Goal: Answer question/provide support: Share knowledge or assist other users

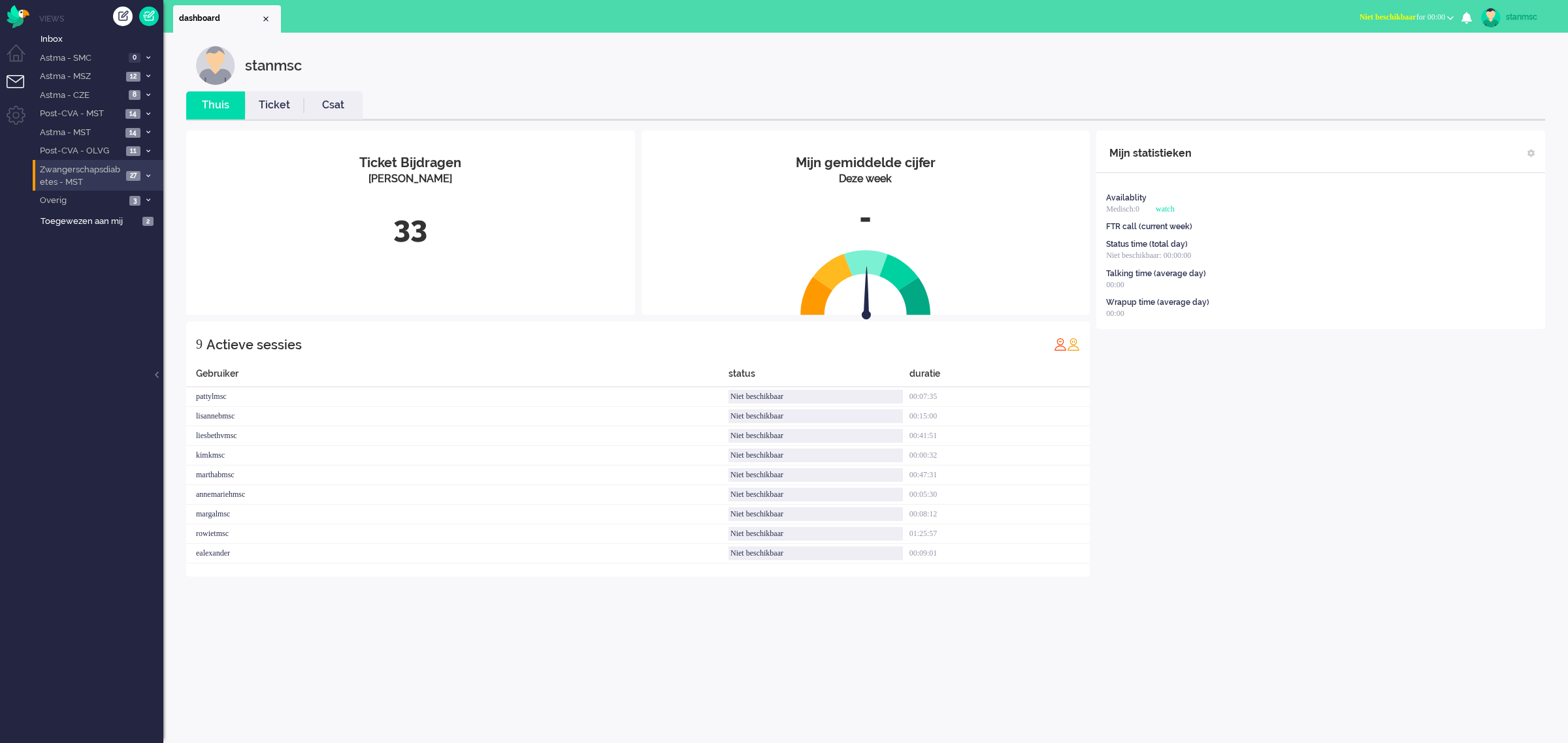
click at [102, 172] on span "Zwangerschapsdiabetes - MST" at bounding box center [80, 176] width 84 height 24
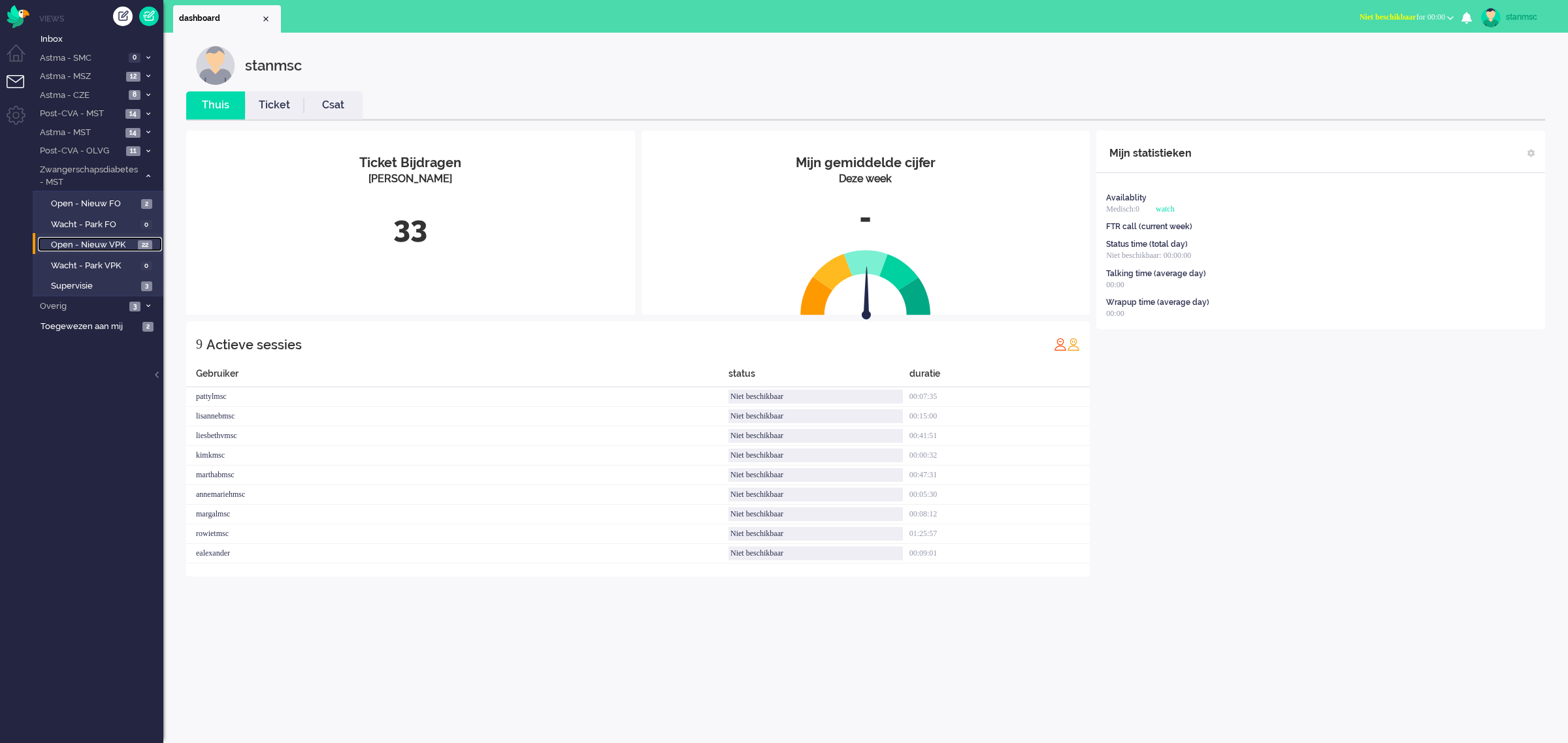
click at [113, 245] on span "Open - Nieuw VPK" at bounding box center [93, 245] width 84 height 12
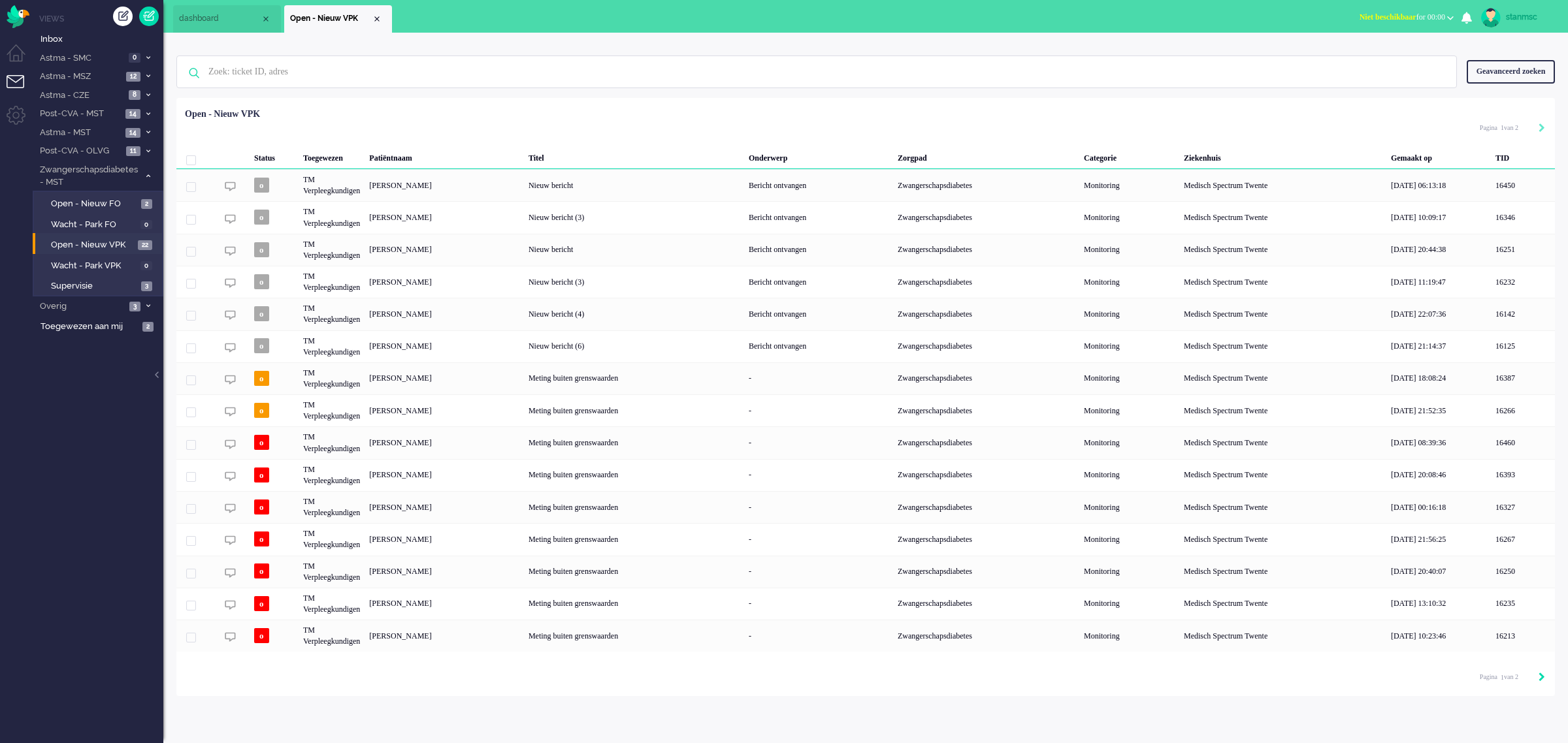
click at [1542, 677] on icon "Next" at bounding box center [1542, 677] width 6 height 9
type input "2"
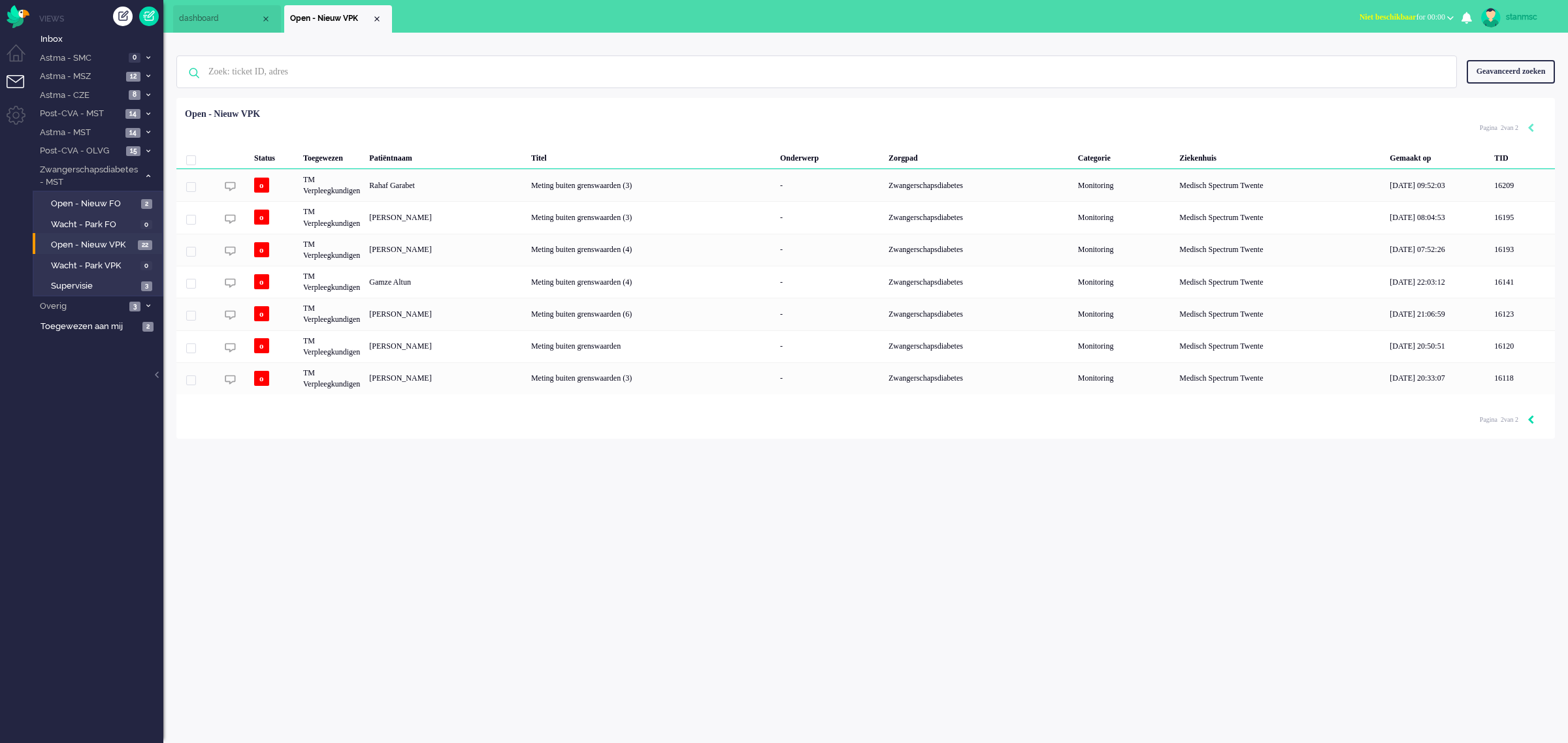
click at [1529, 420] on icon "Previous" at bounding box center [1531, 420] width 6 height 9
type input "1"
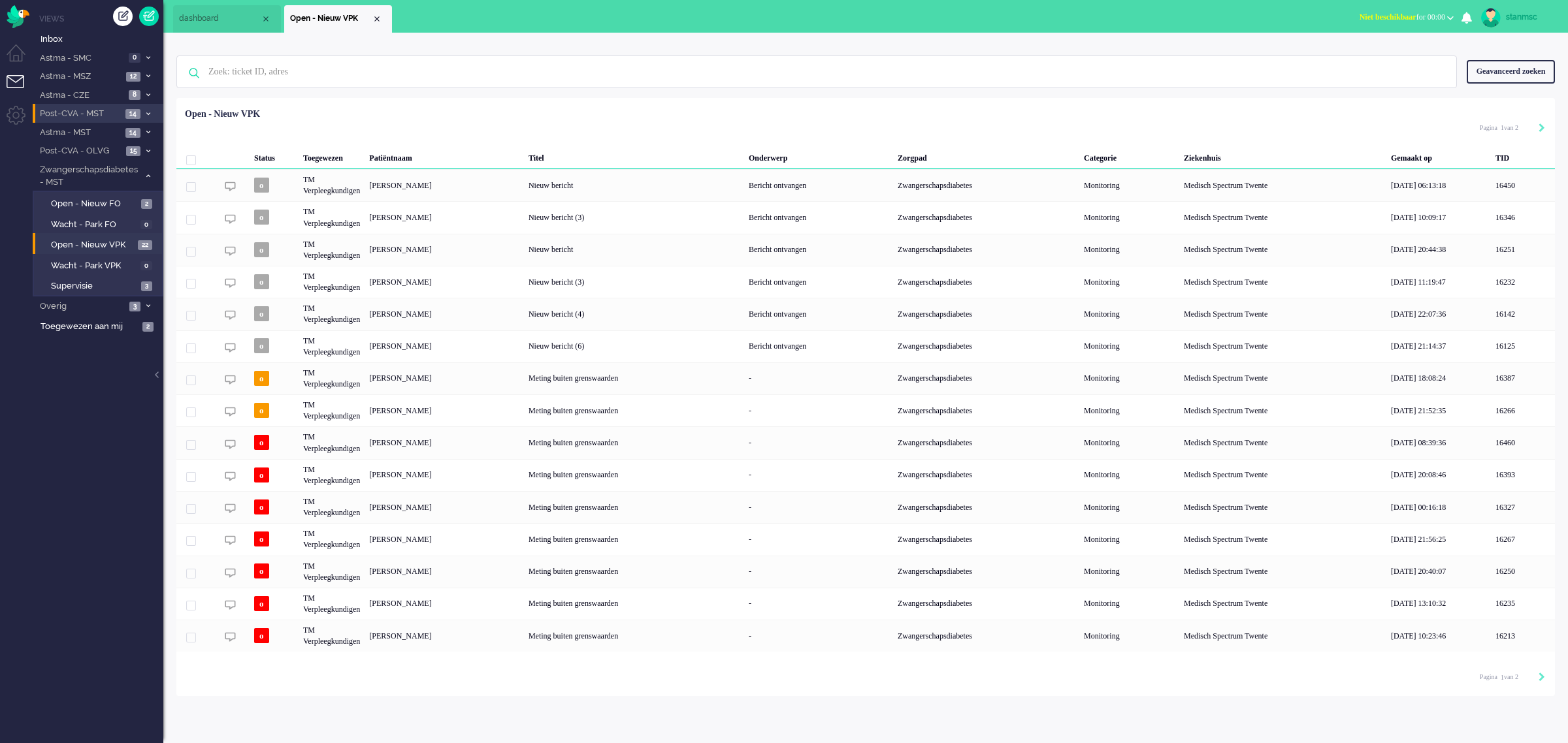
click at [100, 113] on span "Post-CVA - MST" at bounding box center [80, 114] width 84 height 12
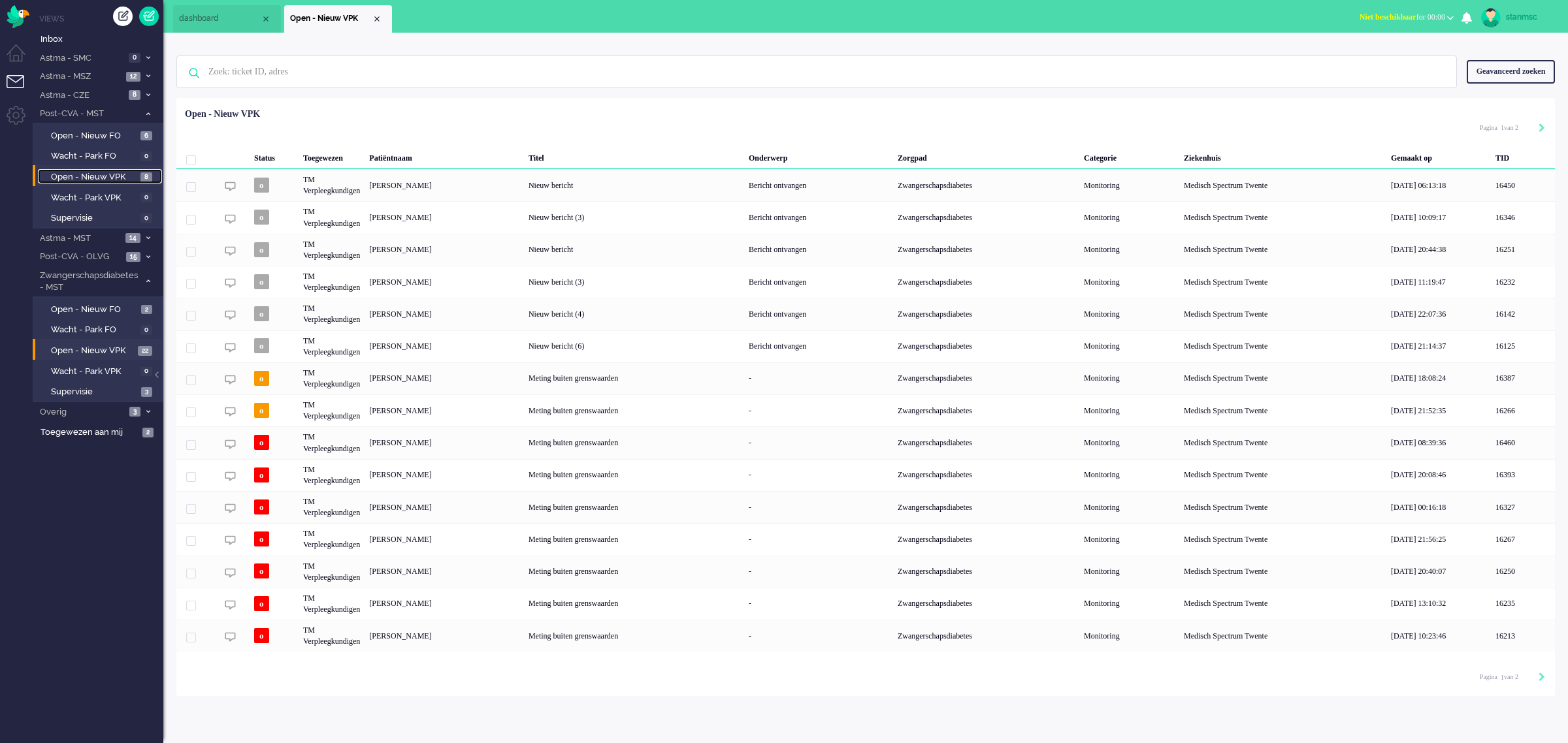
click at [91, 174] on span "Open - Nieuw VPK" at bounding box center [94, 178] width 86 height 12
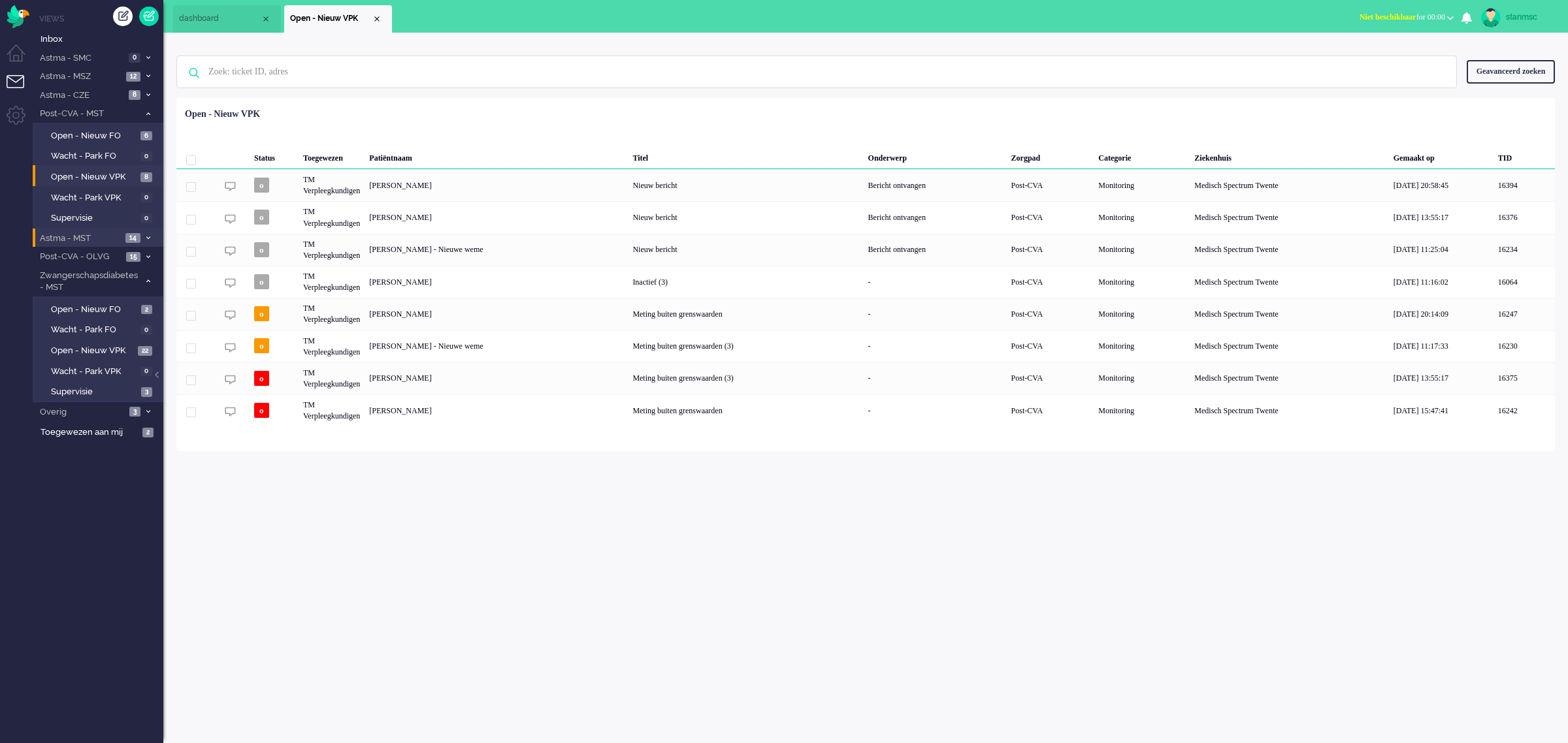
click at [106, 236] on span "Astma - MST" at bounding box center [80, 238] width 84 height 12
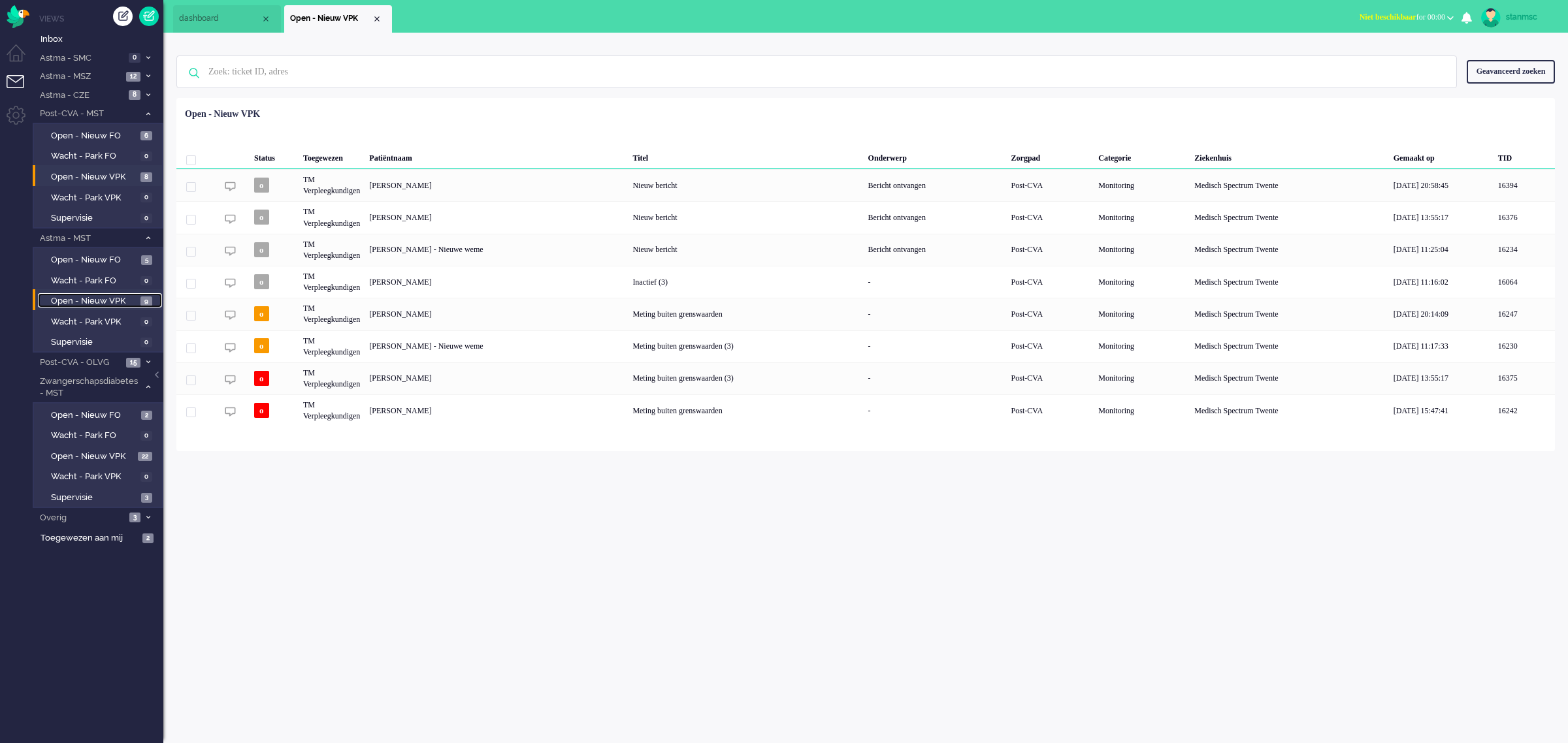
click at [102, 296] on span "Open - Nieuw VPK" at bounding box center [94, 301] width 86 height 12
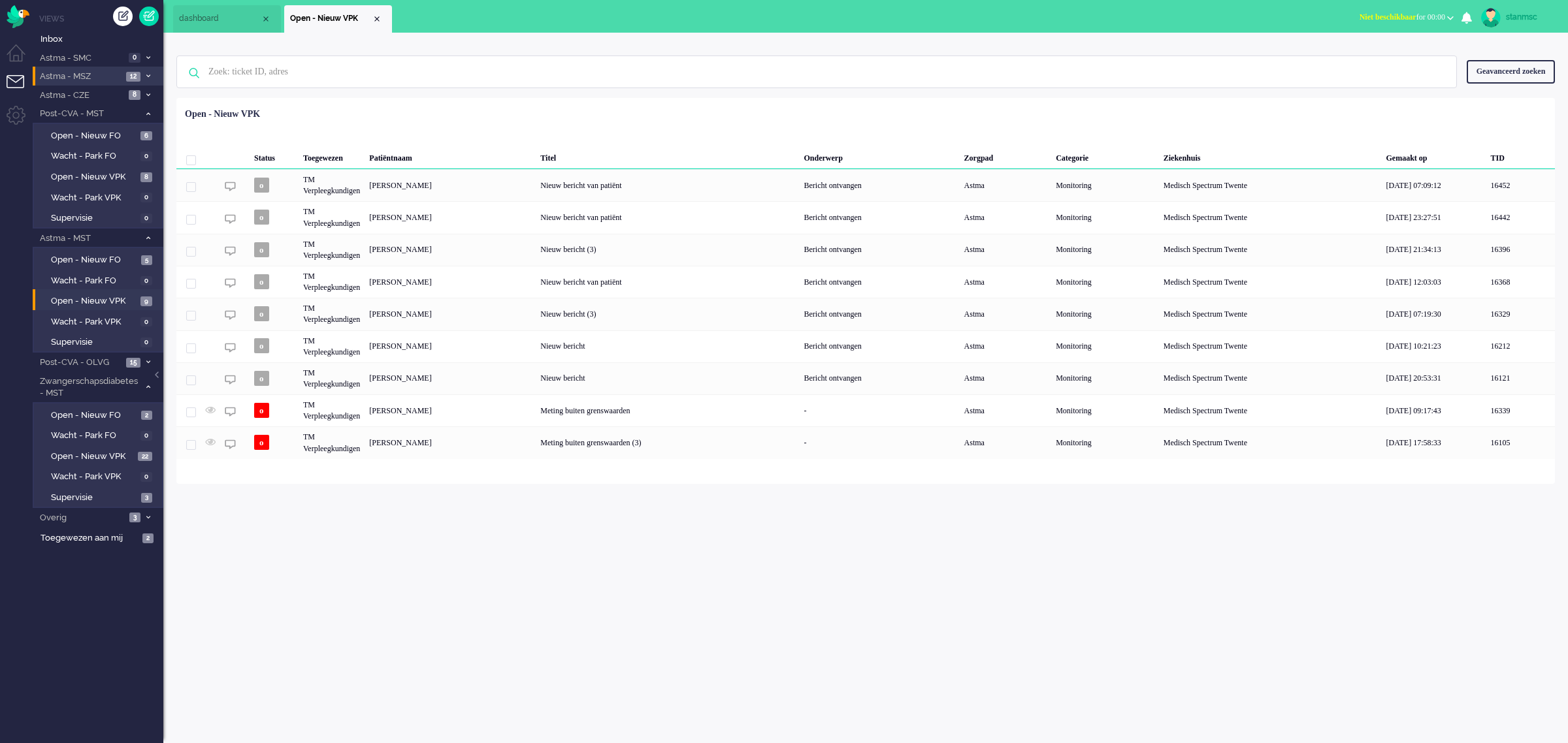
click at [110, 77] on span "Astma - MSZ" at bounding box center [80, 77] width 84 height 12
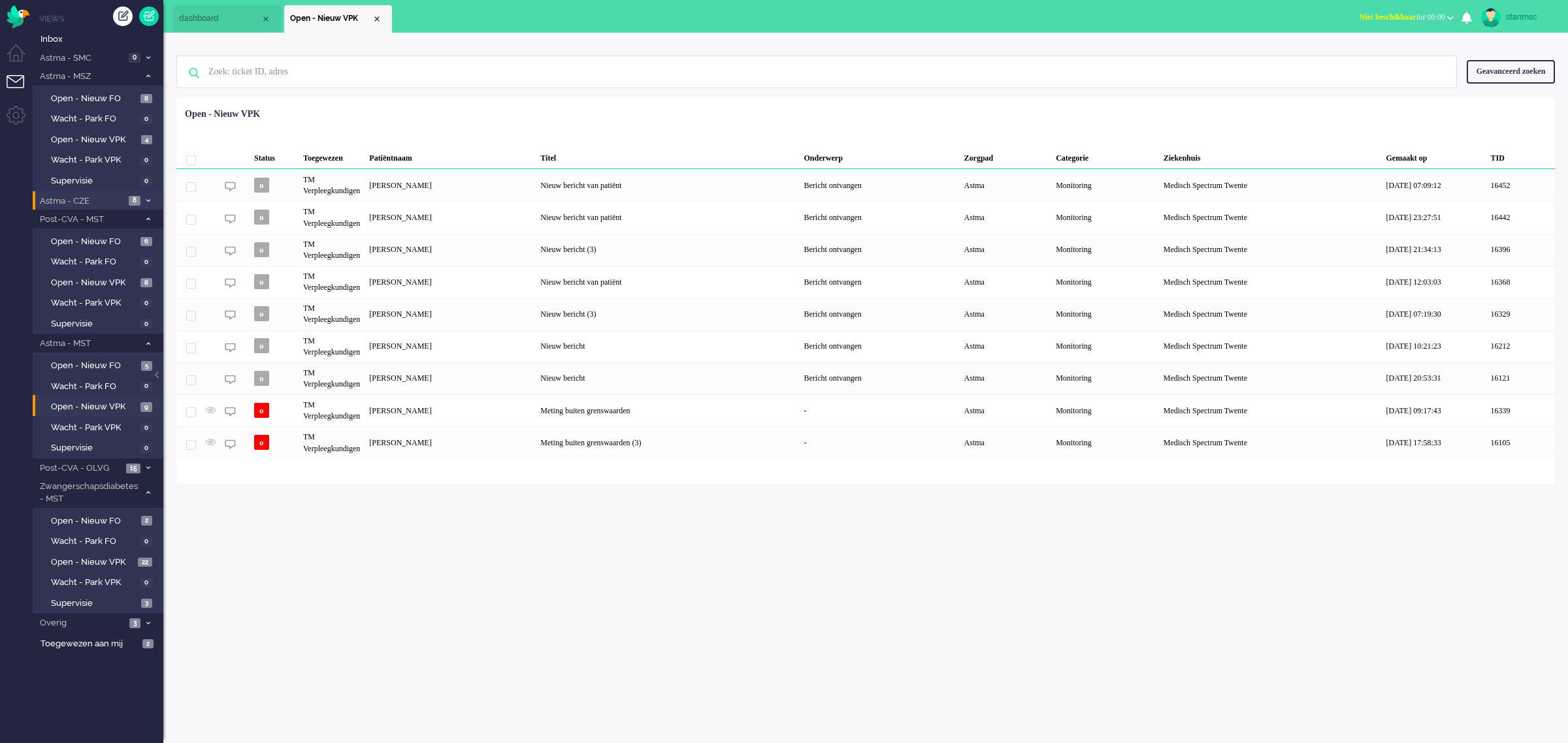
click at [109, 199] on span "Astma - CZE" at bounding box center [82, 202] width 87 height 12
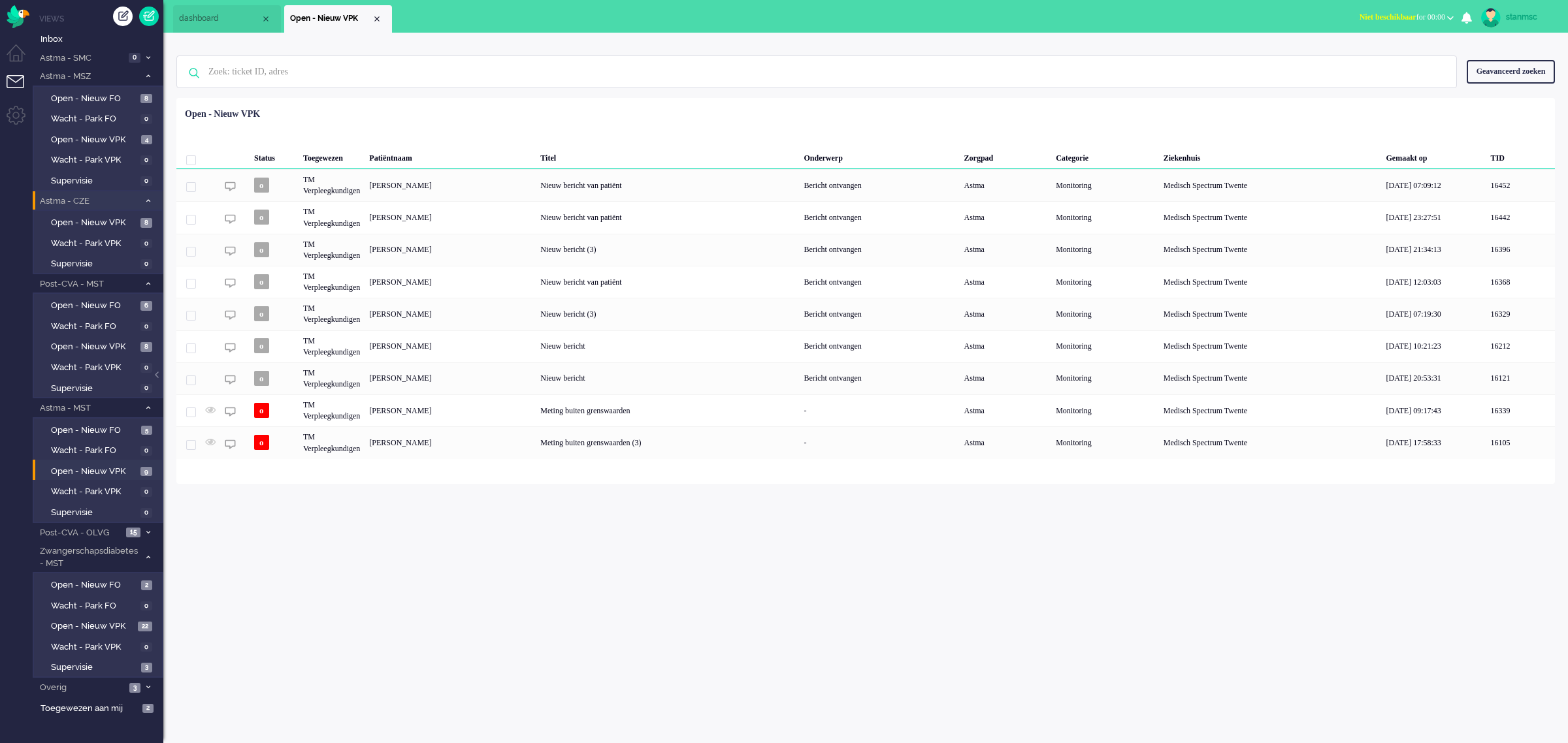
click at [109, 199] on span "Astma - CZE" at bounding box center [88, 202] width 101 height 12
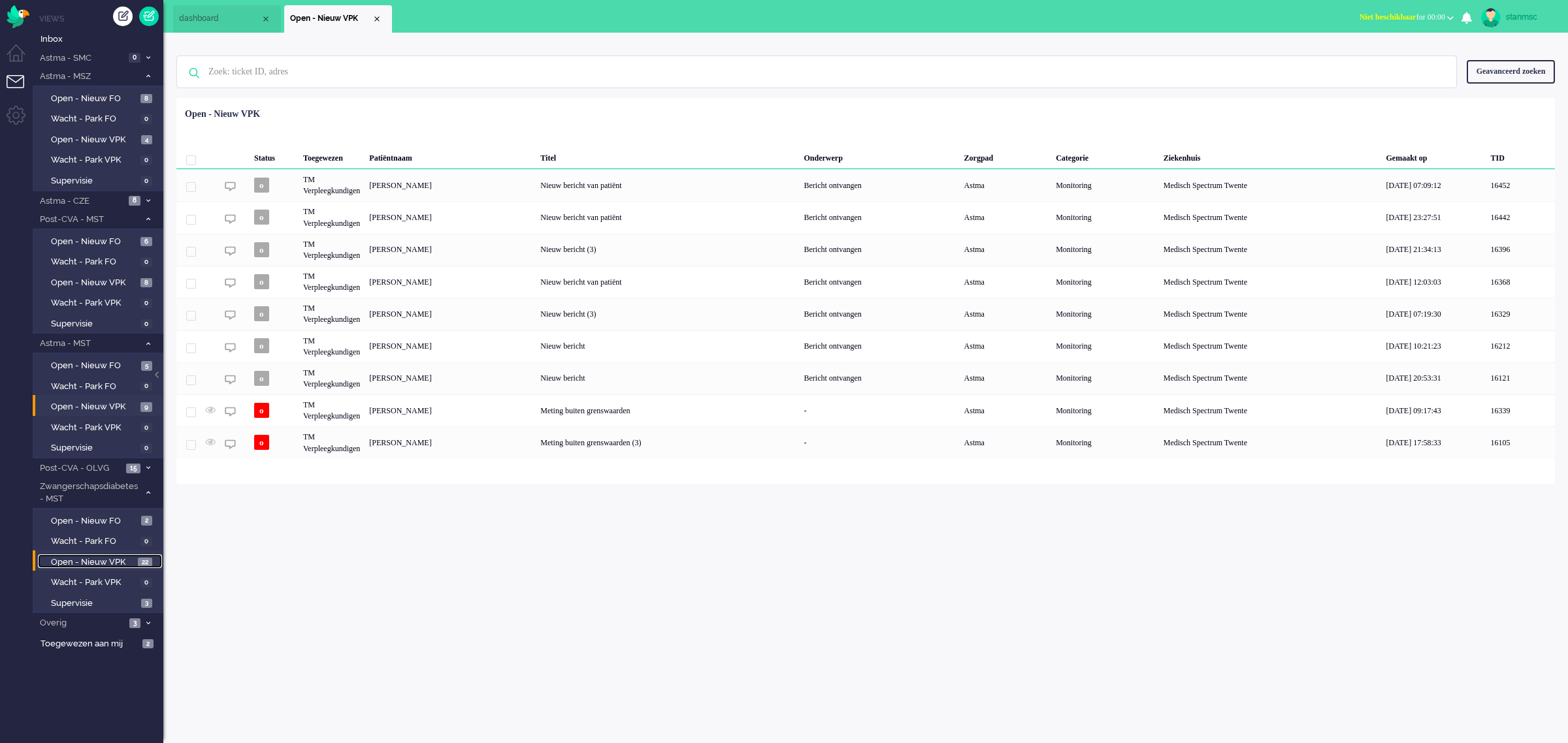
click at [116, 558] on span "Open - Nieuw VPK" at bounding box center [93, 563] width 84 height 12
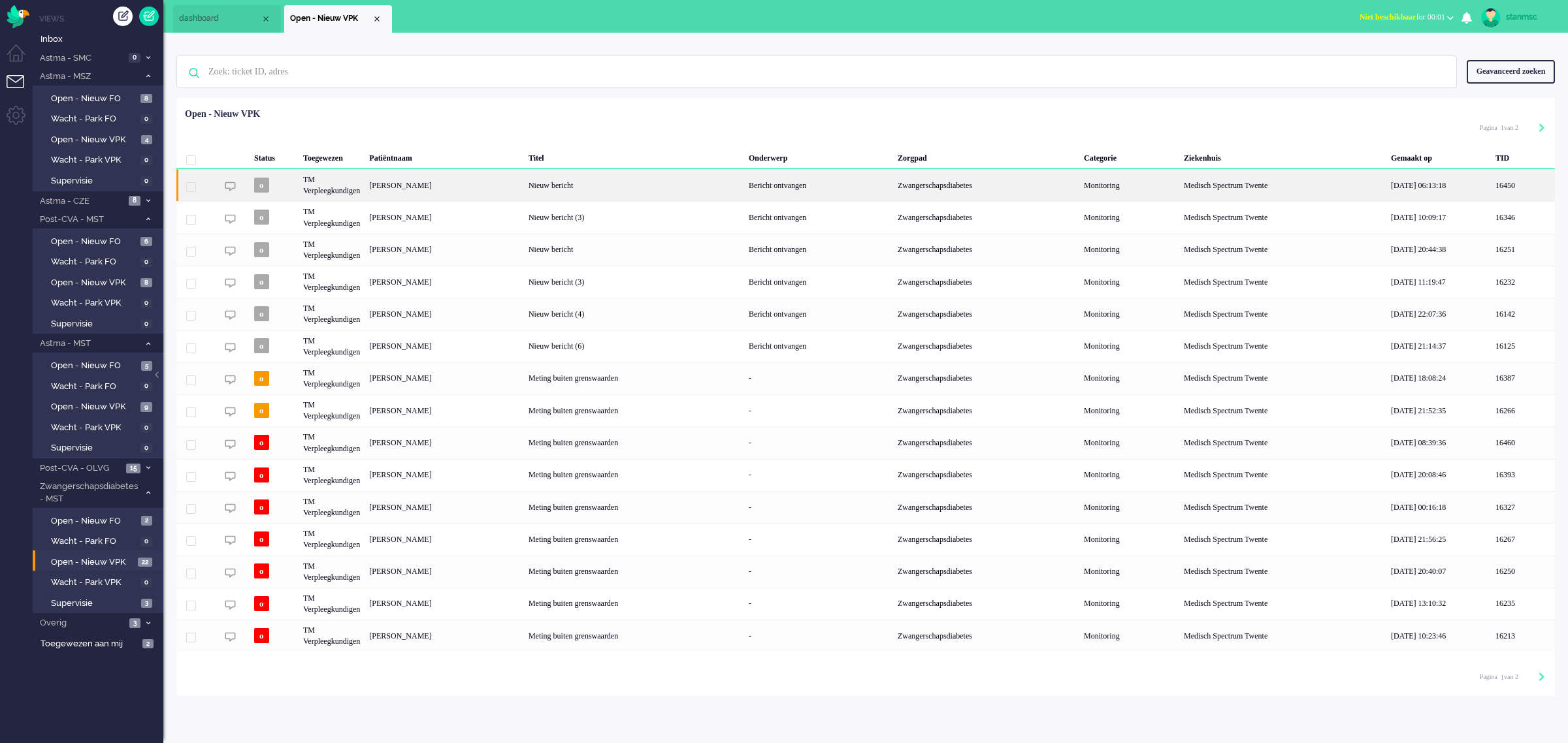
click at [430, 180] on div "Nicole Verveld" at bounding box center [444, 185] width 160 height 32
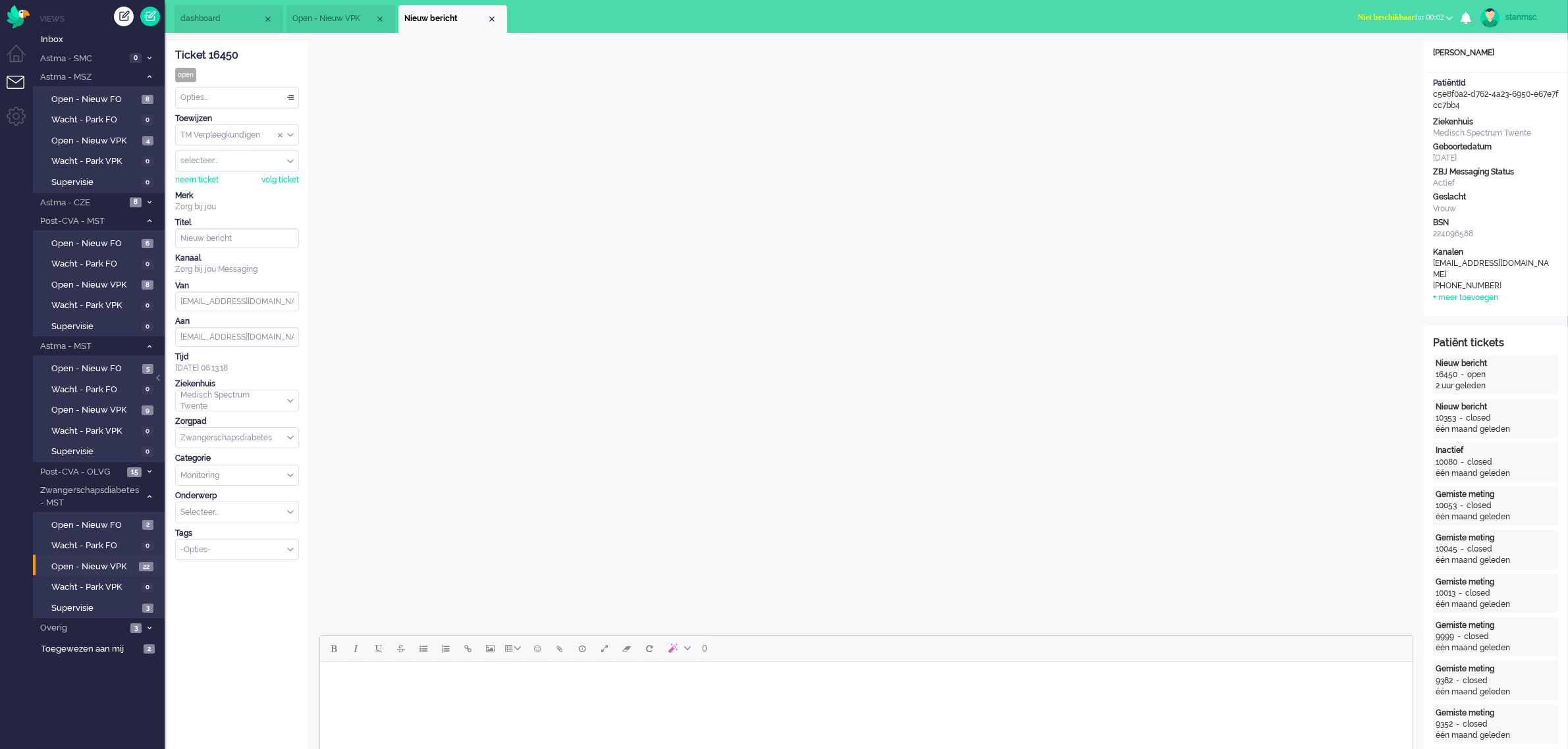
click at [429, 672] on body "Rich Text Area. Press ALT-0 for help." at bounding box center [866, 678] width 1082 height 23
click at [806, 701] on body "Goede morgen mevrouw Verveld, Bedankt voor de meting, u hoeft hem morgen niet n…" at bounding box center [866, 688] width 1082 height 43
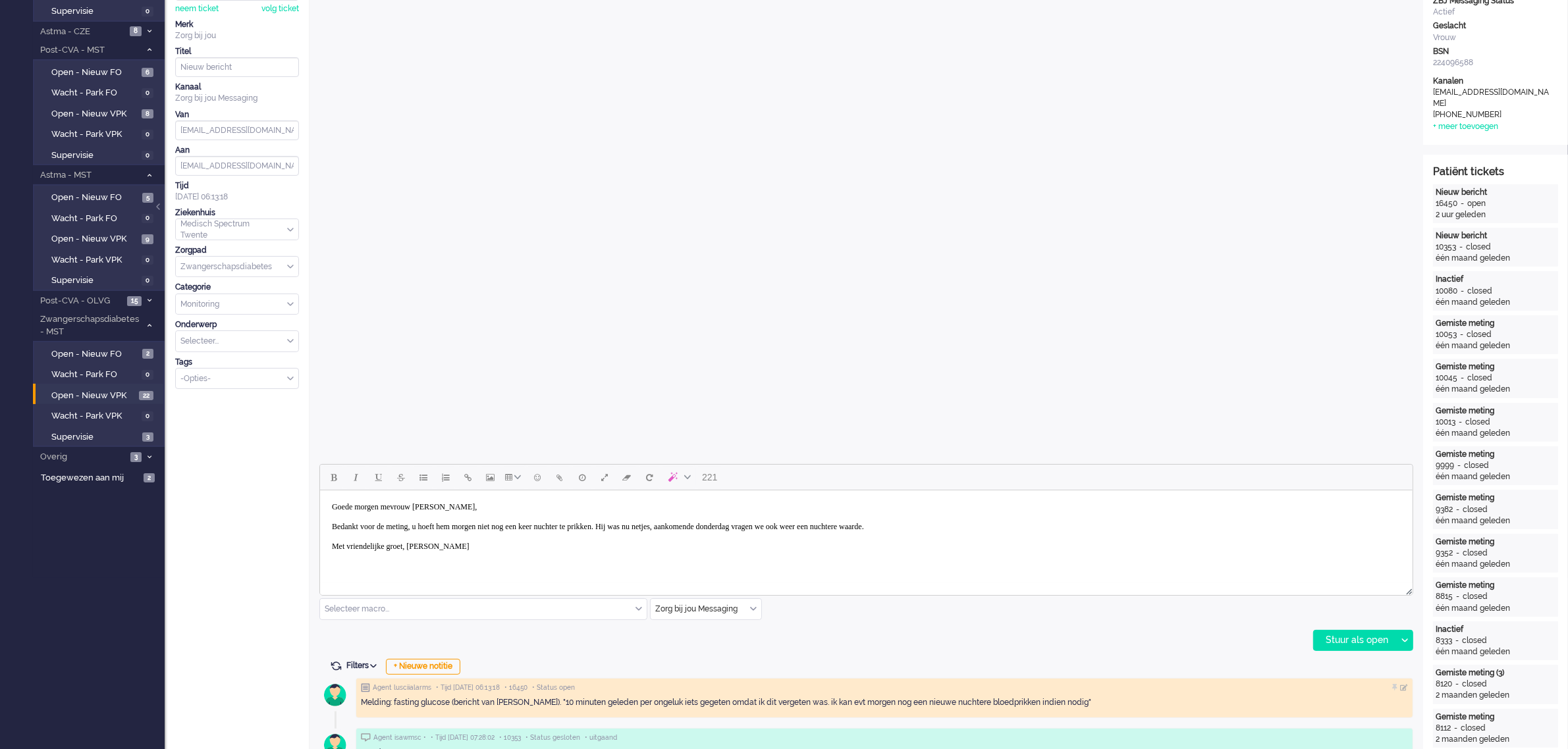
scroll to position [330, 0]
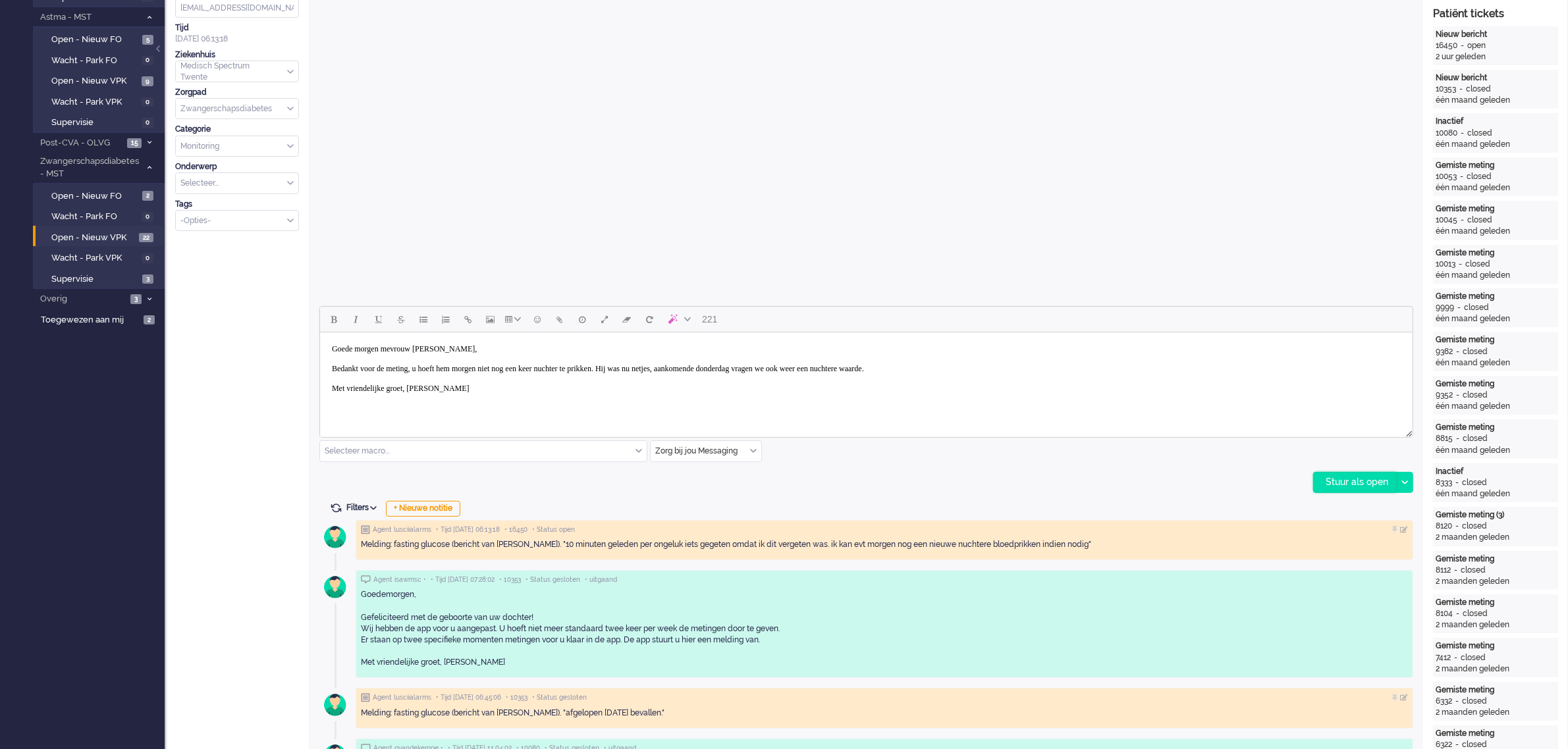
click at [1362, 479] on div "Stuur als open" at bounding box center [1355, 483] width 82 height 20
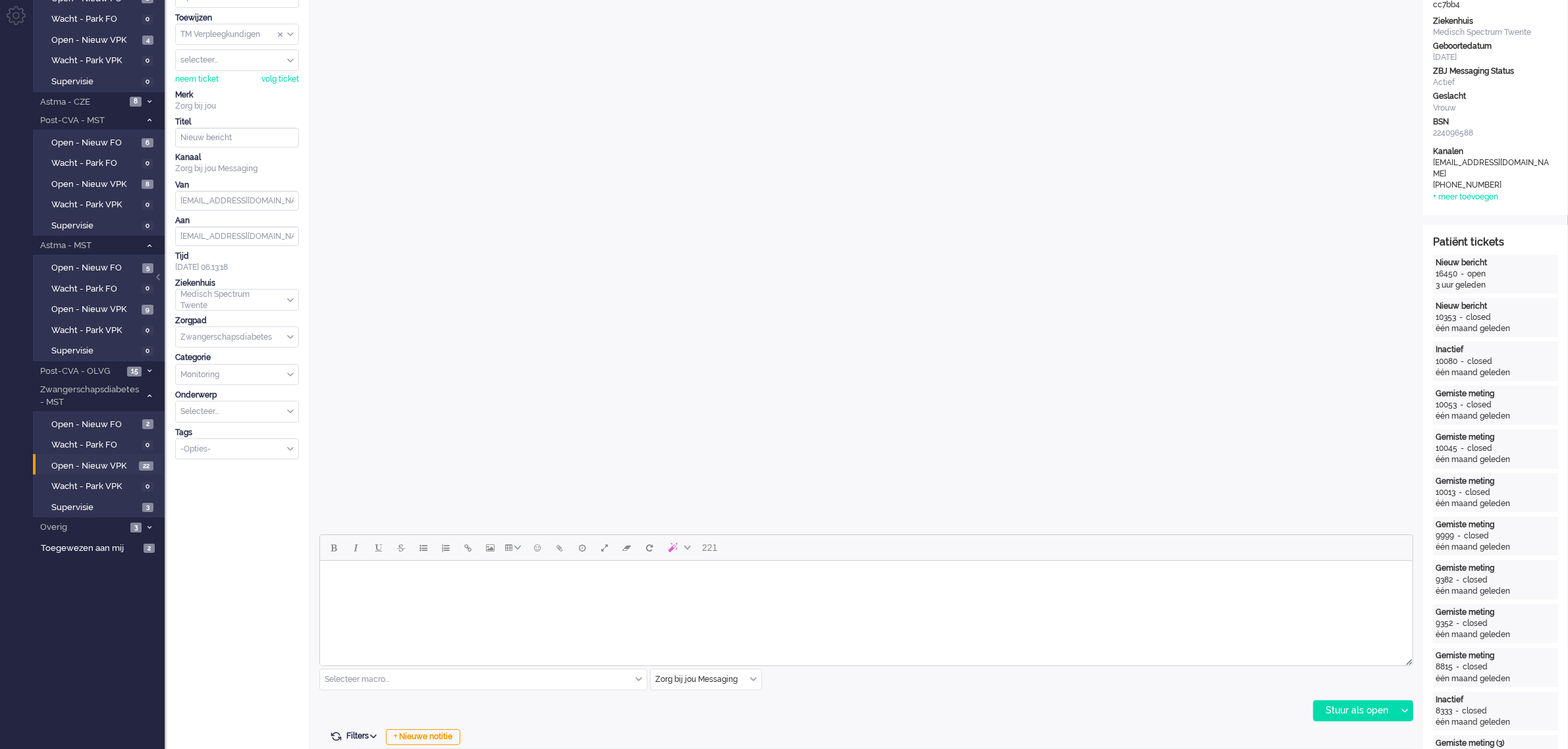
scroll to position [0, 0]
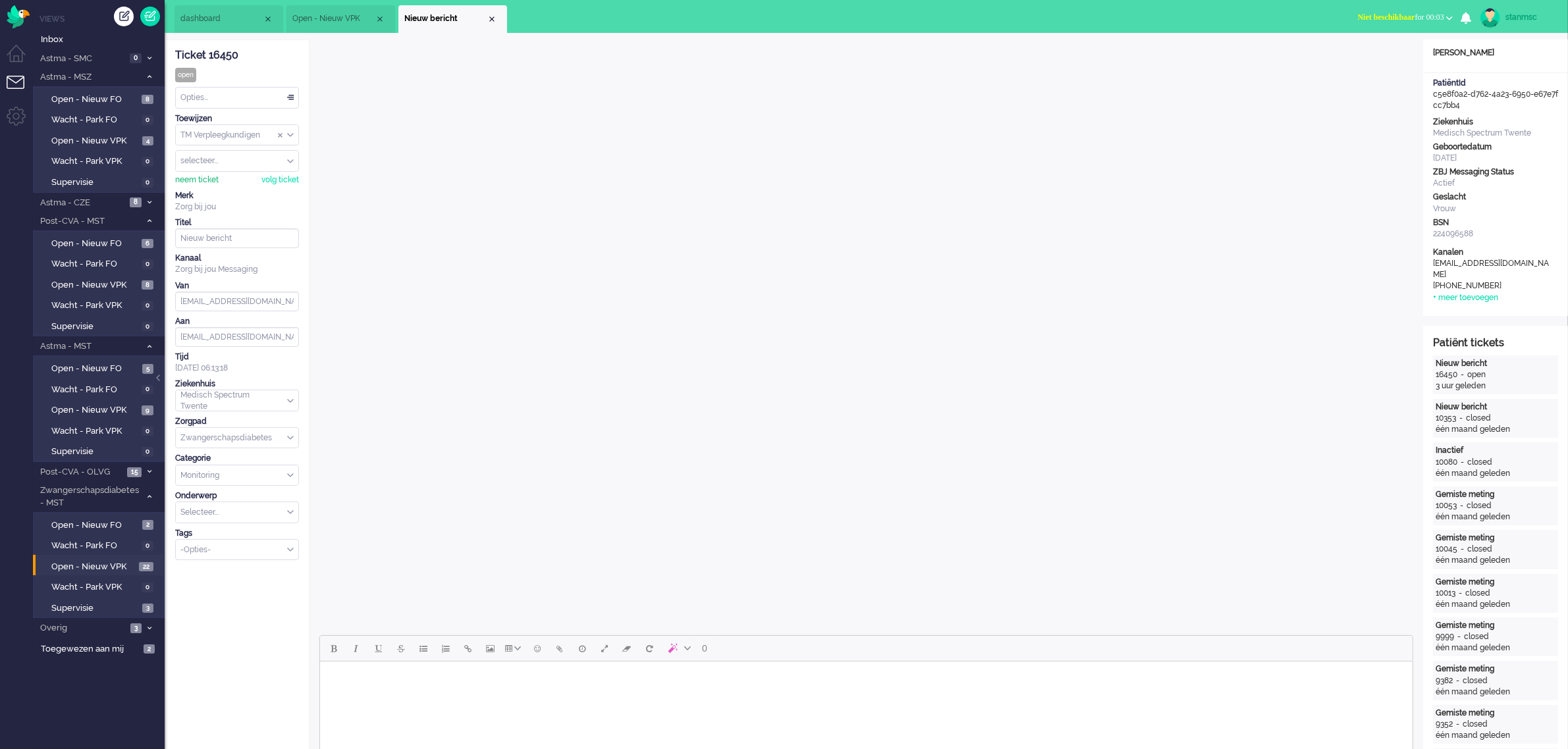
click at [194, 176] on div "neem ticket" at bounding box center [197, 180] width 43 height 11
click at [227, 91] on div "Opties..." at bounding box center [237, 98] width 123 height 20
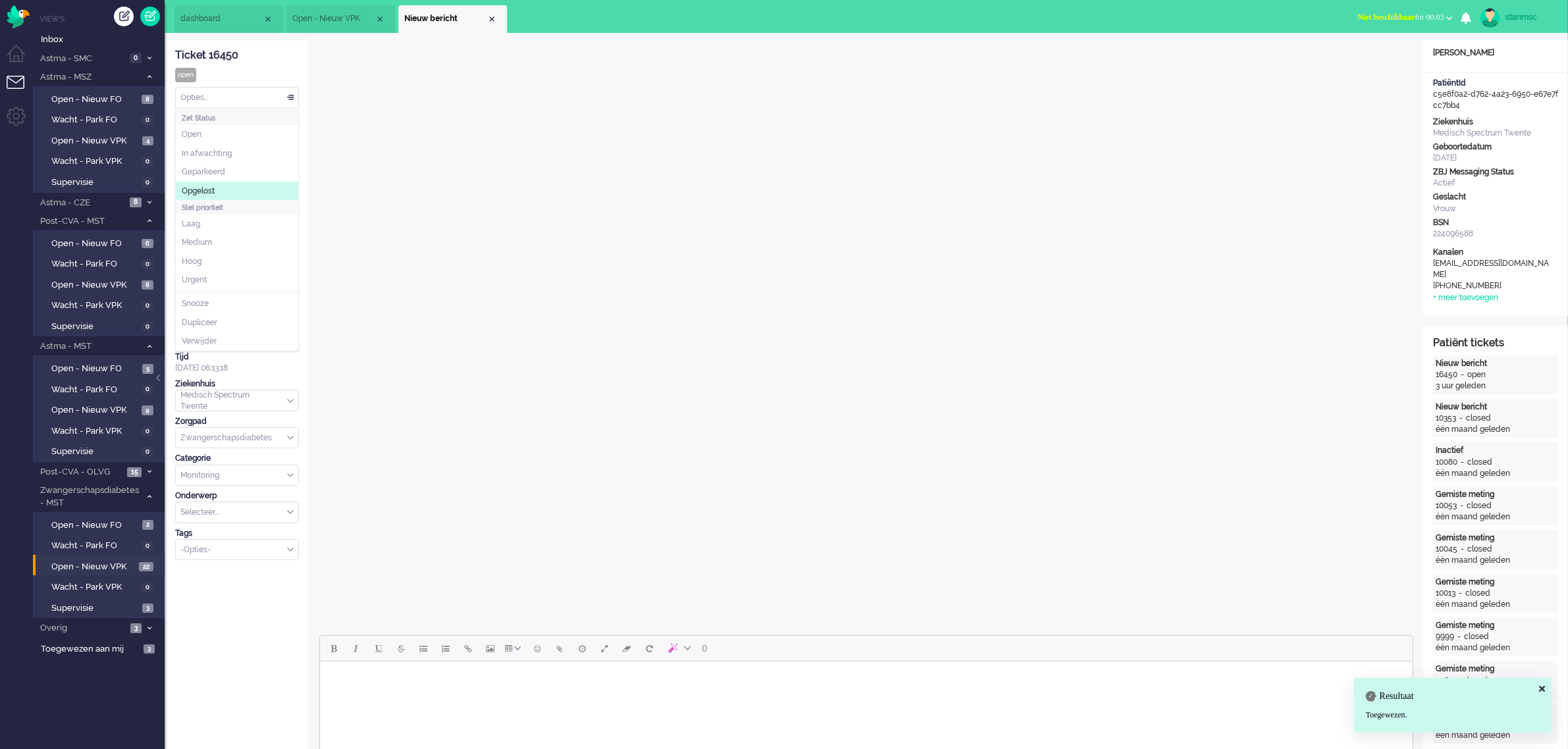
click at [211, 187] on span "Opgelost" at bounding box center [198, 192] width 33 height 11
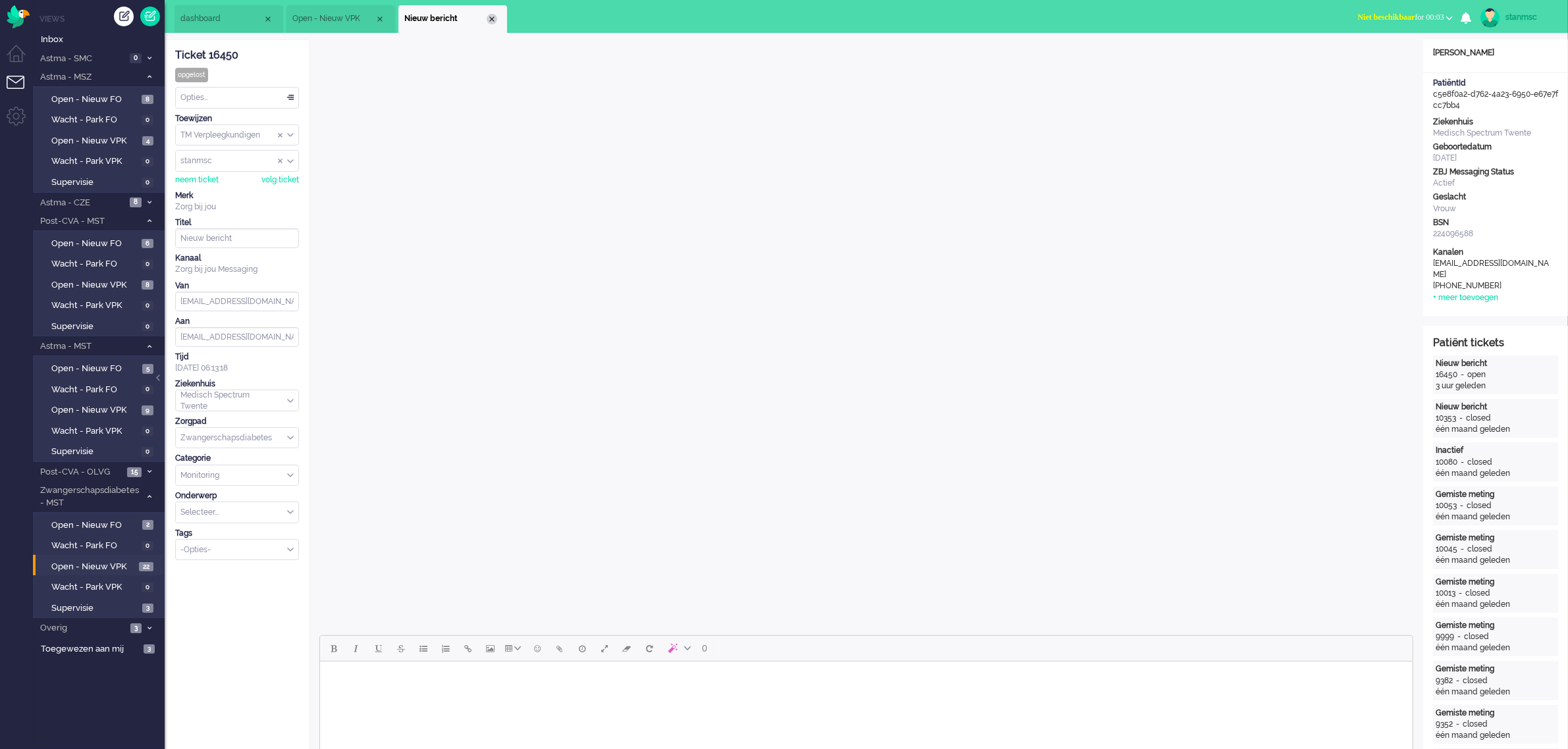
click at [491, 15] on div "Close tab" at bounding box center [491, 19] width 10 height 10
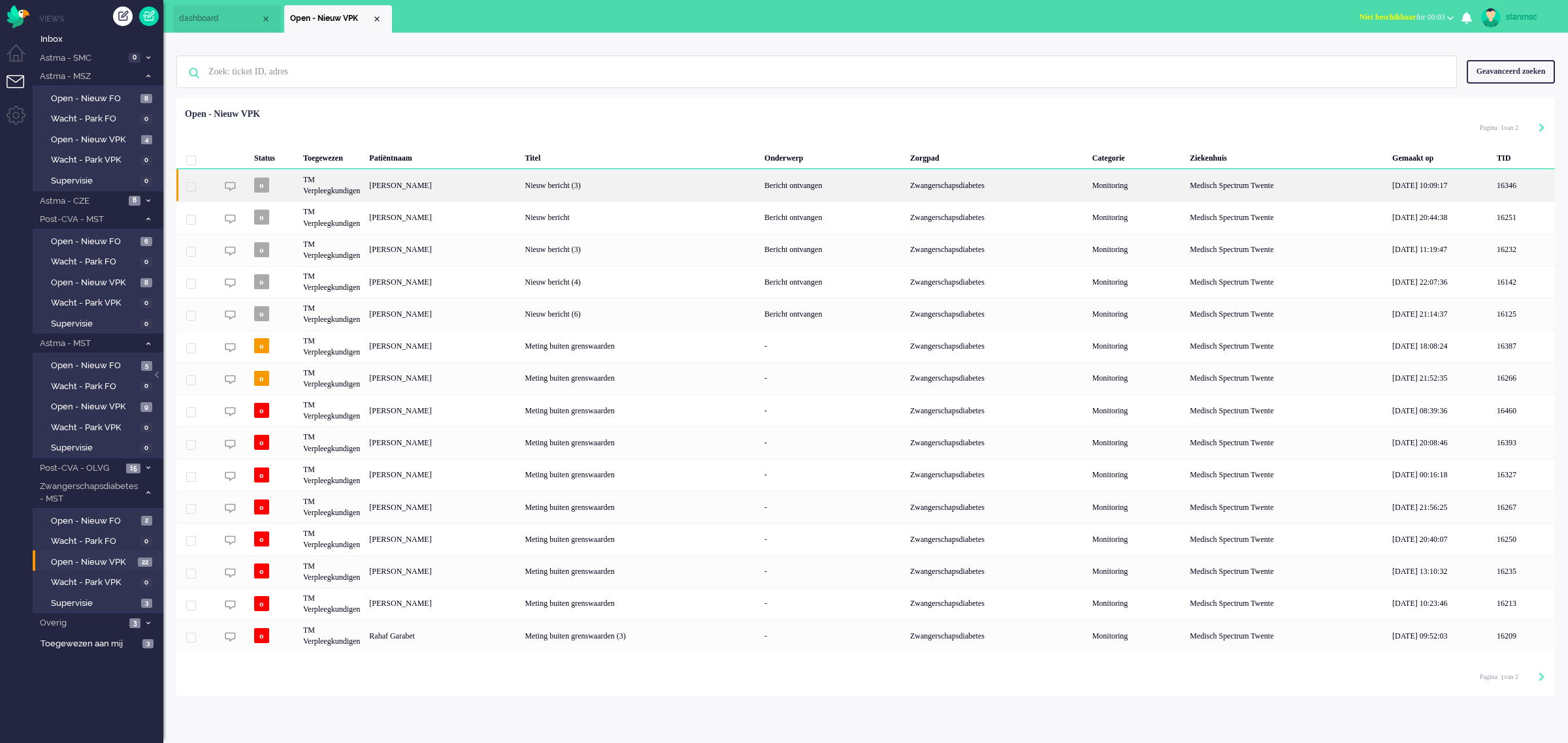
click at [427, 184] on div "Kimberly Alberdina Geziena Hoeksema" at bounding box center [442, 185] width 156 height 32
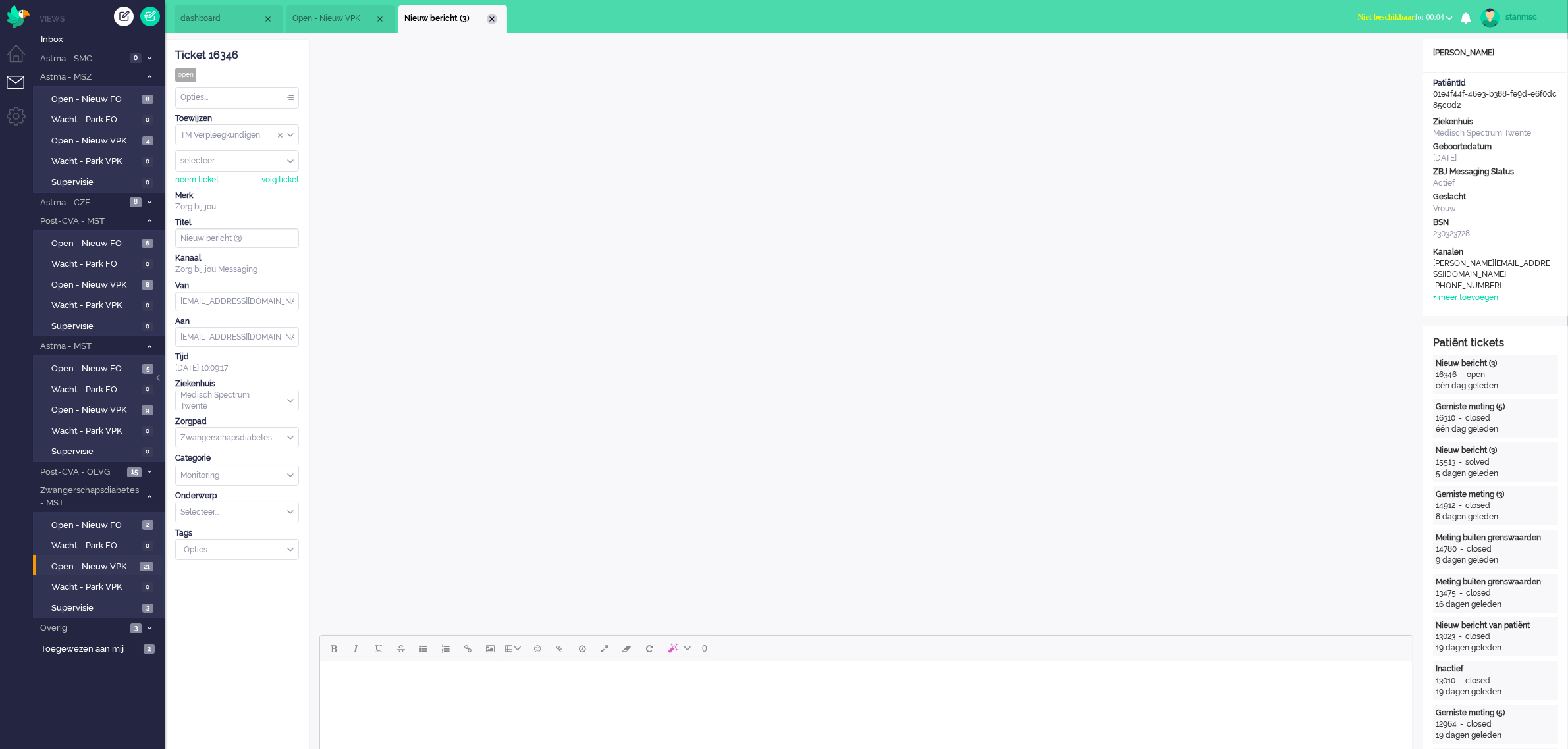
click at [492, 20] on div "Close tab" at bounding box center [491, 19] width 10 height 10
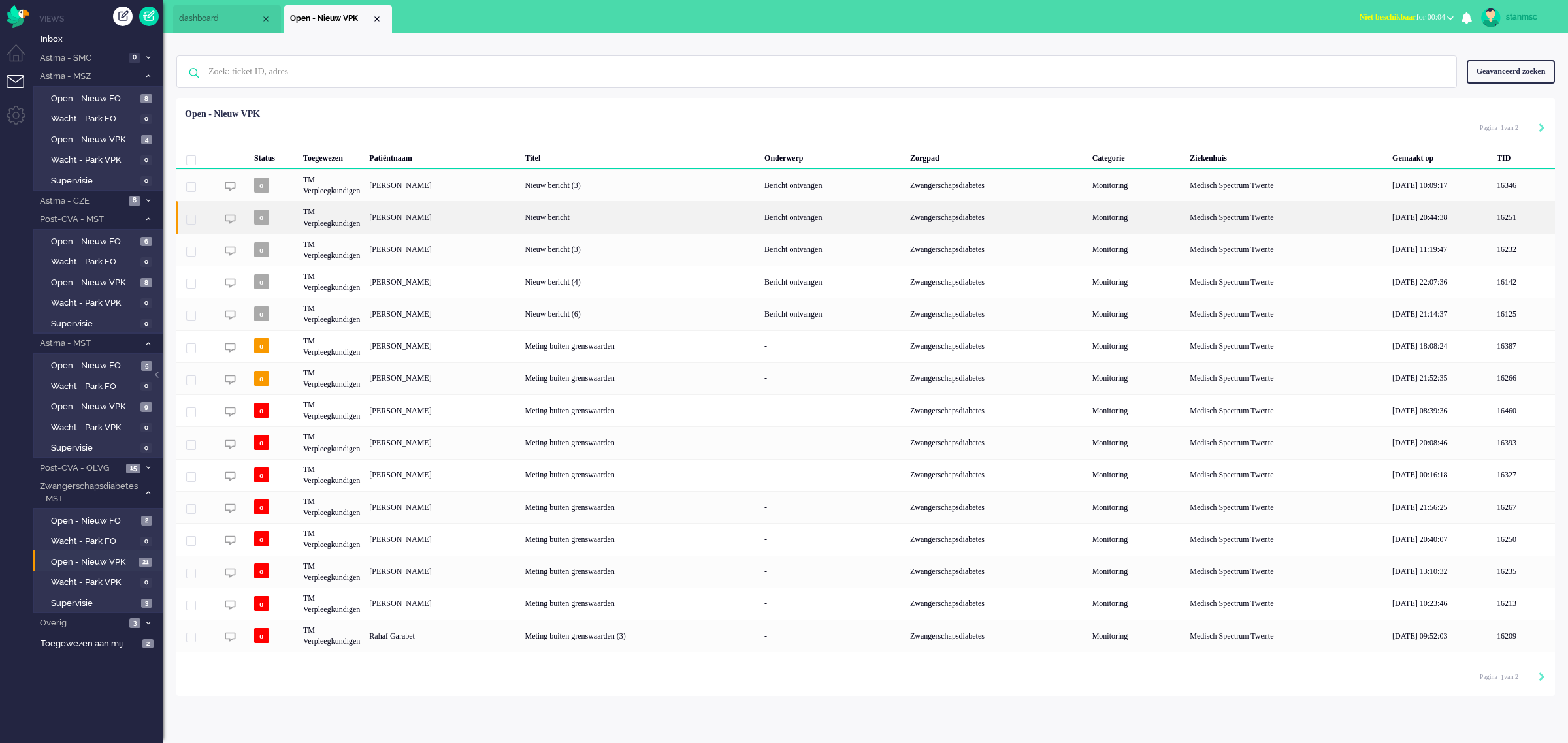
click at [327, 217] on div "TM Verpleegkundigen" at bounding box center [331, 217] width 66 height 32
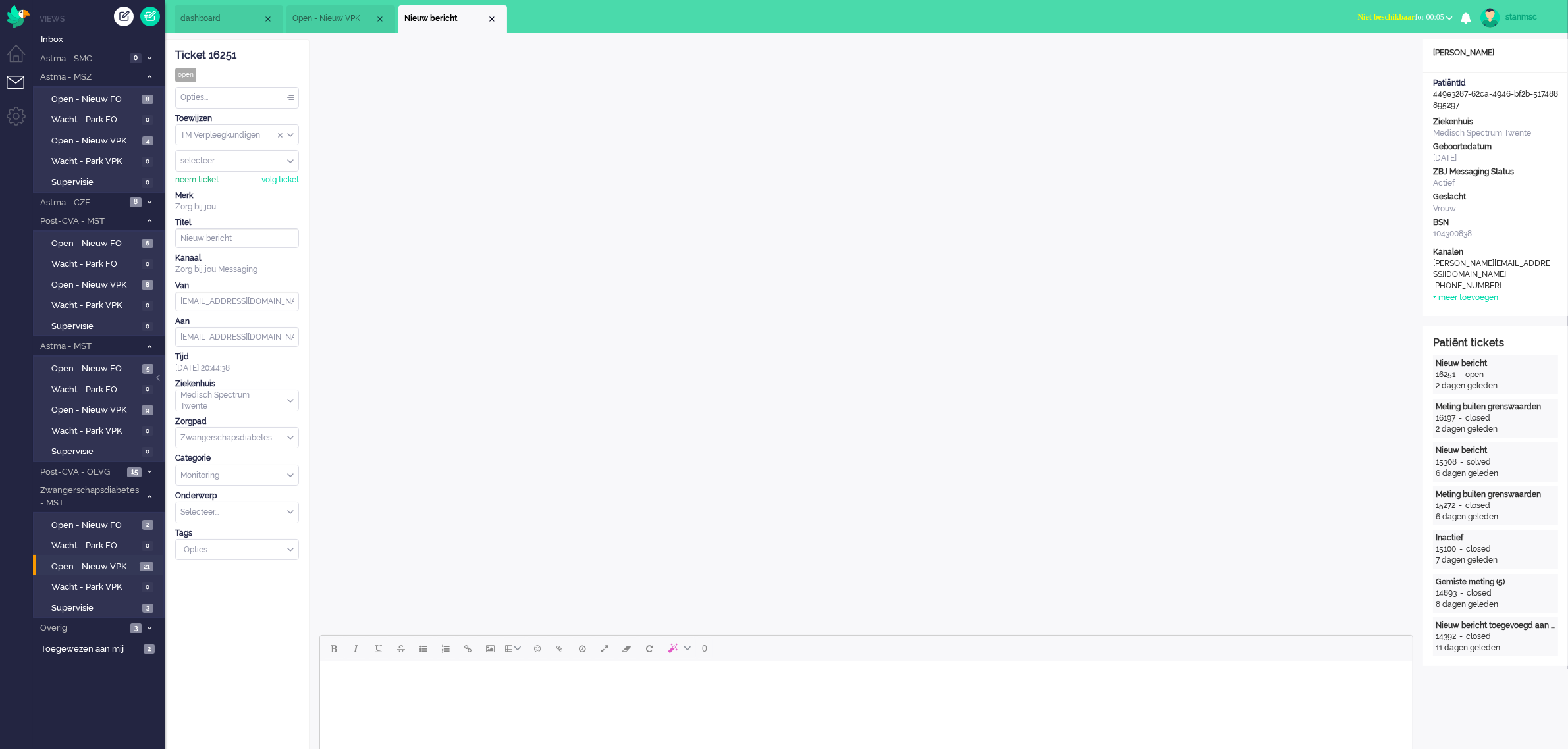
click at [199, 176] on div "neem ticket" at bounding box center [197, 180] width 43 height 11
click at [209, 93] on div "Opties..." at bounding box center [237, 98] width 123 height 20
click at [221, 191] on li "Opgelost" at bounding box center [237, 191] width 123 height 19
click at [488, 20] on div "Close tab" at bounding box center [491, 19] width 10 height 10
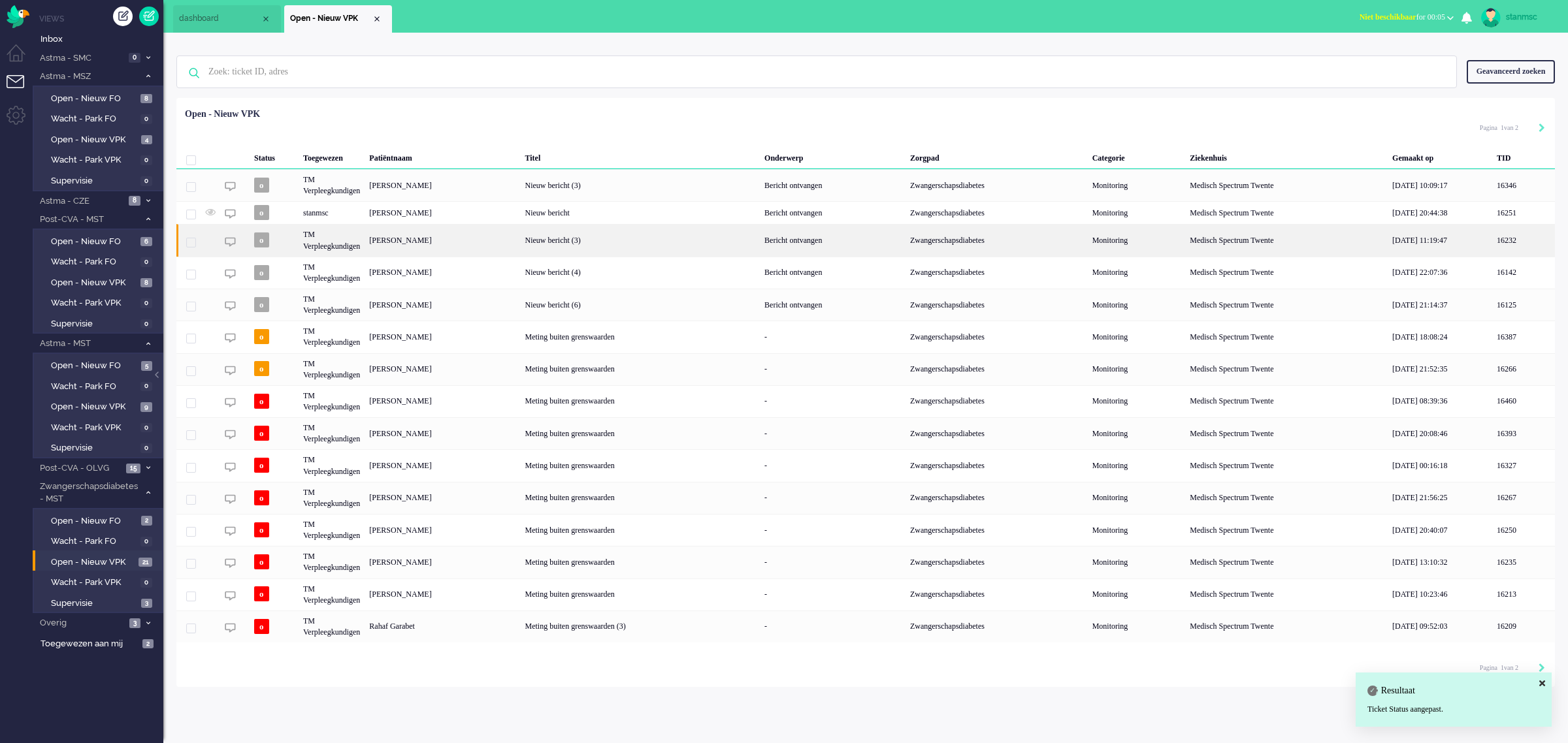
click at [407, 244] on div "[PERSON_NAME]" at bounding box center [442, 240] width 156 height 32
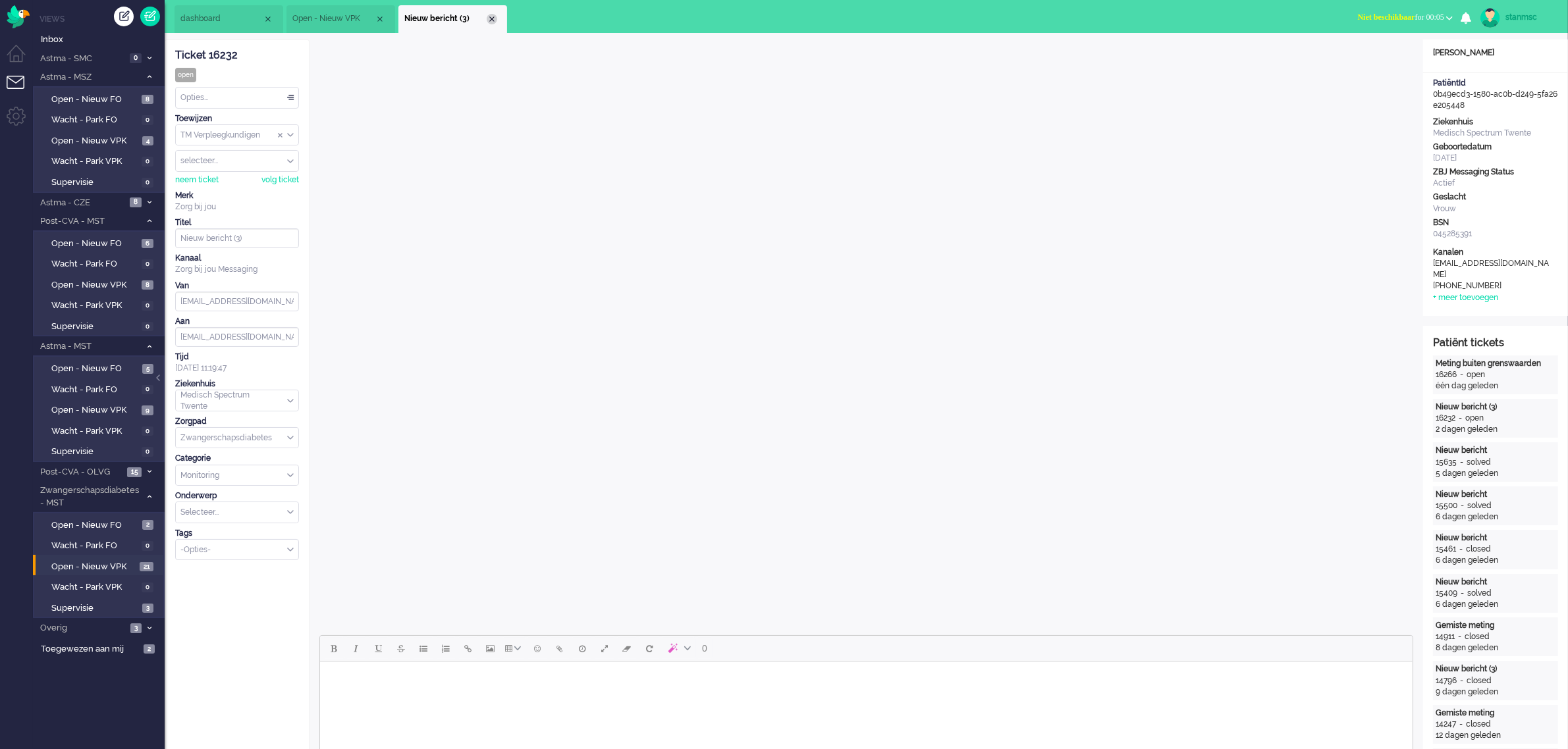
click at [491, 20] on div "Close tab" at bounding box center [491, 19] width 10 height 10
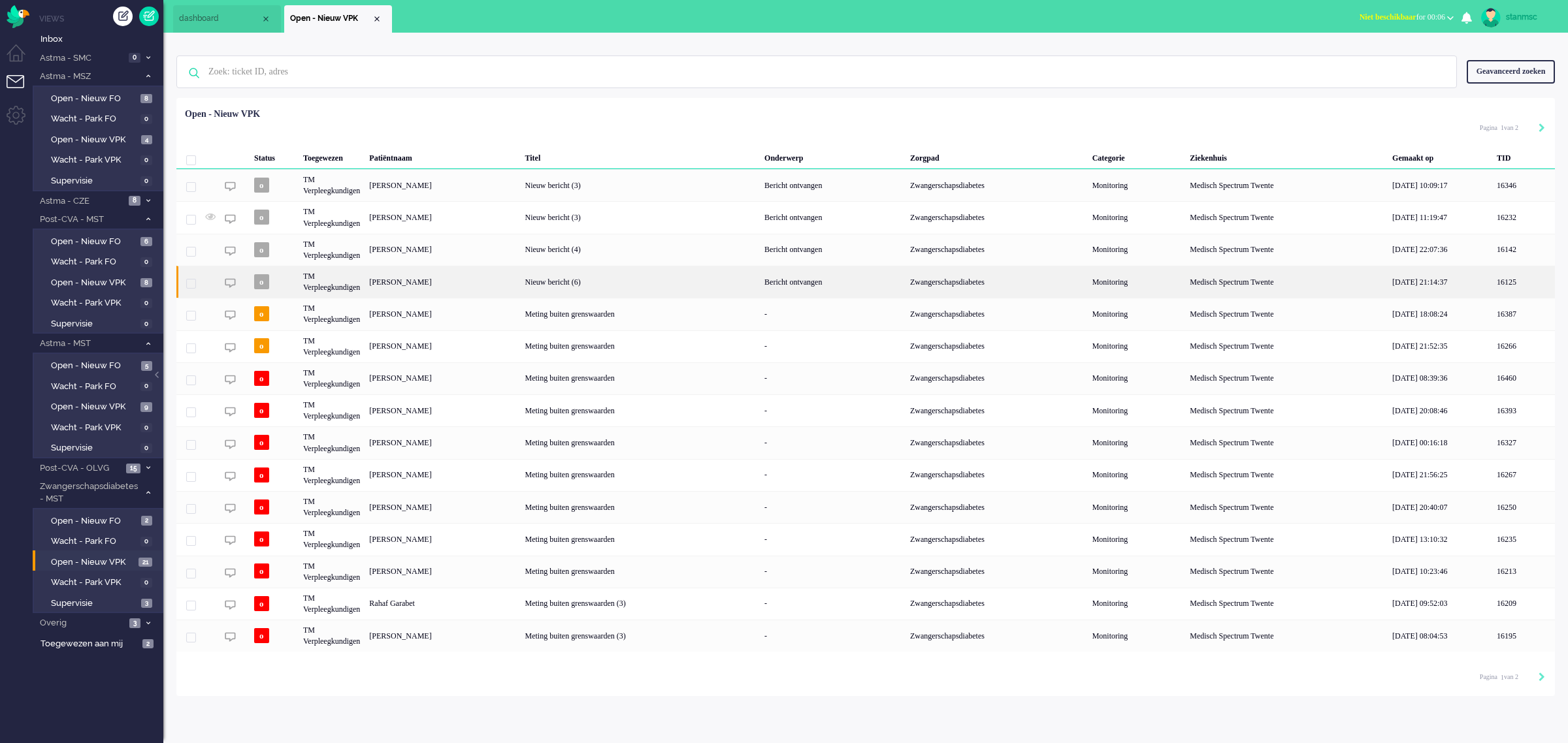
click at [353, 281] on div "TM Verpleegkundigen" at bounding box center [331, 282] width 66 height 32
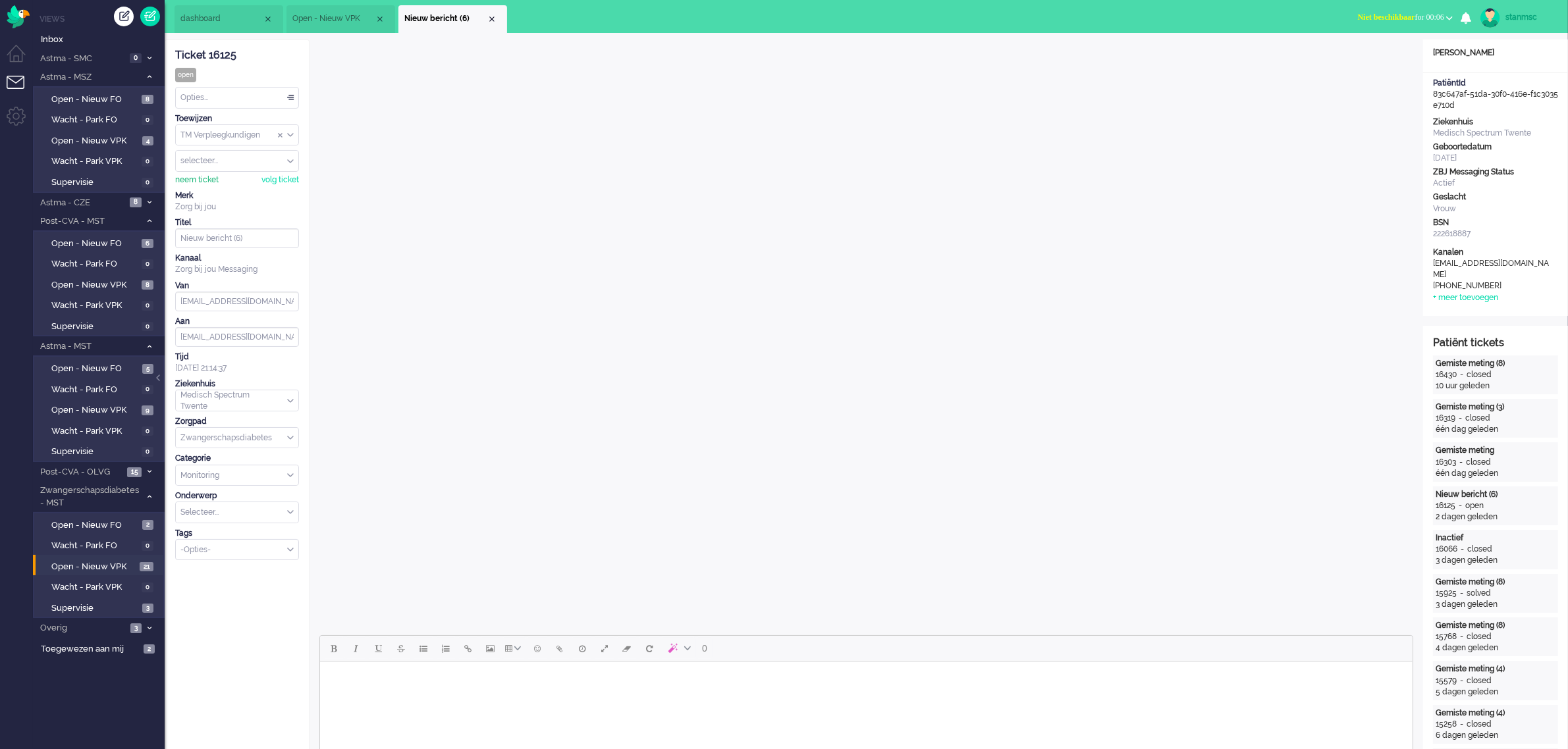
click at [209, 178] on div "neem ticket" at bounding box center [197, 180] width 43 height 11
click at [222, 97] on div "Opties..." at bounding box center [237, 98] width 123 height 20
click at [211, 192] on span "Opgelost" at bounding box center [198, 192] width 33 height 11
click at [487, 18] on div "Close tab" at bounding box center [491, 19] width 10 height 10
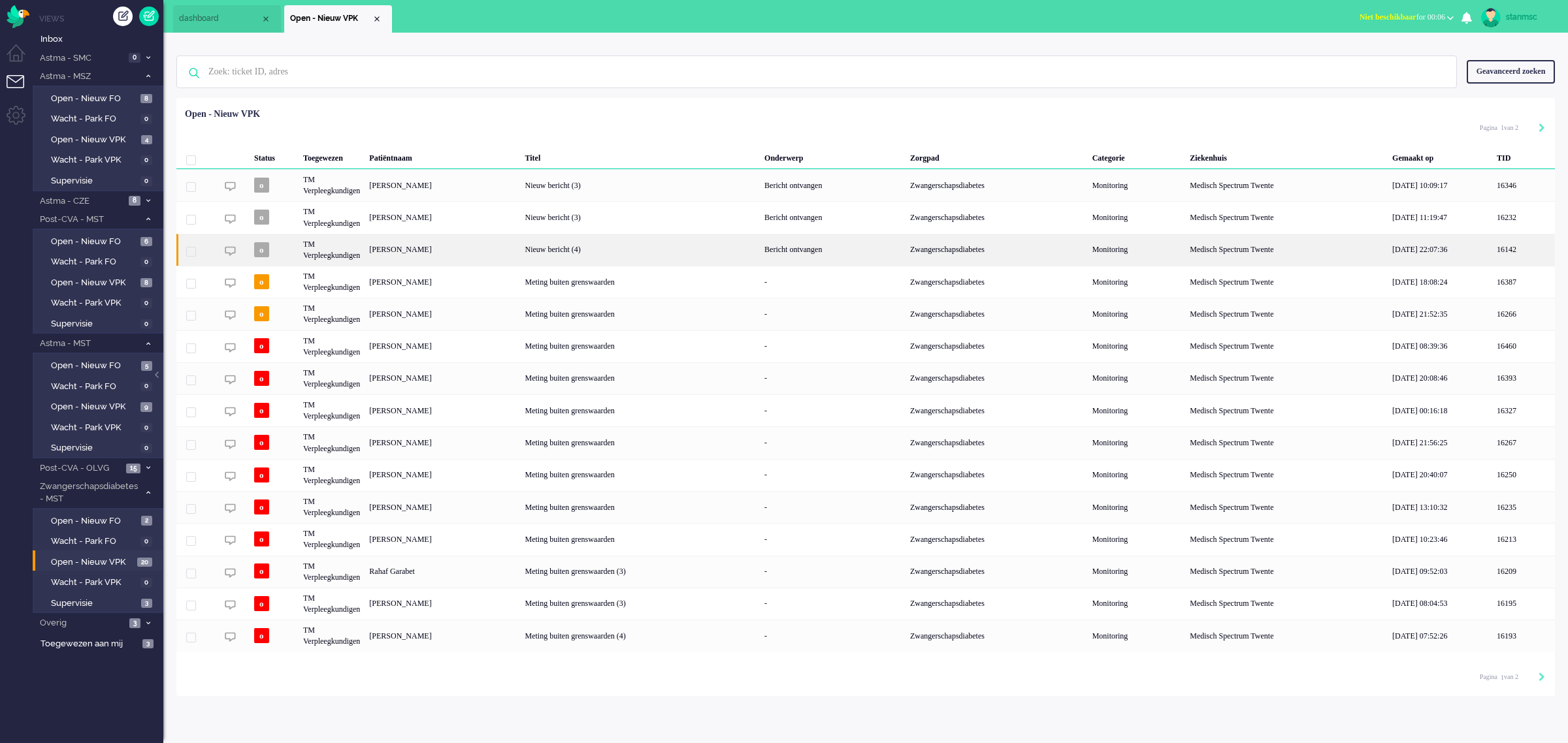
click at [417, 252] on div "[PERSON_NAME]" at bounding box center [442, 250] width 156 height 32
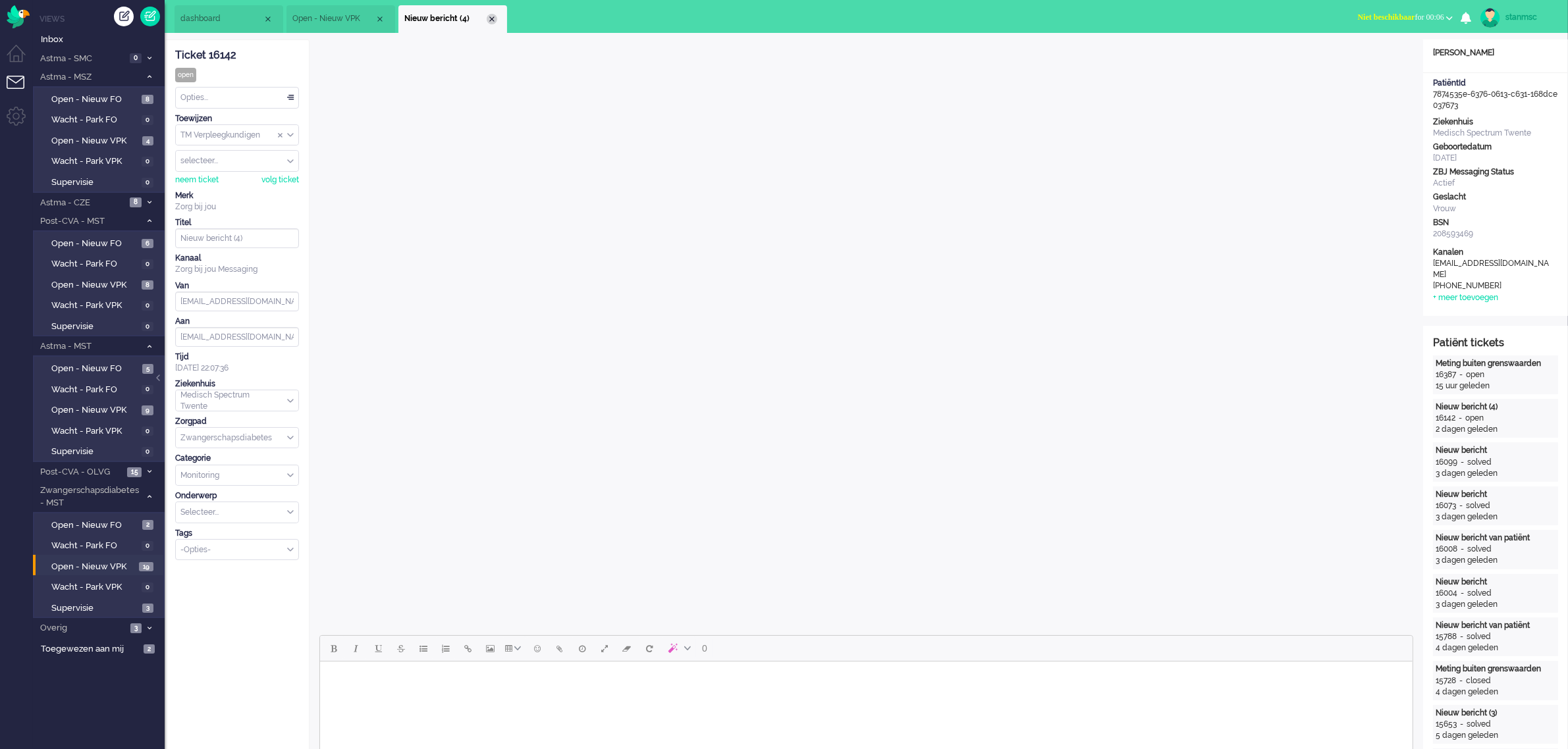
click at [489, 13] on li "Nieuw bericht (4)" at bounding box center [453, 20] width 109 height 28
click at [337, 17] on span "Open - Nieuw VPK" at bounding box center [334, 19] width 82 height 11
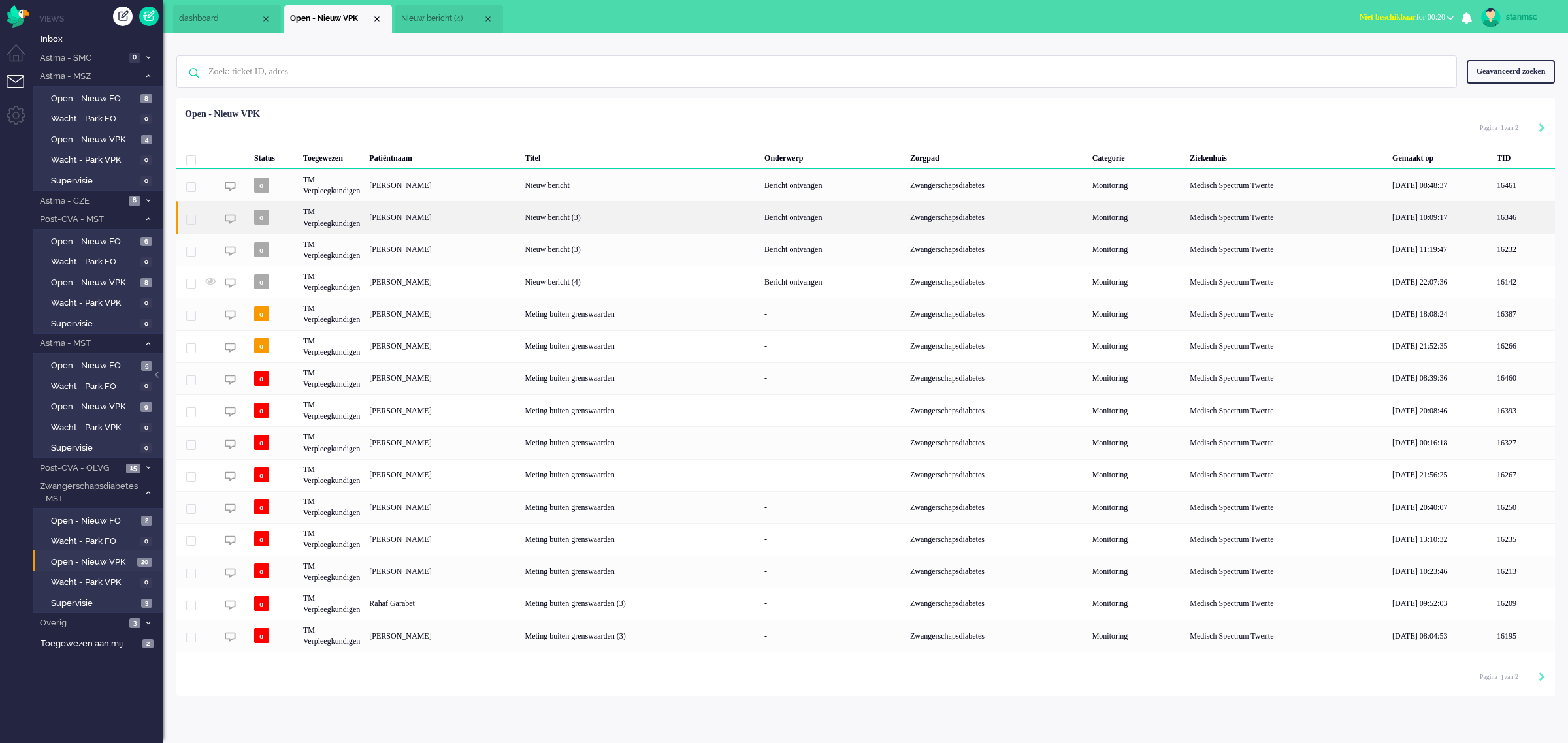
click at [351, 218] on div "TM Verpleegkundigen" at bounding box center [331, 217] width 66 height 32
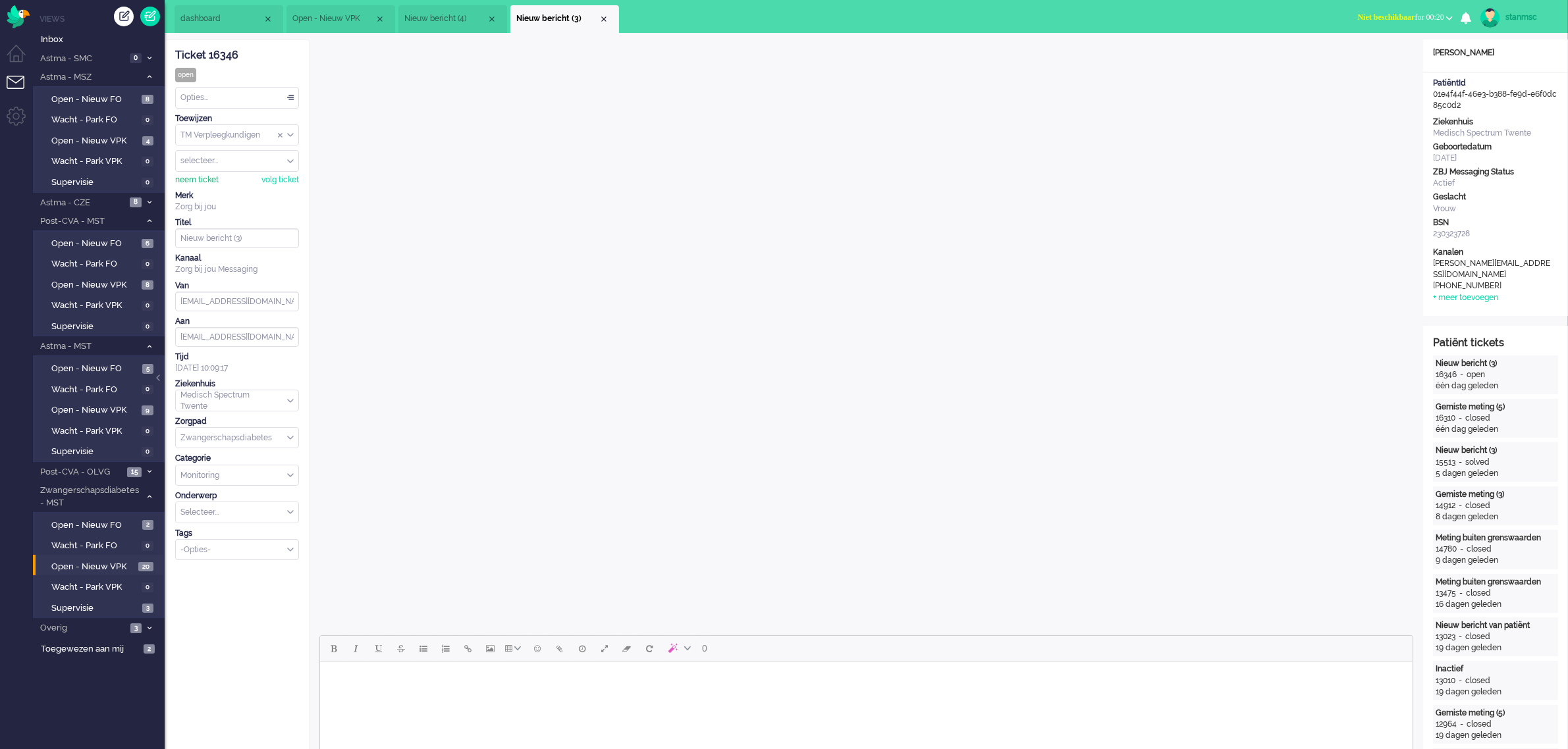
click at [203, 179] on div "neem ticket" at bounding box center [197, 180] width 43 height 11
click at [212, 93] on div "Opties..." at bounding box center [237, 98] width 123 height 20
click at [222, 186] on li "Opgelost" at bounding box center [237, 191] width 123 height 19
click at [604, 18] on div "Close tab" at bounding box center [604, 19] width 10 height 10
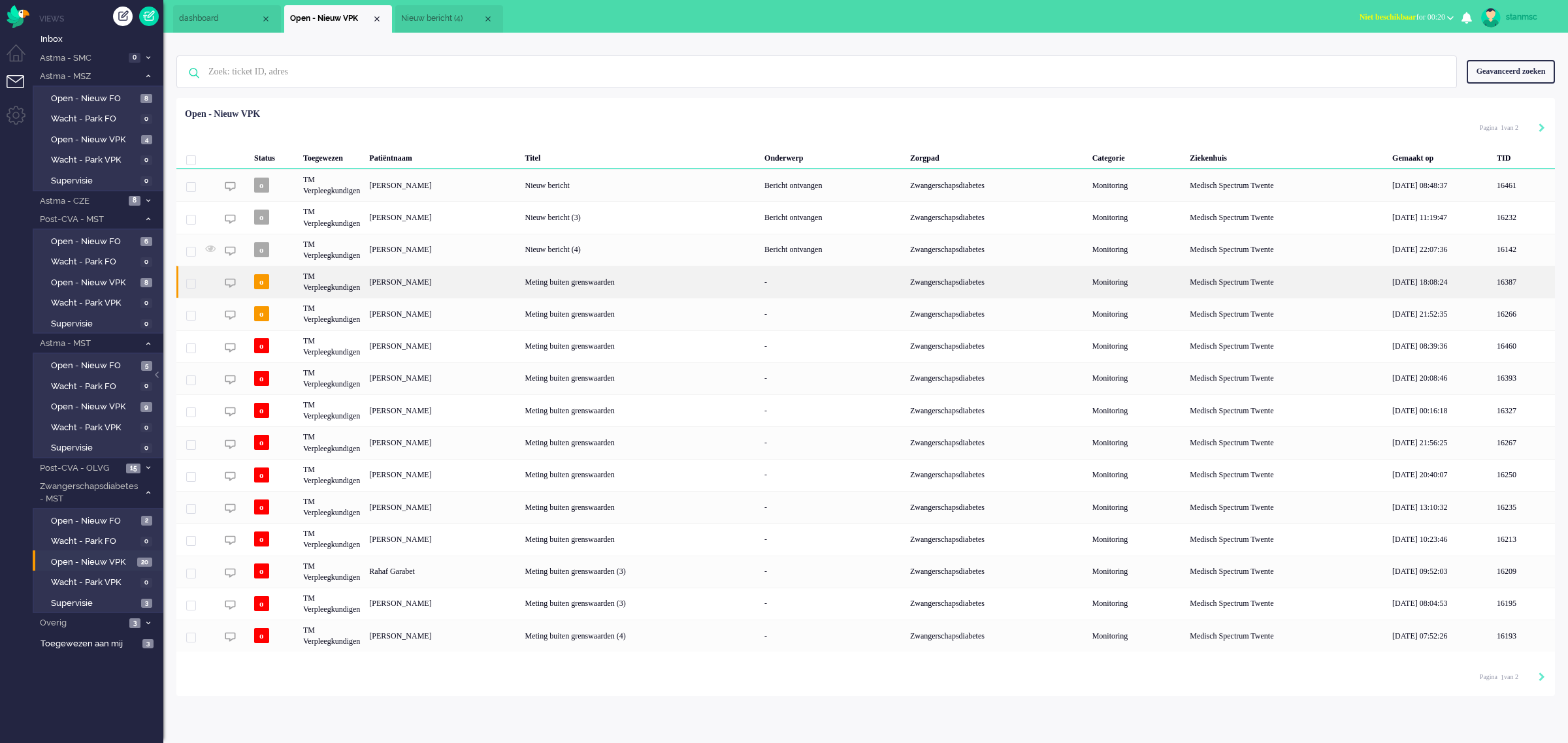
click at [357, 283] on div "TM Verpleegkundigen" at bounding box center [331, 282] width 66 height 32
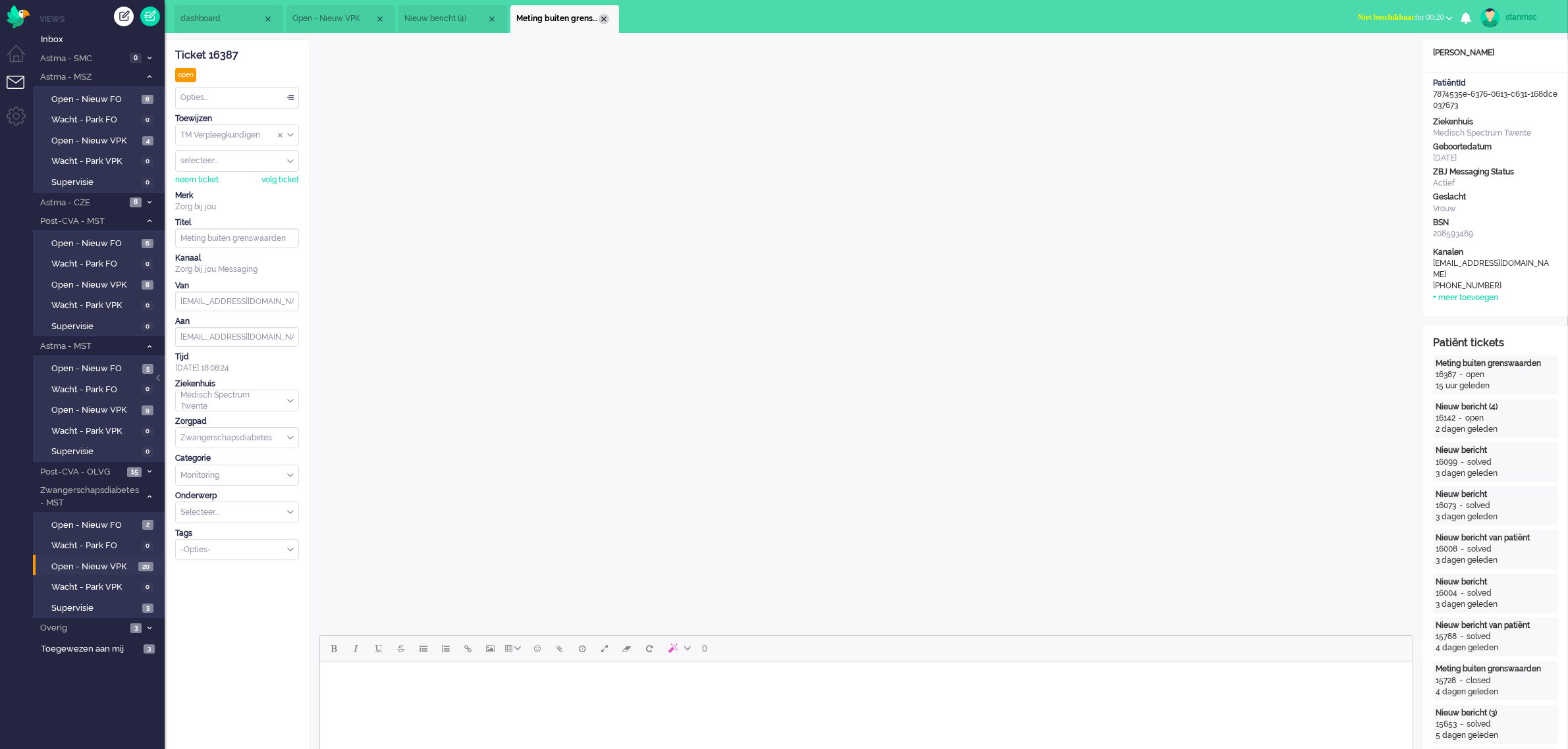
click at [603, 18] on div "Close tab" at bounding box center [604, 19] width 10 height 10
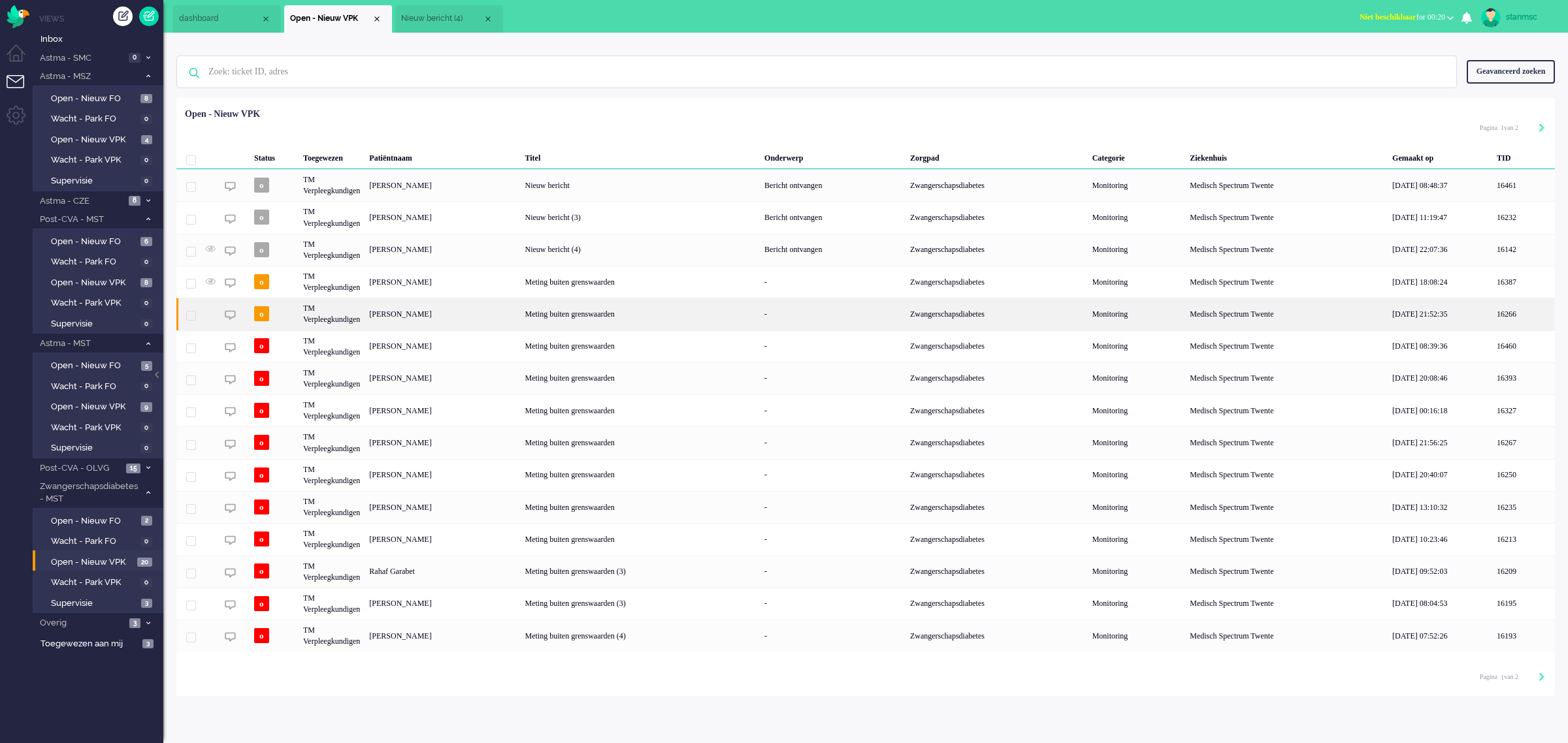
click at [407, 315] on div "[PERSON_NAME]" at bounding box center [442, 314] width 156 height 32
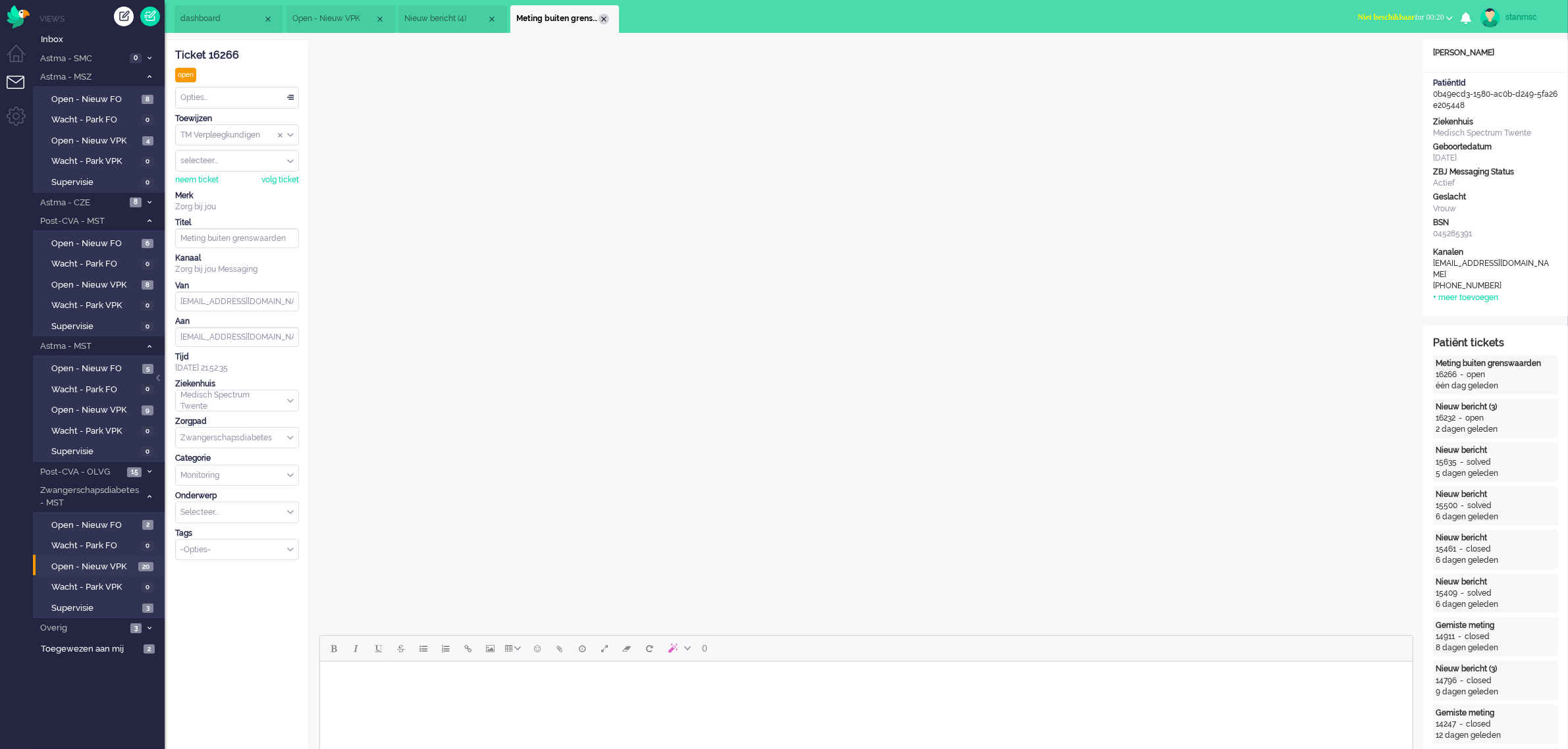
click at [604, 18] on div "Close tab" at bounding box center [604, 19] width 10 height 10
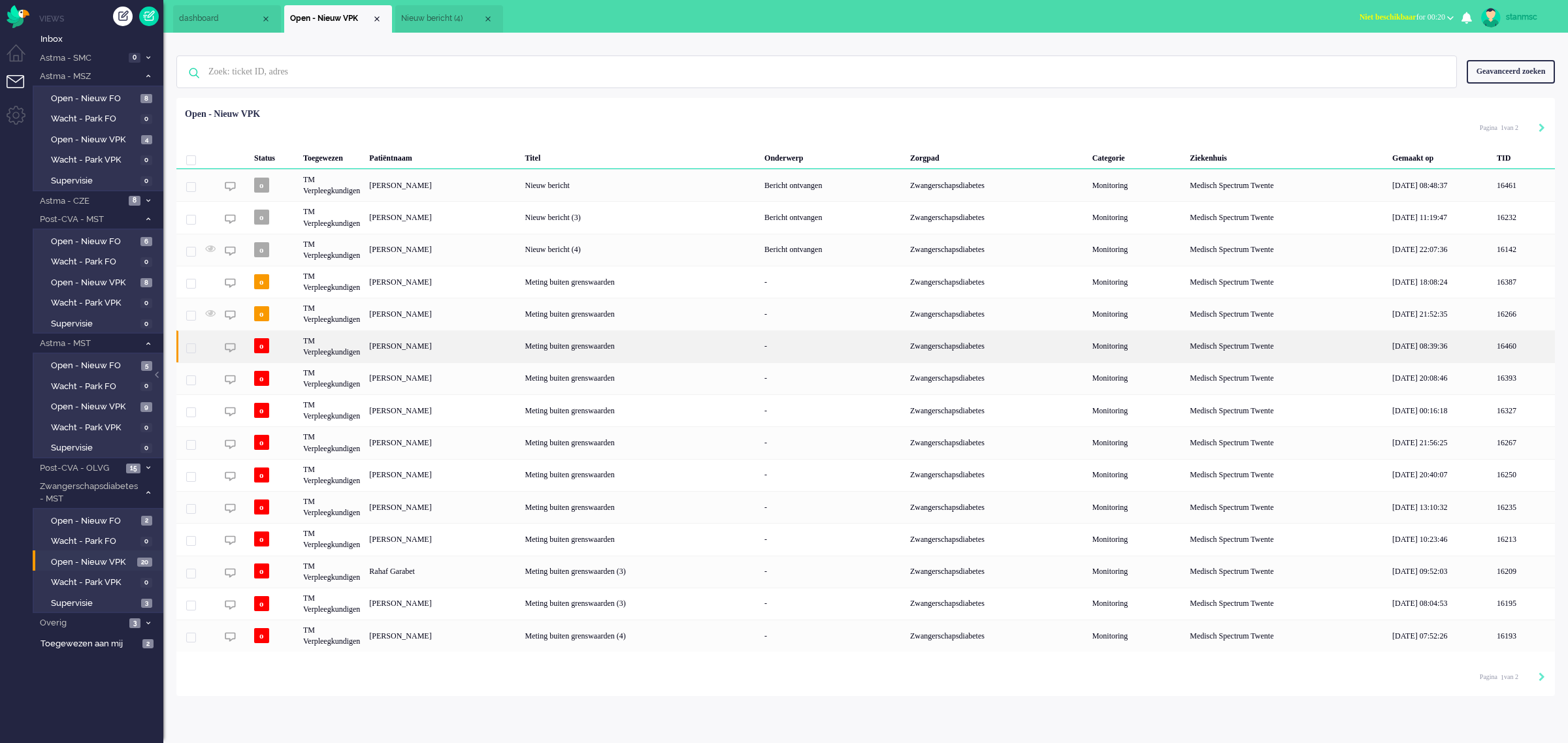
click at [398, 350] on div "Shannon Jongman" at bounding box center [442, 346] width 156 height 32
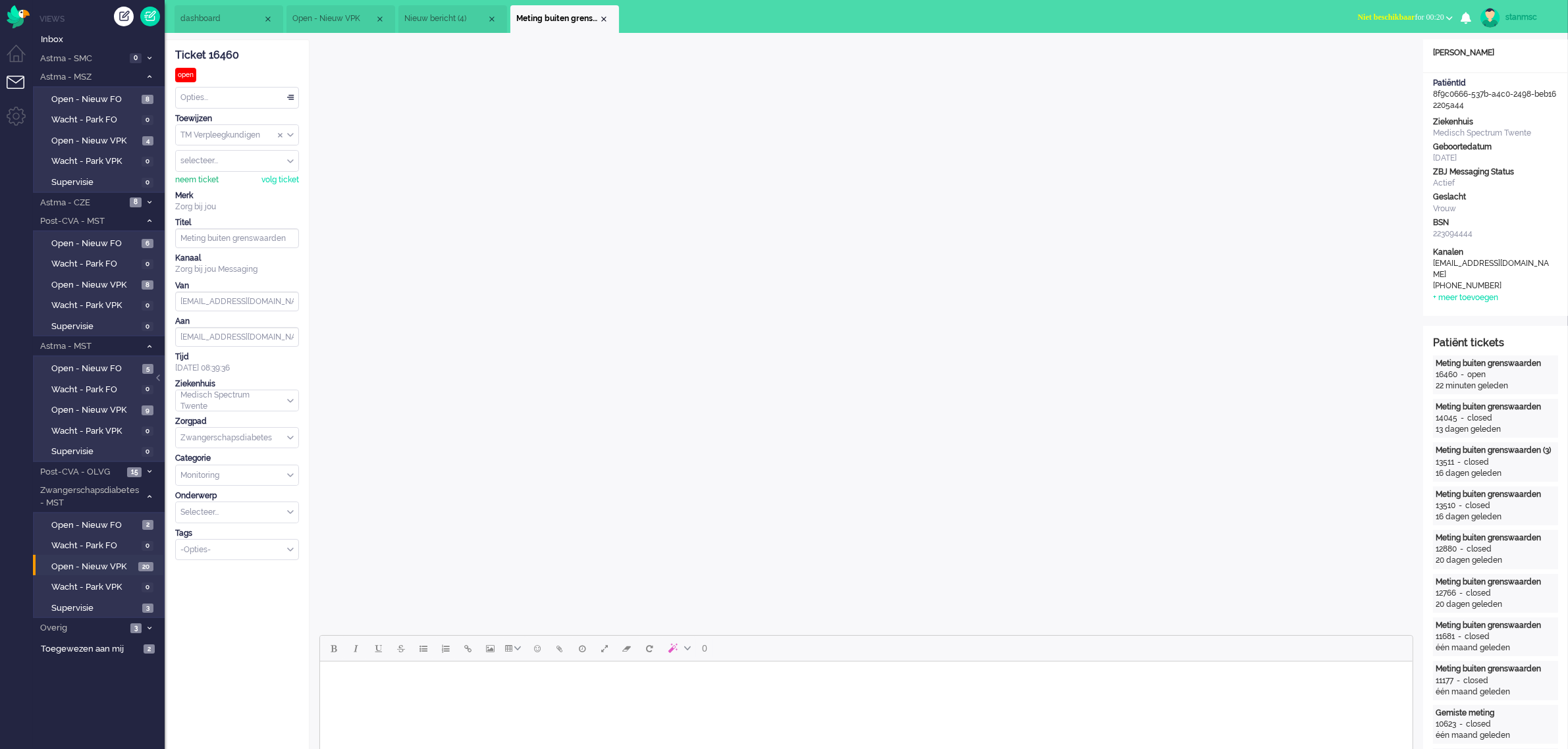
click at [197, 183] on div "neem ticket" at bounding box center [197, 180] width 43 height 11
click at [247, 100] on div "Opties..." at bounding box center [237, 98] width 123 height 20
click at [229, 186] on li "Opgelost" at bounding box center [237, 191] width 123 height 19
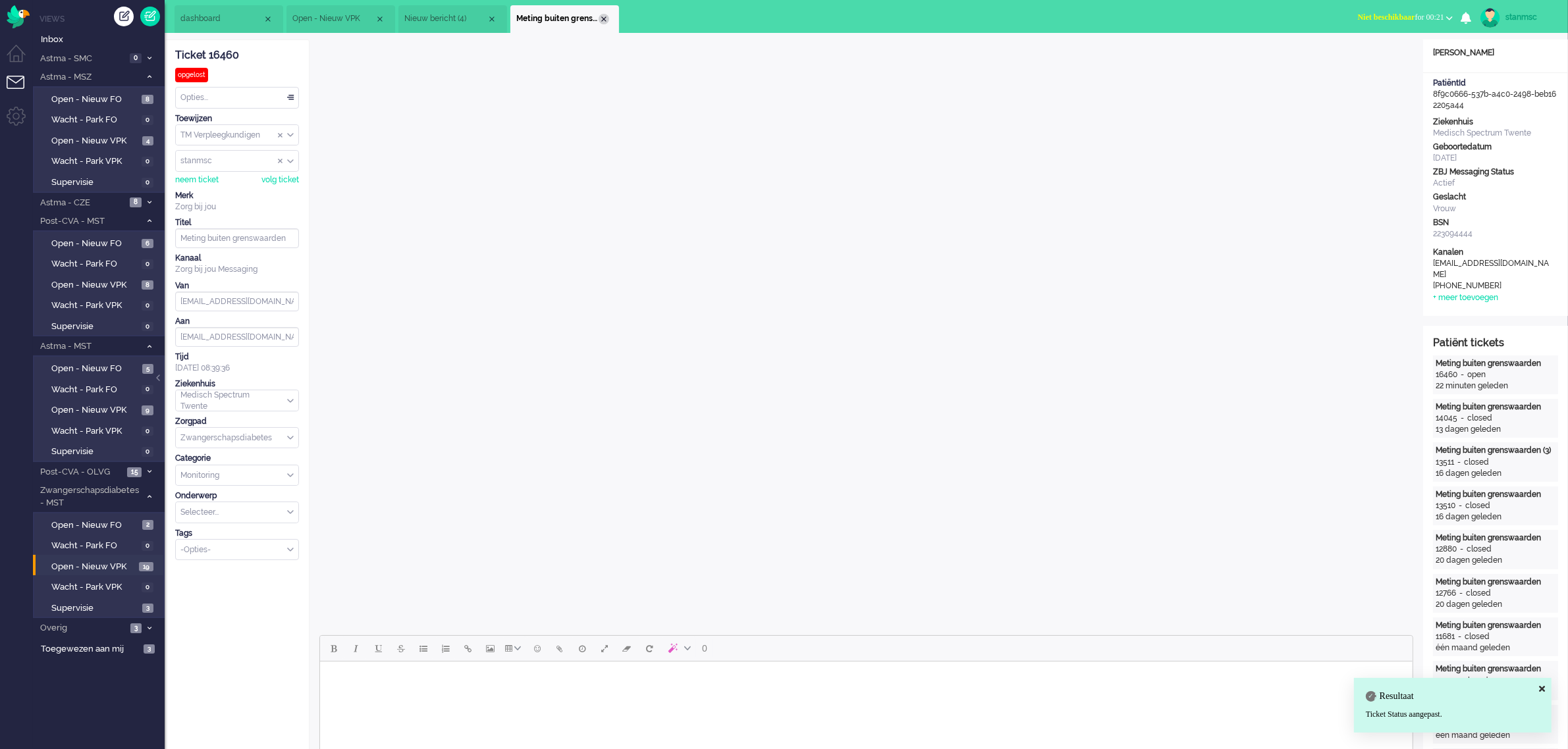
click at [604, 17] on div "Close tab" at bounding box center [604, 19] width 10 height 10
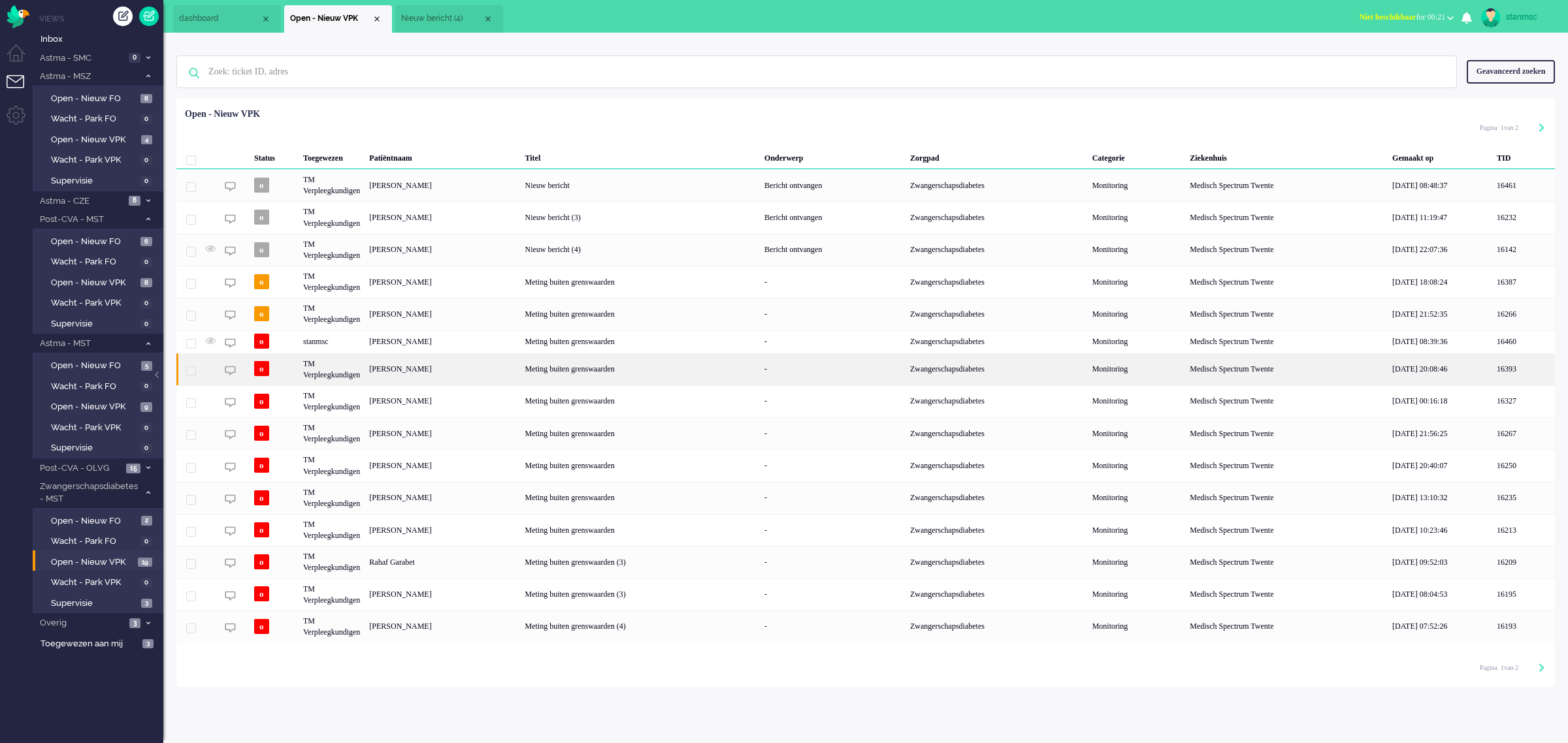
click at [420, 373] on div "[PERSON_NAME]" at bounding box center [442, 369] width 156 height 32
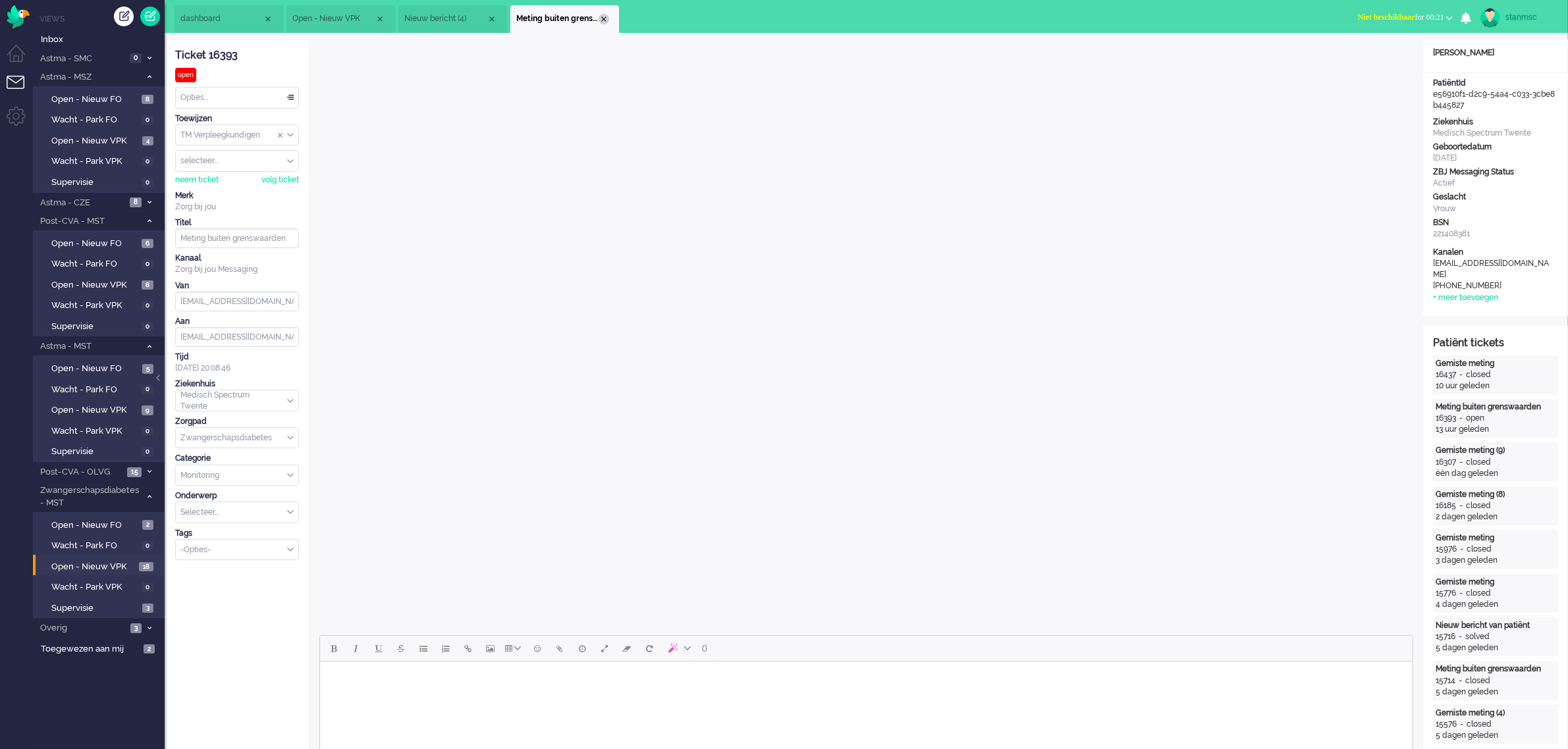
click at [604, 18] on div "Close tab" at bounding box center [604, 19] width 10 height 10
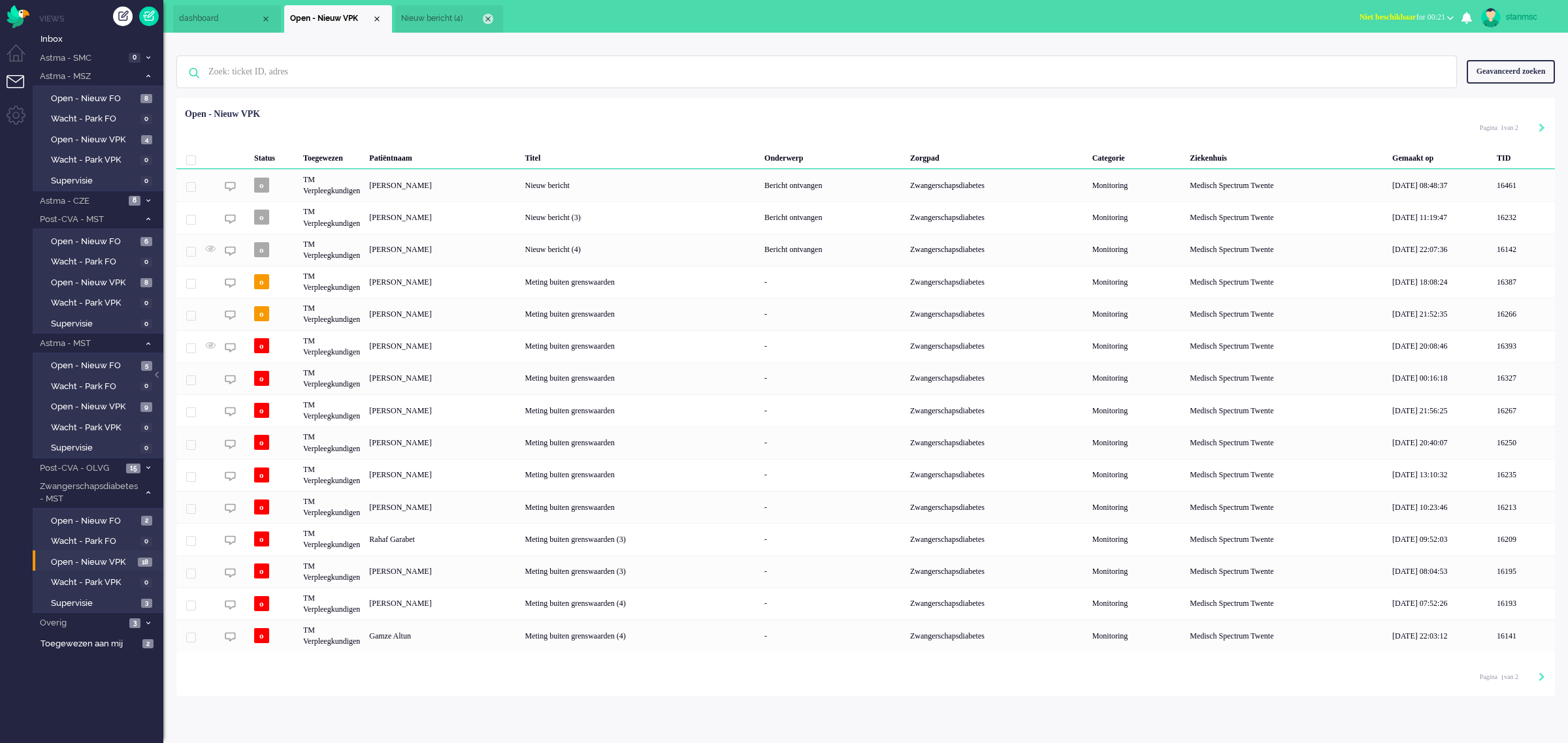
click at [485, 15] on div "Close tab" at bounding box center [487, 19] width 10 height 10
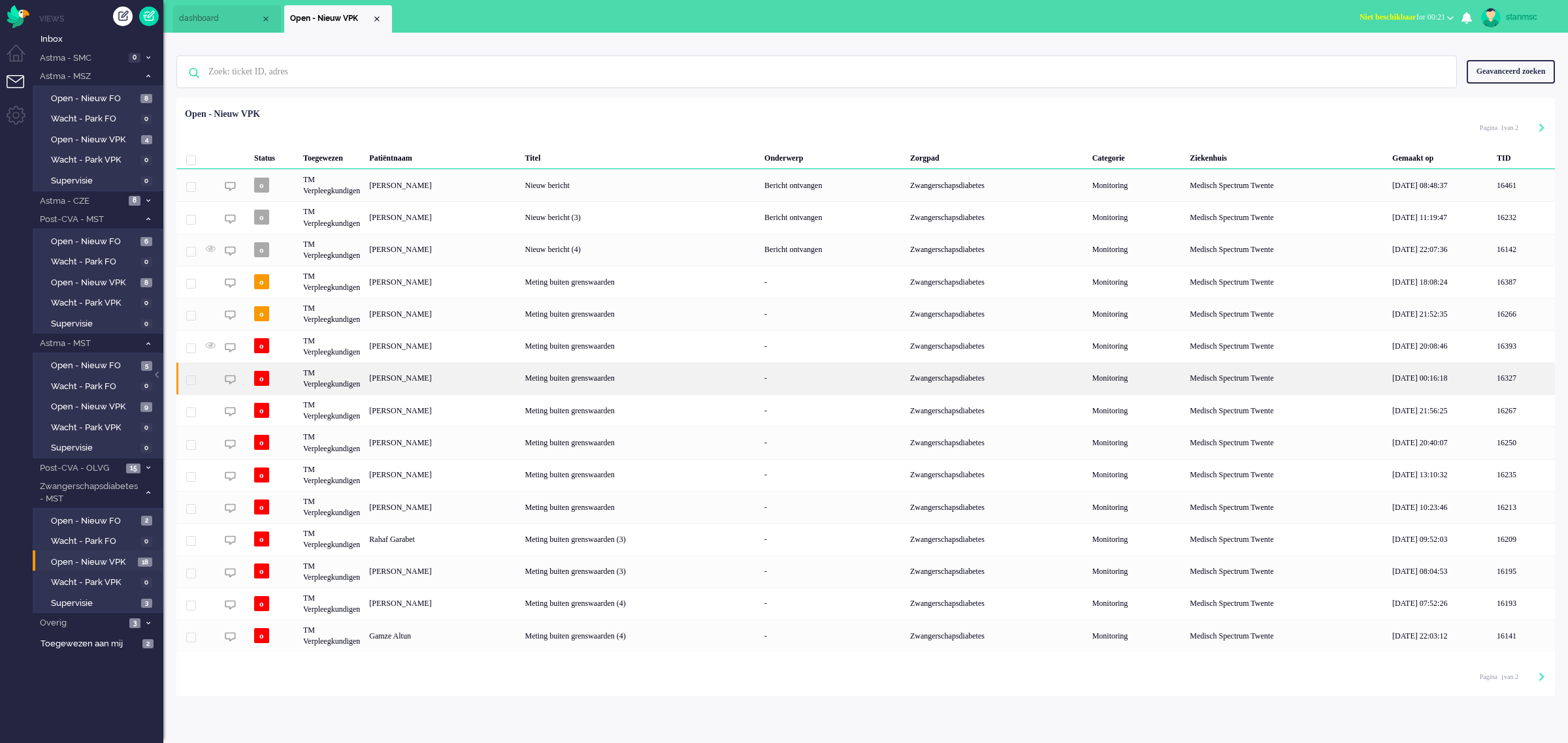
click at [353, 377] on div "TM Verpleegkundigen" at bounding box center [331, 379] width 66 height 32
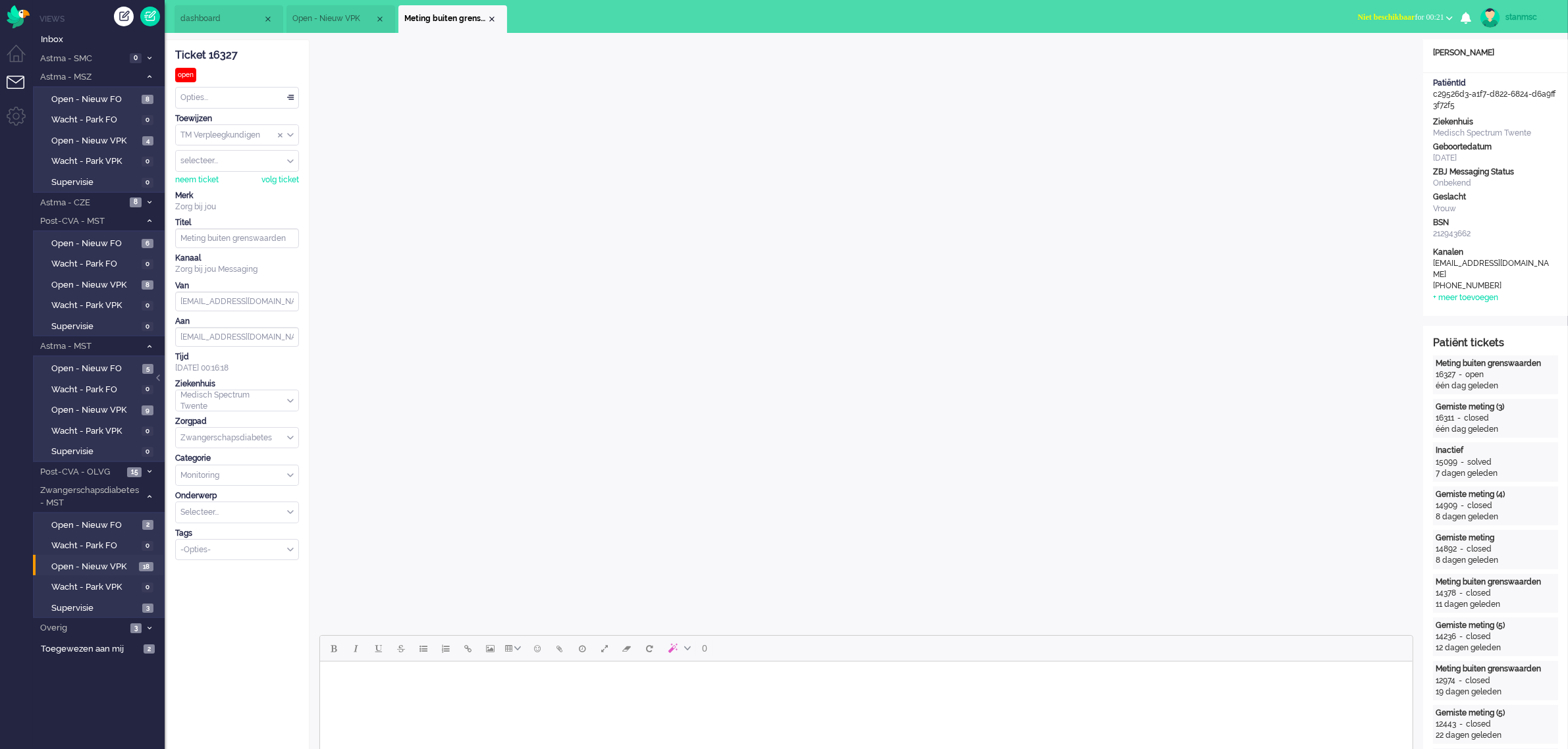
click at [344, 15] on span "Open - Nieuw VPK" at bounding box center [334, 19] width 82 height 11
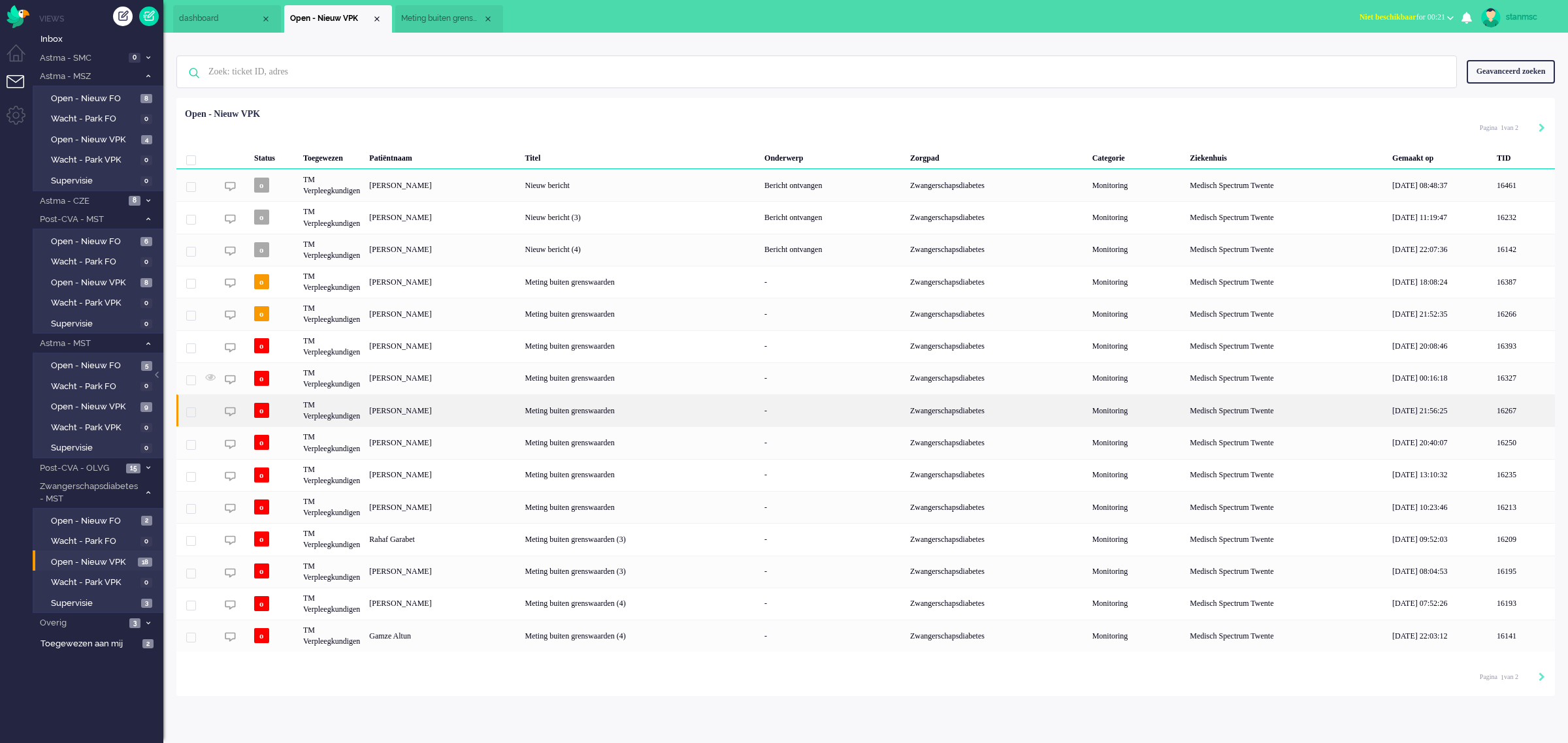
click at [430, 409] on div "Rosanne Catalina Hermina Weiden" at bounding box center [442, 411] width 156 height 32
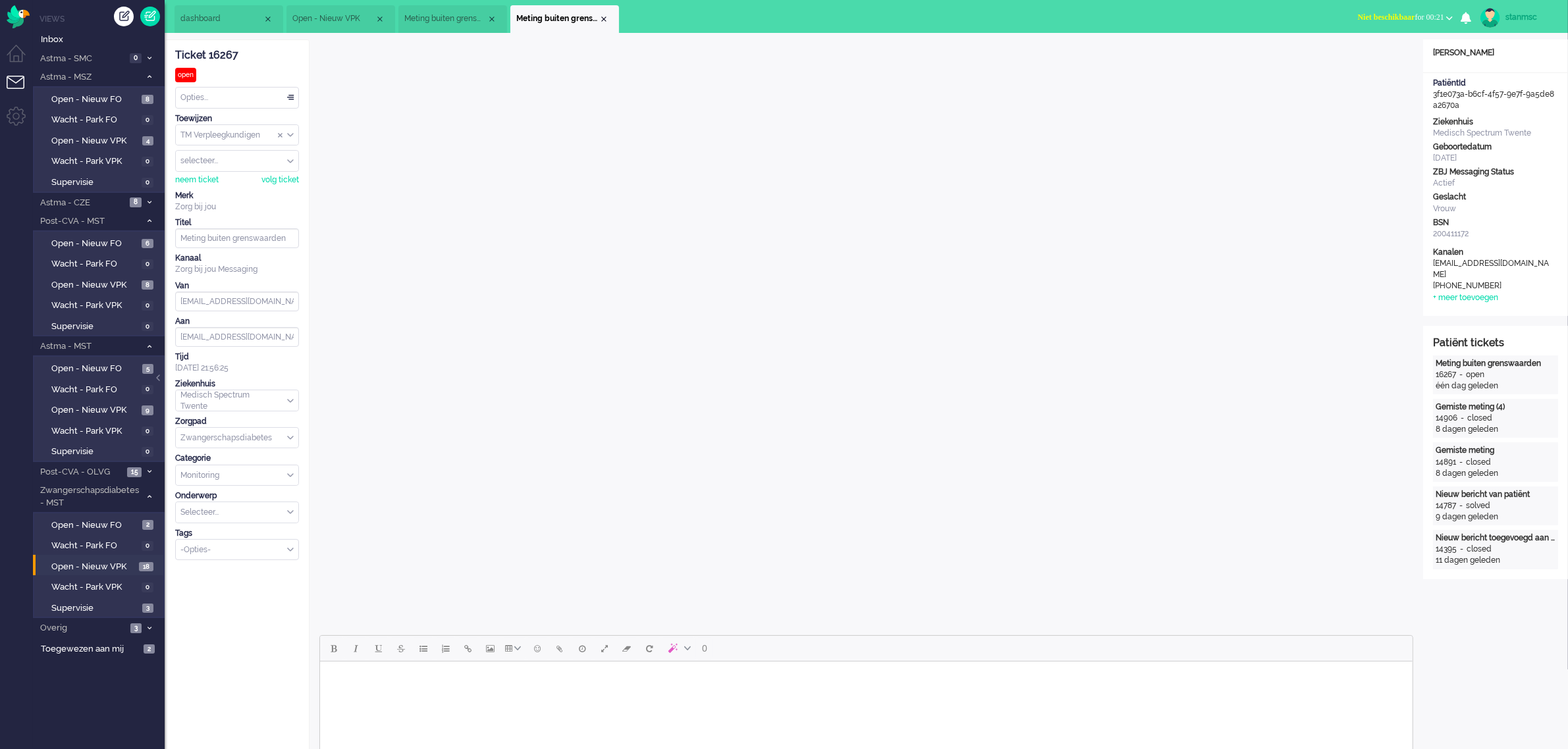
click at [341, 20] on span "Open - Nieuw VPK" at bounding box center [334, 19] width 82 height 11
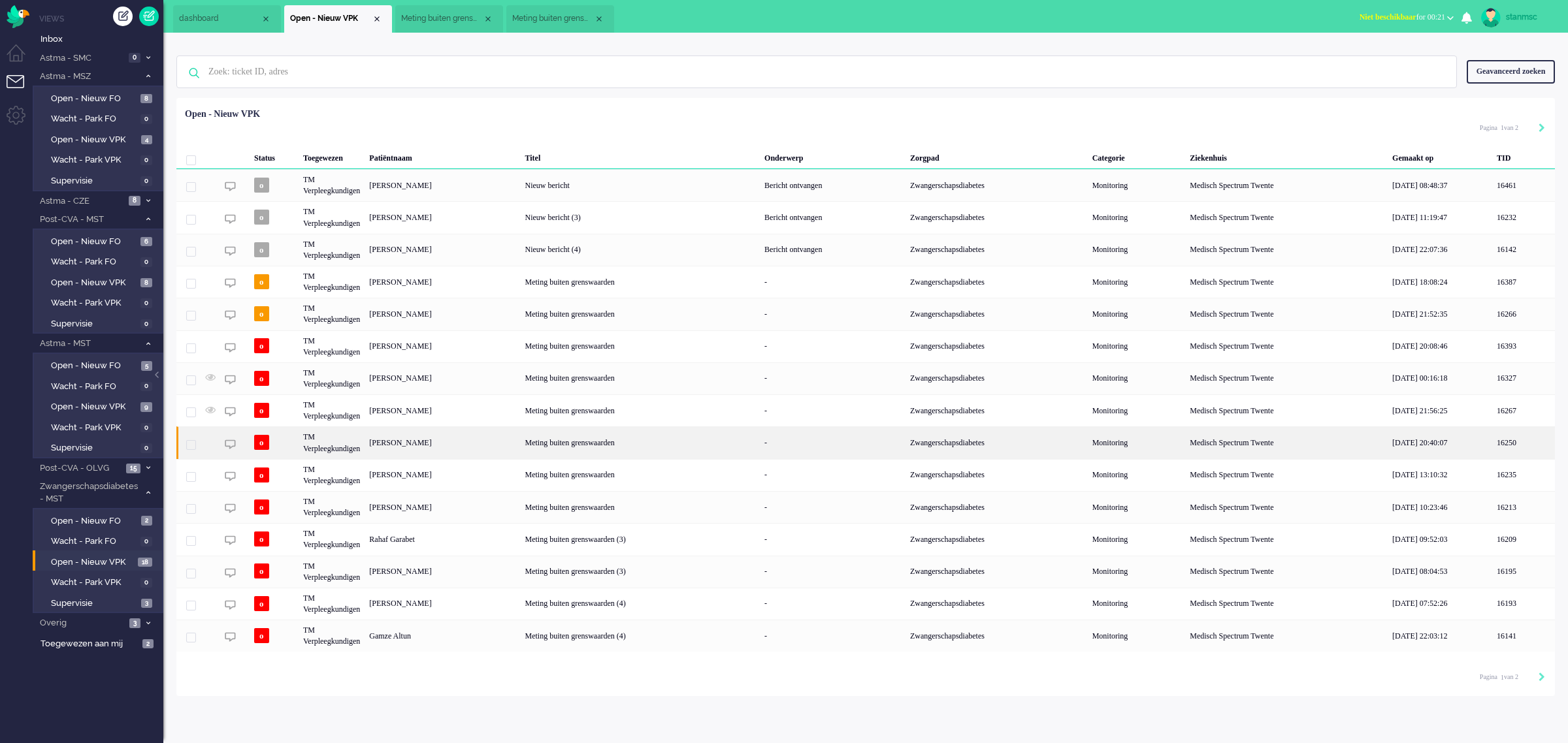
click at [411, 449] on div "[PERSON_NAME]" at bounding box center [442, 442] width 156 height 32
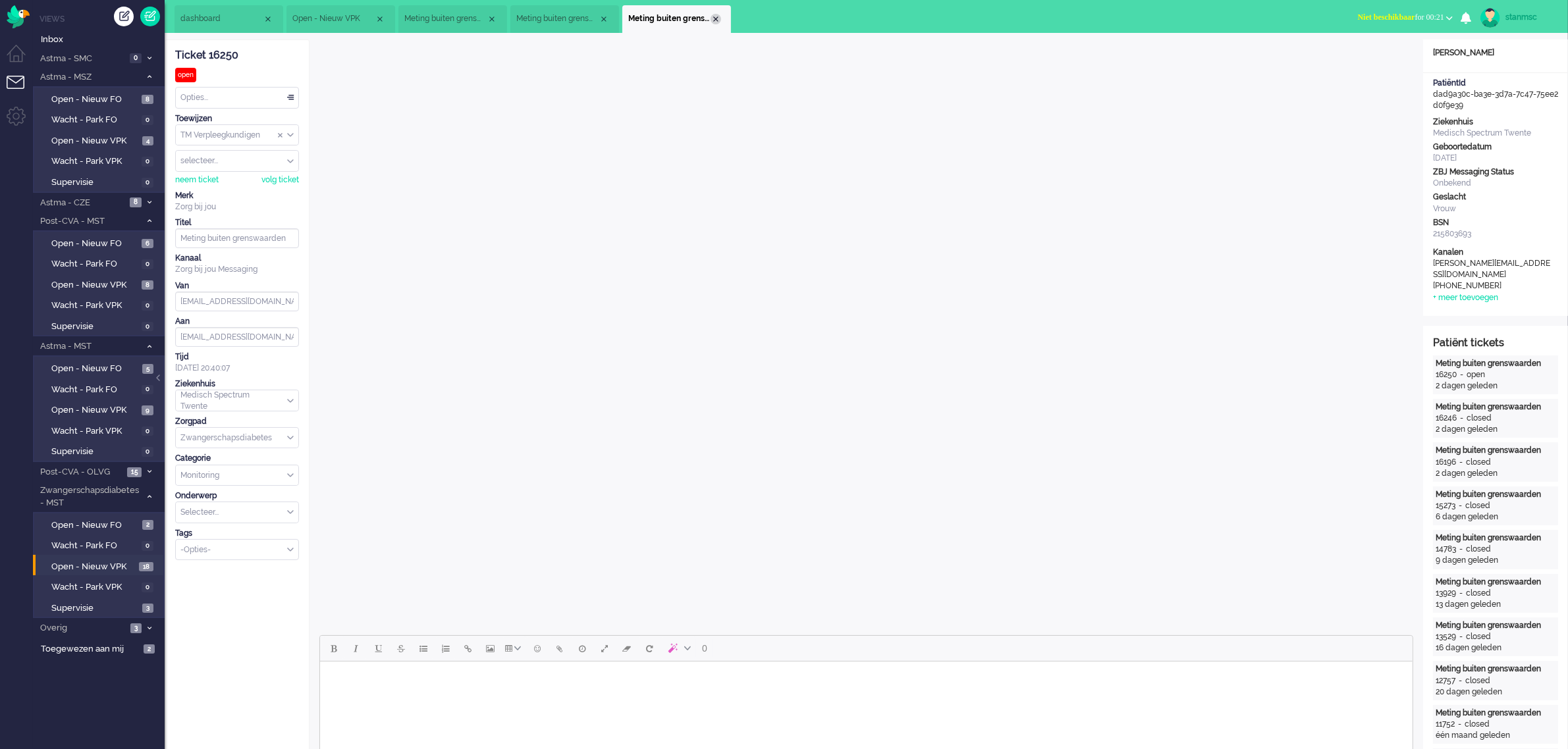
click at [716, 21] on div "Close tab" at bounding box center [716, 19] width 10 height 10
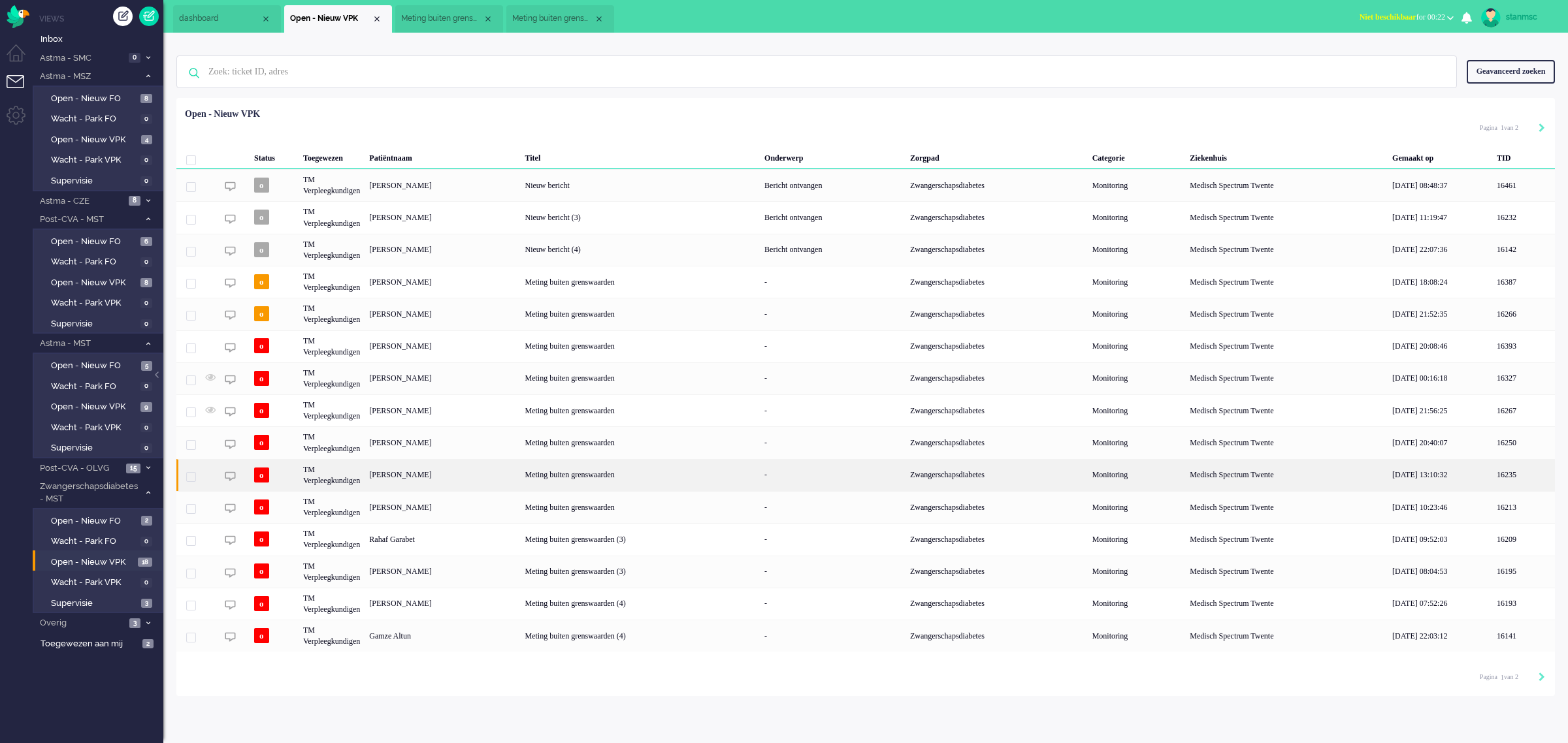
click at [422, 475] on div "Nathalie Schonewille Garcia" at bounding box center [442, 475] width 156 height 32
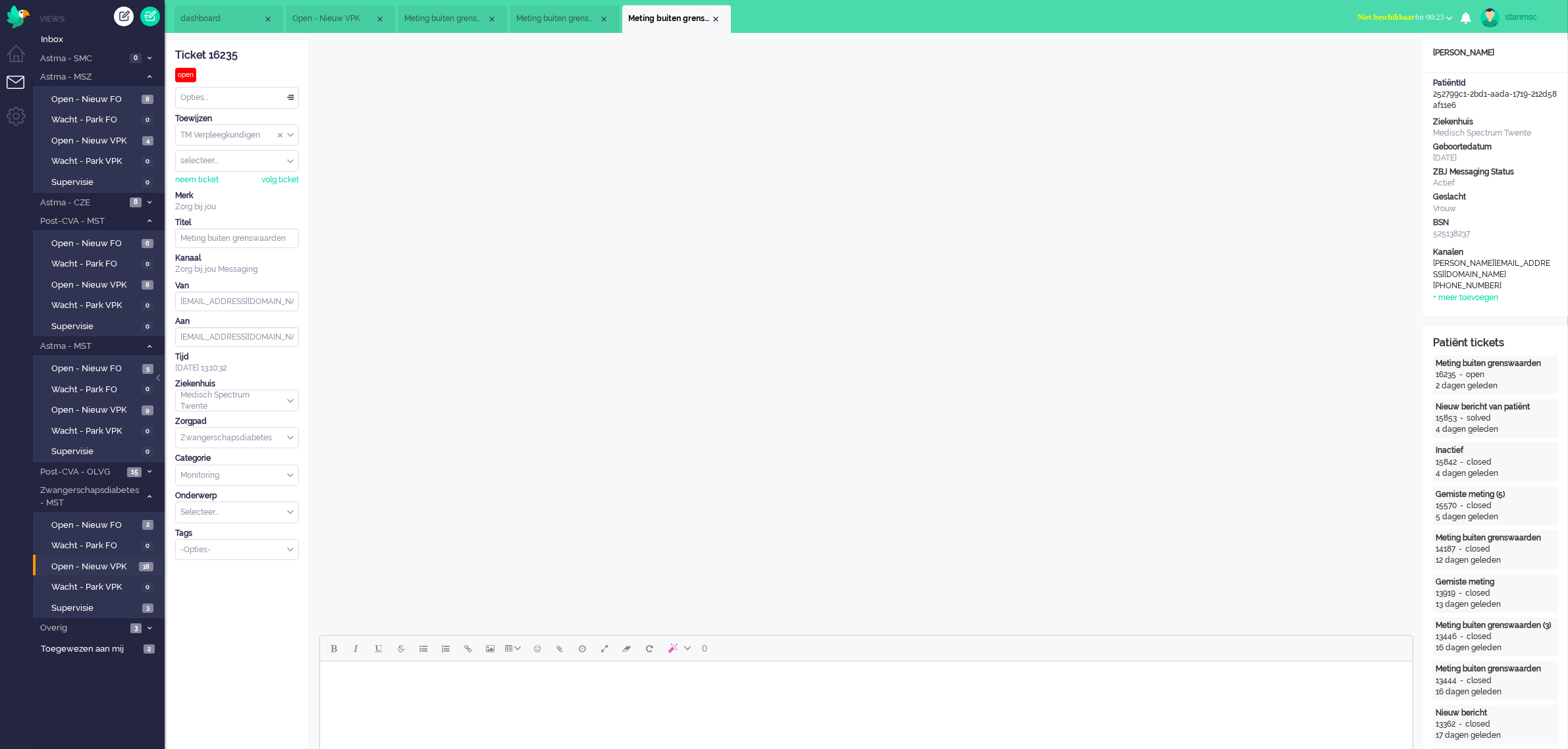
click at [351, 18] on span "Open - Nieuw VPK" at bounding box center [334, 19] width 82 height 11
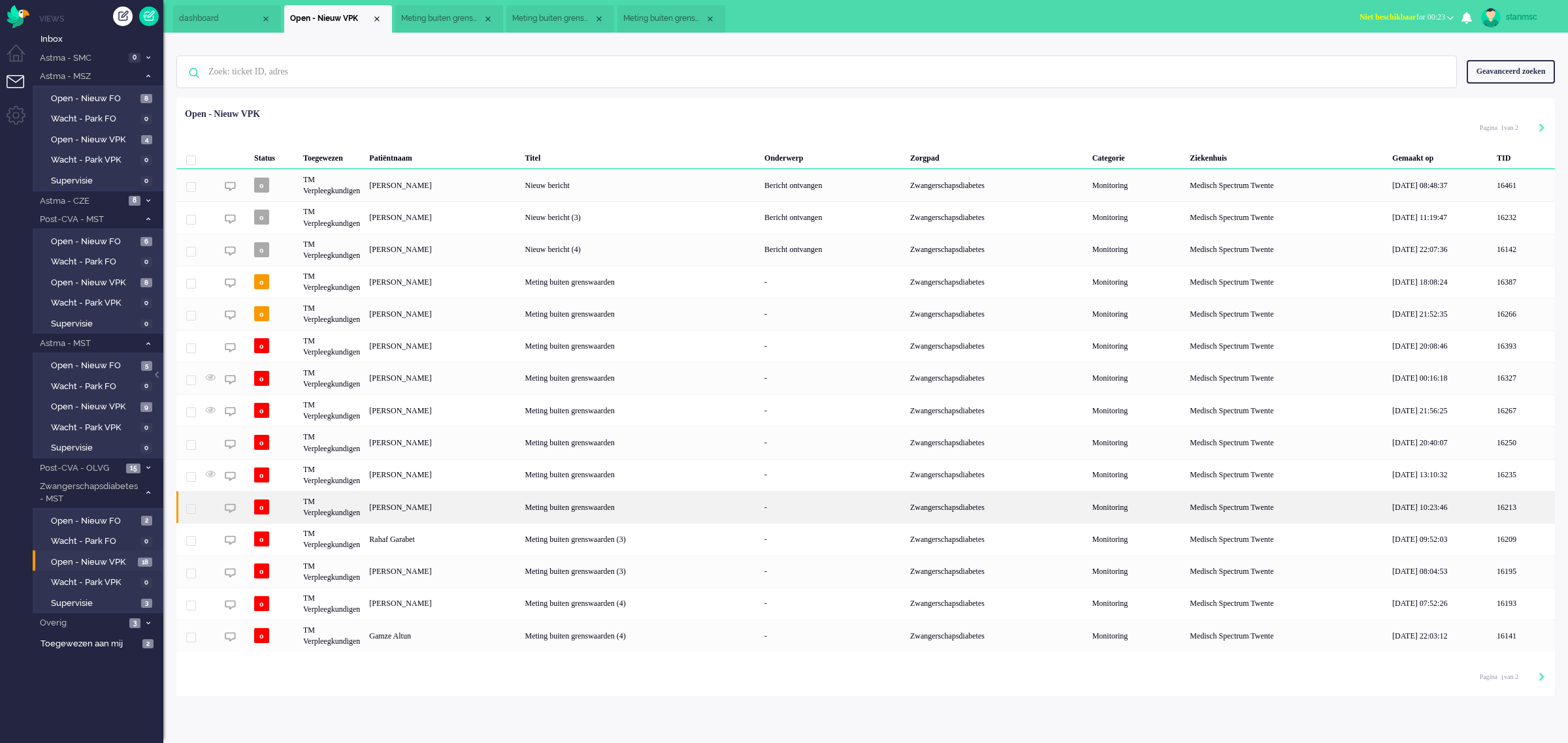
click at [333, 509] on div "TM Verpleegkundigen" at bounding box center [331, 507] width 66 height 32
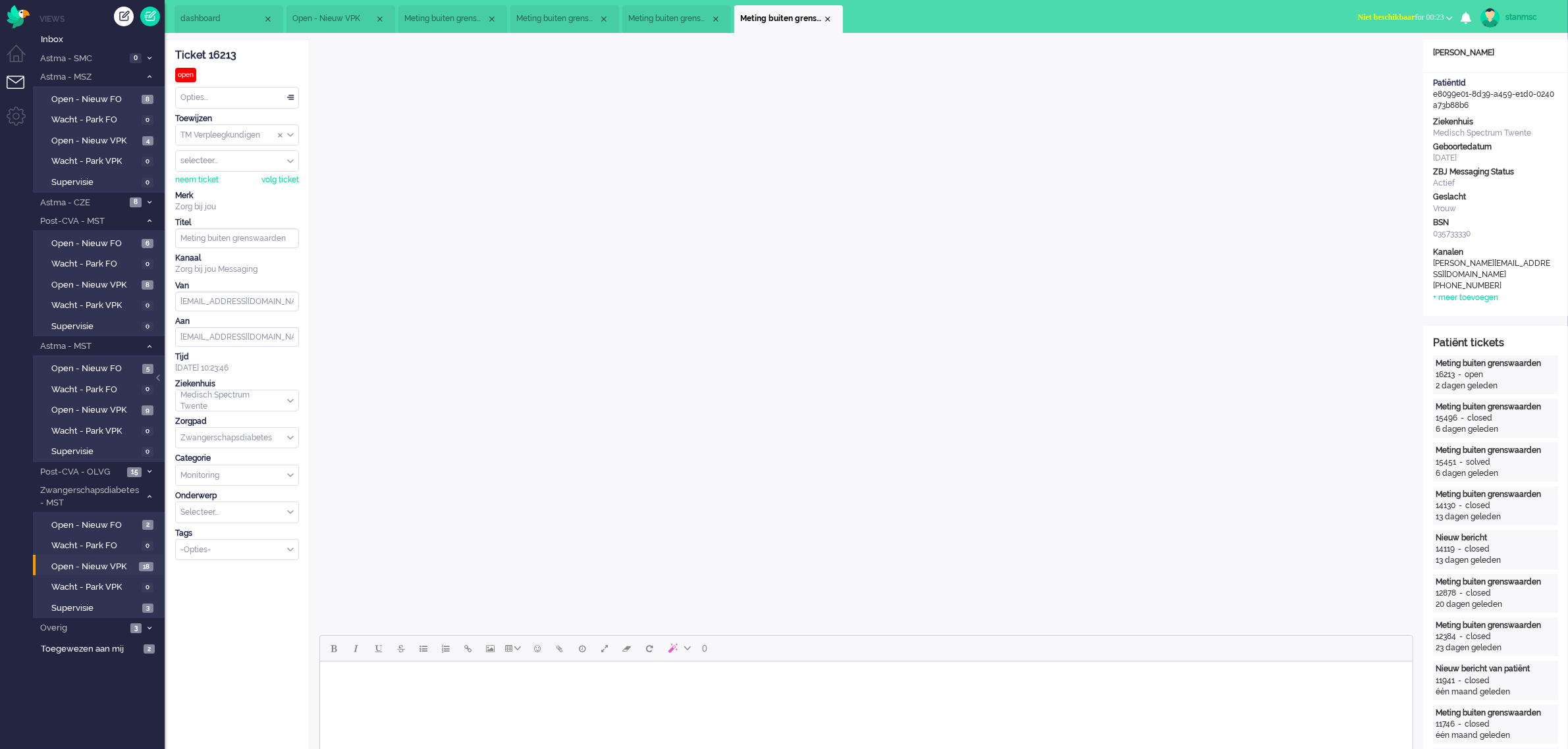
click at [445, 17] on span "Meting buiten grenswaarden" at bounding box center [445, 19] width 82 height 11
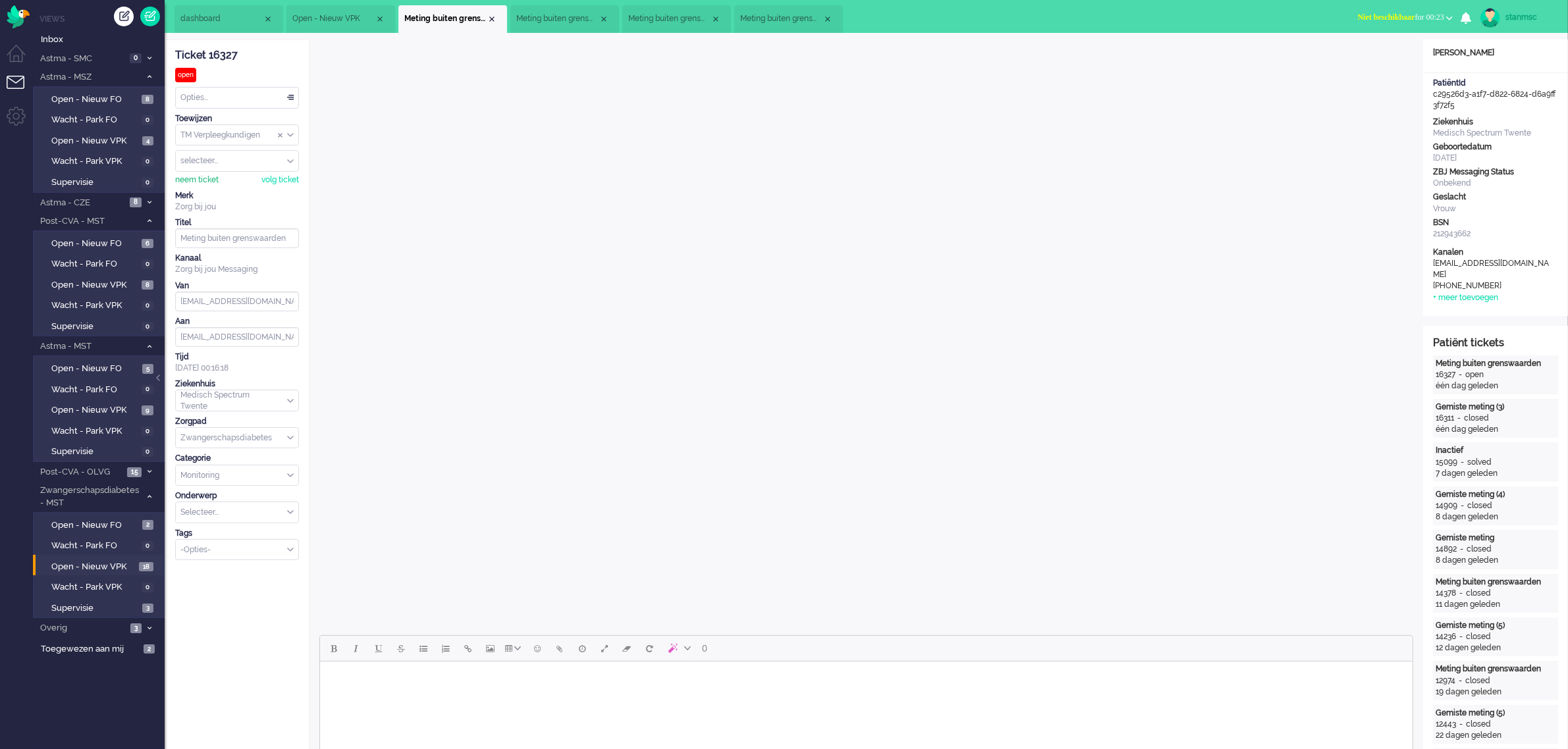
click at [205, 182] on div "neem ticket" at bounding box center [197, 180] width 43 height 11
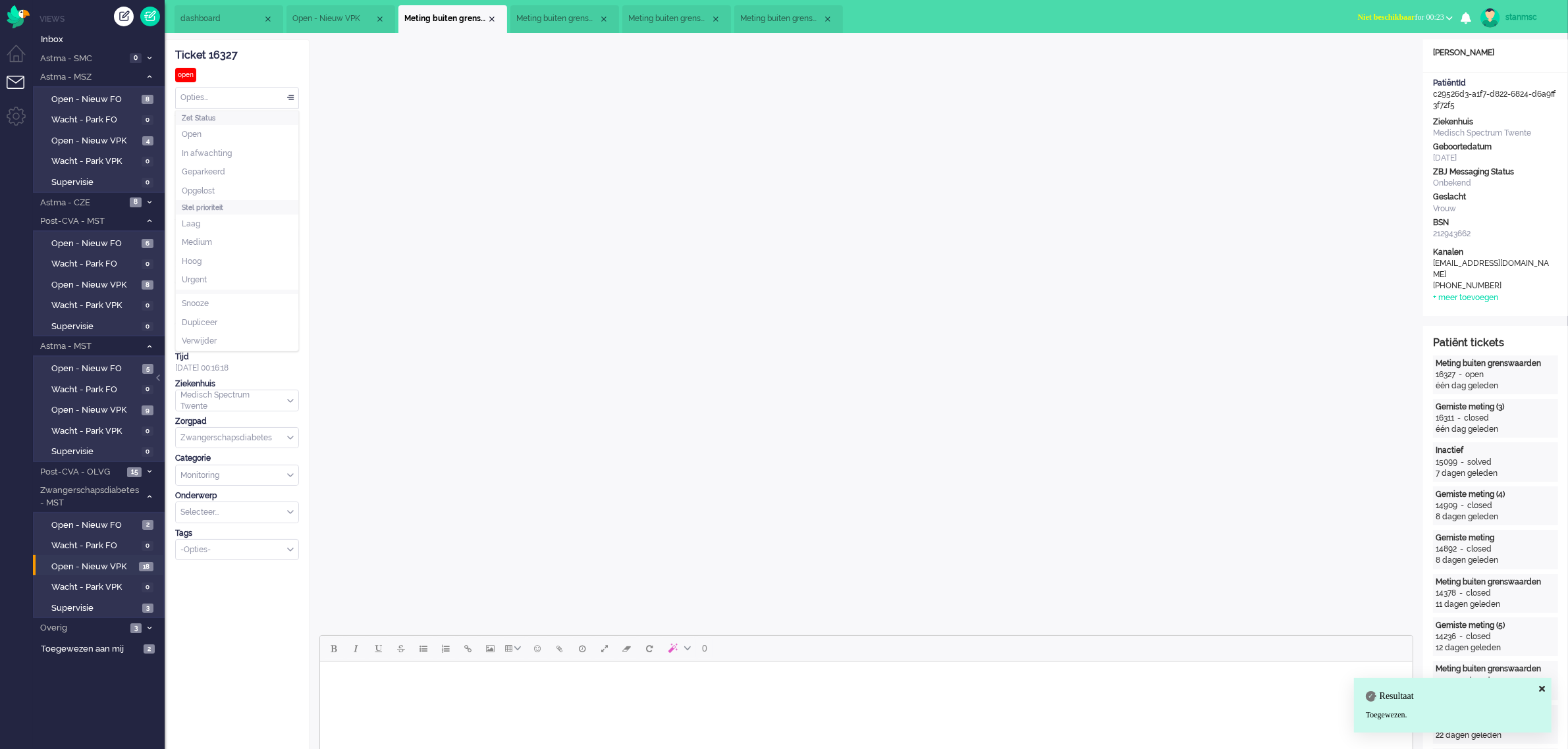
click at [201, 94] on div "Opties..." at bounding box center [237, 98] width 123 height 20
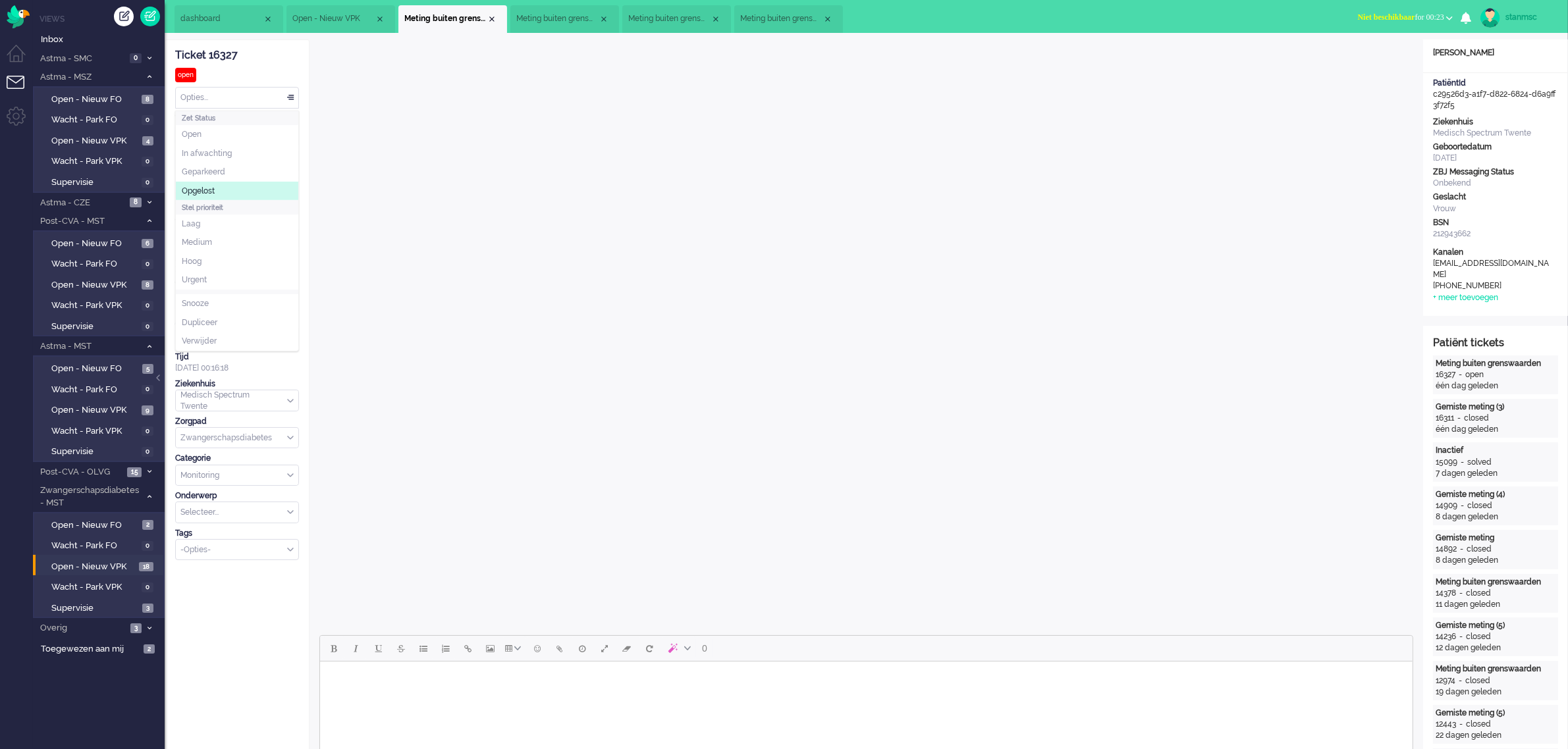
click at [213, 191] on span "Opgelost" at bounding box center [198, 192] width 33 height 11
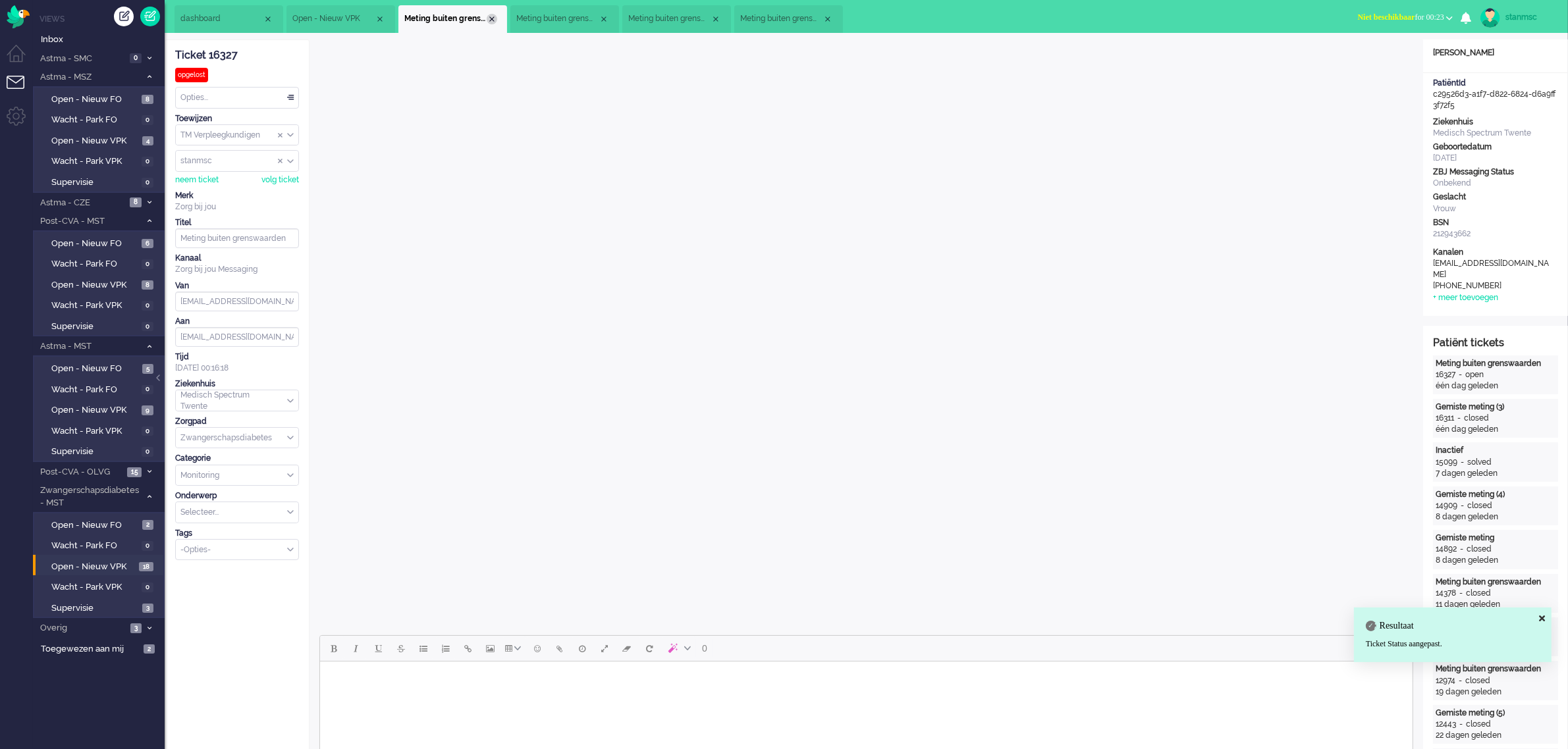
click at [493, 18] on div "Close tab" at bounding box center [491, 19] width 10 height 10
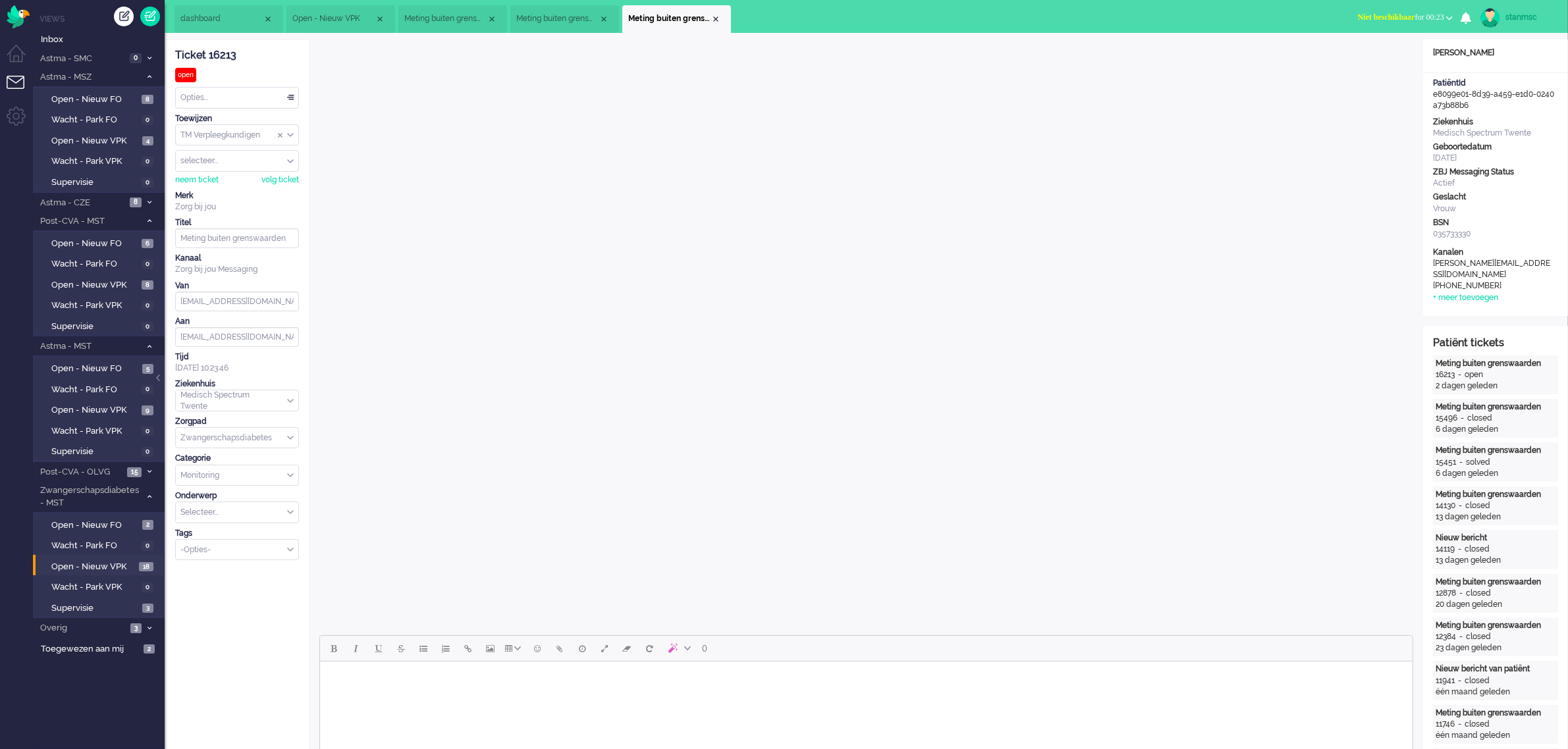
click at [402, 679] on body "Rich Text Area. Press ALT-0 for help." at bounding box center [866, 678] width 1082 height 23
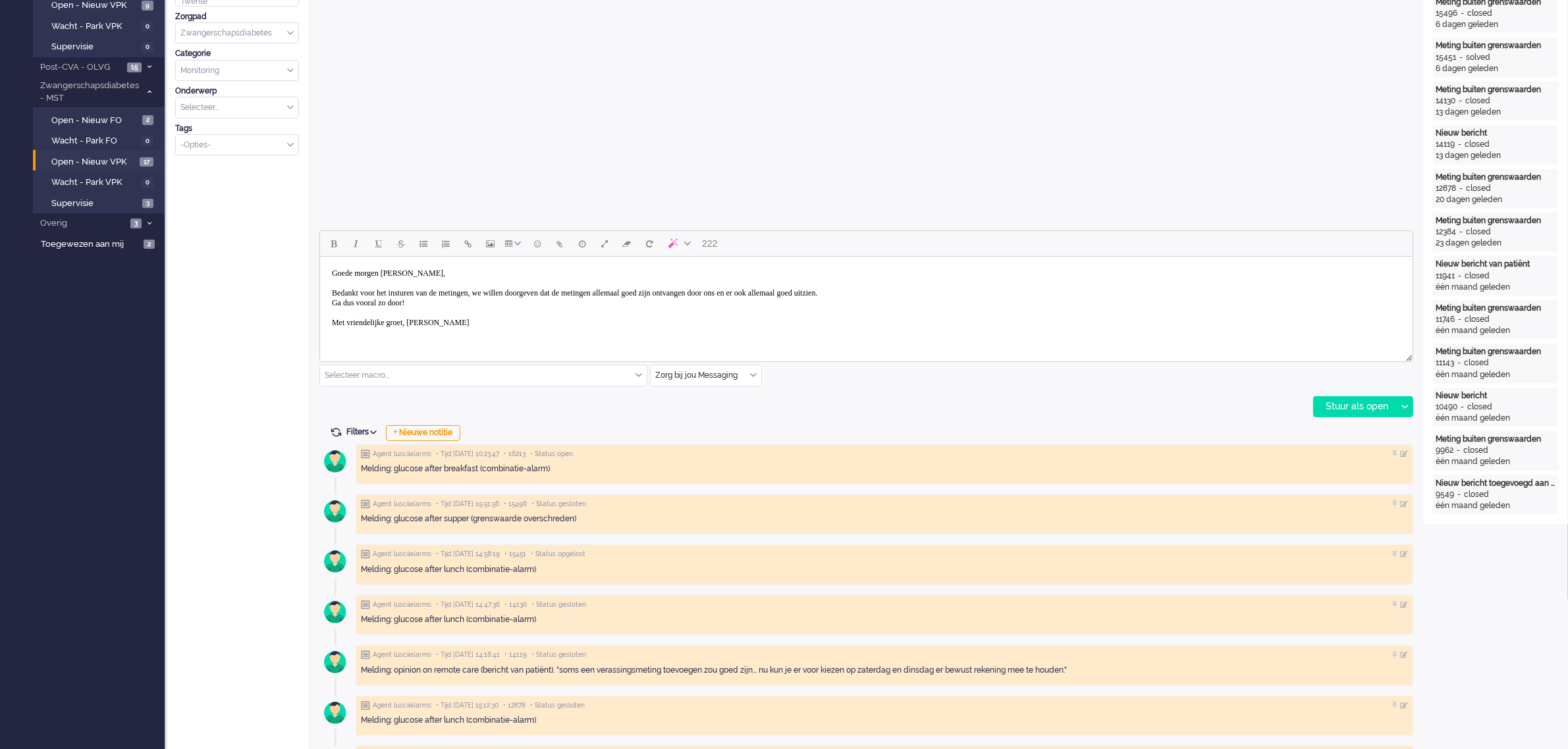
scroll to position [412, 0]
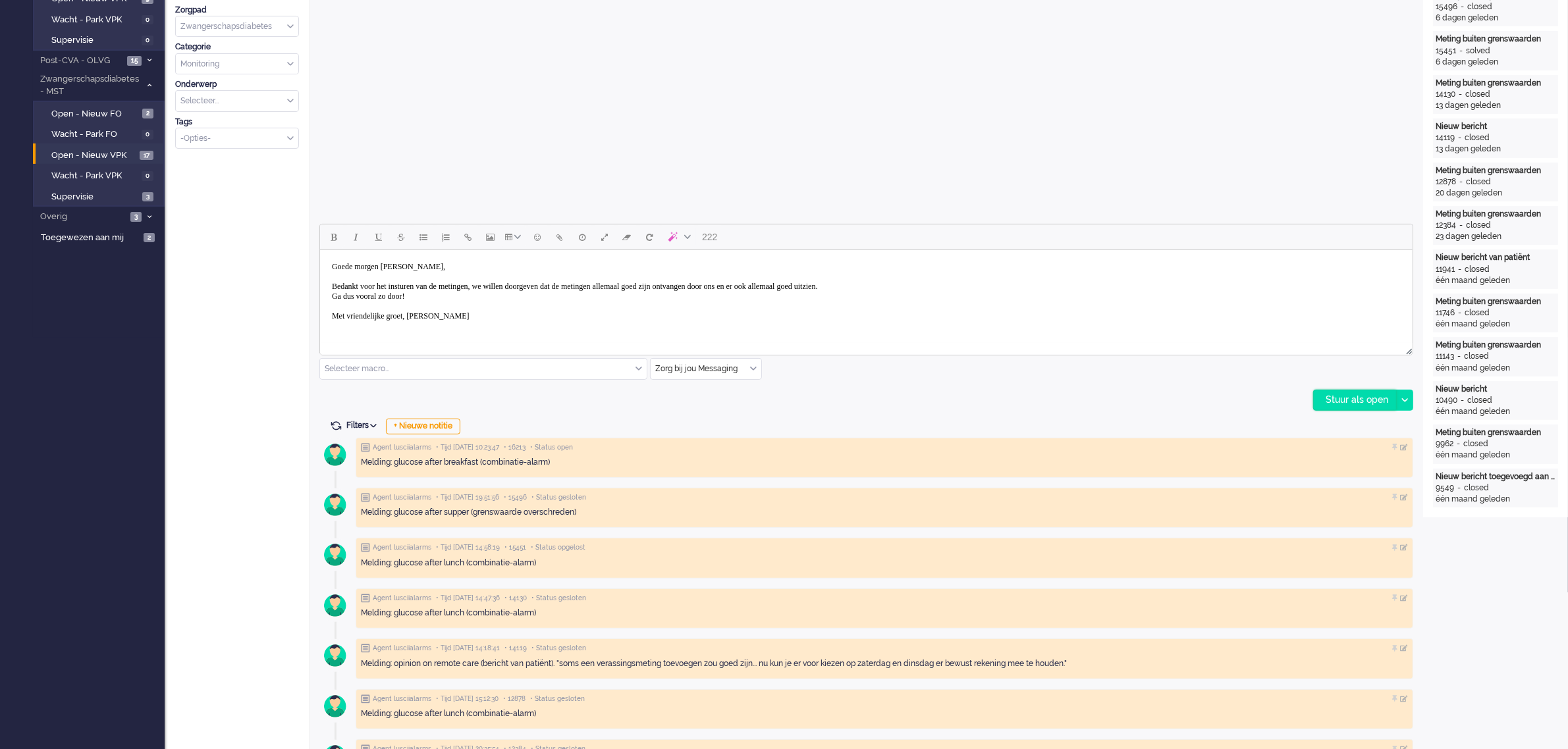
click at [1339, 397] on div "Stuur als open" at bounding box center [1355, 400] width 82 height 20
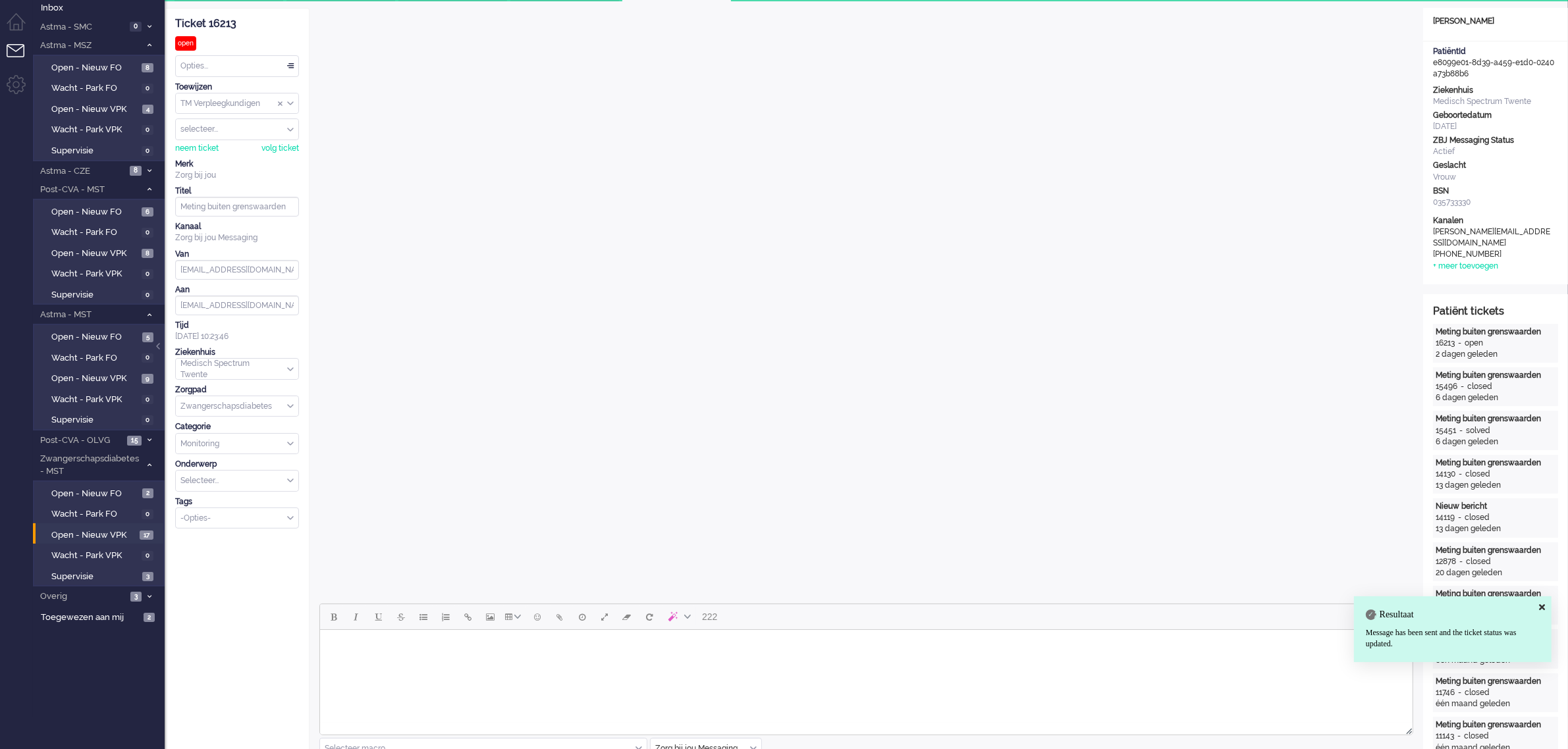
scroll to position [0, 0]
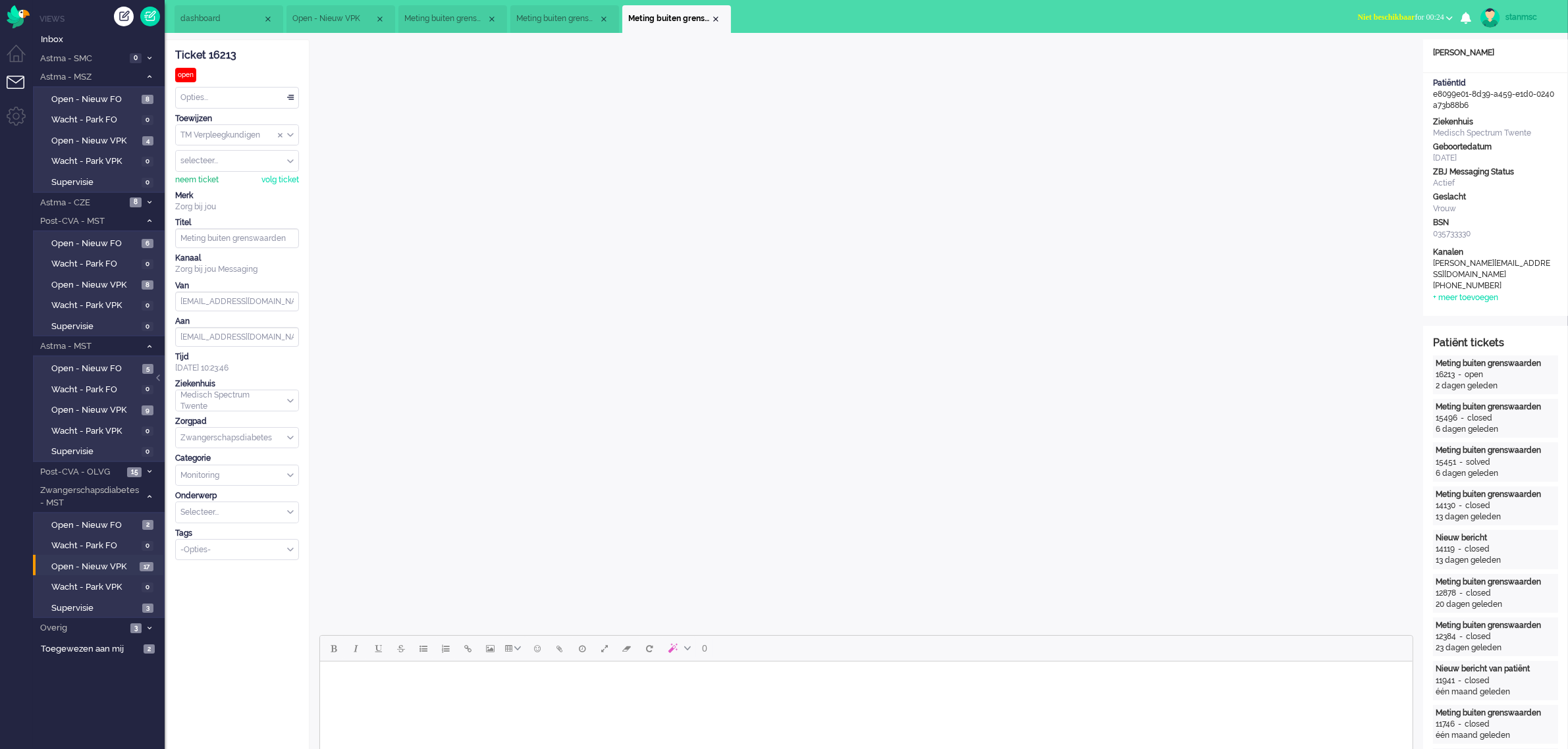
click at [210, 178] on div "neem ticket" at bounding box center [197, 180] width 43 height 11
click at [221, 95] on div "Opties..." at bounding box center [237, 98] width 123 height 20
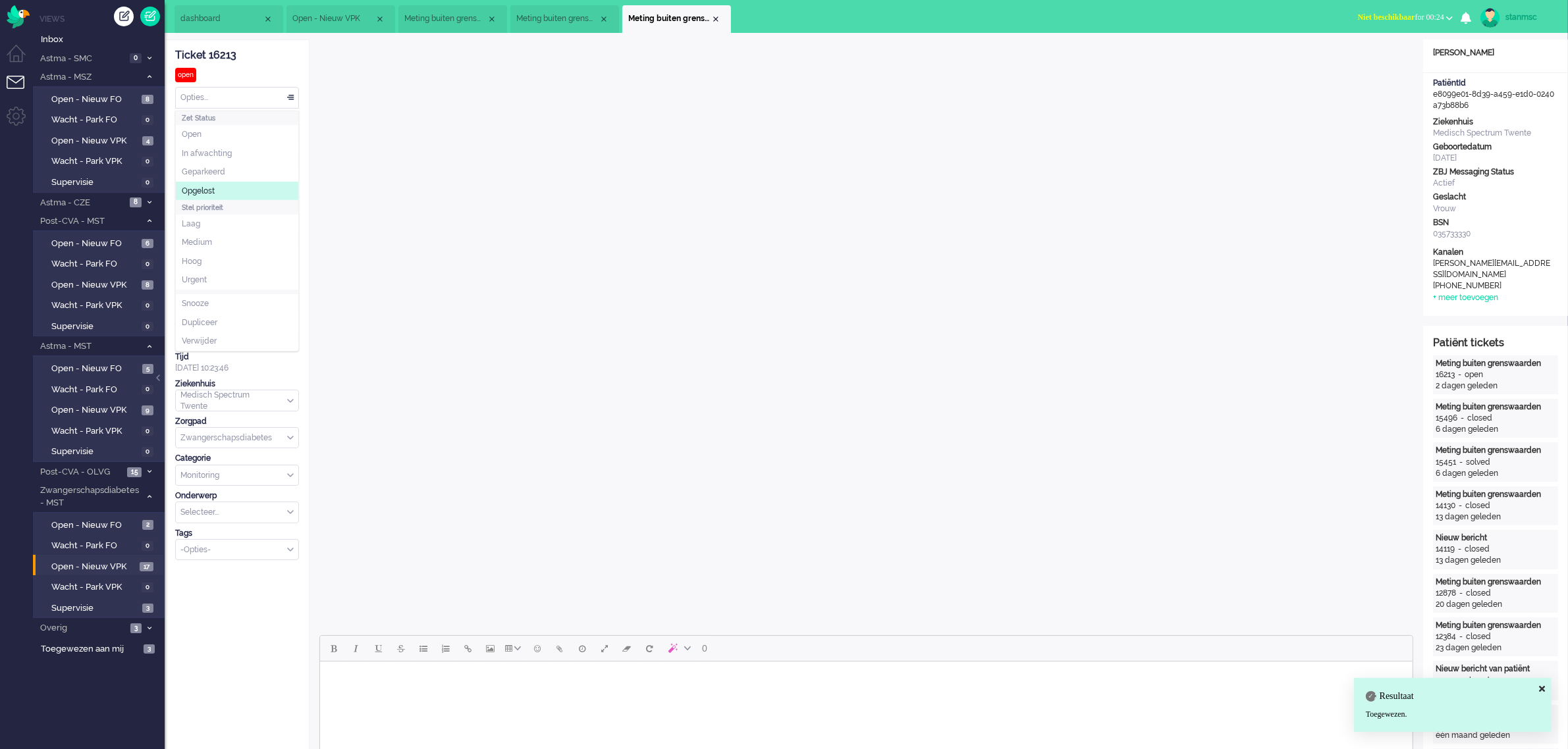
click at [218, 186] on li "Opgelost" at bounding box center [237, 191] width 123 height 19
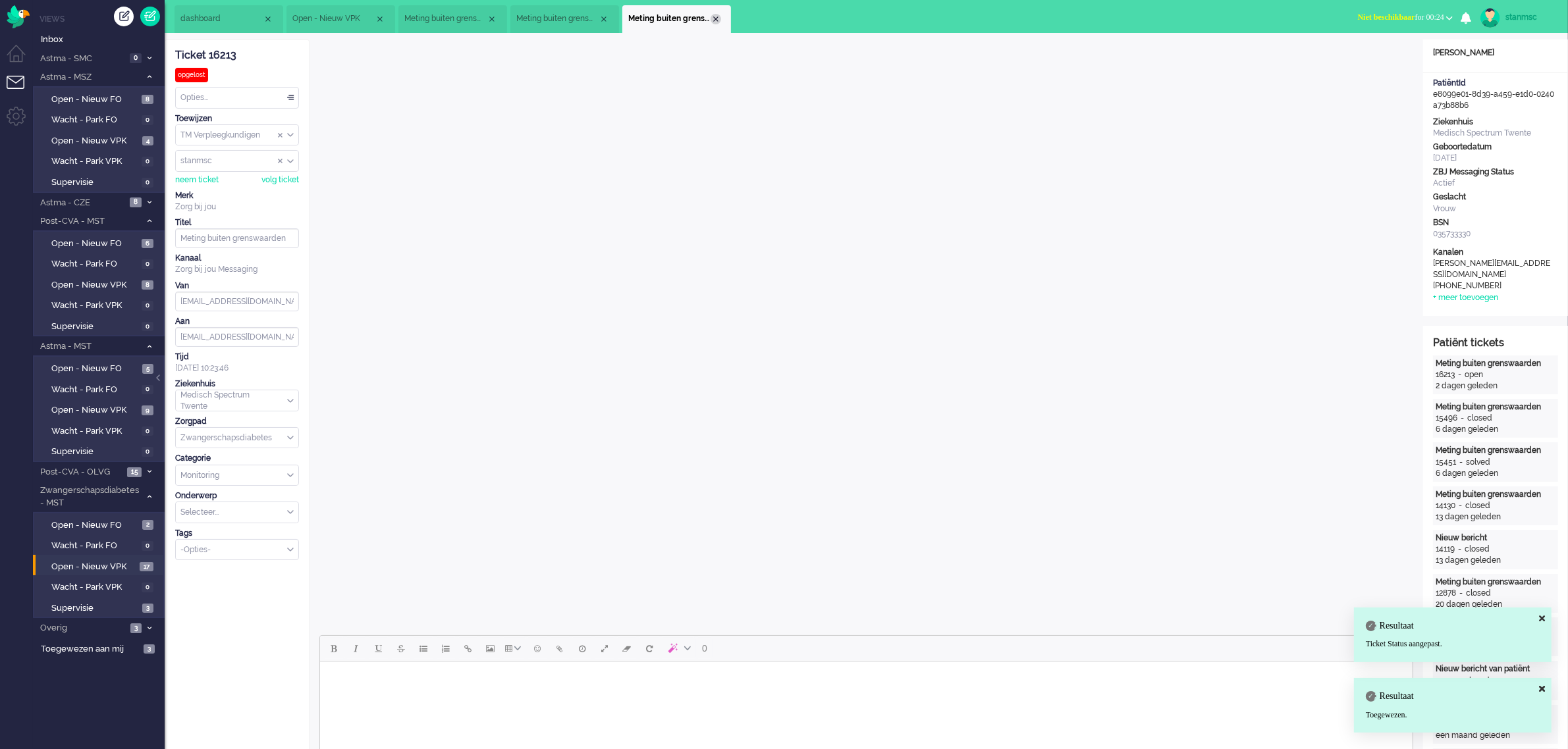
click at [716, 18] on div "Close tab" at bounding box center [716, 19] width 10 height 10
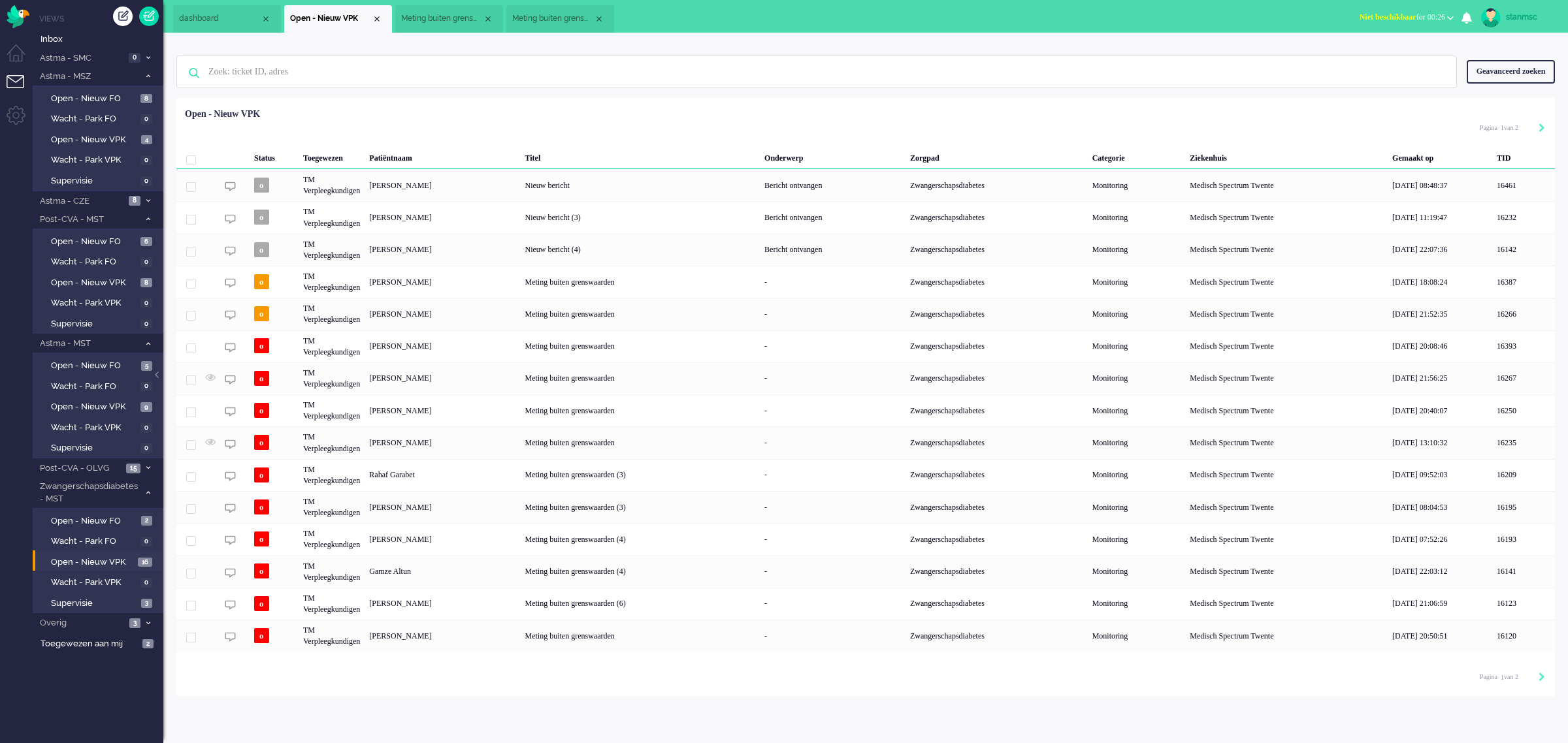
click at [449, 13] on span "Meting buiten grenswaarden" at bounding box center [442, 19] width 82 height 11
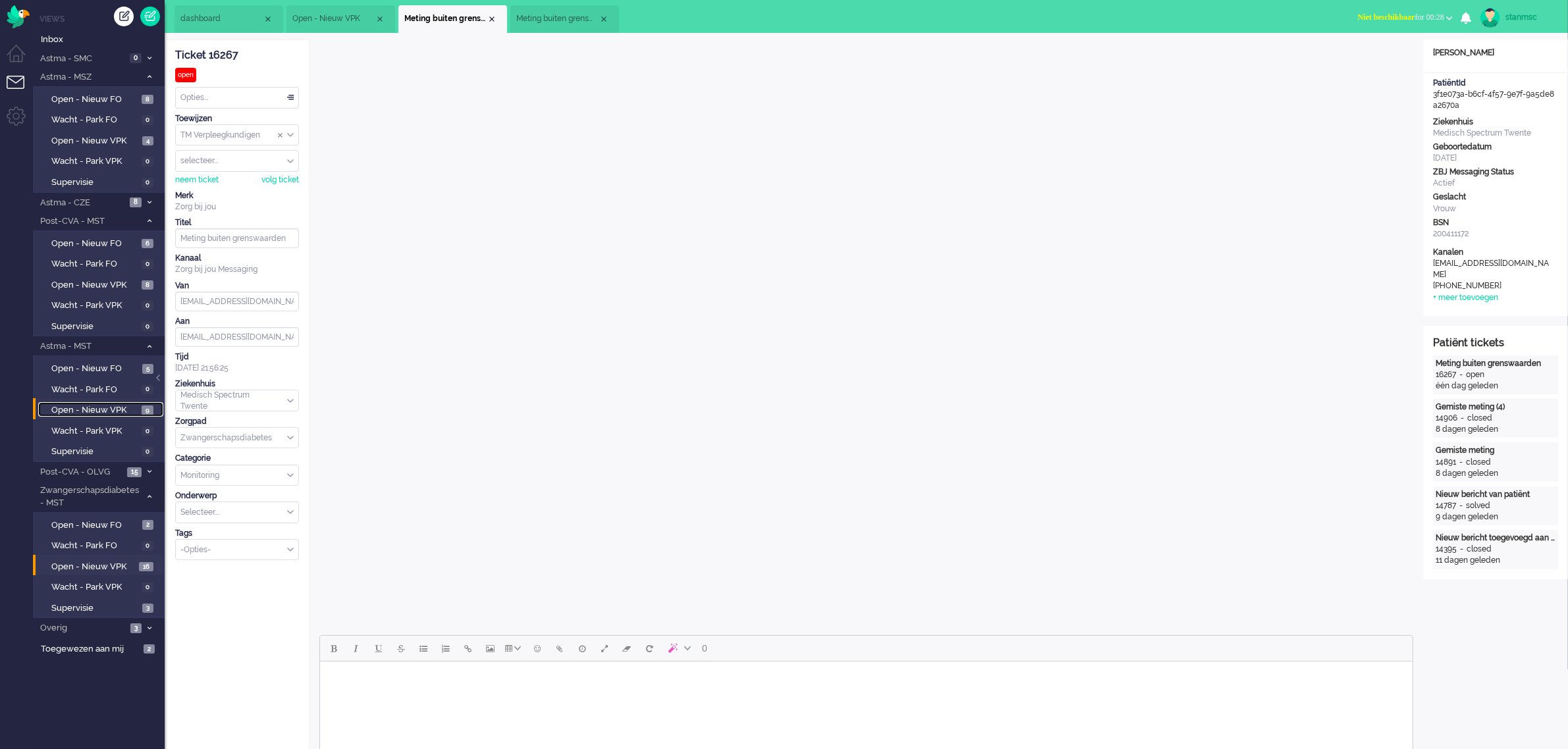
click at [94, 410] on span "Open - Nieuw VPK" at bounding box center [95, 410] width 87 height 13
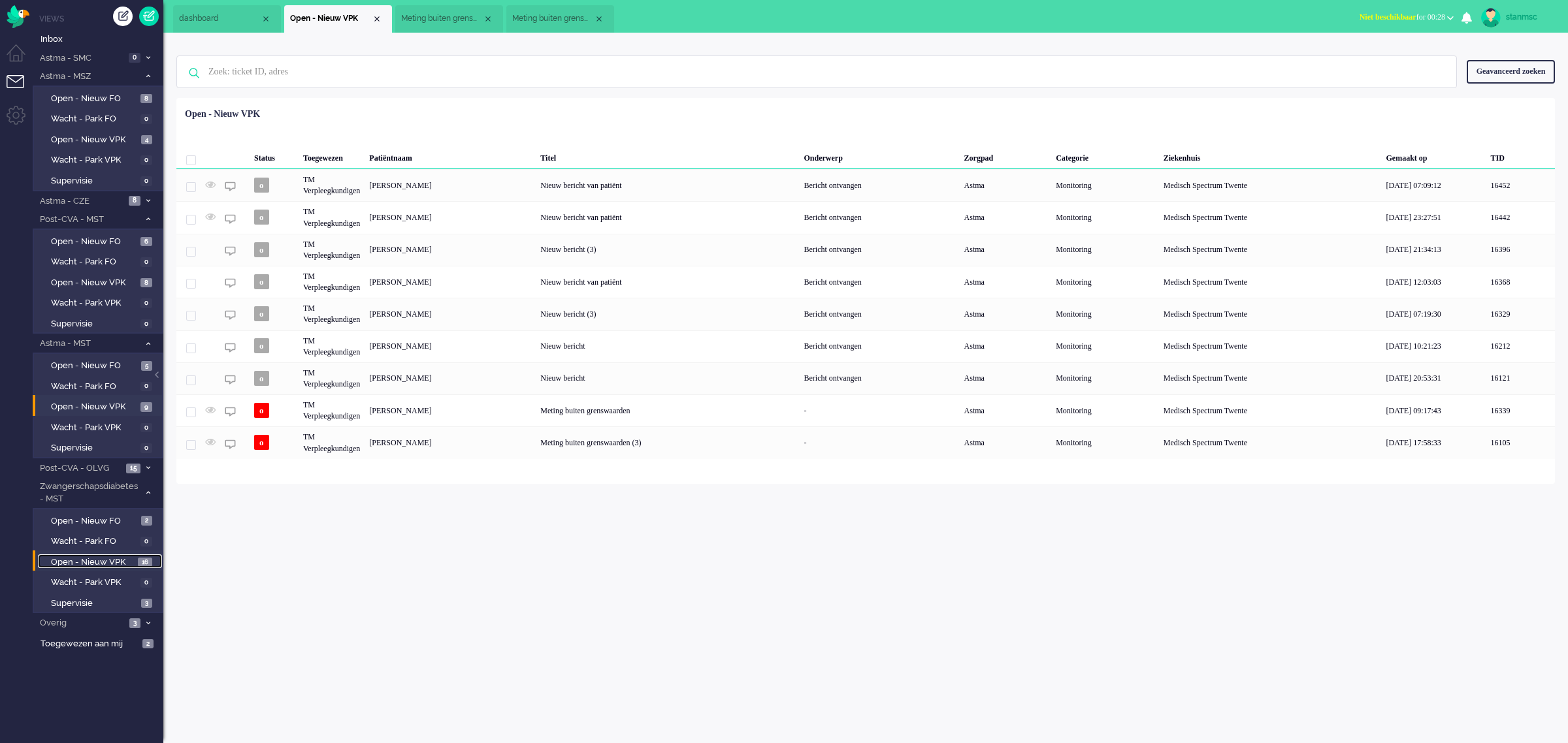
click at [95, 557] on span "Open - Nieuw VPK" at bounding box center [93, 563] width 84 height 12
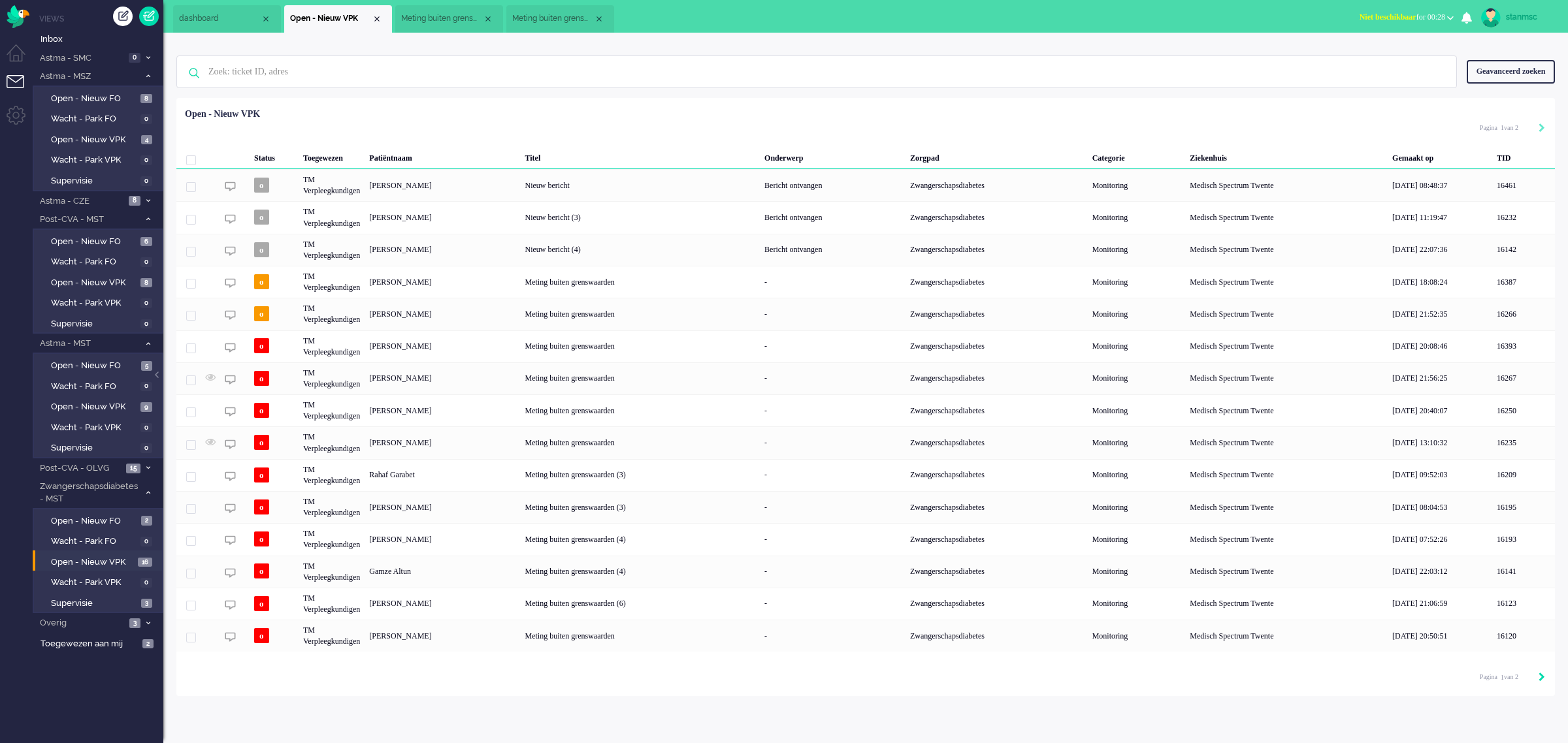
click at [1539, 681] on icon "Next" at bounding box center [1542, 677] width 6 height 9
type input "2"
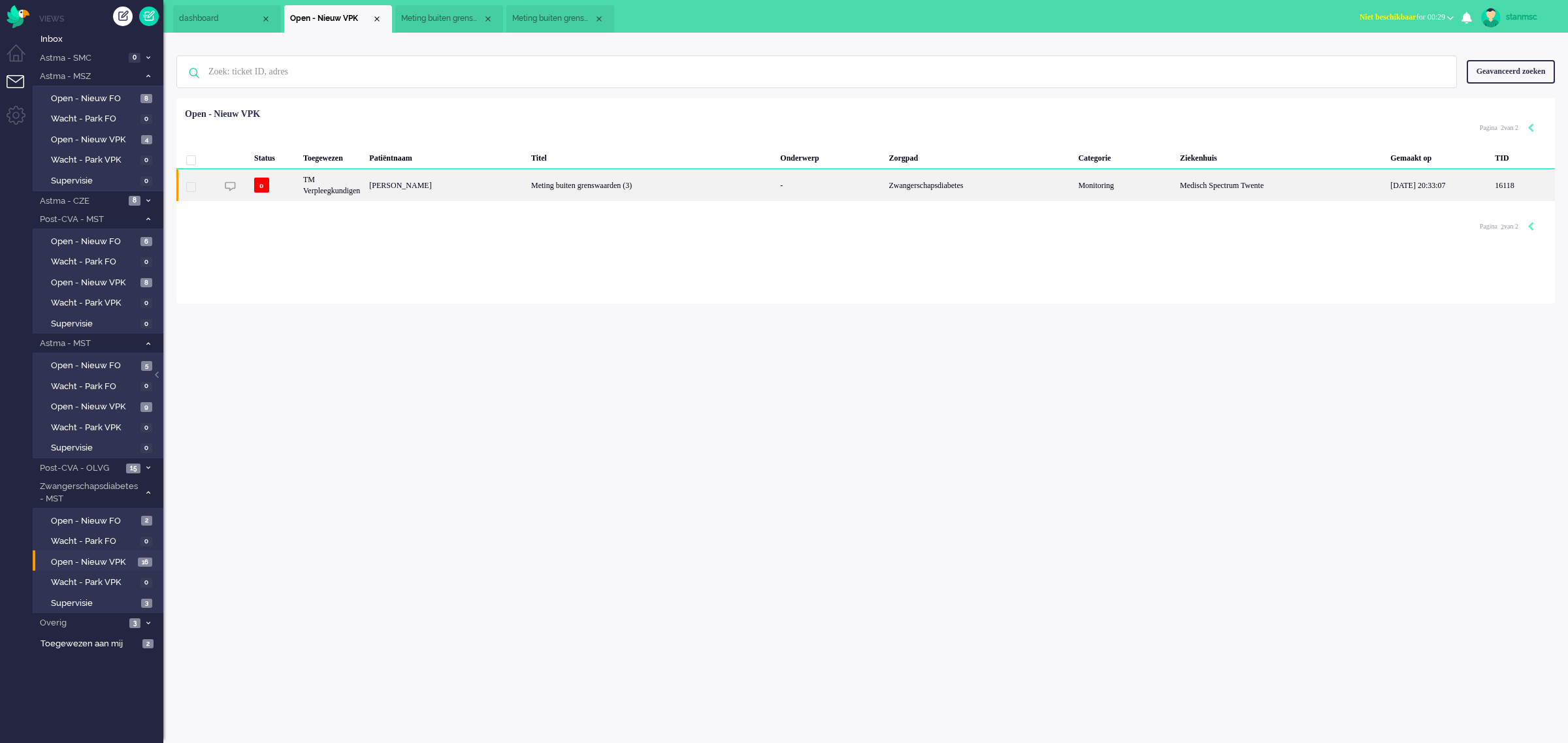
click at [341, 191] on div "TM Verpleegkundigen" at bounding box center [331, 185] width 66 height 32
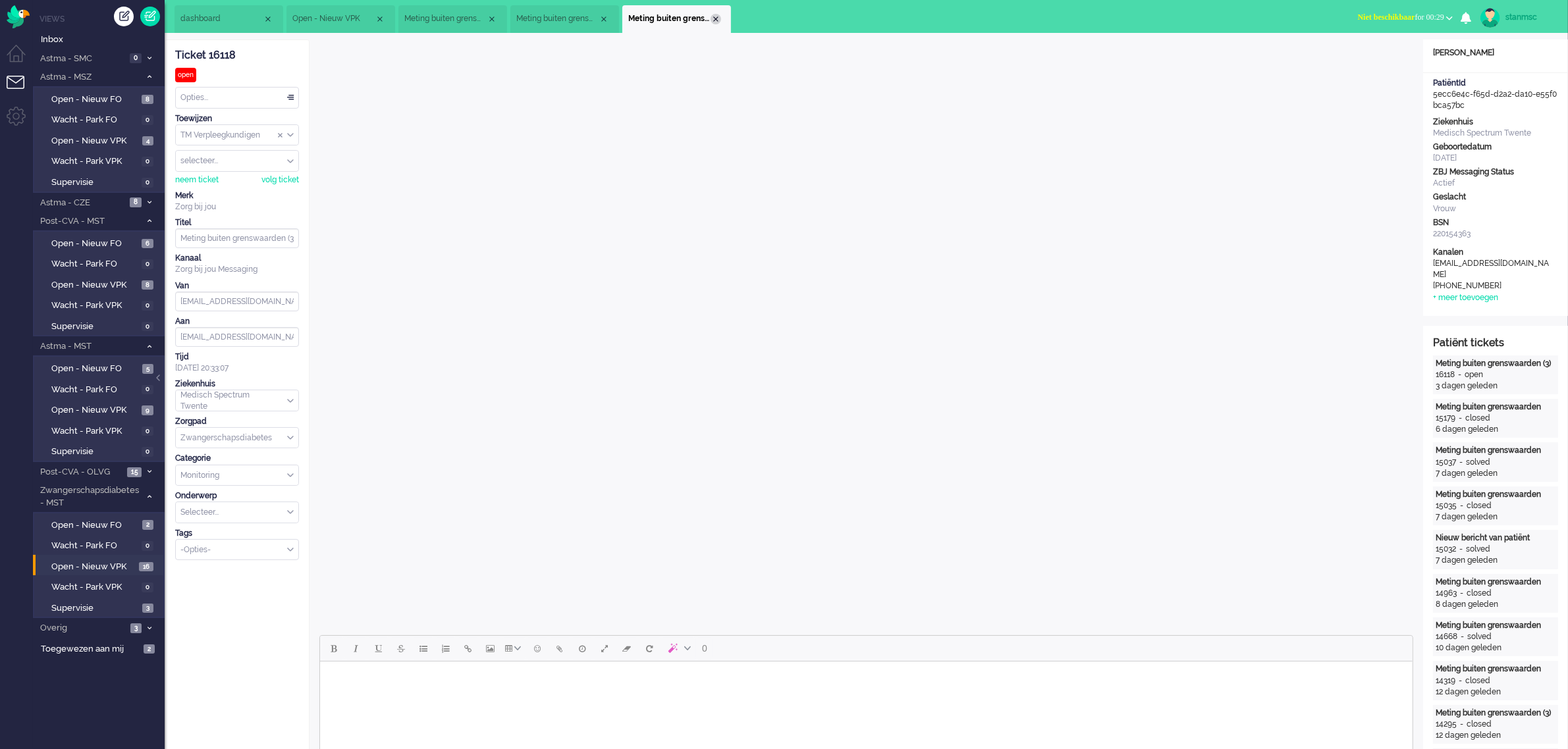
click at [714, 15] on div "Close tab" at bounding box center [716, 19] width 10 height 10
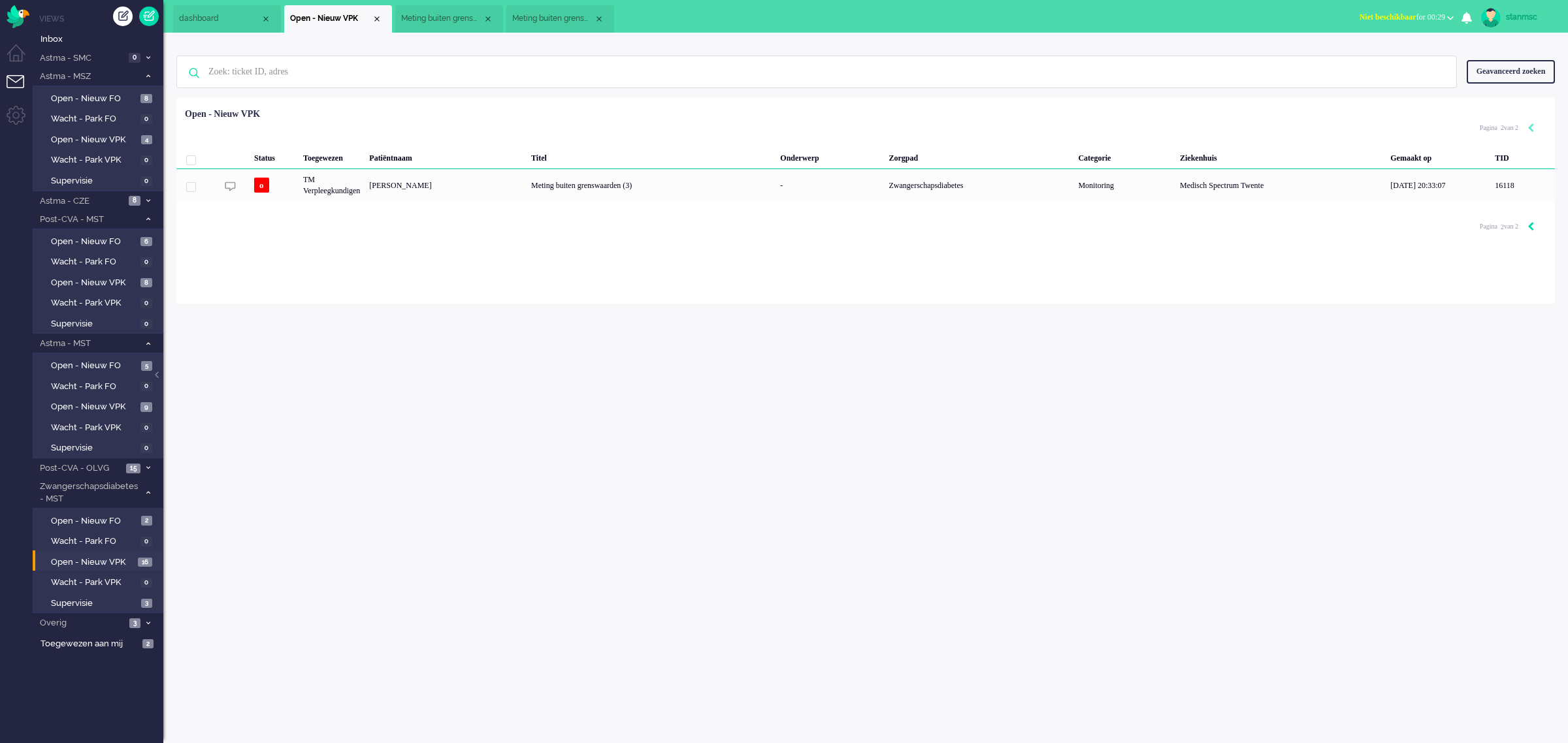
click at [1533, 229] on icon "Previous" at bounding box center [1531, 226] width 6 height 9
type input "1"
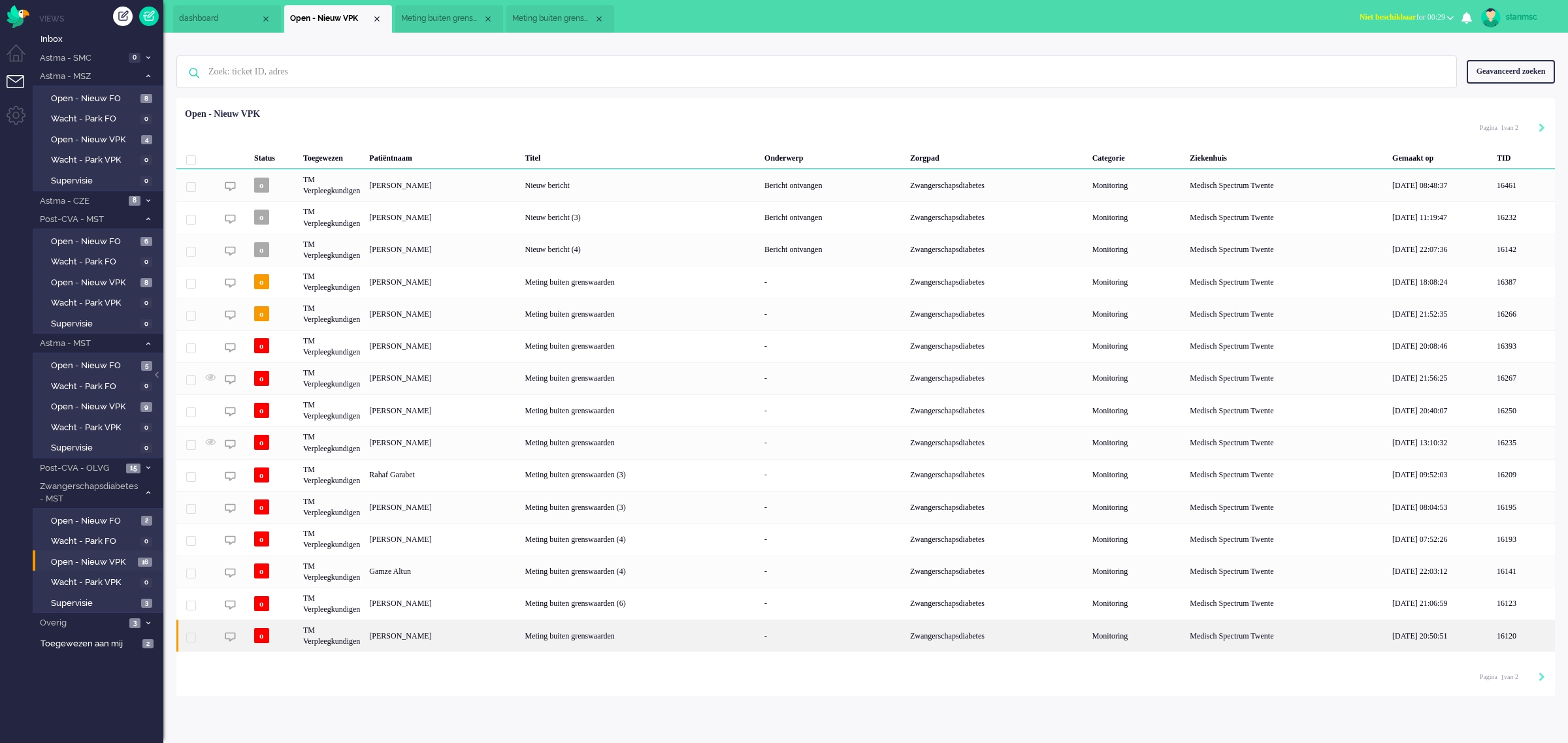
click at [433, 640] on div "[PERSON_NAME]" at bounding box center [442, 636] width 156 height 32
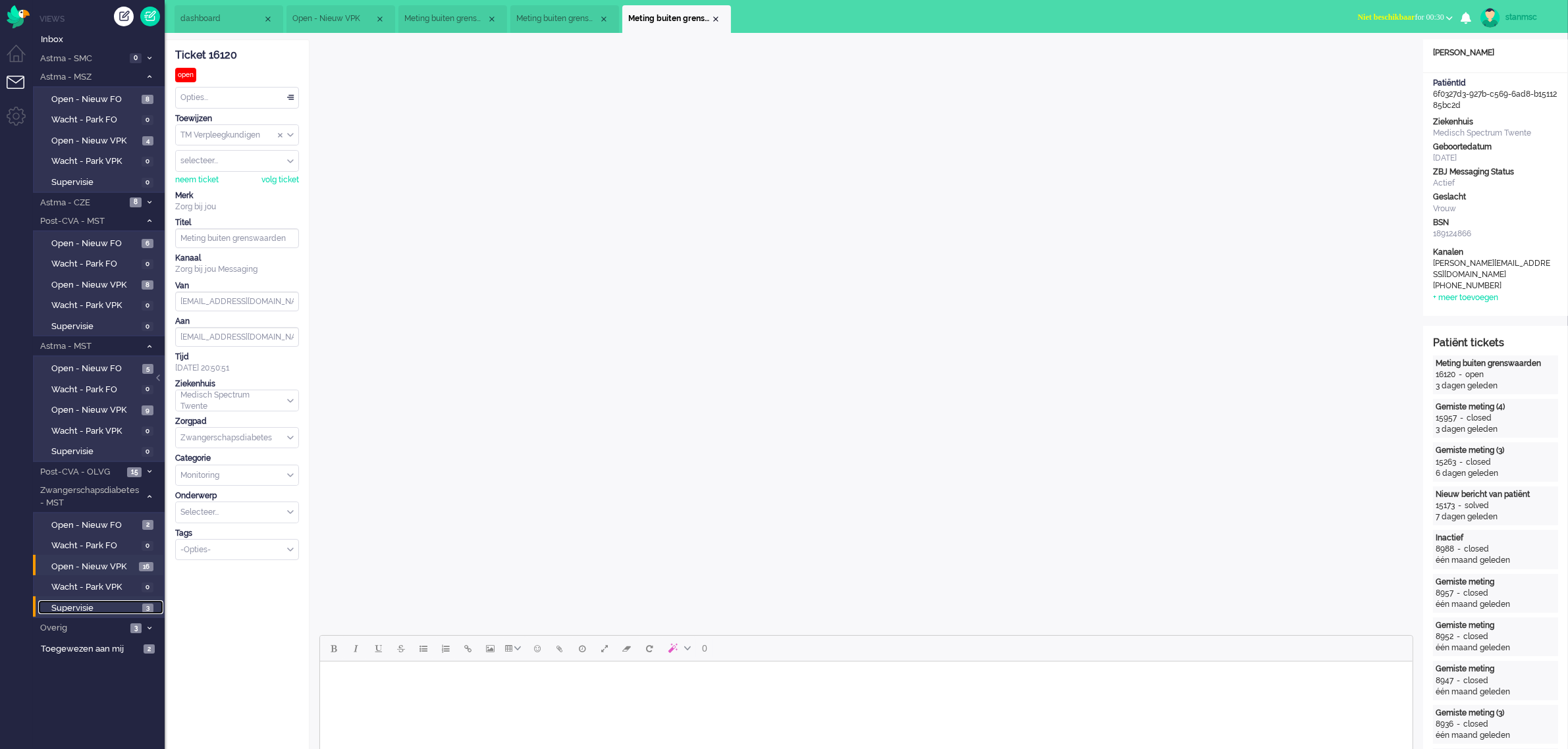
click at [92, 604] on span "Supervisie" at bounding box center [95, 609] width 88 height 13
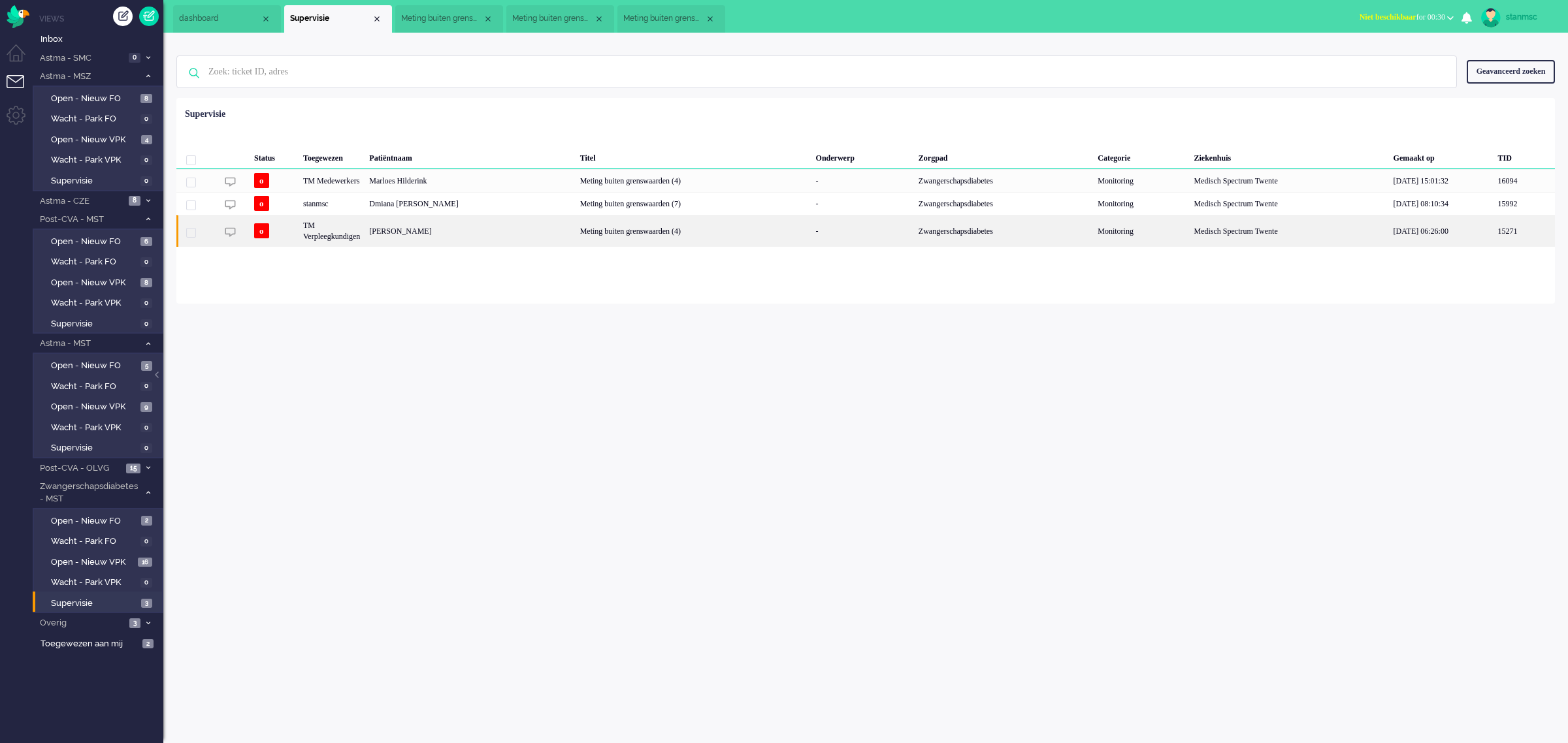
click at [397, 231] on div "[PERSON_NAME]" at bounding box center [469, 231] width 210 height 32
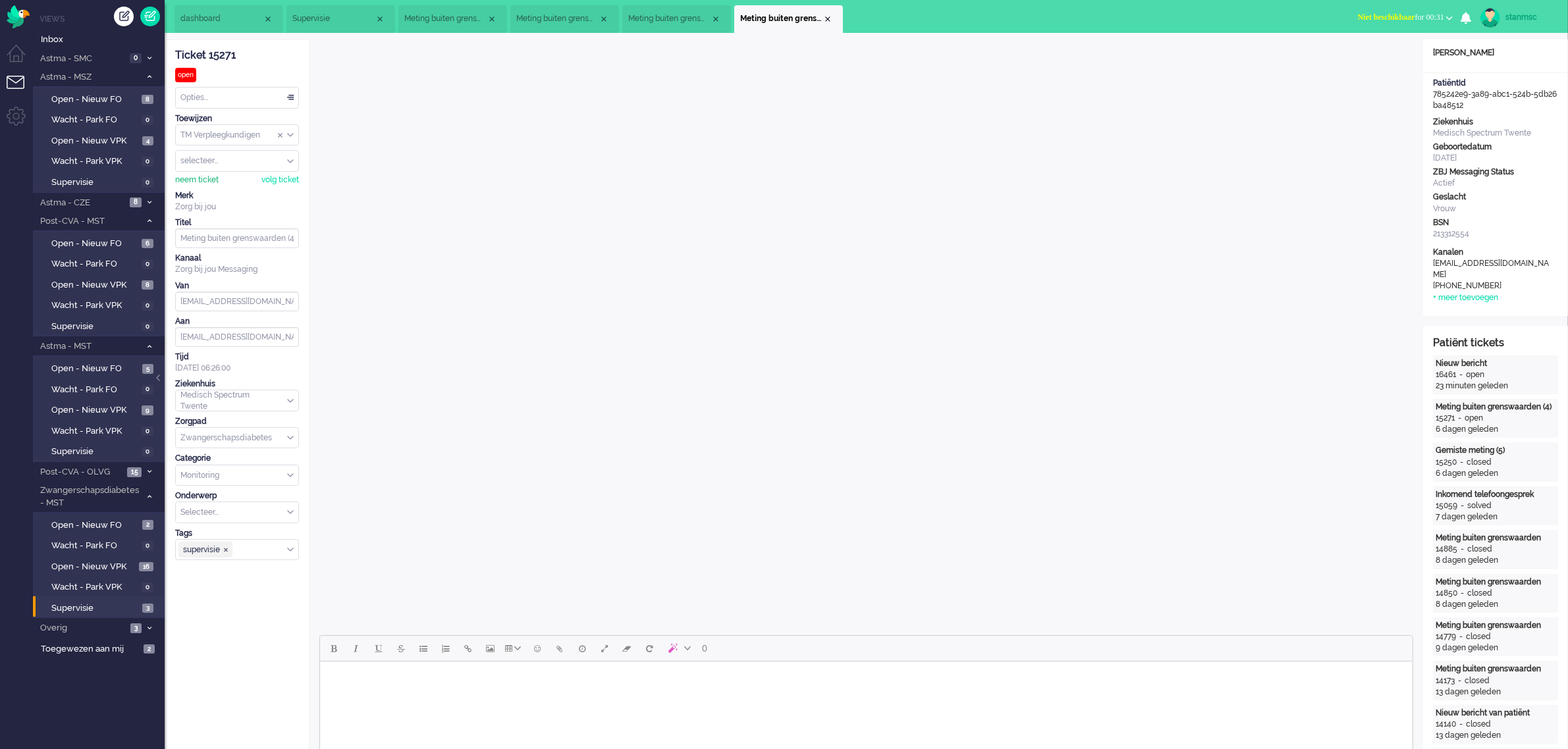
click at [186, 183] on div "neem ticket" at bounding box center [197, 180] width 43 height 11
click at [216, 96] on div "Opties..." at bounding box center [237, 98] width 123 height 20
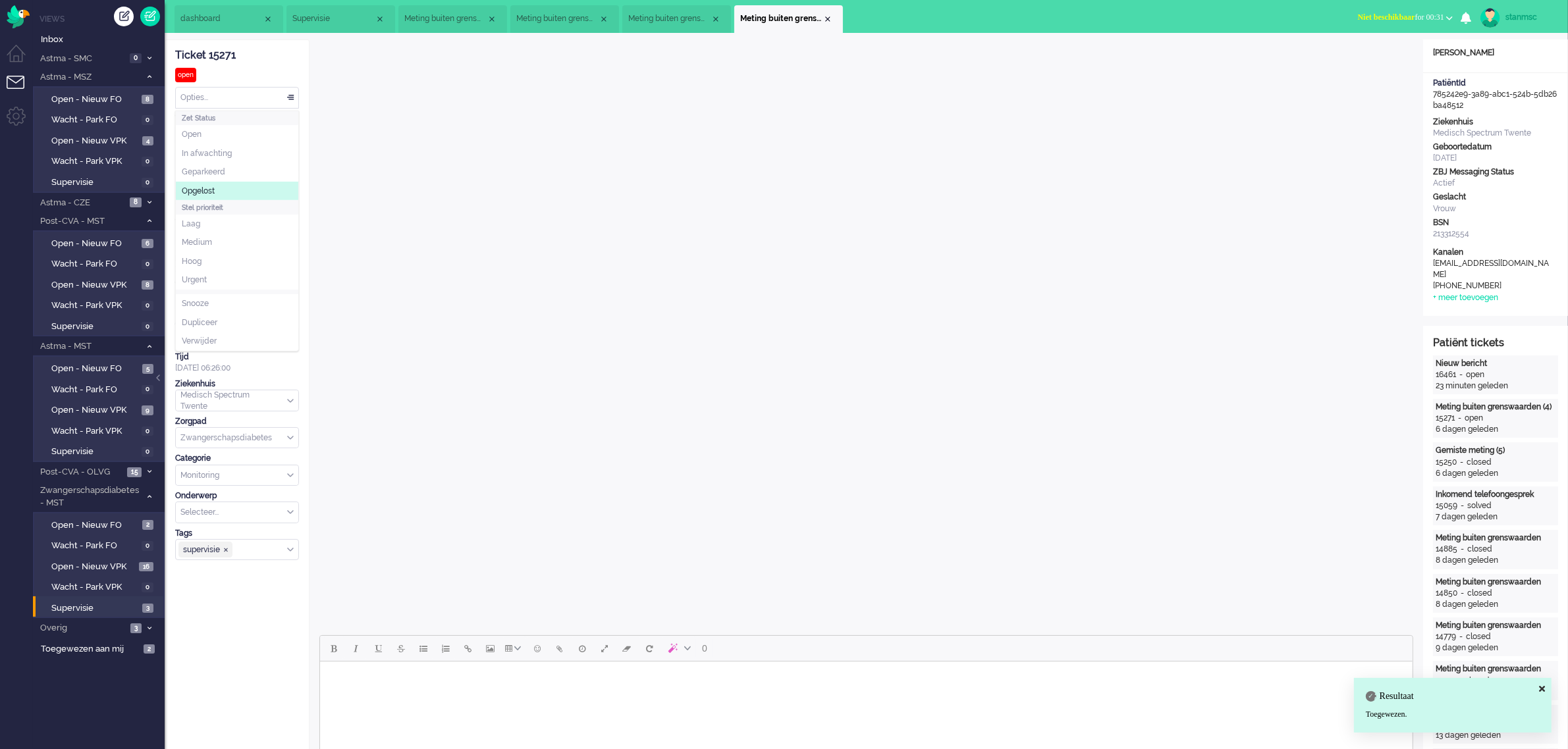
click at [229, 193] on li "Opgelost" at bounding box center [237, 191] width 123 height 19
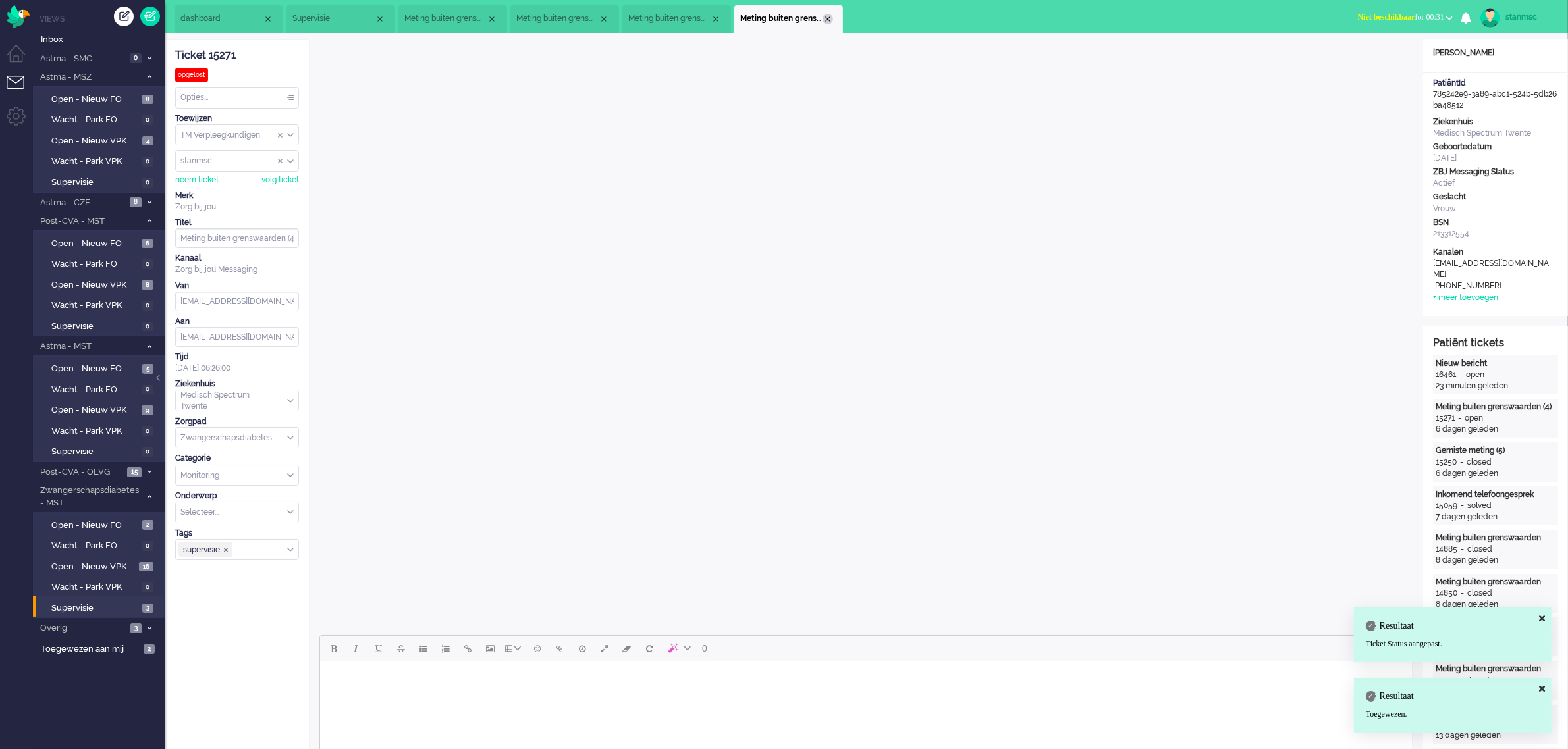
click at [829, 18] on div "Close tab" at bounding box center [827, 19] width 10 height 10
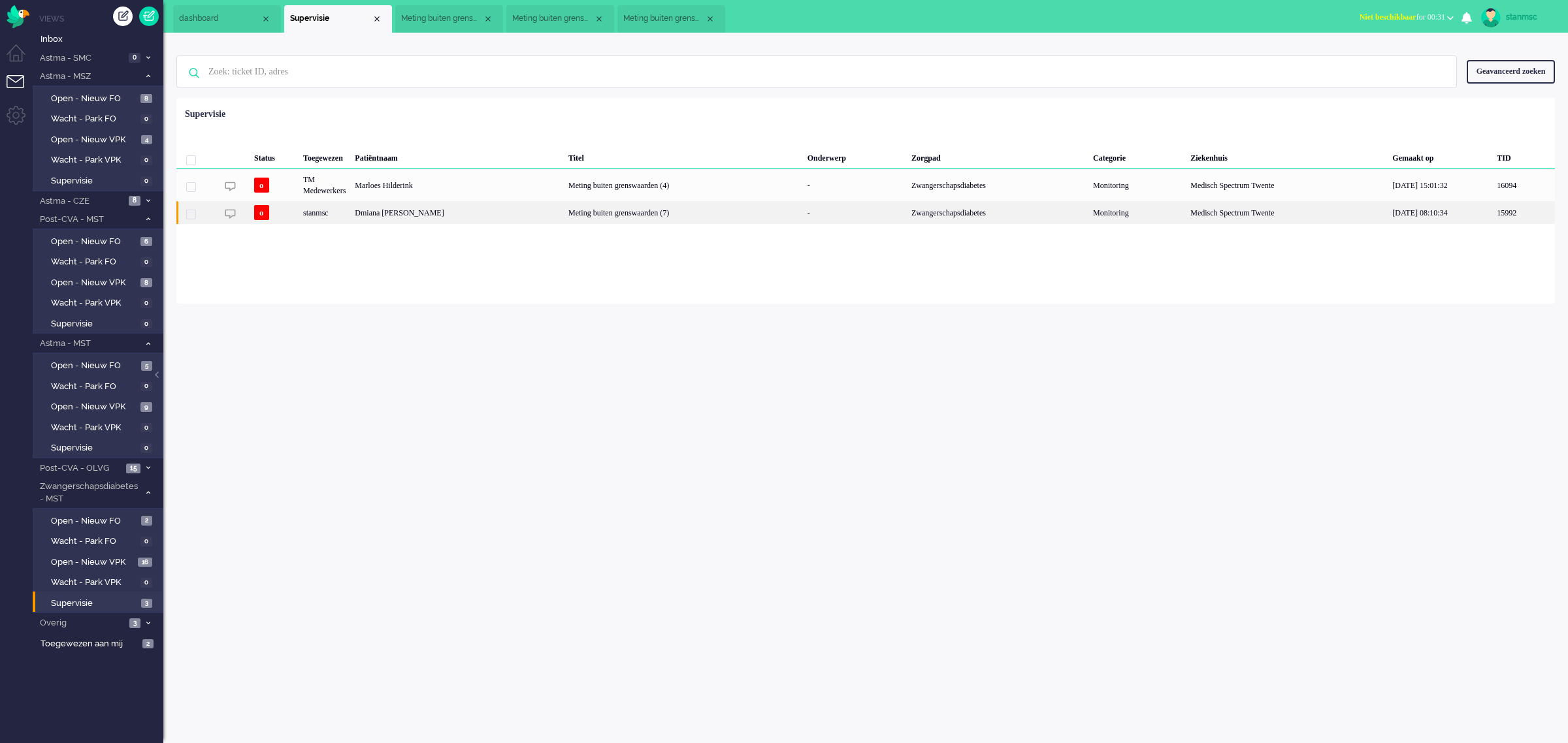
click at [420, 212] on div "Dmiana Abdullah" at bounding box center [457, 212] width 214 height 23
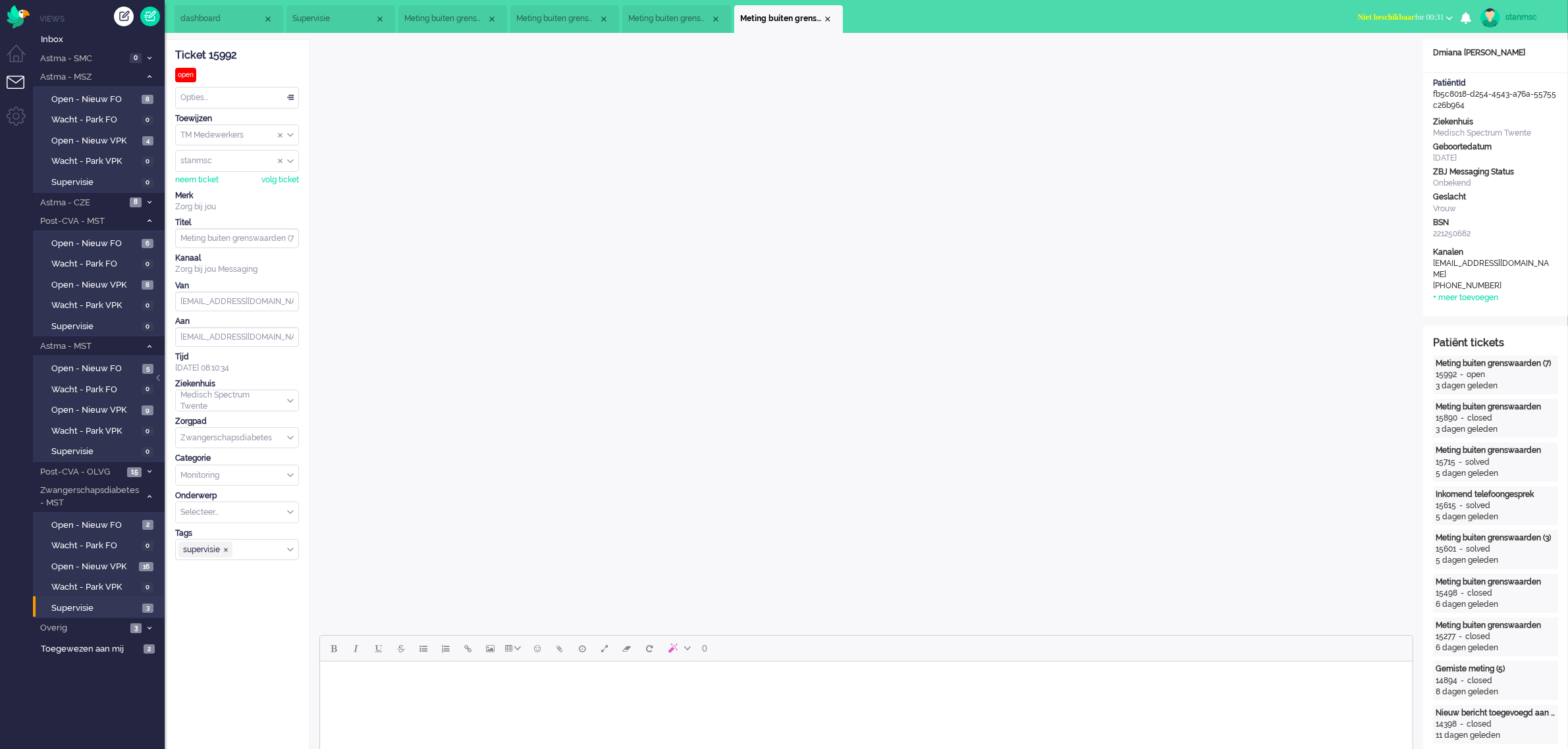
click at [235, 98] on div "Opties..." at bounding box center [237, 98] width 123 height 20
click at [222, 190] on li "Opgelost" at bounding box center [237, 191] width 123 height 19
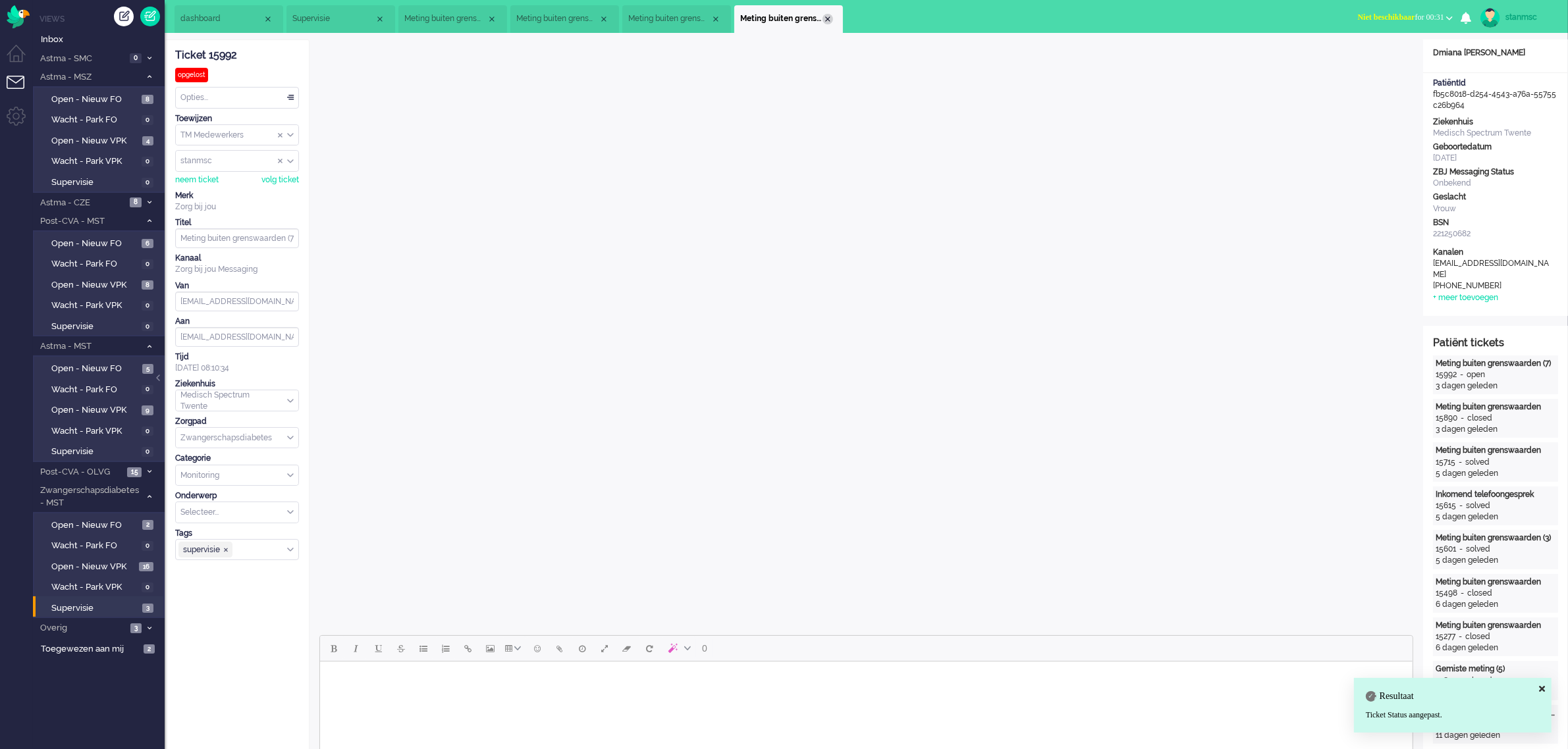
click at [827, 17] on div "Close tab" at bounding box center [827, 19] width 10 height 10
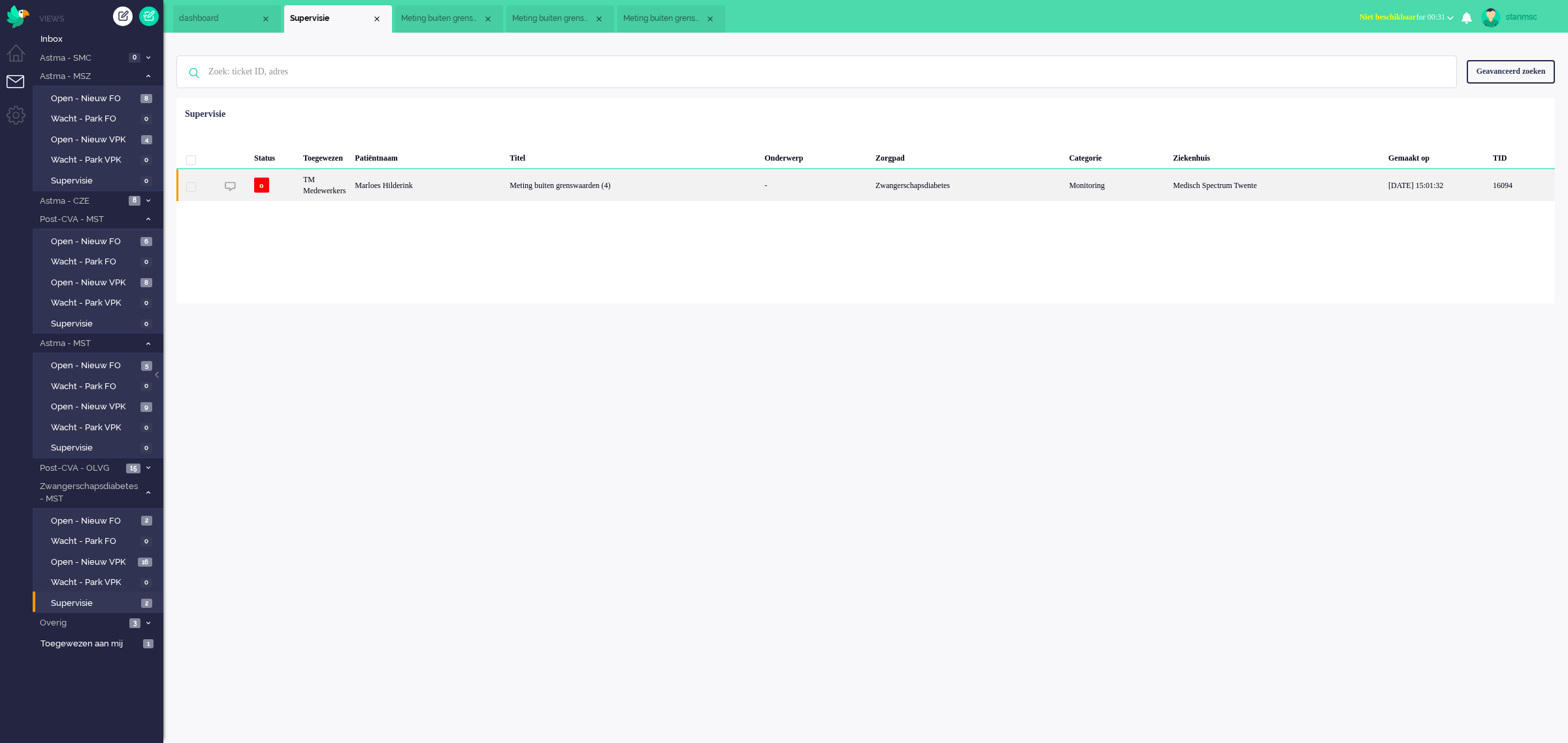
click at [393, 189] on div "Marloes Hilderink" at bounding box center [428, 185] width 155 height 32
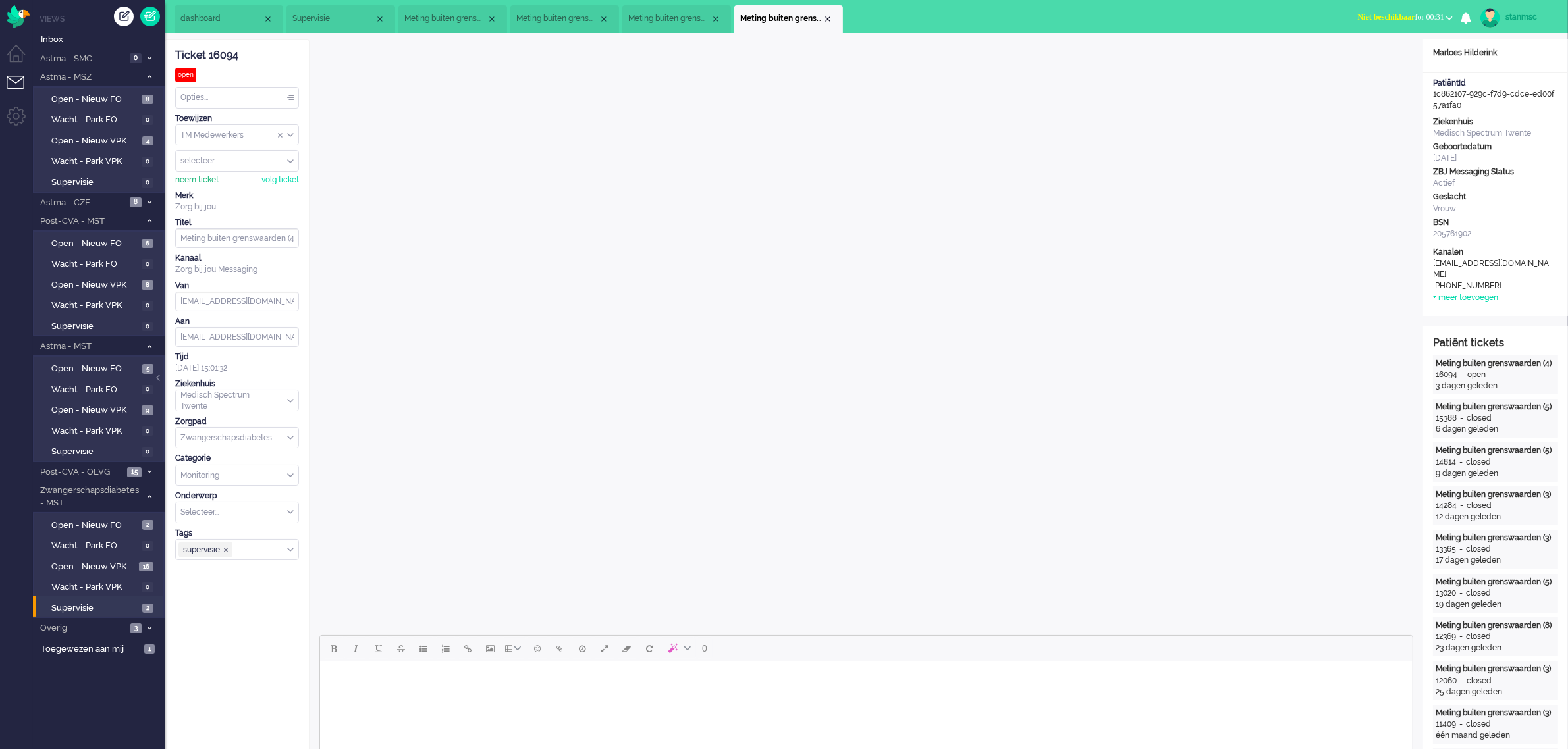
click at [210, 185] on div "neem ticket" at bounding box center [197, 180] width 43 height 11
click at [233, 100] on div "Opties..." at bounding box center [237, 98] width 123 height 20
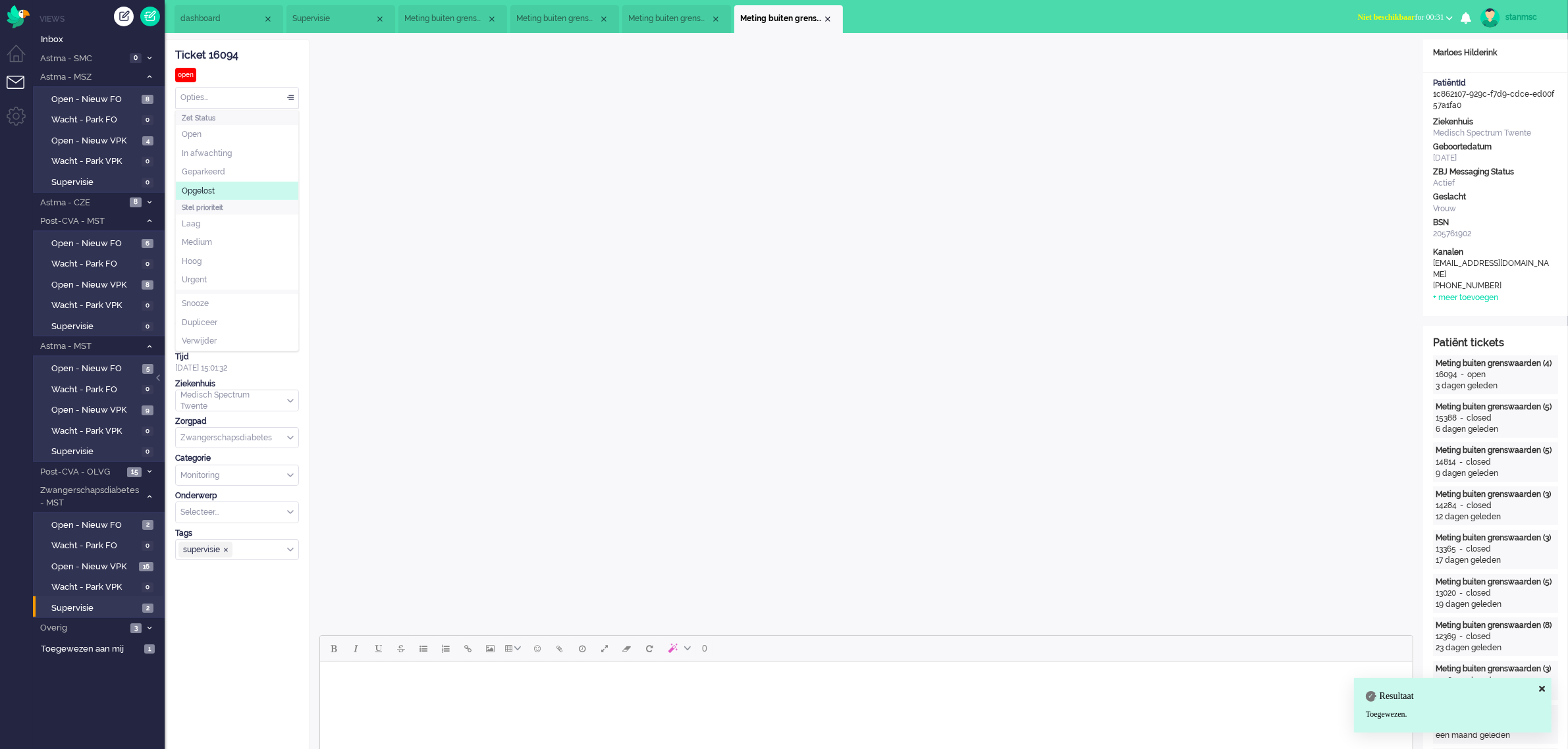
click at [214, 188] on span "Opgelost" at bounding box center [198, 192] width 33 height 11
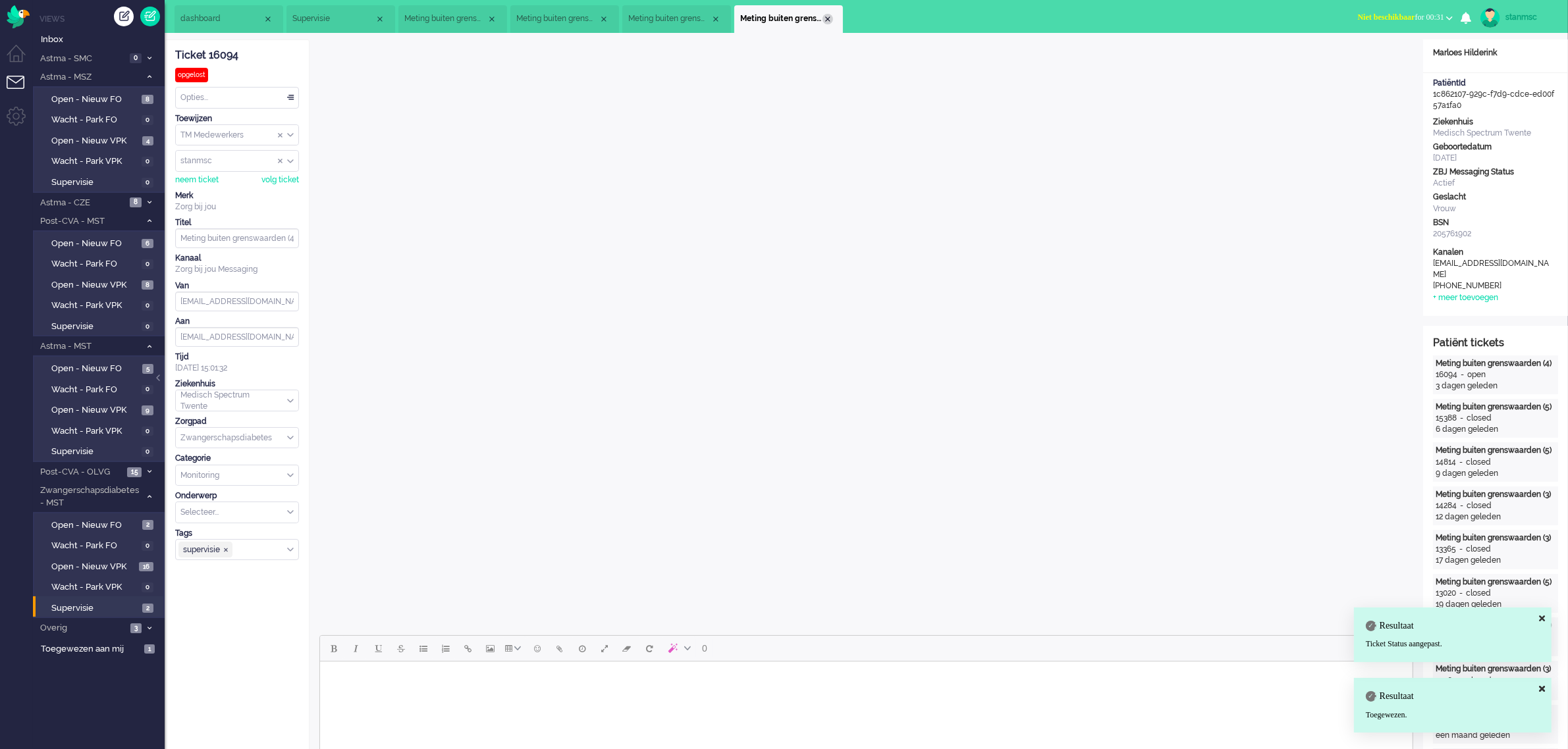
click at [827, 17] on div "Close tab" at bounding box center [827, 19] width 10 height 10
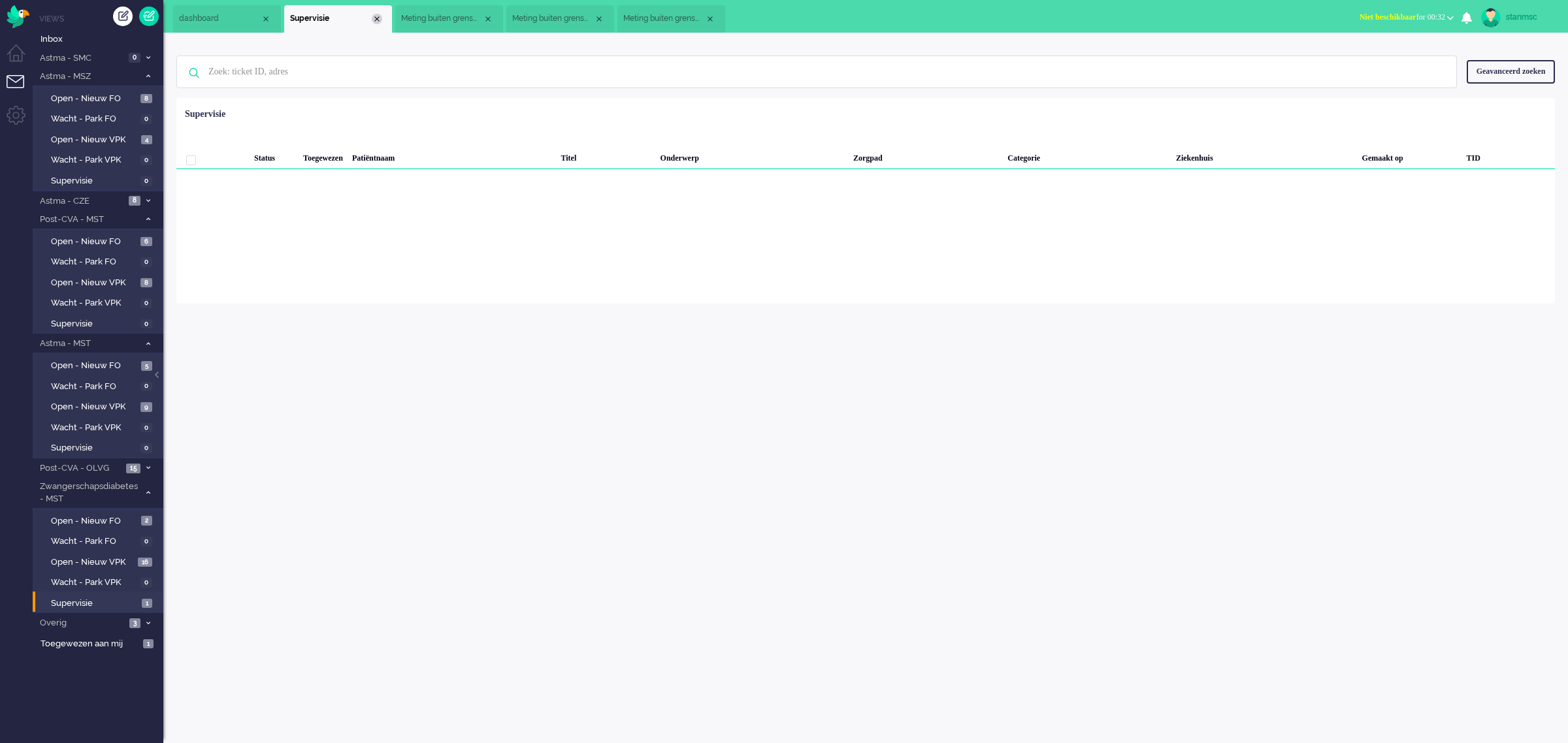
click at [377, 15] on div "Close tab" at bounding box center [377, 19] width 10 height 10
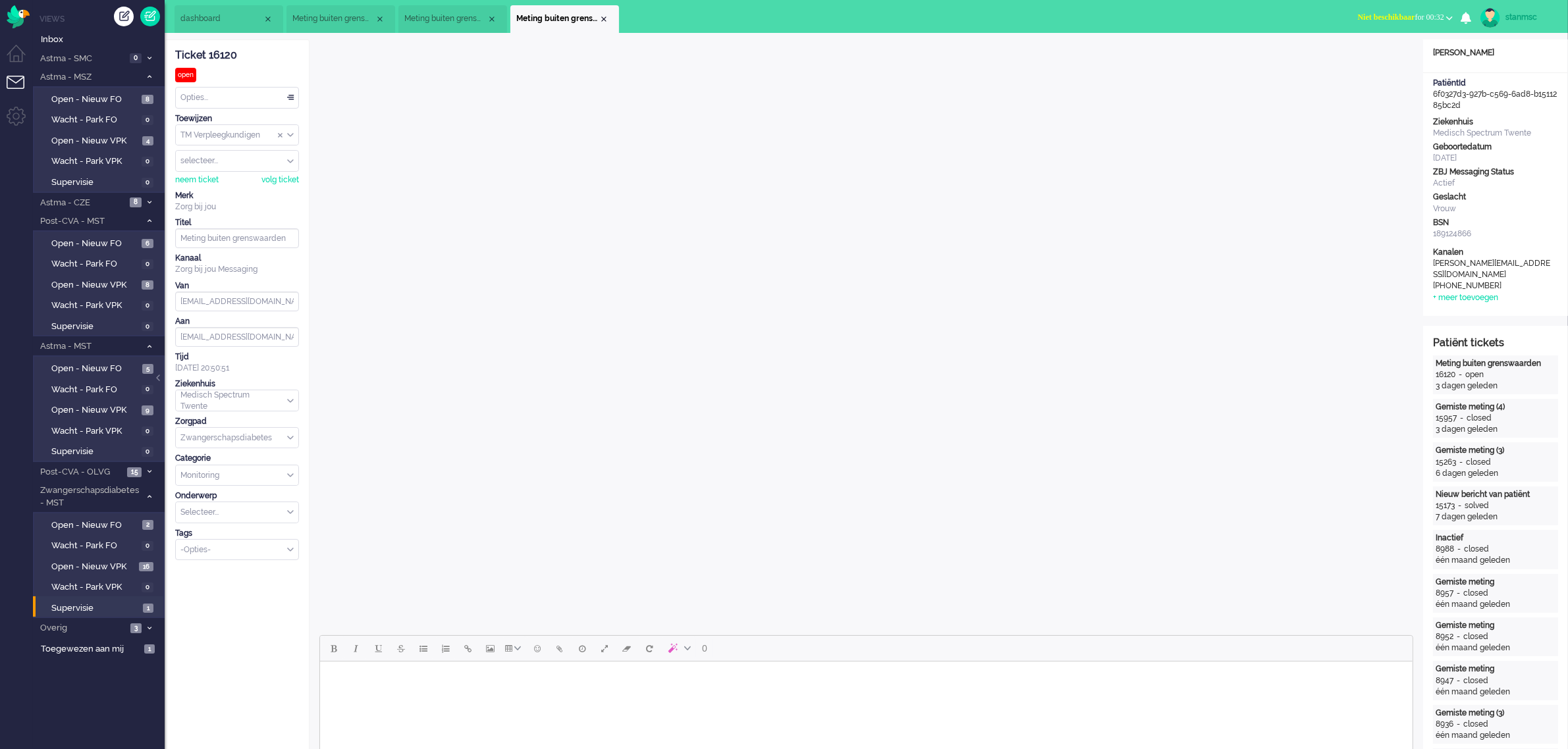
click at [209, 547] on input "Select Tags" at bounding box center [233, 549] width 103 height 11
click at [211, 573] on span "supervisie" at bounding box center [200, 570] width 37 height 11
click at [604, 17] on div "Close tab" at bounding box center [604, 19] width 10 height 10
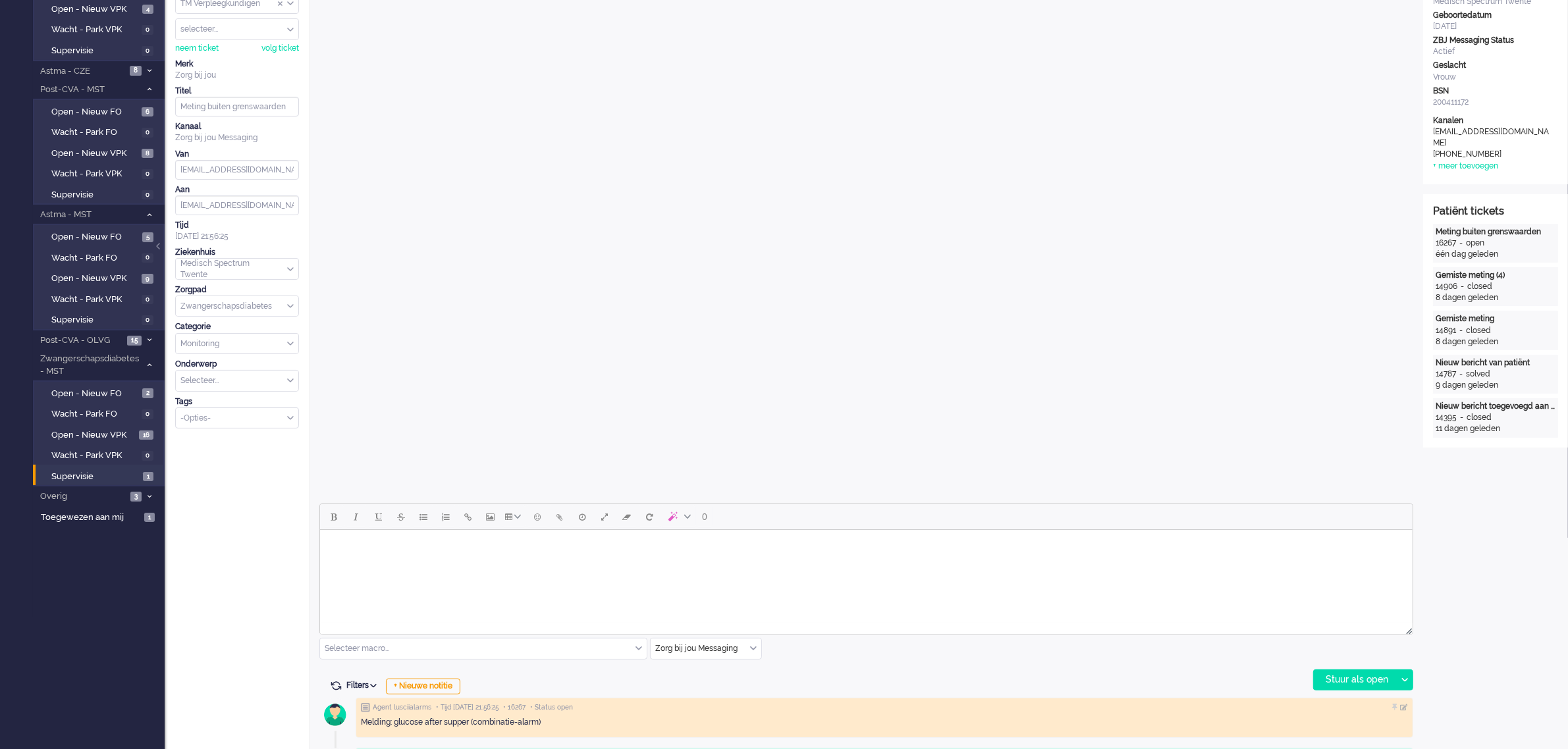
scroll to position [164, 0]
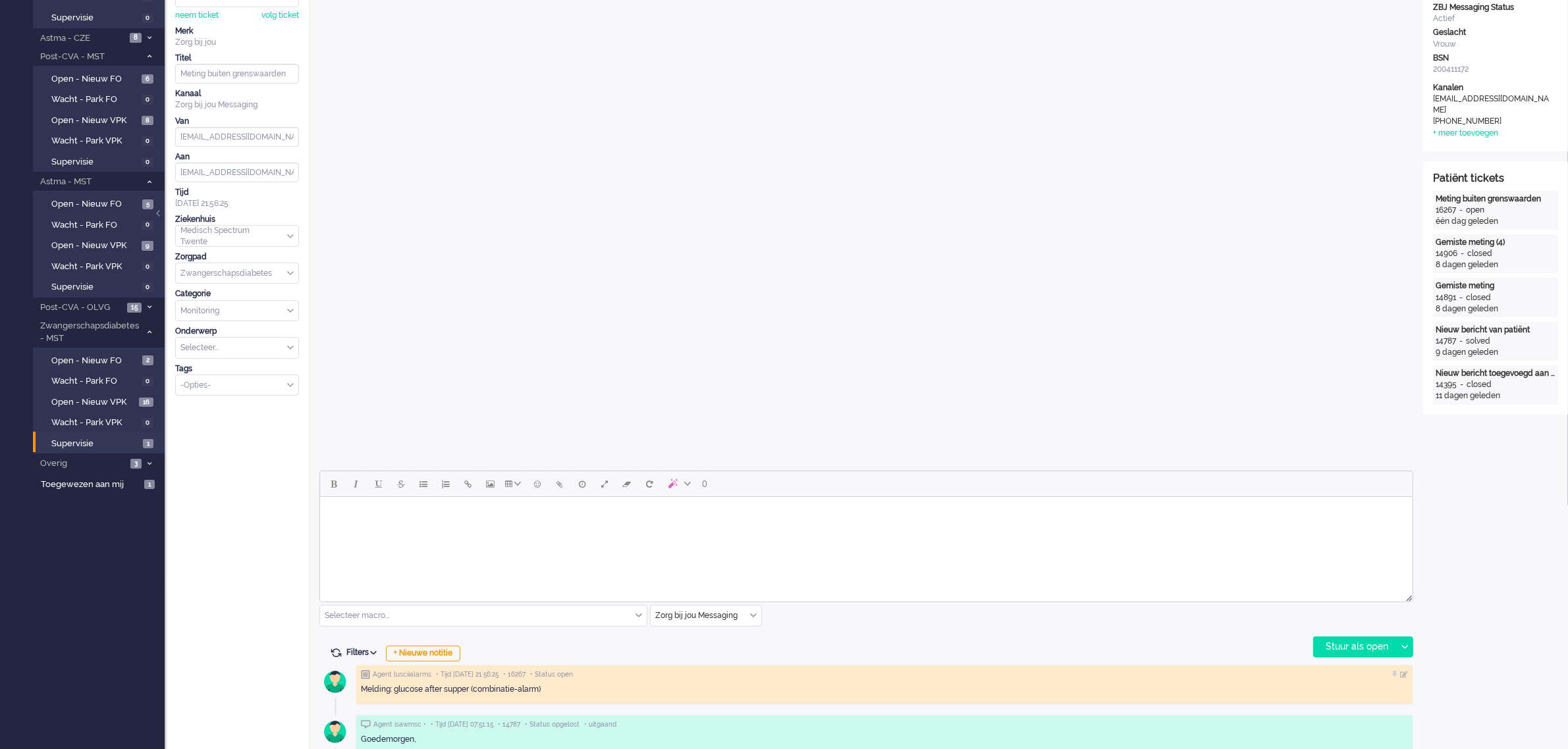
click at [369, 518] on body "Rich Text Area. Press ALT-0 for help." at bounding box center [866, 514] width 1082 height 23
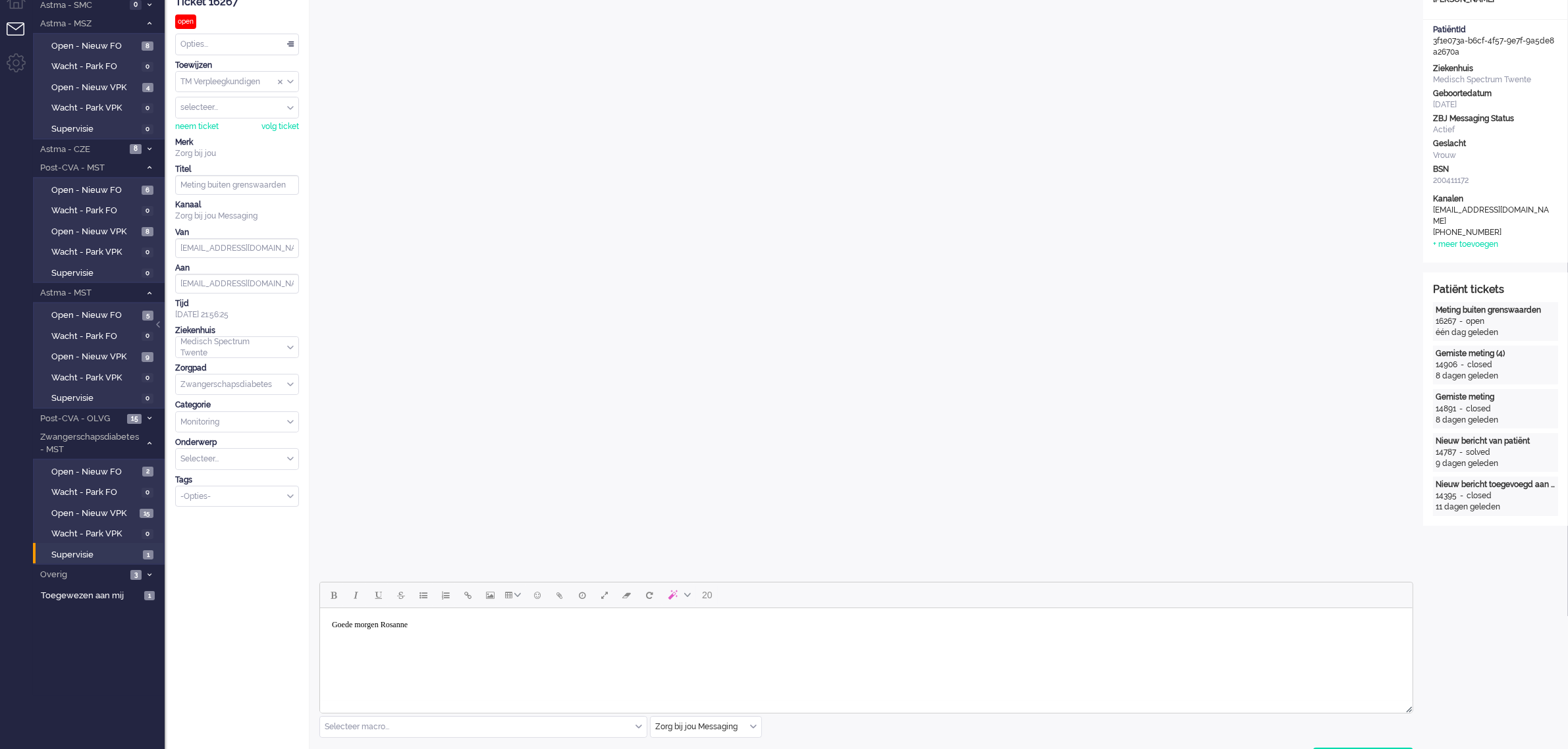
scroll to position [82, 0]
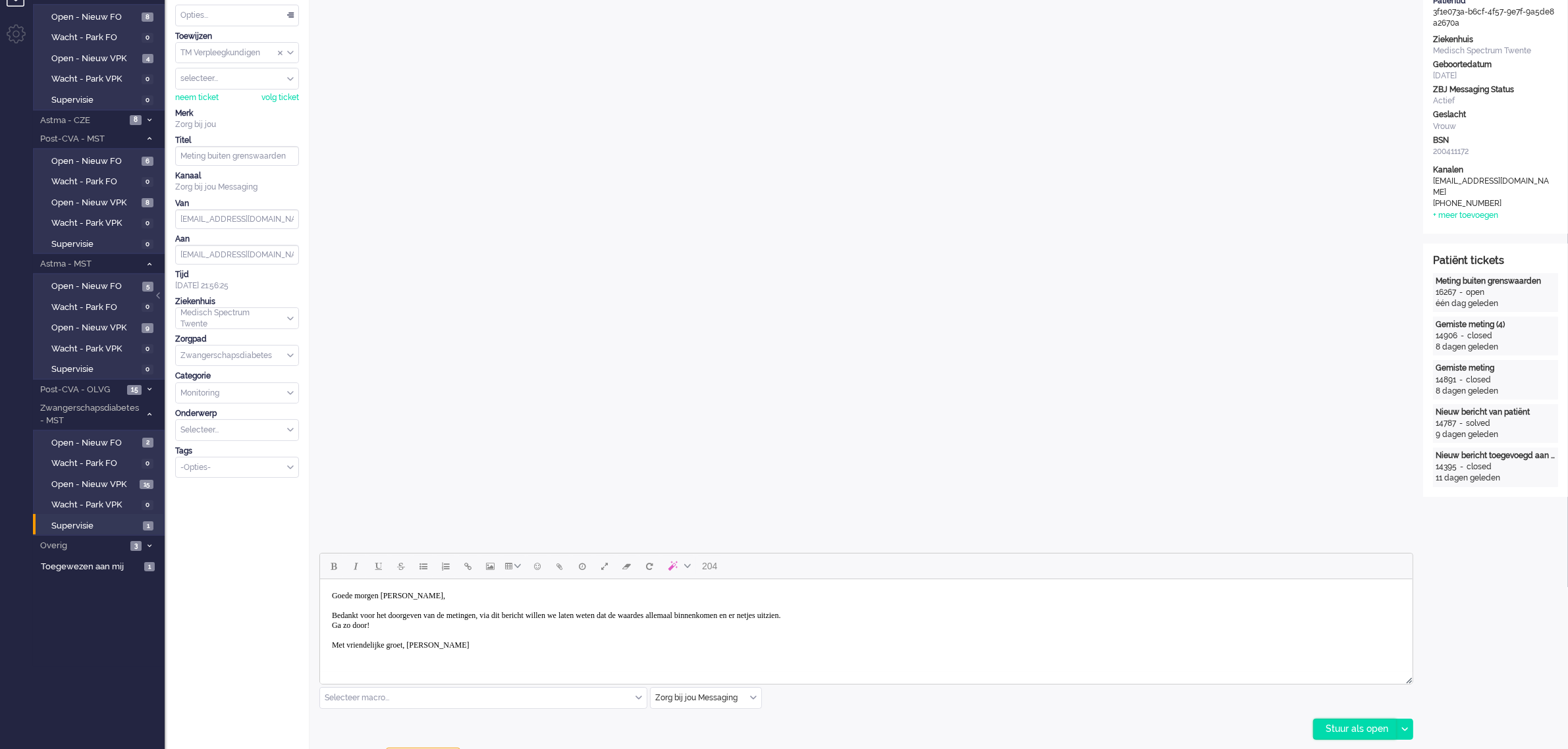
click at [1348, 726] on div "Stuur als open" at bounding box center [1355, 729] width 82 height 20
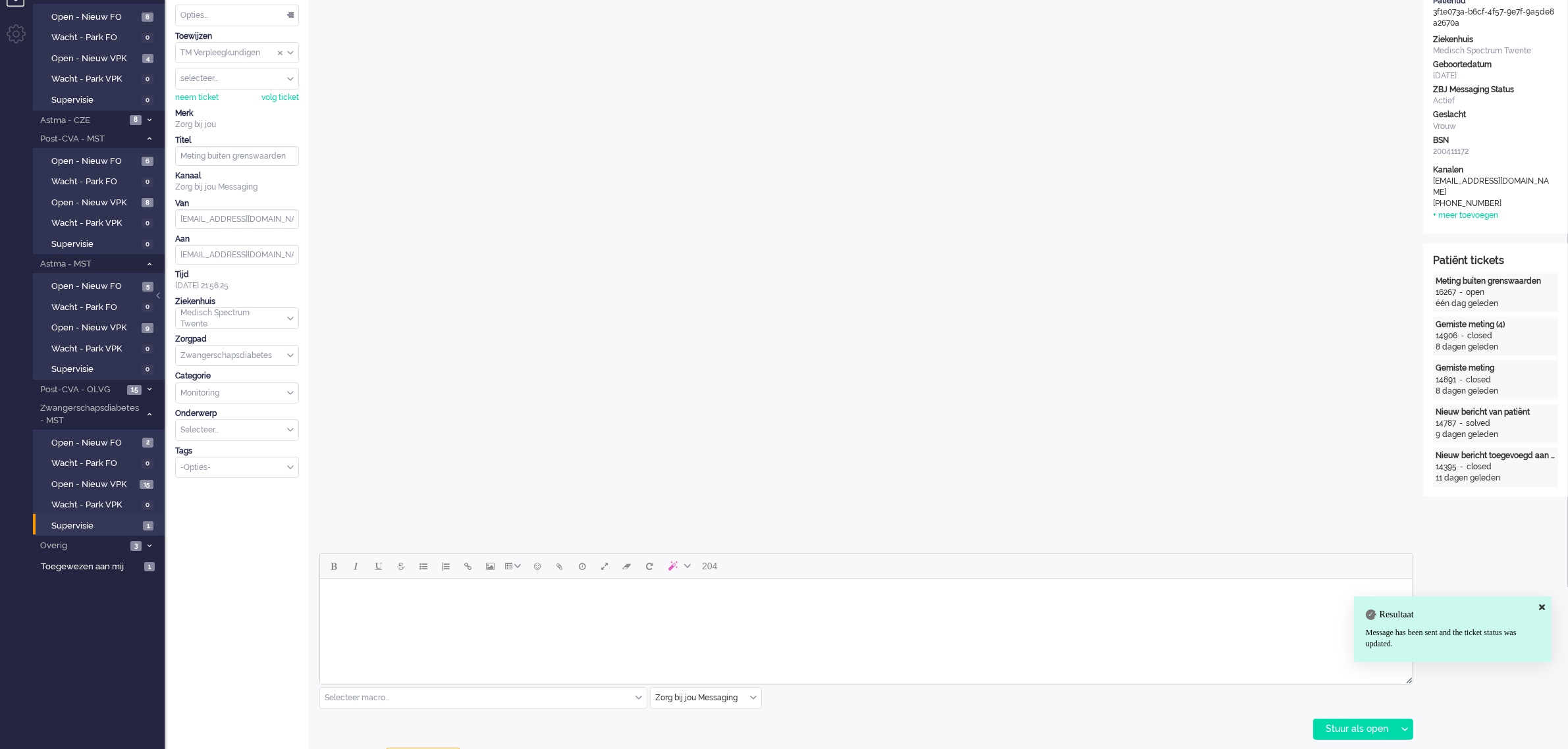
scroll to position [0, 0]
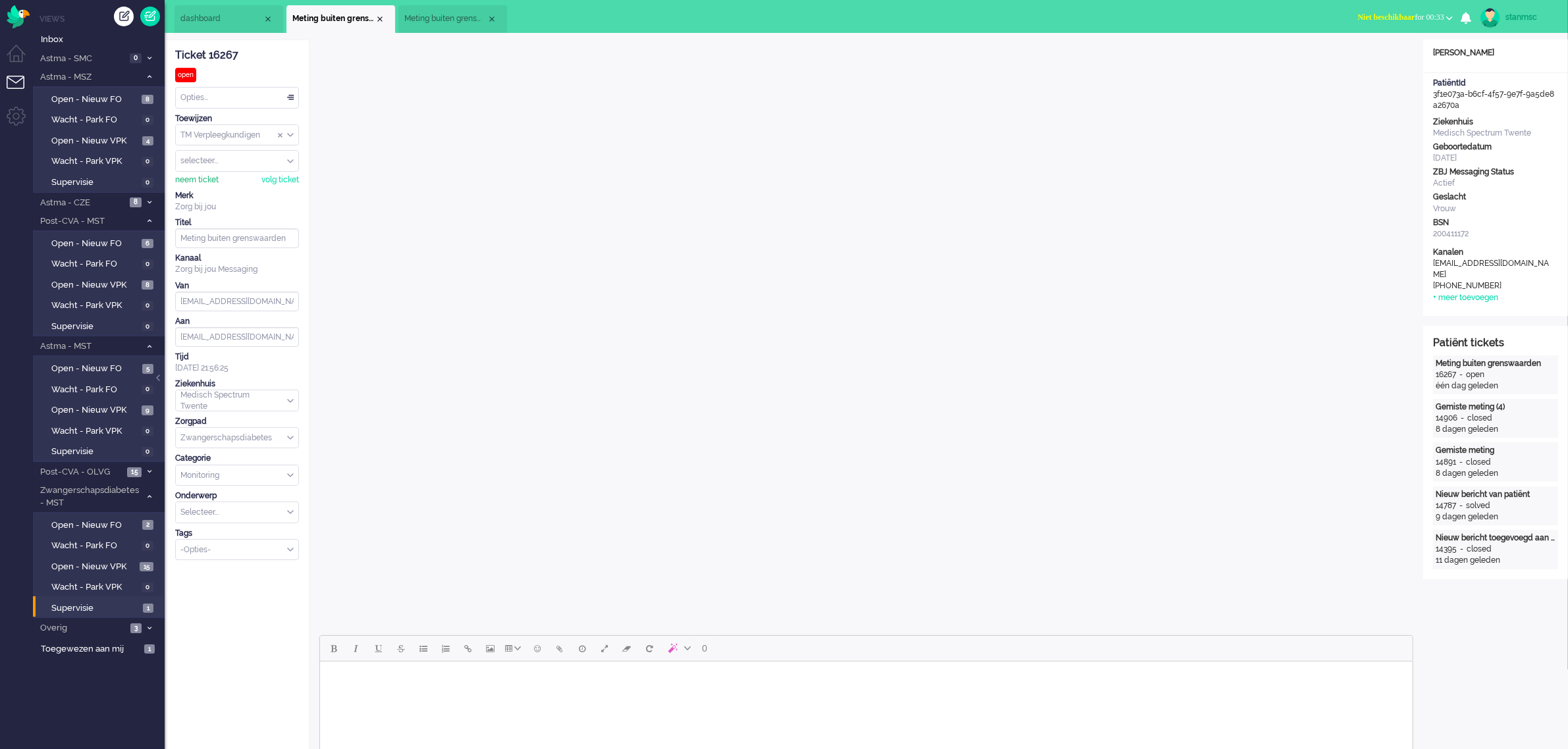
click at [209, 181] on div "neem ticket" at bounding box center [197, 180] width 43 height 11
click at [225, 101] on div "Opties..." at bounding box center [237, 98] width 123 height 20
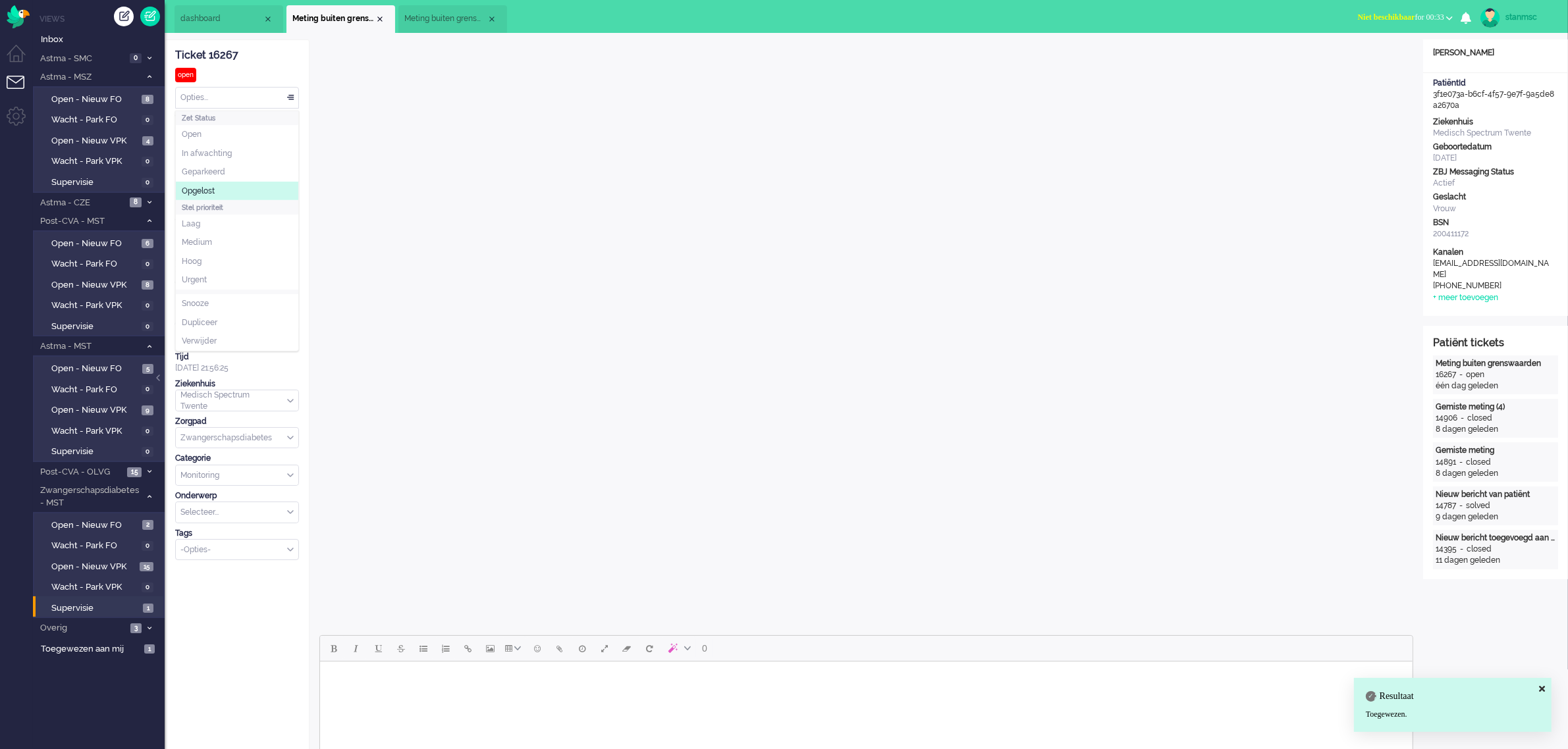
click at [218, 188] on li "Opgelost" at bounding box center [237, 191] width 123 height 19
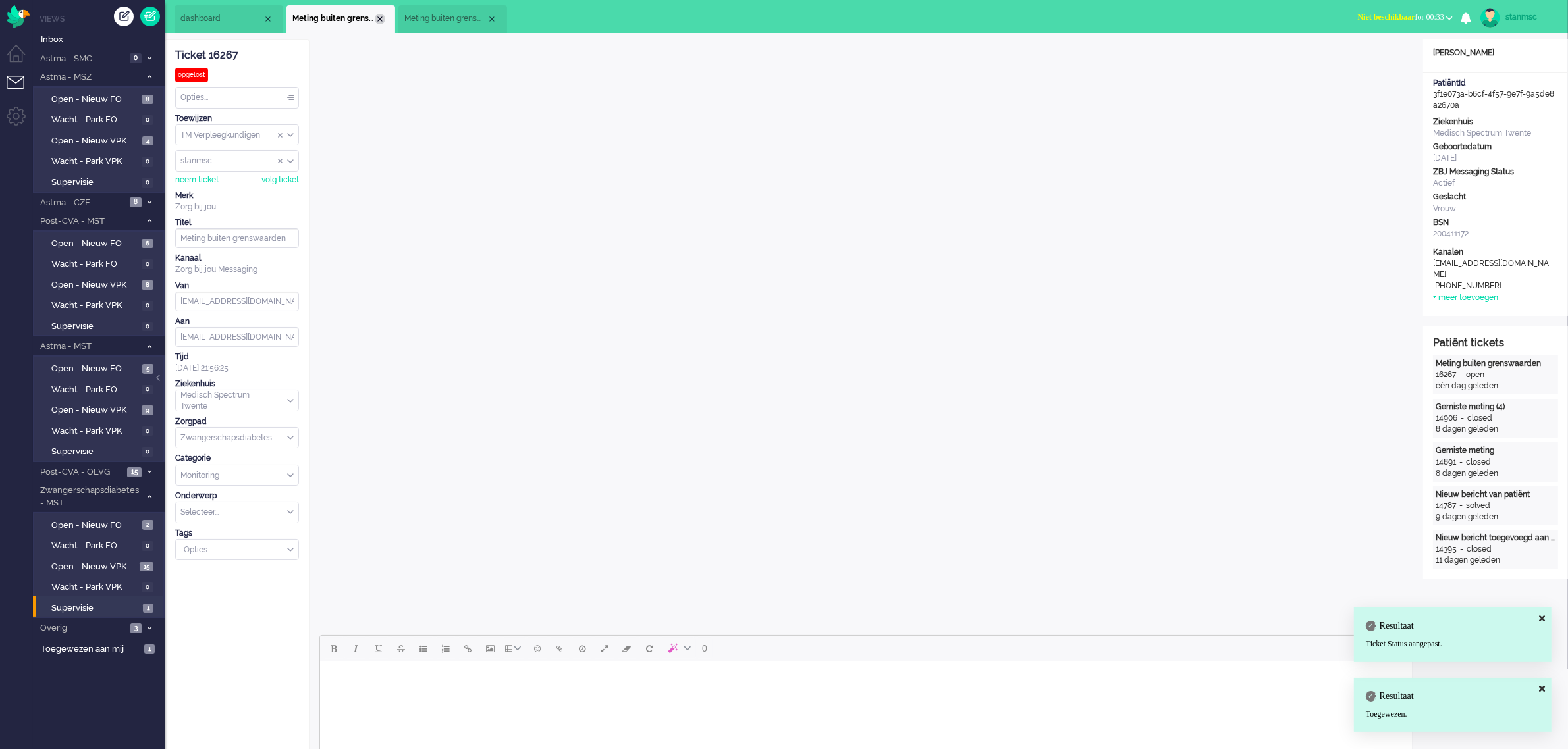
click at [380, 18] on div "Close tab" at bounding box center [380, 19] width 10 height 10
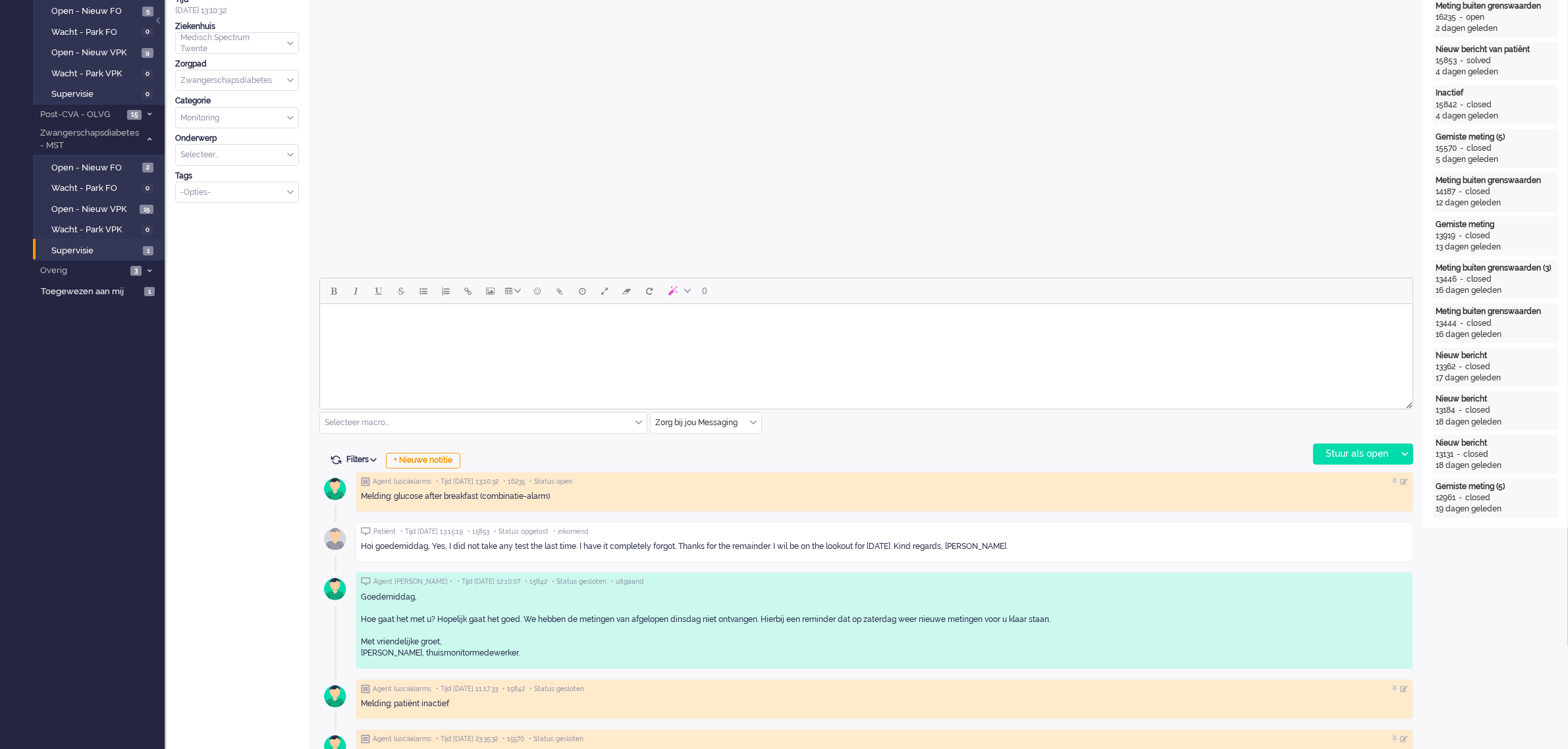
scroll to position [330, 0]
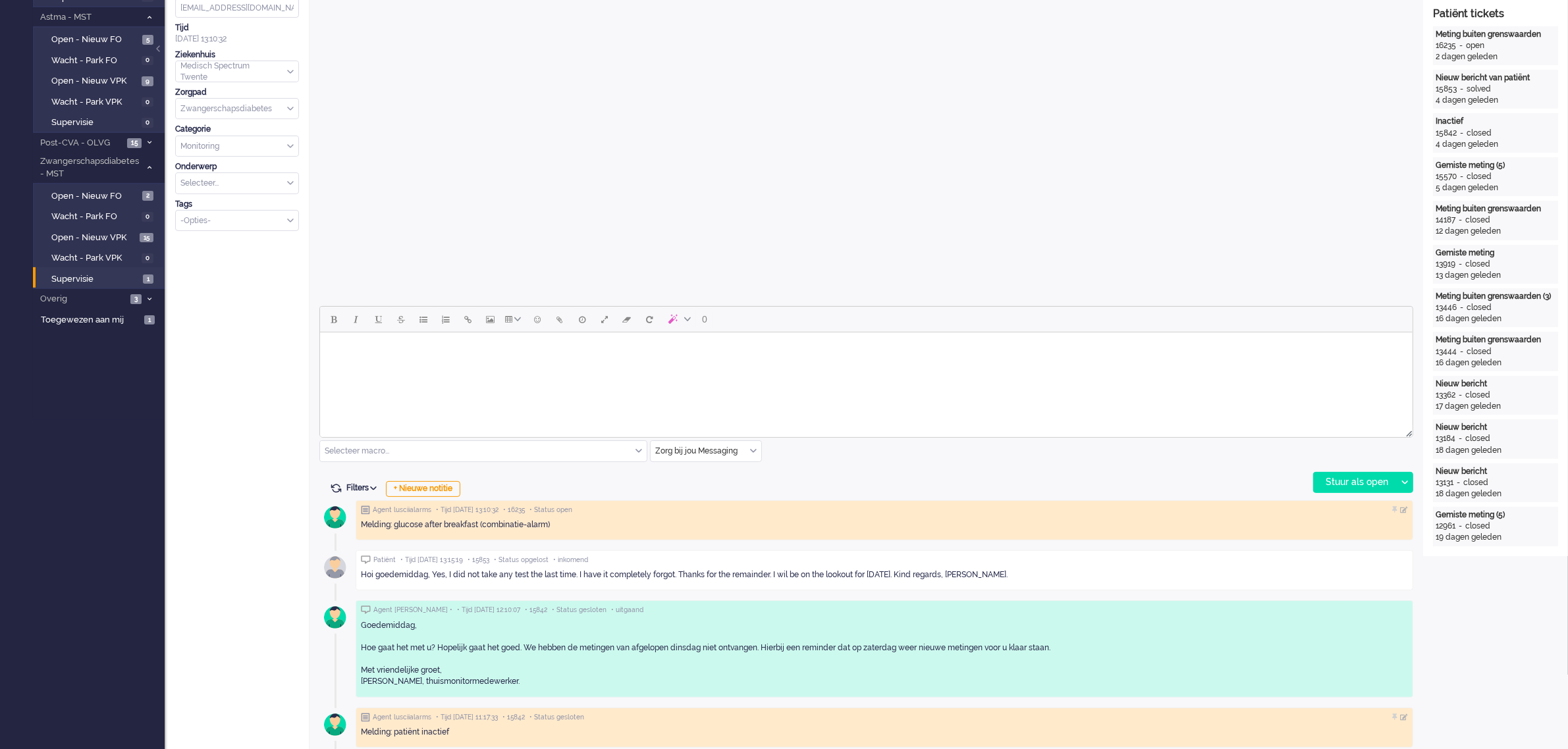
click at [358, 357] on body "Rich Text Area. Press ALT-0 for help." at bounding box center [866, 349] width 1082 height 23
click at [1344, 475] on div "Stuur als open" at bounding box center [1355, 483] width 82 height 20
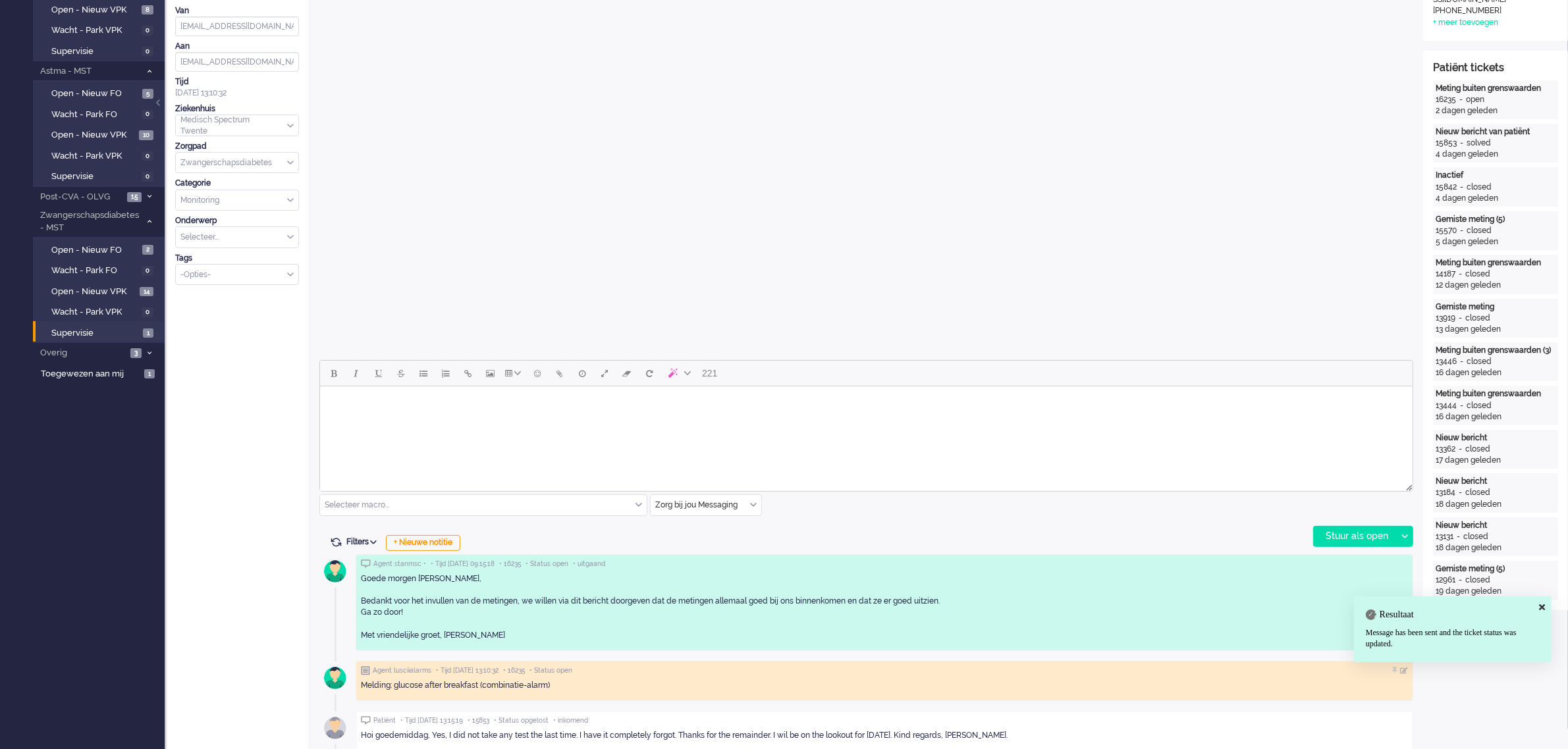
scroll to position [0, 0]
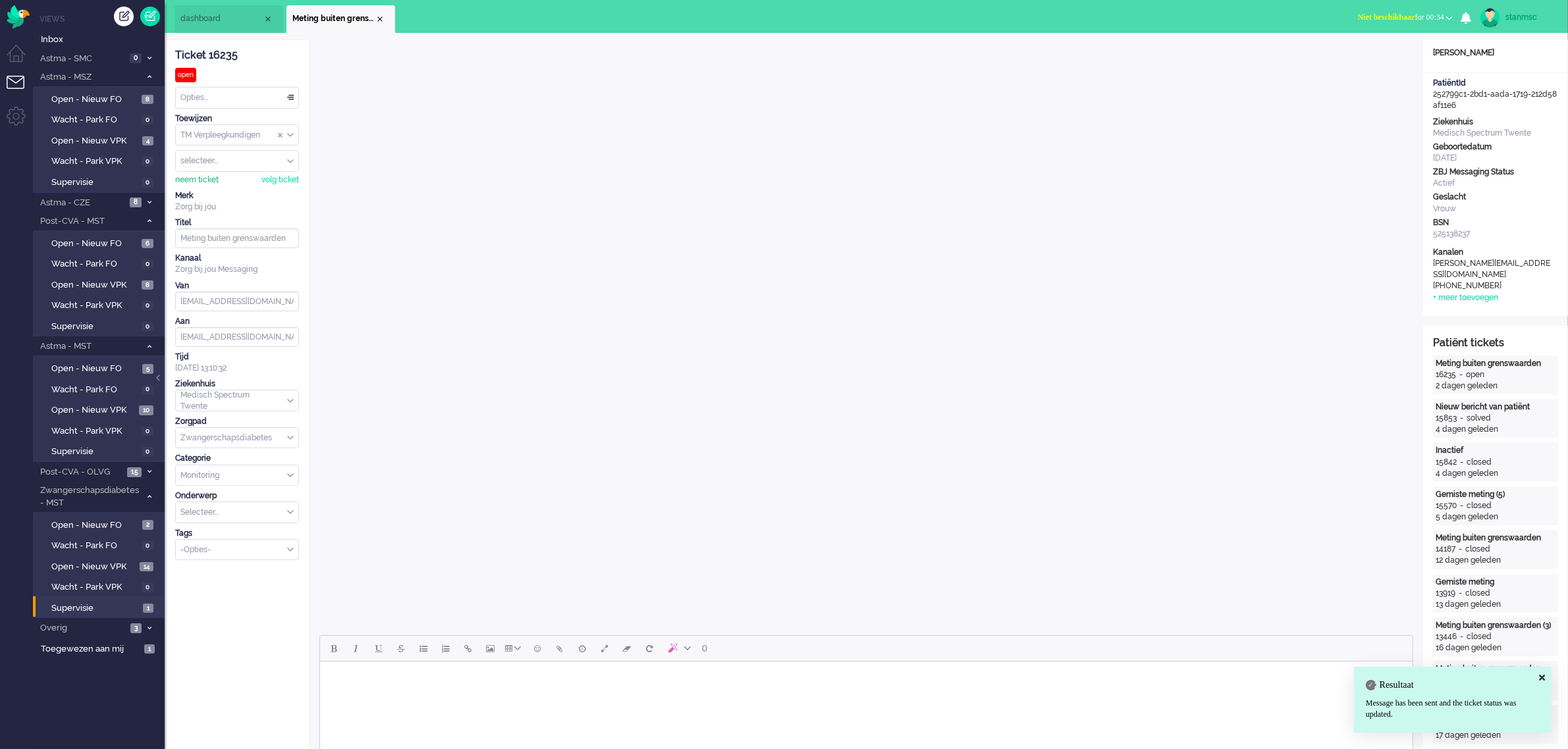
click at [198, 182] on div "neem ticket" at bounding box center [197, 180] width 43 height 11
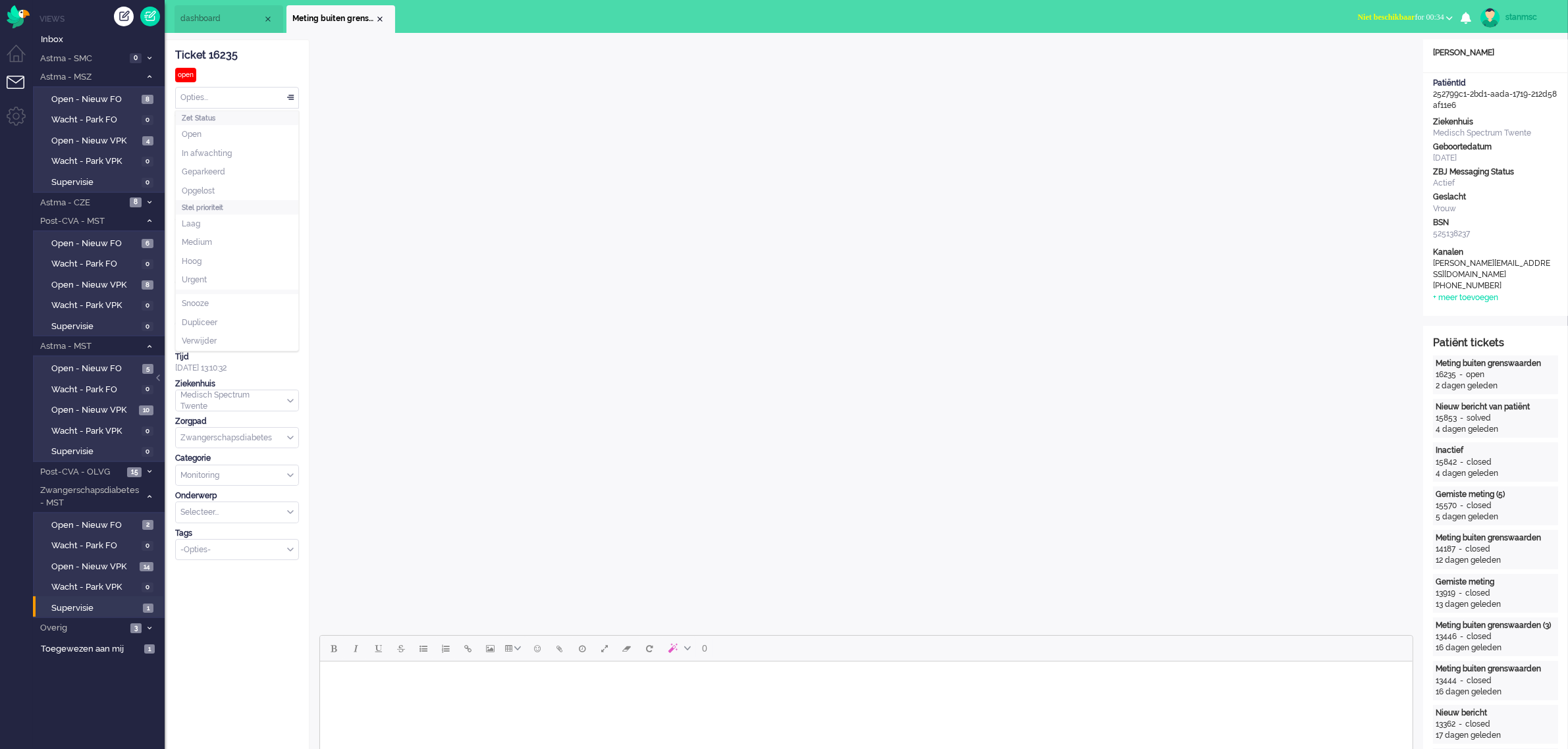
click at [213, 101] on div "Opties..." at bounding box center [237, 98] width 123 height 20
click at [215, 189] on span "Opgelost" at bounding box center [198, 192] width 33 height 11
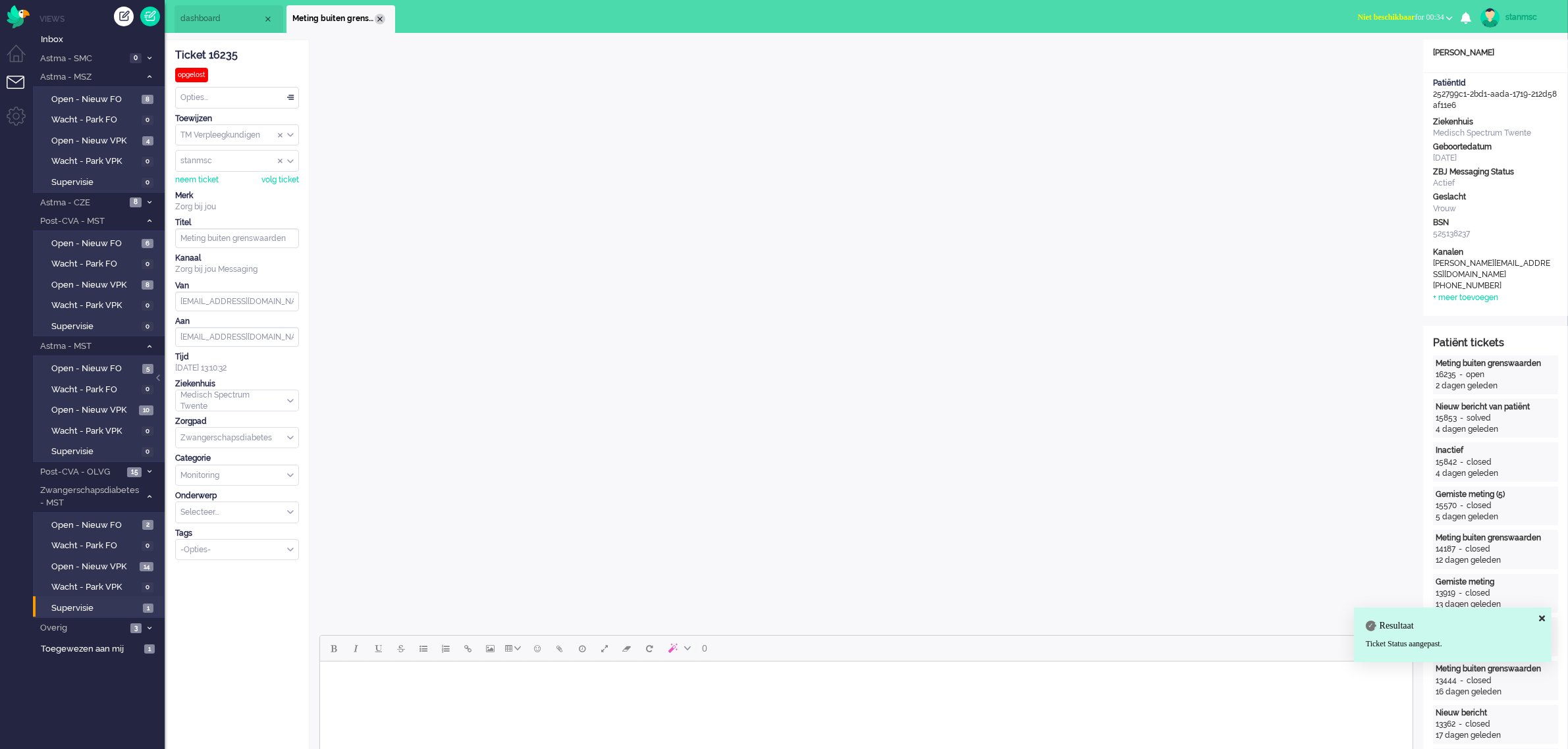
click at [376, 18] on div "Close tab" at bounding box center [380, 19] width 10 height 10
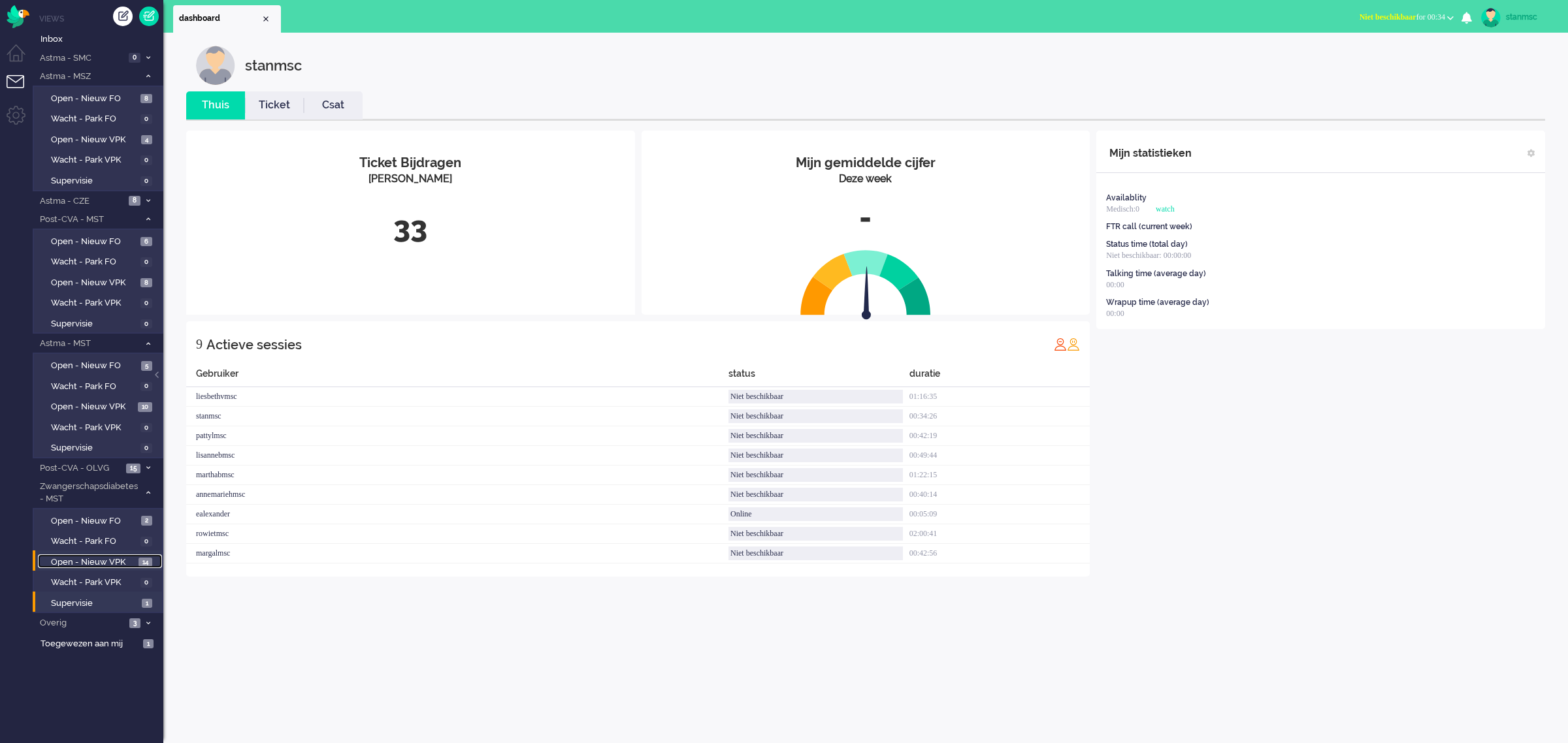
click at [111, 556] on span "Open - Nieuw VPK" at bounding box center [93, 563] width 84 height 12
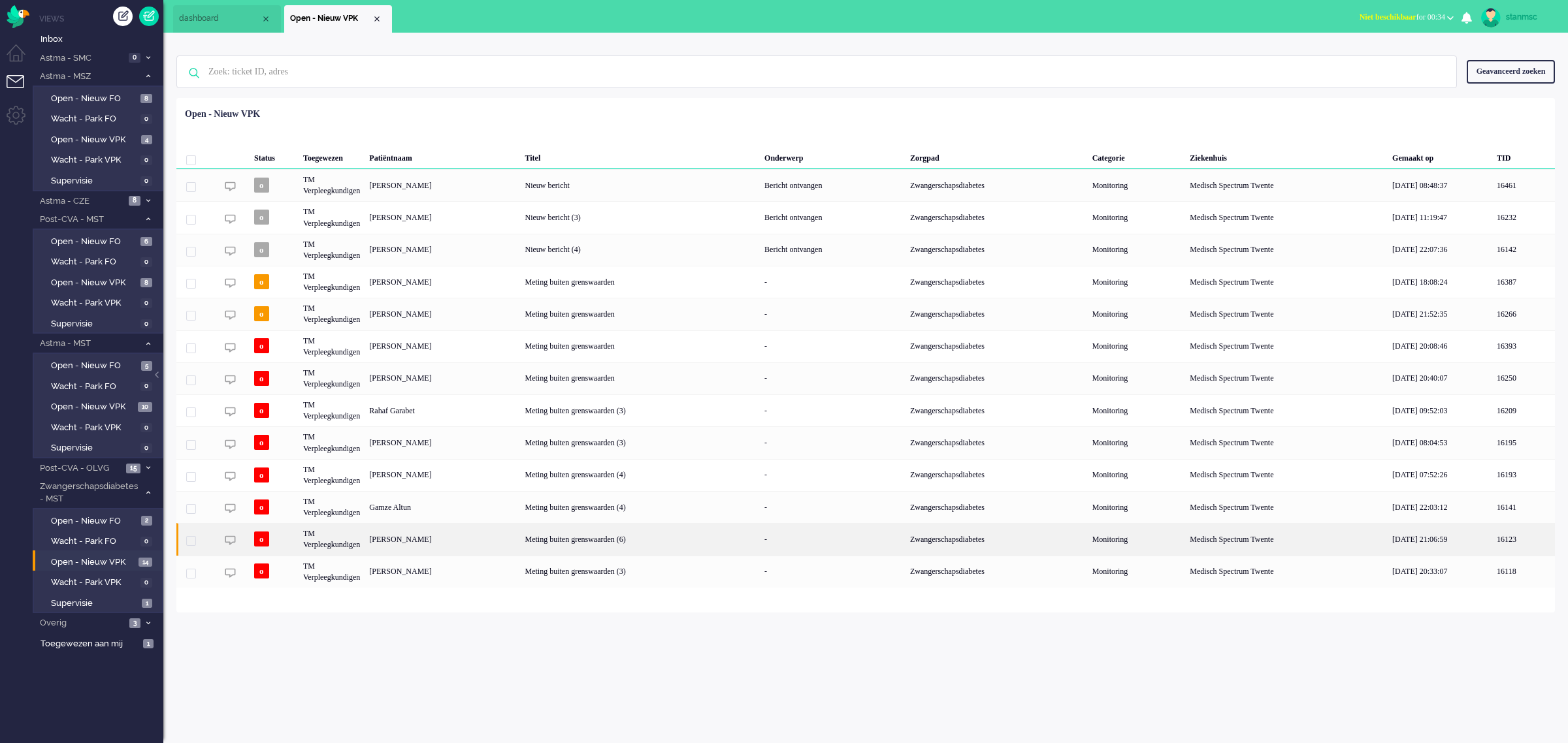
click at [409, 540] on div "[PERSON_NAME]" at bounding box center [442, 539] width 156 height 32
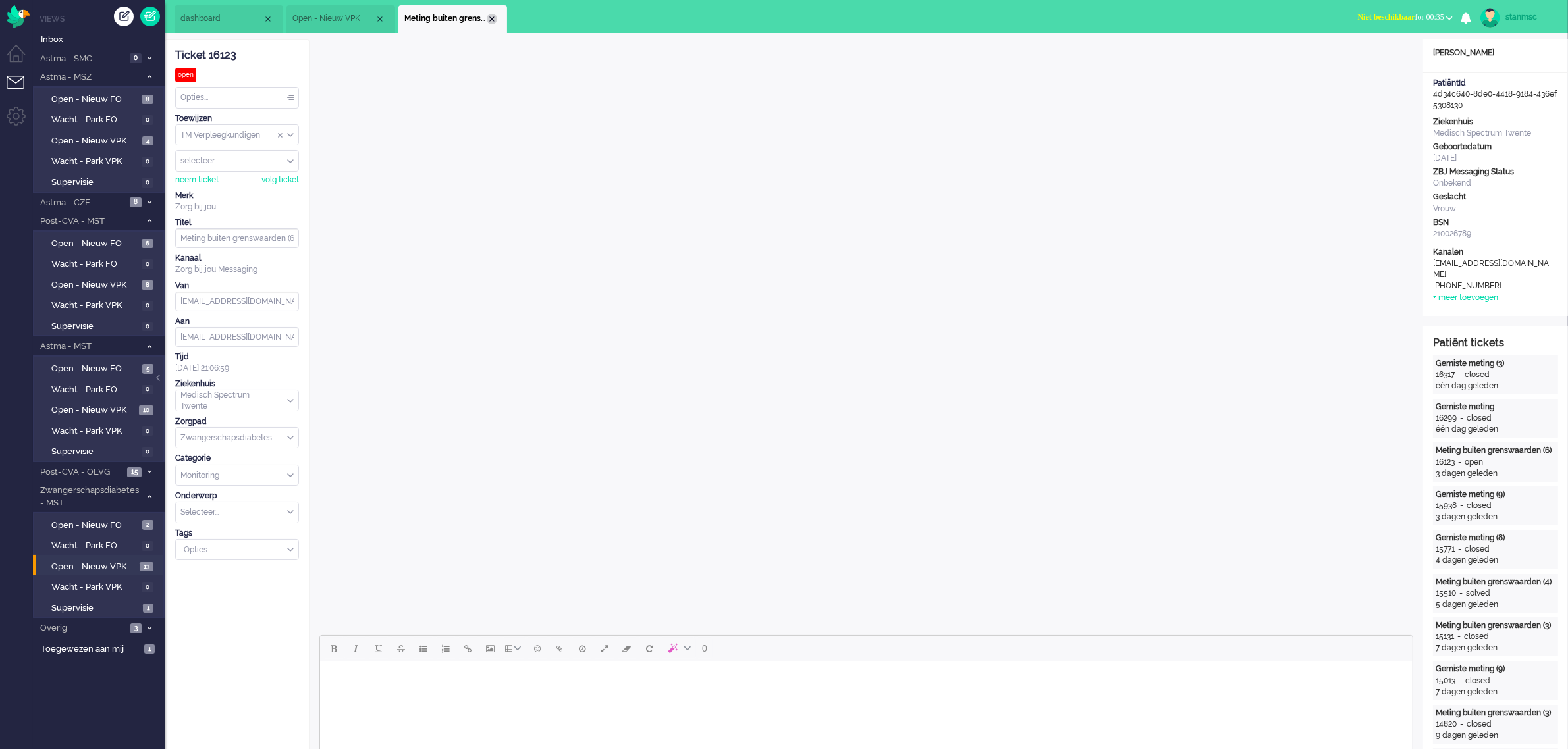
click at [492, 15] on div "Close tab" at bounding box center [491, 19] width 10 height 10
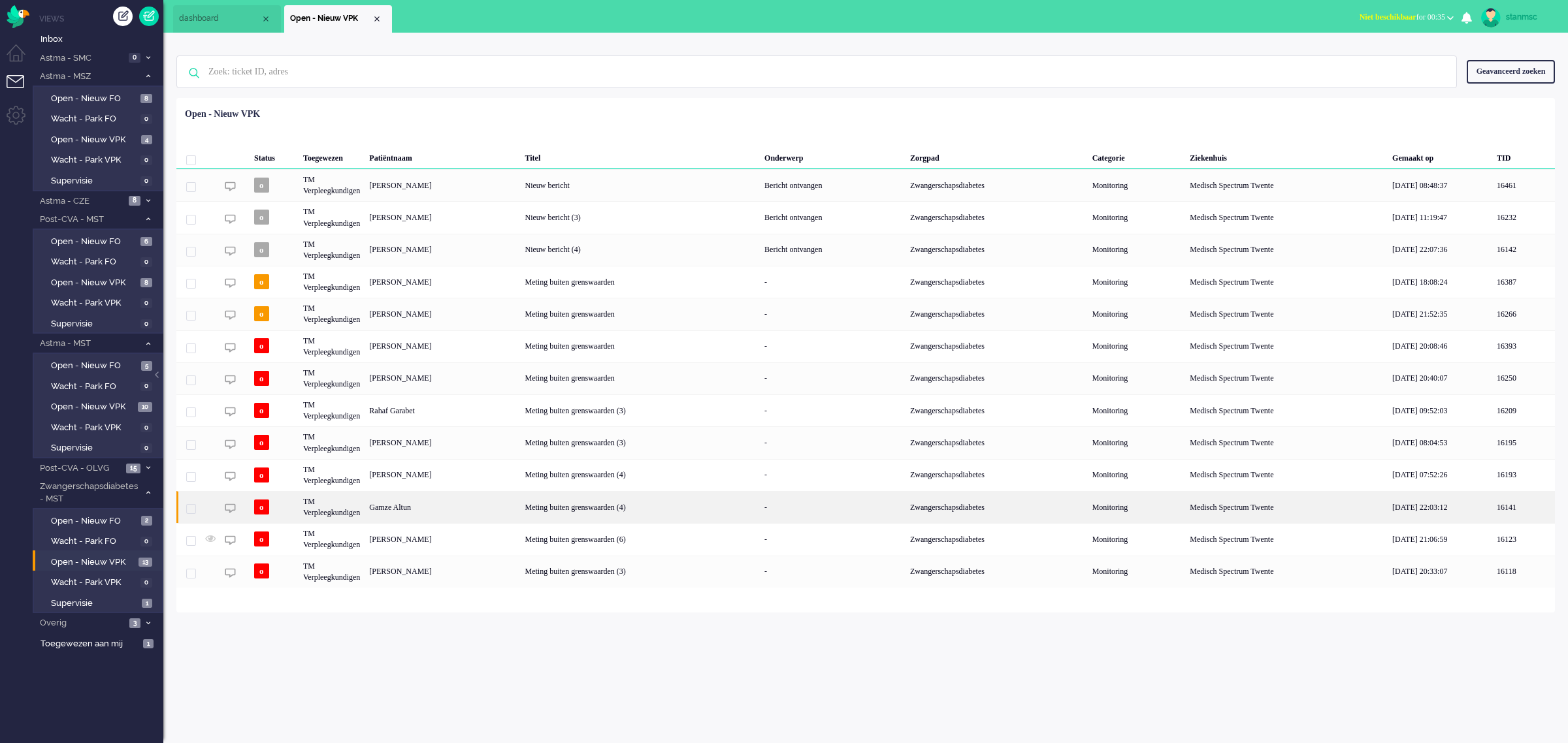
click at [422, 510] on div "Gamze Altun" at bounding box center [442, 507] width 156 height 32
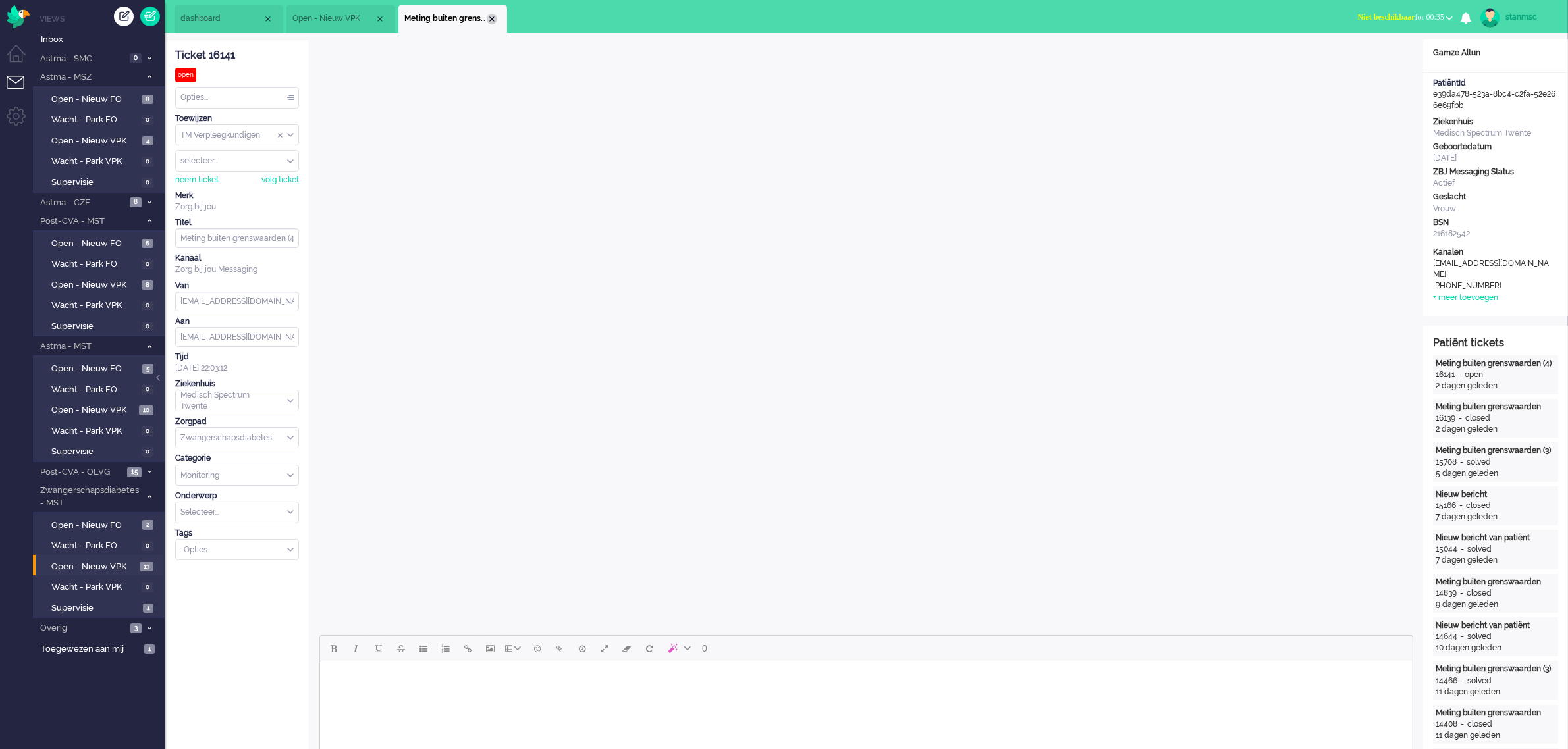
click at [491, 18] on div "Close tab" at bounding box center [491, 19] width 10 height 10
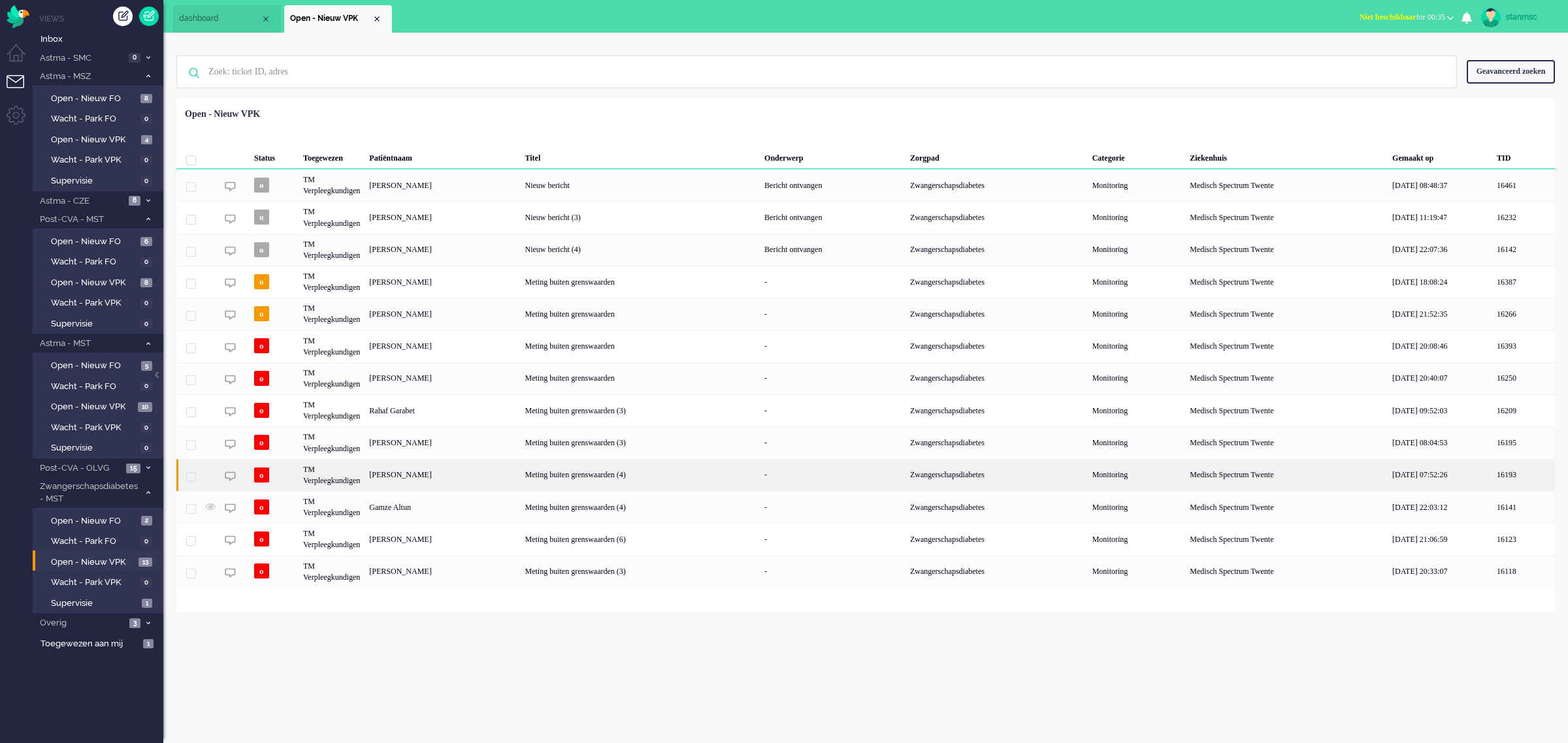
click at [413, 474] on div "[PERSON_NAME]" at bounding box center [442, 475] width 156 height 32
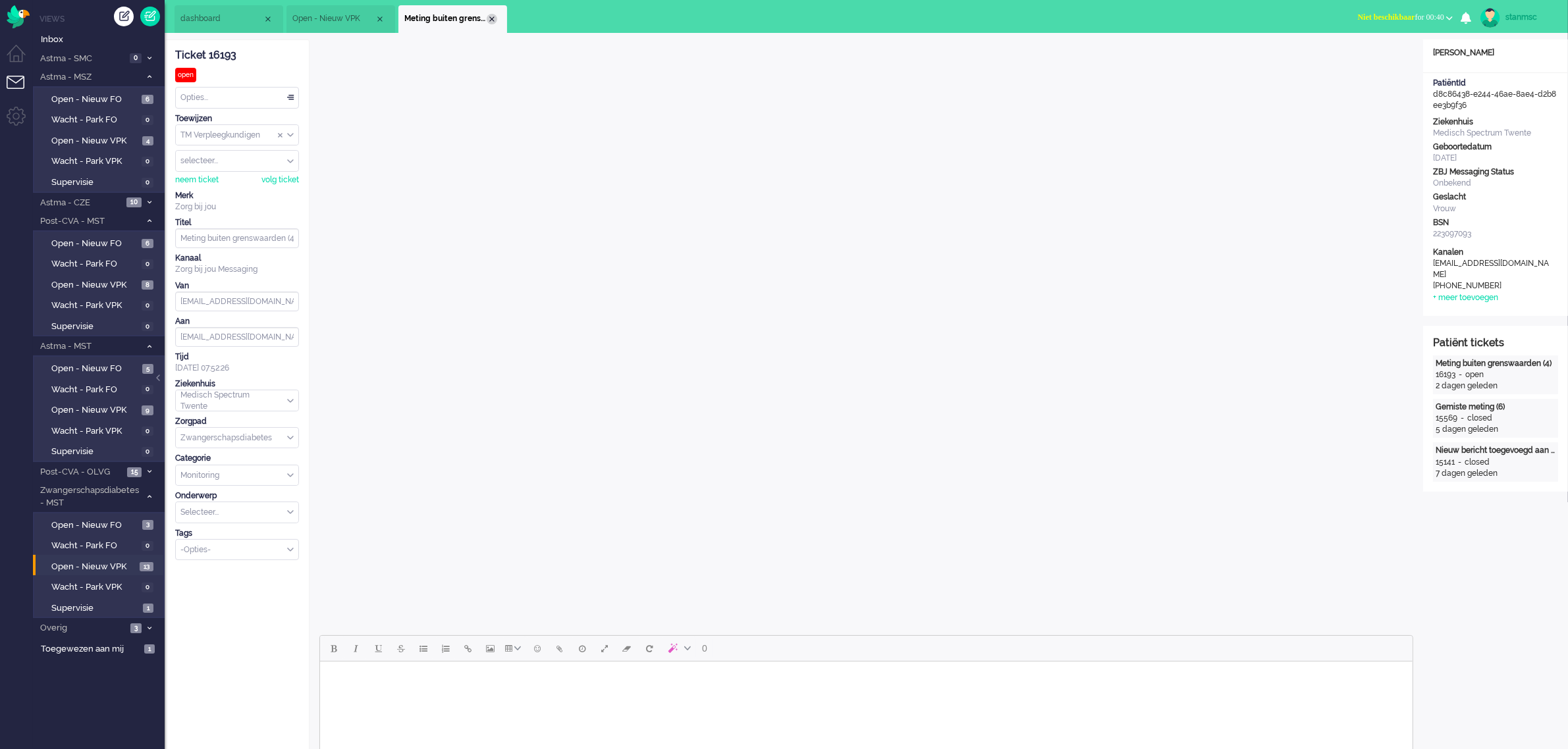
click at [489, 15] on div "Close tab" at bounding box center [491, 19] width 10 height 10
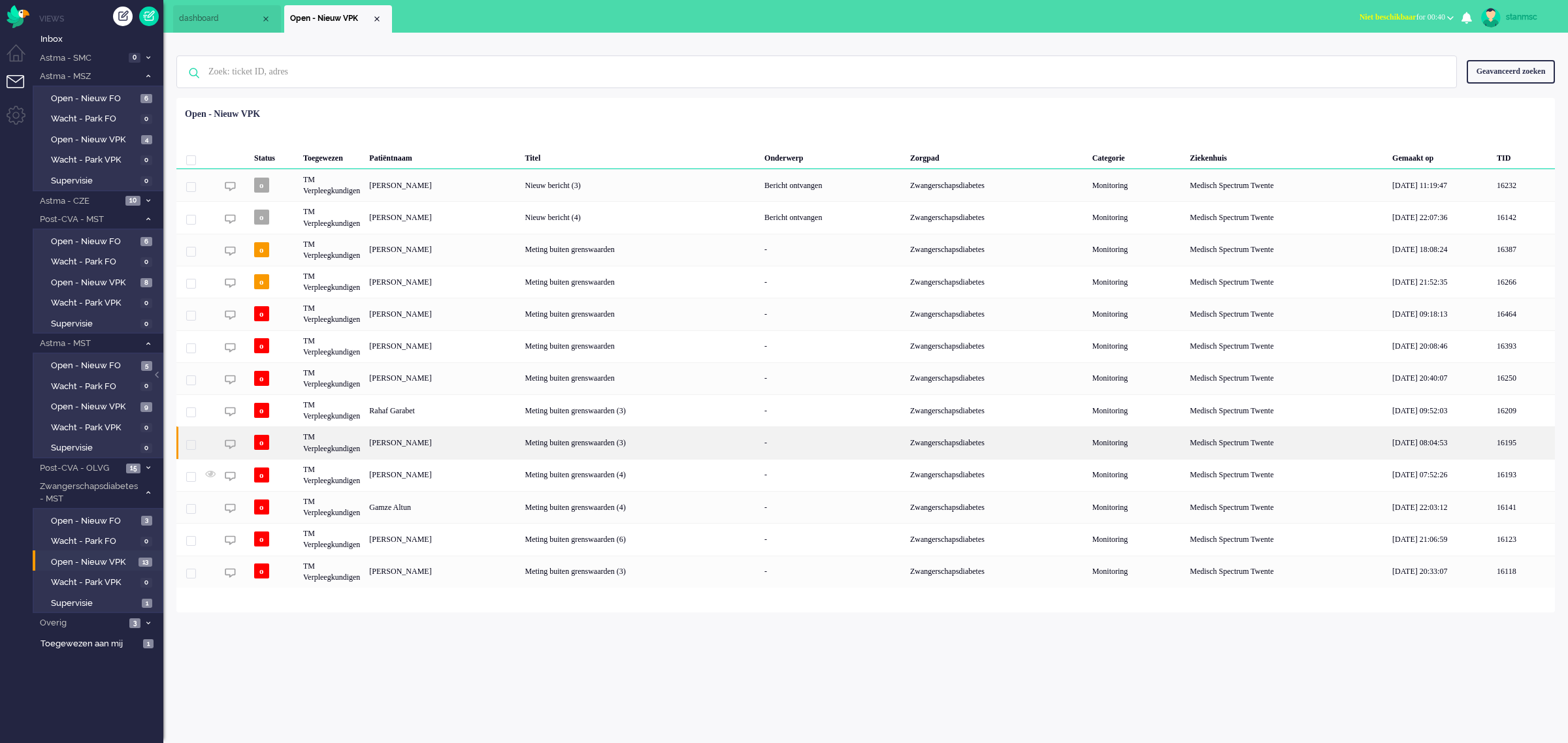
click at [364, 444] on div "TM Verpleegkundigen" at bounding box center [331, 442] width 66 height 32
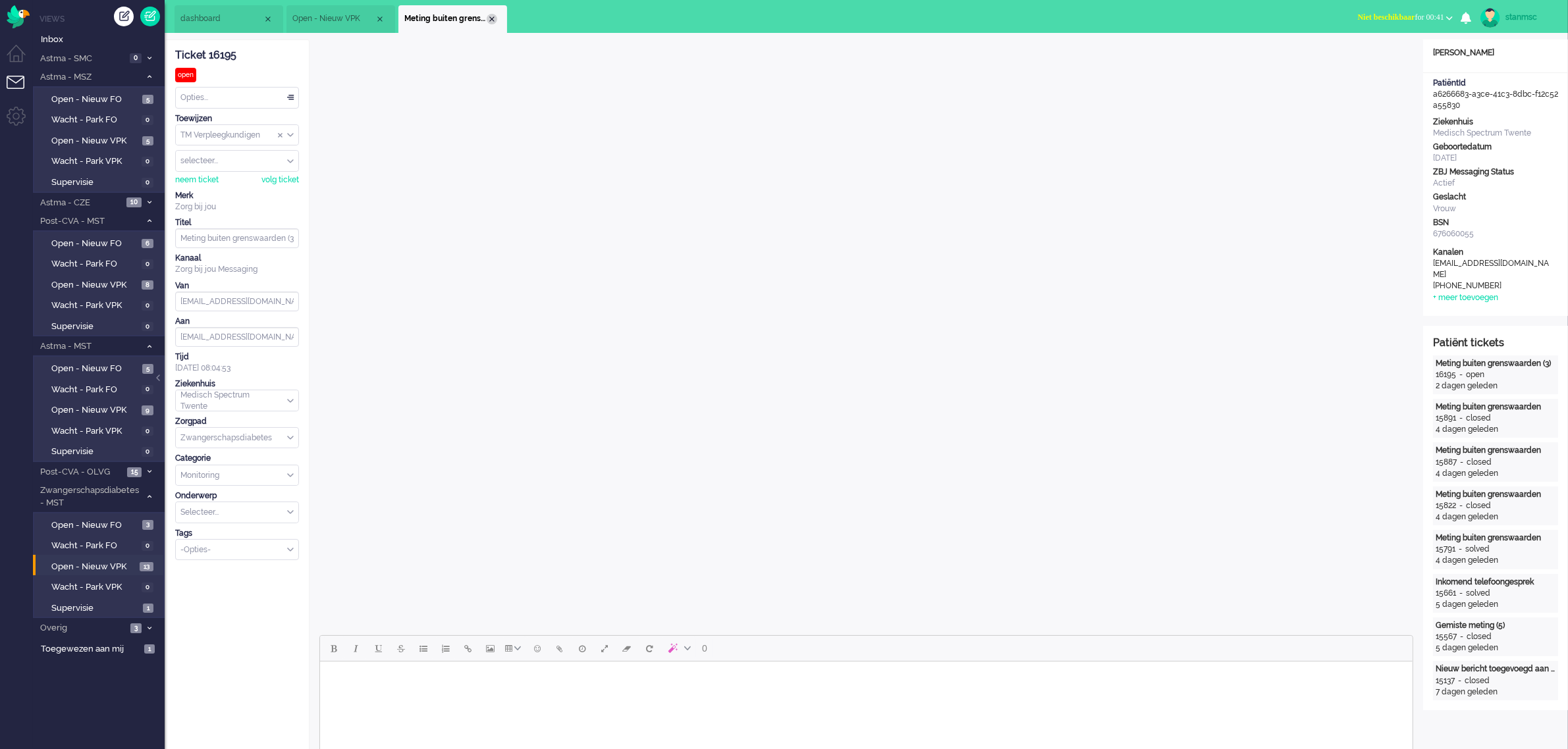
click at [494, 18] on div "Close tab" at bounding box center [491, 19] width 10 height 10
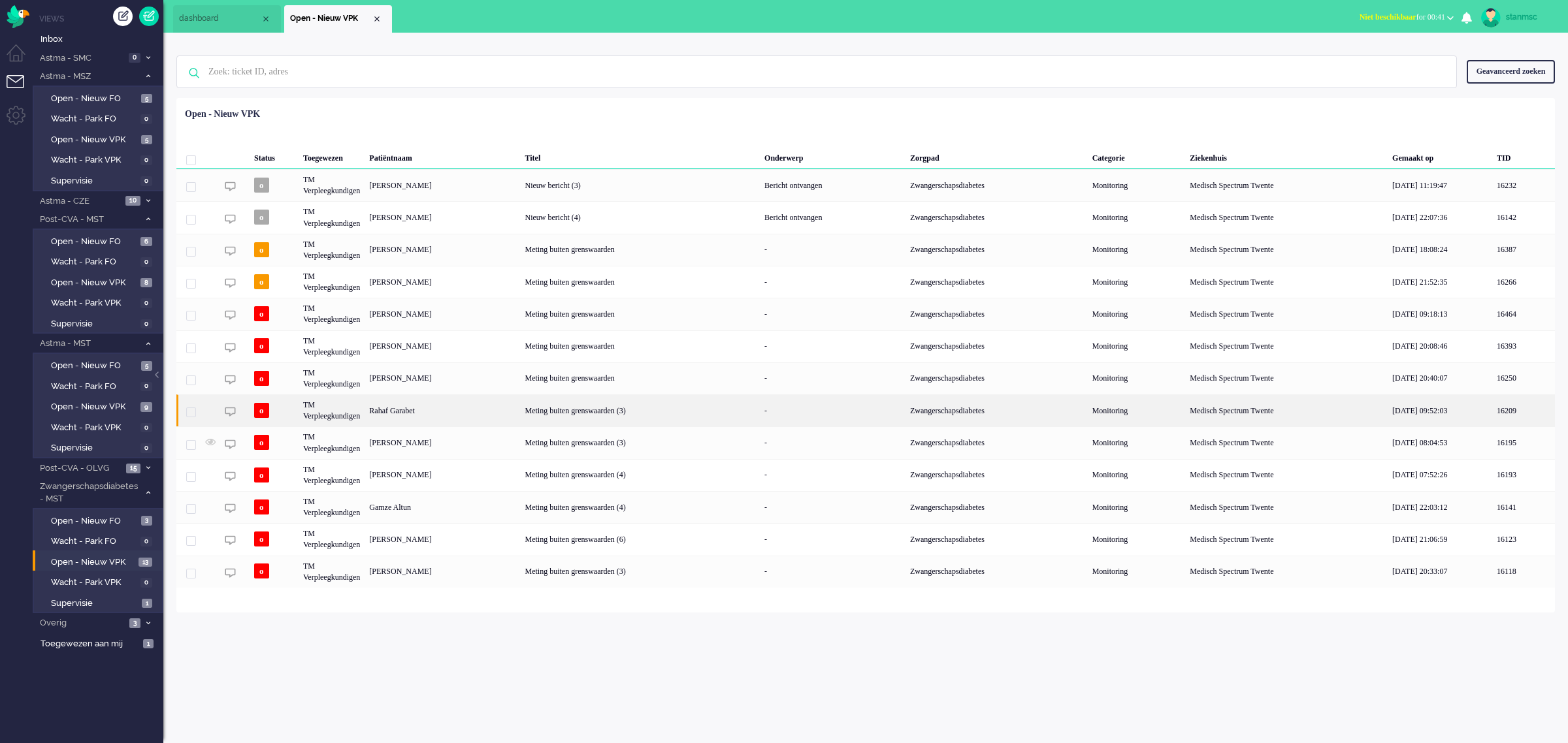
click at [412, 416] on div "Rahaf Garabet" at bounding box center [442, 411] width 156 height 32
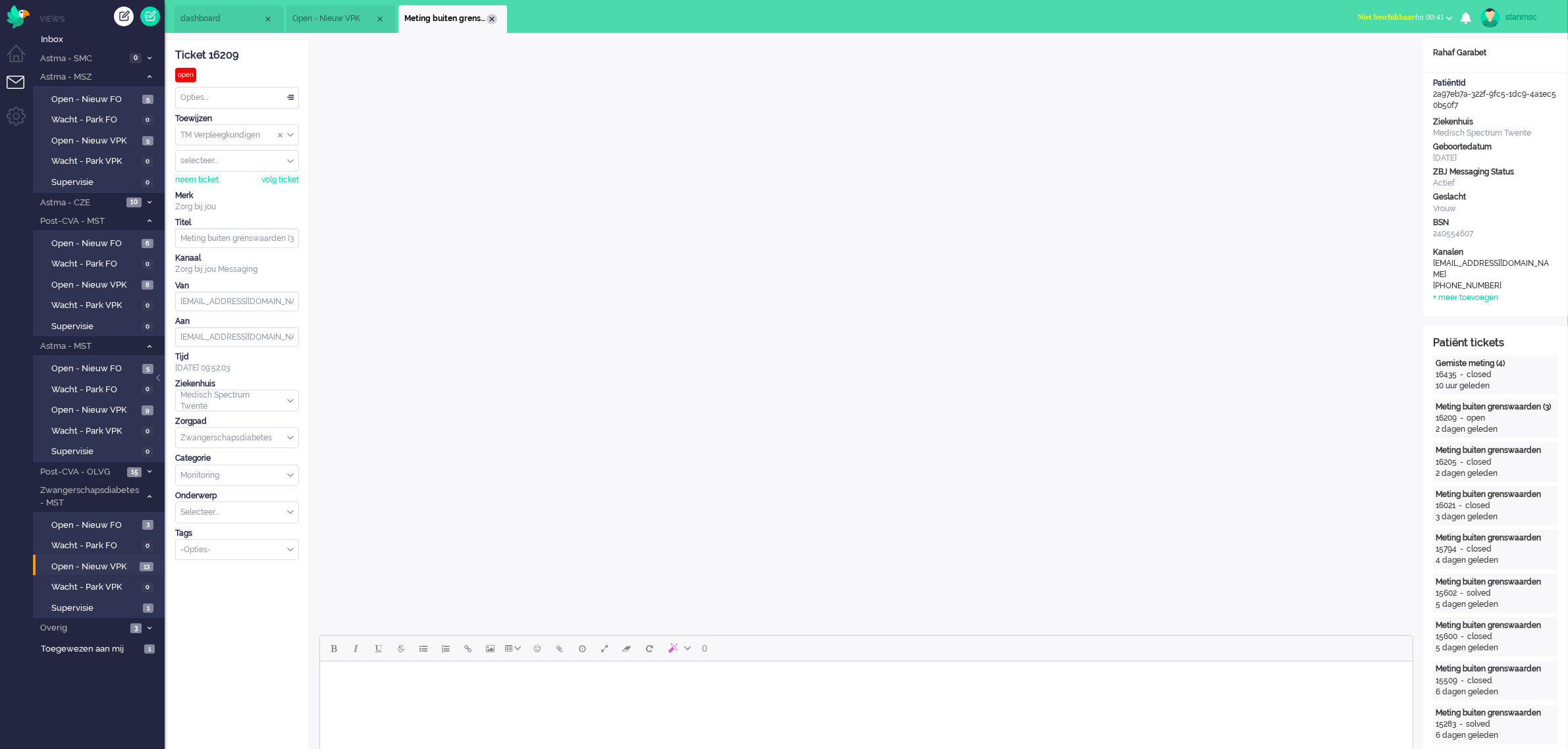
click at [491, 21] on div "Close tab" at bounding box center [491, 19] width 10 height 10
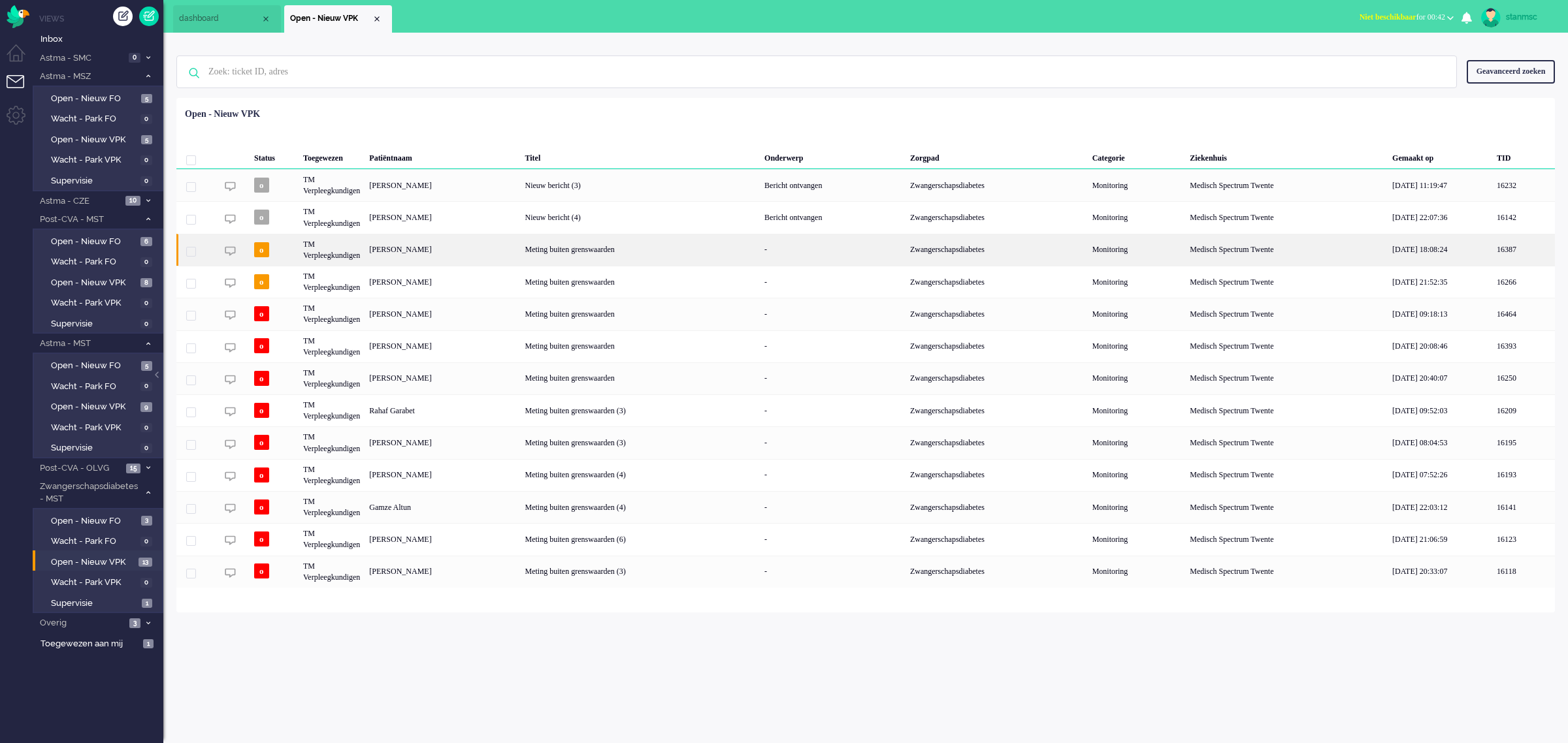
click at [403, 252] on div "[PERSON_NAME]" at bounding box center [442, 250] width 156 height 32
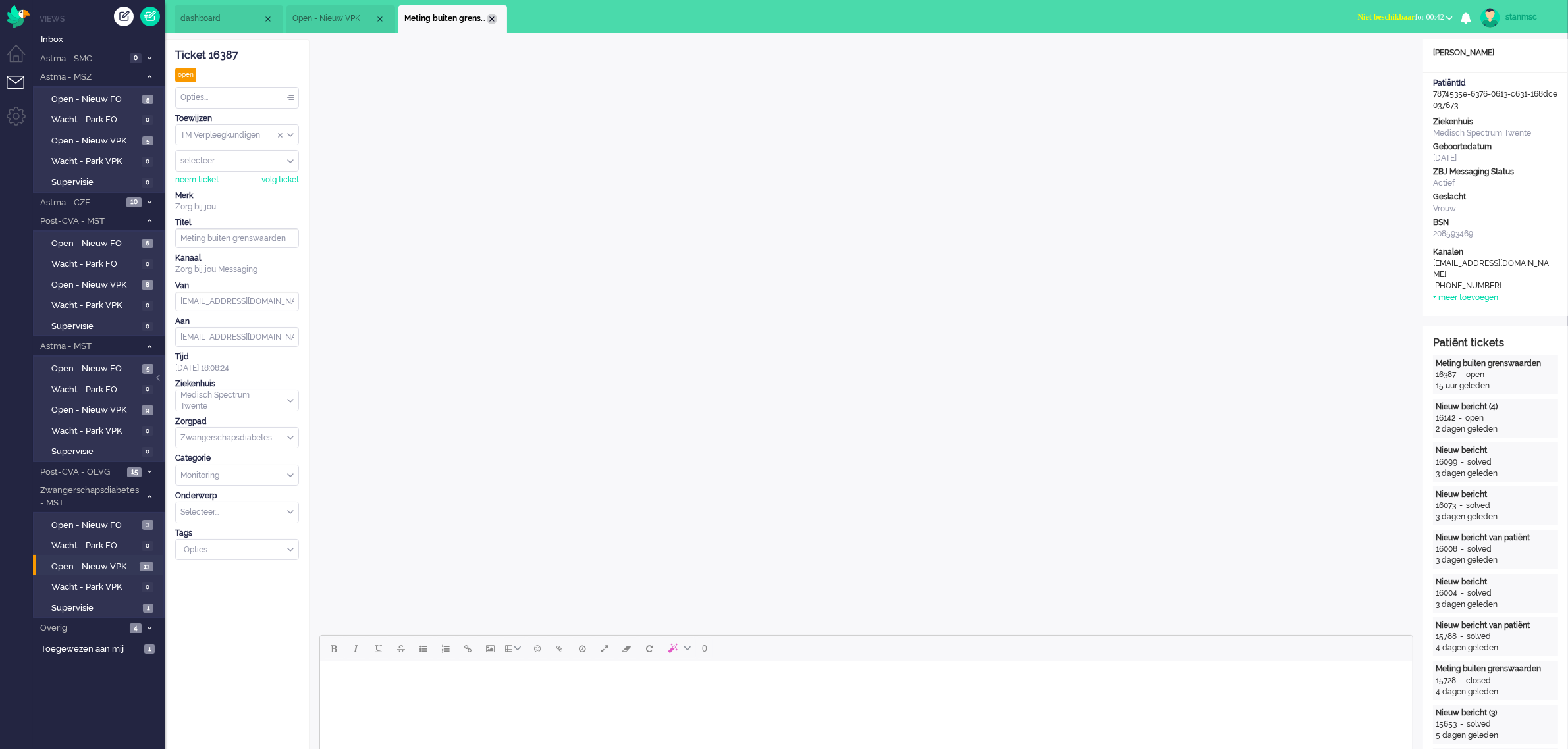
click at [491, 18] on div "Close tab" at bounding box center [491, 19] width 10 height 10
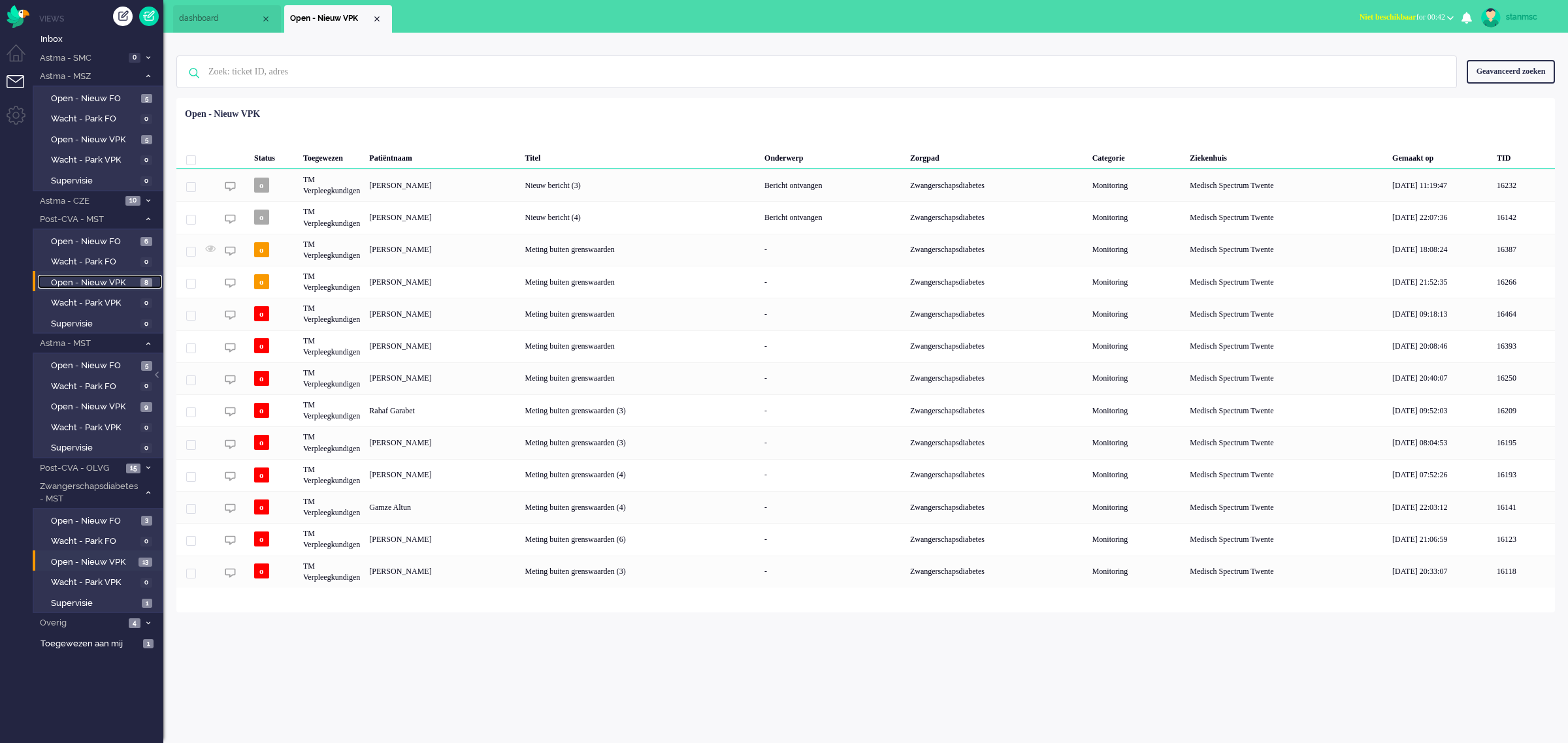
click at [109, 281] on span "Open - Nieuw VPK" at bounding box center [94, 283] width 86 height 12
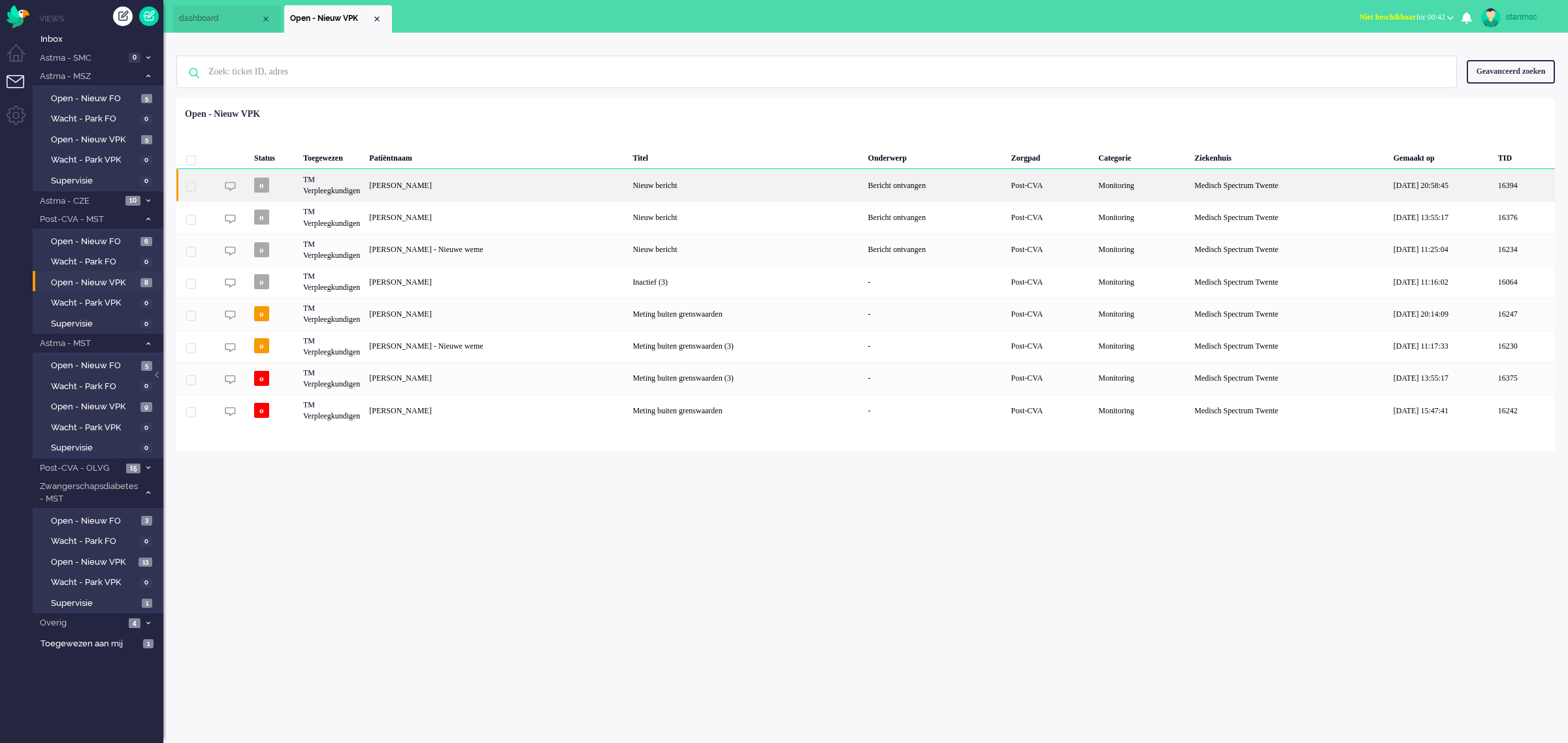
click at [428, 183] on div "Jan Herman Johan Gerard Holtkamp" at bounding box center [496, 185] width 263 height 32
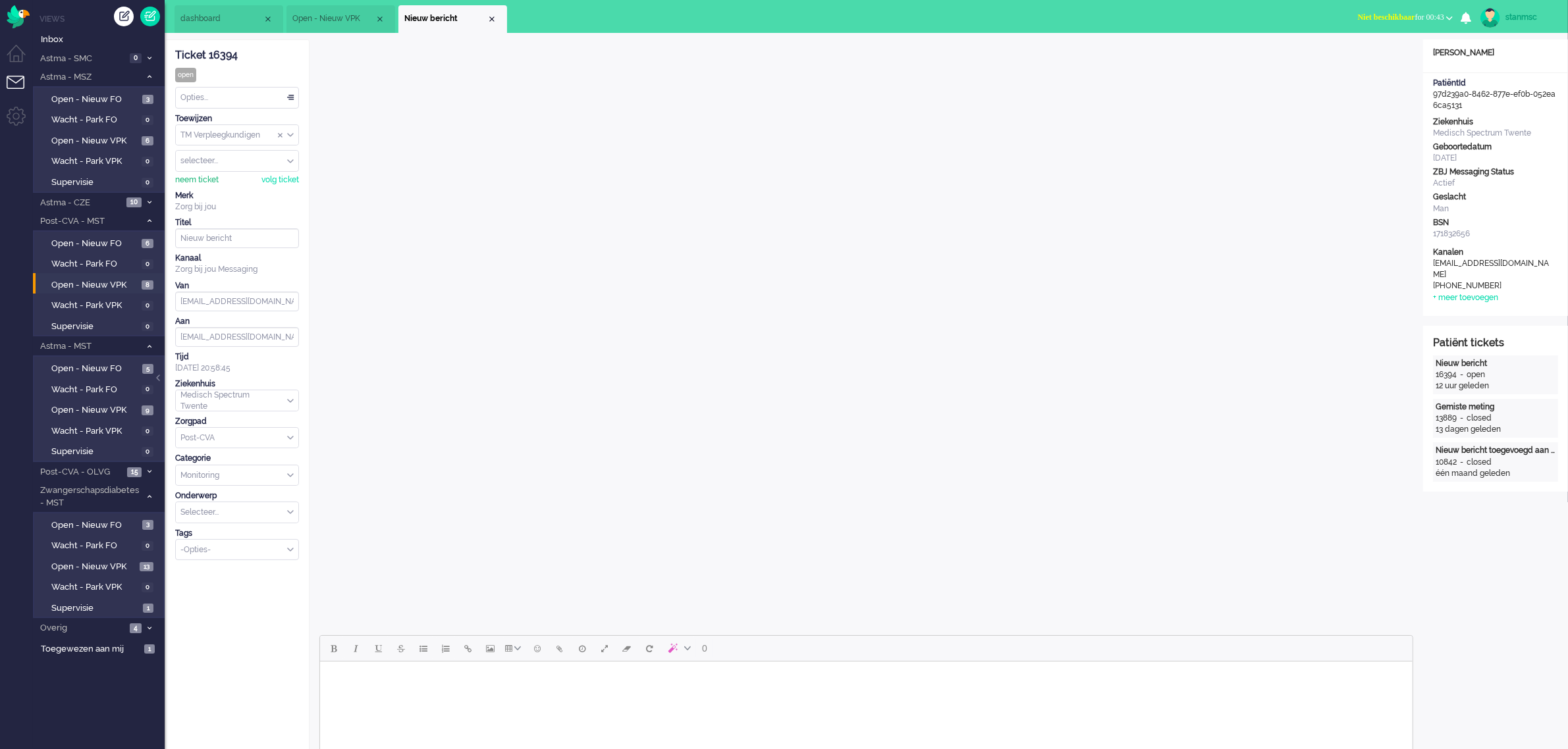
click at [208, 178] on div "neem ticket" at bounding box center [197, 180] width 43 height 11
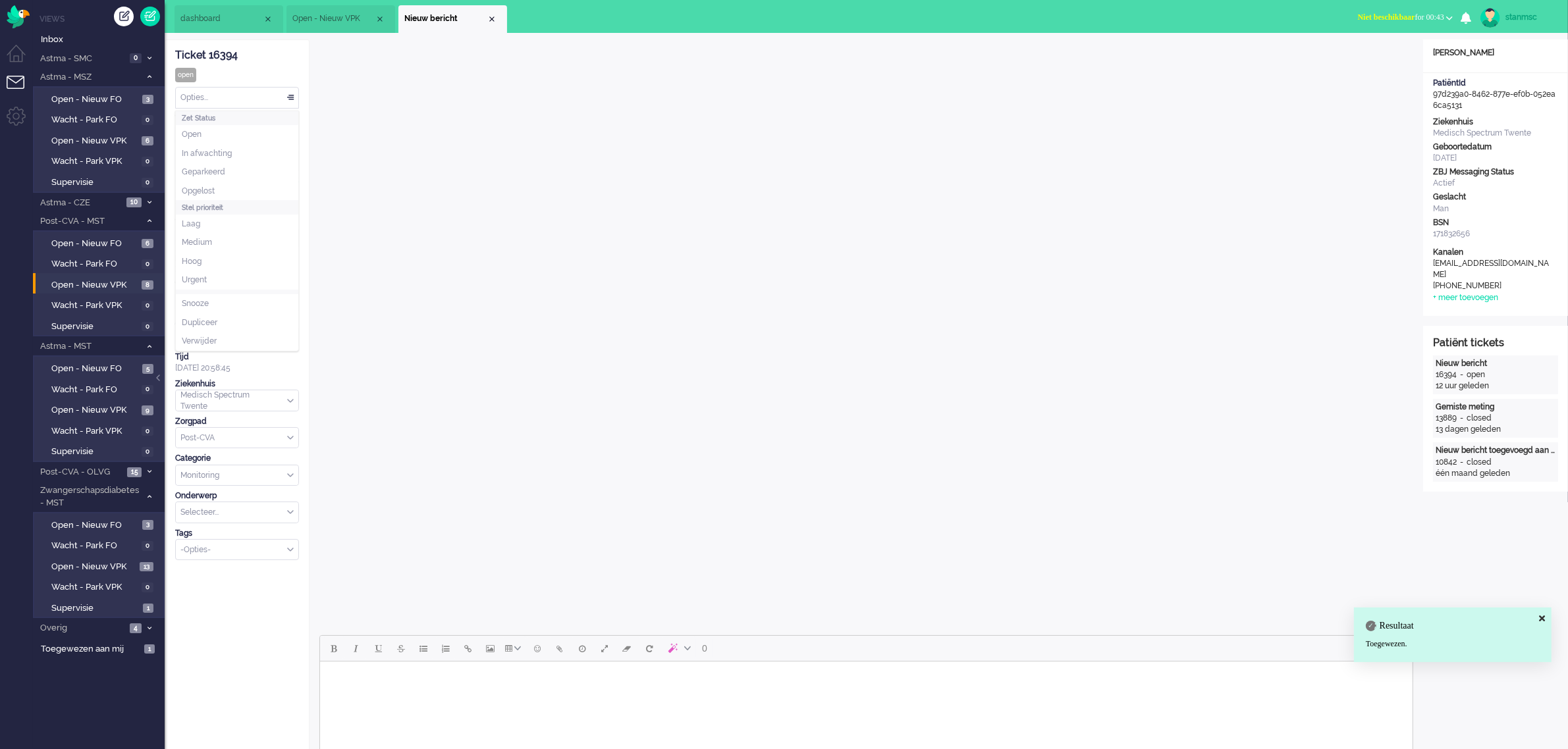
click at [222, 99] on div "Opties..." at bounding box center [237, 98] width 123 height 20
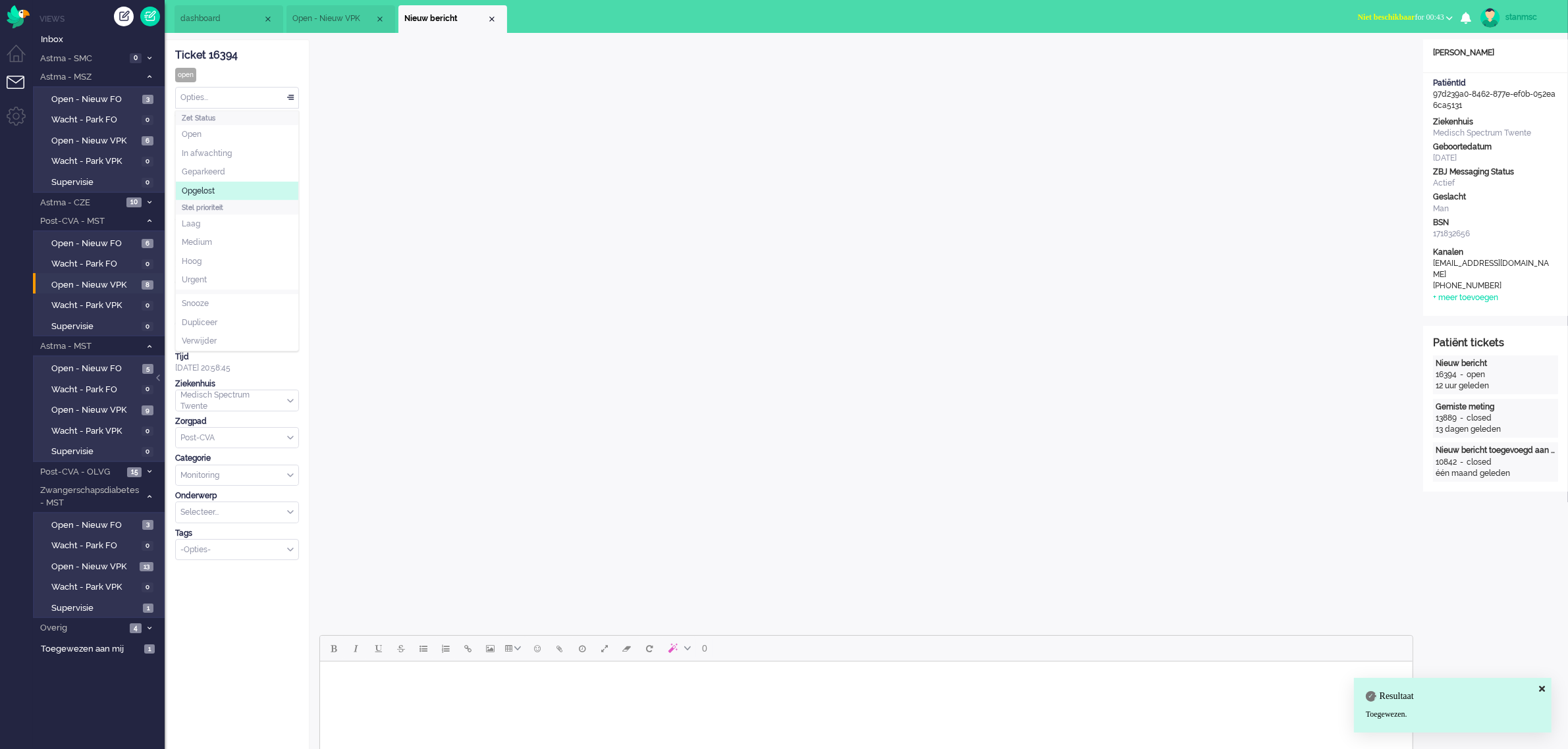
click at [221, 187] on li "Opgelost" at bounding box center [237, 191] width 123 height 19
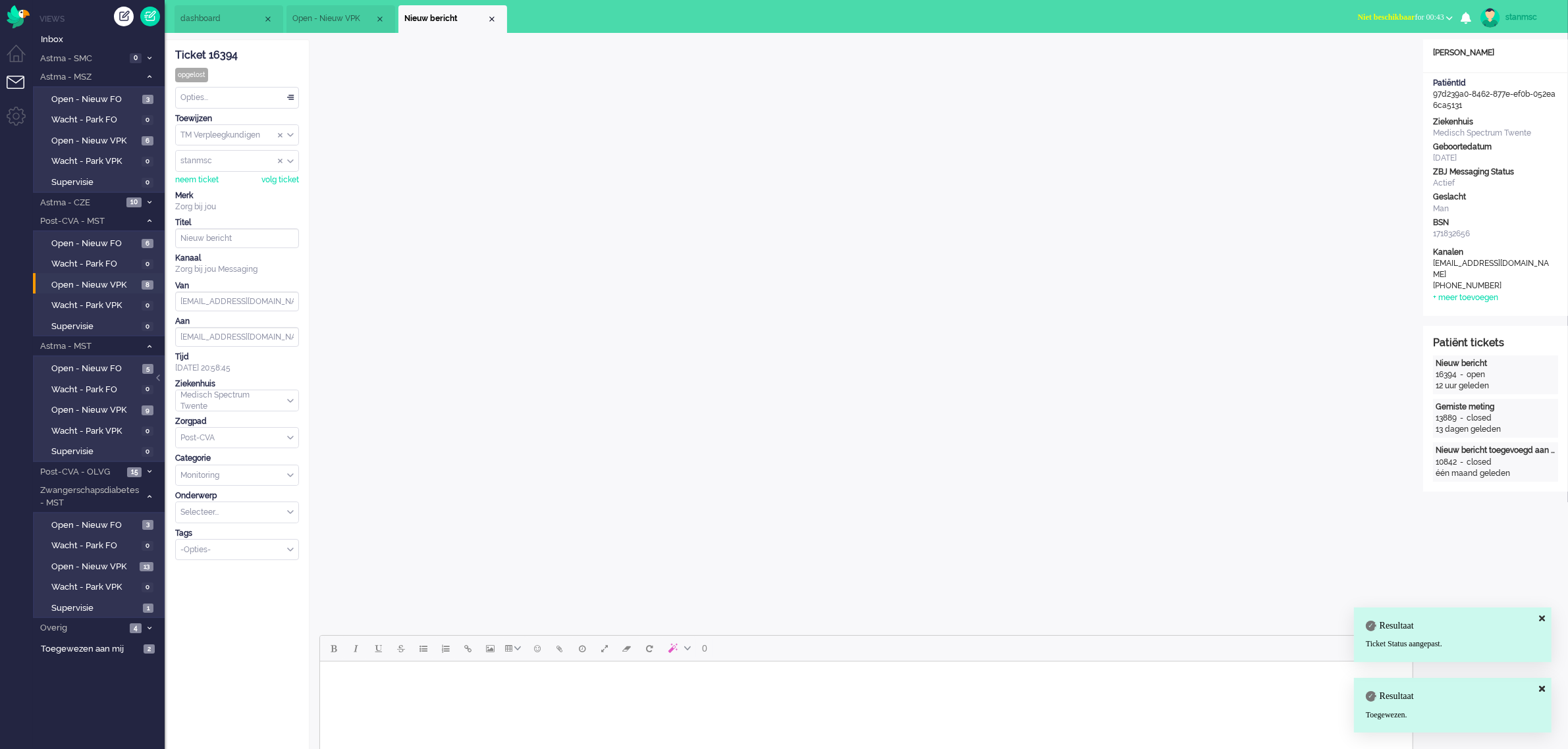
click at [491, 18] on div "Close tab" at bounding box center [491, 19] width 10 height 10
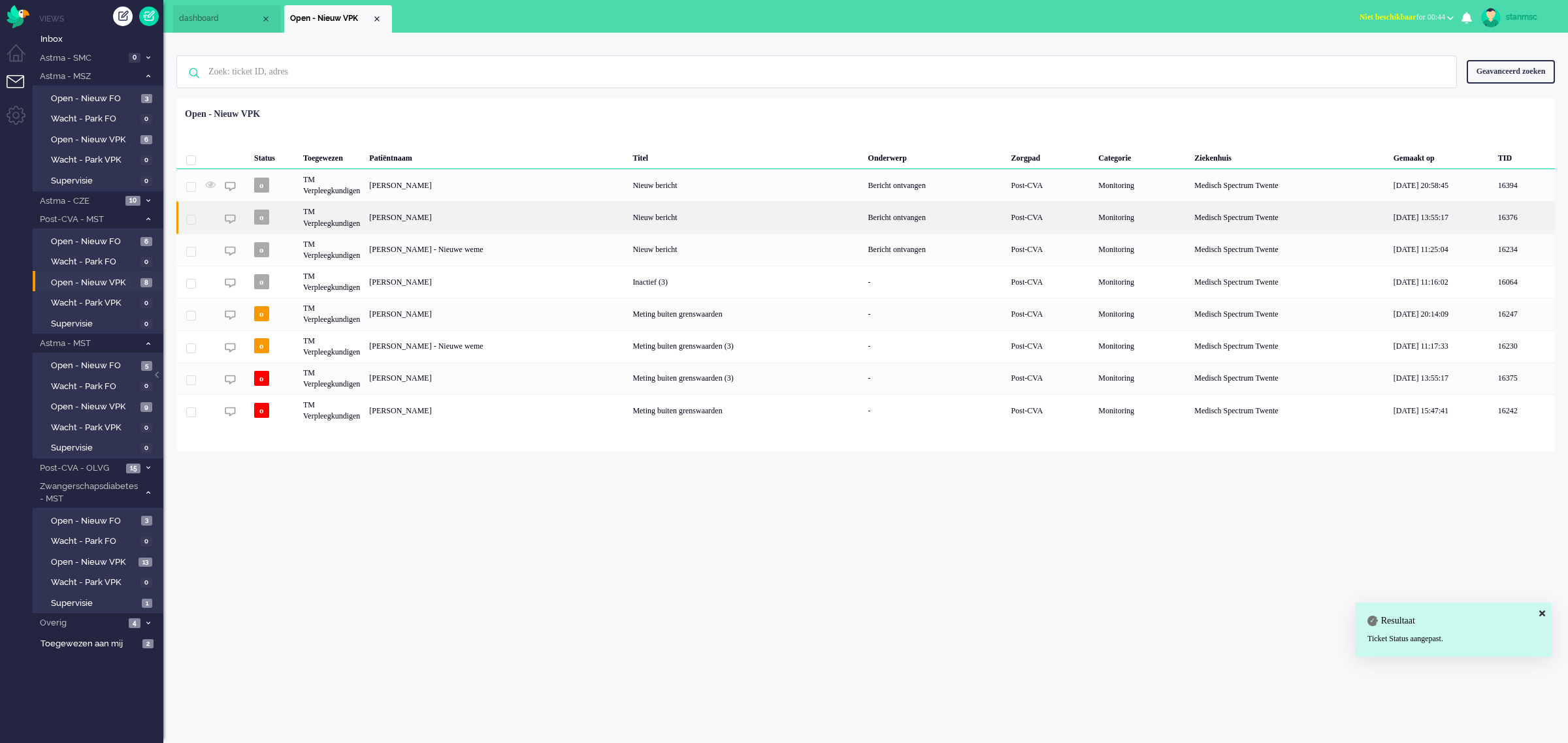
click at [433, 217] on div "[PERSON_NAME]" at bounding box center [496, 217] width 263 height 32
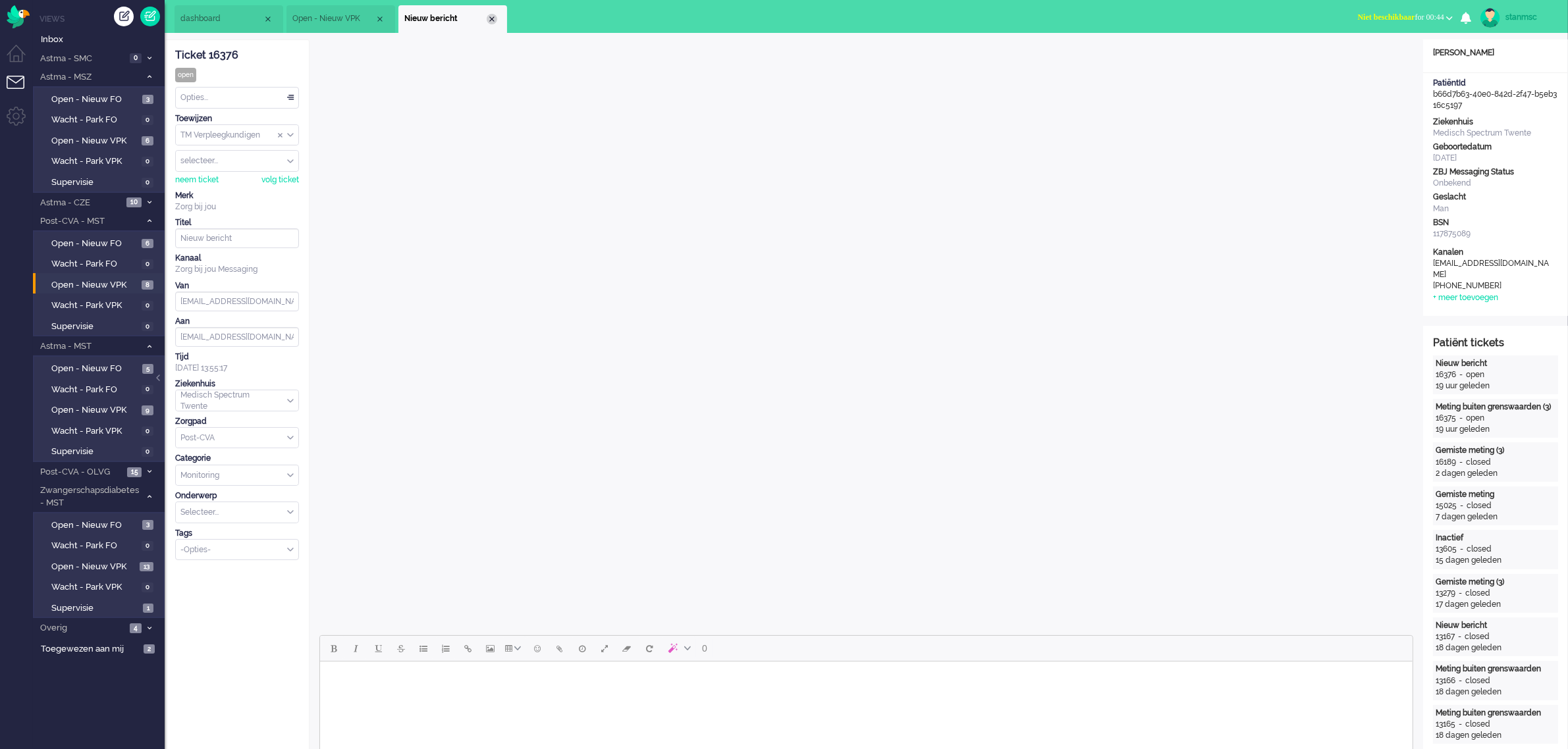
click at [491, 18] on div "Close tab" at bounding box center [491, 19] width 10 height 10
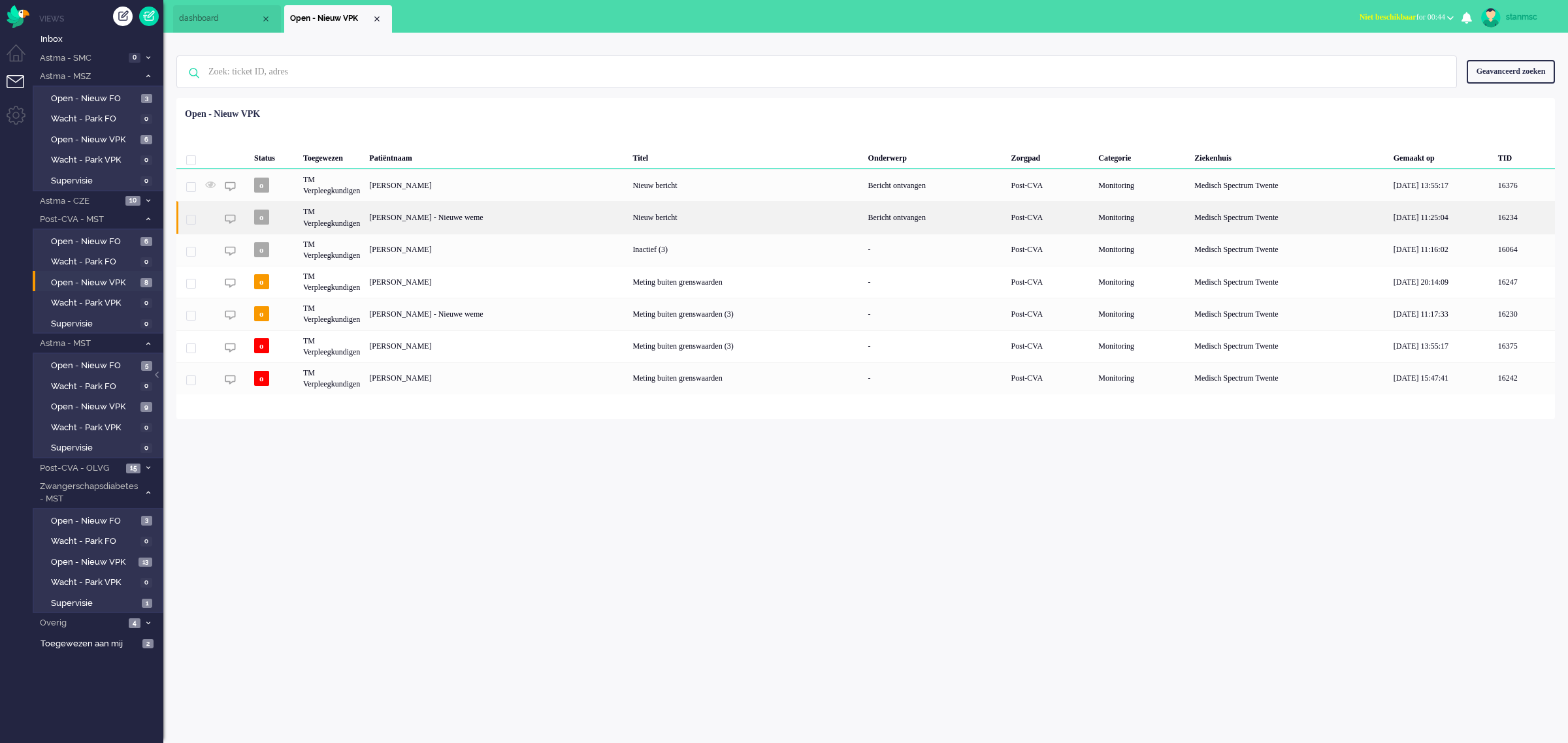
click at [422, 222] on div "Marianne Gezina Geertruida Padberg - Nieuwe weme" at bounding box center [496, 217] width 263 height 32
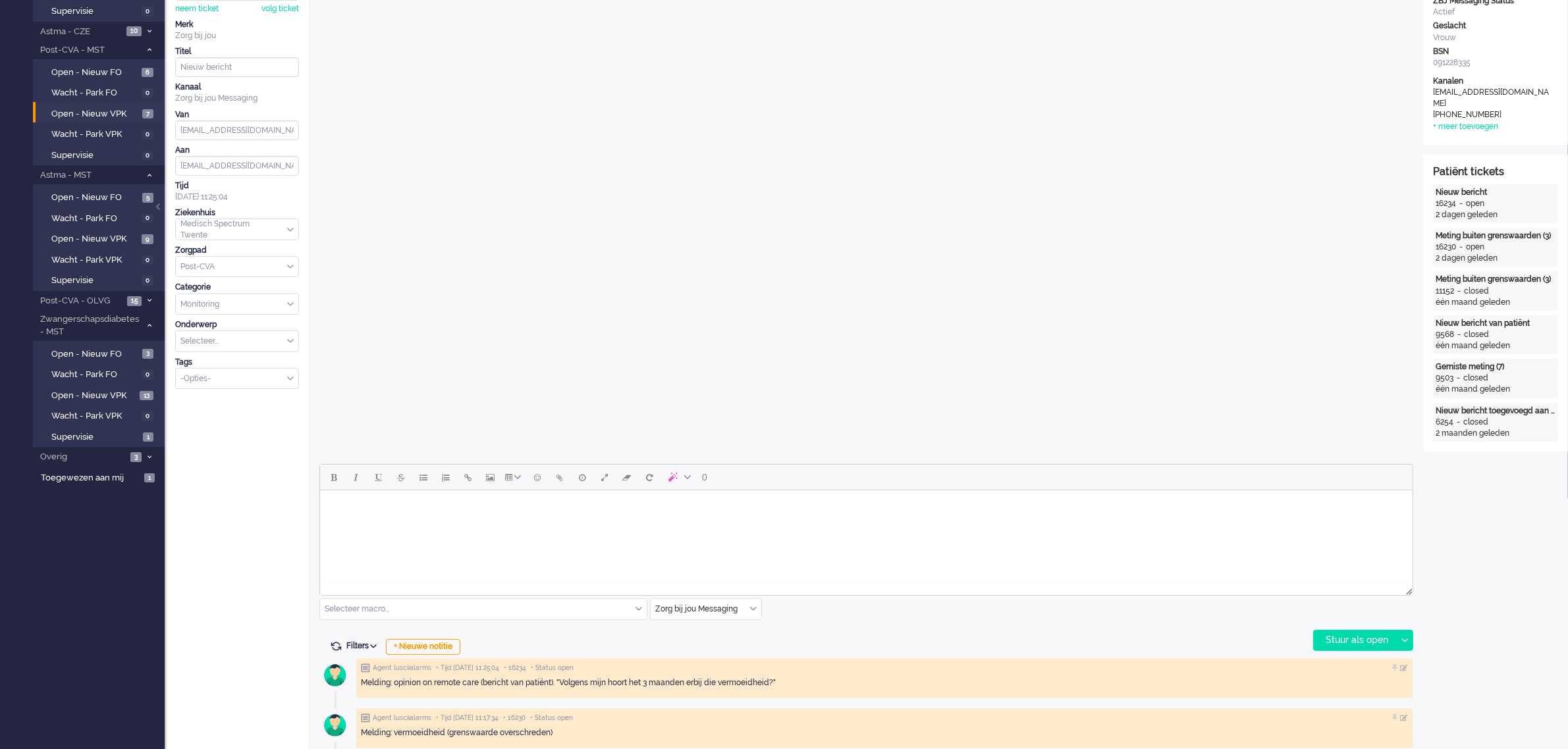
scroll to position [164, 0]
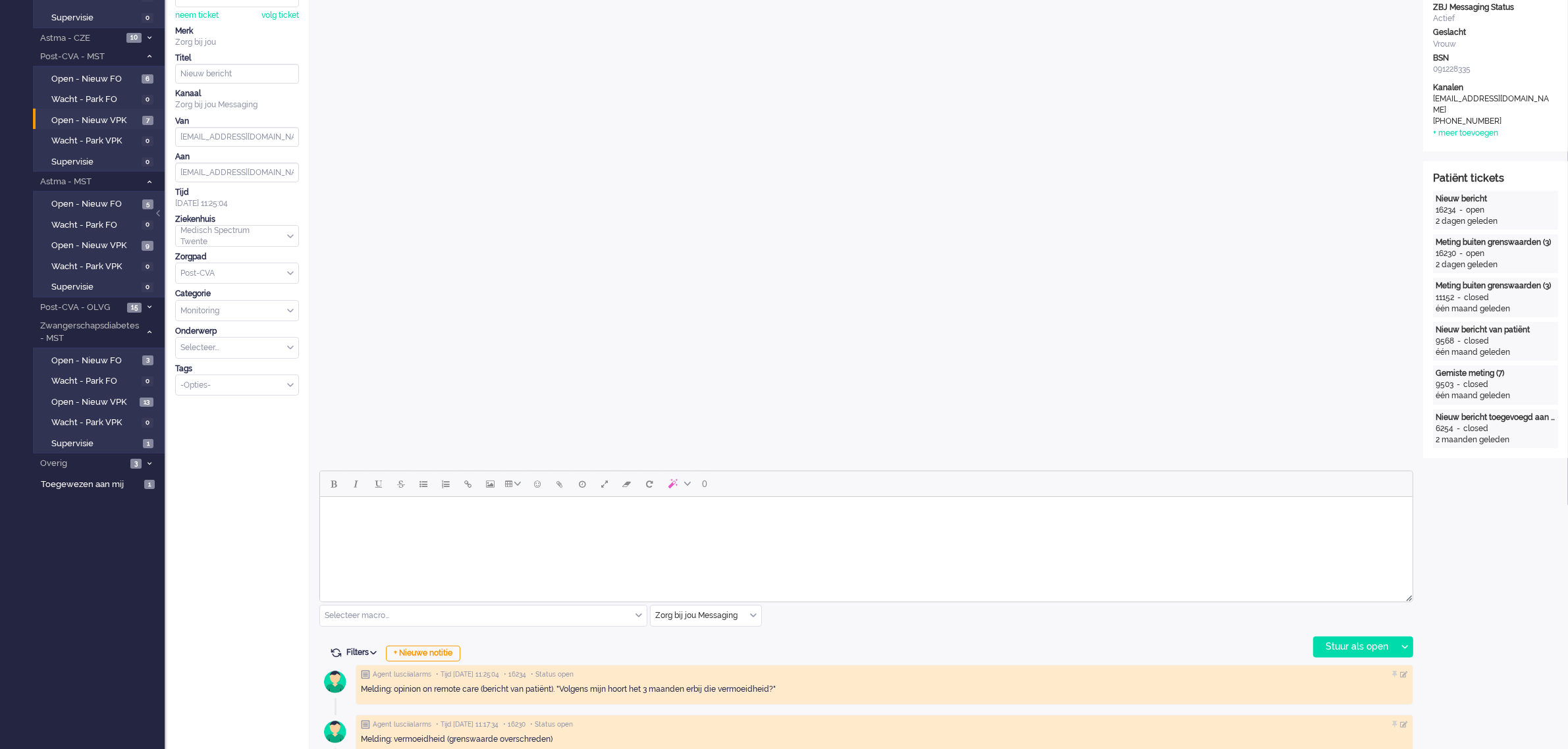
click at [385, 525] on body "Rich Text Area. Press ALT-0 for help." at bounding box center [866, 514] width 1082 height 23
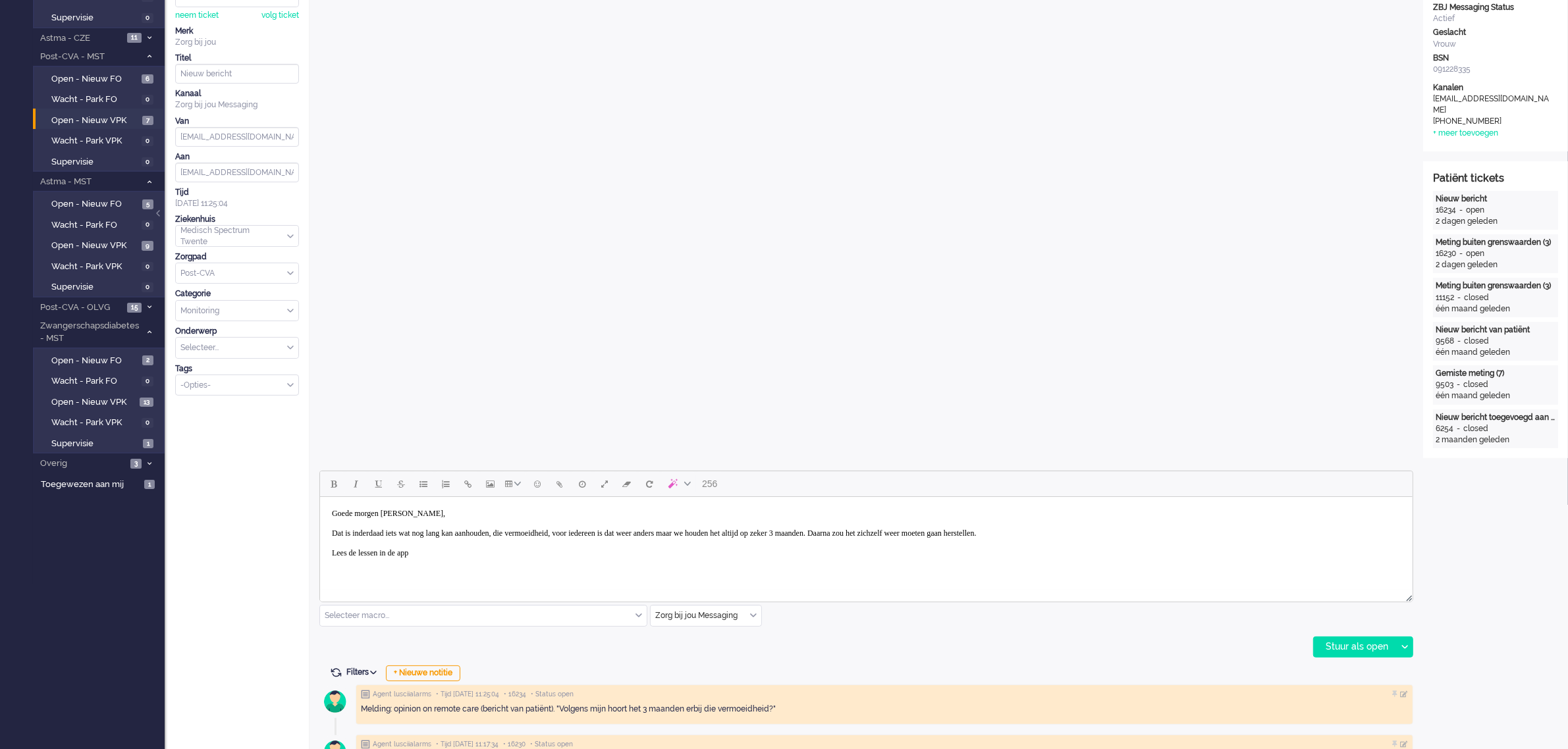
click at [389, 554] on body "Goede morgen mevrouw Padberg, Dat is inderdaad iets wat nog lang kan aanhouden,…" at bounding box center [866, 534] width 1082 height 63
click at [460, 551] on body "Goede morgen mevrouw Padberg, Dat is inderdaad iets wat nog lang kan aanhouden,…" at bounding box center [866, 534] width 1082 height 63
click at [1337, 643] on div "Stuur als open" at bounding box center [1355, 647] width 82 height 20
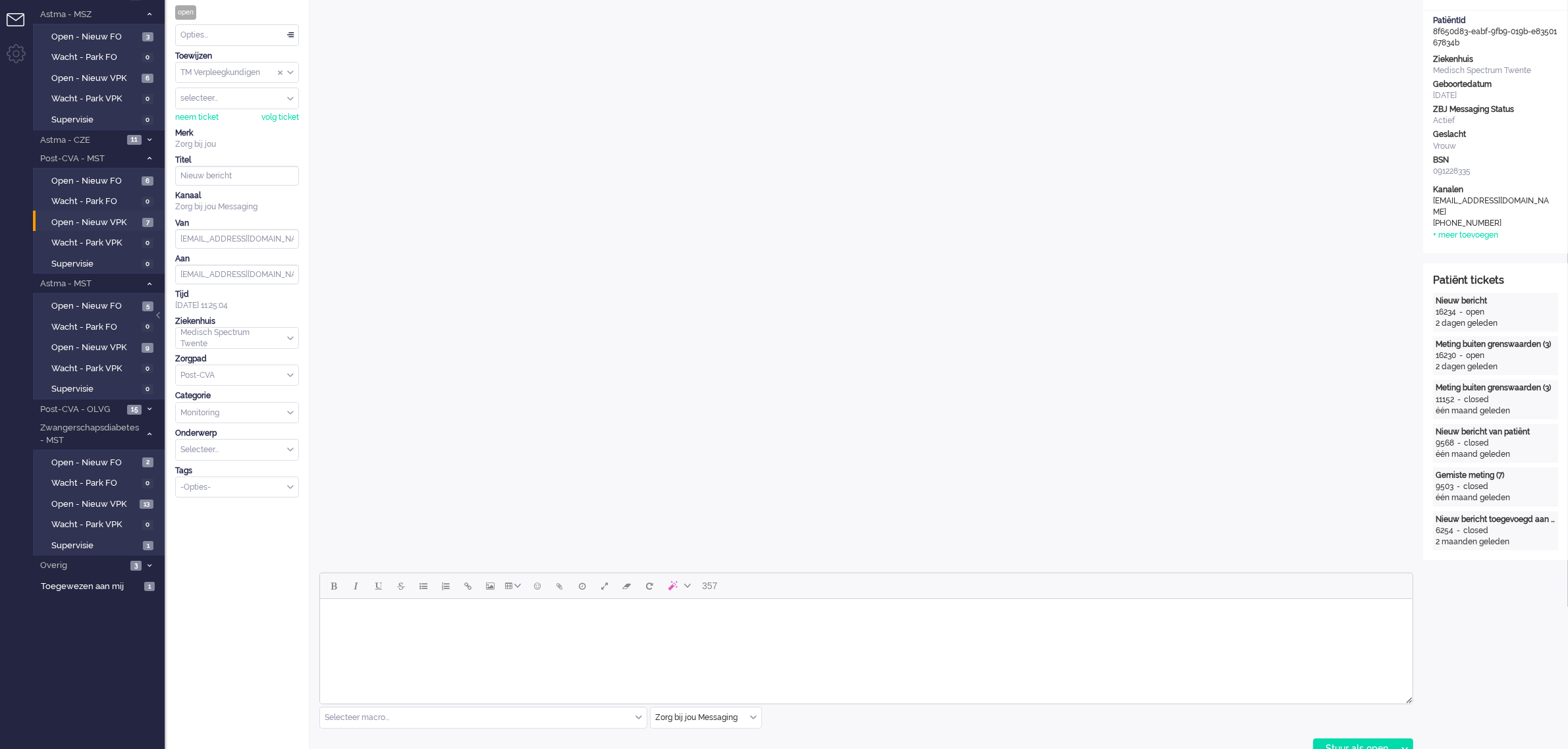
scroll to position [0, 0]
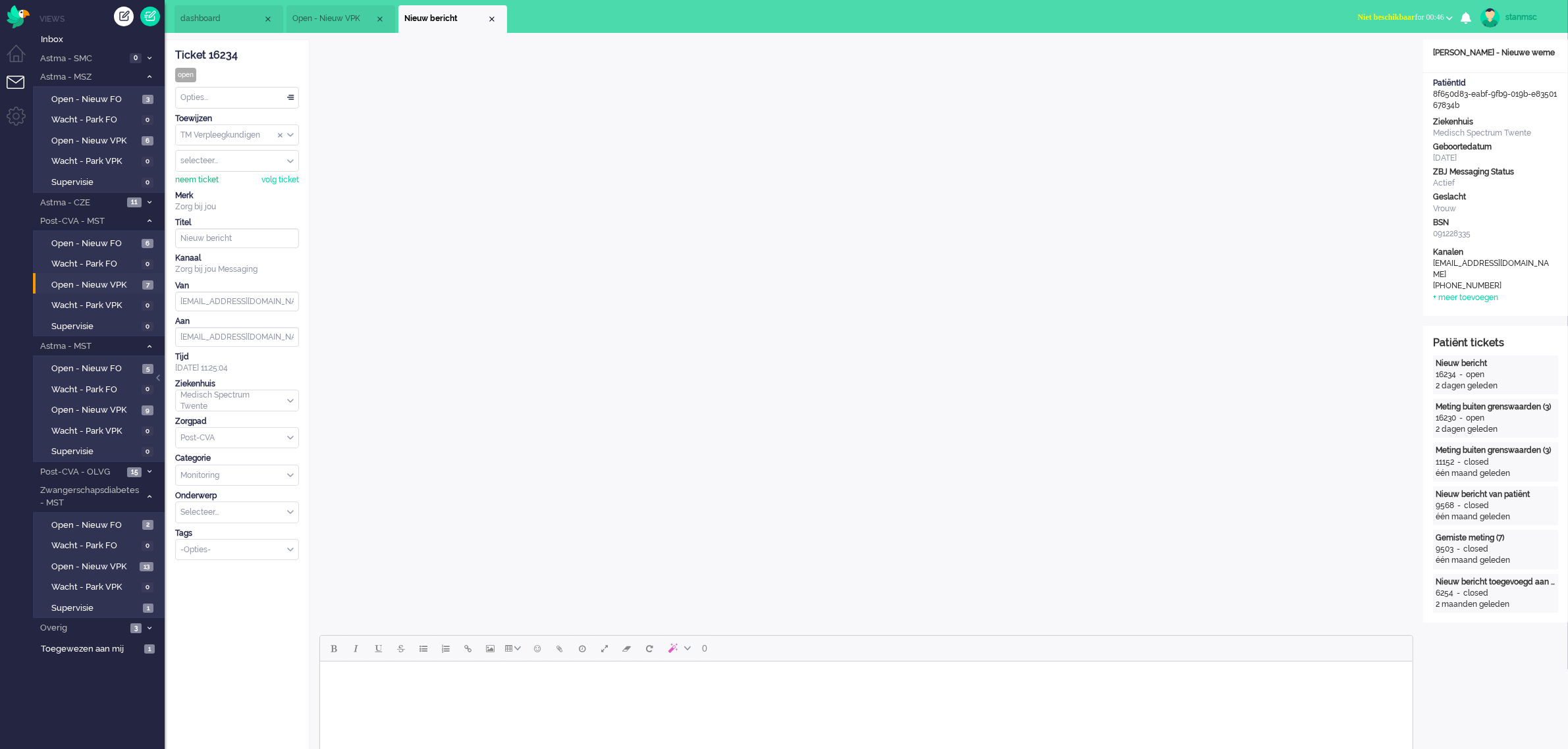
click at [201, 178] on div "neem ticket" at bounding box center [197, 180] width 43 height 11
click at [213, 99] on div "Opties..." at bounding box center [237, 98] width 123 height 20
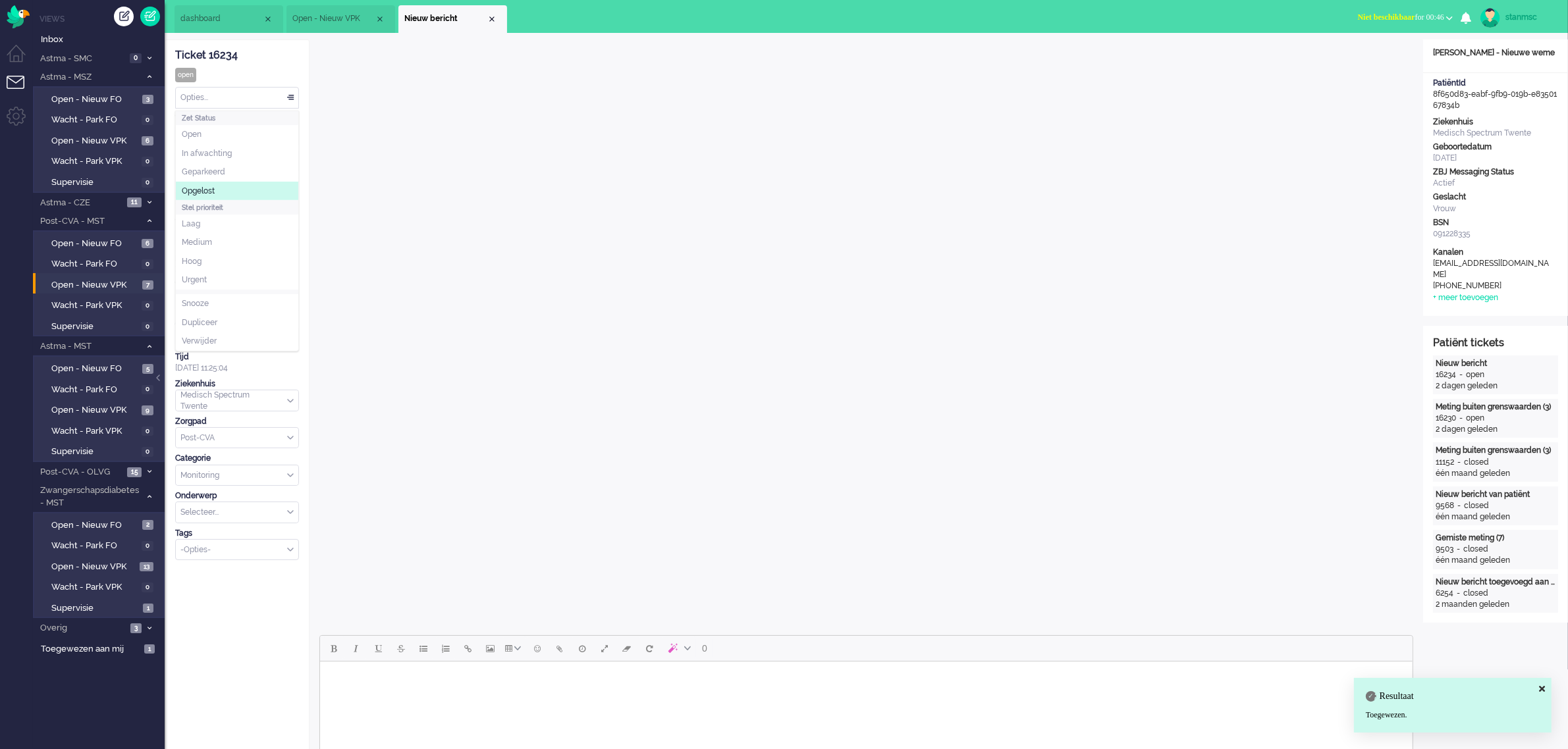
click at [214, 192] on span "Opgelost" at bounding box center [198, 192] width 33 height 11
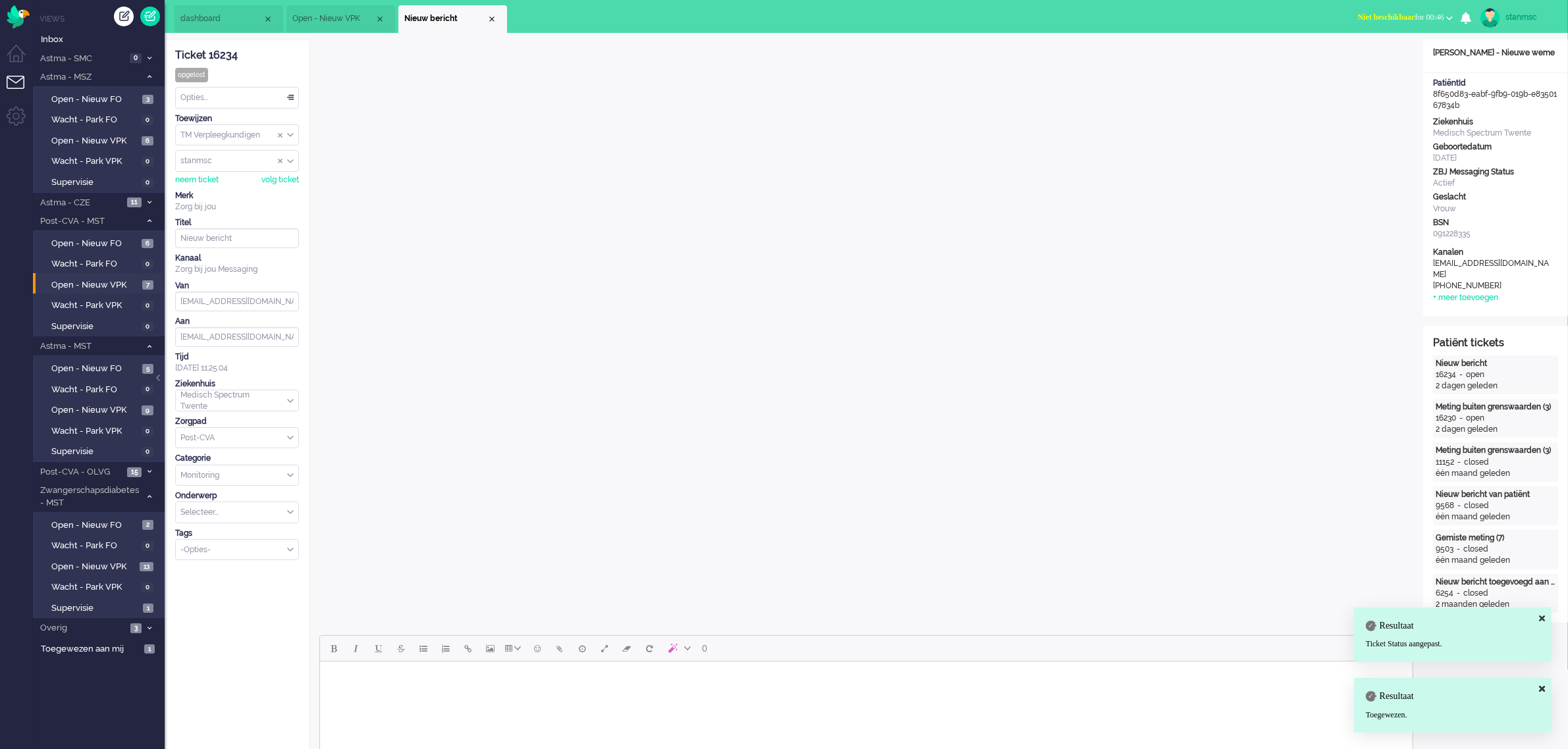
click at [489, 15] on div "Close tab" at bounding box center [491, 19] width 10 height 10
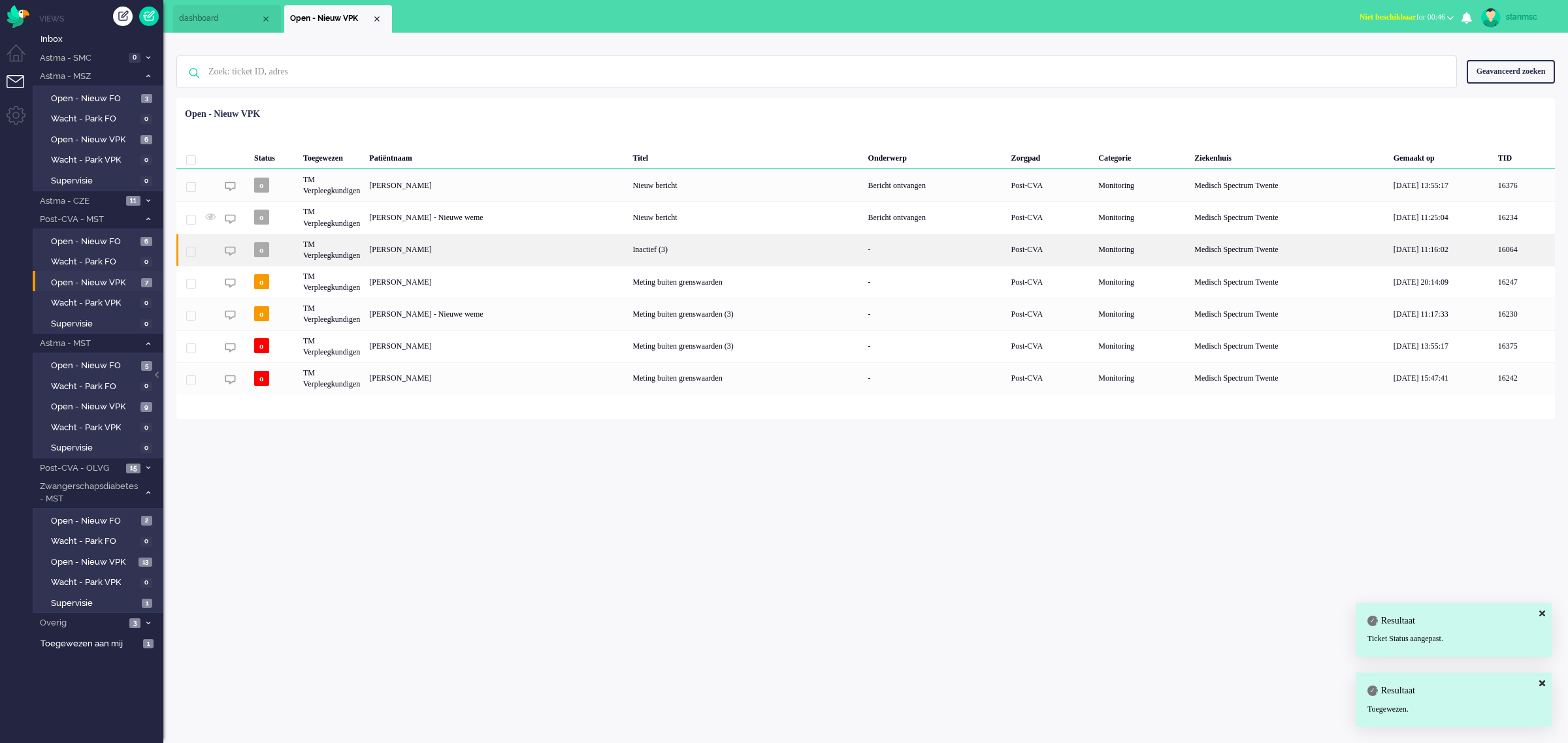
click at [433, 246] on div "Egbertus Johannes Kuipers" at bounding box center [496, 250] width 263 height 32
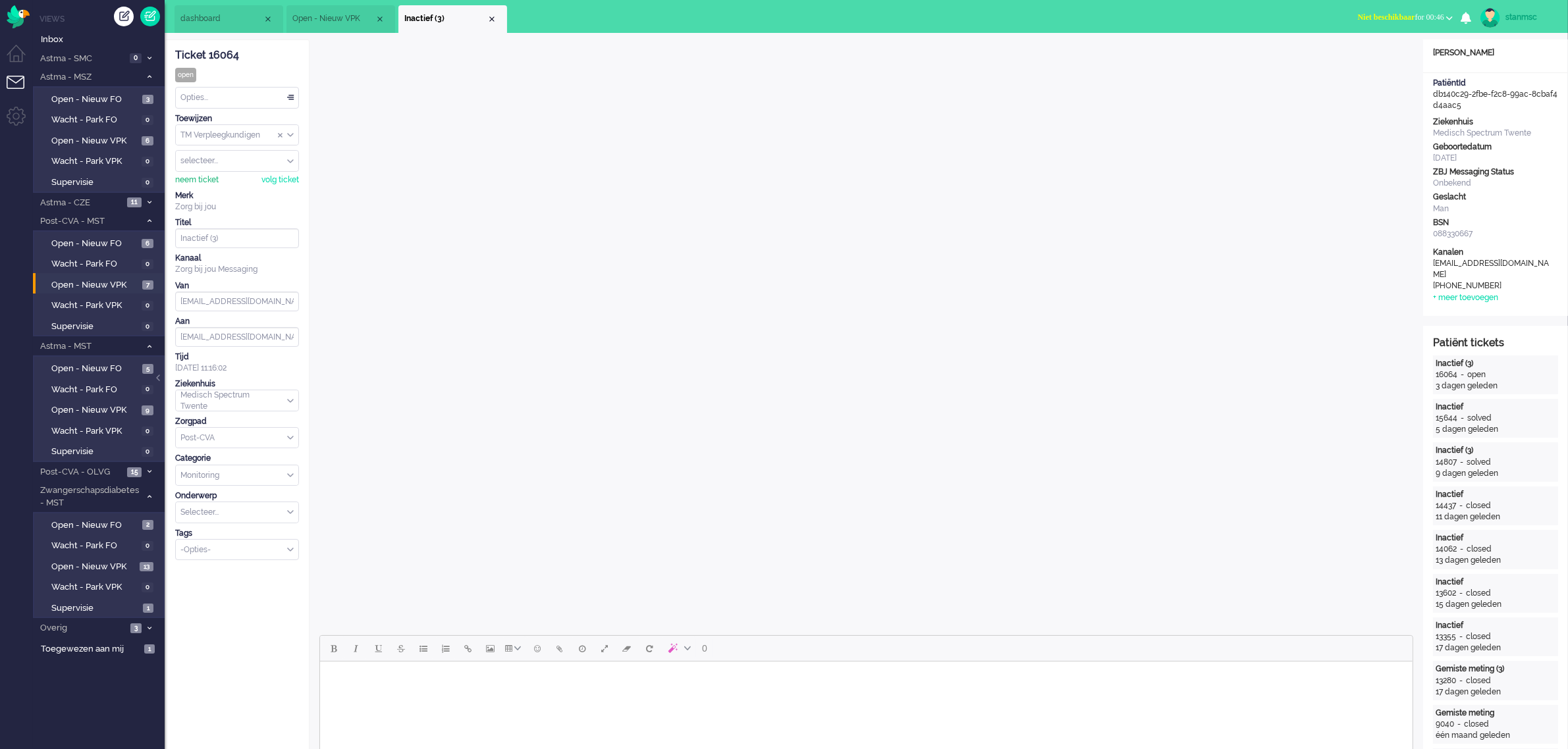
click at [204, 178] on div "neem ticket" at bounding box center [197, 180] width 43 height 11
click at [218, 96] on div "Opties..." at bounding box center [237, 98] width 123 height 20
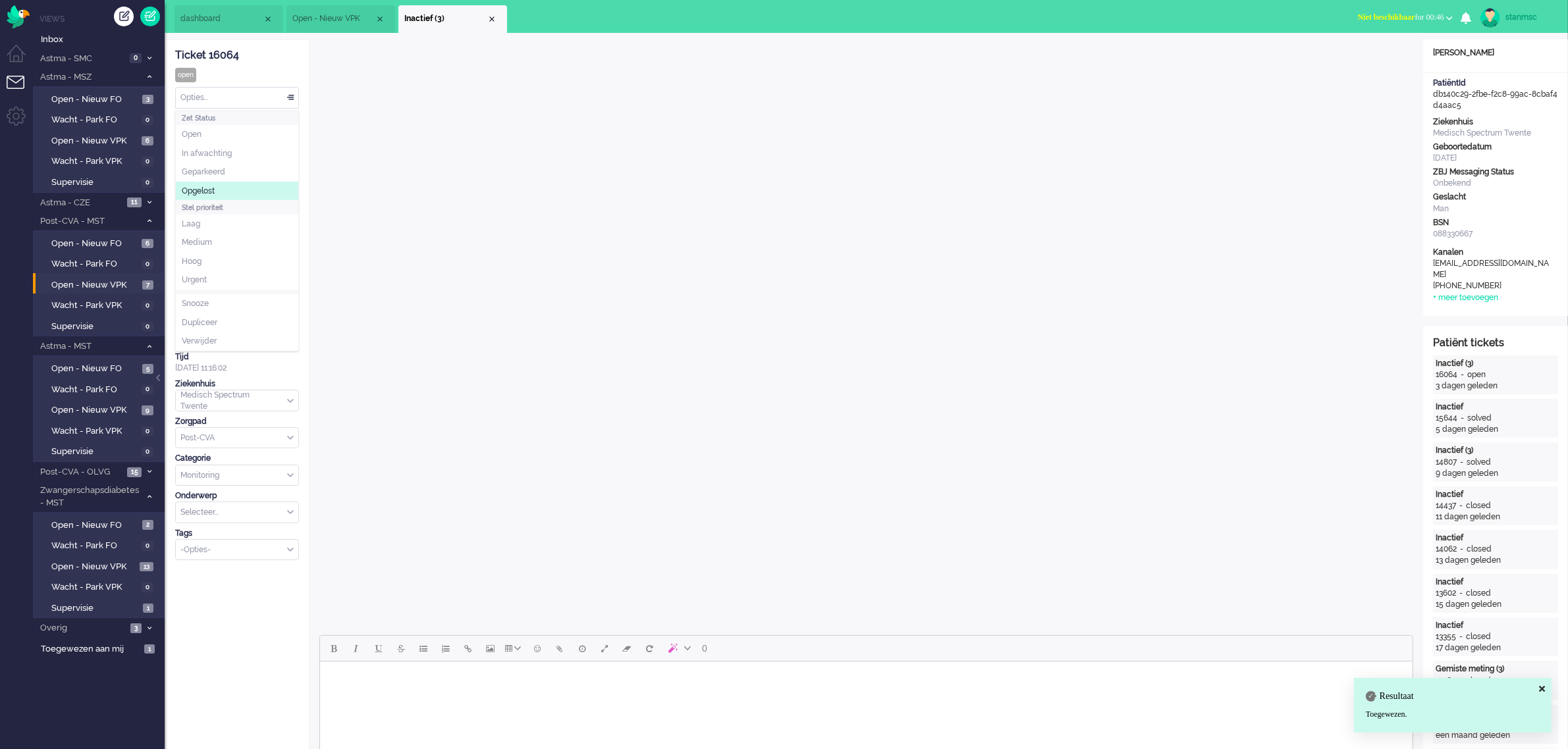
click at [226, 190] on li "Opgelost" at bounding box center [237, 191] width 123 height 19
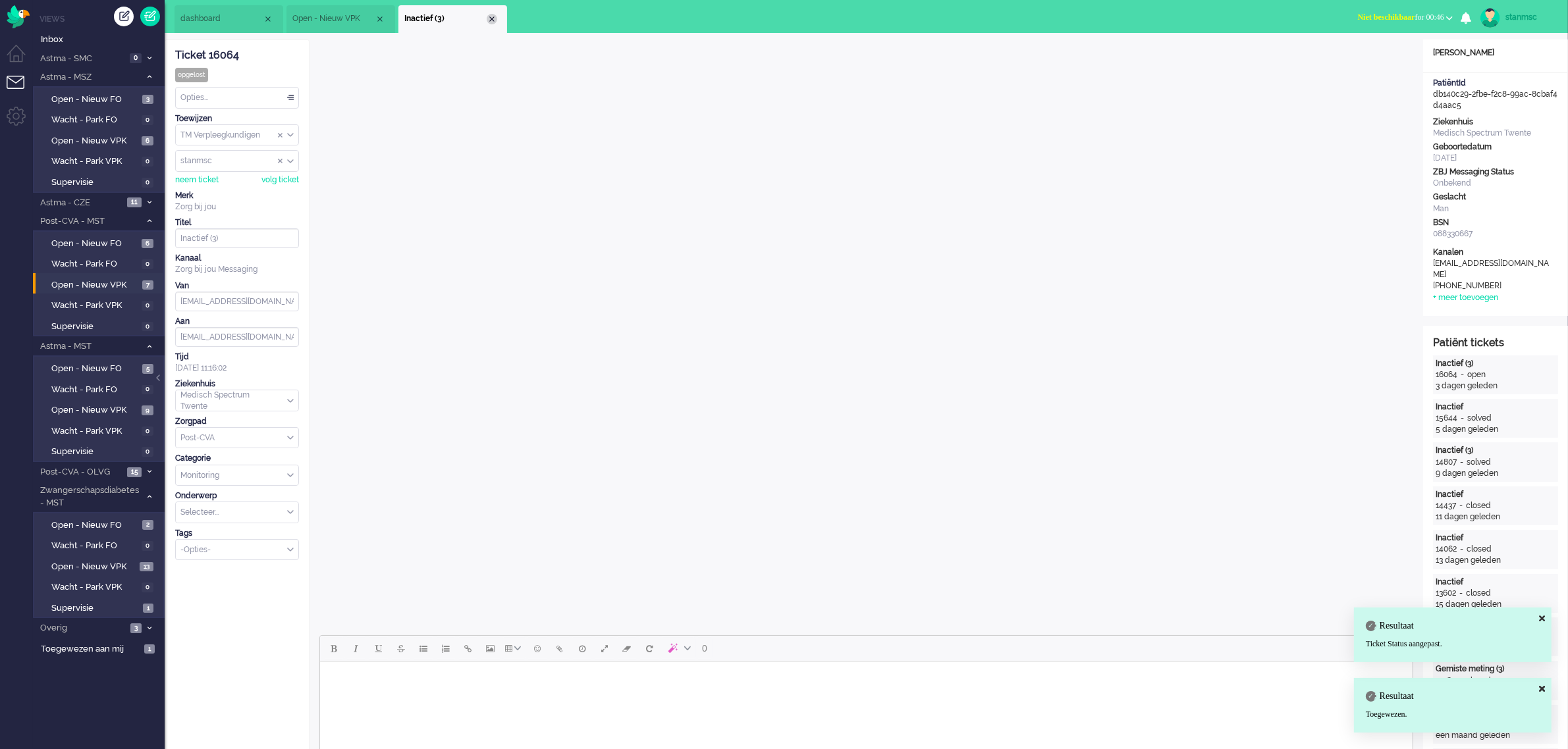
click at [491, 23] on div "Close tab" at bounding box center [491, 19] width 10 height 10
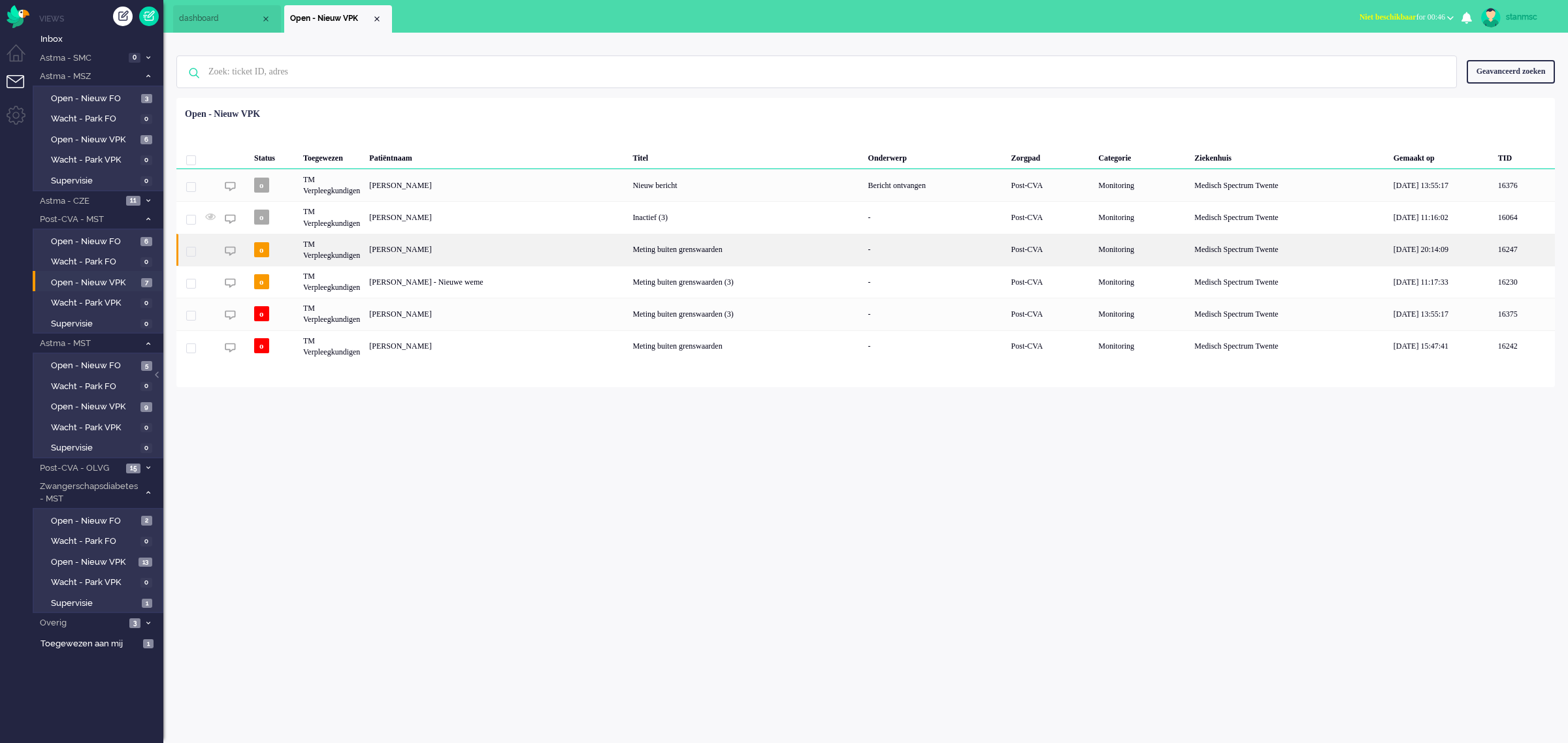
click at [360, 250] on div "TM Verpleegkundigen" at bounding box center [331, 250] width 66 height 32
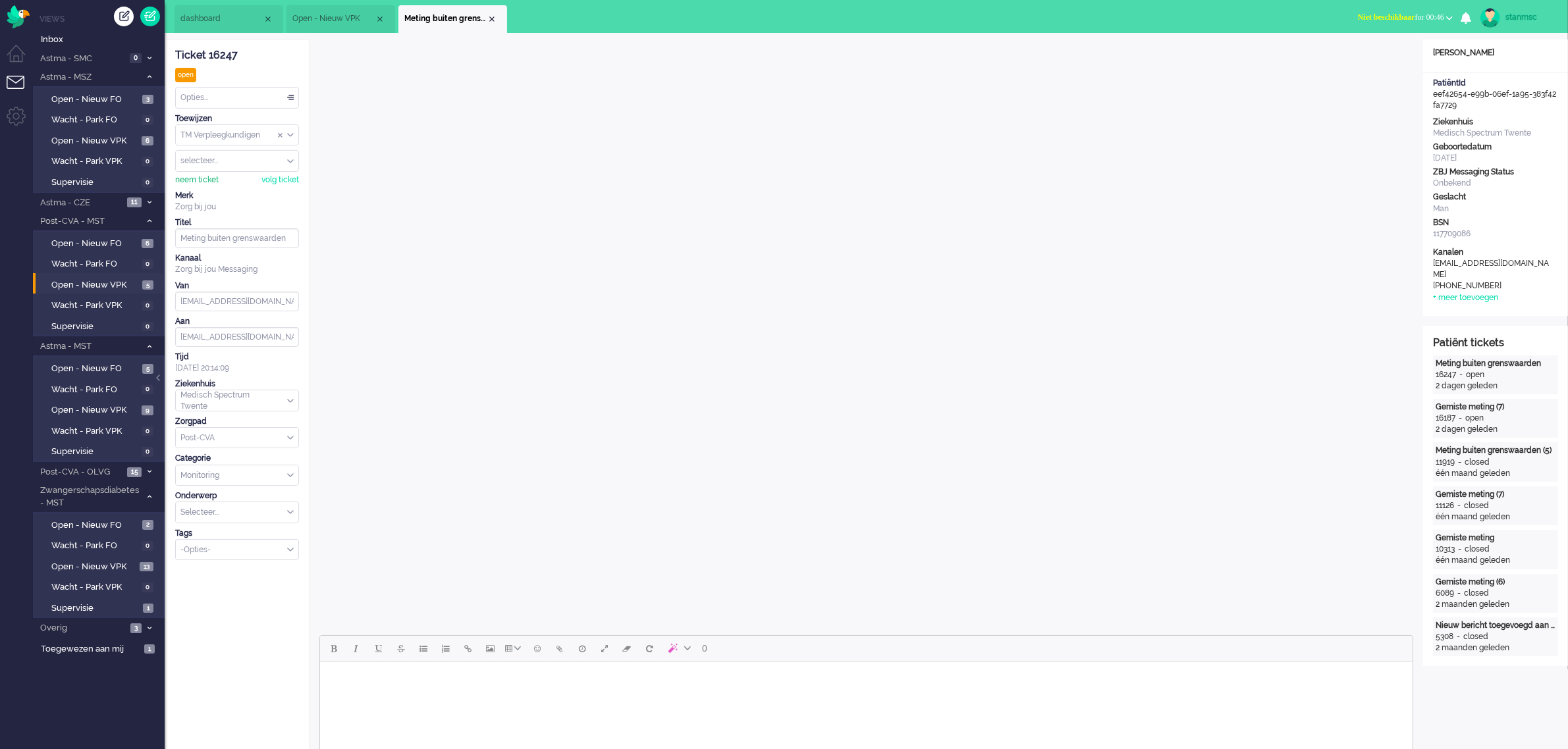
click at [201, 178] on div "neem ticket" at bounding box center [197, 180] width 43 height 11
click at [233, 93] on div "Opties..." at bounding box center [237, 98] width 123 height 20
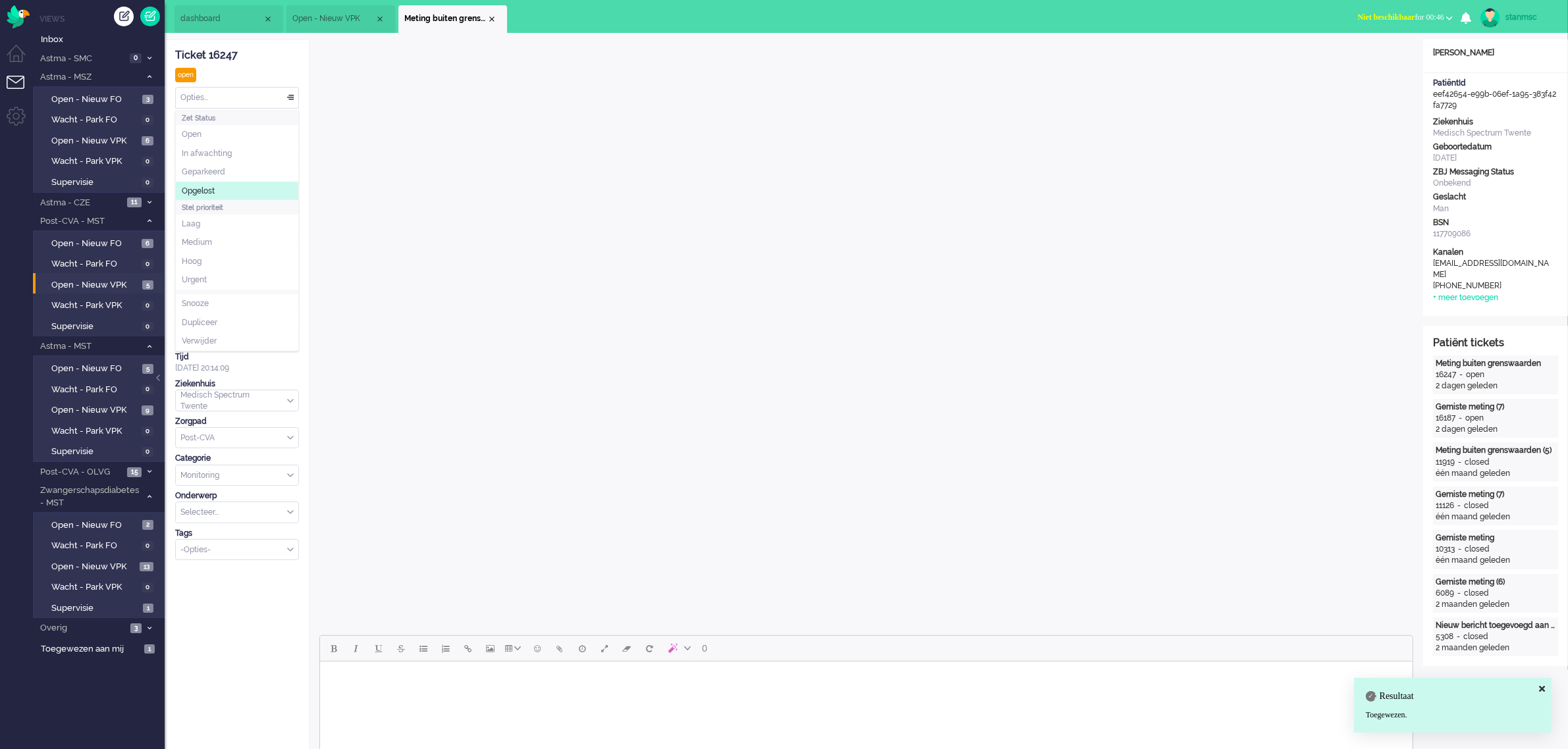
click at [215, 186] on span "Opgelost" at bounding box center [198, 192] width 33 height 11
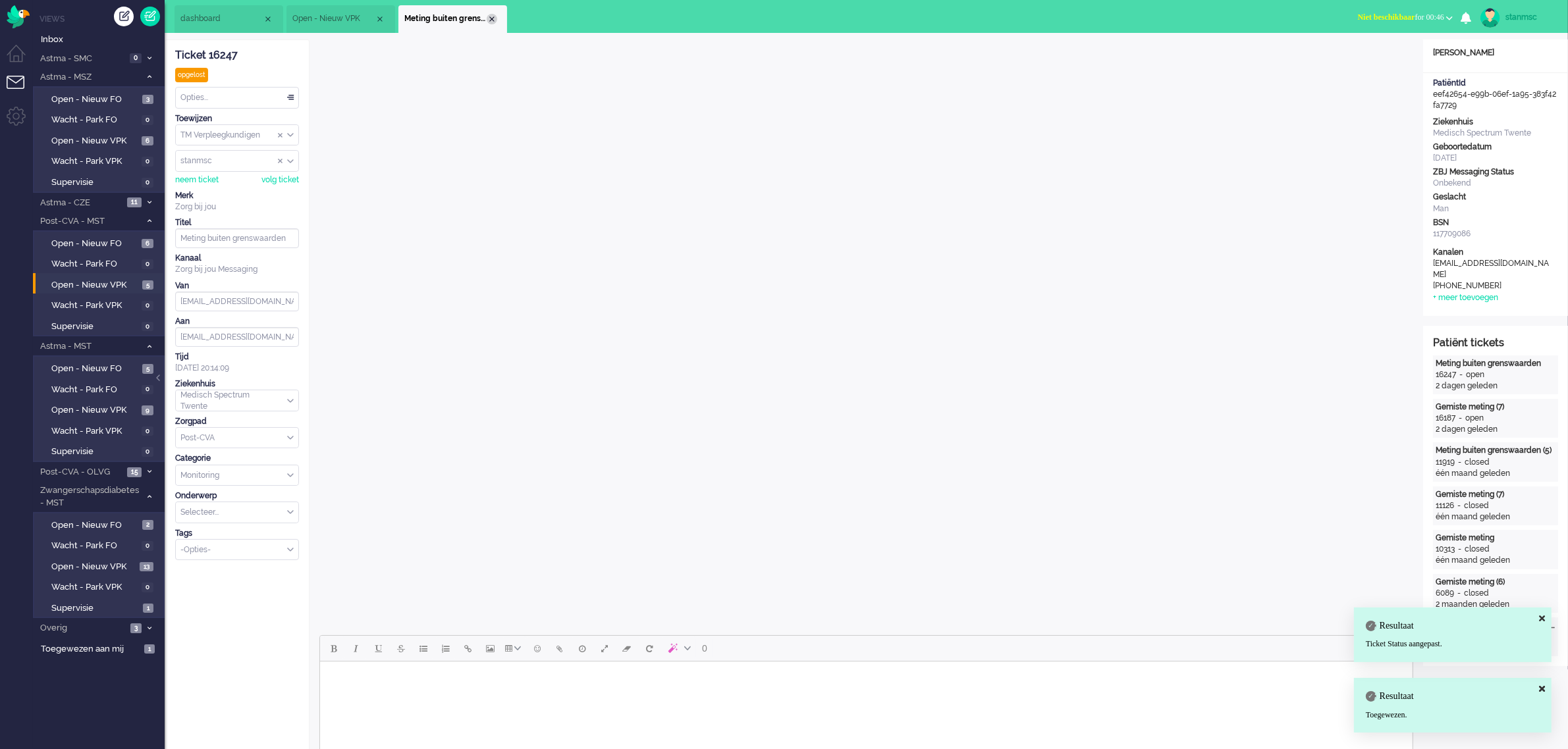
click at [491, 17] on div "Close tab" at bounding box center [491, 19] width 10 height 10
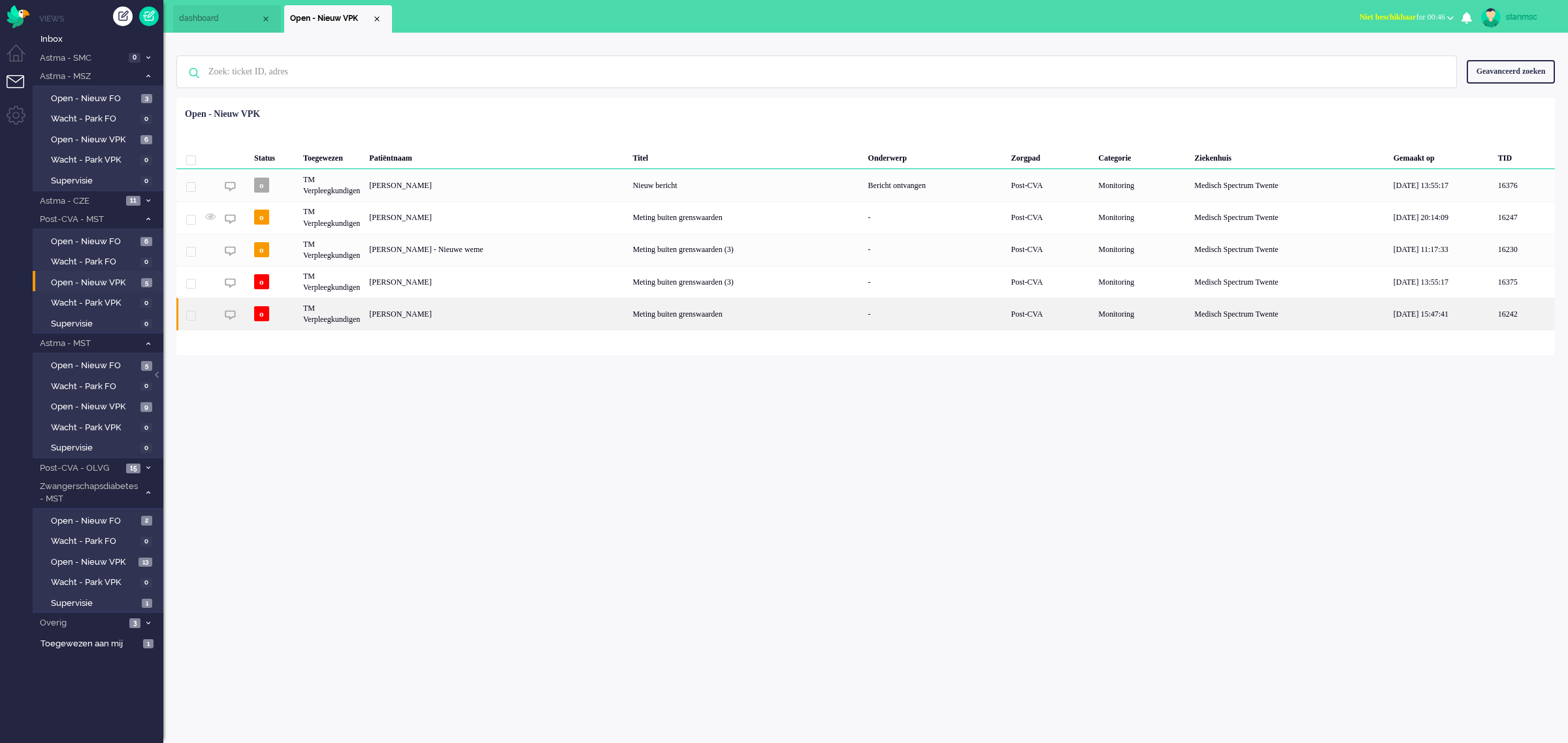
click at [424, 319] on div "[PERSON_NAME]" at bounding box center [496, 314] width 263 height 32
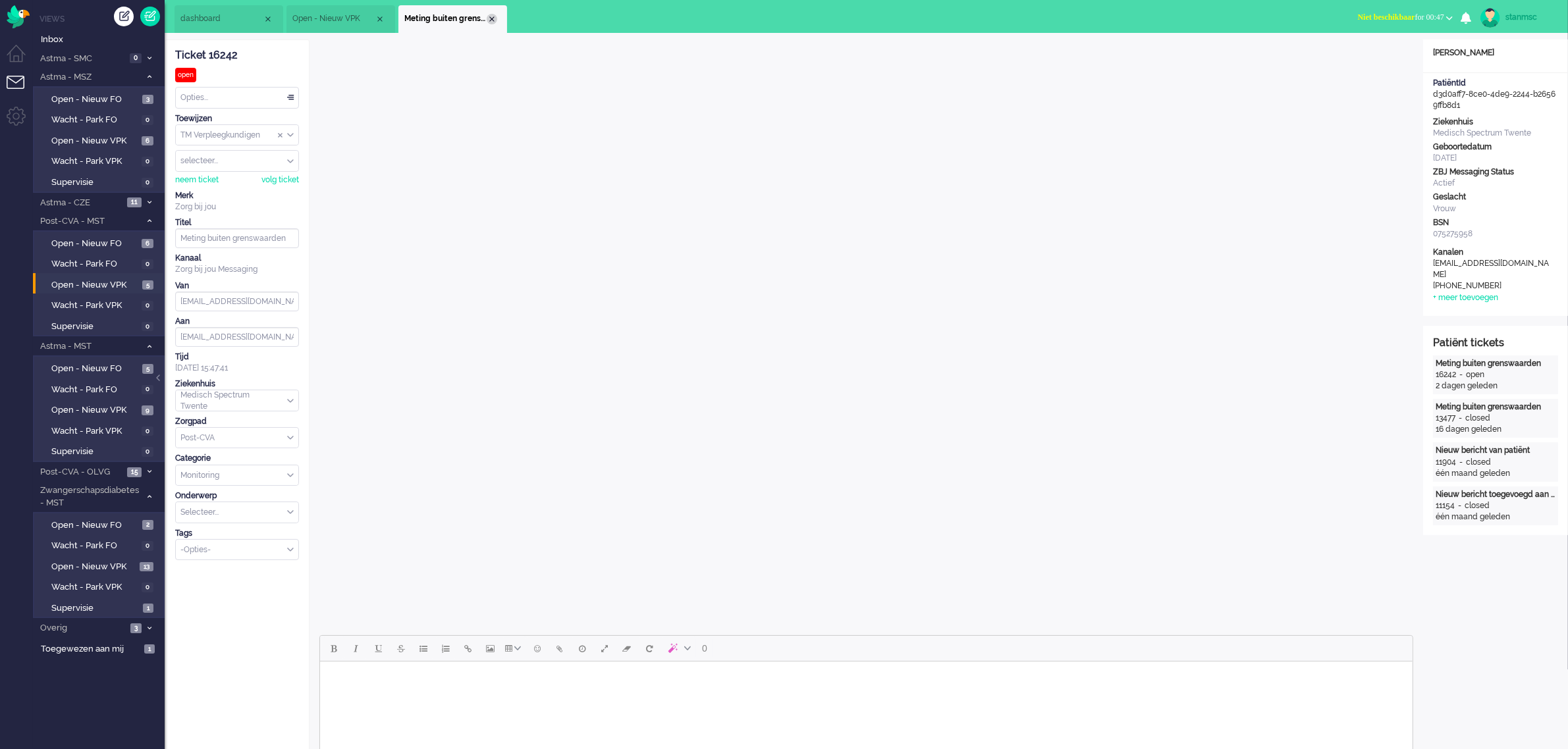
click at [494, 17] on div "Close tab" at bounding box center [491, 19] width 10 height 10
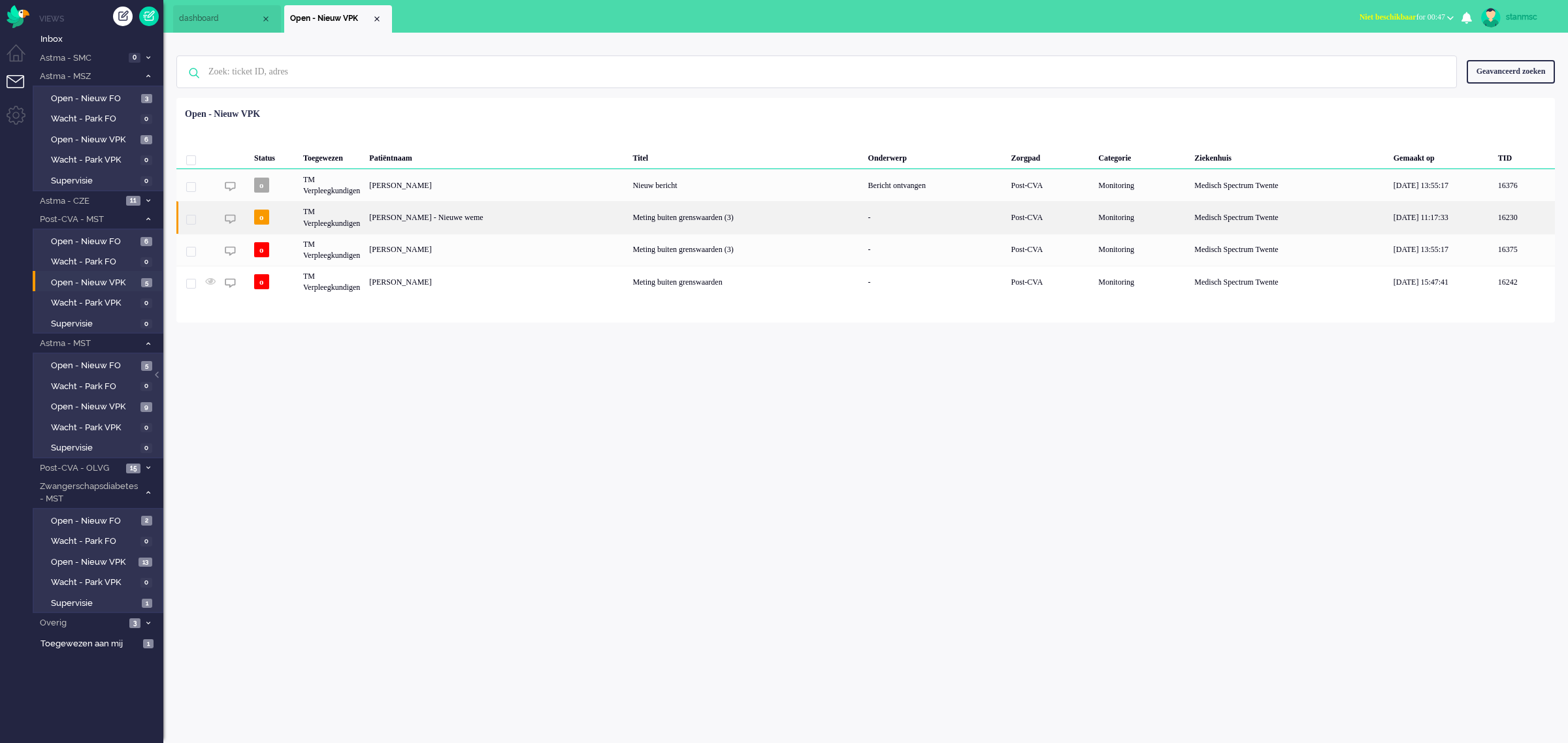
click at [344, 220] on div "TM Verpleegkundigen" at bounding box center [331, 217] width 66 height 32
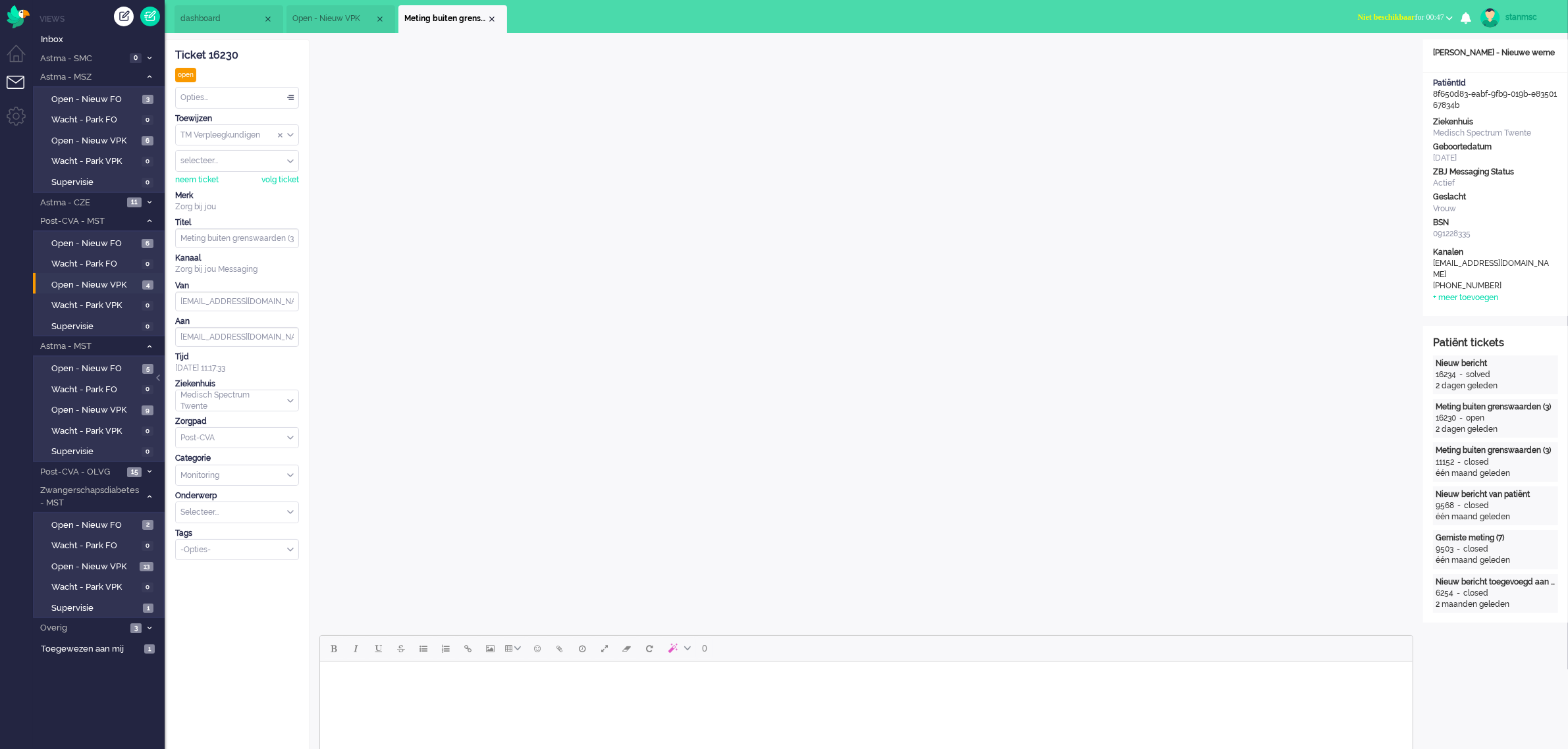
click at [206, 180] on div "neem ticket" at bounding box center [197, 180] width 43 height 11
click at [203, 180] on div "neem ticket" at bounding box center [197, 180] width 43 height 11
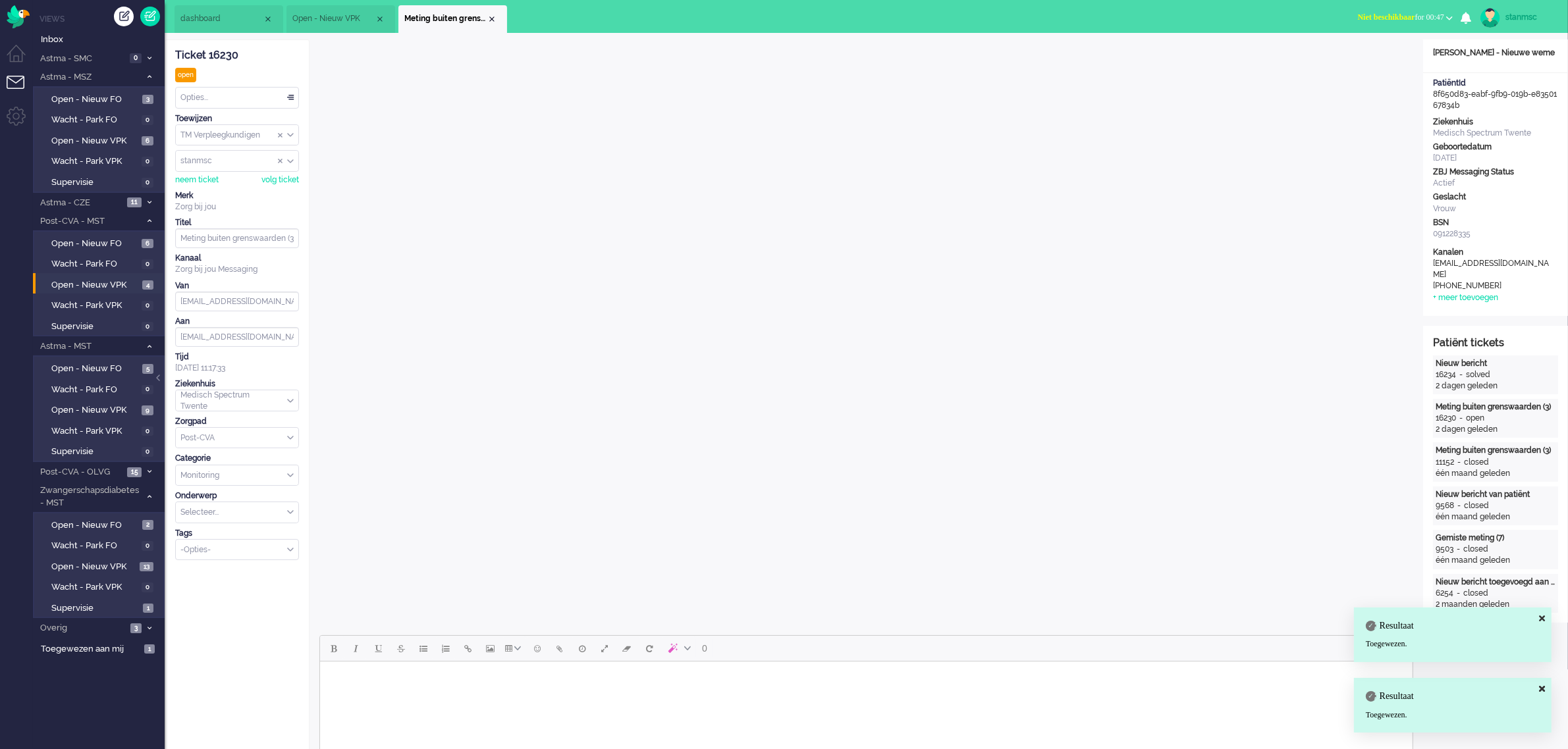
click at [237, 98] on div "Opties..." at bounding box center [237, 98] width 123 height 20
click at [220, 187] on li "Opgelost" at bounding box center [237, 191] width 123 height 19
click at [491, 17] on div "Close tab" at bounding box center [491, 19] width 10 height 10
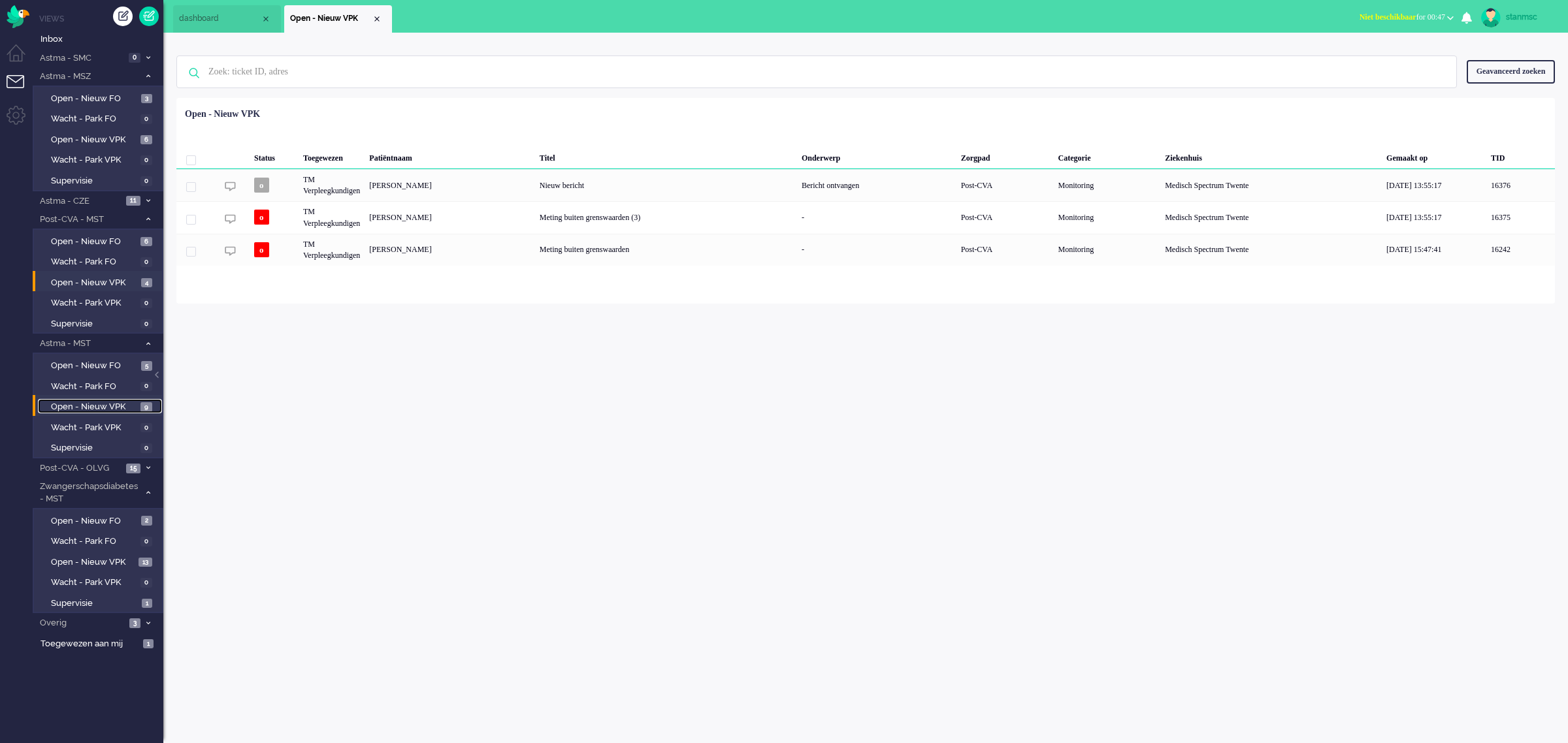
click at [102, 402] on span "Open - Nieuw VPK" at bounding box center [94, 407] width 86 height 12
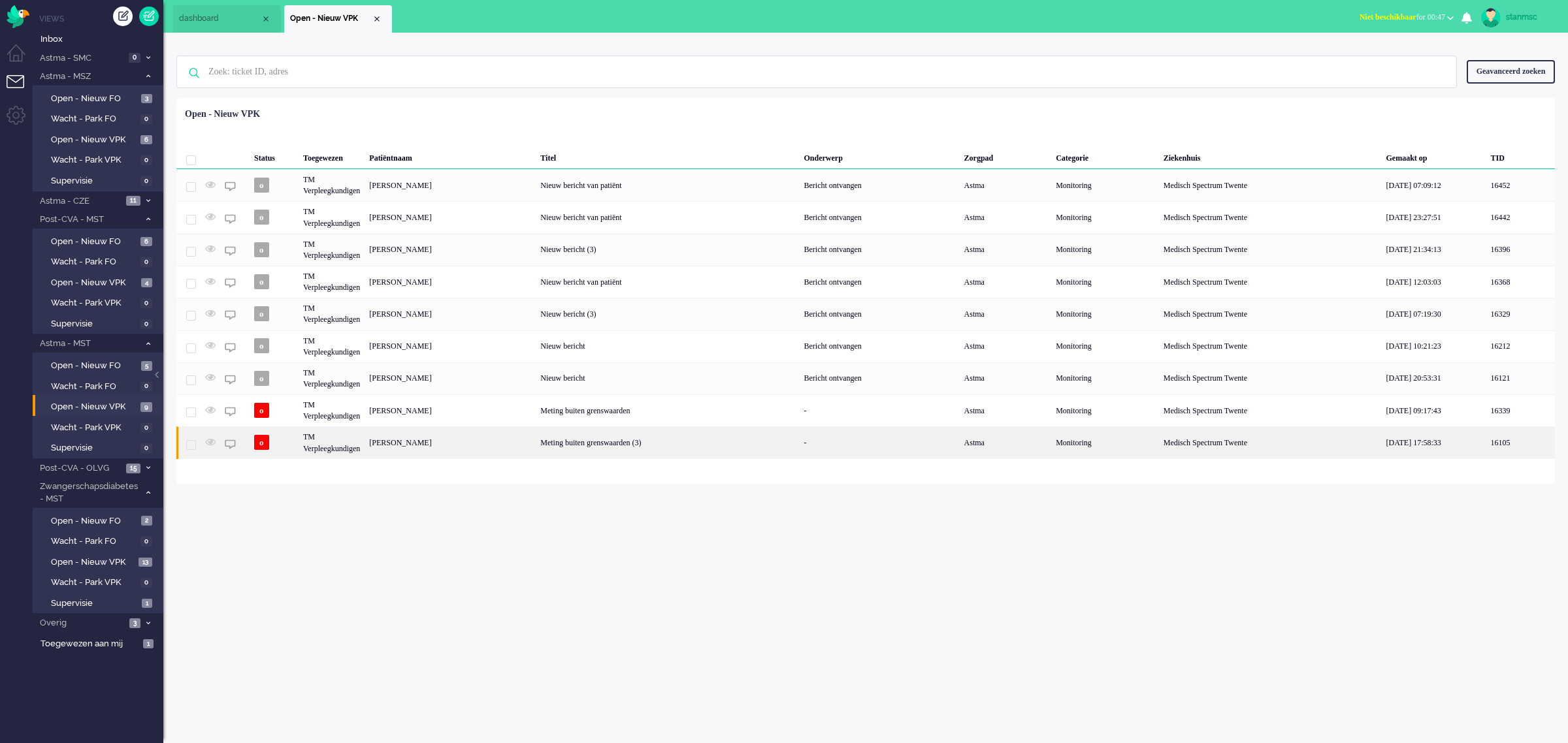
click at [353, 444] on div "TM Verpleegkundigen" at bounding box center [331, 442] width 66 height 32
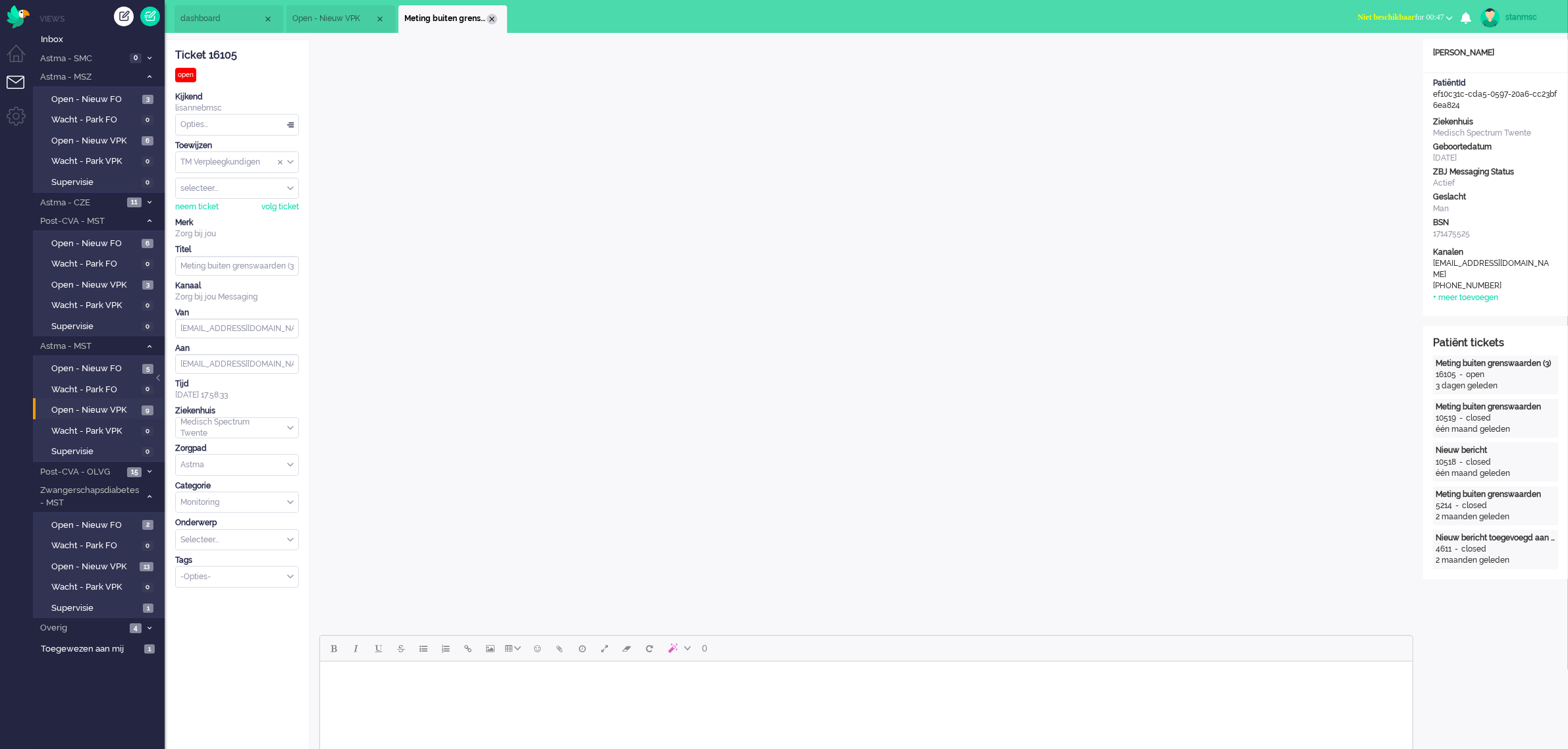
click at [491, 20] on div "Close tab" at bounding box center [491, 19] width 10 height 10
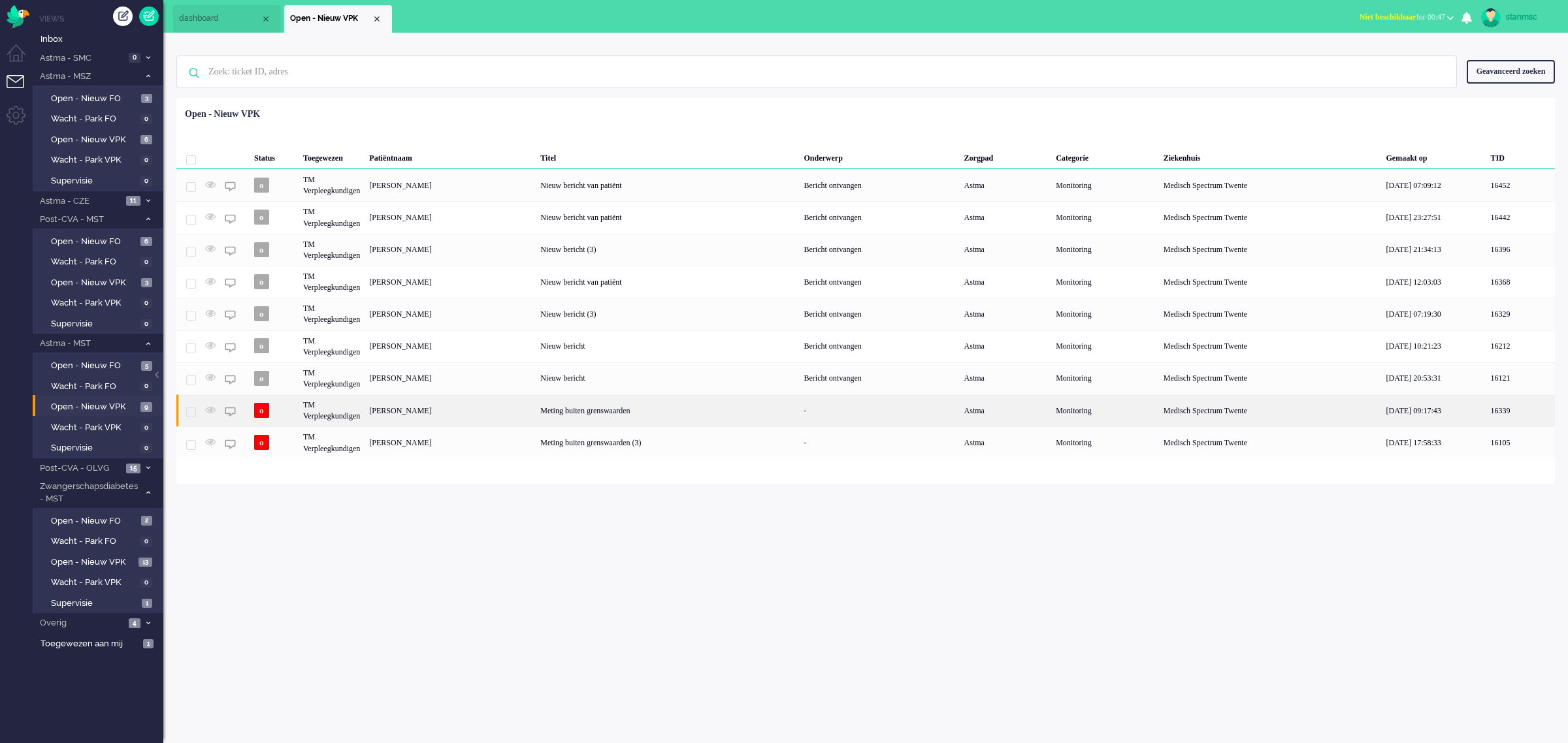
click at [424, 413] on div "Otto Josef Louis Meijer" at bounding box center [450, 411] width 171 height 32
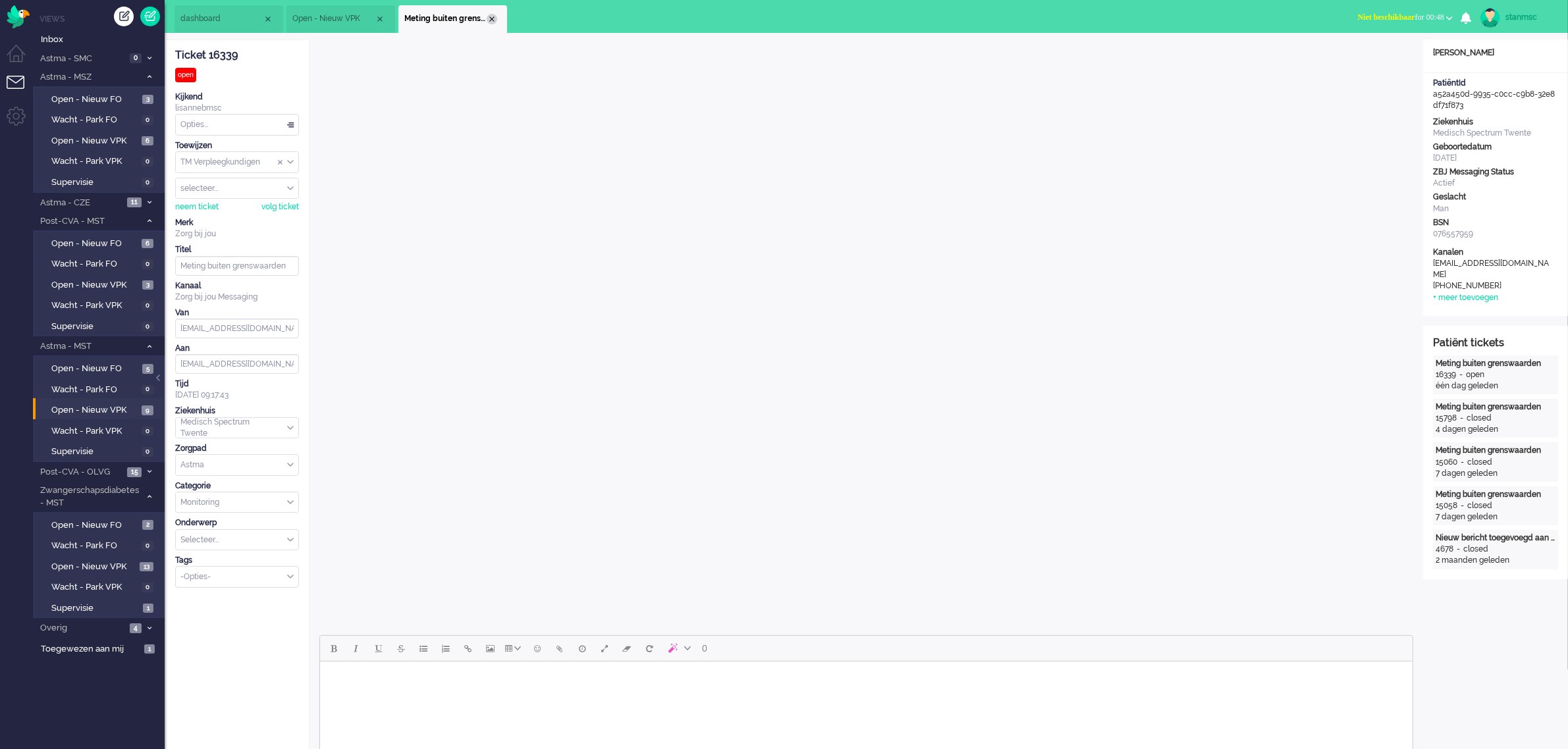
click at [493, 20] on div "Close tab" at bounding box center [491, 19] width 10 height 10
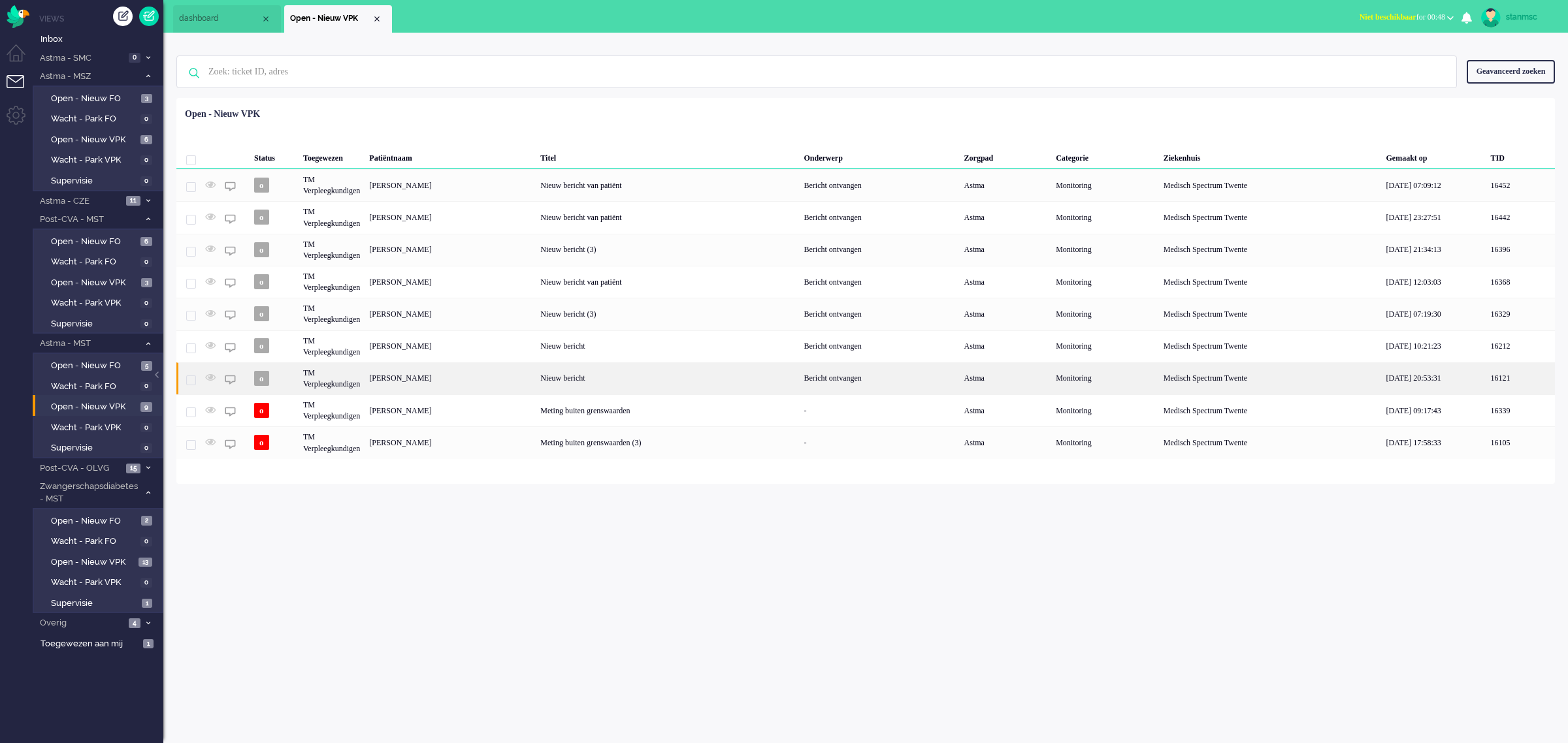
click at [362, 375] on div "TM Verpleegkundigen" at bounding box center [331, 379] width 66 height 32
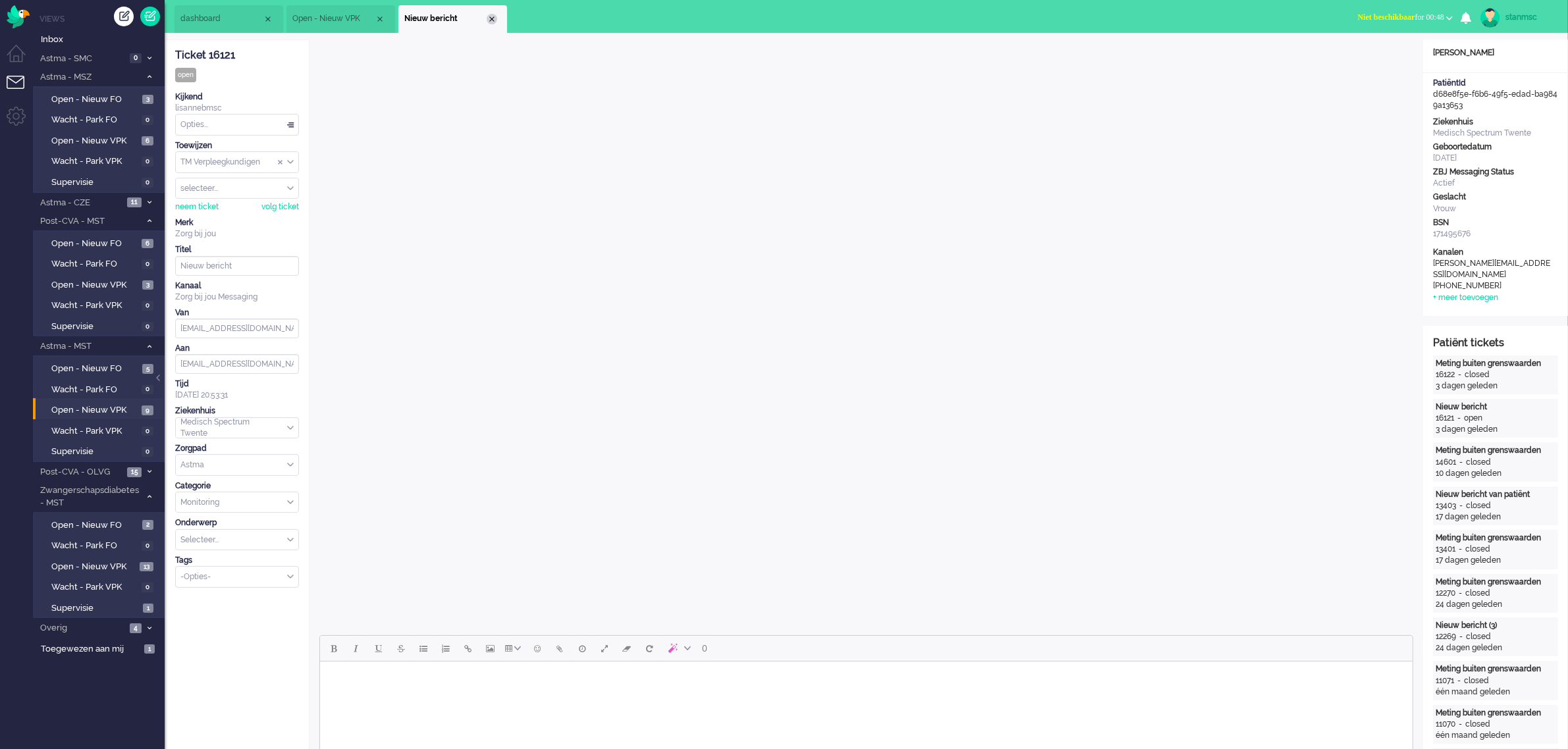
click at [488, 17] on div "Close tab" at bounding box center [491, 19] width 10 height 10
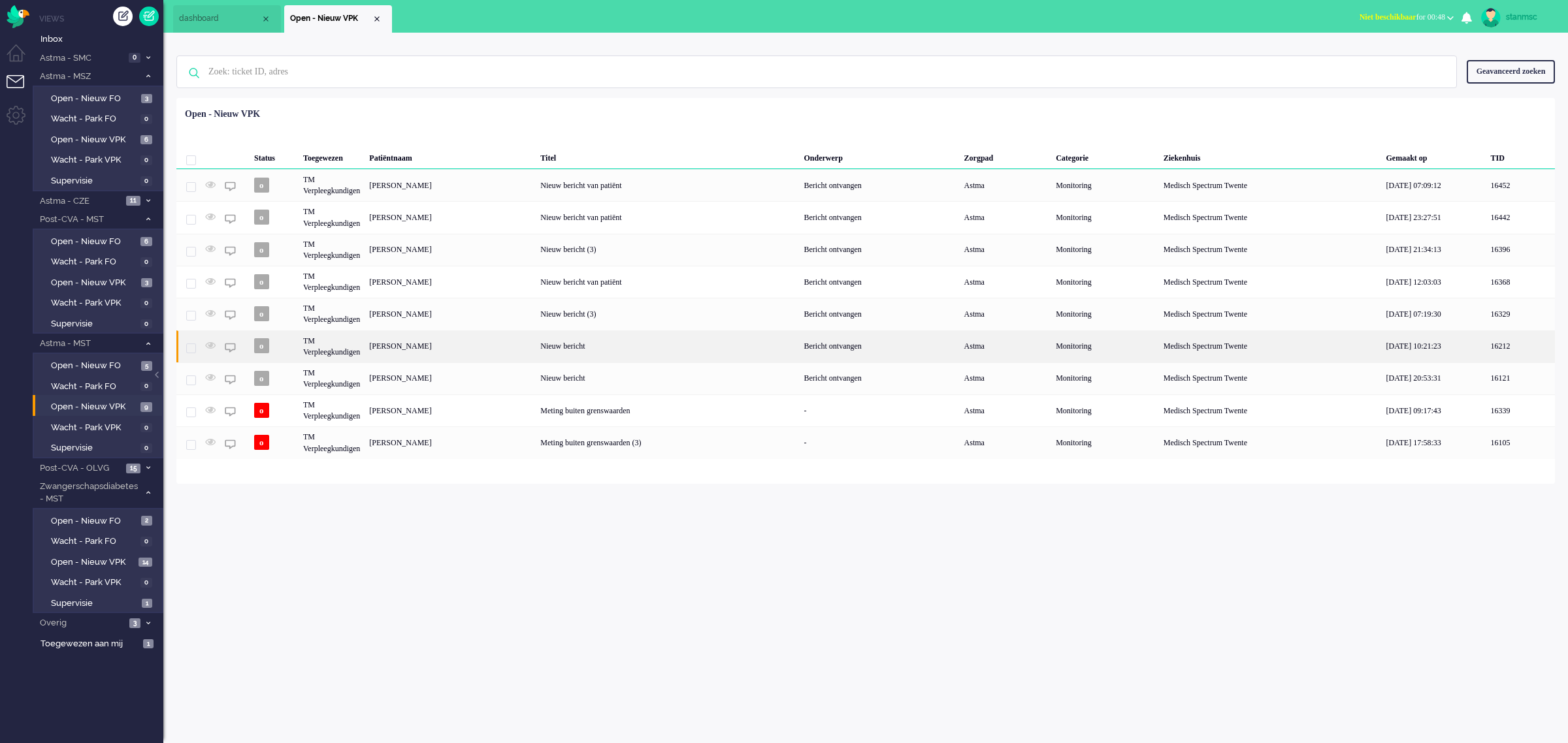
click at [417, 348] on div "Peter Serton" at bounding box center [450, 346] width 171 height 32
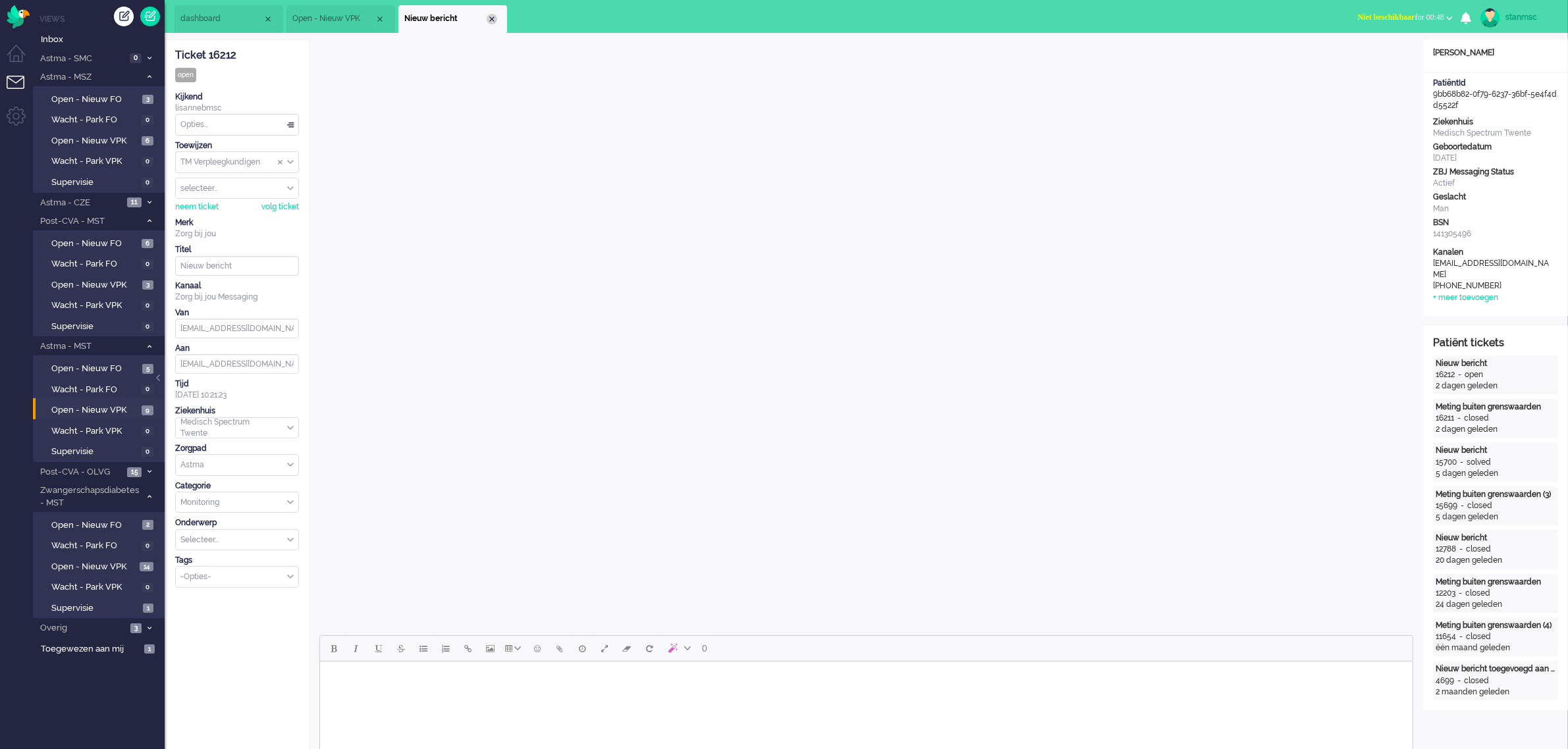
click at [491, 15] on div "Close tab" at bounding box center [491, 19] width 10 height 10
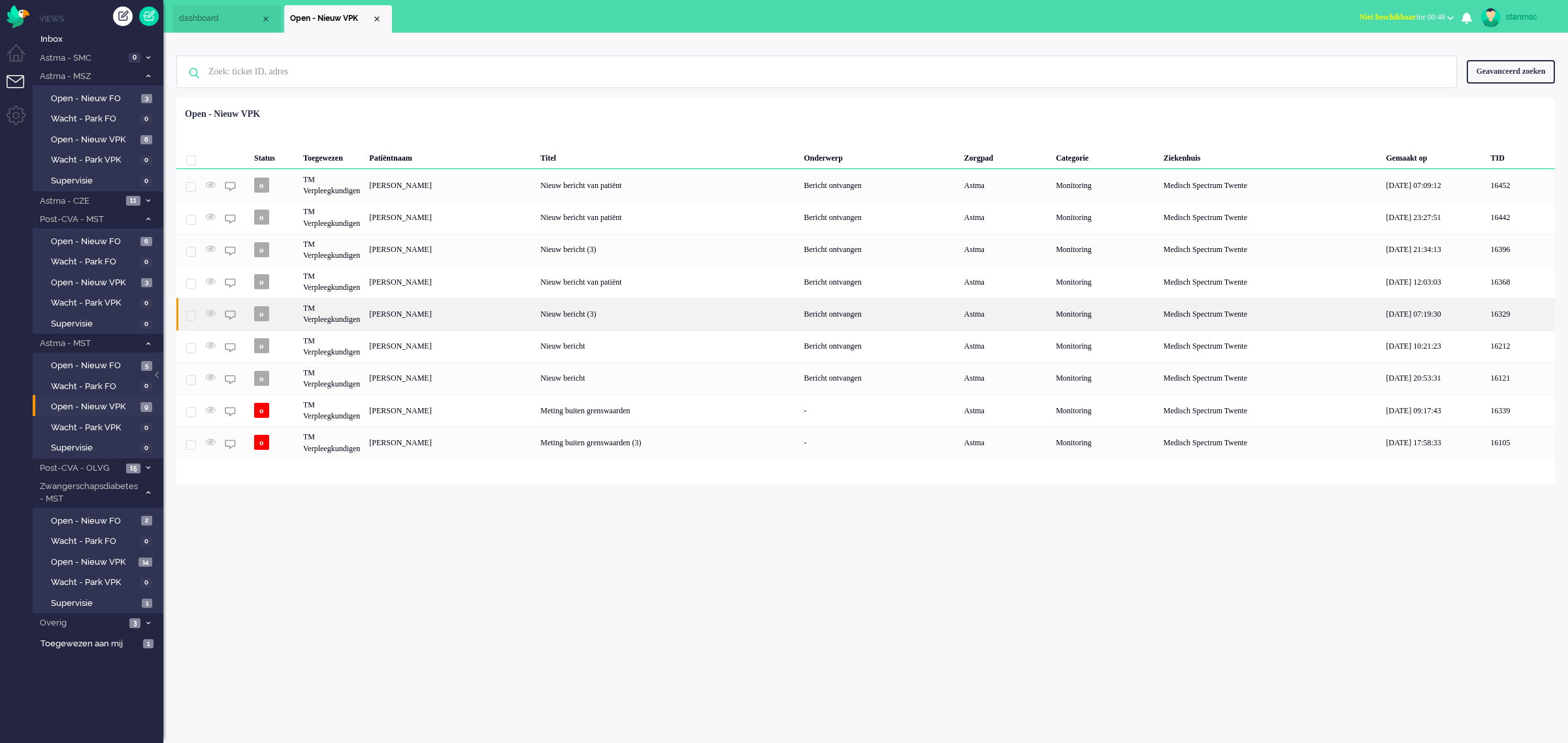
click at [436, 315] on div "Caroline van Sermondt Hemmen" at bounding box center [450, 314] width 171 height 32
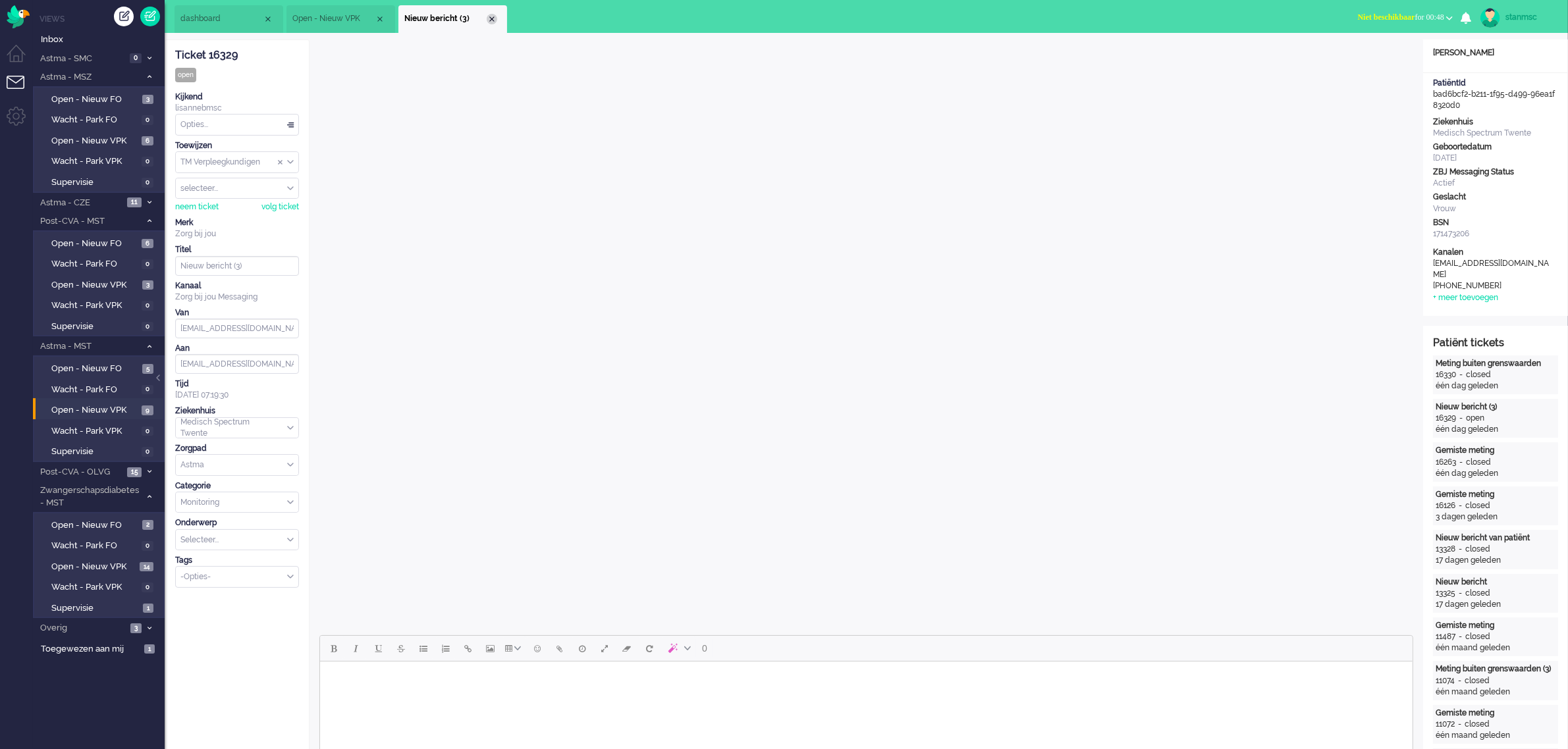
click at [488, 23] on div "Close tab" at bounding box center [491, 19] width 10 height 10
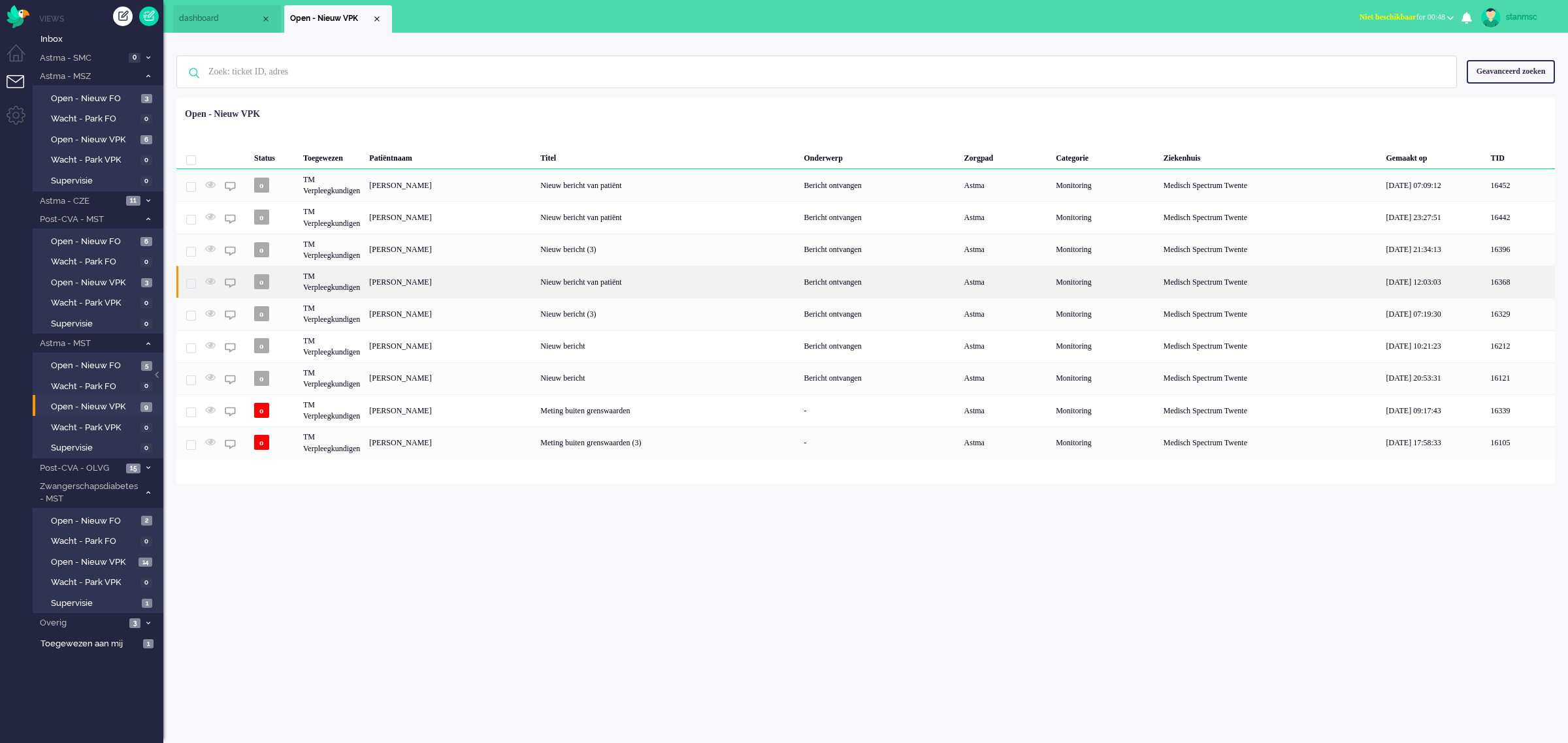
click at [422, 283] on div "[PERSON_NAME]" at bounding box center [450, 282] width 171 height 32
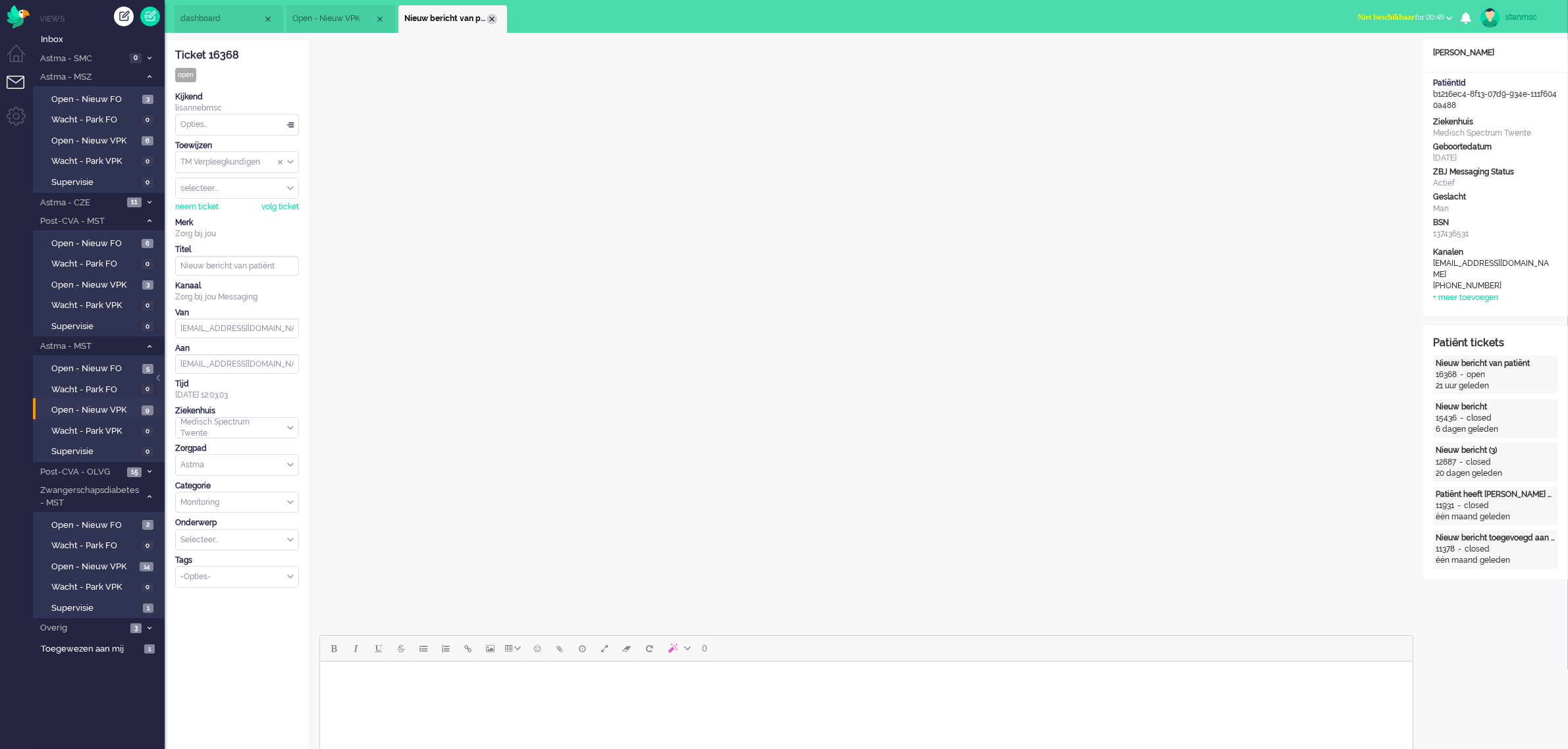
click at [492, 17] on div "Close tab" at bounding box center [491, 19] width 10 height 10
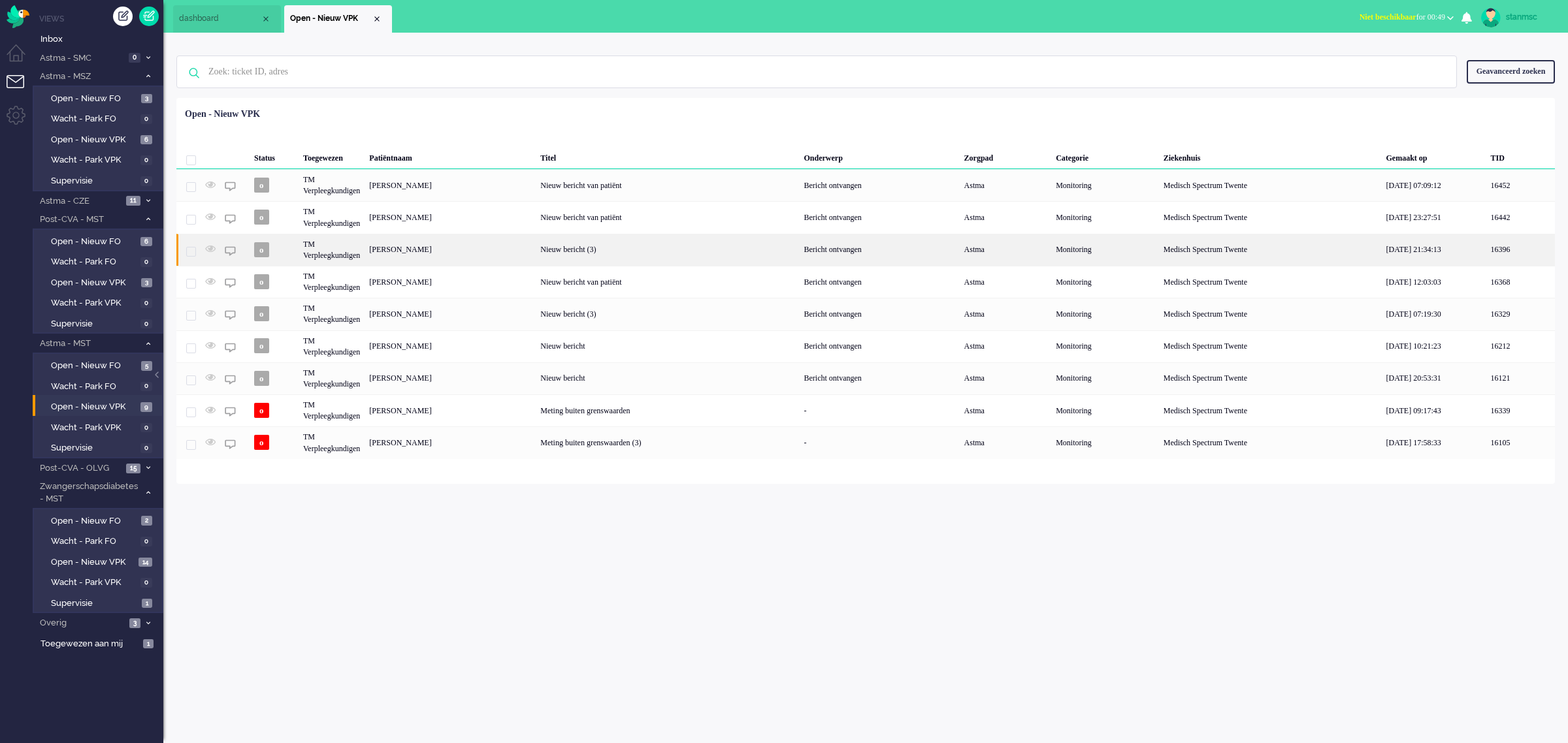
click at [407, 252] on div "[PERSON_NAME]" at bounding box center [450, 250] width 171 height 32
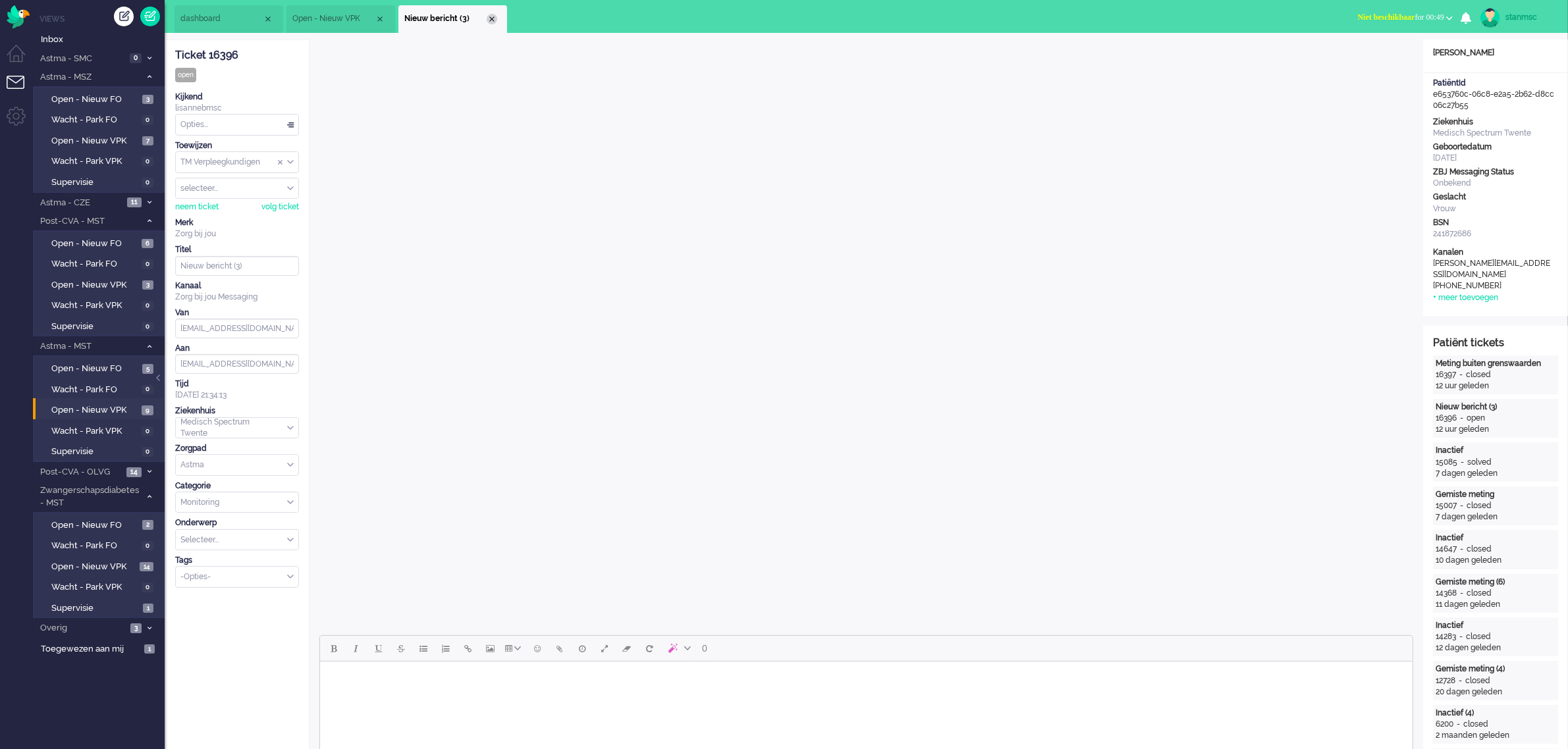
click at [491, 18] on div "Close tab" at bounding box center [491, 19] width 10 height 10
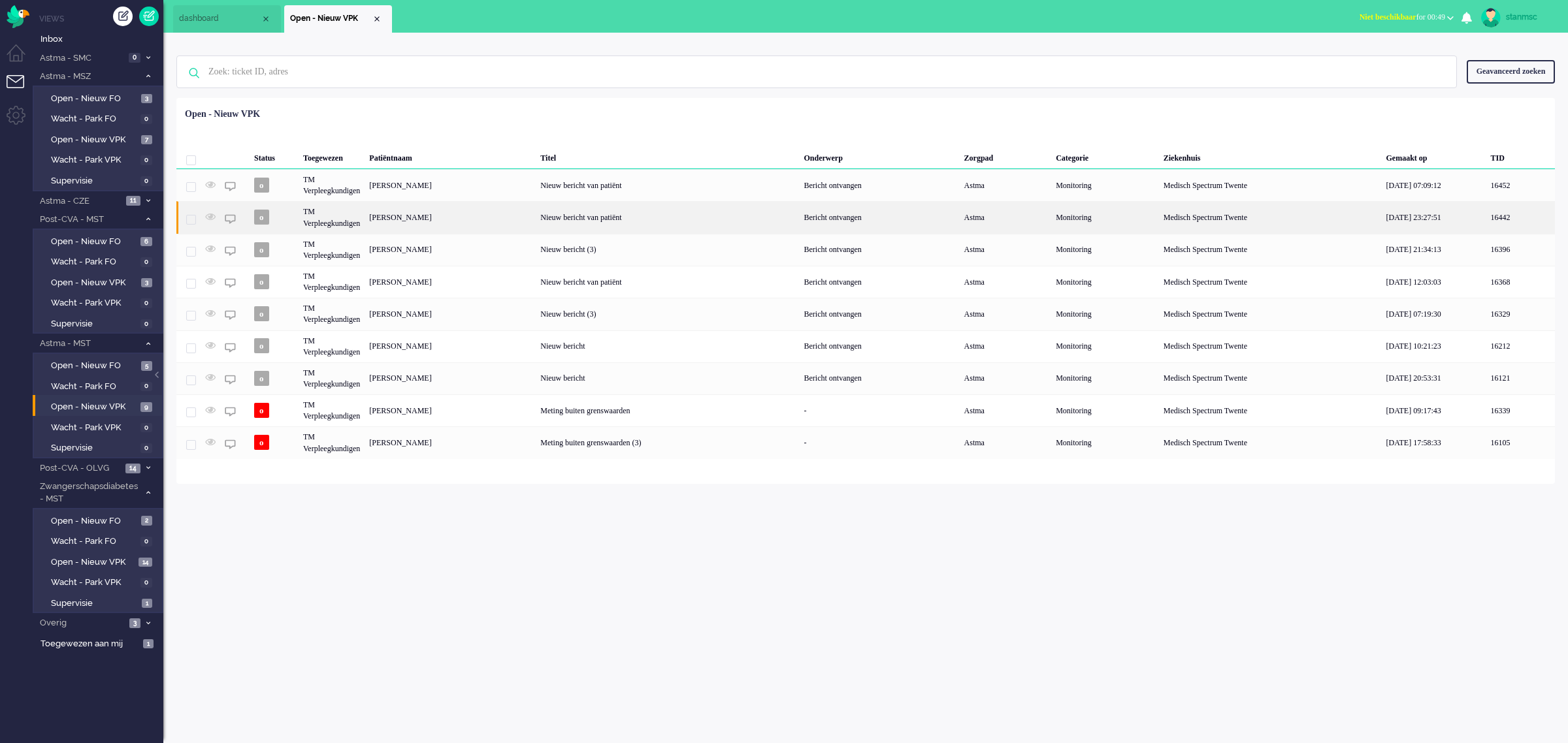
click at [363, 210] on div "TM Verpleegkundigen" at bounding box center [331, 217] width 66 height 32
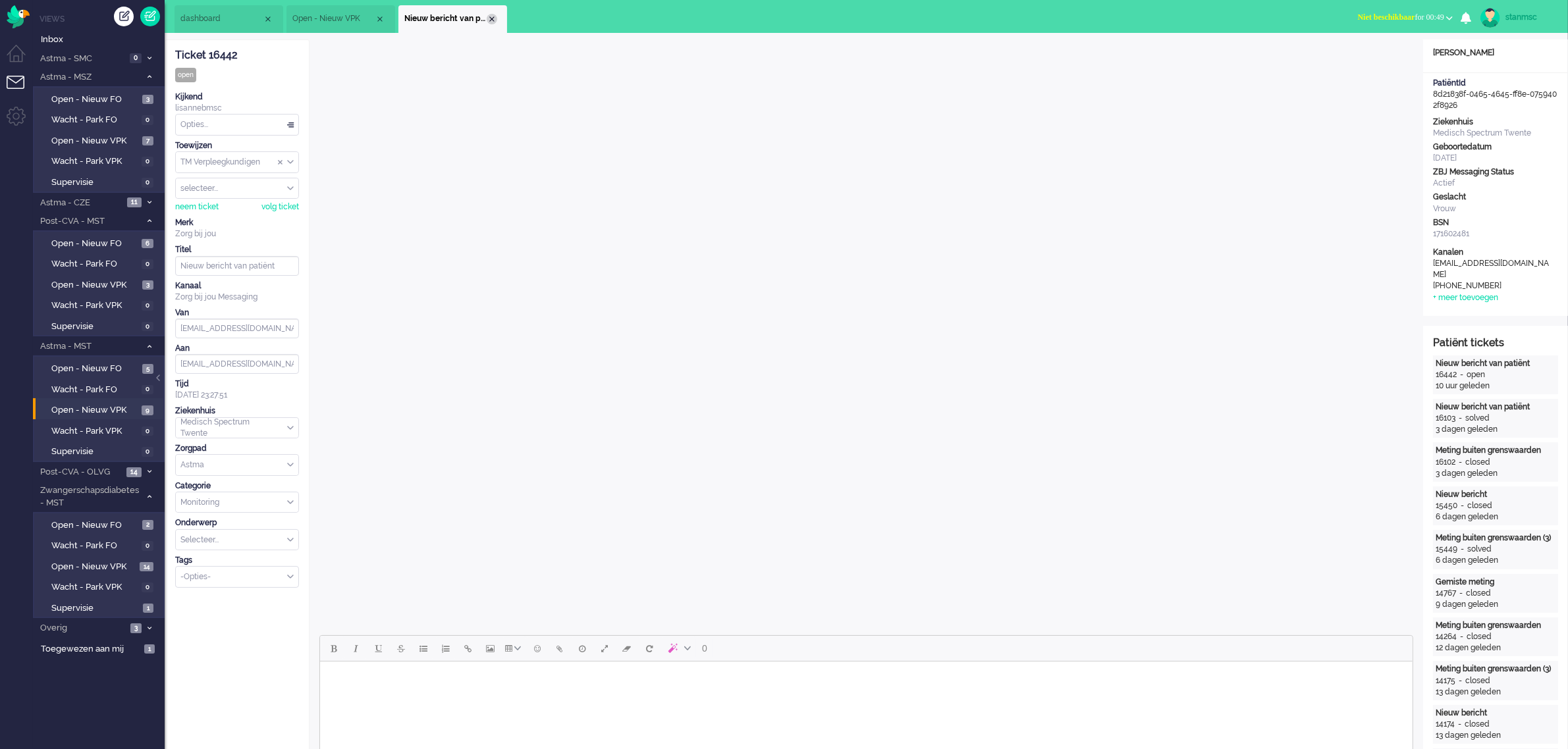
click at [492, 18] on div "Close tab" at bounding box center [491, 19] width 10 height 10
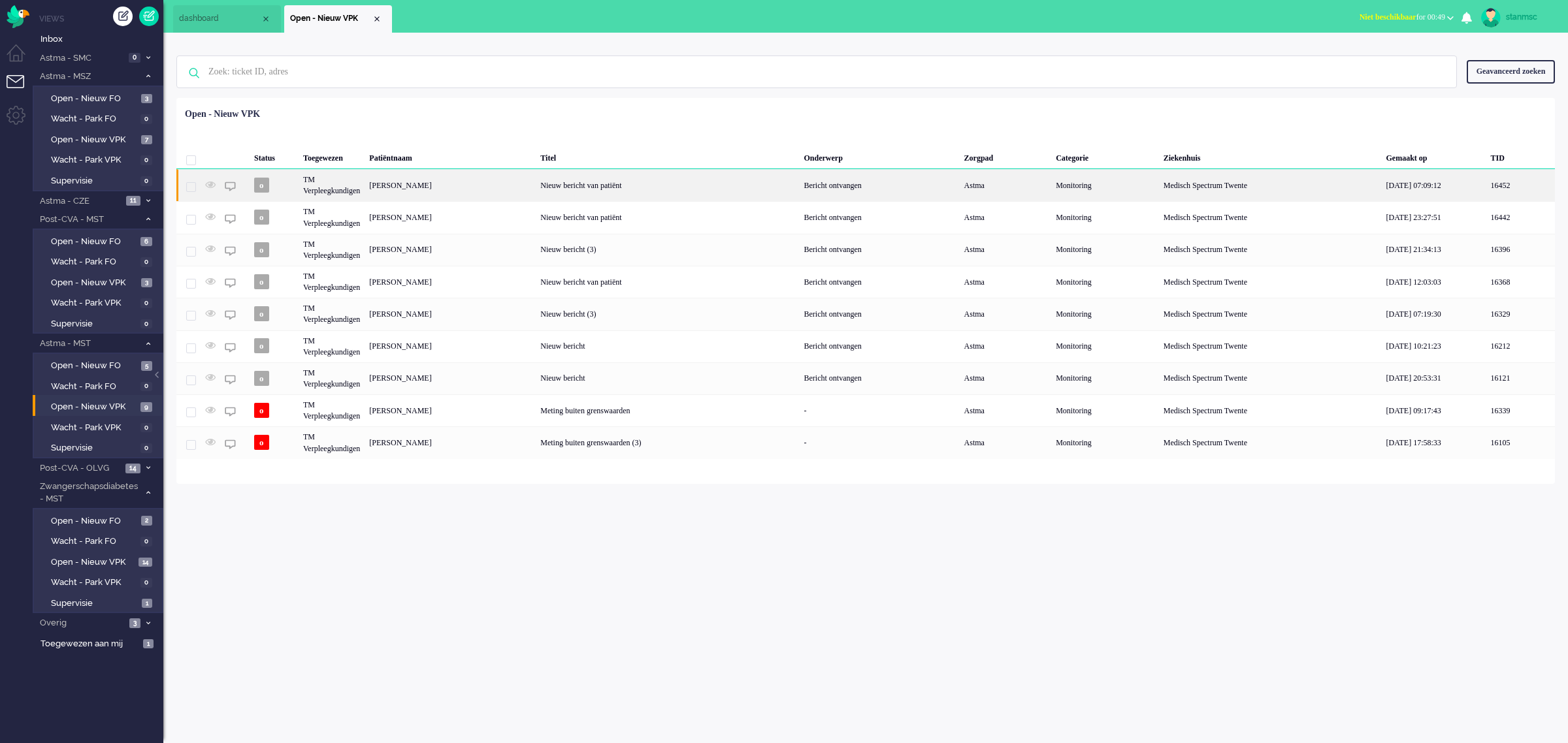
click at [411, 185] on div "[PERSON_NAME]" at bounding box center [450, 185] width 171 height 32
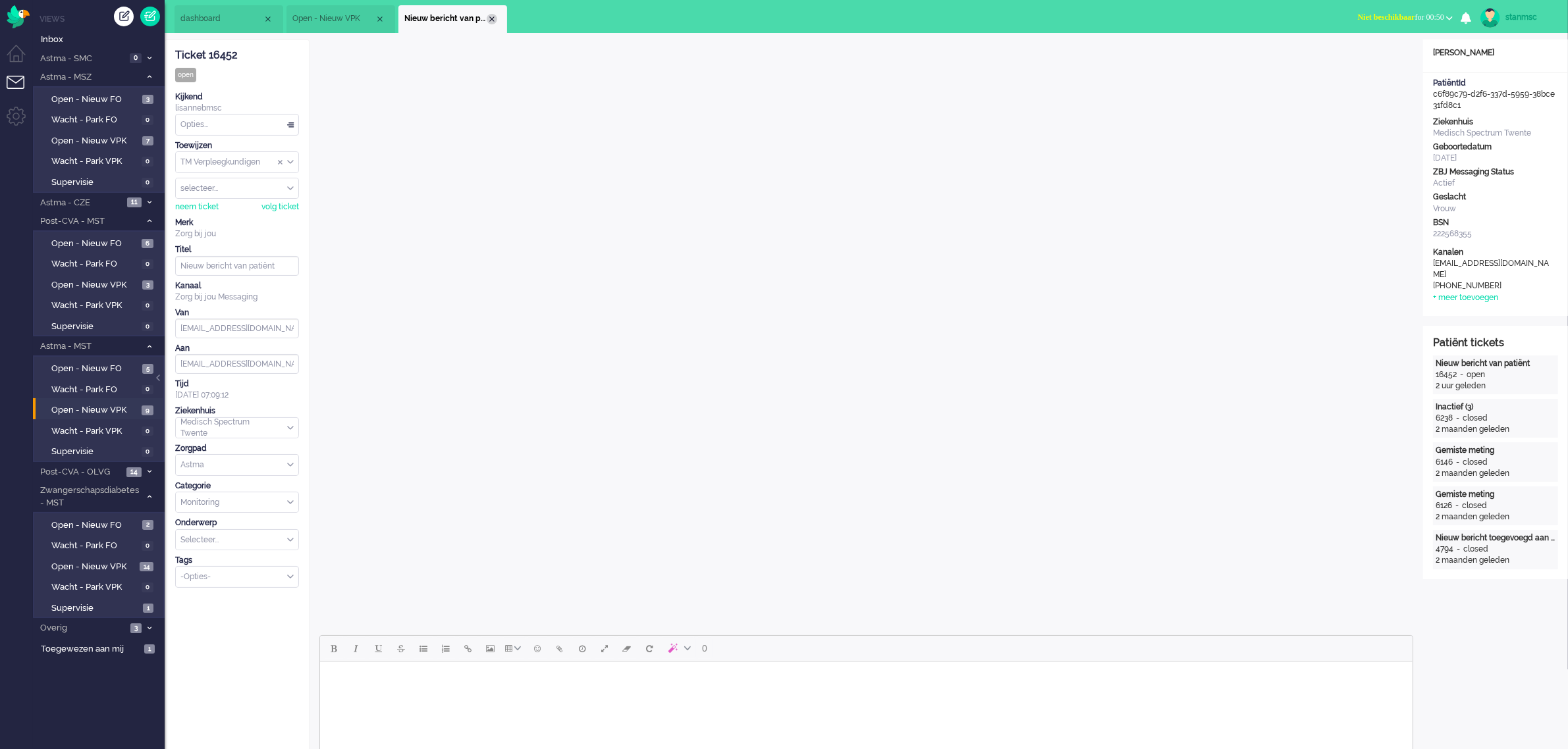
click at [491, 18] on div "Close tab" at bounding box center [491, 19] width 10 height 10
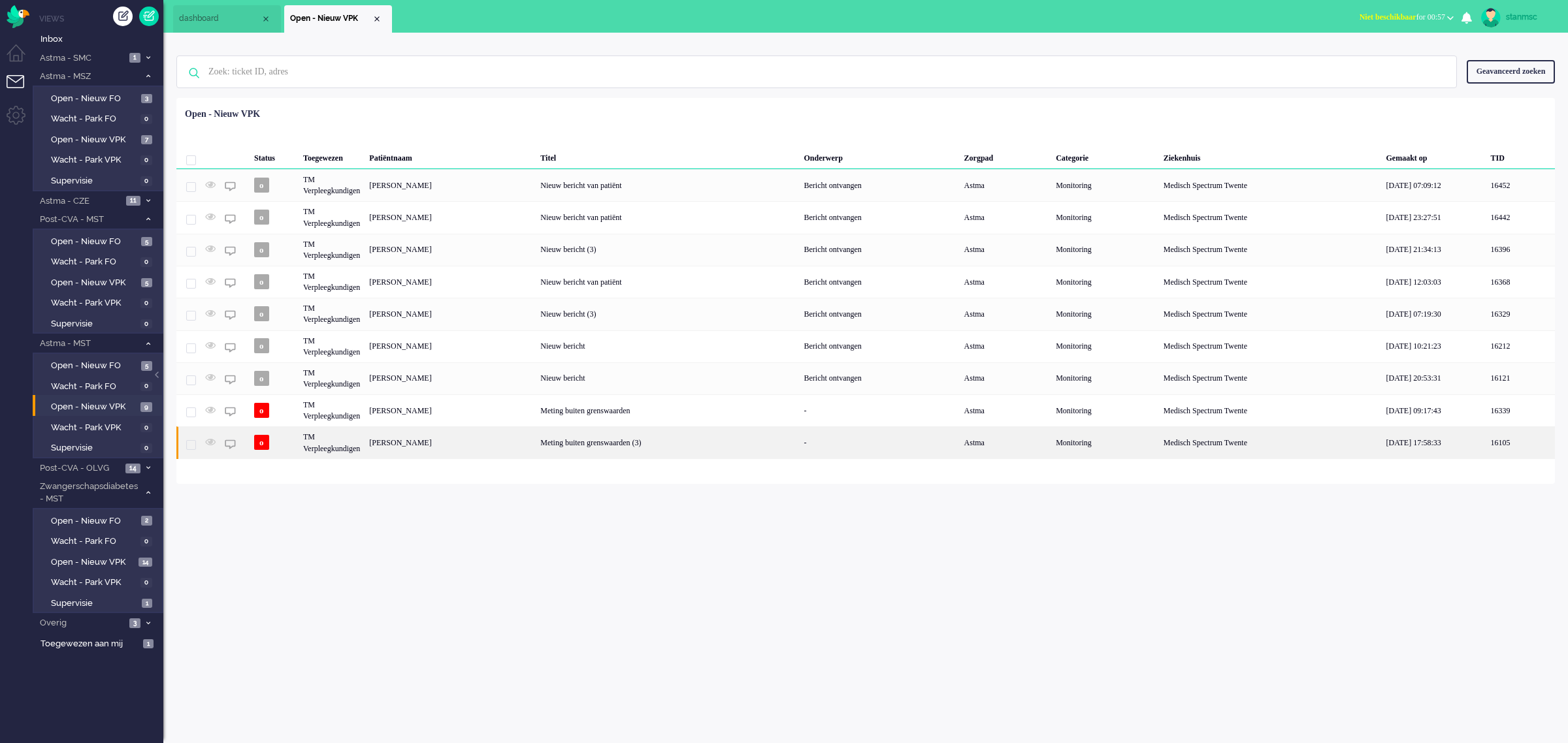
click at [399, 444] on div "Coenraad Geert Bouman" at bounding box center [450, 442] width 171 height 32
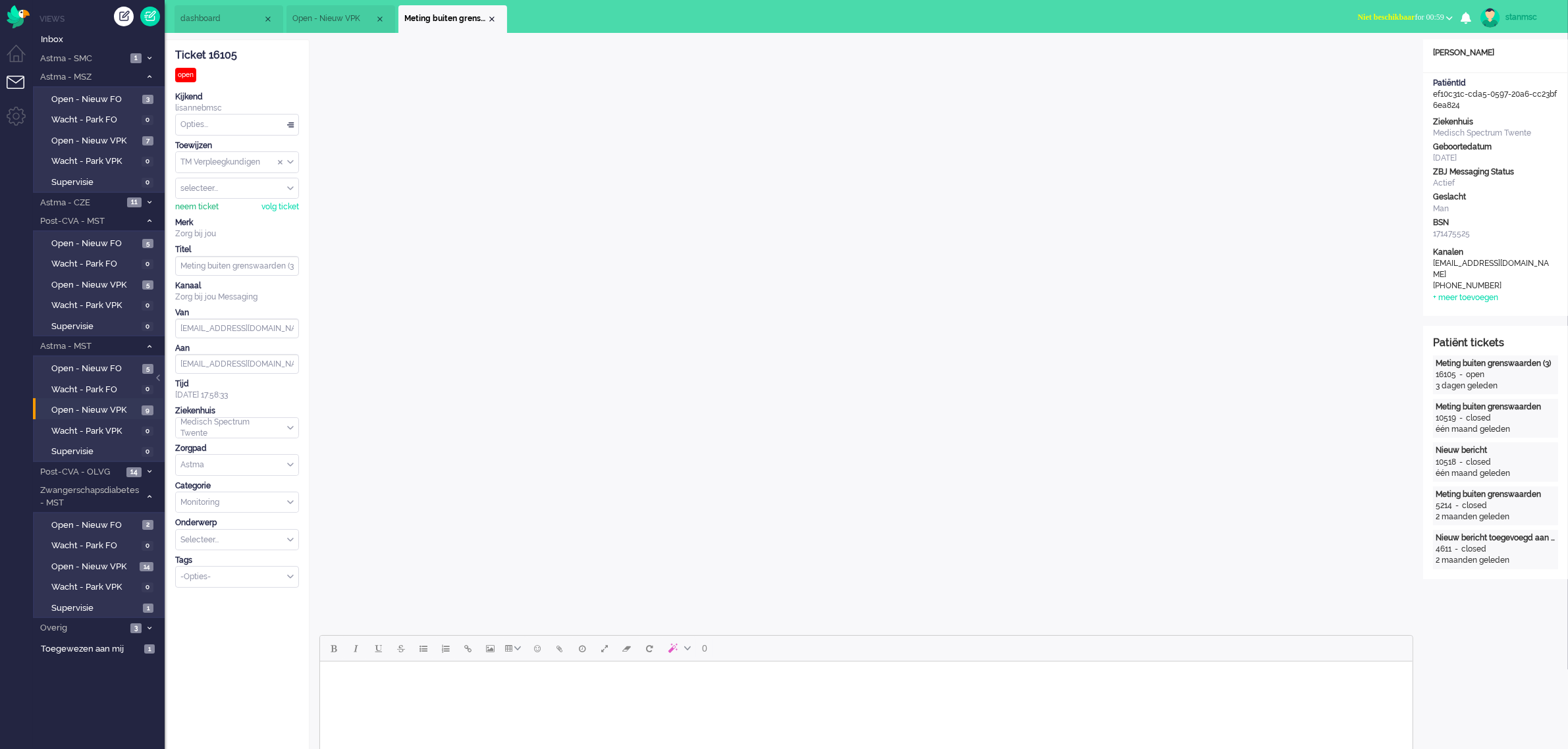
click at [199, 209] on div "neem ticket" at bounding box center [197, 207] width 43 height 11
click at [237, 129] on div "Opties..." at bounding box center [237, 124] width 123 height 20
click at [215, 216] on span "Opgelost" at bounding box center [198, 218] width 33 height 11
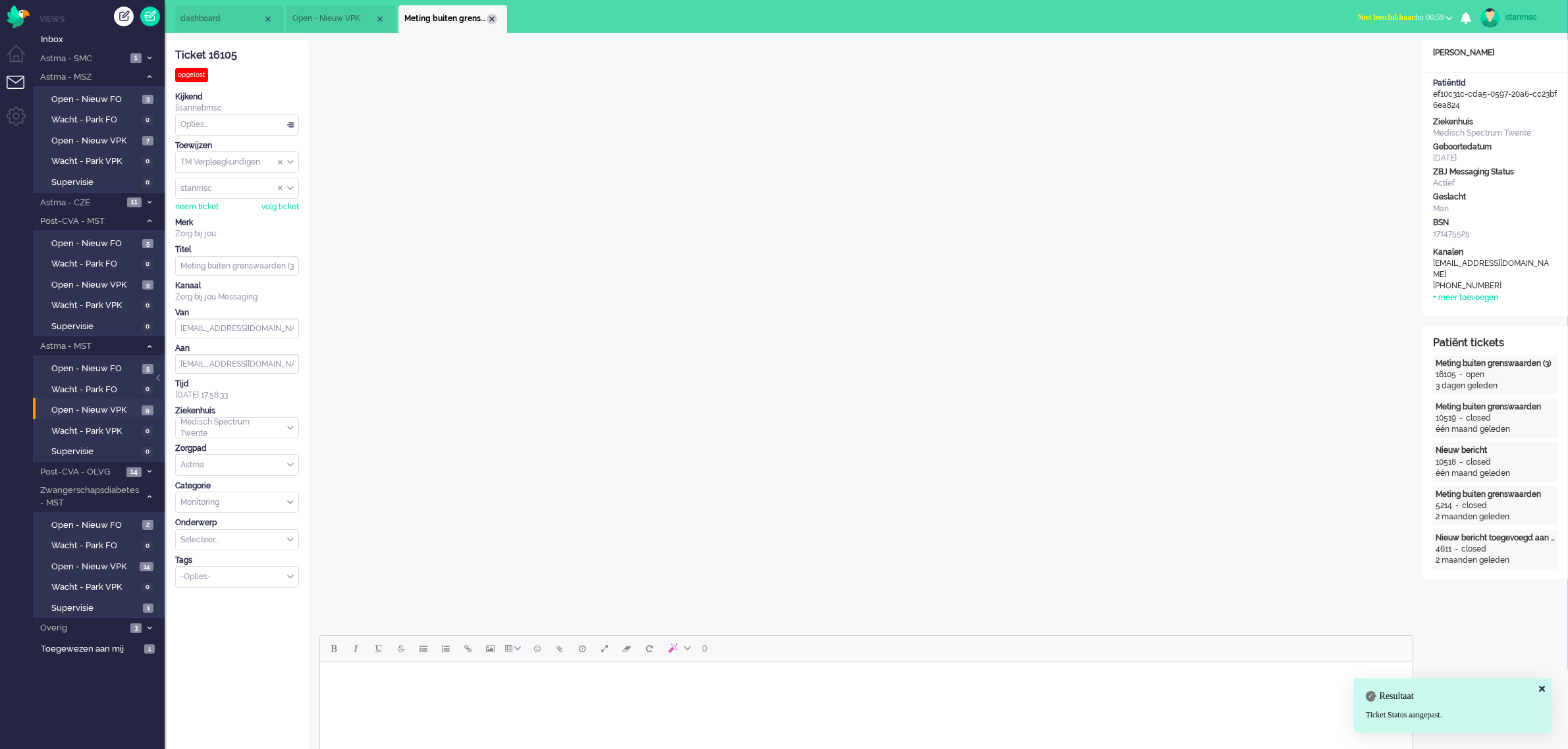
click at [492, 18] on div "Close tab" at bounding box center [491, 19] width 10 height 10
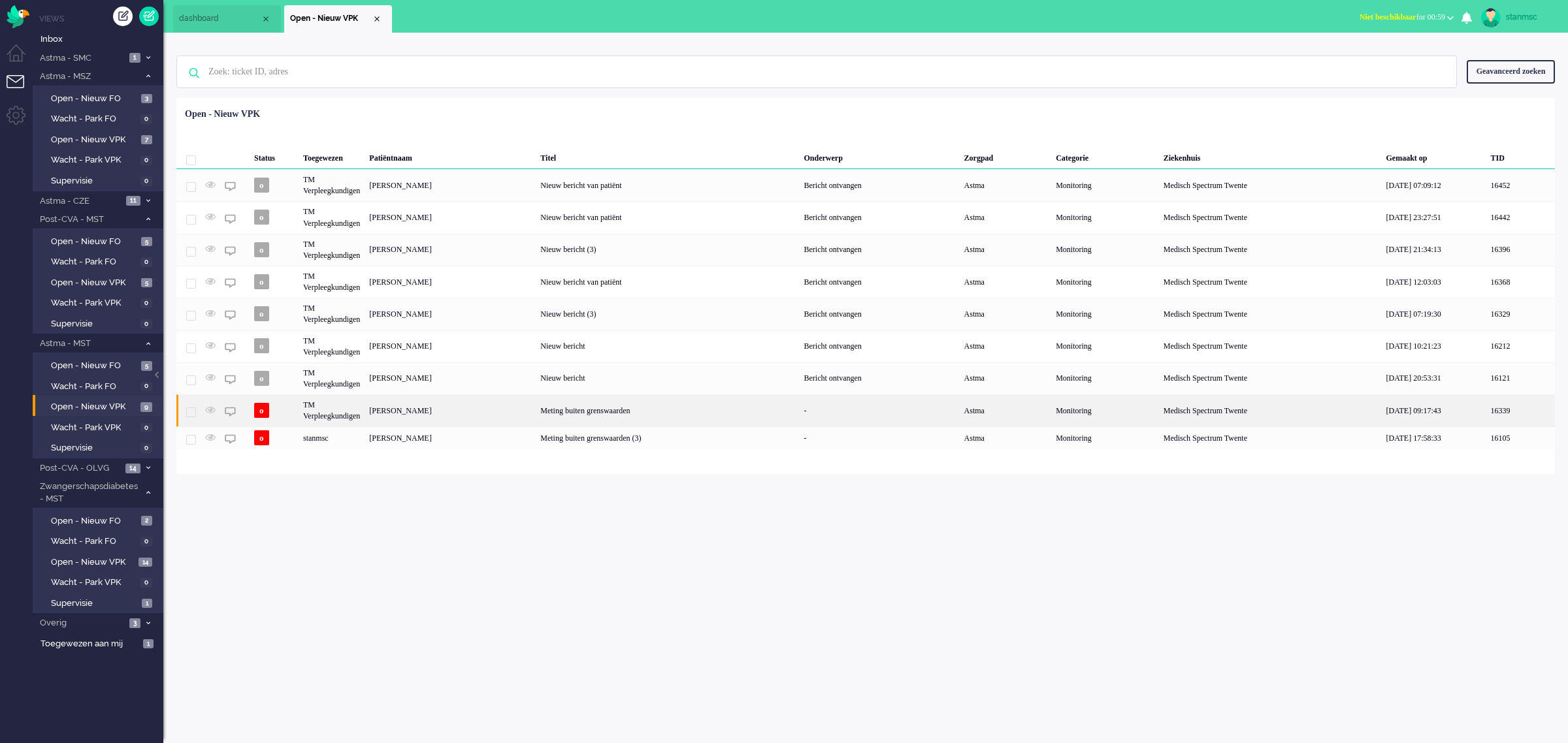
click at [360, 411] on div "TM Verpleegkundigen" at bounding box center [331, 411] width 66 height 32
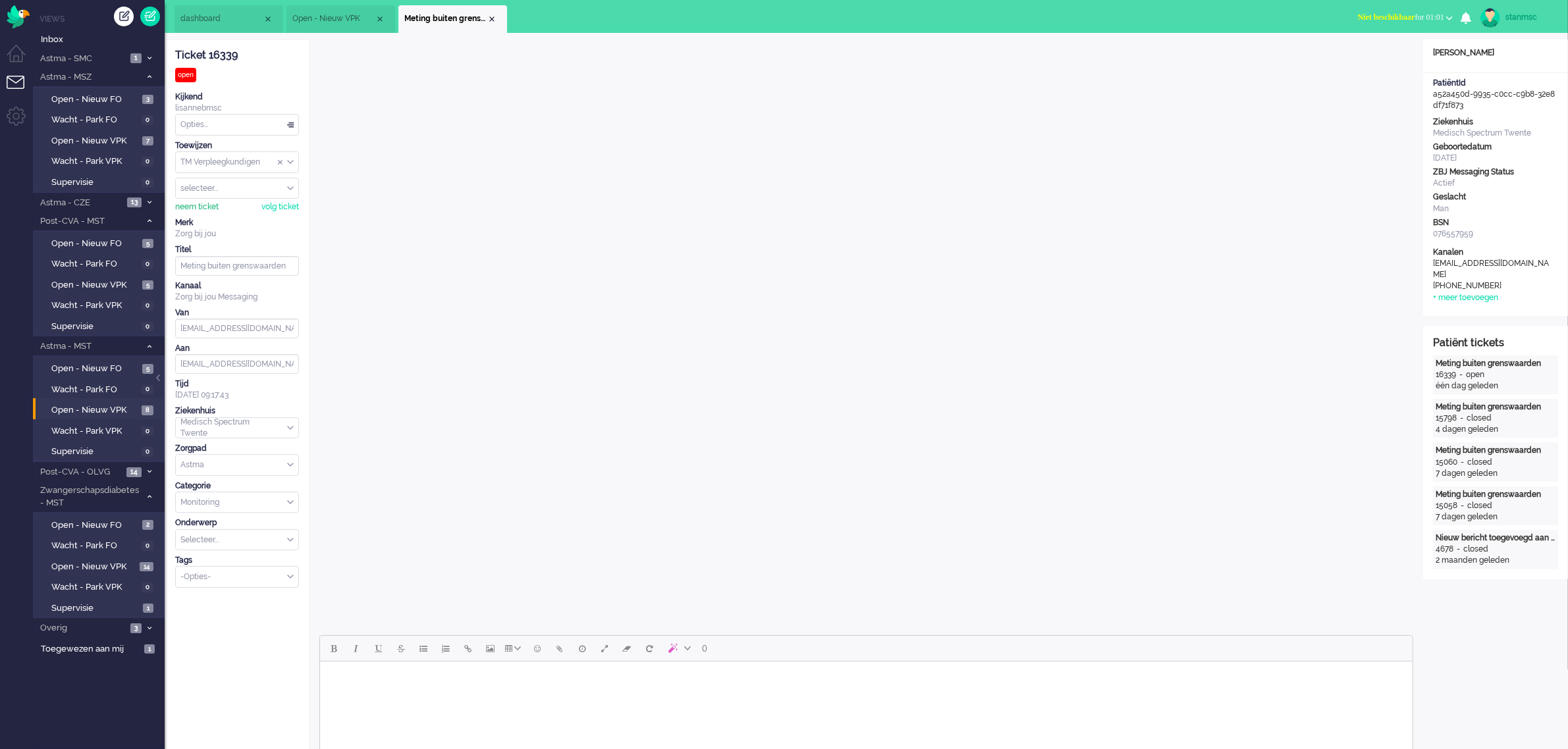
click at [213, 206] on div "neem ticket" at bounding box center [197, 207] width 43 height 11
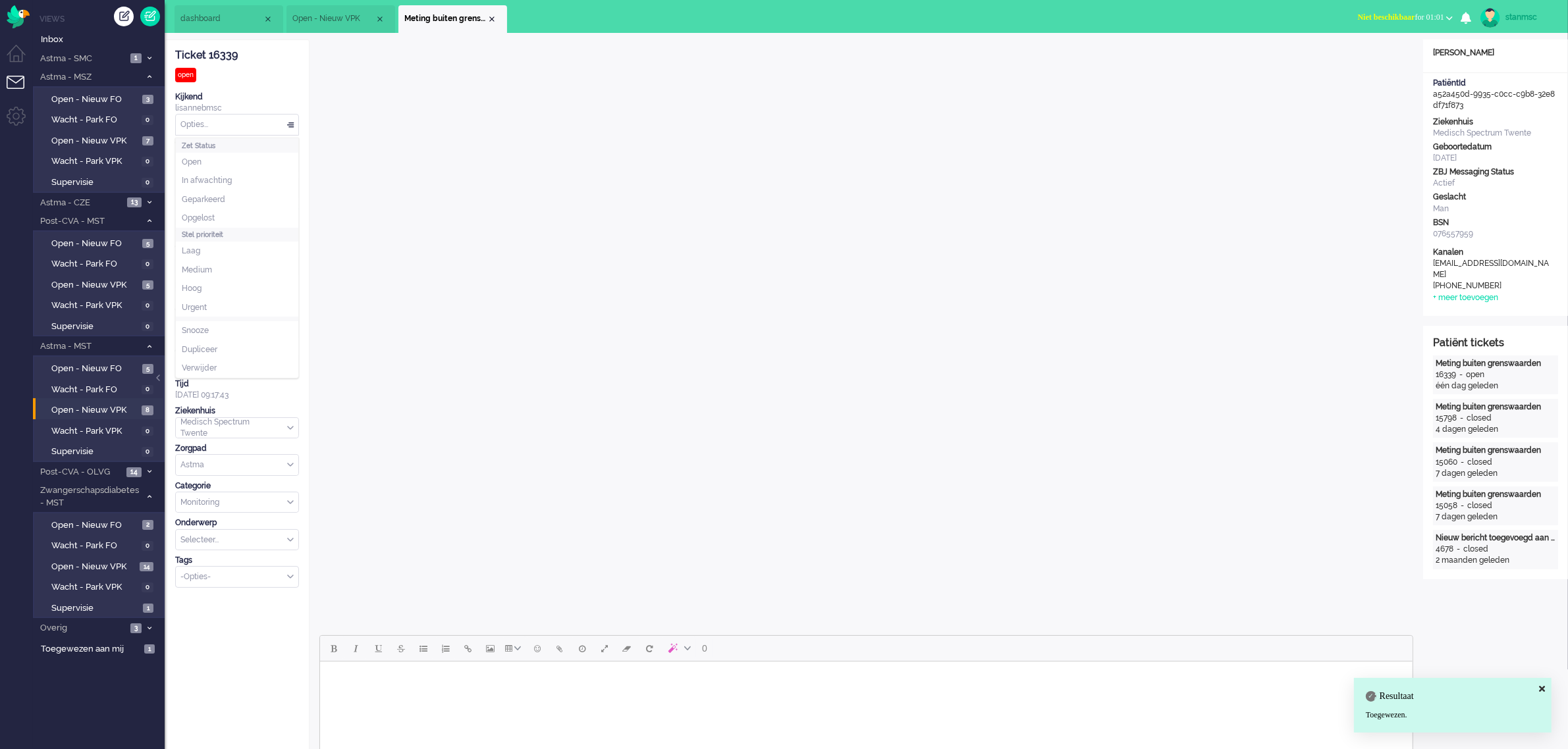
click at [206, 130] on div "Opties..." at bounding box center [237, 124] width 123 height 20
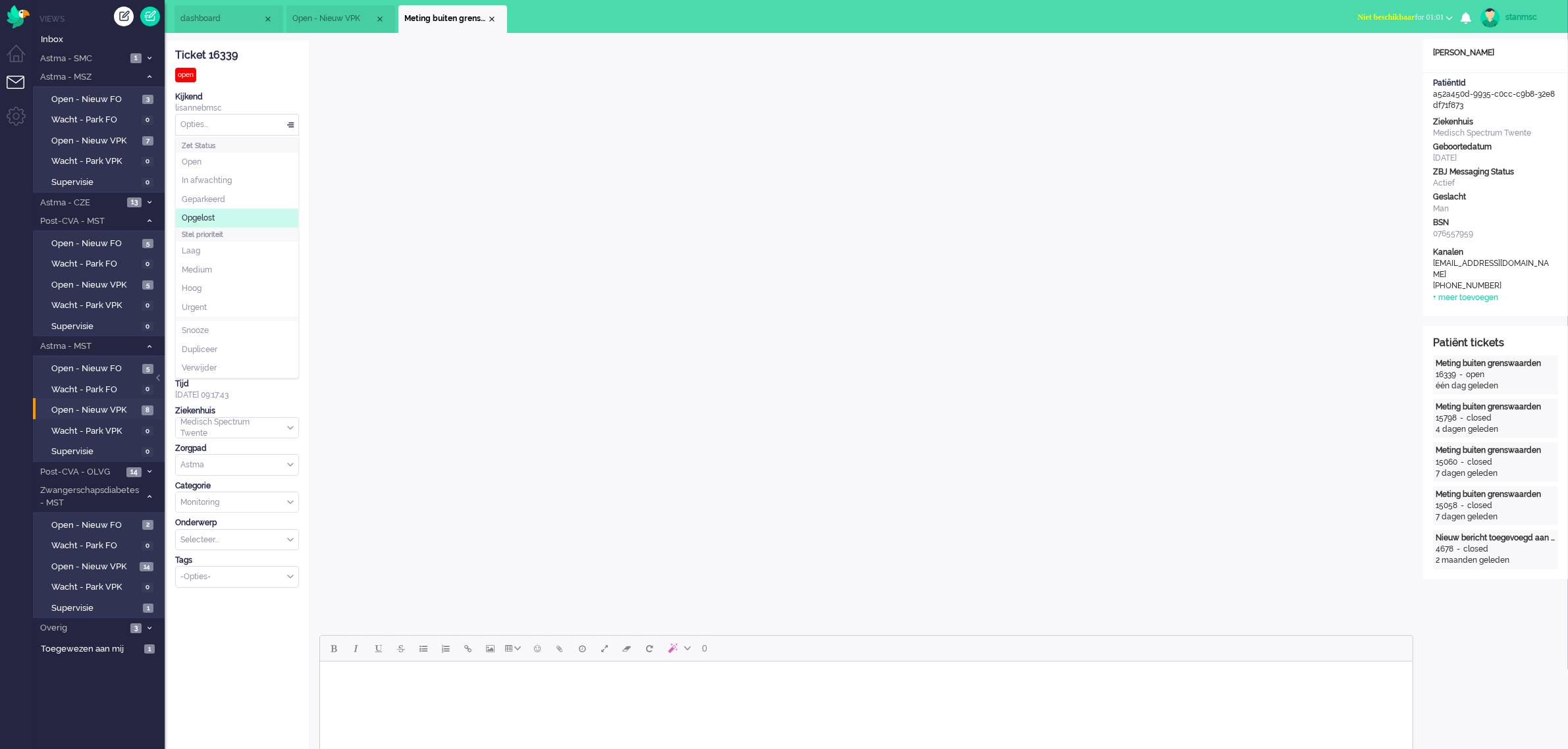
click at [212, 218] on span "Opgelost" at bounding box center [198, 218] width 33 height 11
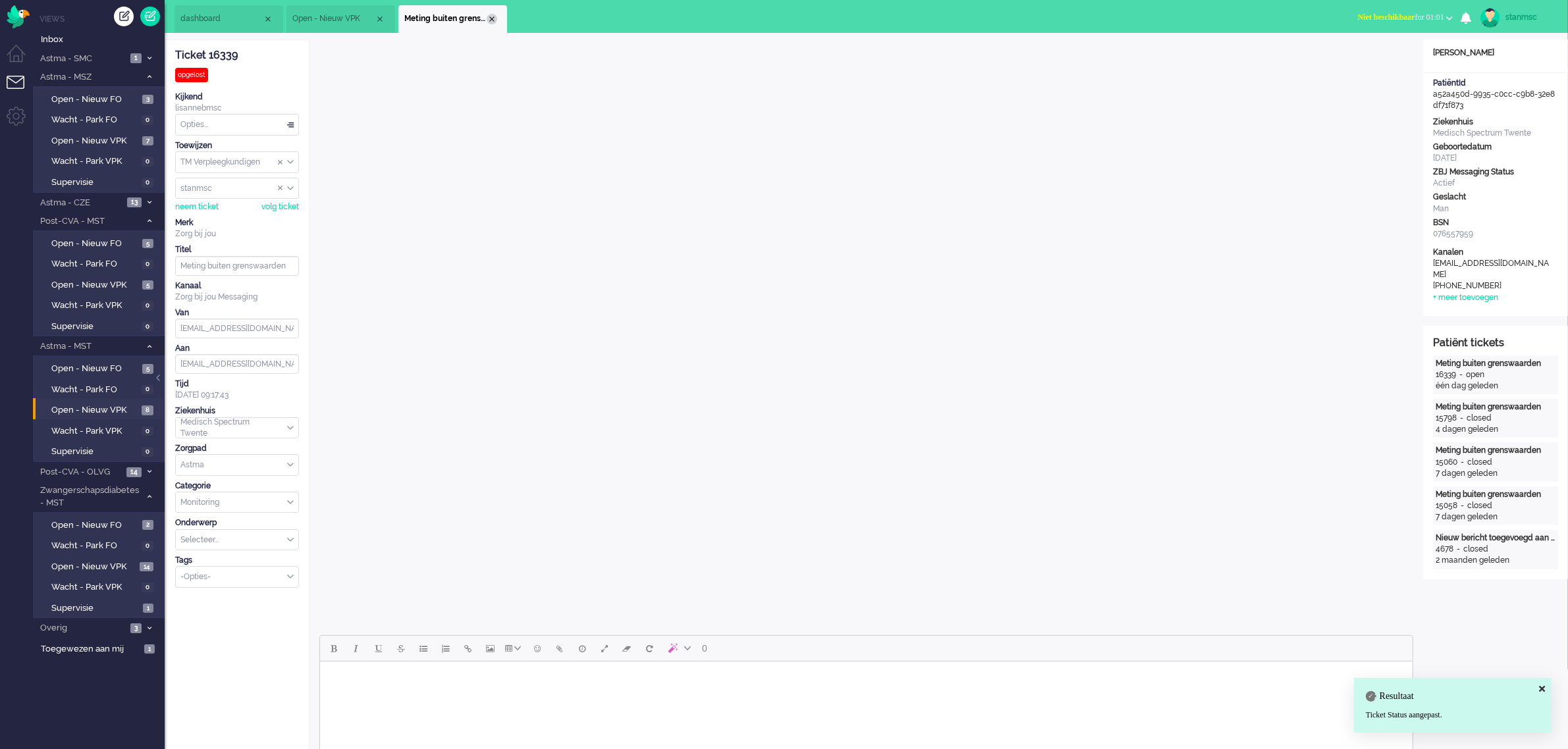
click at [492, 21] on div "Close tab" at bounding box center [491, 19] width 10 height 10
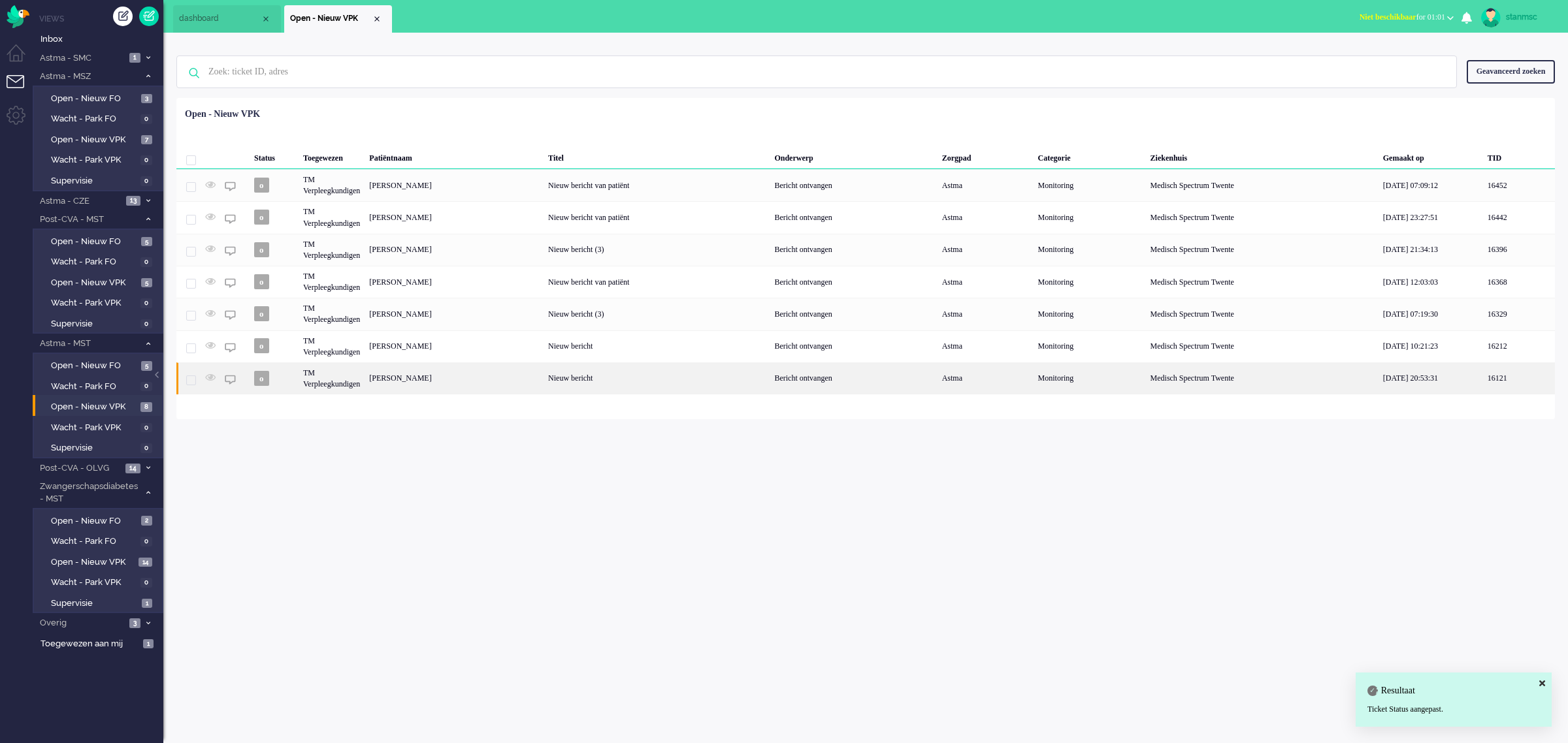
click at [407, 380] on div "[PERSON_NAME]" at bounding box center [454, 379] width 179 height 32
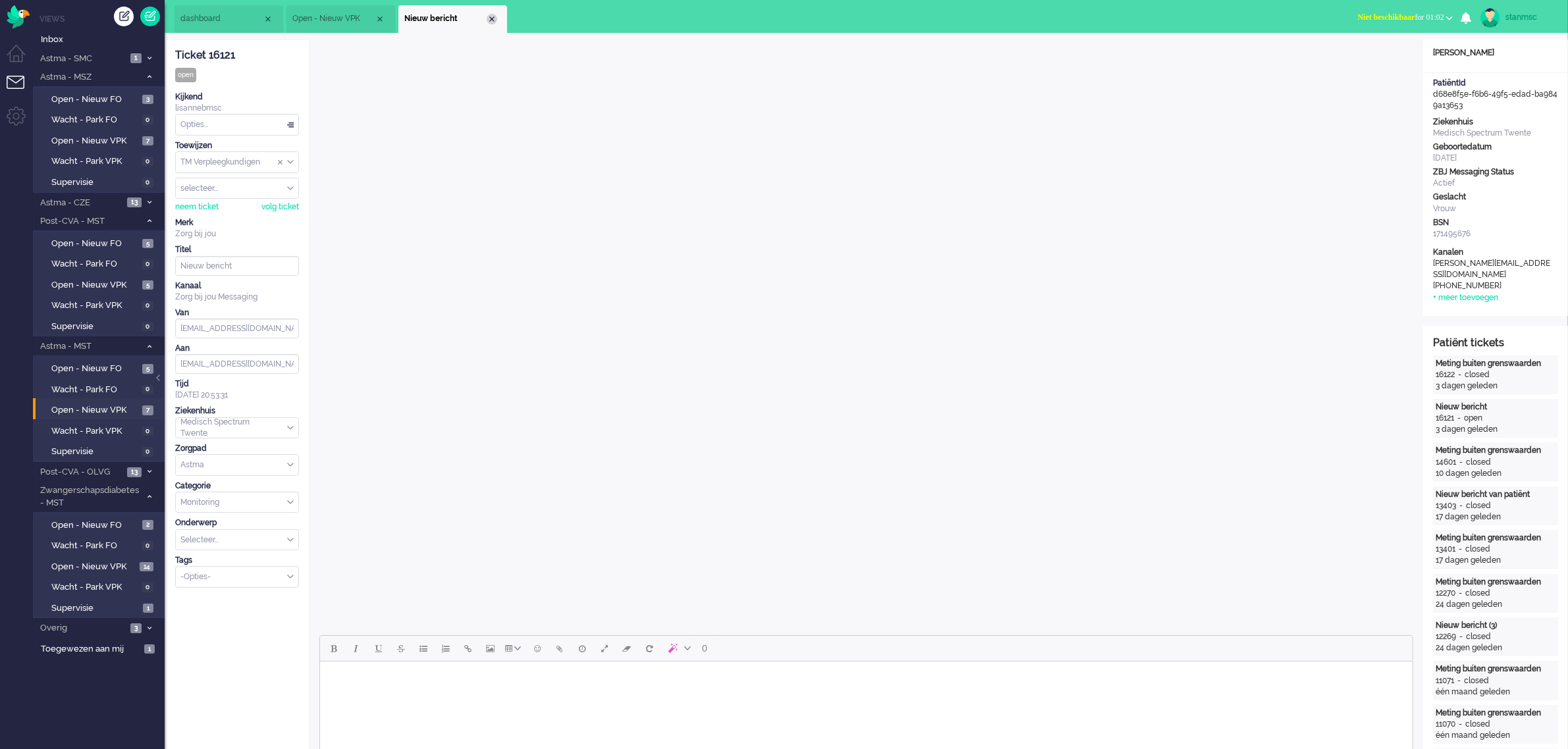
click at [491, 20] on div "Close tab" at bounding box center [491, 19] width 10 height 10
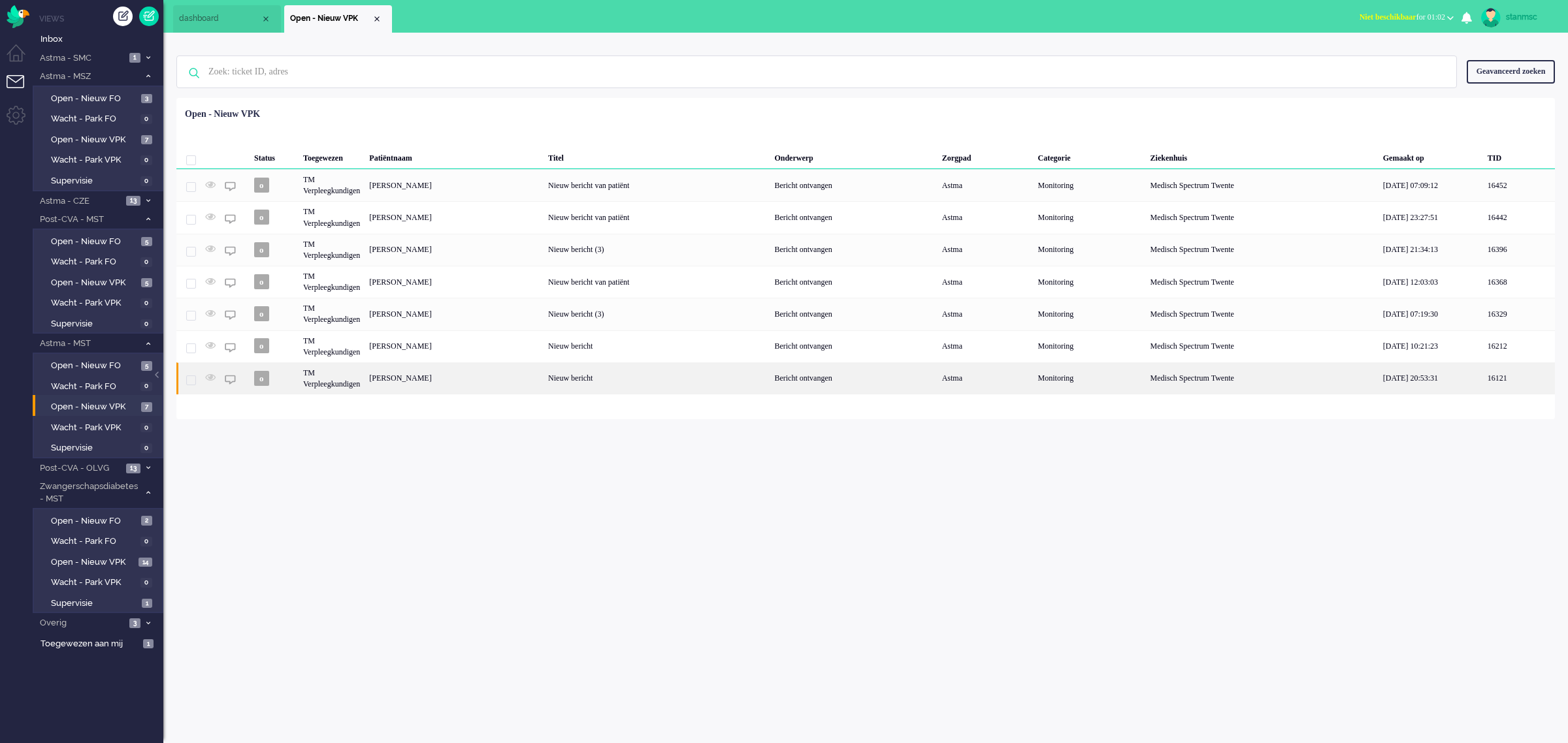
click at [360, 379] on div "TM Verpleegkundigen" at bounding box center [331, 379] width 66 height 32
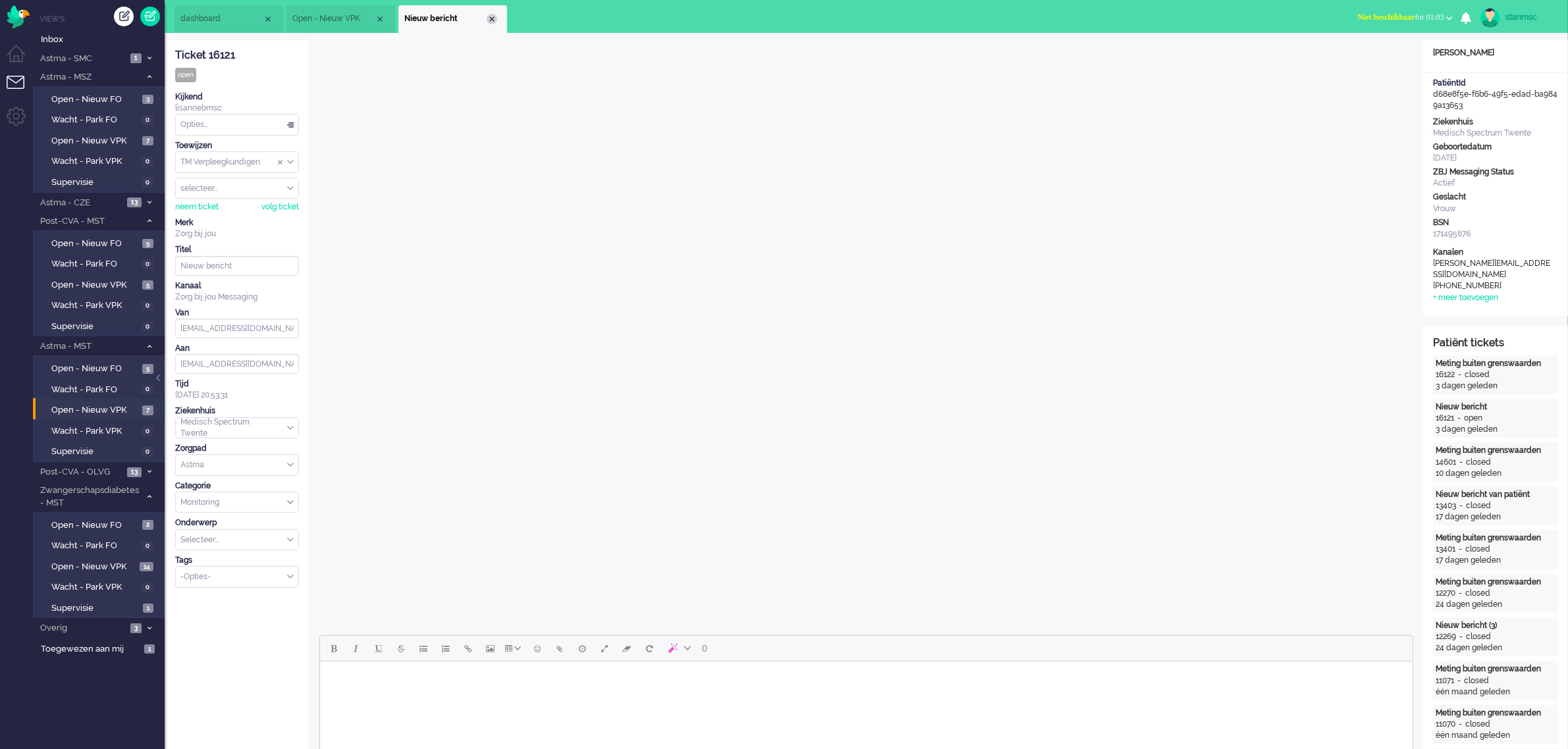
click at [489, 21] on div "Close tab" at bounding box center [491, 19] width 10 height 10
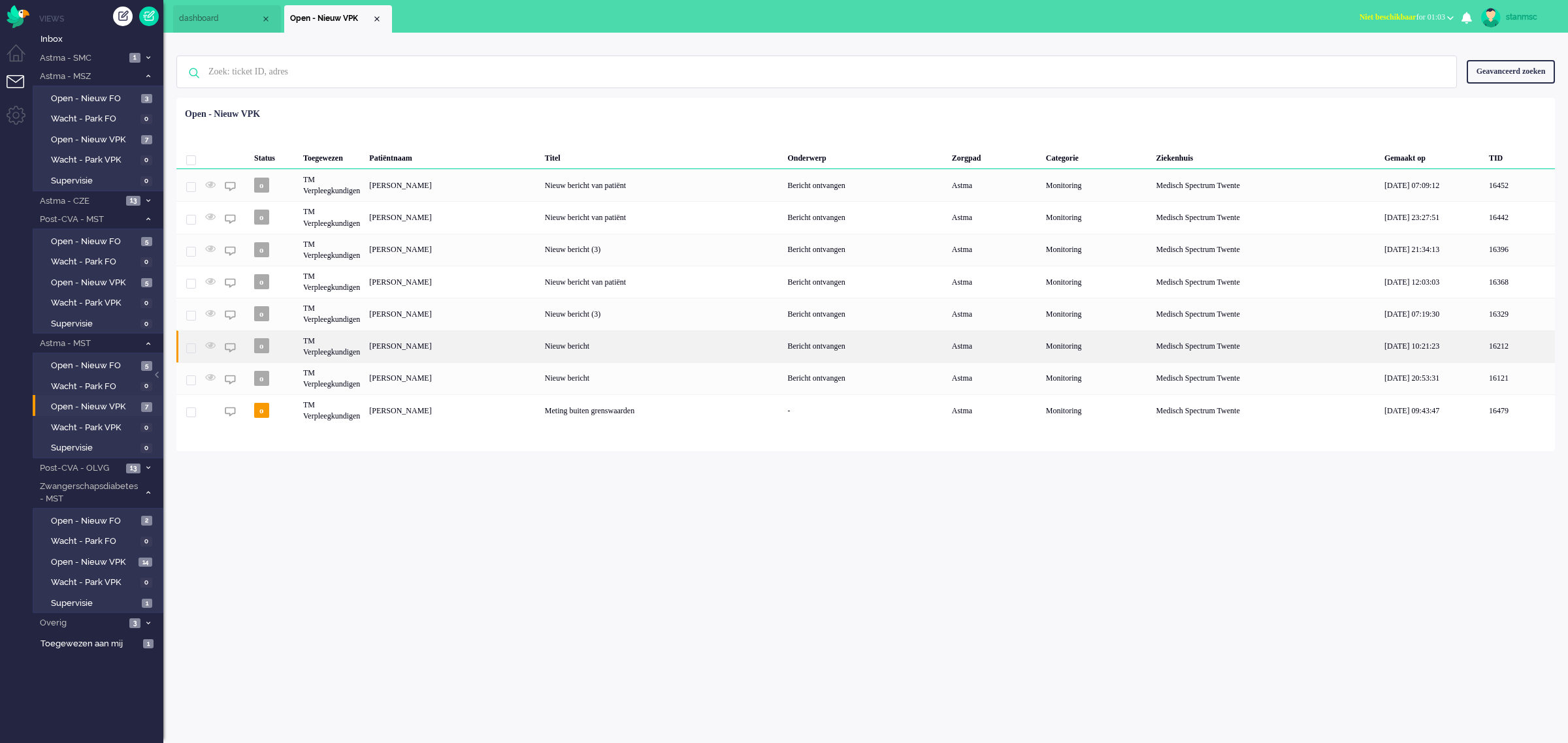
click at [412, 344] on div "Peter Serton" at bounding box center [452, 346] width 176 height 32
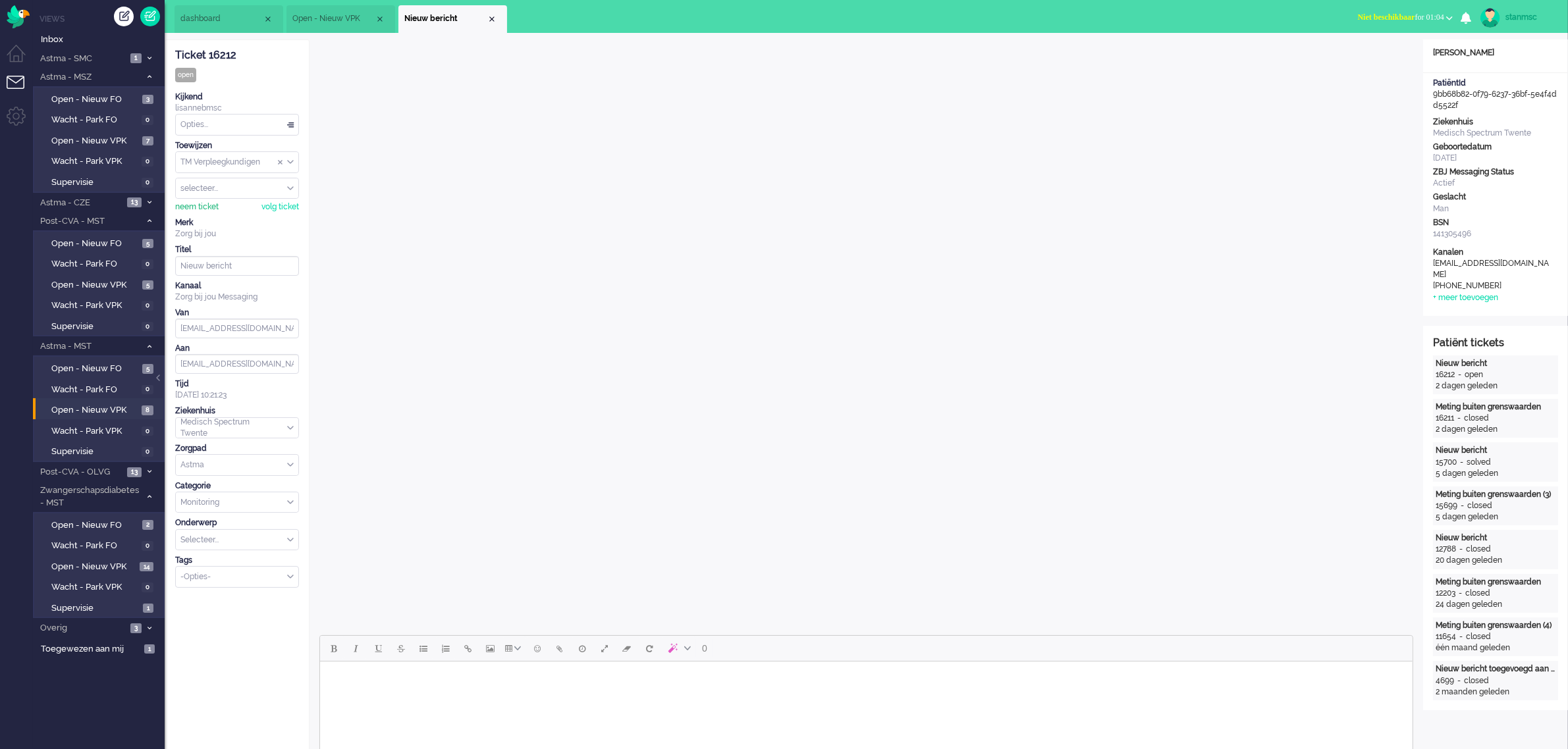
click at [206, 205] on div "neem ticket" at bounding box center [197, 207] width 43 height 11
click at [217, 122] on div "Opties..." at bounding box center [237, 124] width 123 height 20
click at [222, 215] on li "Opgelost" at bounding box center [237, 218] width 123 height 19
click at [494, 18] on div "Close tab" at bounding box center [491, 19] width 10 height 10
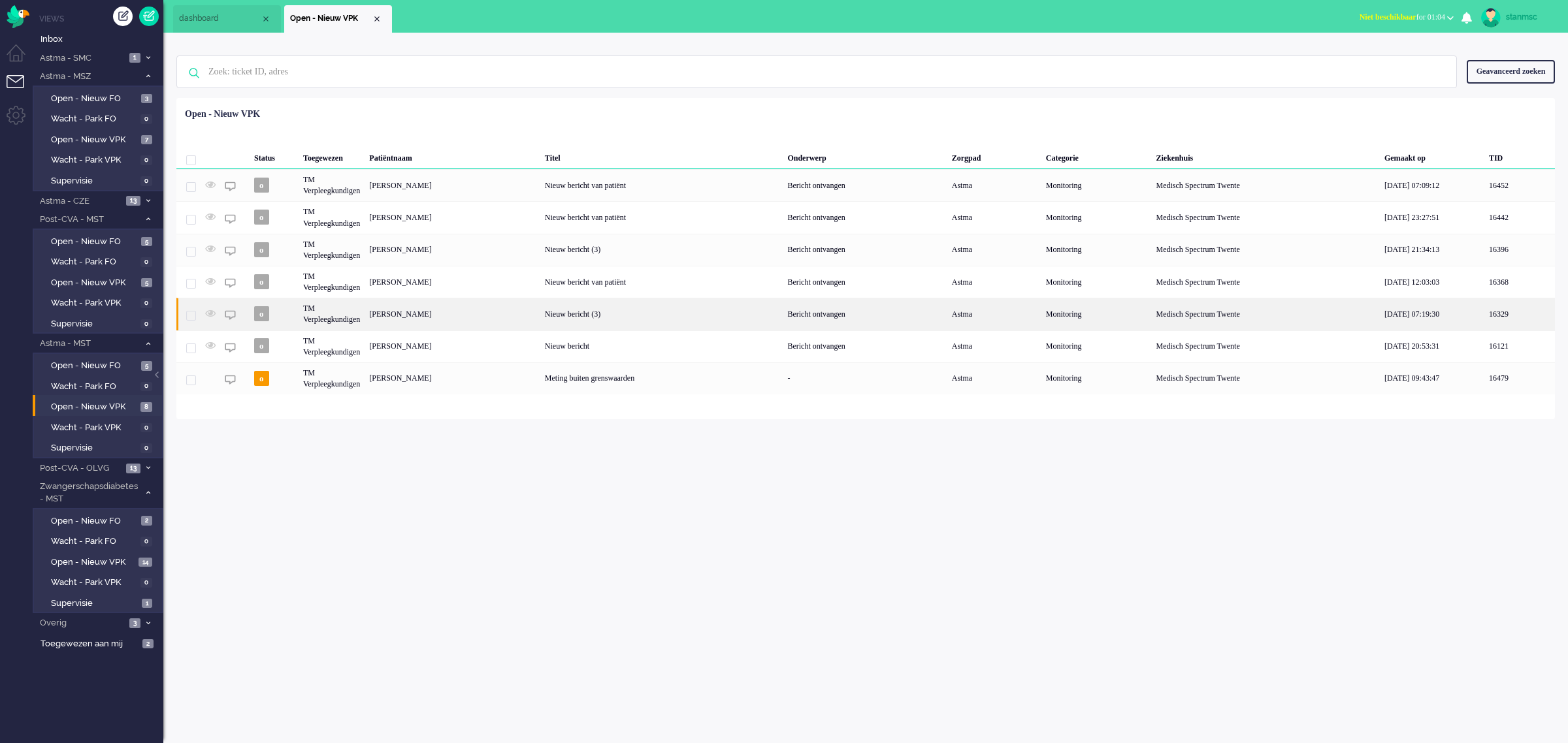
click at [416, 314] on div "Caroline van Sermondt Hemmen" at bounding box center [452, 314] width 176 height 32
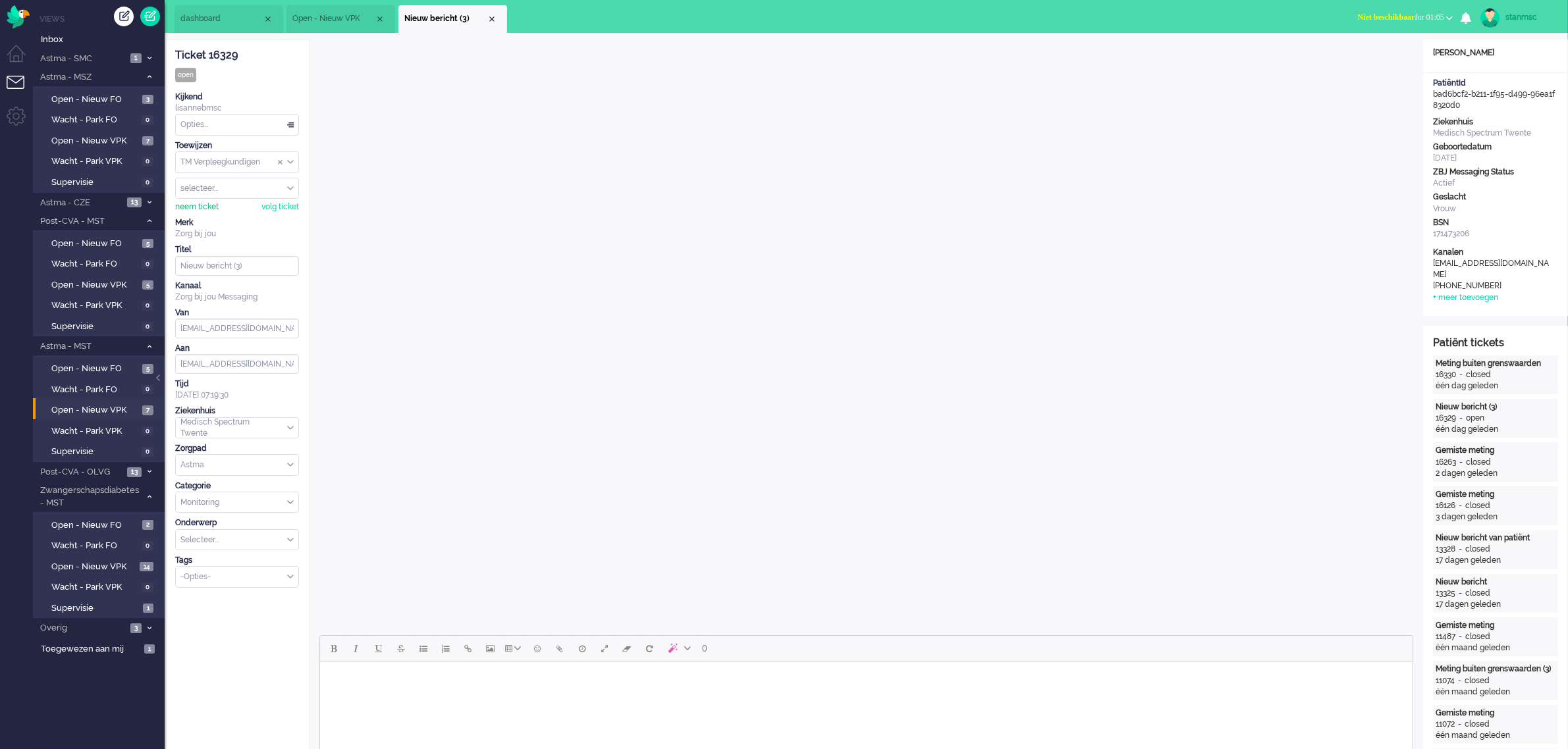
click at [199, 206] on div "neem ticket" at bounding box center [197, 207] width 43 height 11
click at [217, 126] on div "Opties..." at bounding box center [237, 124] width 123 height 20
click at [210, 218] on span "Opgelost" at bounding box center [198, 218] width 33 height 11
click at [489, 18] on div "Close tab" at bounding box center [491, 19] width 10 height 10
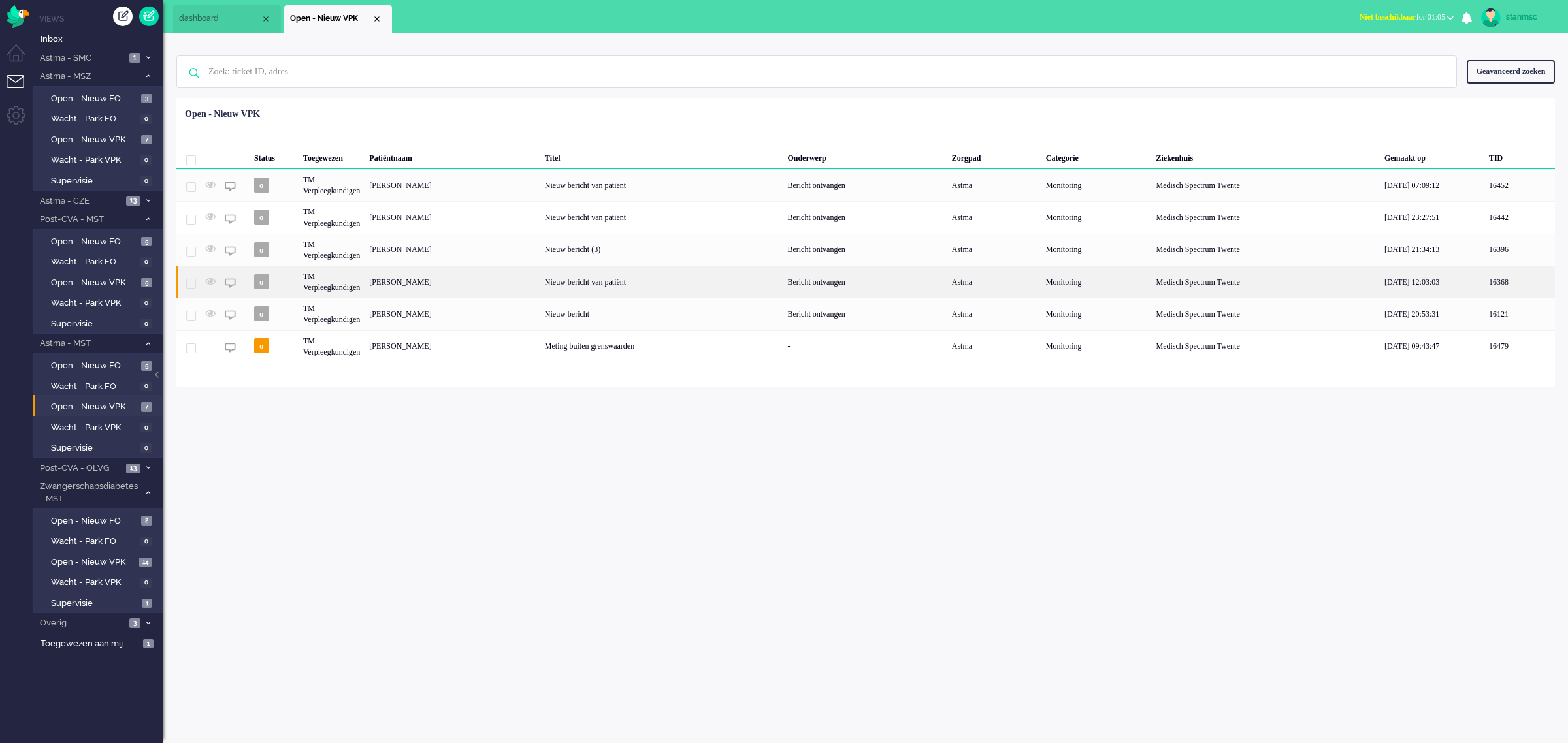
click at [325, 279] on div "TM Verpleegkundigen" at bounding box center [331, 282] width 66 height 32
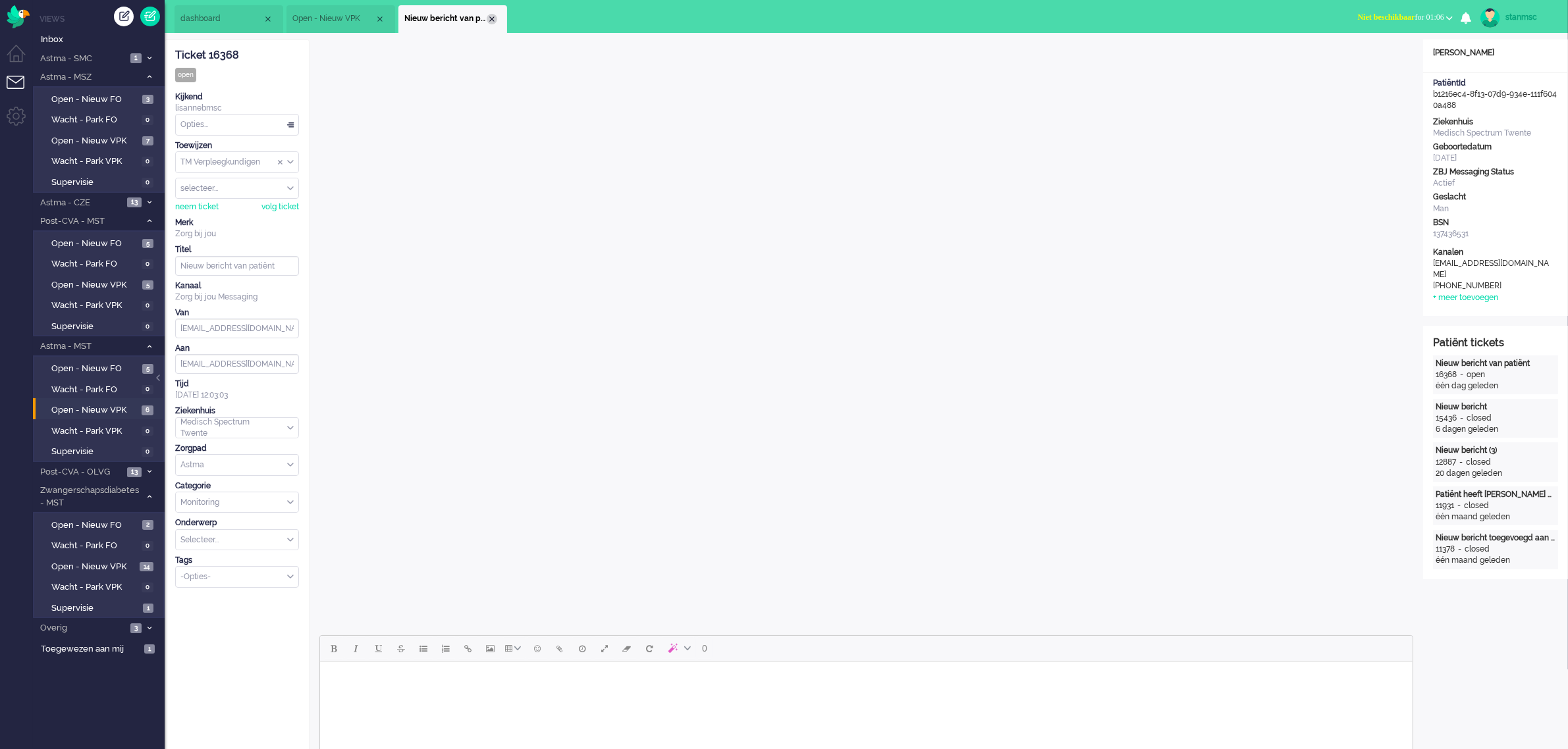
click at [491, 18] on div "Close tab" at bounding box center [491, 19] width 10 height 10
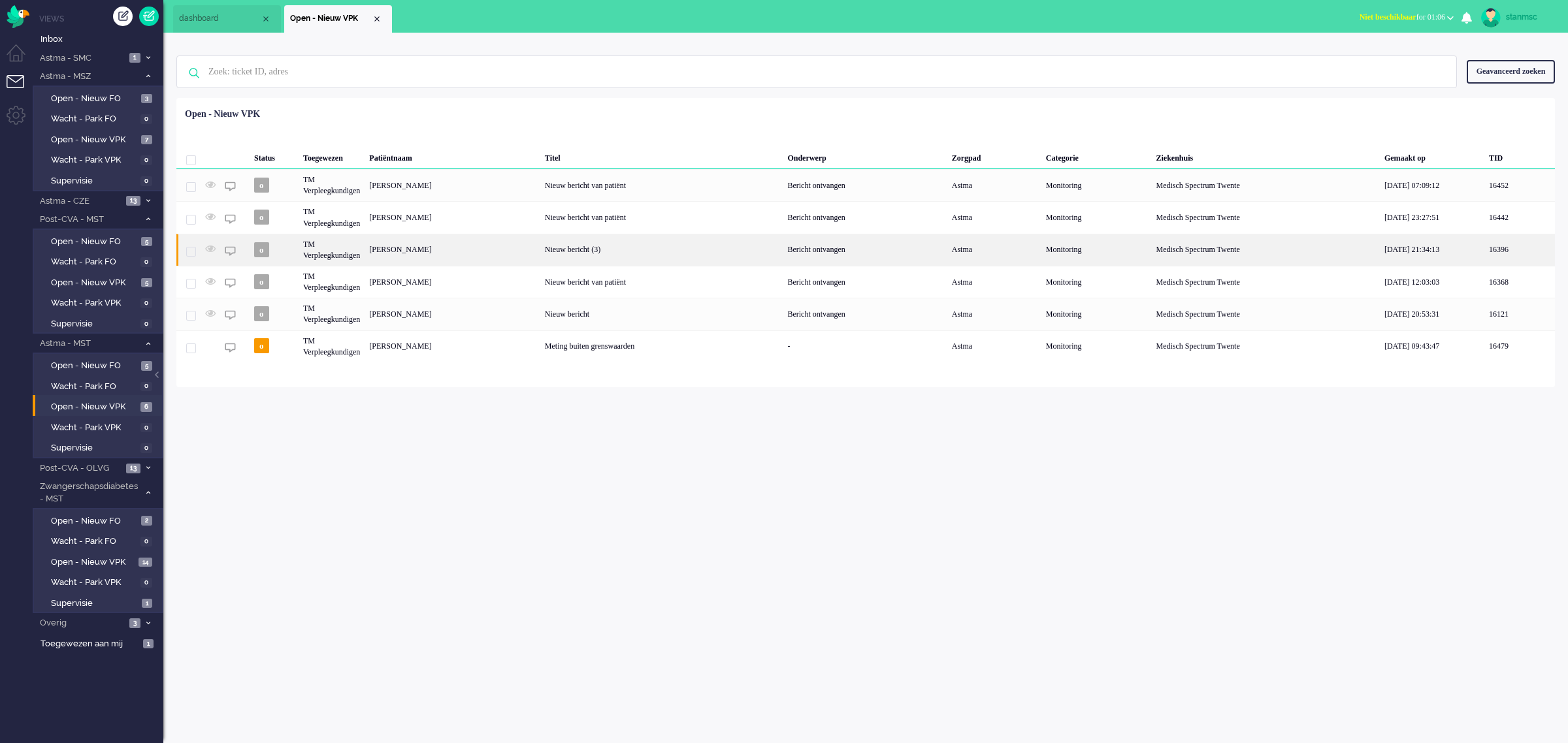
click at [438, 248] on div "[PERSON_NAME]" at bounding box center [452, 250] width 176 height 32
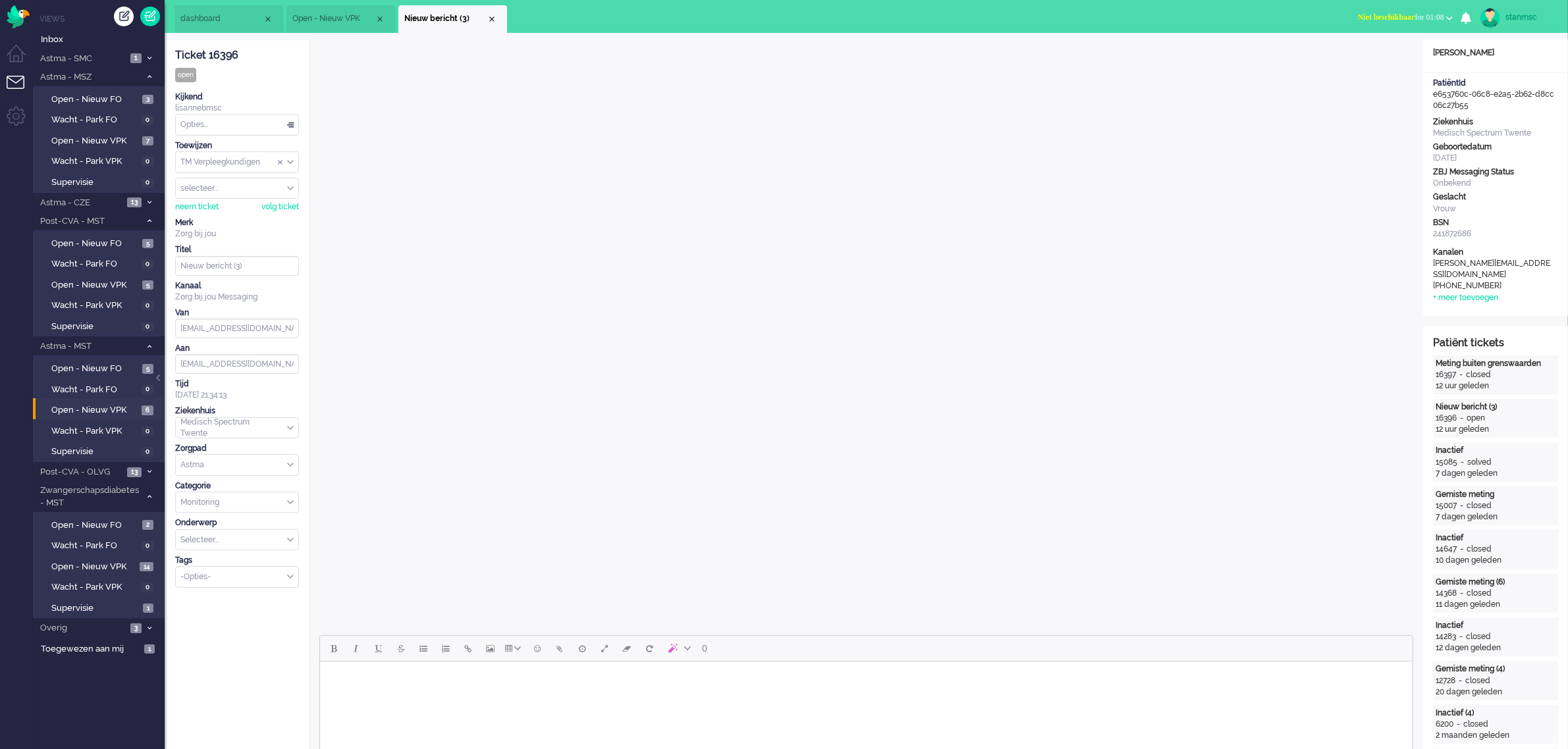
click at [1407, 17] on span "Niet beschikbaar for 01:08" at bounding box center [1401, 17] width 86 height 9
click at [1371, 61] on label "Online" at bounding box center [1398, 59] width 104 height 11
click at [491, 17] on div "Close tab" at bounding box center [491, 19] width 10 height 10
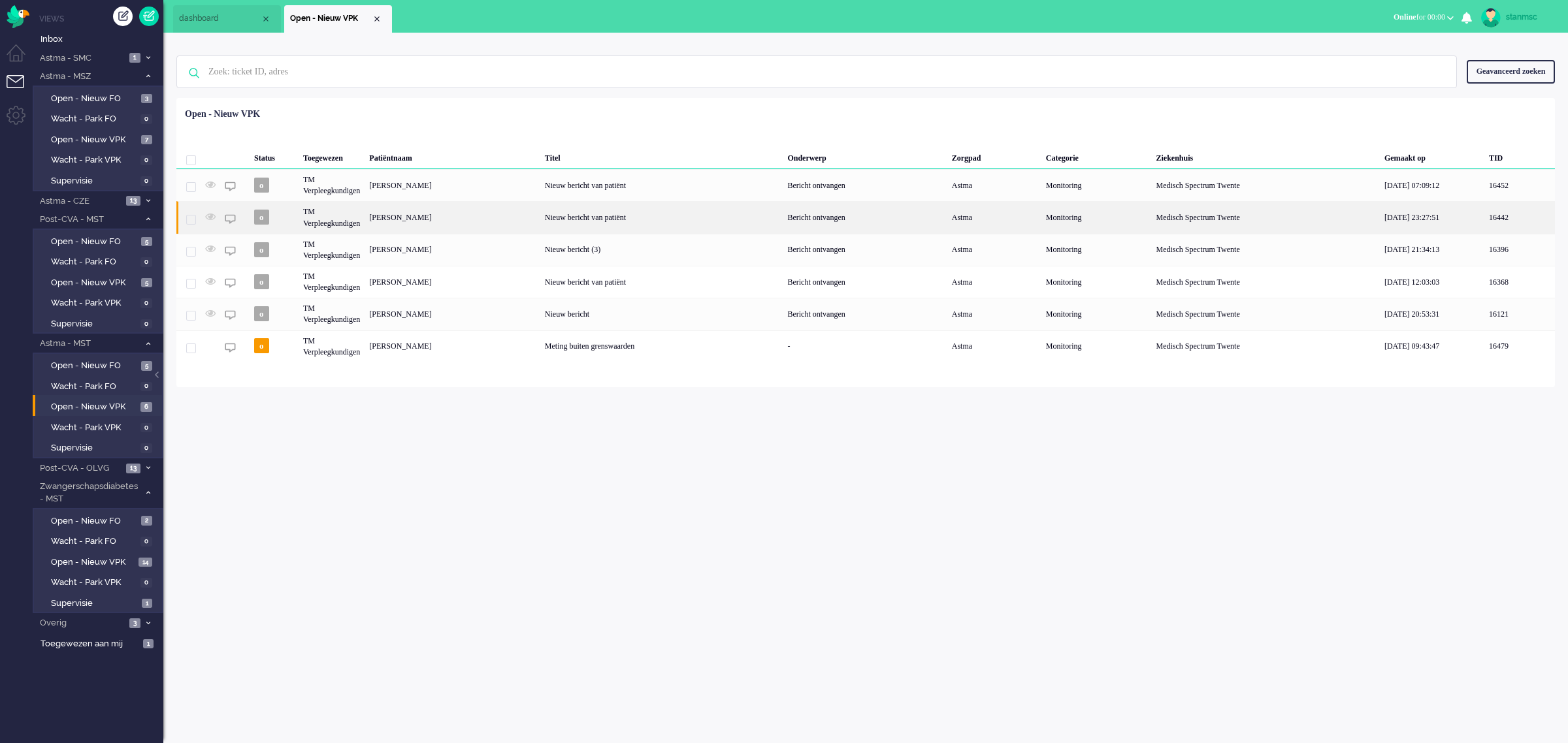
click at [357, 217] on div "TM Verpleegkundigen" at bounding box center [331, 217] width 66 height 32
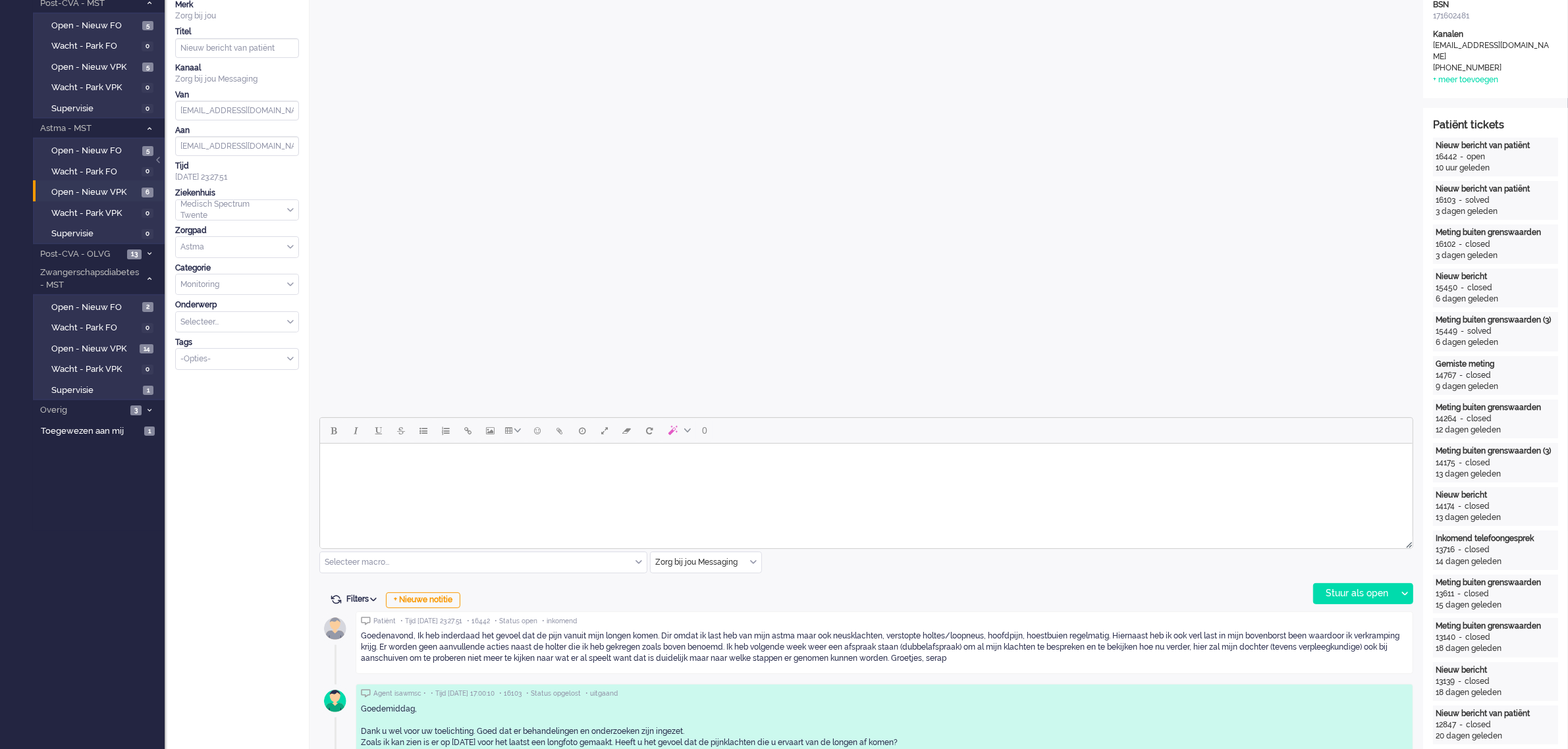
scroll to position [247, 0]
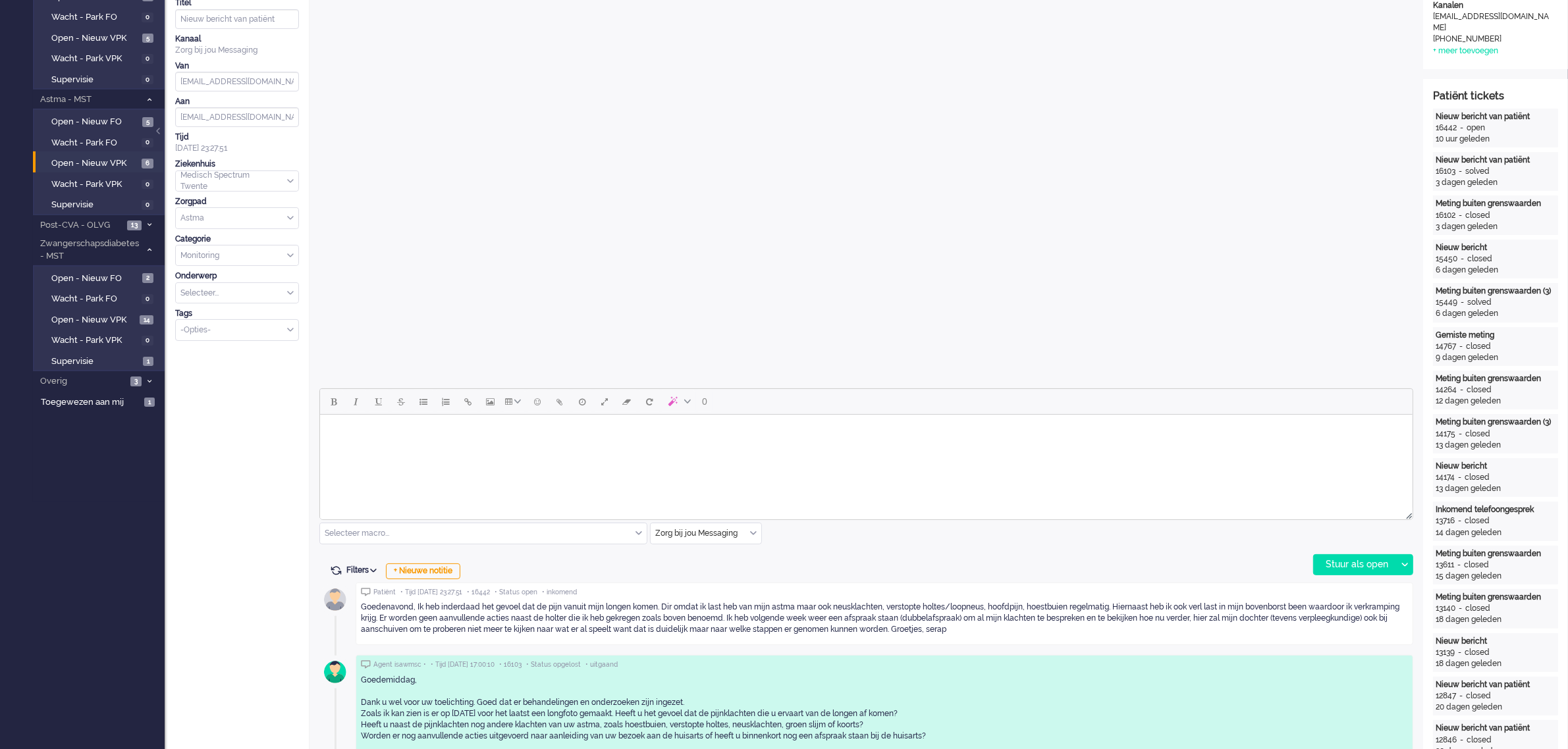
click at [385, 449] on html at bounding box center [866, 431] width 1093 height 33
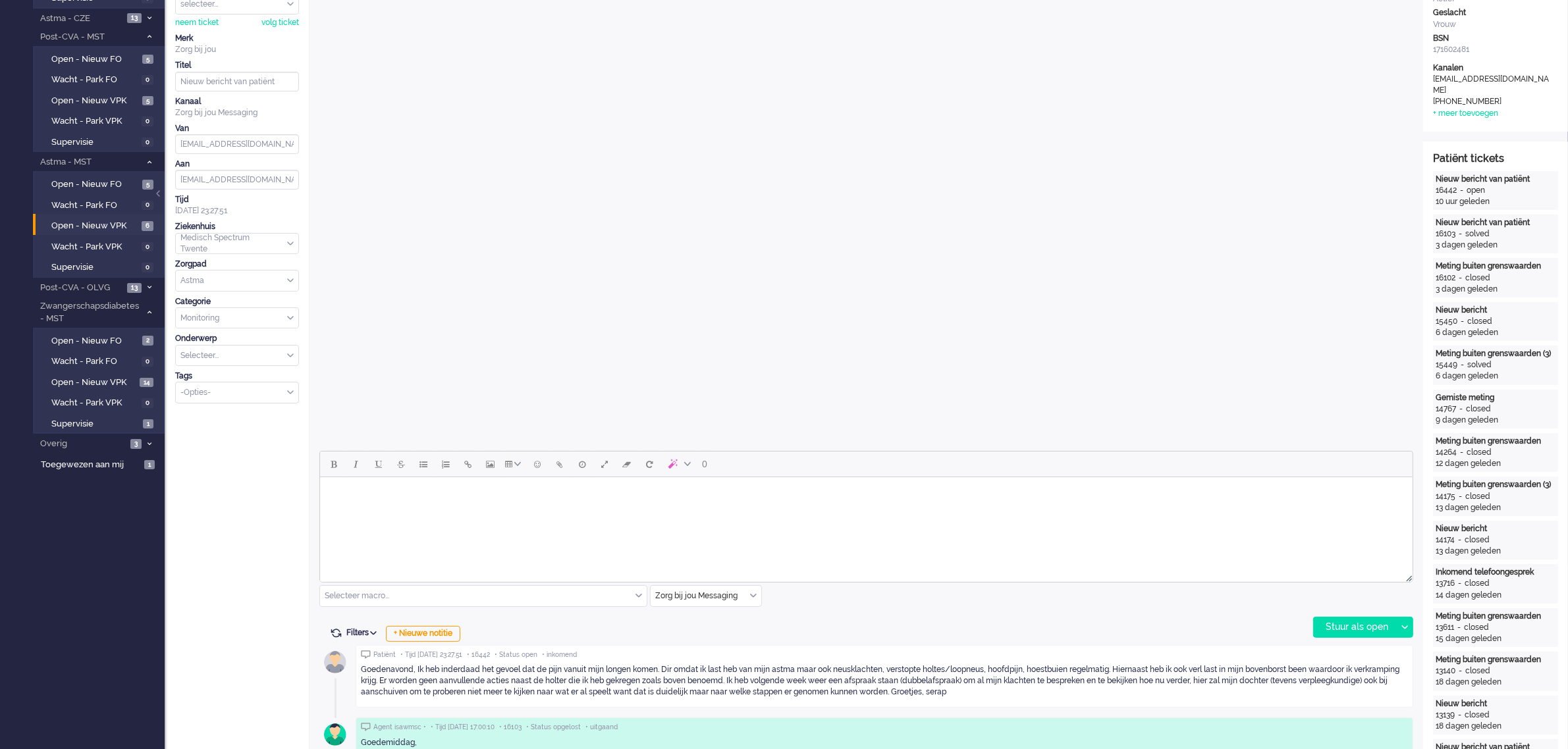
scroll to position [0, 0]
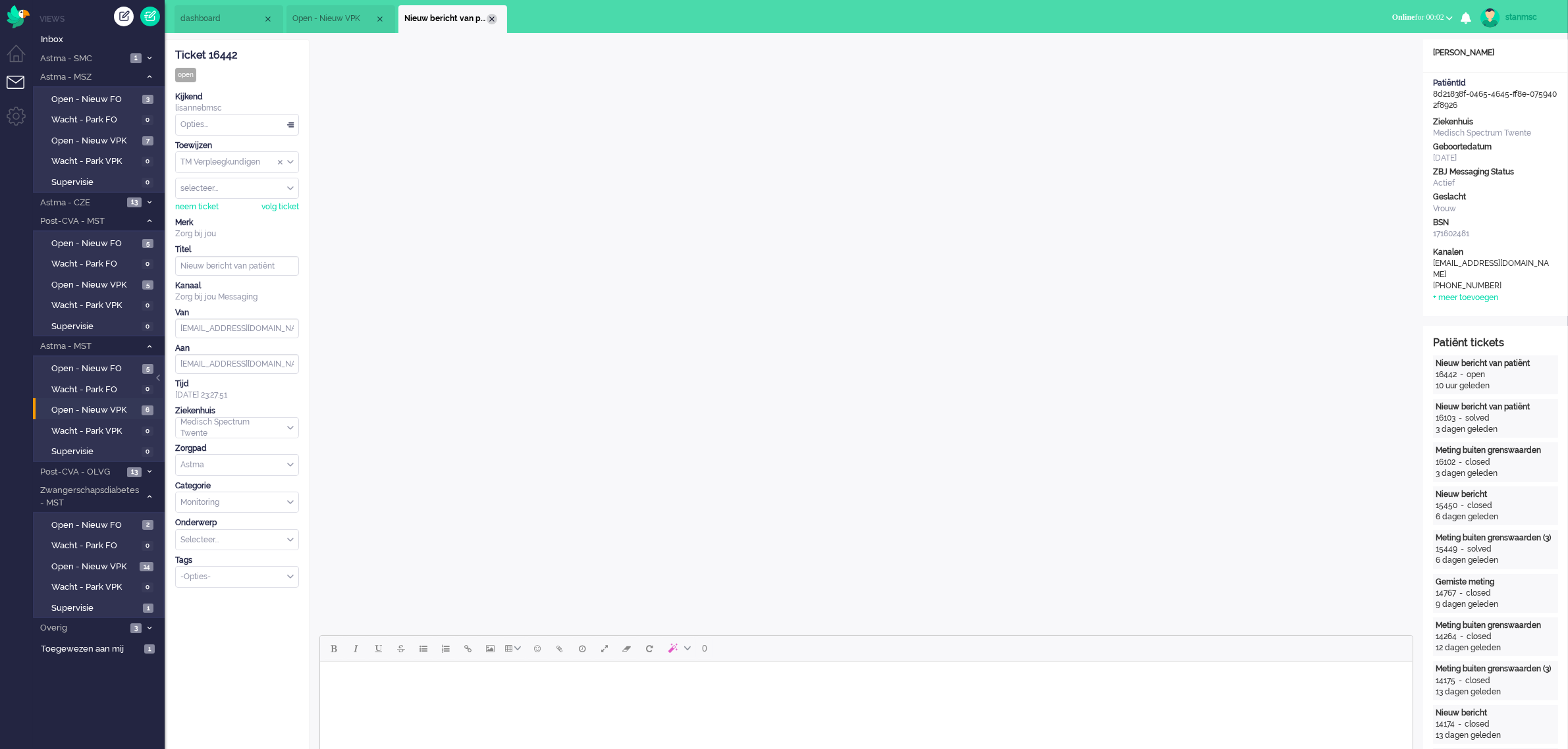
click at [491, 15] on div "Close tab" at bounding box center [491, 19] width 10 height 10
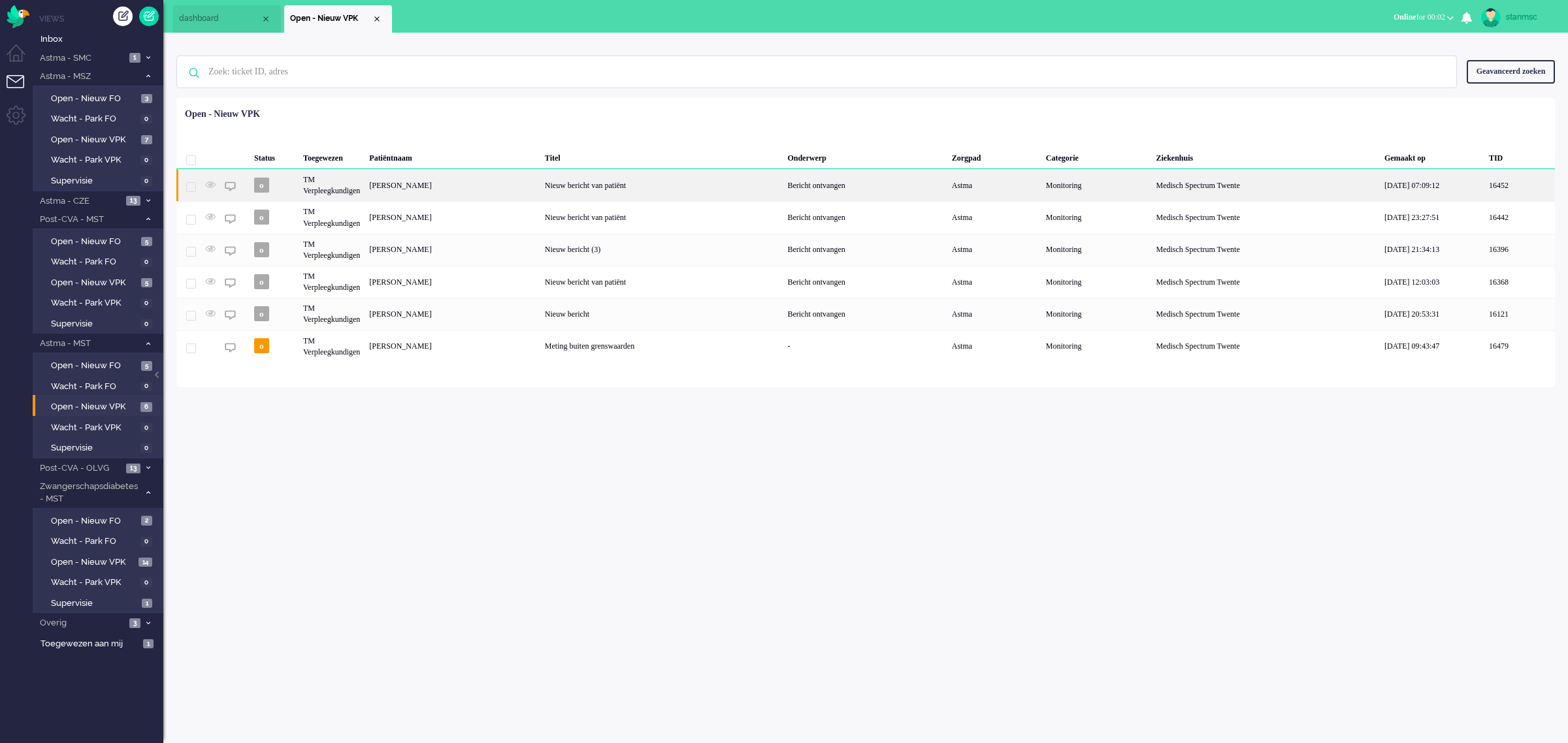
click at [351, 185] on div "TM Verpleegkundigen" at bounding box center [331, 185] width 66 height 32
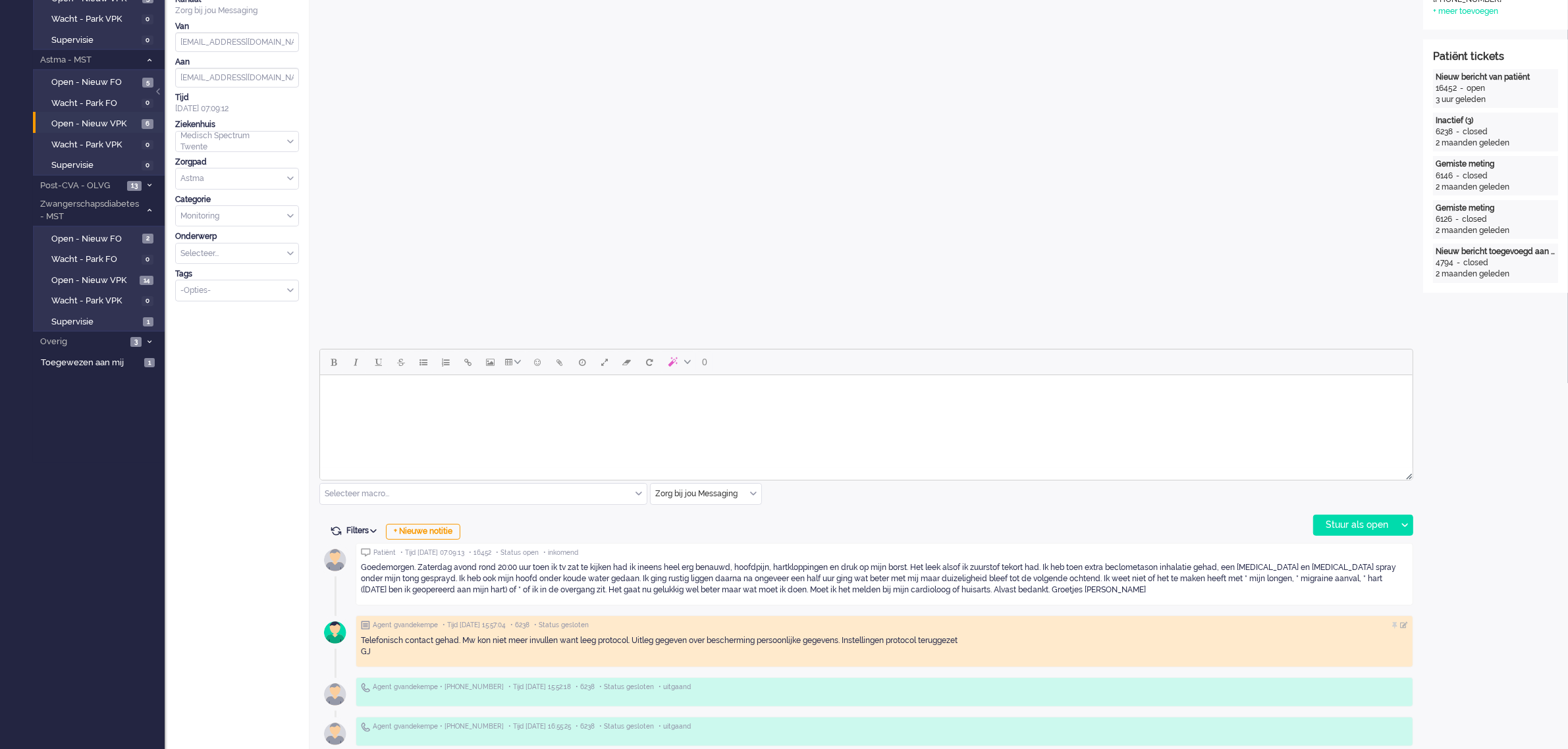
scroll to position [369, 0]
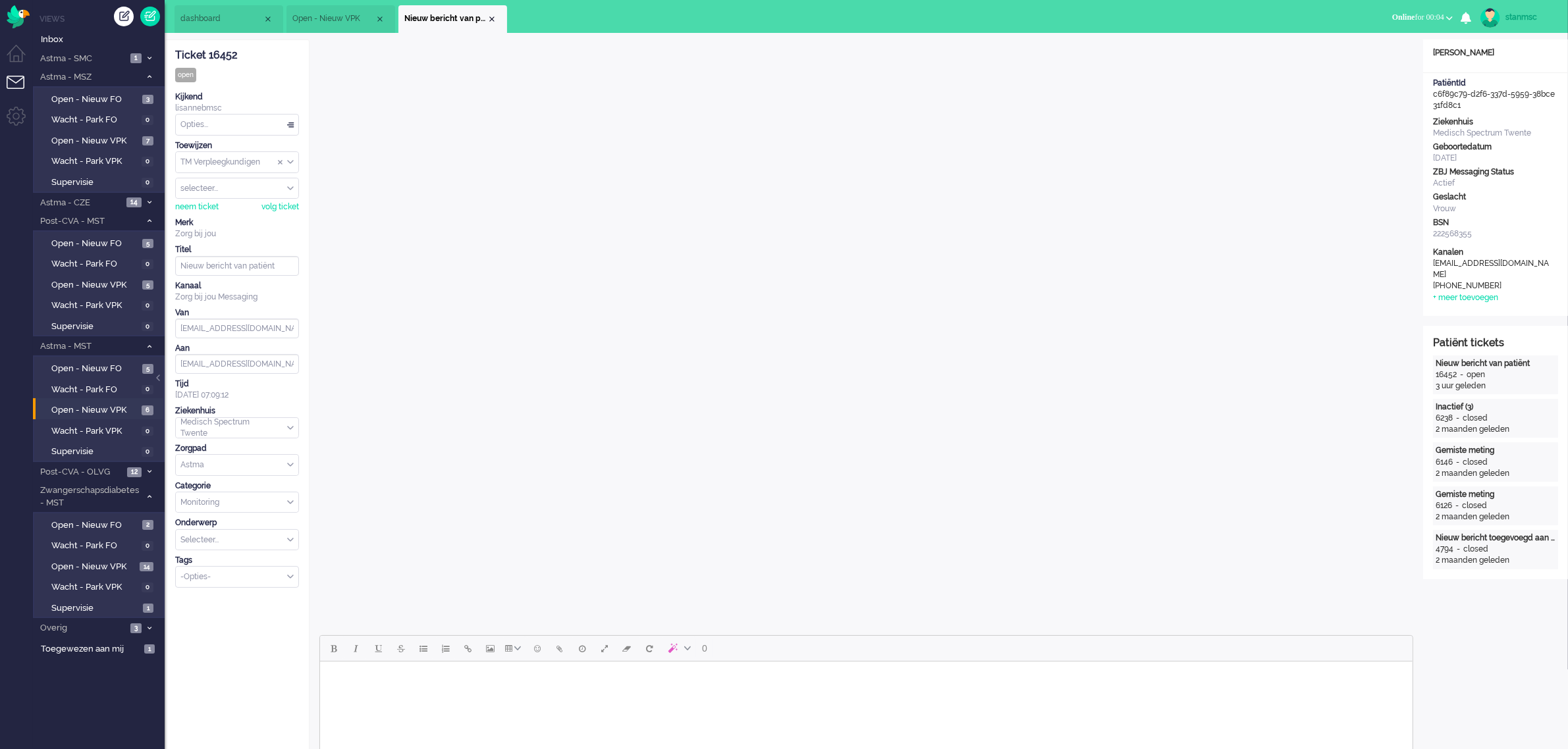
click at [346, 14] on span "Open - Nieuw VPK" at bounding box center [334, 19] width 82 height 11
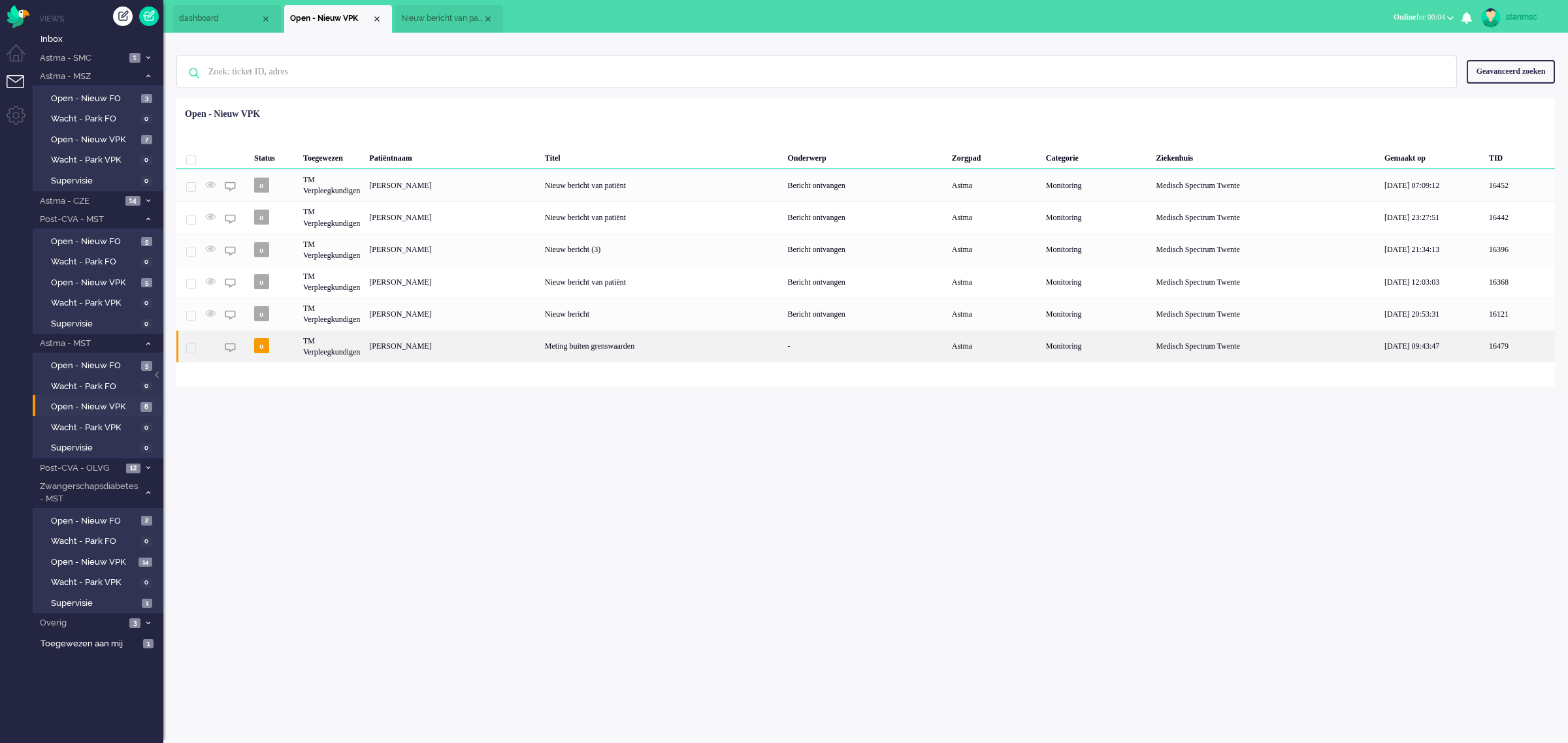
click at [364, 346] on div "TM Verpleegkundigen" at bounding box center [331, 346] width 66 height 32
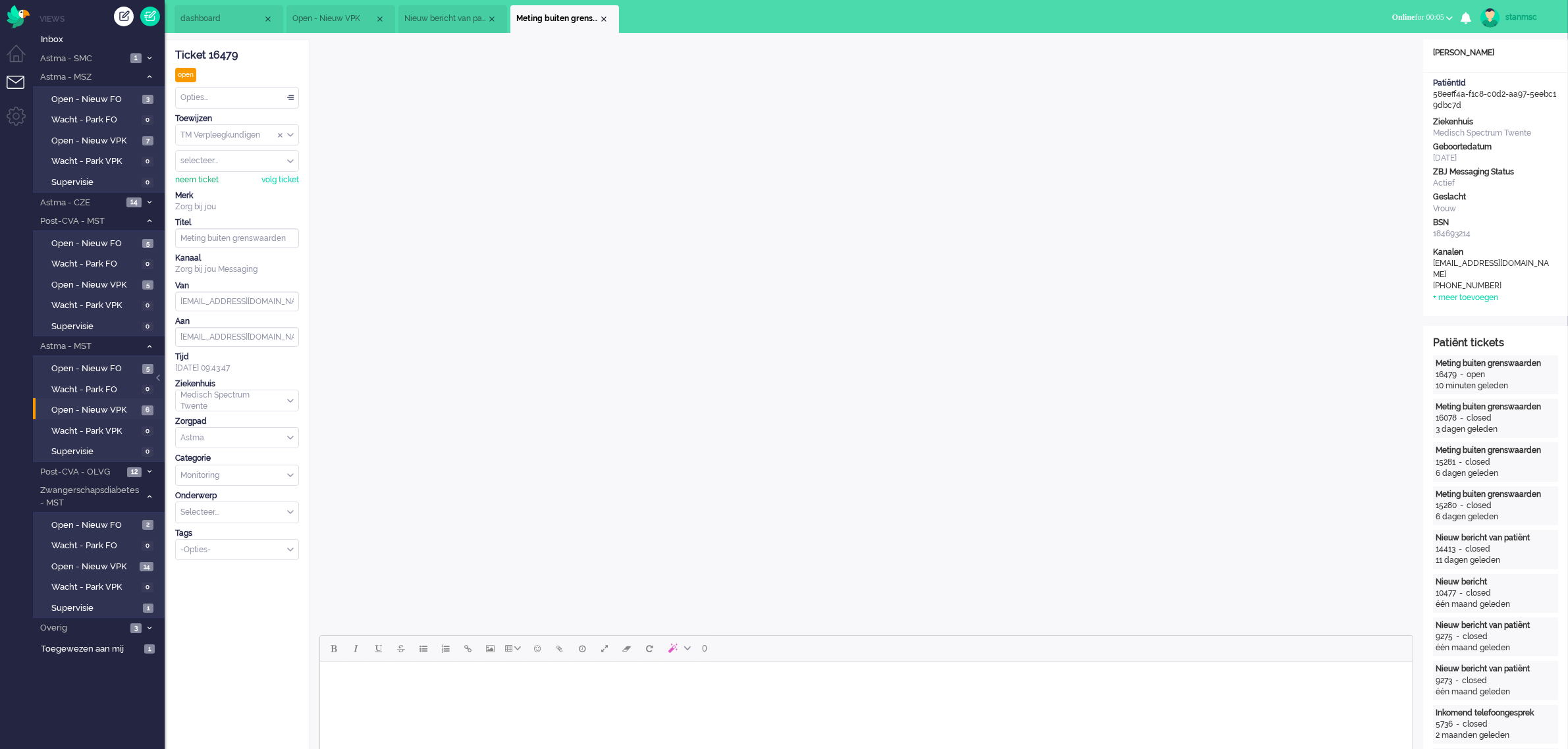
click at [194, 185] on div "neem ticket" at bounding box center [197, 180] width 43 height 11
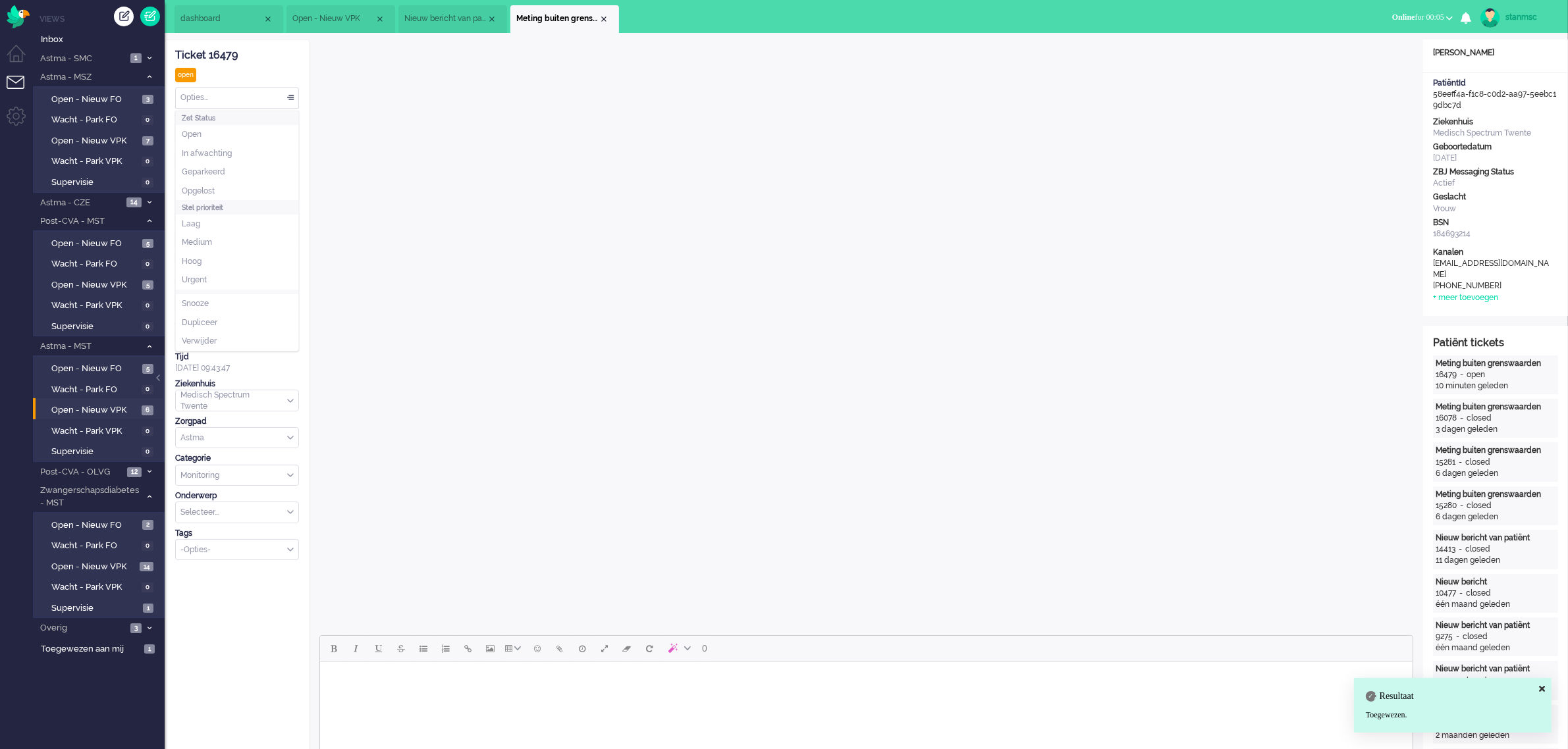
click at [218, 95] on div "Opties..." at bounding box center [237, 98] width 123 height 20
click at [219, 193] on li "Opgelost" at bounding box center [237, 191] width 123 height 19
click at [604, 17] on div "Close tab" at bounding box center [604, 19] width 10 height 10
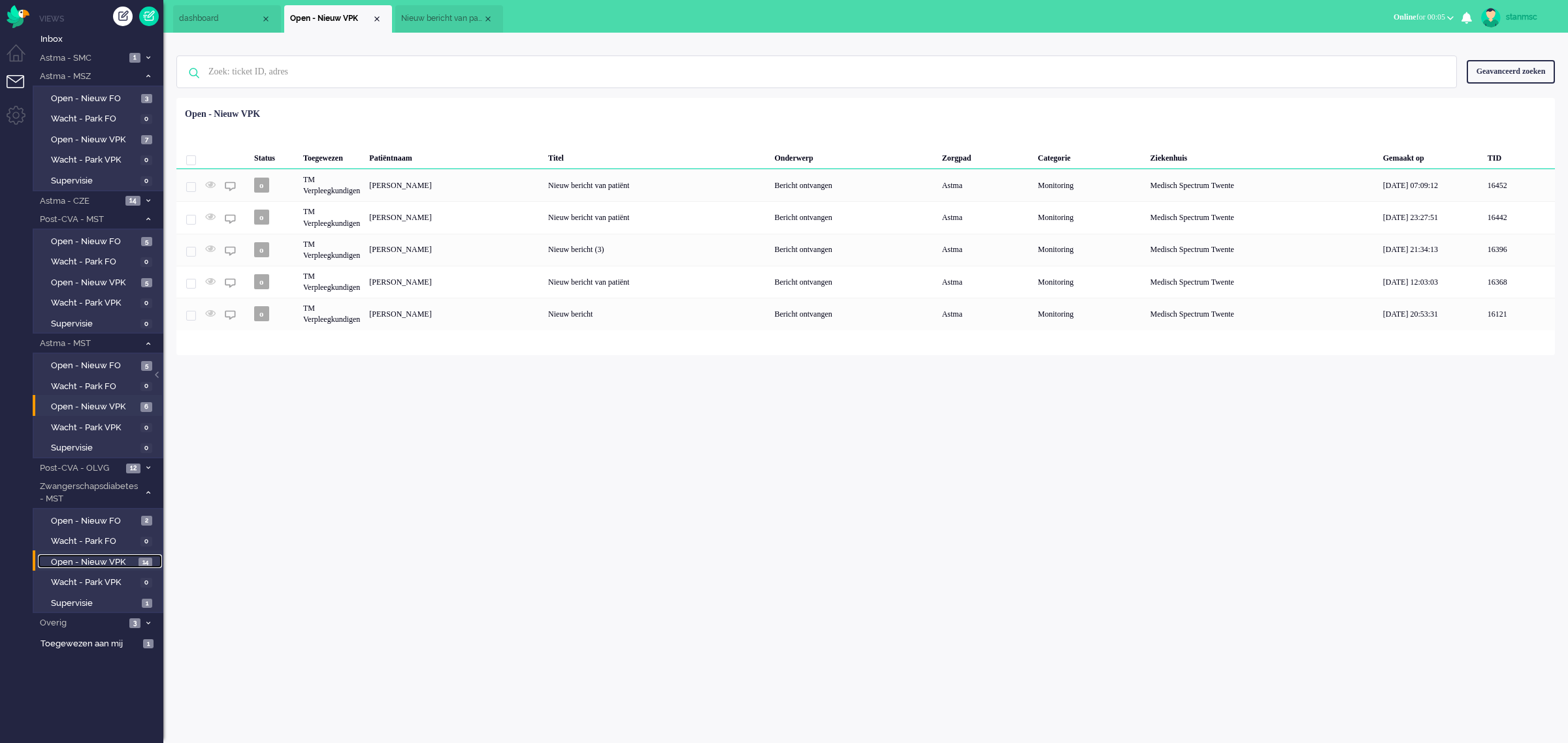
click at [84, 558] on span "Open - Nieuw VPK" at bounding box center [93, 563] width 84 height 12
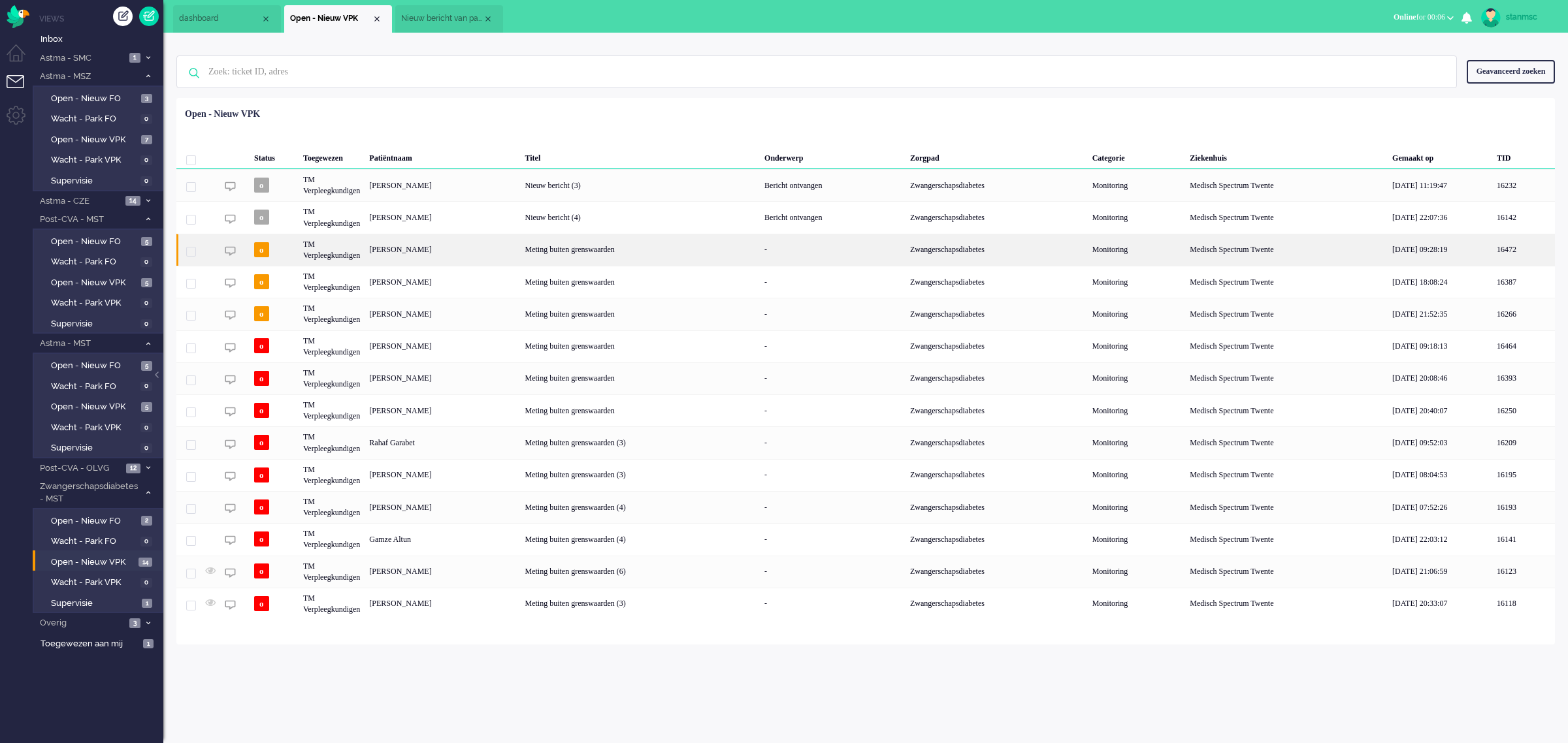
click at [340, 250] on div "TM Verpleegkundigen" at bounding box center [331, 250] width 66 height 32
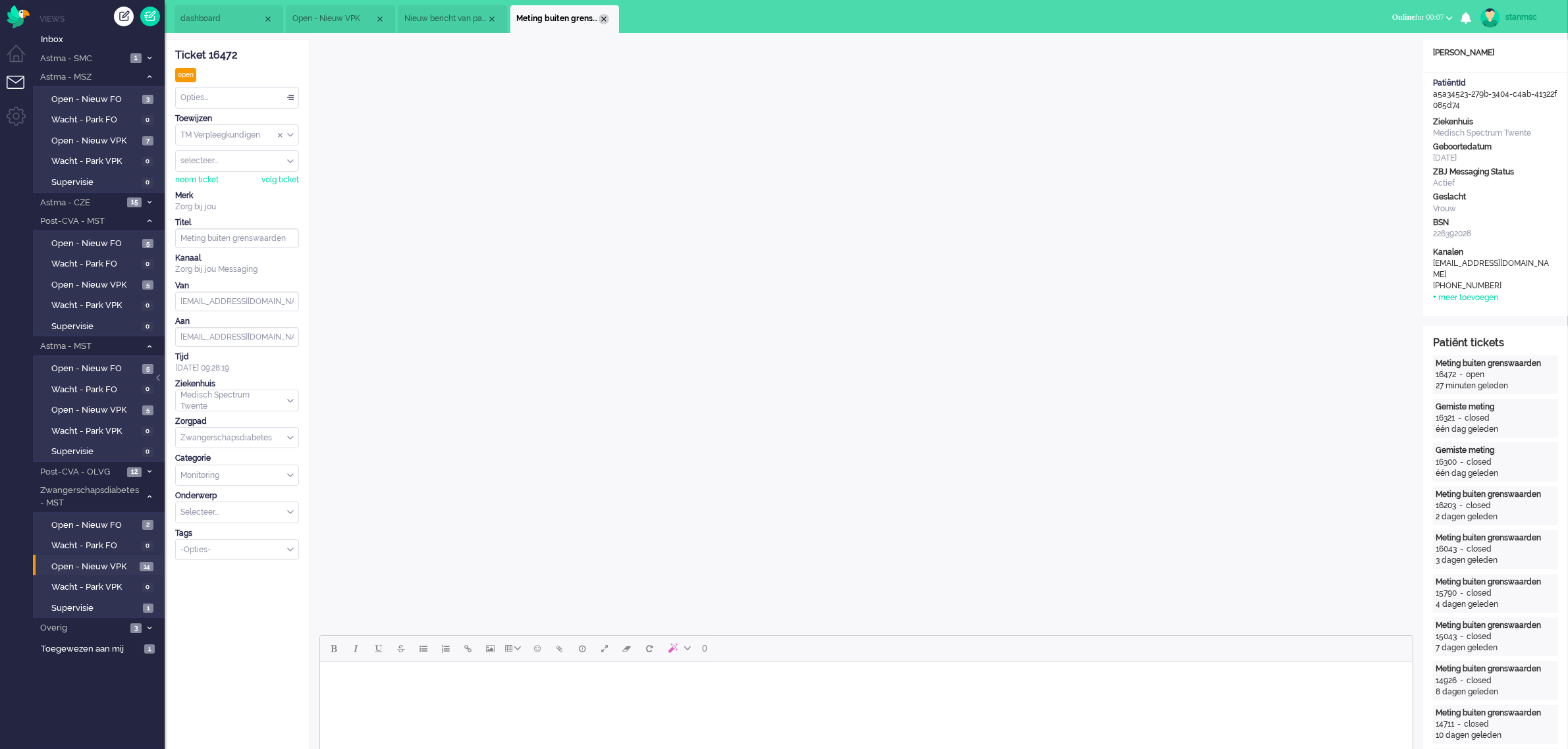
click at [600, 21] on div "Close tab" at bounding box center [604, 19] width 10 height 10
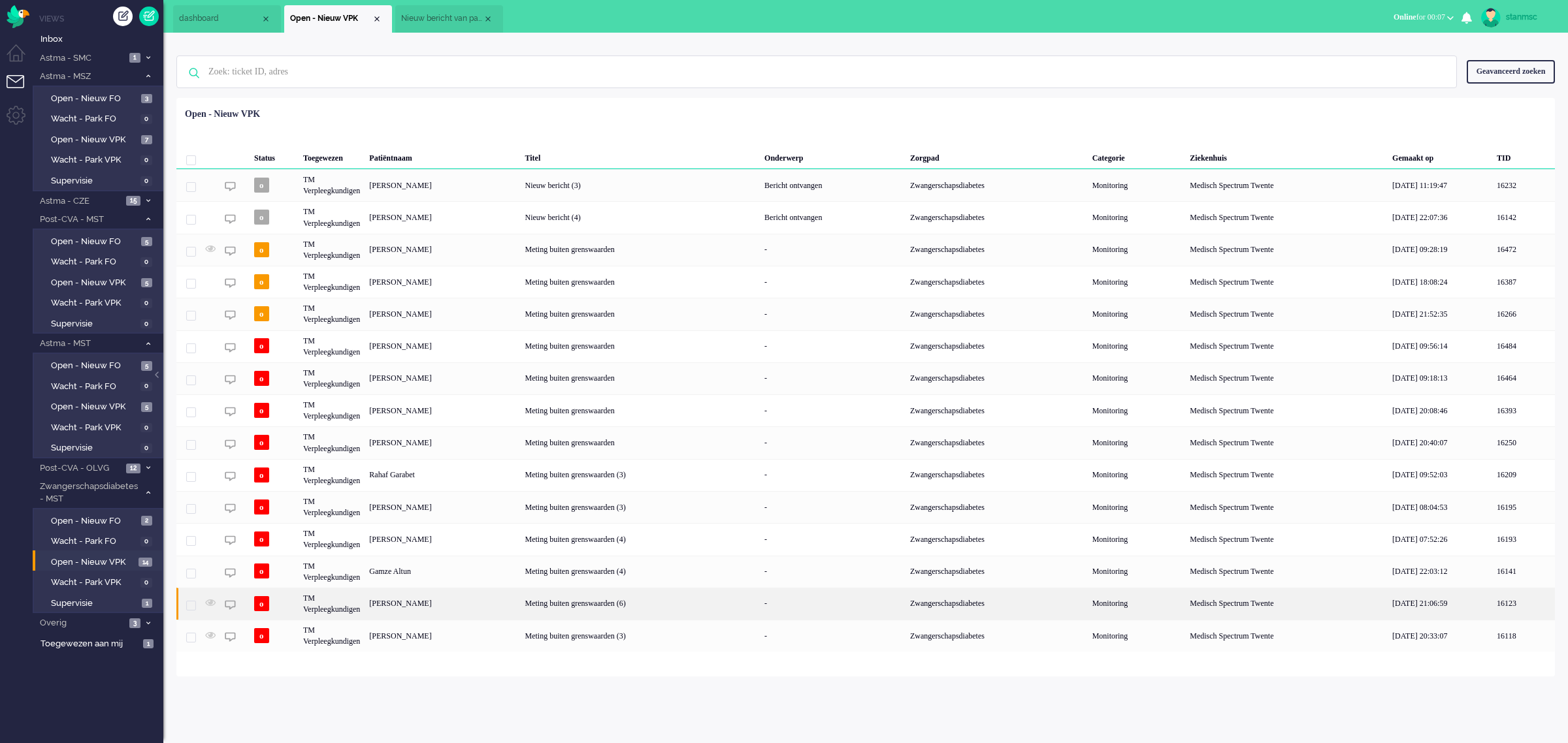
click at [358, 605] on div "TM Verpleegkundigen" at bounding box center [331, 604] width 66 height 32
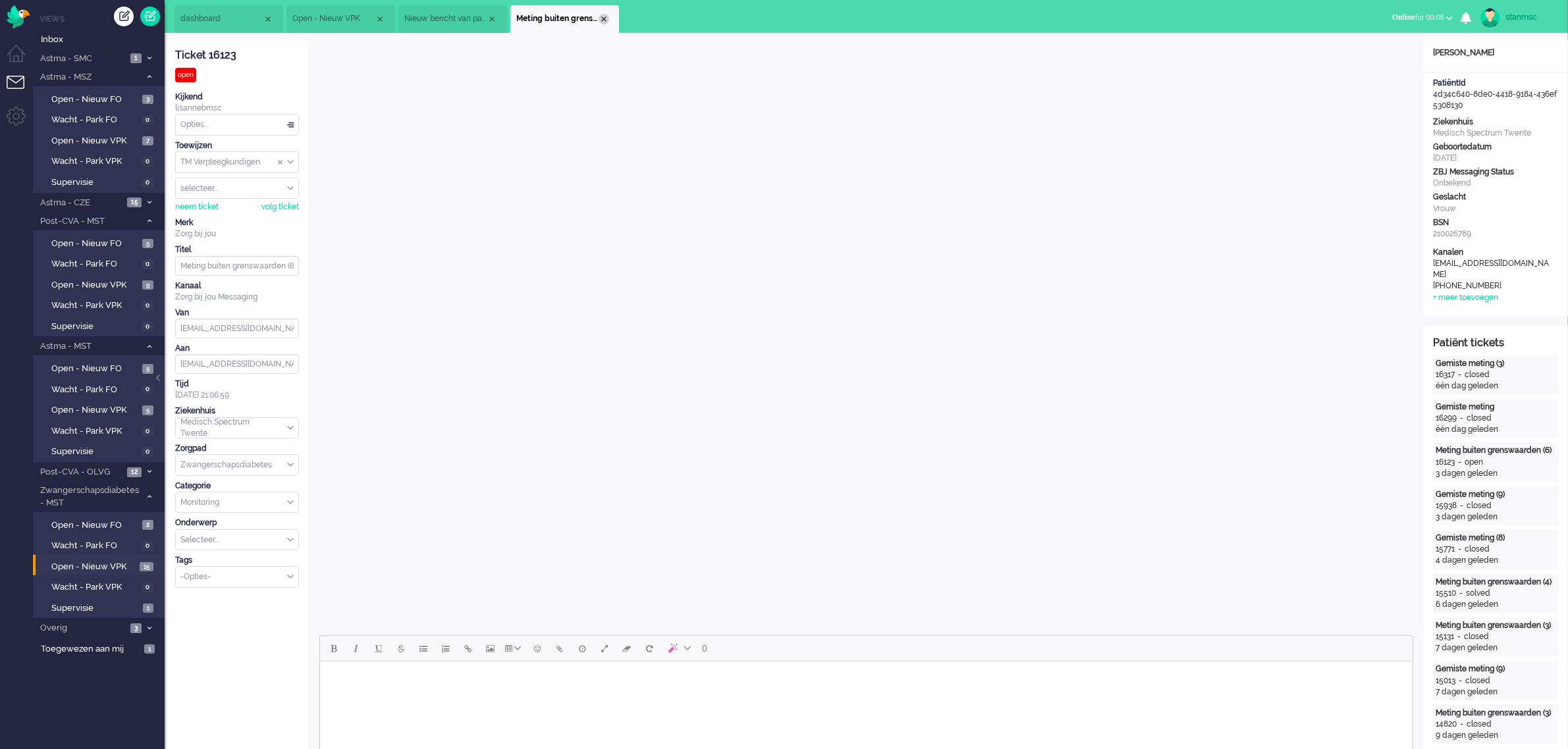
click at [606, 18] on div "Close tab" at bounding box center [604, 19] width 10 height 10
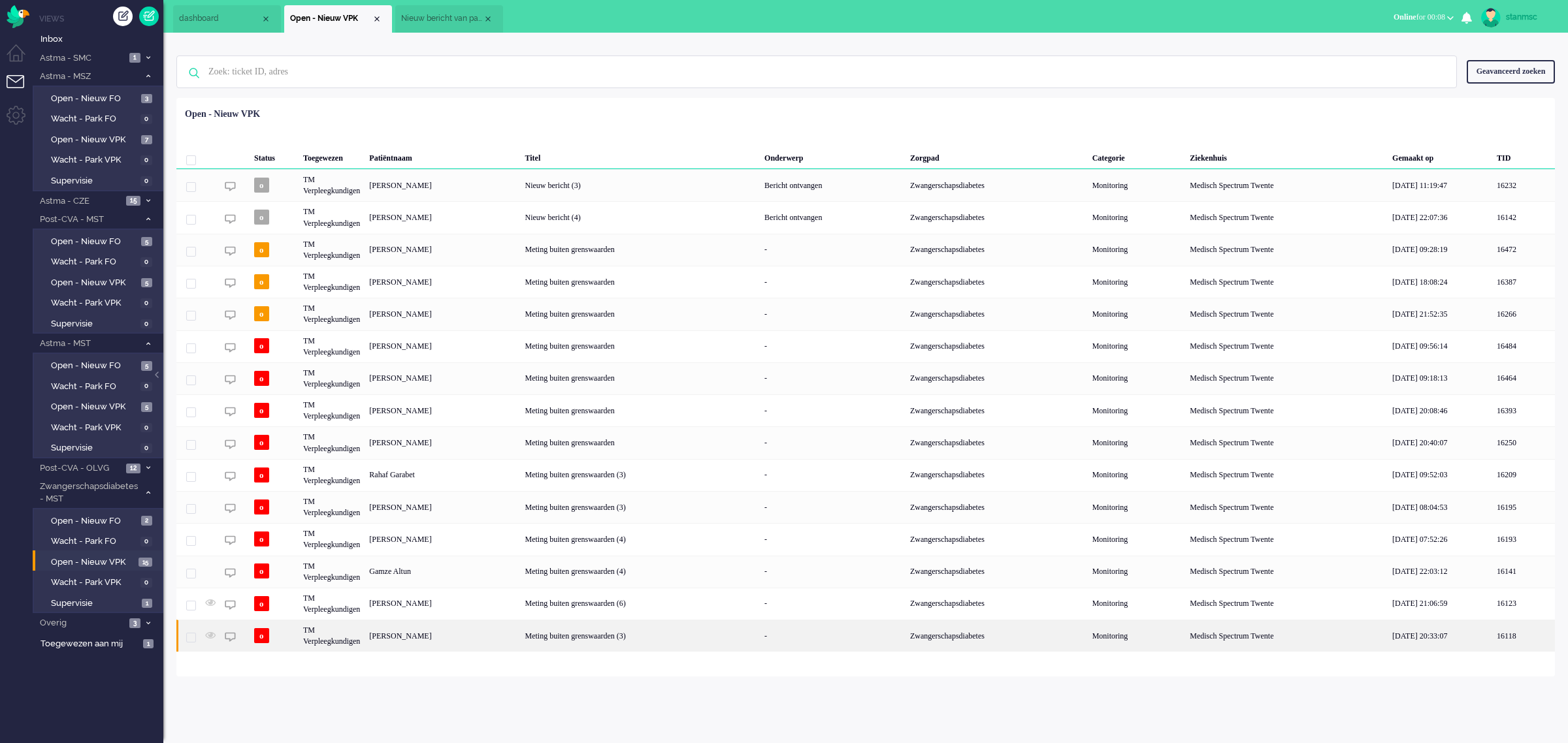
click at [411, 635] on div "[PERSON_NAME]" at bounding box center [442, 636] width 156 height 32
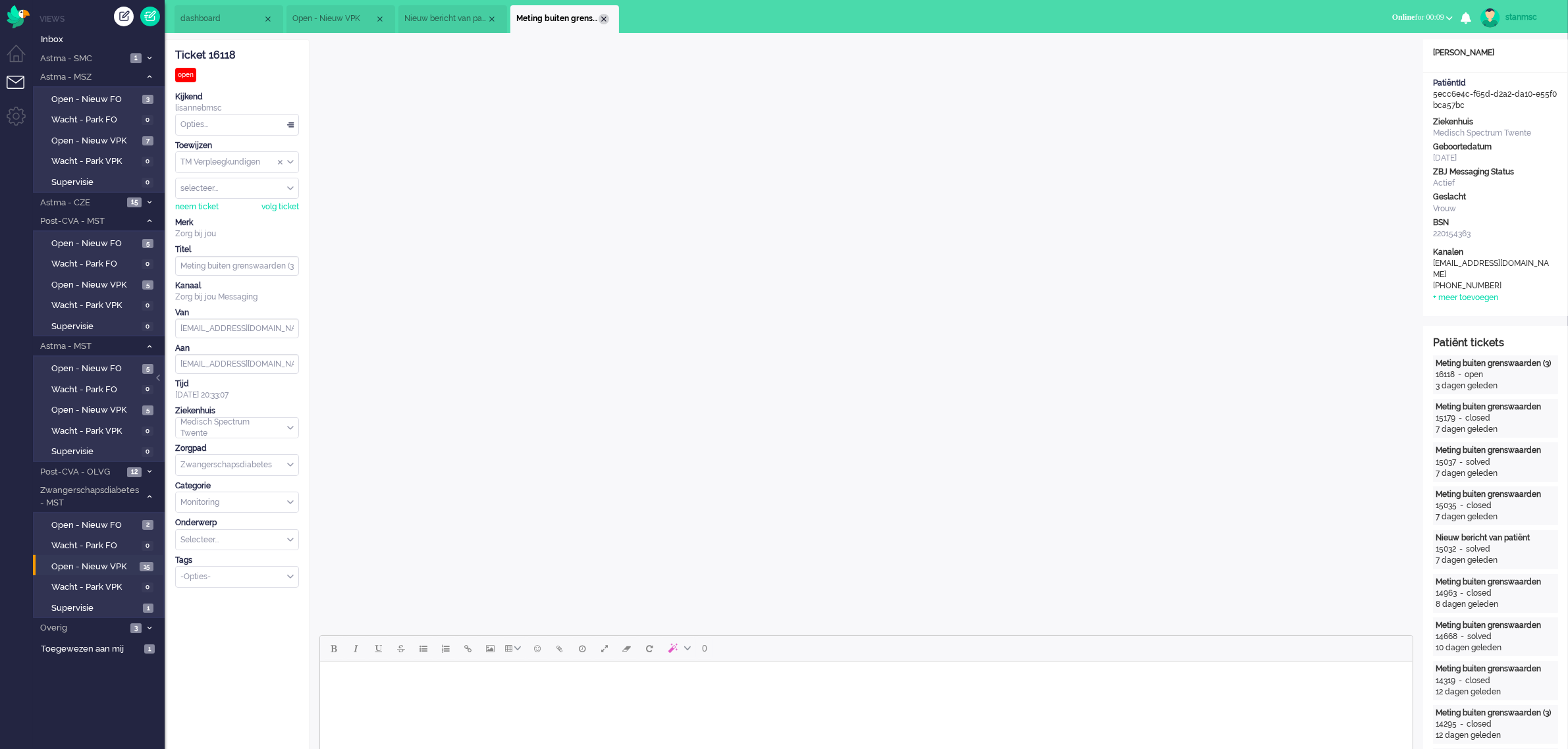
click at [605, 20] on div "Close tab" at bounding box center [604, 19] width 10 height 10
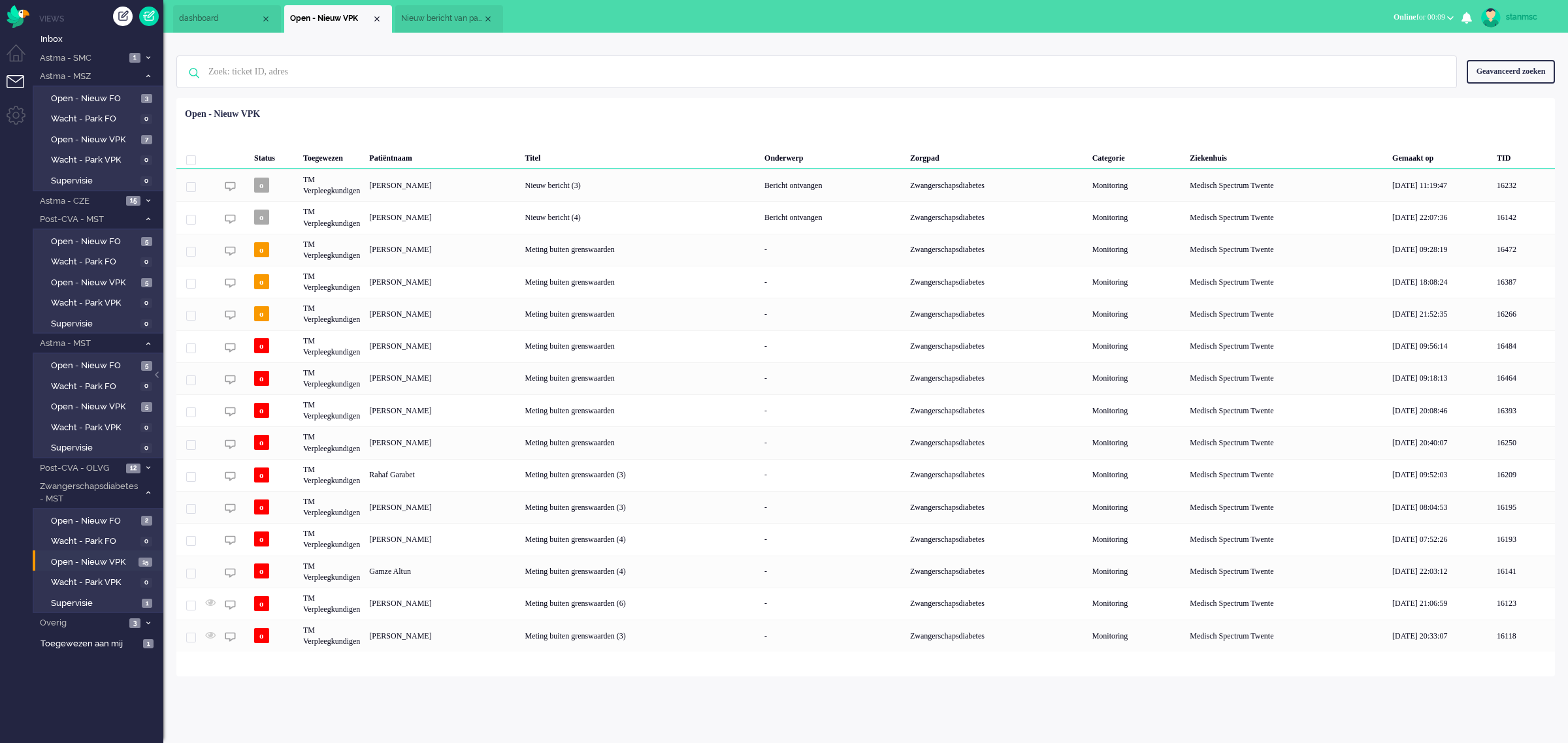
click at [446, 21] on span "Nieuw bericht van patiënt" at bounding box center [442, 19] width 82 height 11
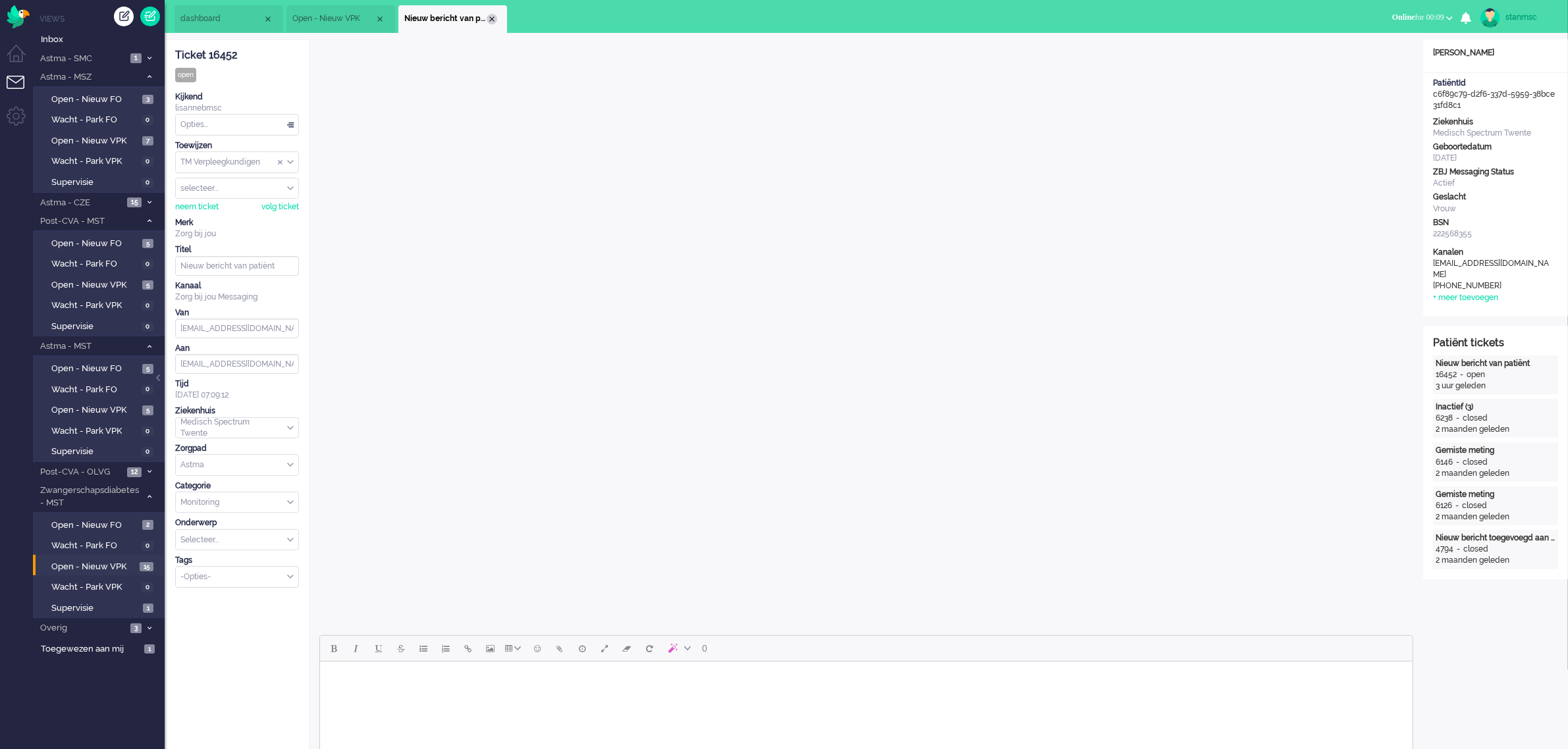
click at [491, 18] on div "Close tab" at bounding box center [491, 19] width 10 height 10
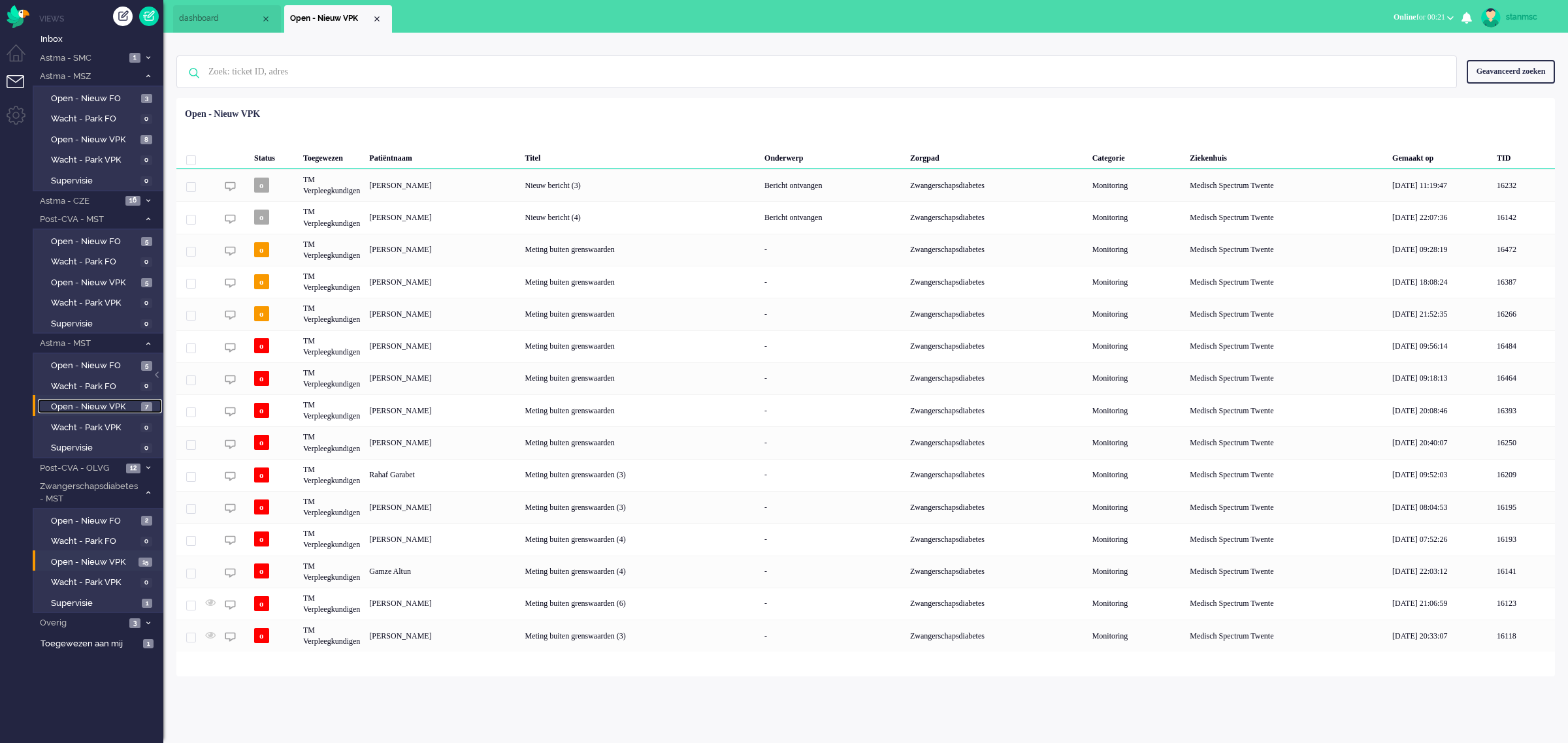
click at [100, 402] on span "Open - Nieuw VPK" at bounding box center [95, 407] width 87 height 12
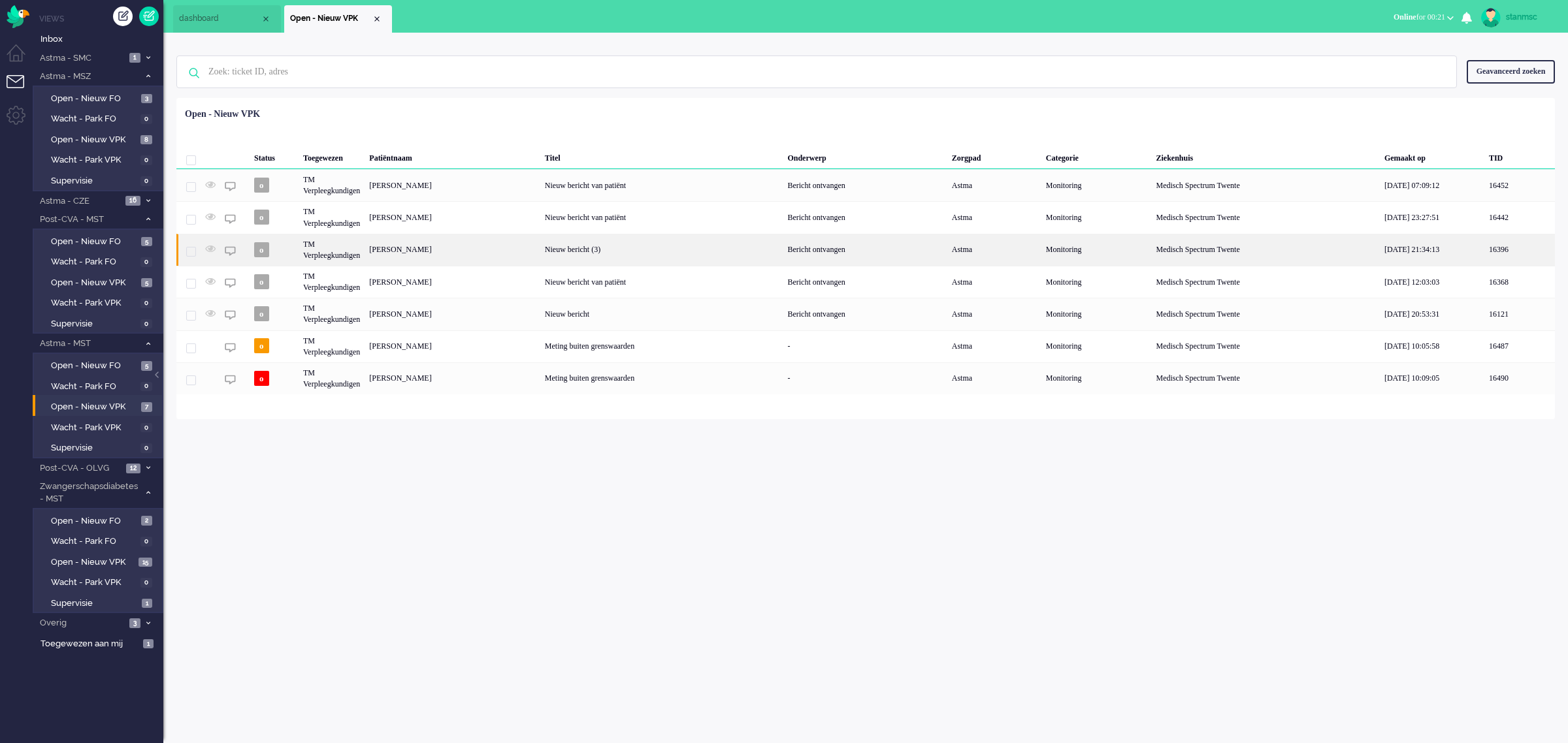
click at [432, 252] on div "[PERSON_NAME]" at bounding box center [452, 250] width 176 height 32
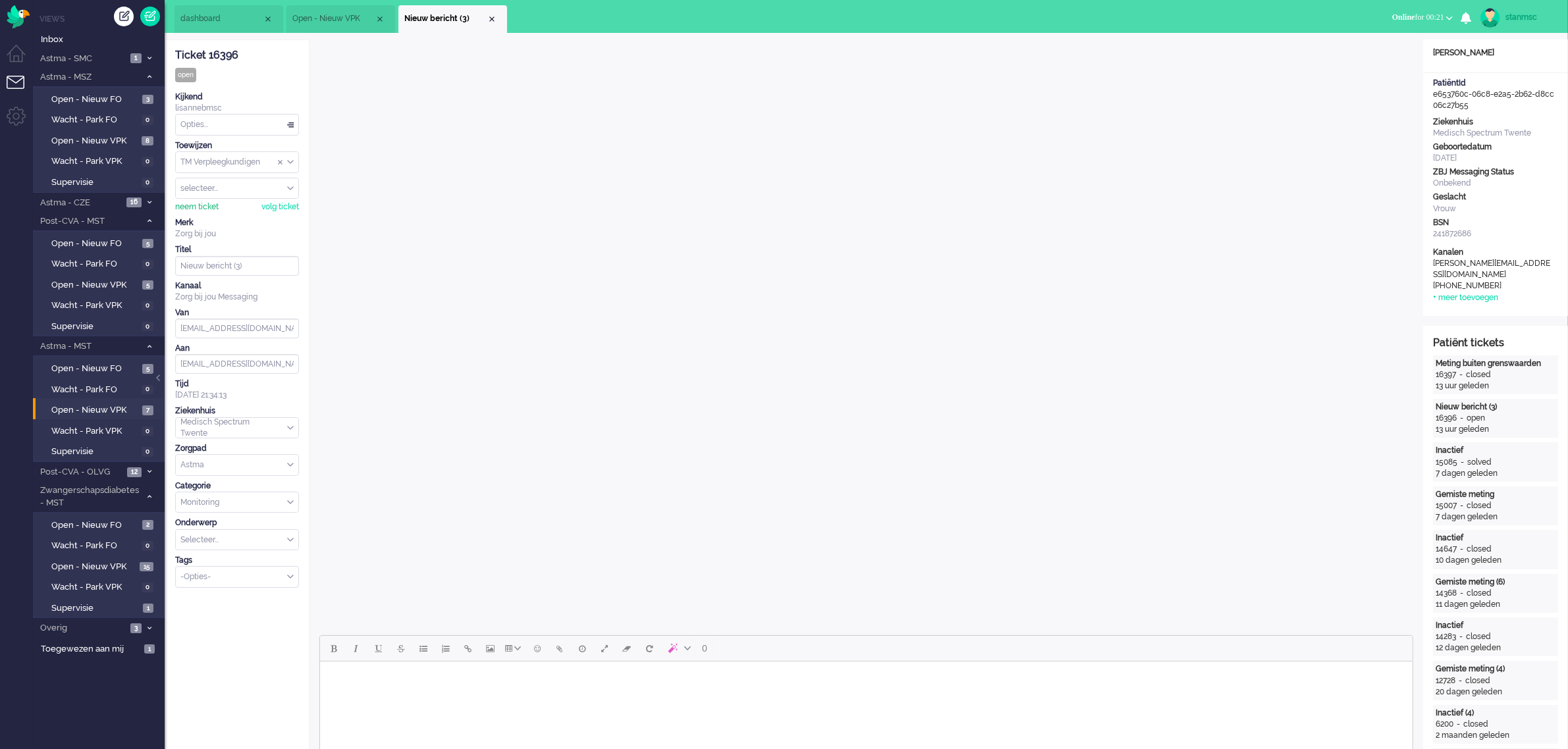
click at [199, 206] on div "neem ticket" at bounding box center [197, 207] width 43 height 11
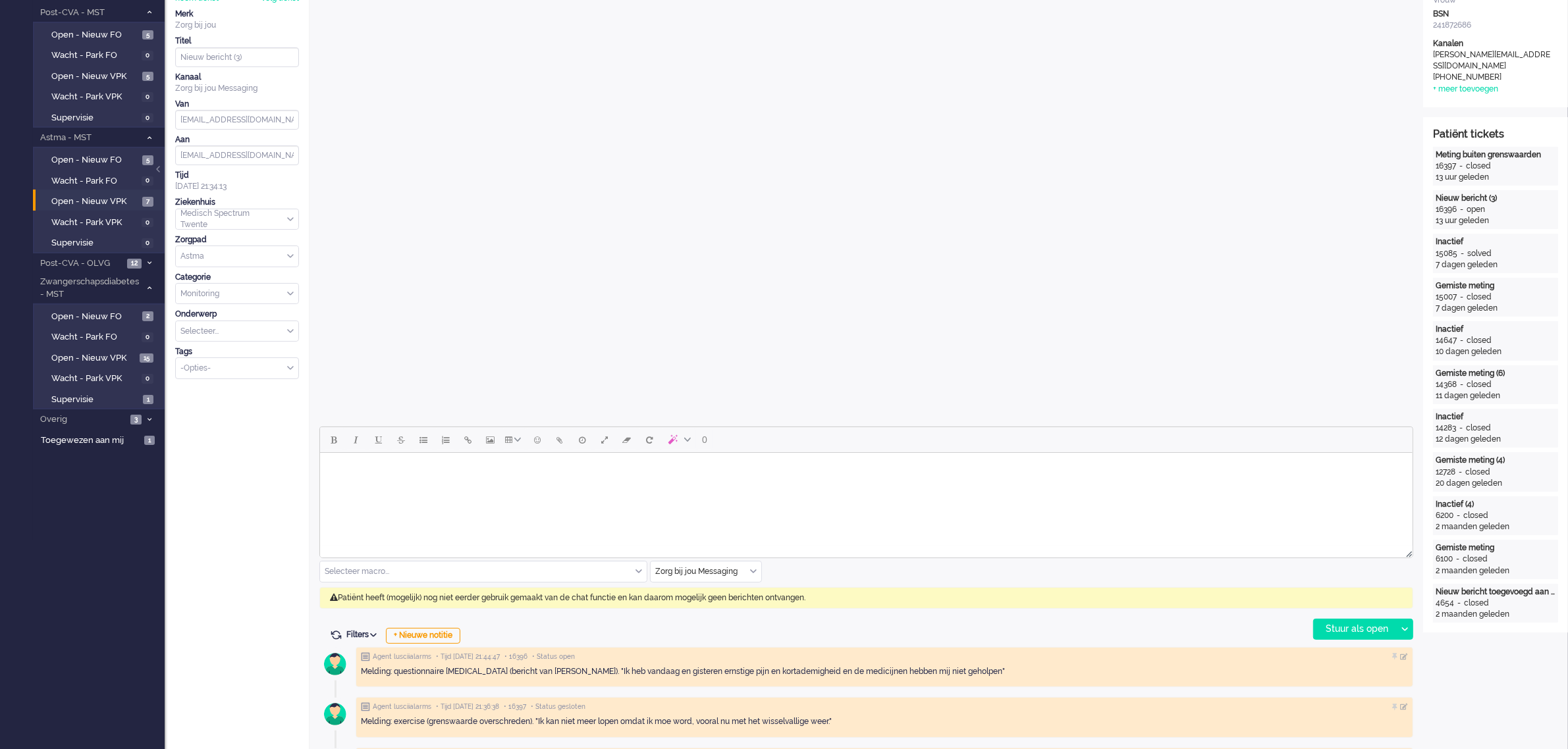
scroll to position [247, 0]
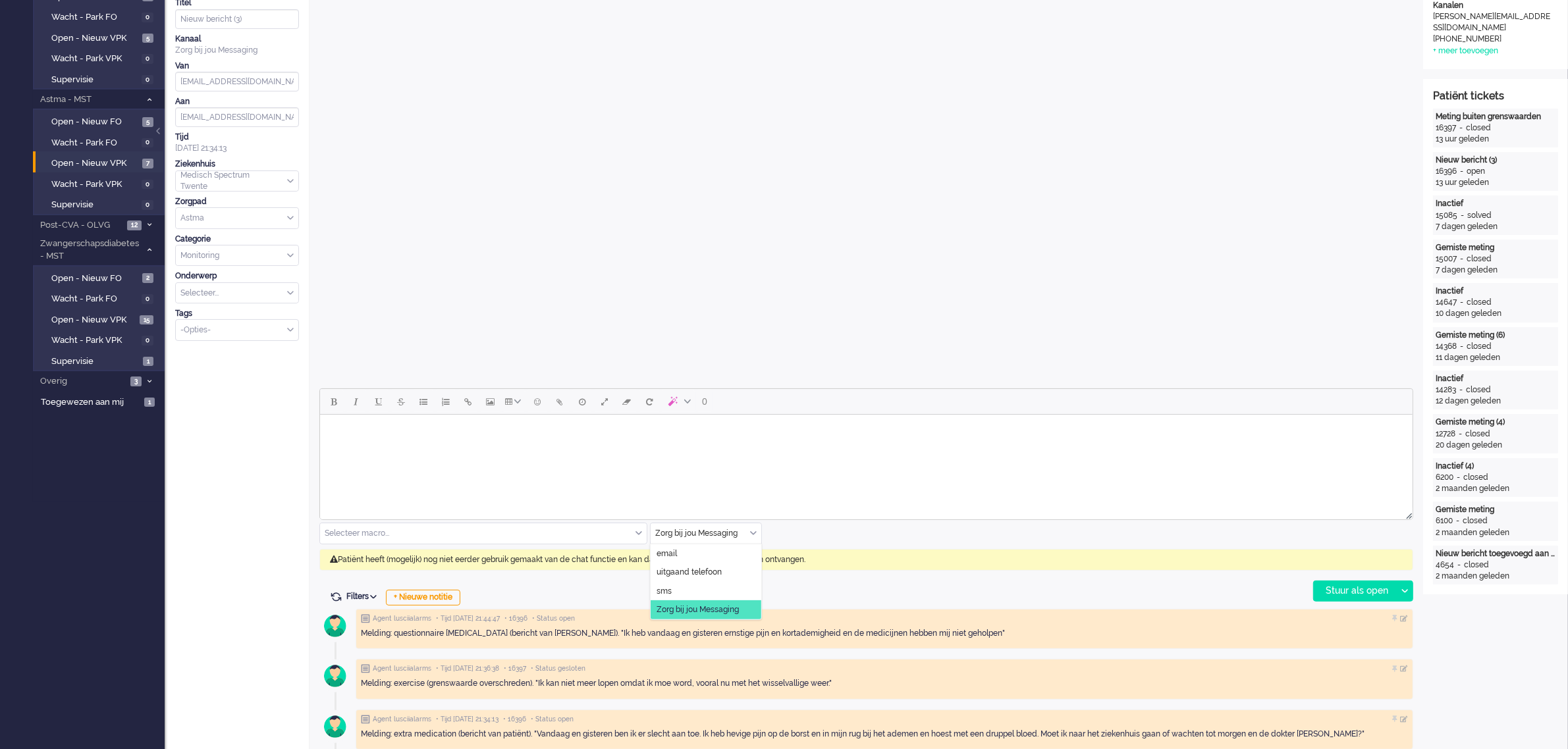
click at [756, 534] on div "Zorg bij jou Messaging" at bounding box center [706, 533] width 111 height 20
click at [714, 571] on span "uitgaand telefoon" at bounding box center [689, 573] width 66 height 11
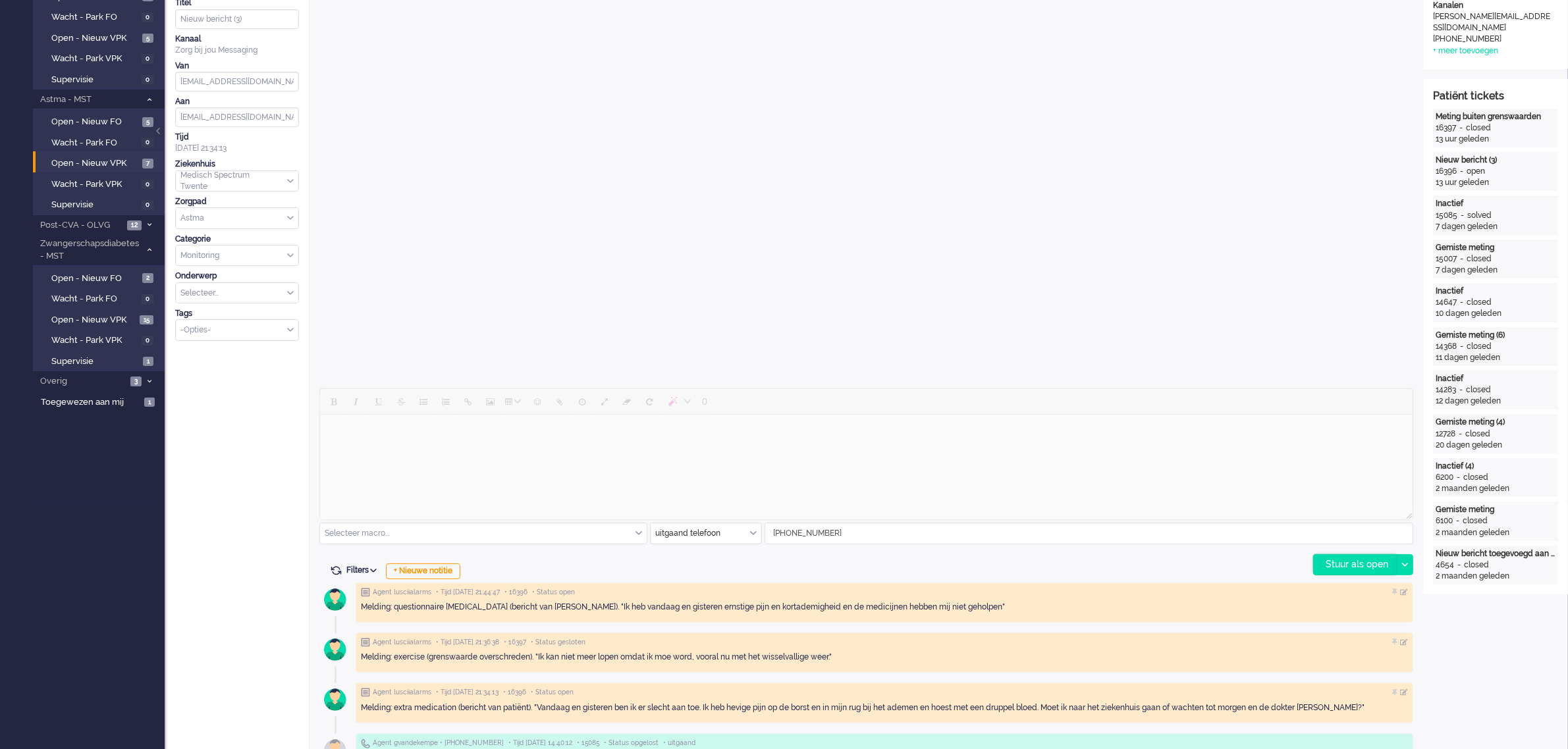
click at [1355, 566] on div "Stuur als open" at bounding box center [1355, 565] width 82 height 20
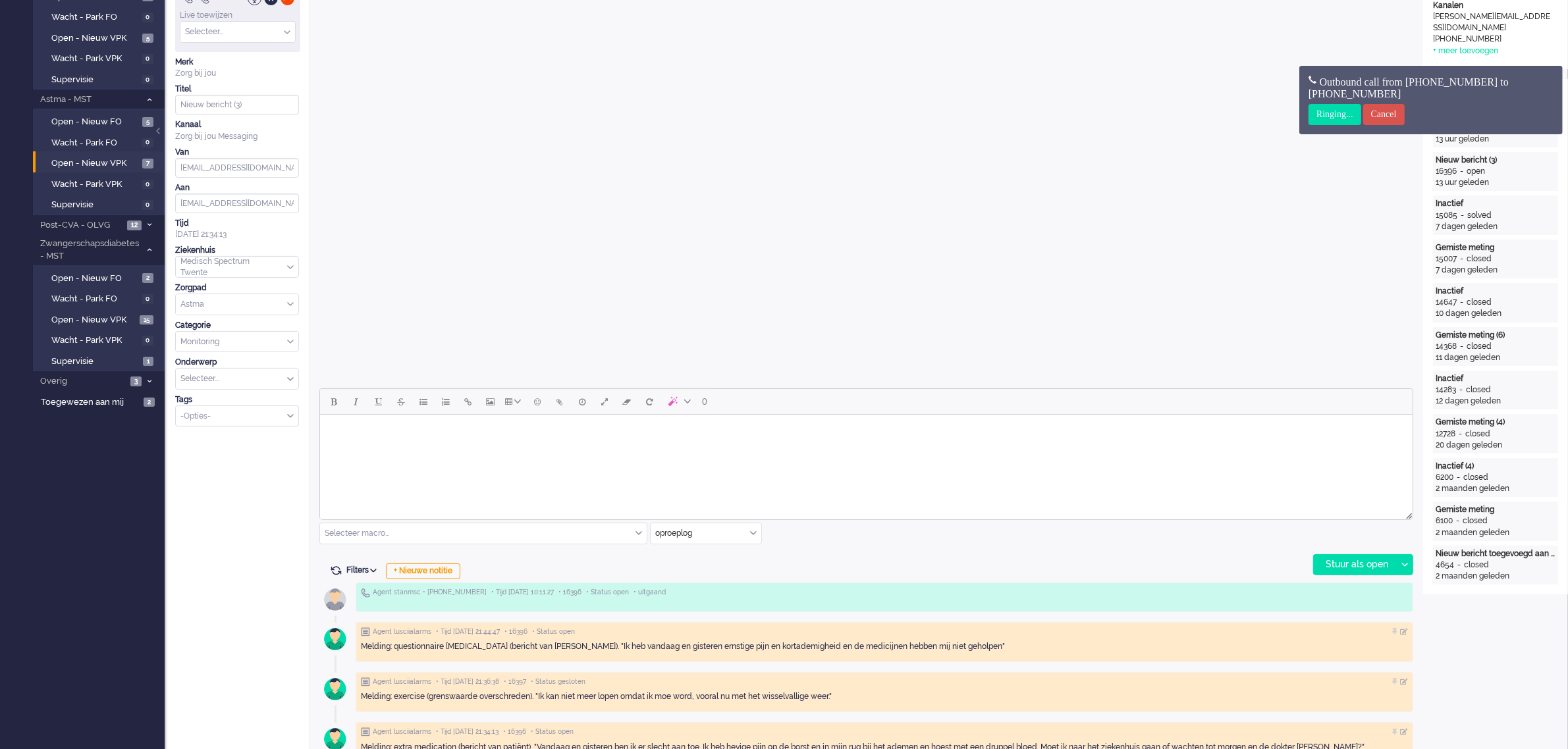
scroll to position [0, 0]
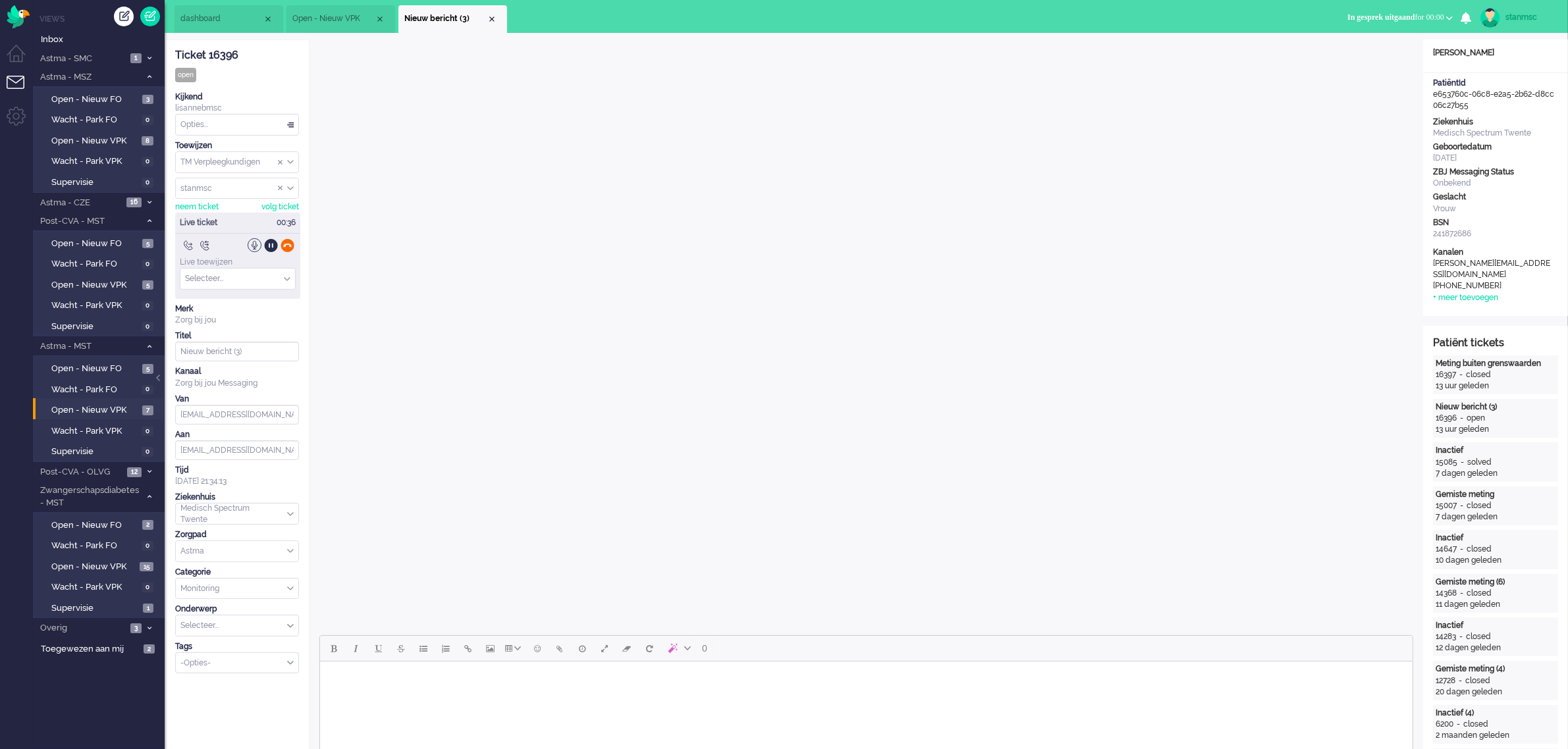
click at [289, 248] on div at bounding box center [288, 245] width 14 height 14
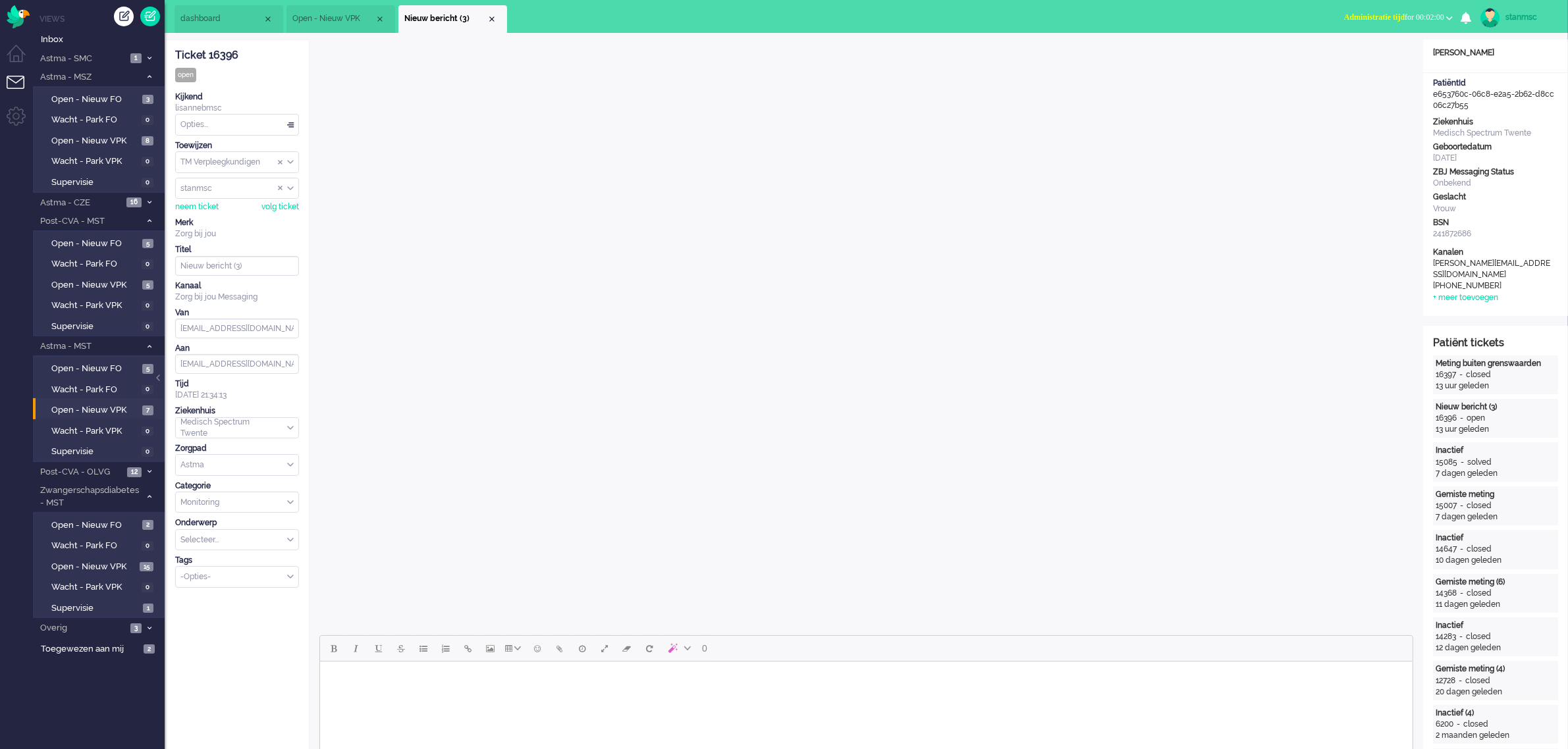
click at [210, 119] on div "Opties..." at bounding box center [237, 124] width 123 height 20
click at [215, 219] on span "Opgelost" at bounding box center [198, 218] width 33 height 11
click at [491, 18] on div "Close tab" at bounding box center [491, 19] width 10 height 10
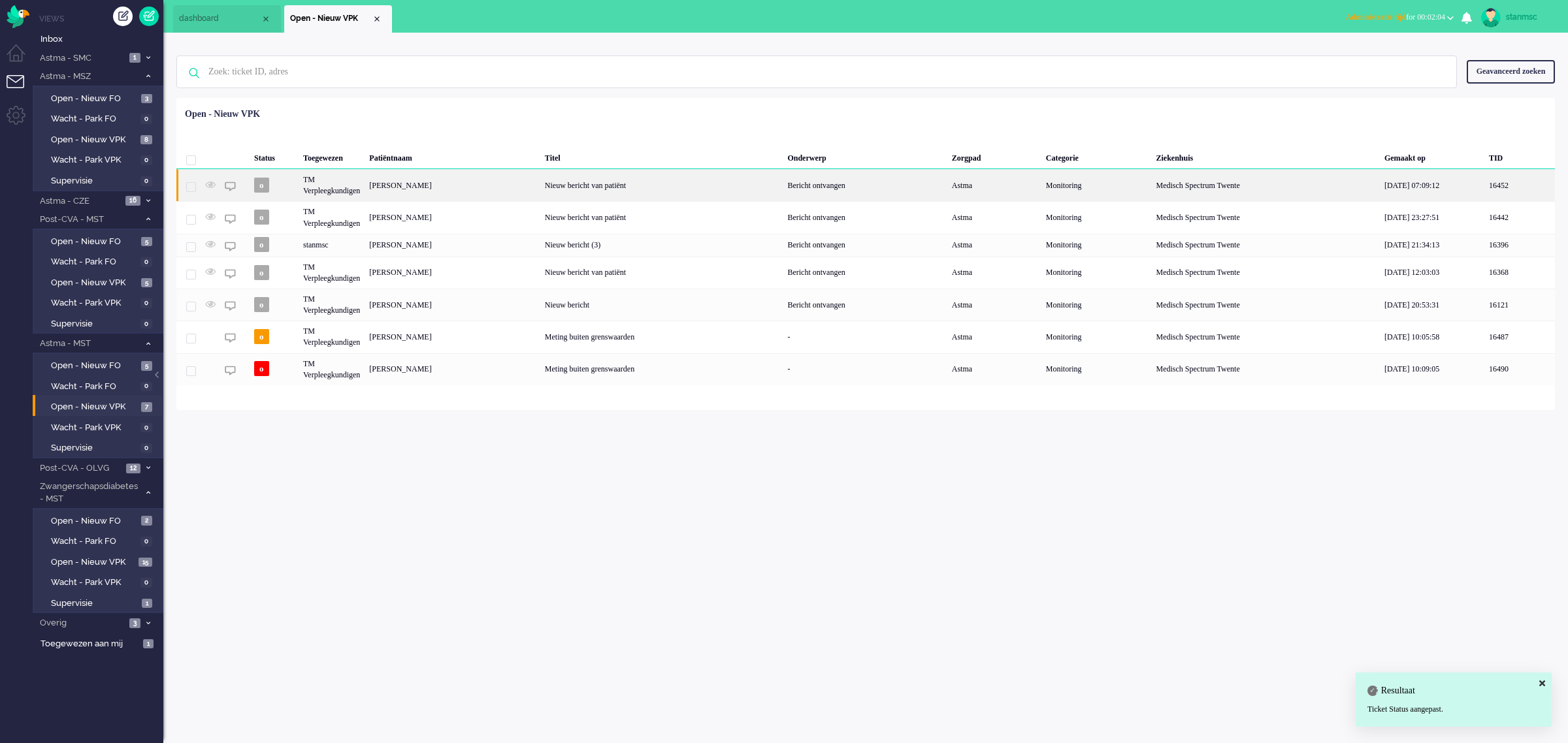
click at [351, 185] on div "TM Verpleegkundigen" at bounding box center [331, 185] width 66 height 32
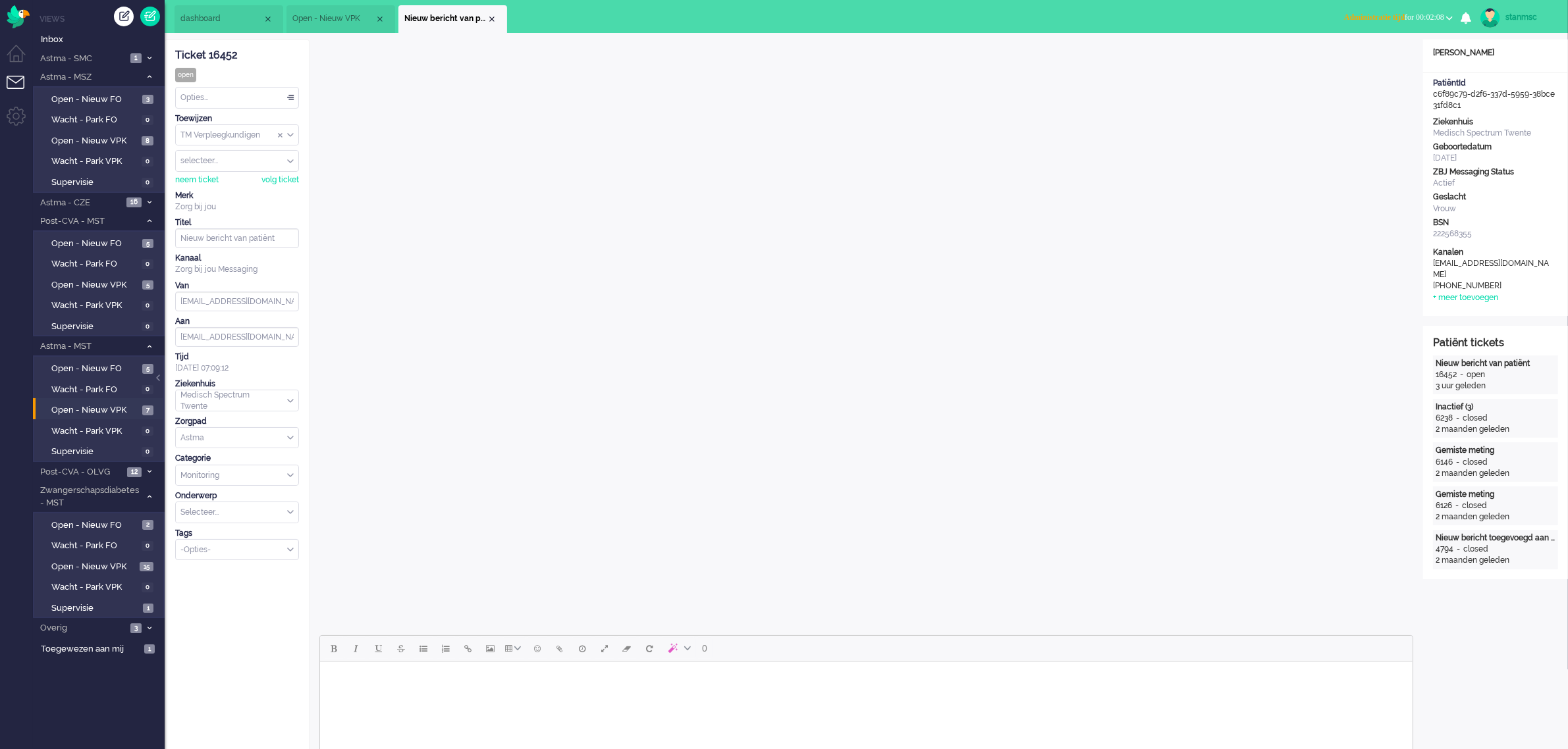
click at [1417, 14] on span "Administratie tijd for 00:02:08" at bounding box center [1394, 17] width 100 height 9
click at [1372, 57] on label "Online" at bounding box center [1398, 59] width 104 height 11
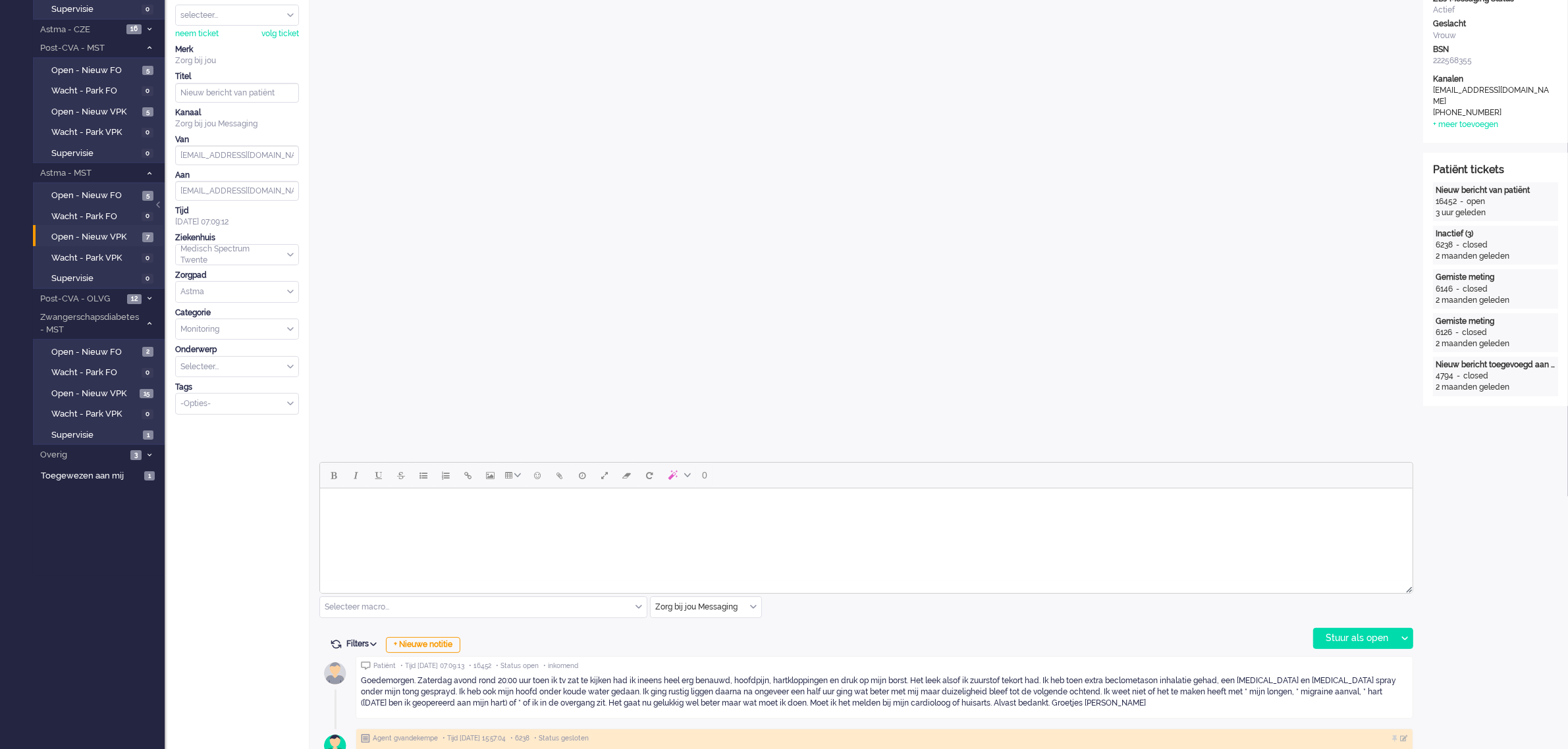
scroll to position [164, 0]
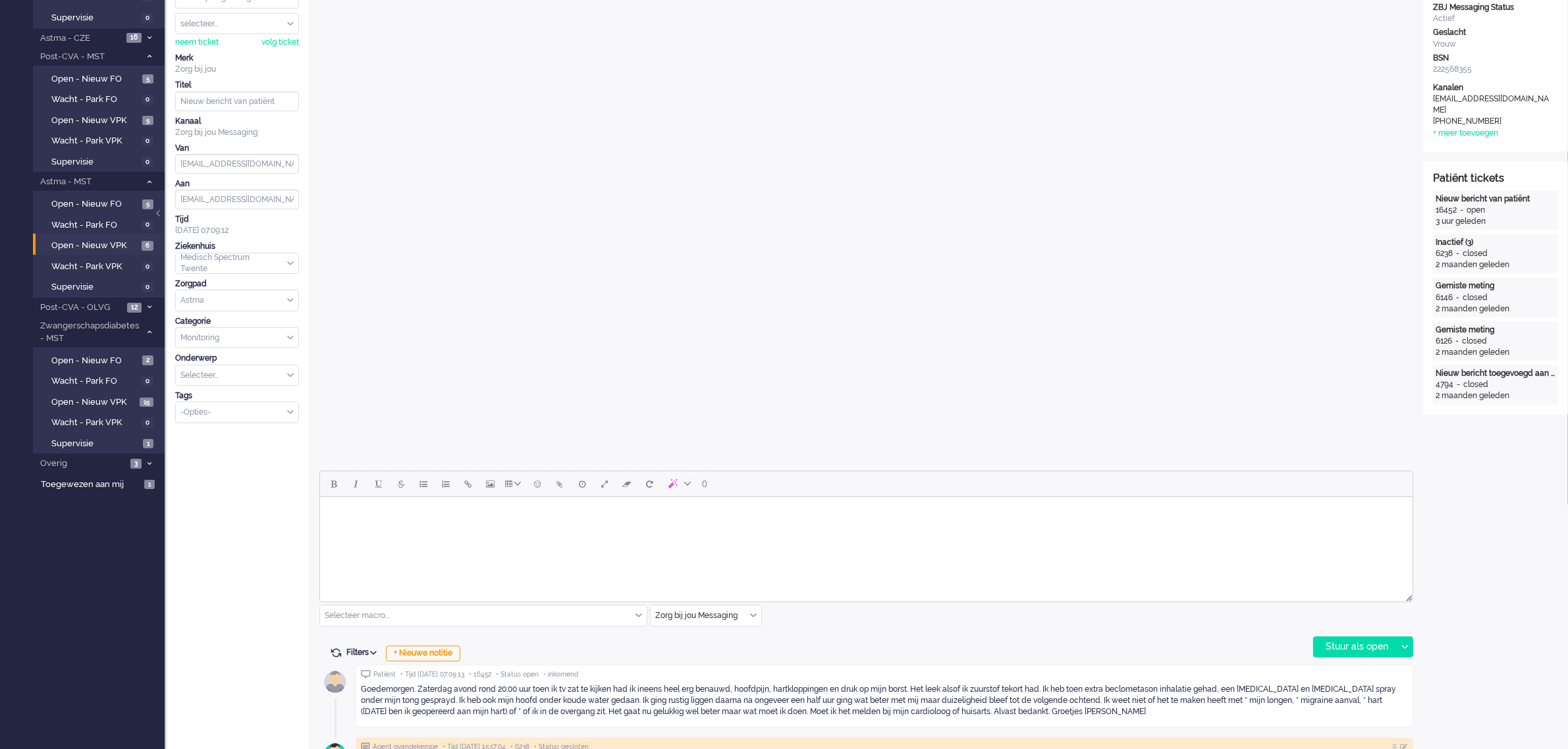
click at [401, 511] on body "Rich Text Area. Press ALT-0 for help." at bounding box center [866, 514] width 1082 height 23
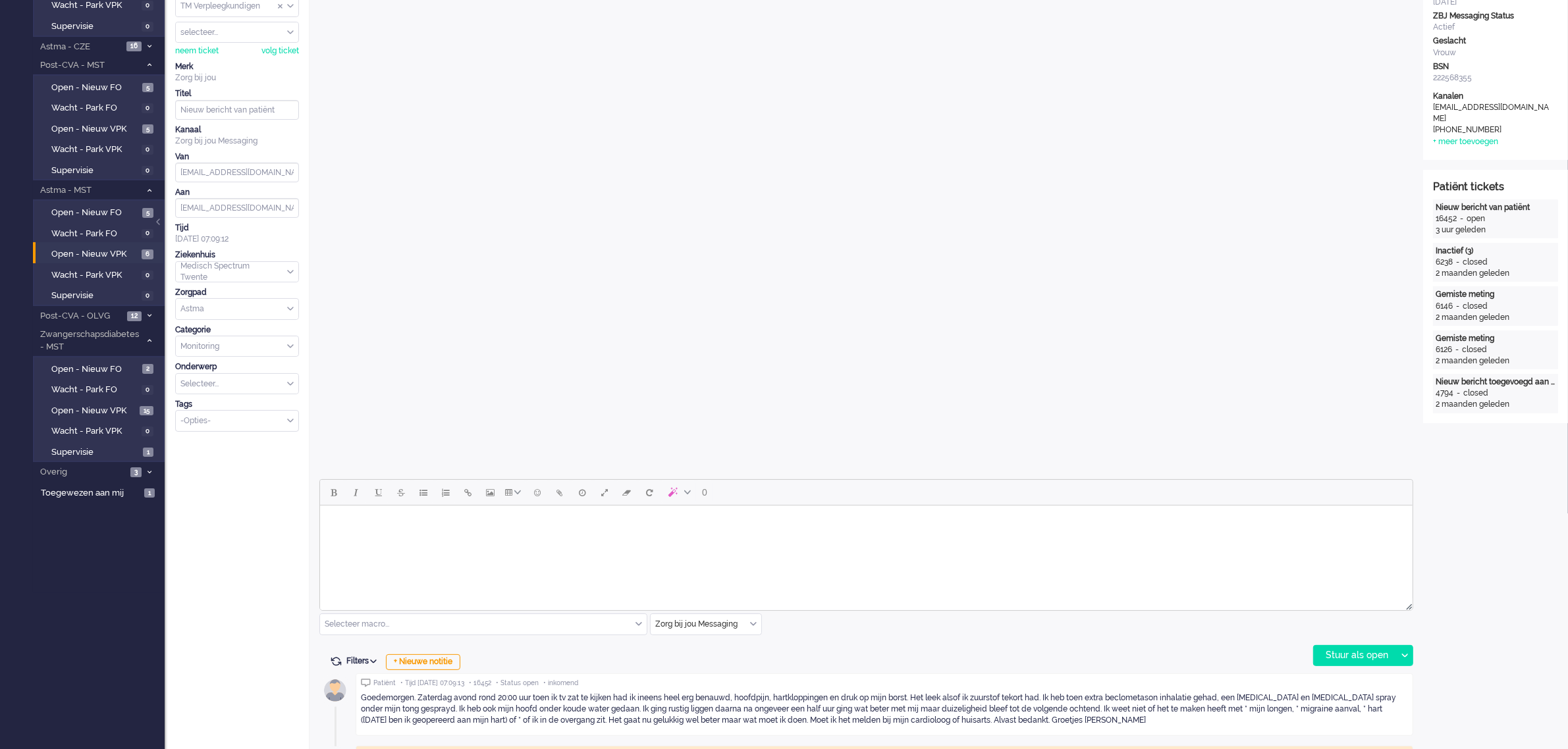
scroll to position [247, 0]
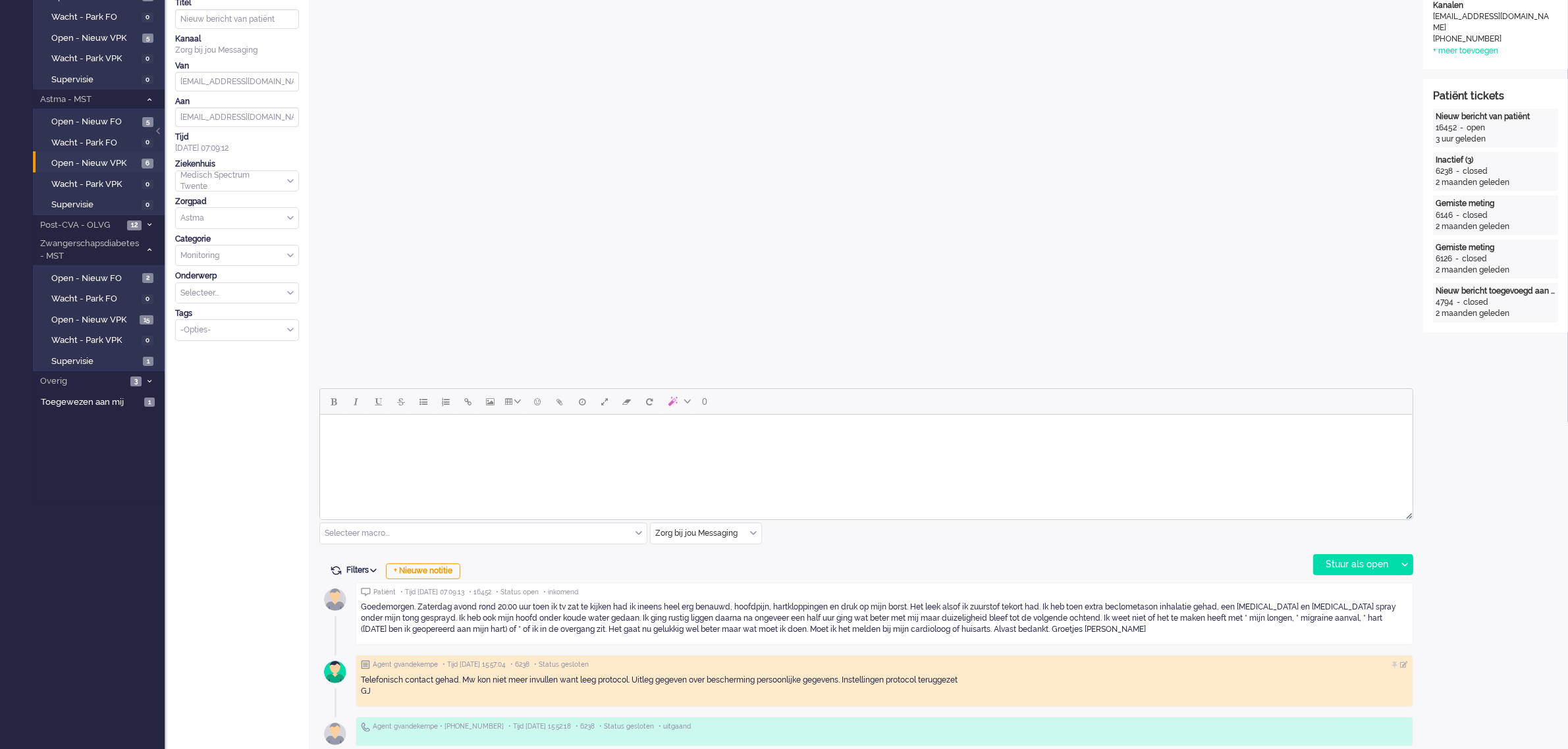
click at [752, 532] on div "Zorg bij jou Messaging" at bounding box center [706, 533] width 111 height 20
click at [703, 569] on span "uitgaand telefoon" at bounding box center [689, 573] width 66 height 11
click at [1350, 565] on div "Stuur als open" at bounding box center [1355, 565] width 82 height 20
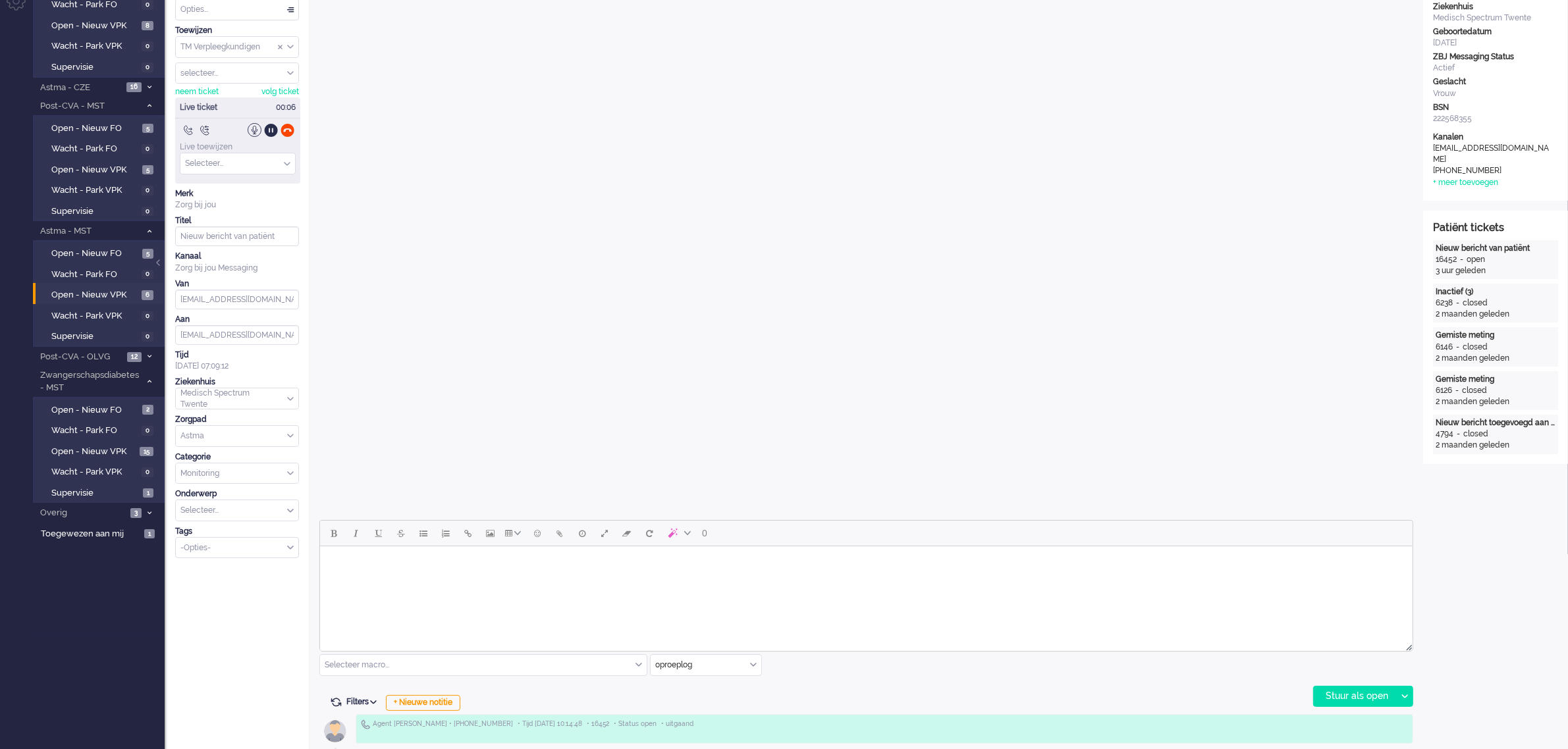
scroll to position [0, 0]
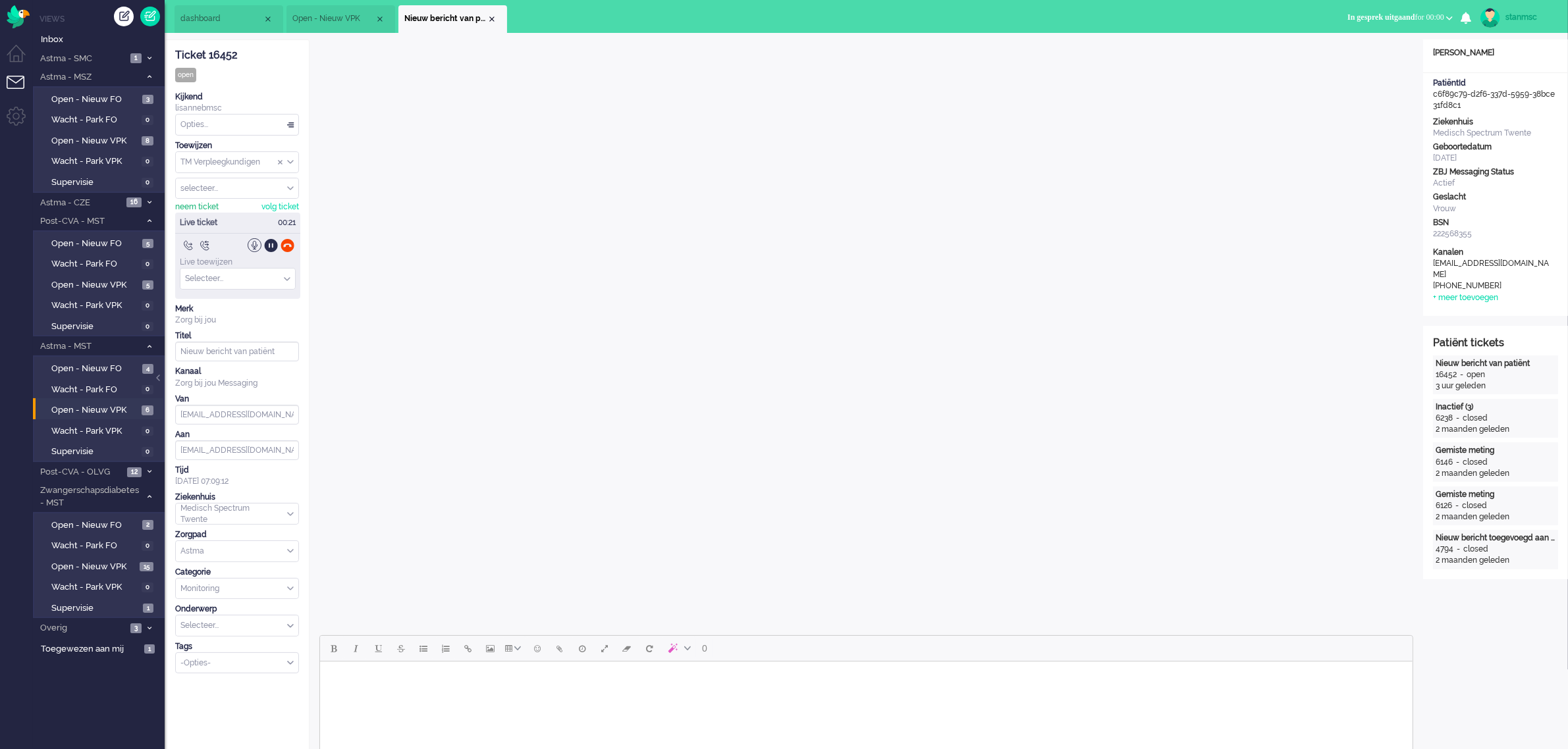
click at [205, 205] on div "neem ticket" at bounding box center [197, 207] width 43 height 11
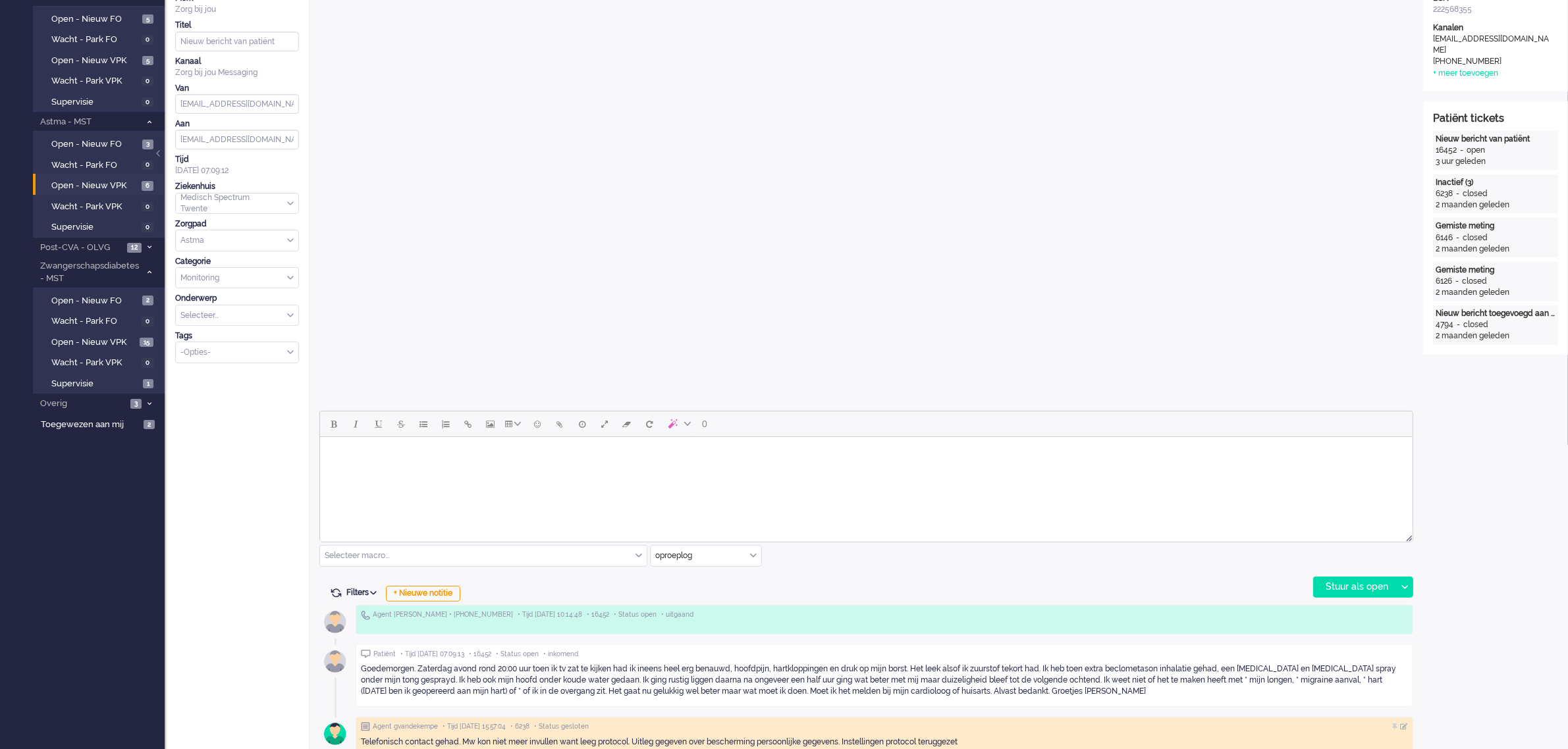
scroll to position [330, 0]
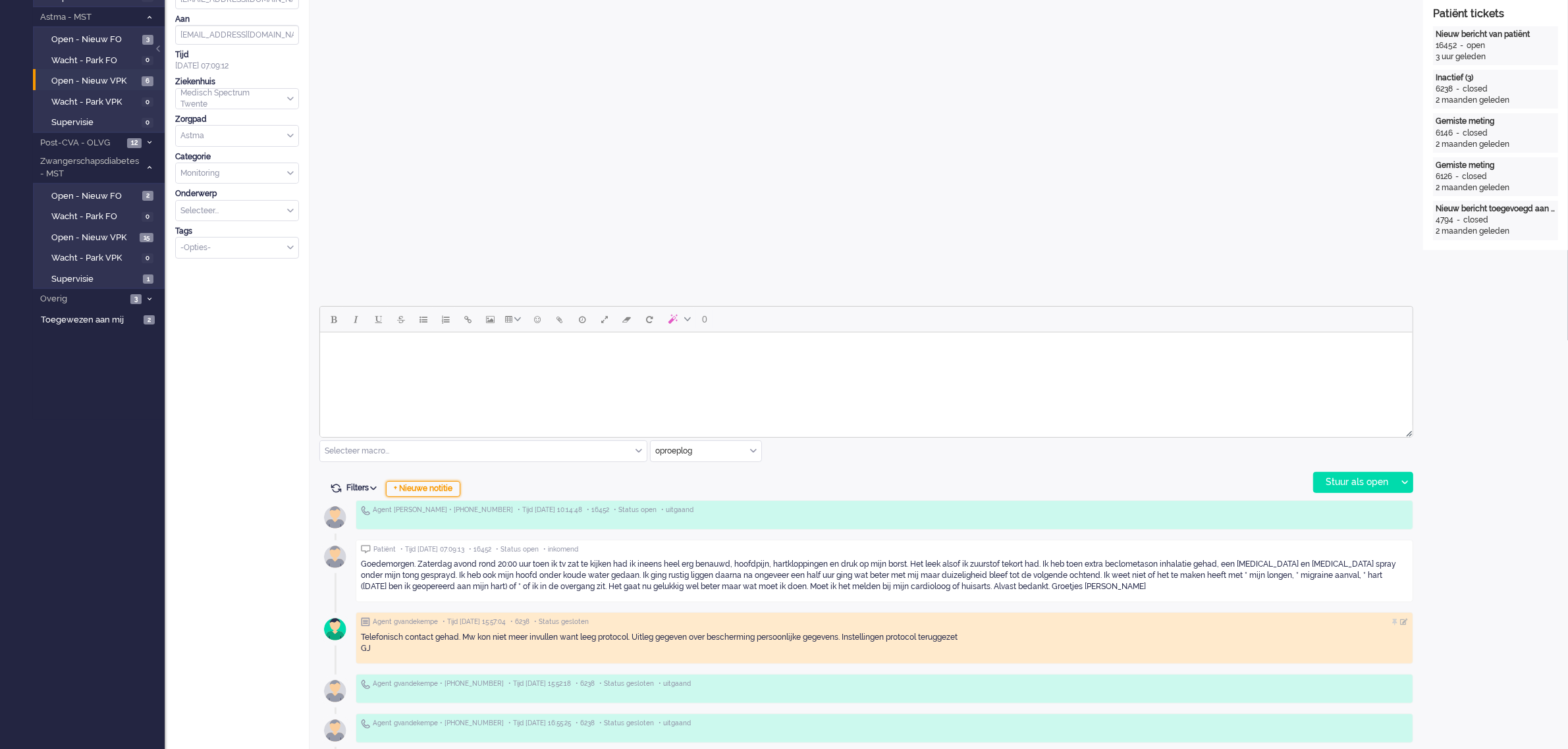
click at [426, 486] on div "+ Nieuwe notitie" at bounding box center [423, 489] width 75 height 16
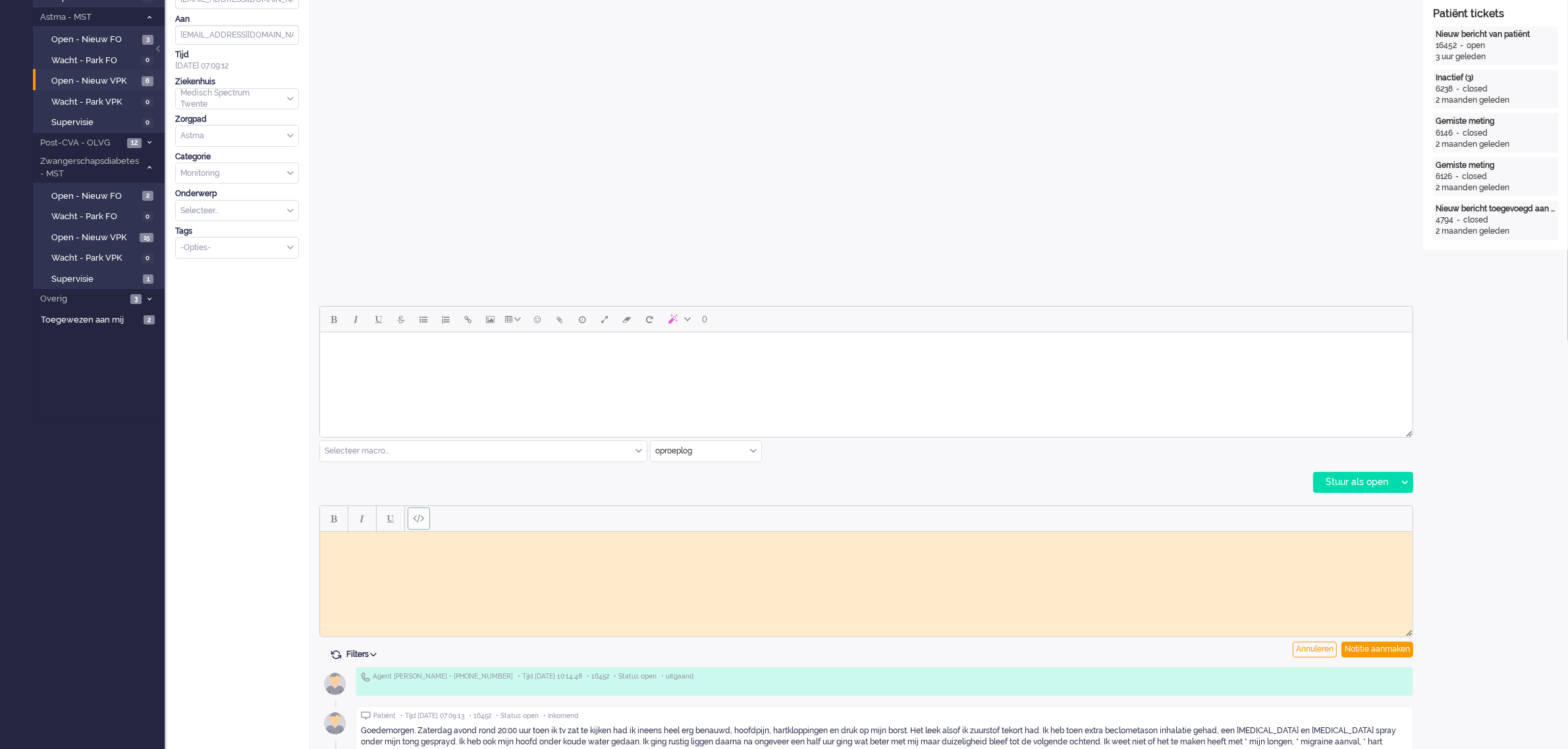
scroll to position [0, 0]
click at [389, 545] on body "Rich Text Area. Press ALT-0 for help." at bounding box center [866, 541] width 1082 height 10
click at [1351, 645] on div "Notitie aanmaken" at bounding box center [1377, 649] width 72 height 16
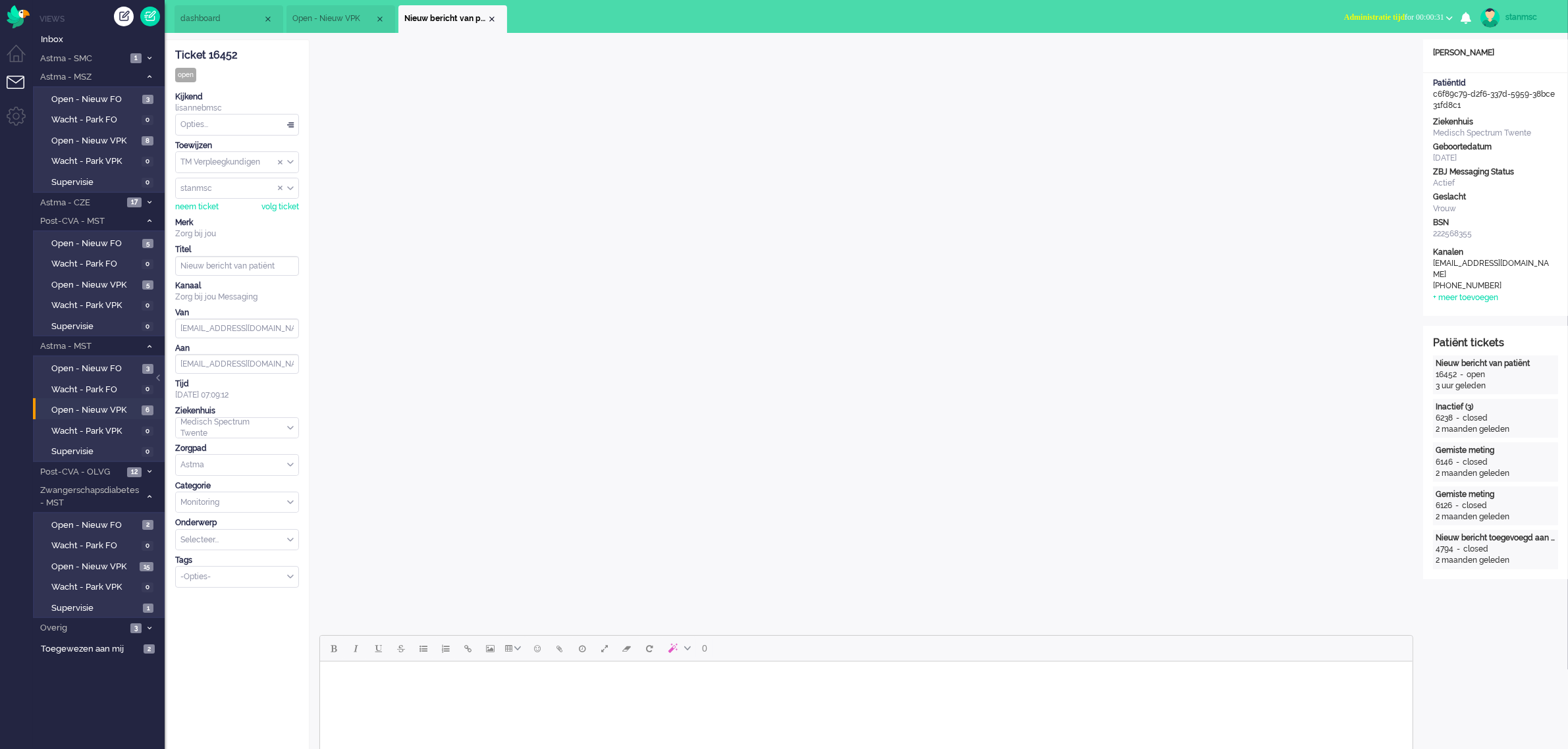
click at [201, 119] on div "Opties..." at bounding box center [237, 124] width 123 height 20
click at [208, 214] on span "Opgelost" at bounding box center [198, 218] width 33 height 11
click at [492, 20] on div "Close tab" at bounding box center [491, 19] width 10 height 10
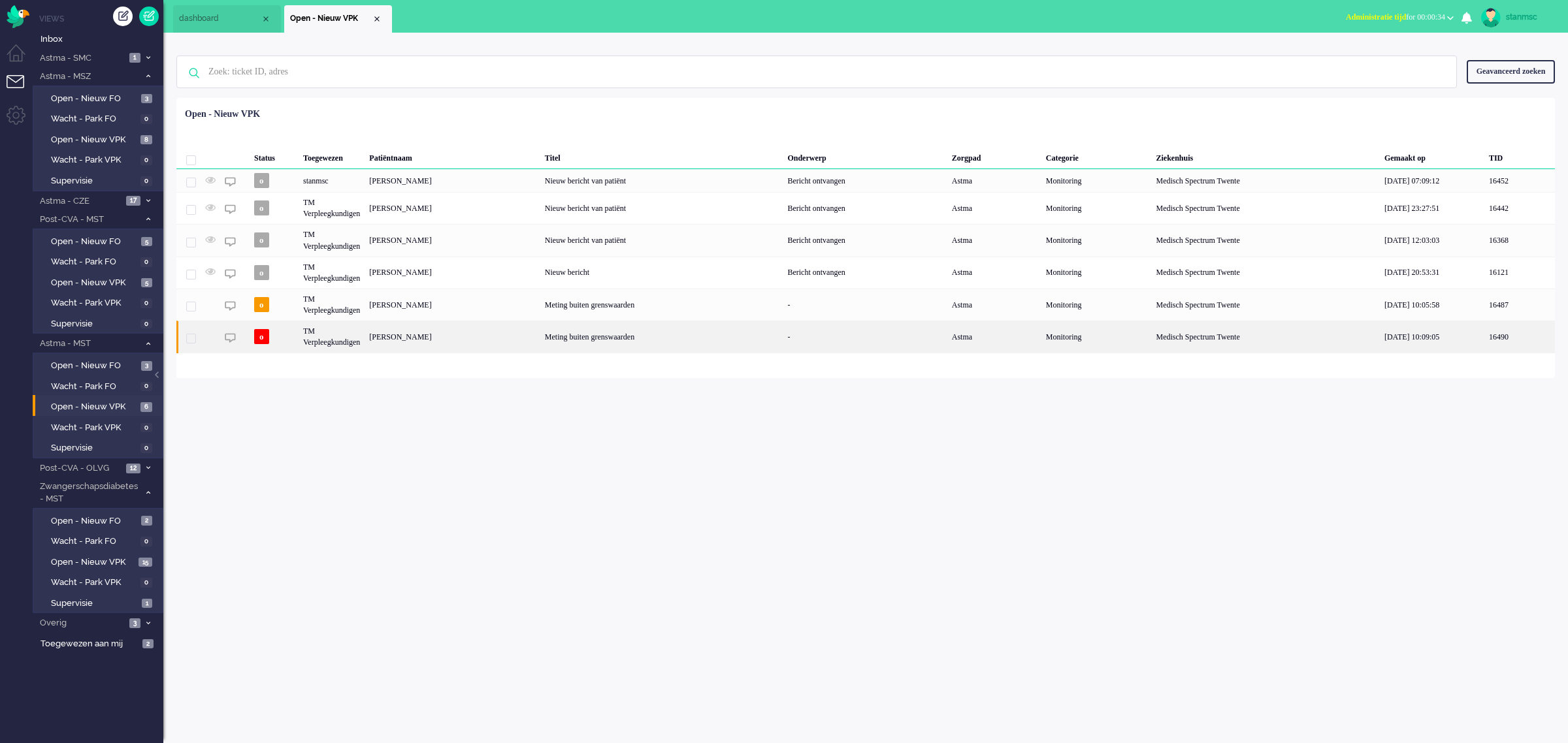
click at [409, 341] on div "[PERSON_NAME]" at bounding box center [452, 337] width 176 height 32
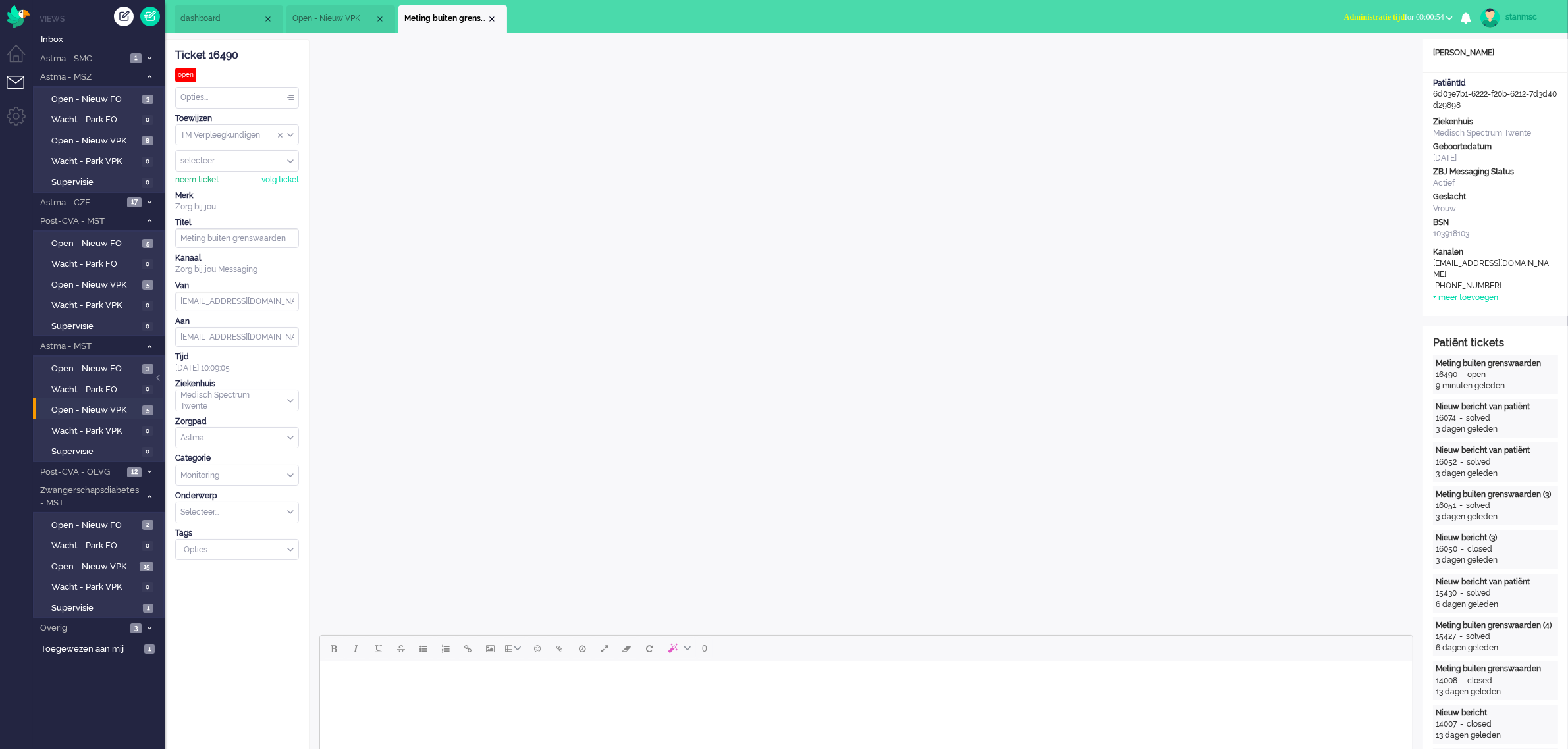
click at [199, 180] on div "neem ticket" at bounding box center [197, 180] width 43 height 11
click at [222, 101] on div "Opties..." at bounding box center [237, 98] width 123 height 20
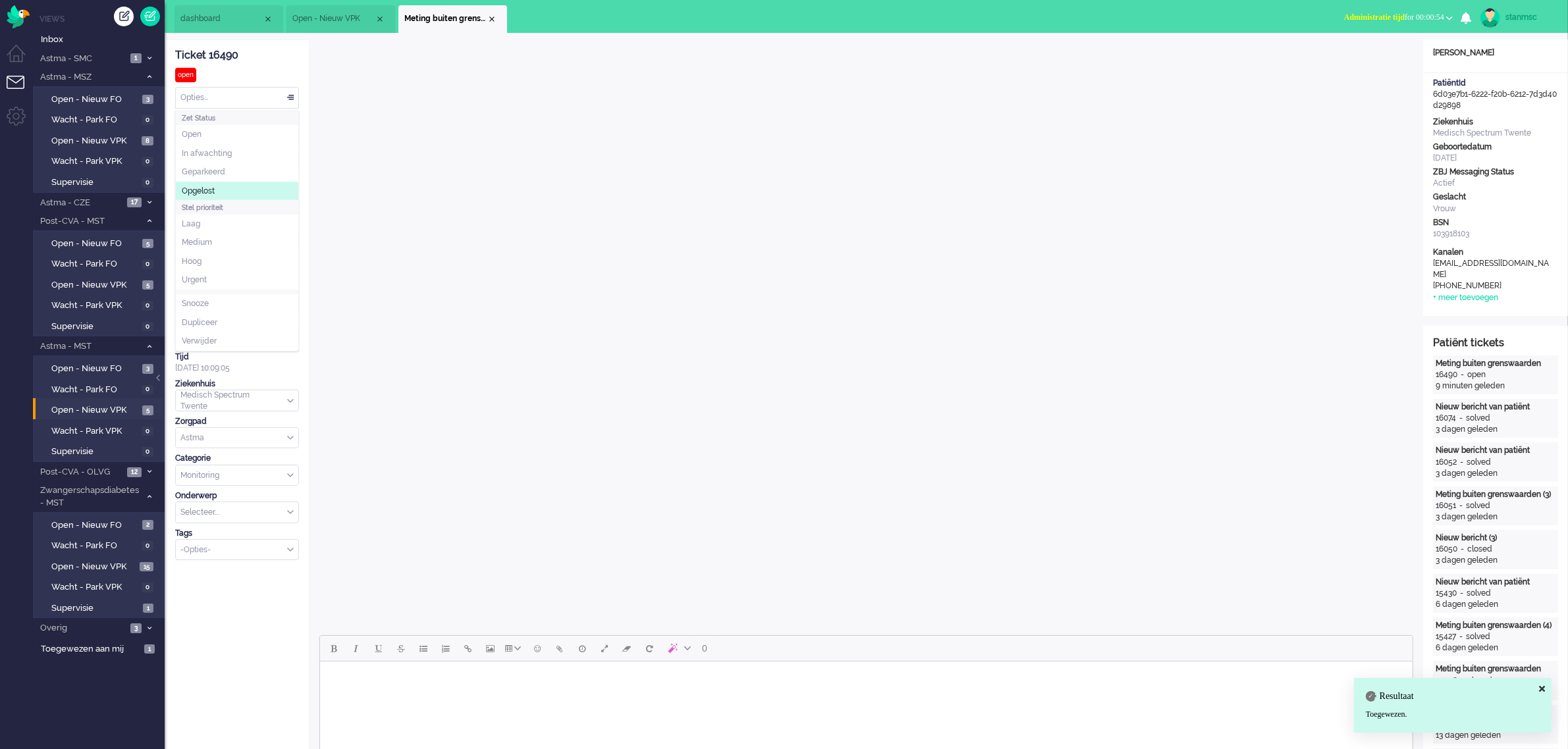
click at [236, 186] on li "Opgelost" at bounding box center [237, 191] width 123 height 19
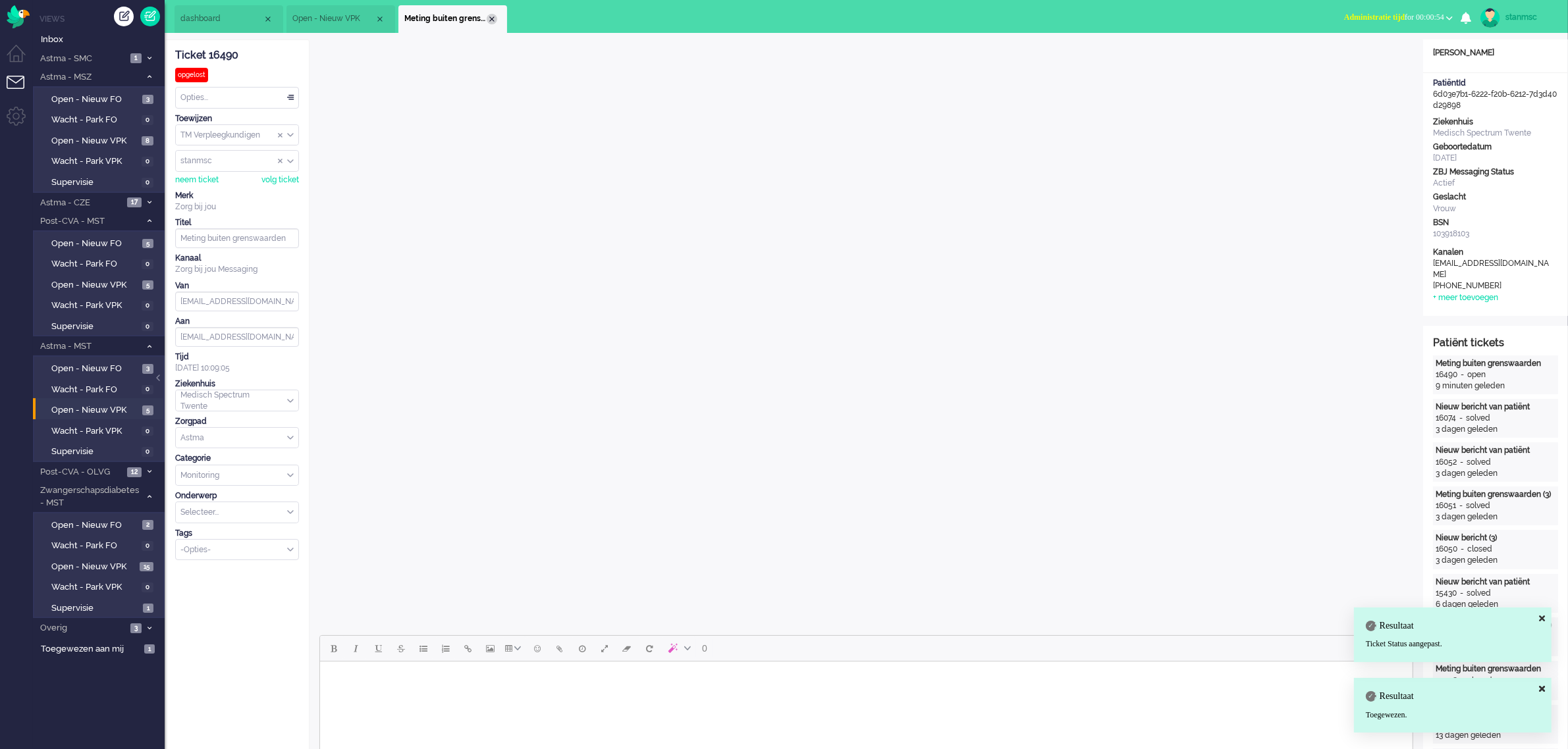
click at [492, 15] on div "Close tab" at bounding box center [491, 19] width 10 height 10
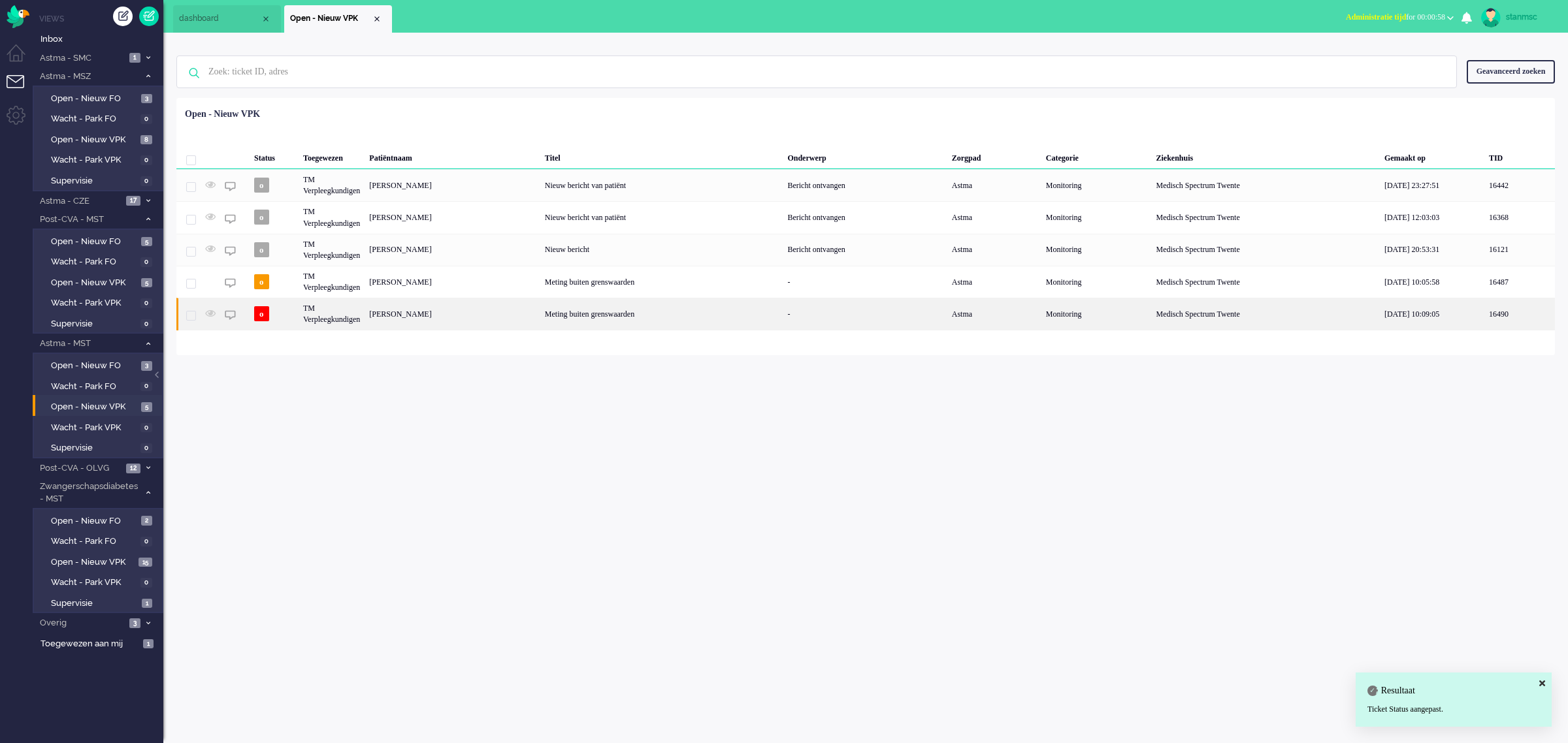
click at [384, 314] on div "[PERSON_NAME]" at bounding box center [452, 314] width 176 height 32
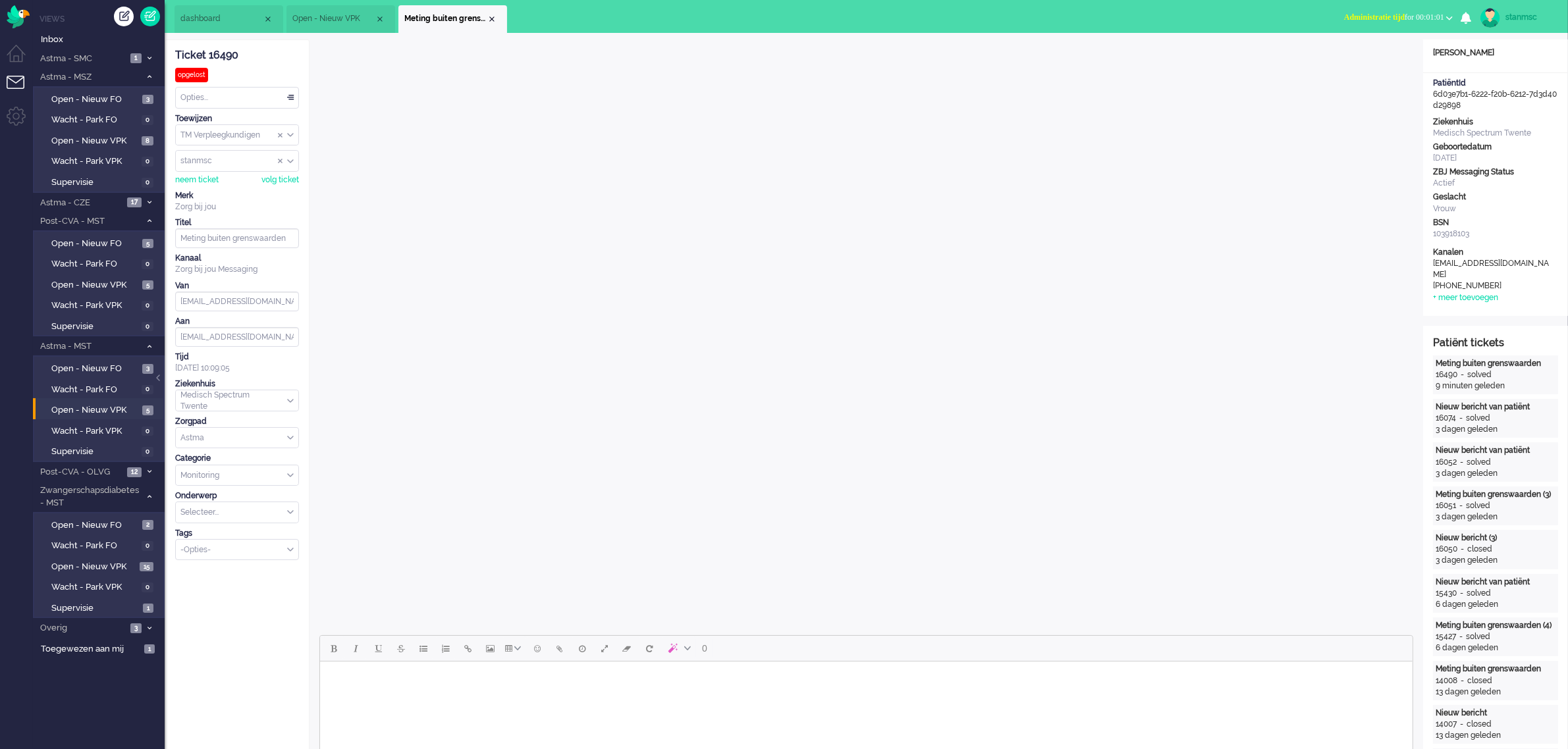
click at [1414, 13] on span "Administratie tijd for 00:01:01" at bounding box center [1394, 17] width 100 height 9
click at [1374, 58] on label "Online" at bounding box center [1398, 59] width 104 height 11
click at [492, 15] on div "Close tab" at bounding box center [491, 19] width 10 height 10
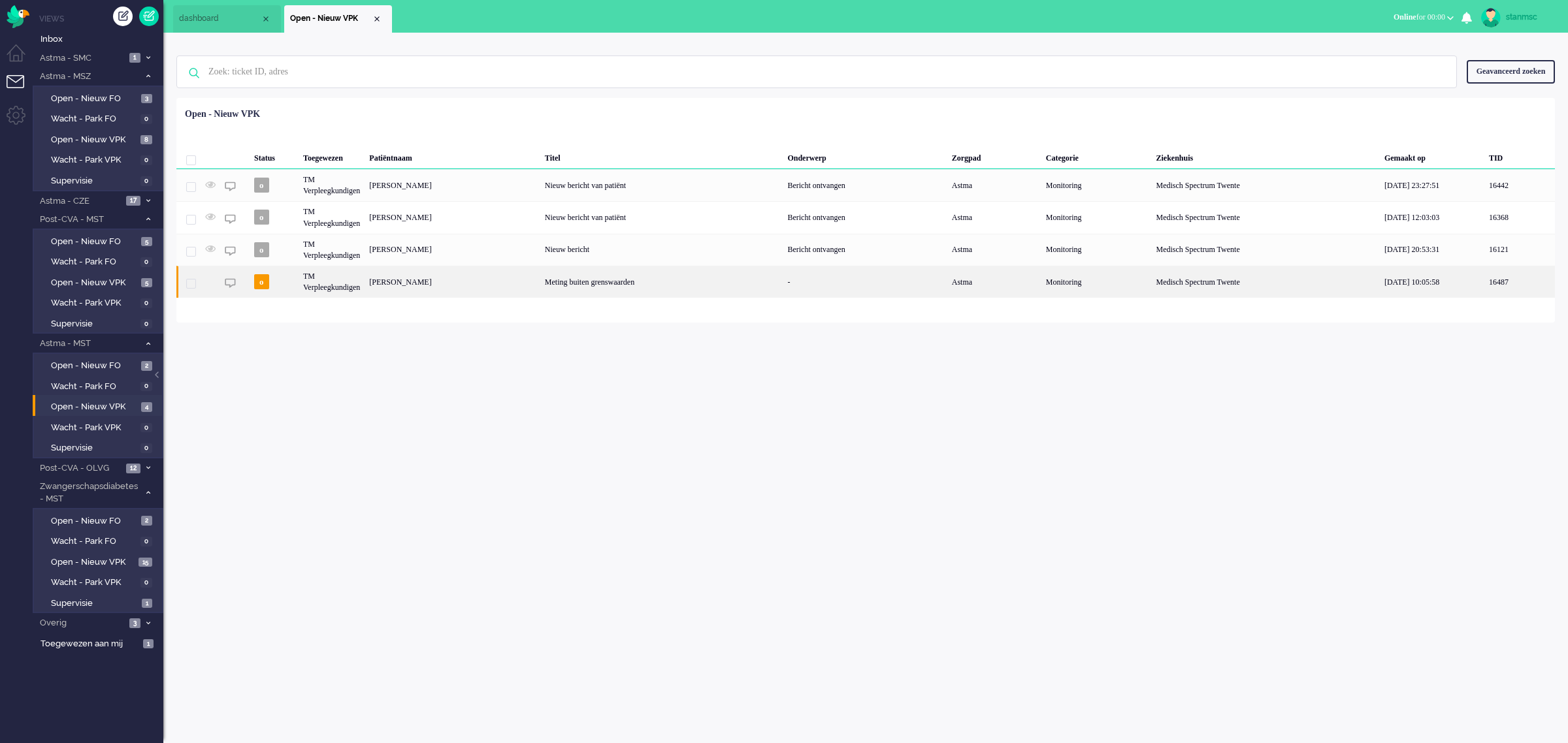
click at [411, 279] on div "[PERSON_NAME]" at bounding box center [452, 282] width 176 height 32
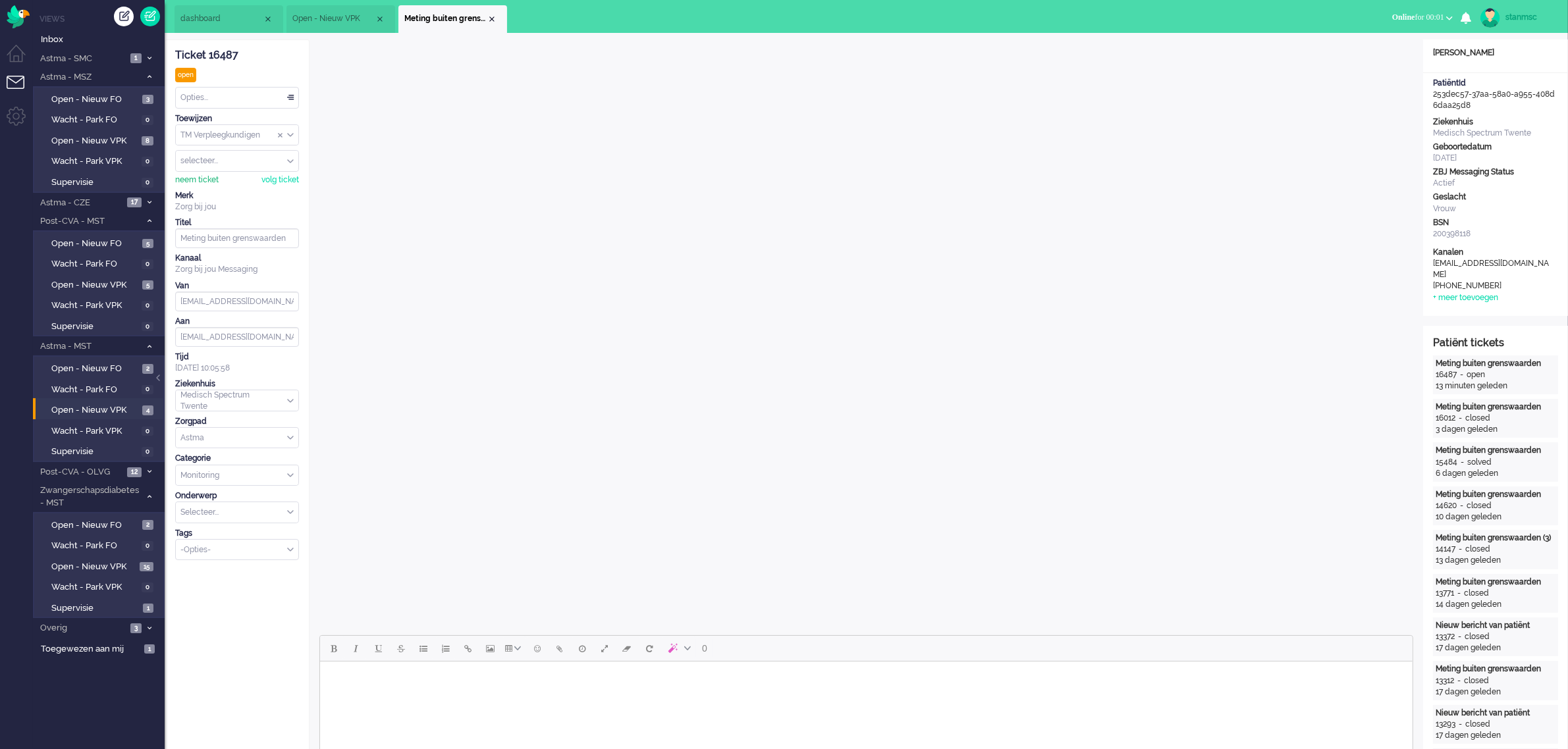
click at [210, 179] on div "neem ticket" at bounding box center [197, 180] width 43 height 11
click at [217, 100] on div "Opties..." at bounding box center [237, 98] width 123 height 20
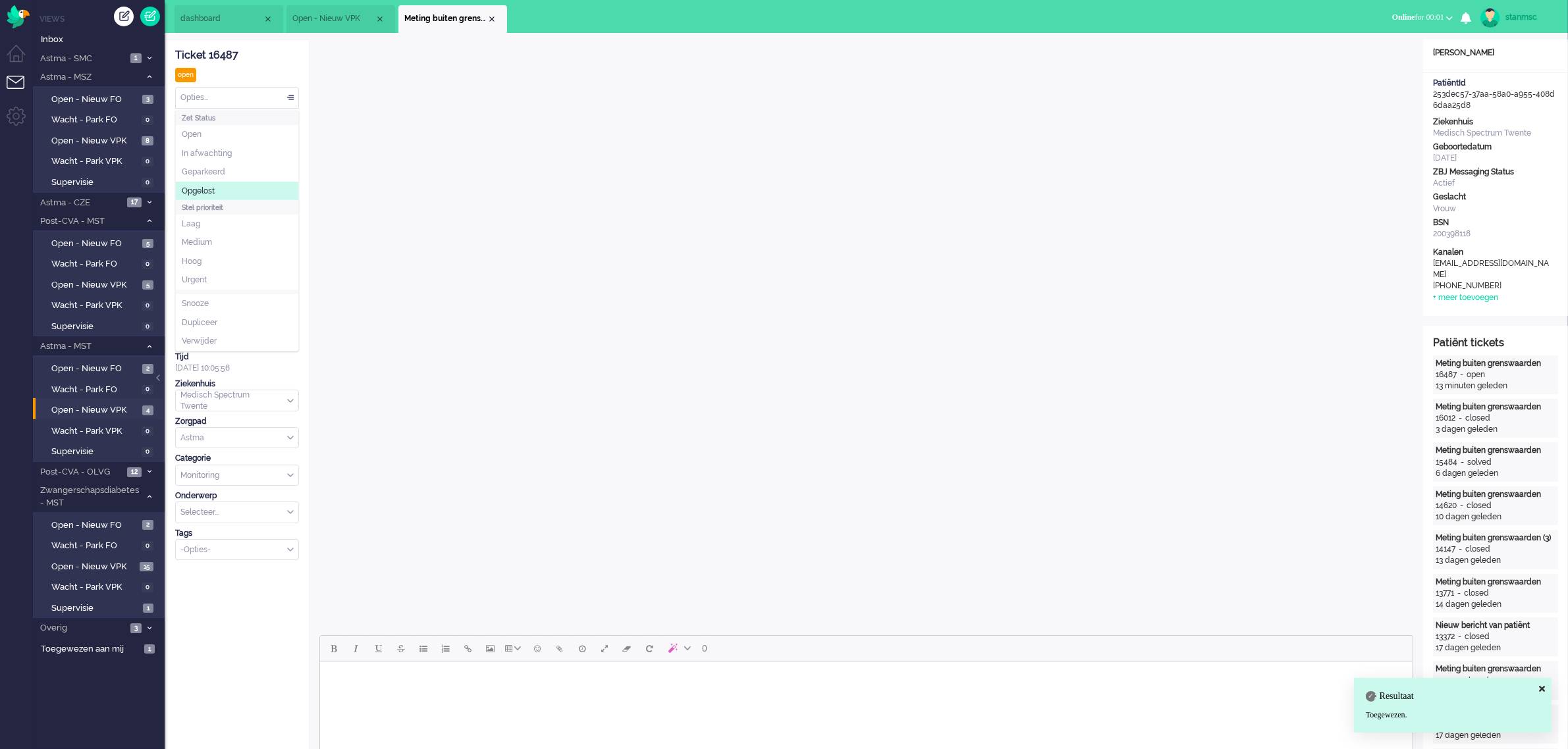
click at [218, 188] on li "Opgelost" at bounding box center [237, 191] width 123 height 19
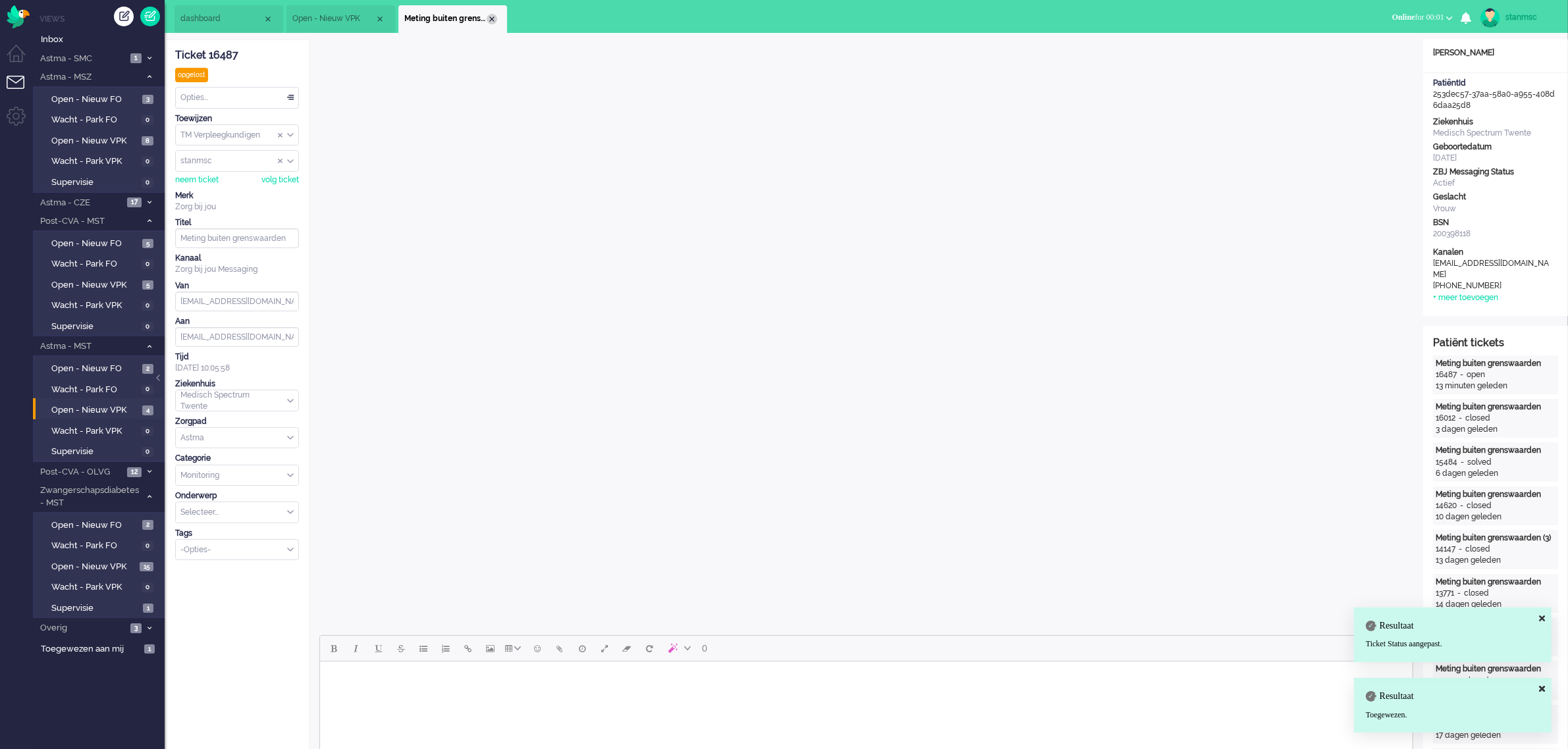
click at [492, 18] on div "Close tab" at bounding box center [491, 19] width 10 height 10
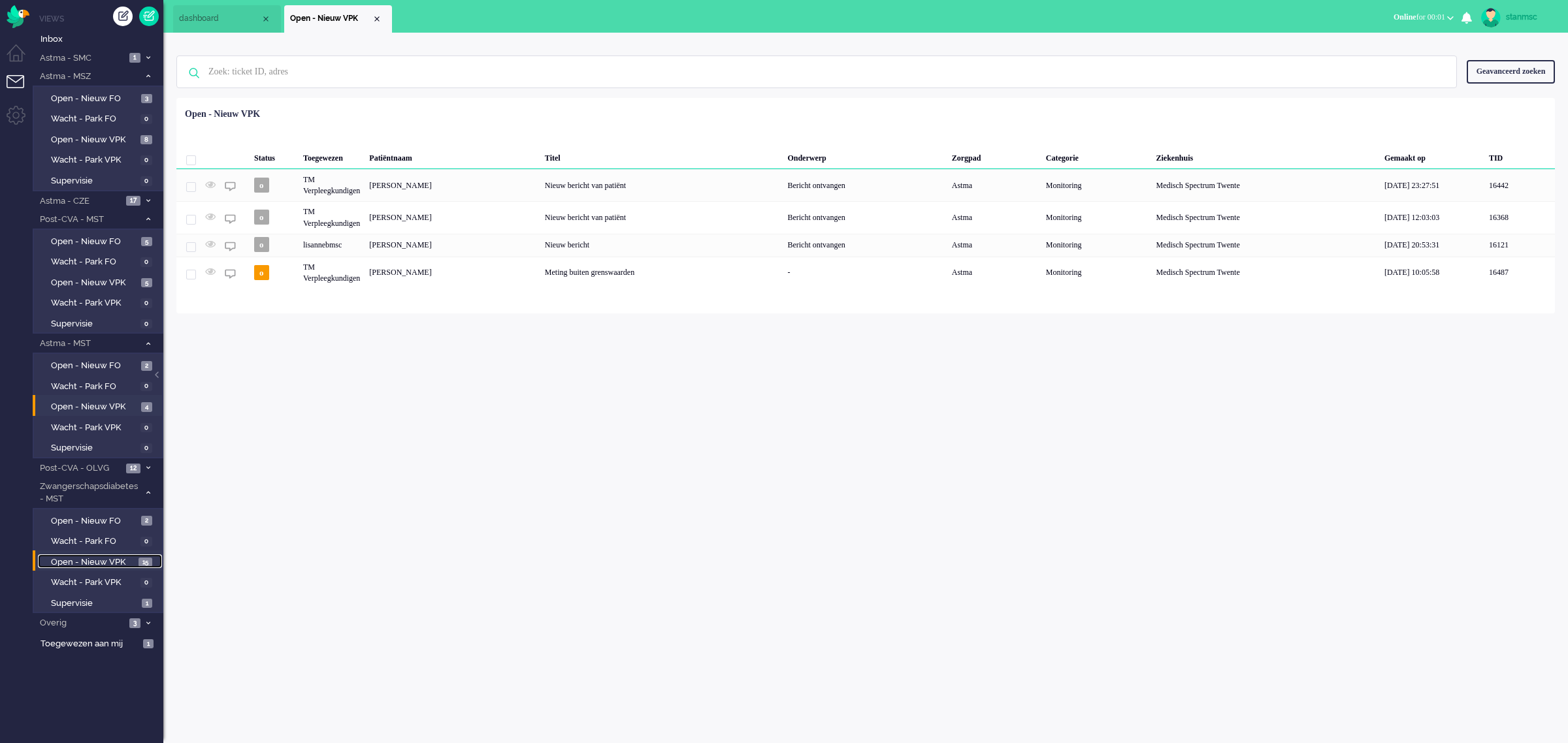
click at [92, 562] on span "Open - Nieuw VPK" at bounding box center [93, 563] width 84 height 12
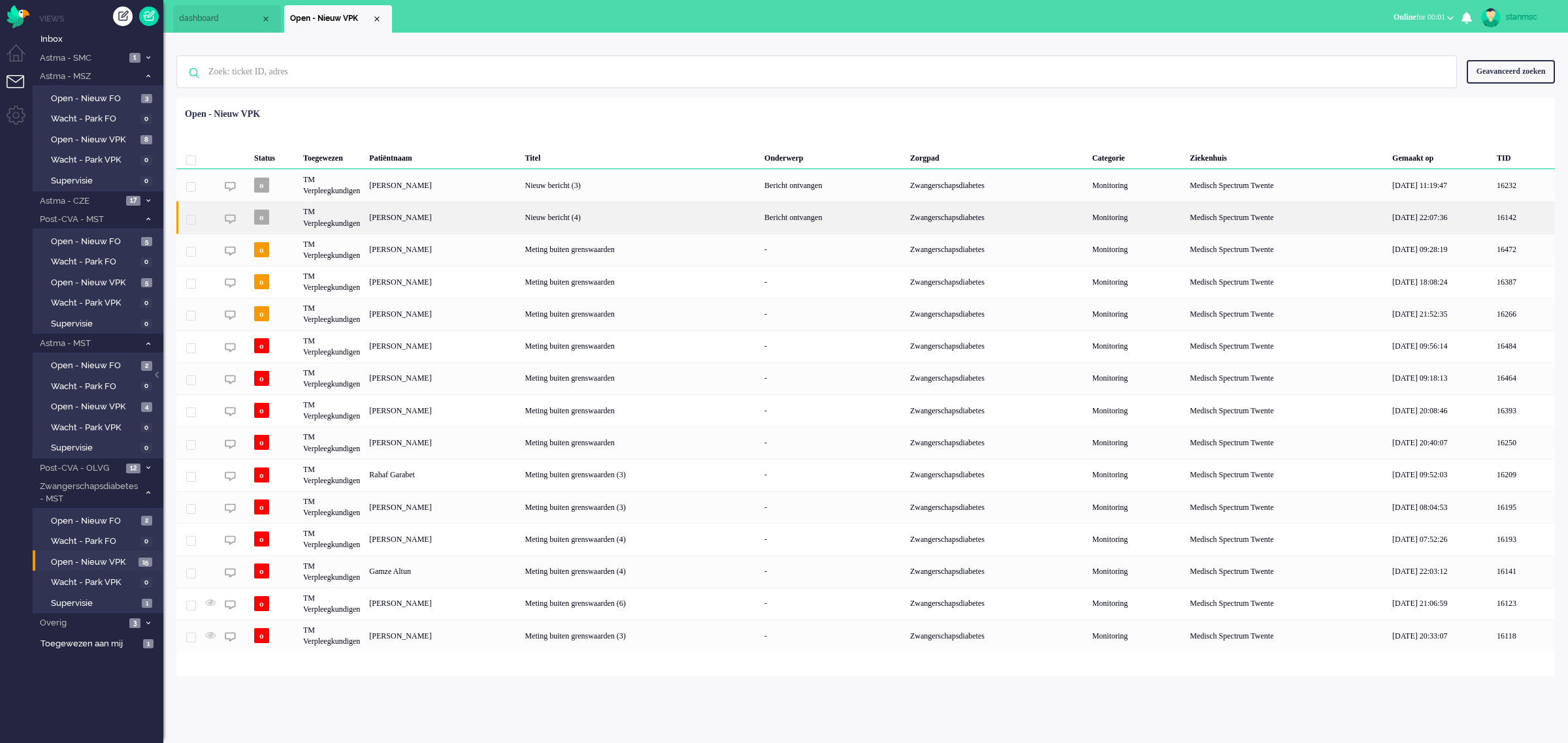
click at [400, 217] on div "[PERSON_NAME]" at bounding box center [442, 217] width 156 height 32
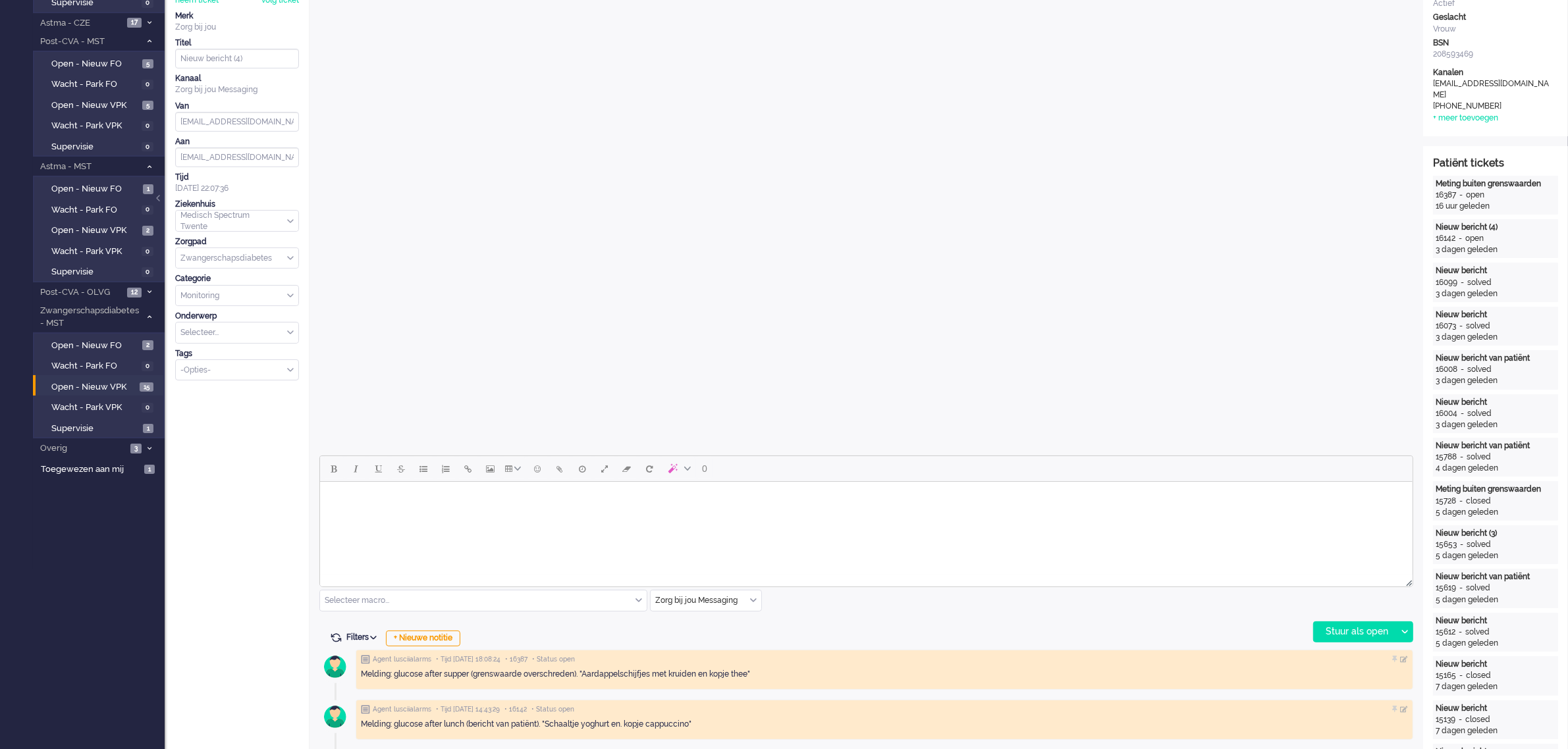
scroll to position [164, 0]
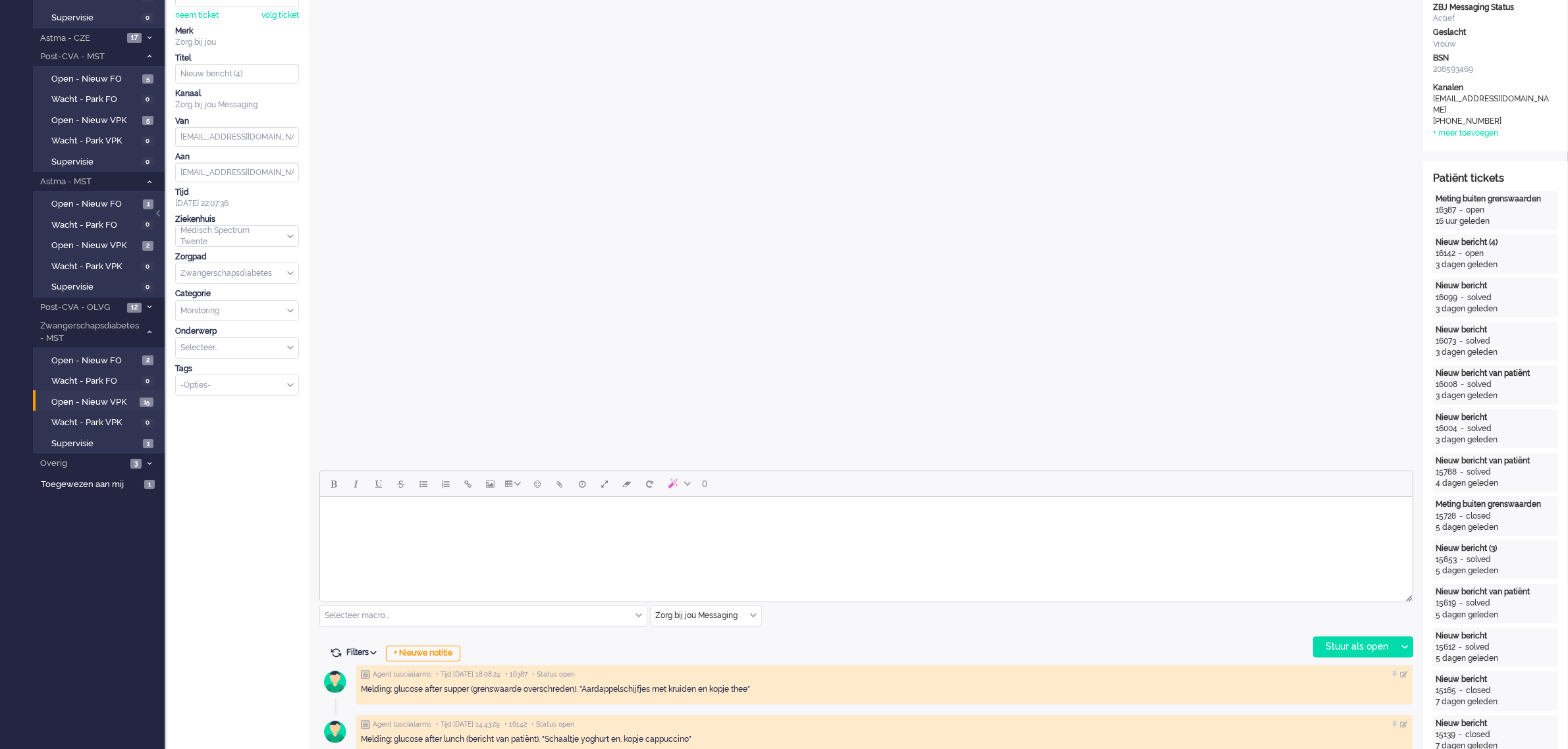
click at [399, 531] on html at bounding box center [866, 514] width 1093 height 33
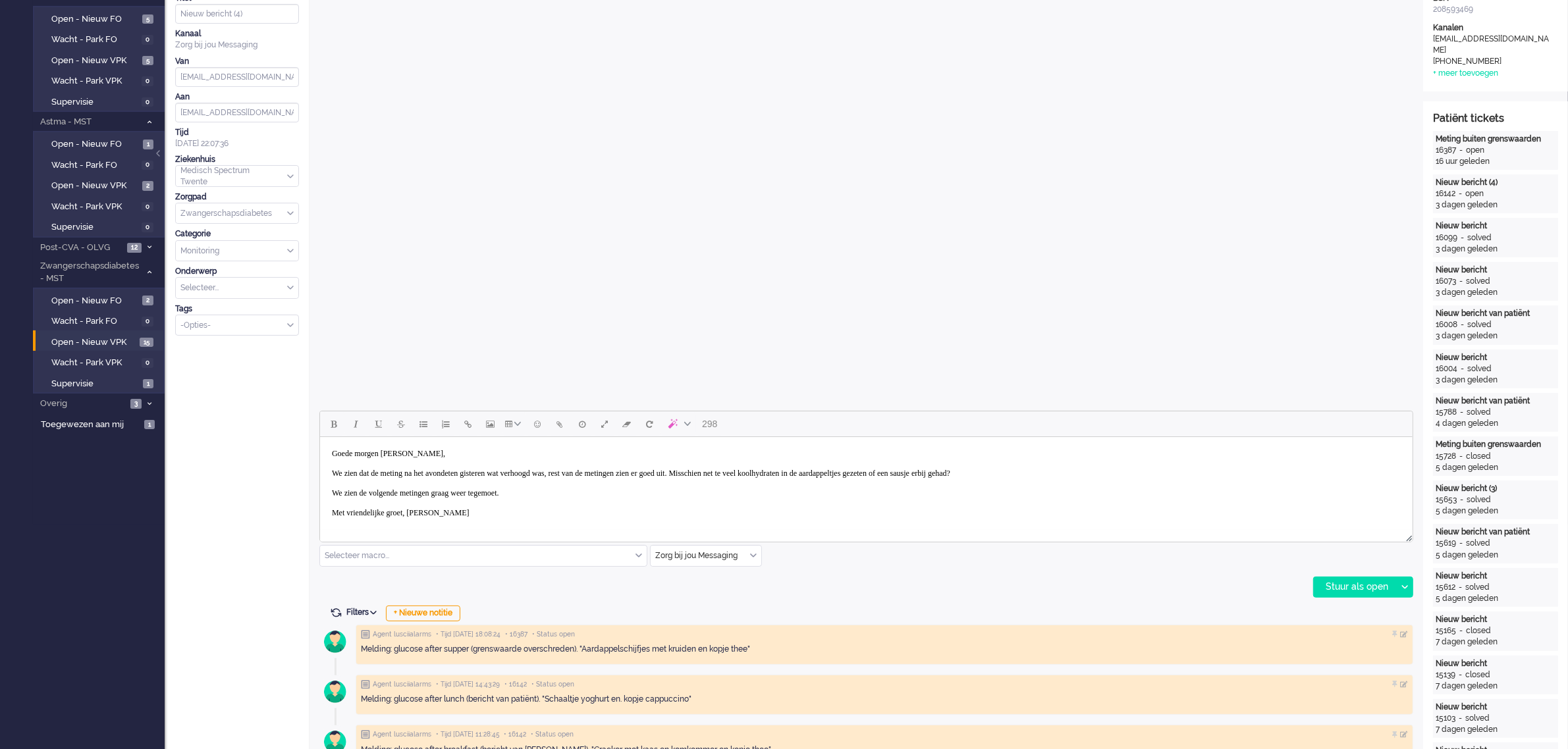
scroll to position [330, 0]
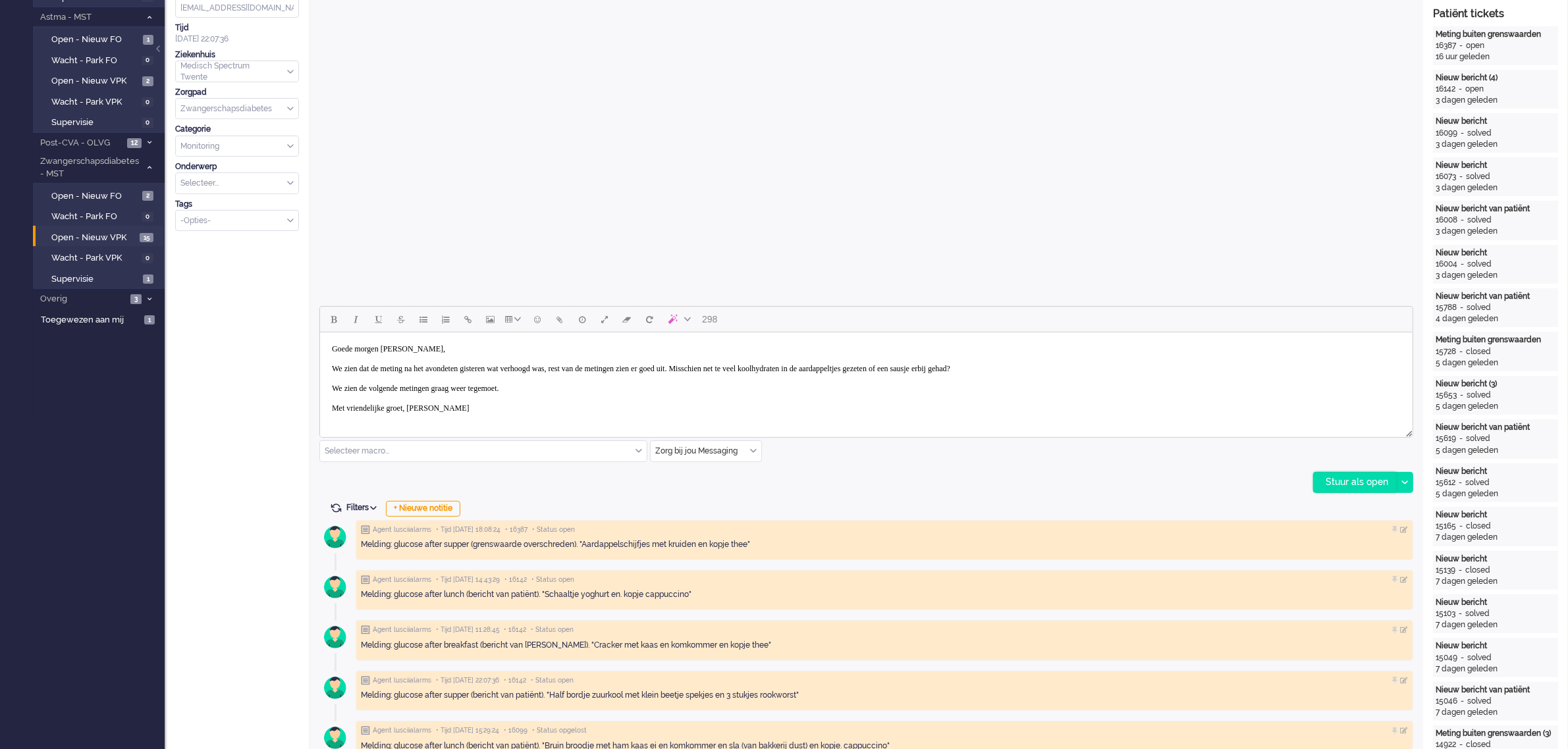
click at [1347, 485] on div "Stuur als open" at bounding box center [1355, 483] width 82 height 20
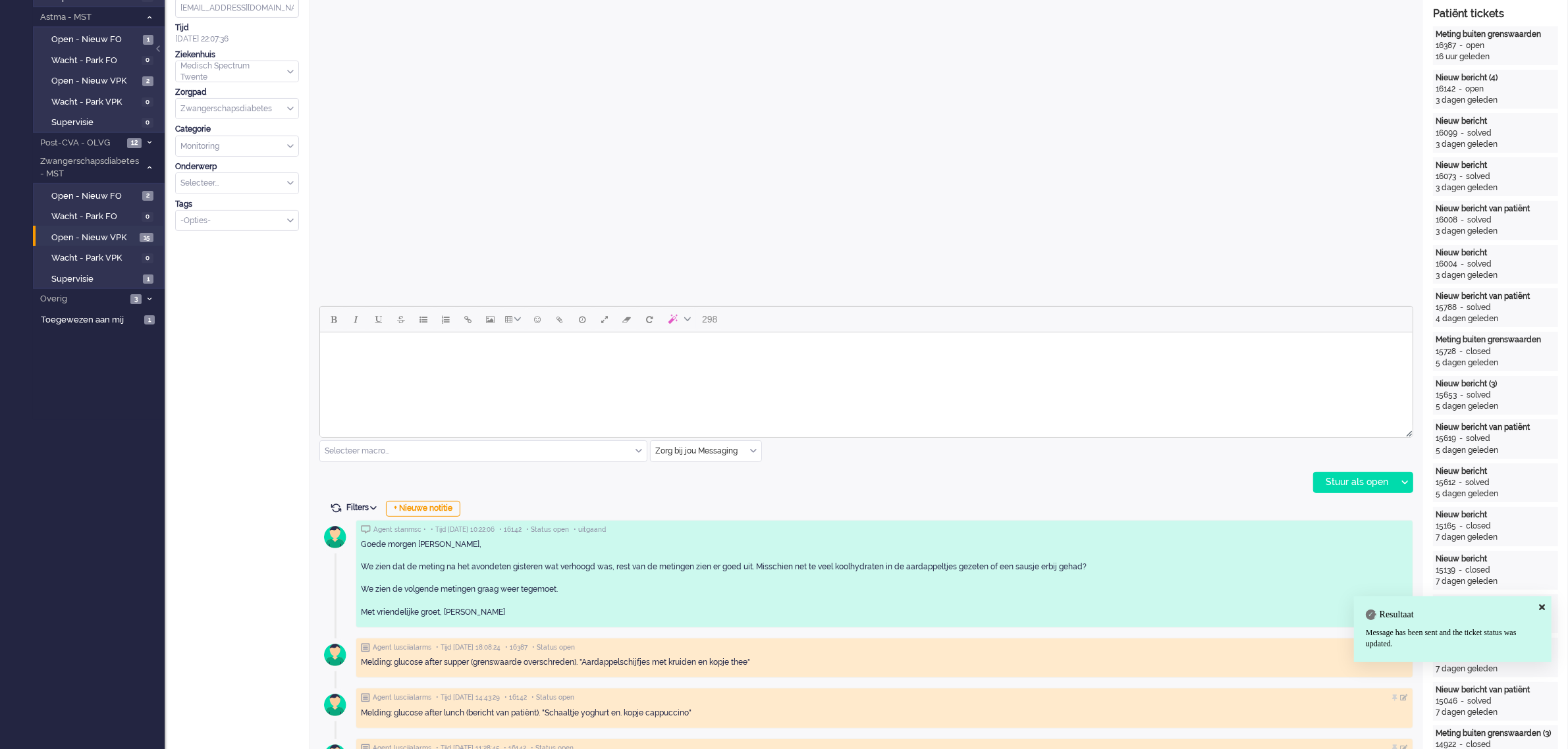
scroll to position [0, 0]
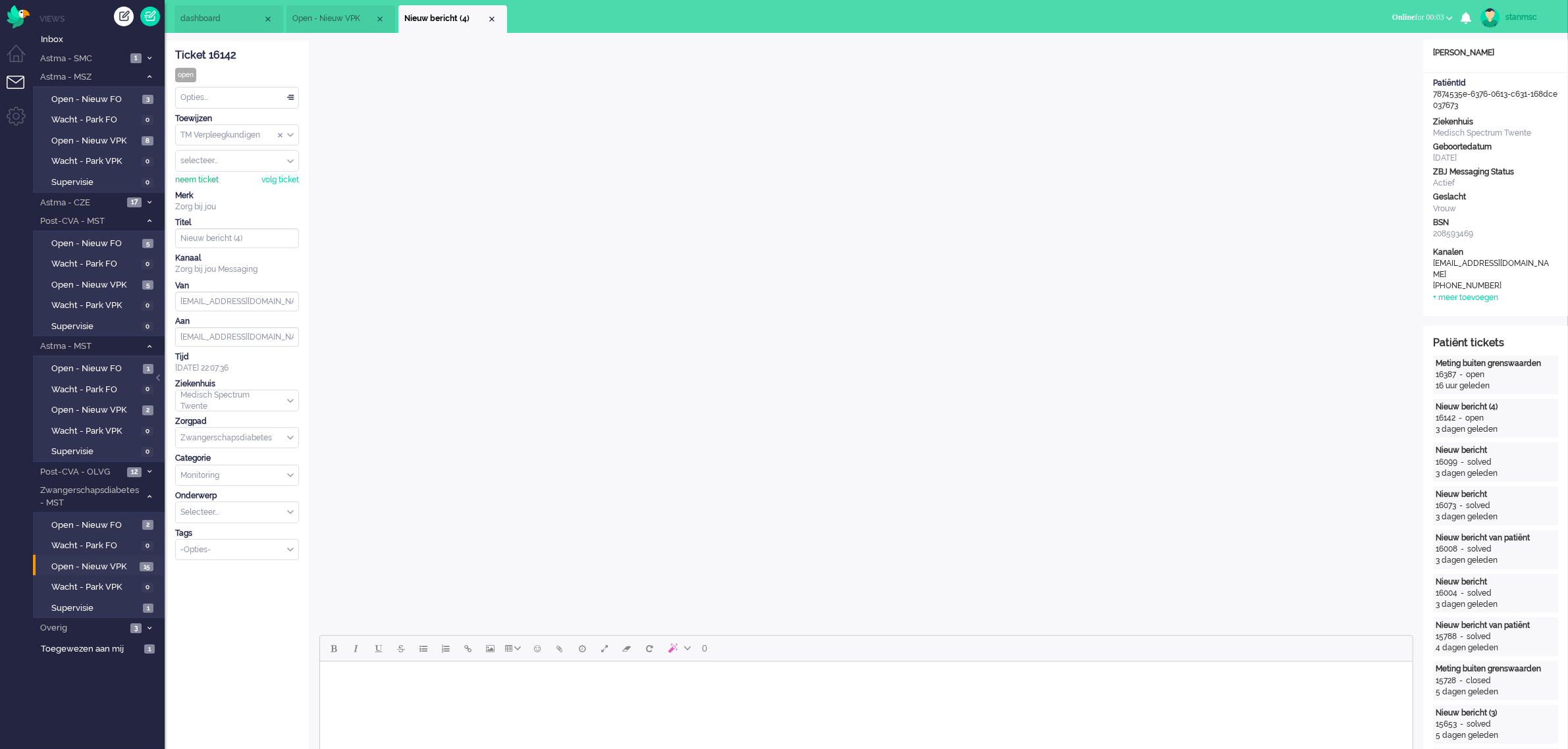
click at [186, 179] on div "neem ticket" at bounding box center [197, 180] width 43 height 11
click at [212, 94] on div "Opties..." at bounding box center [237, 98] width 123 height 20
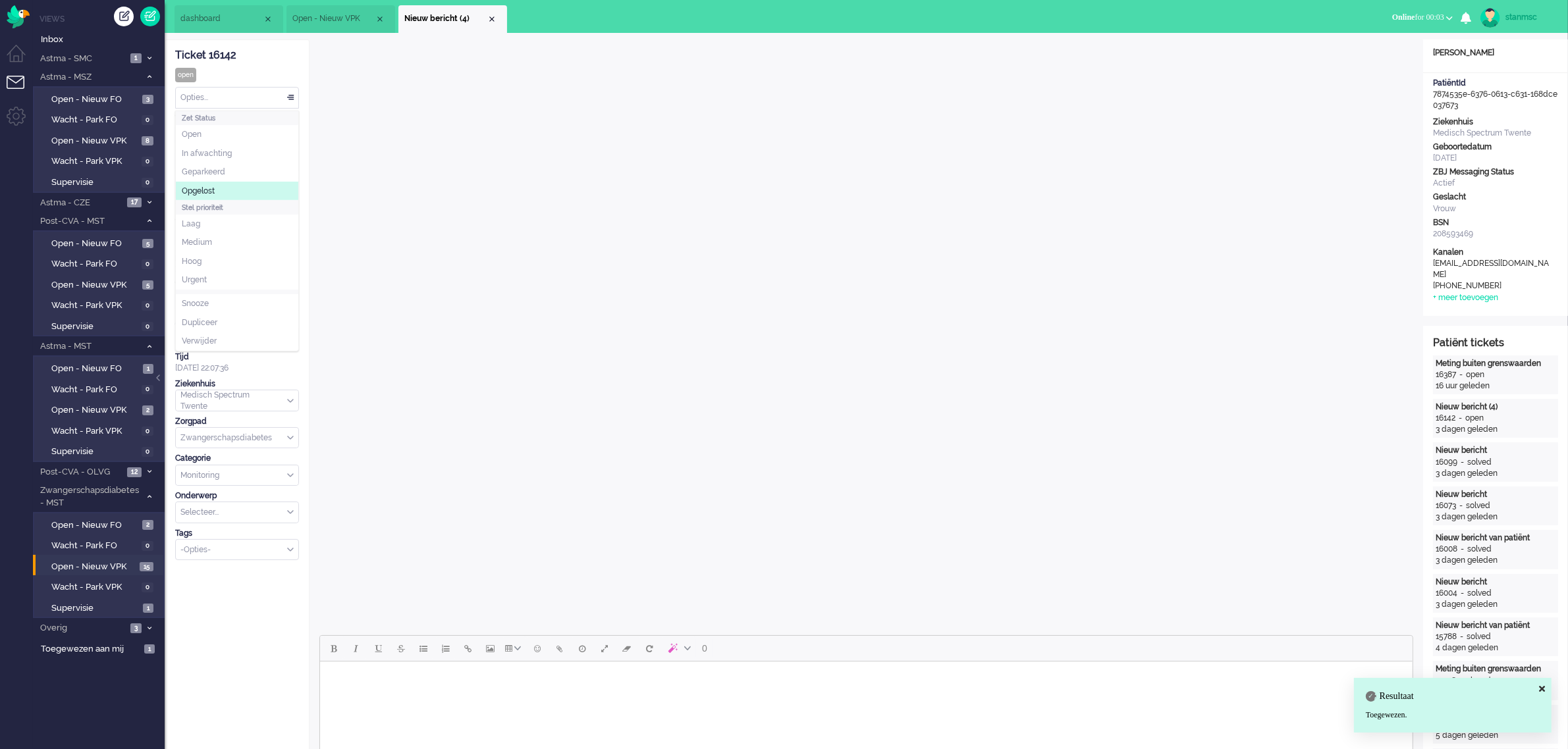
click at [229, 192] on li "Opgelost" at bounding box center [237, 191] width 123 height 19
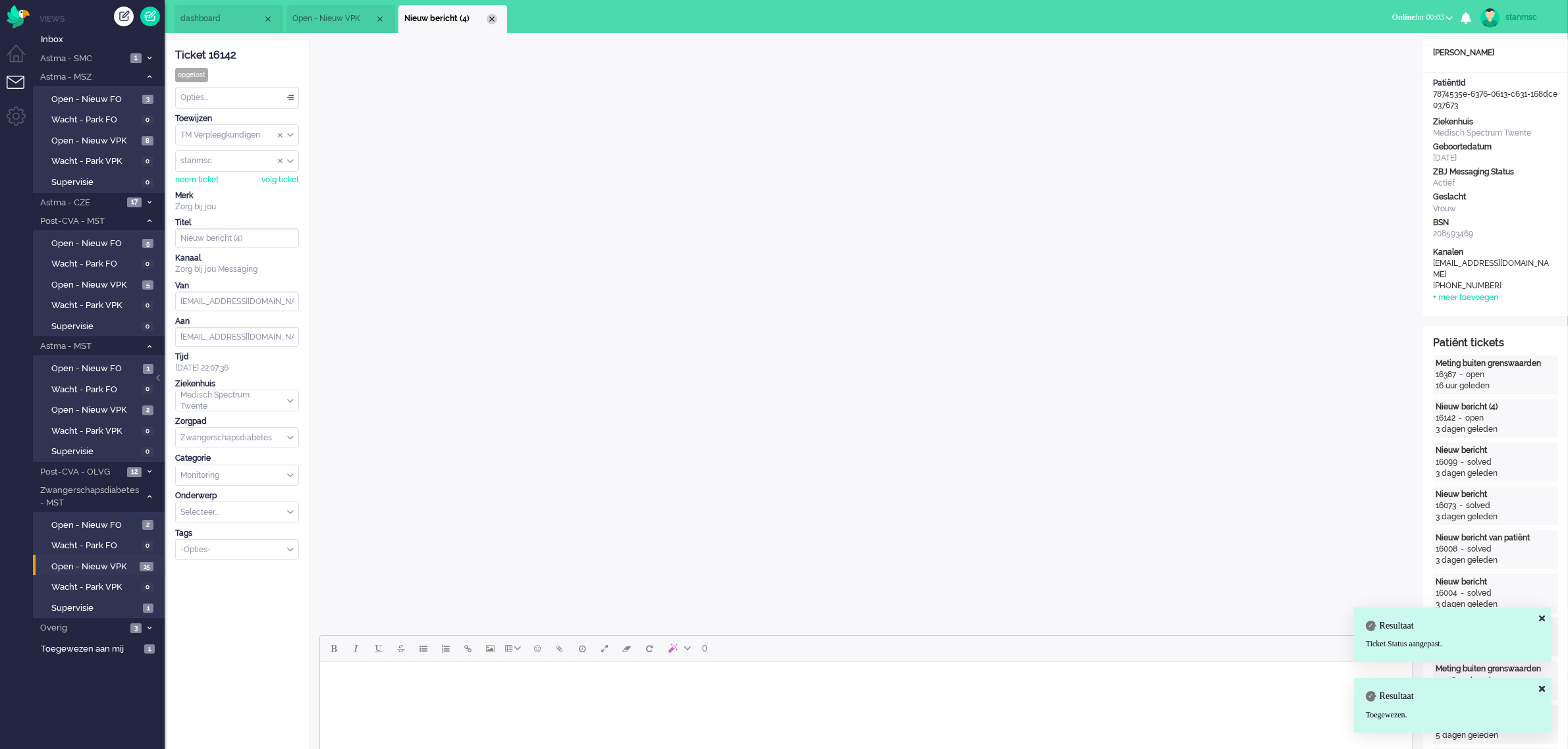
click at [493, 18] on div "Close tab" at bounding box center [491, 19] width 10 height 10
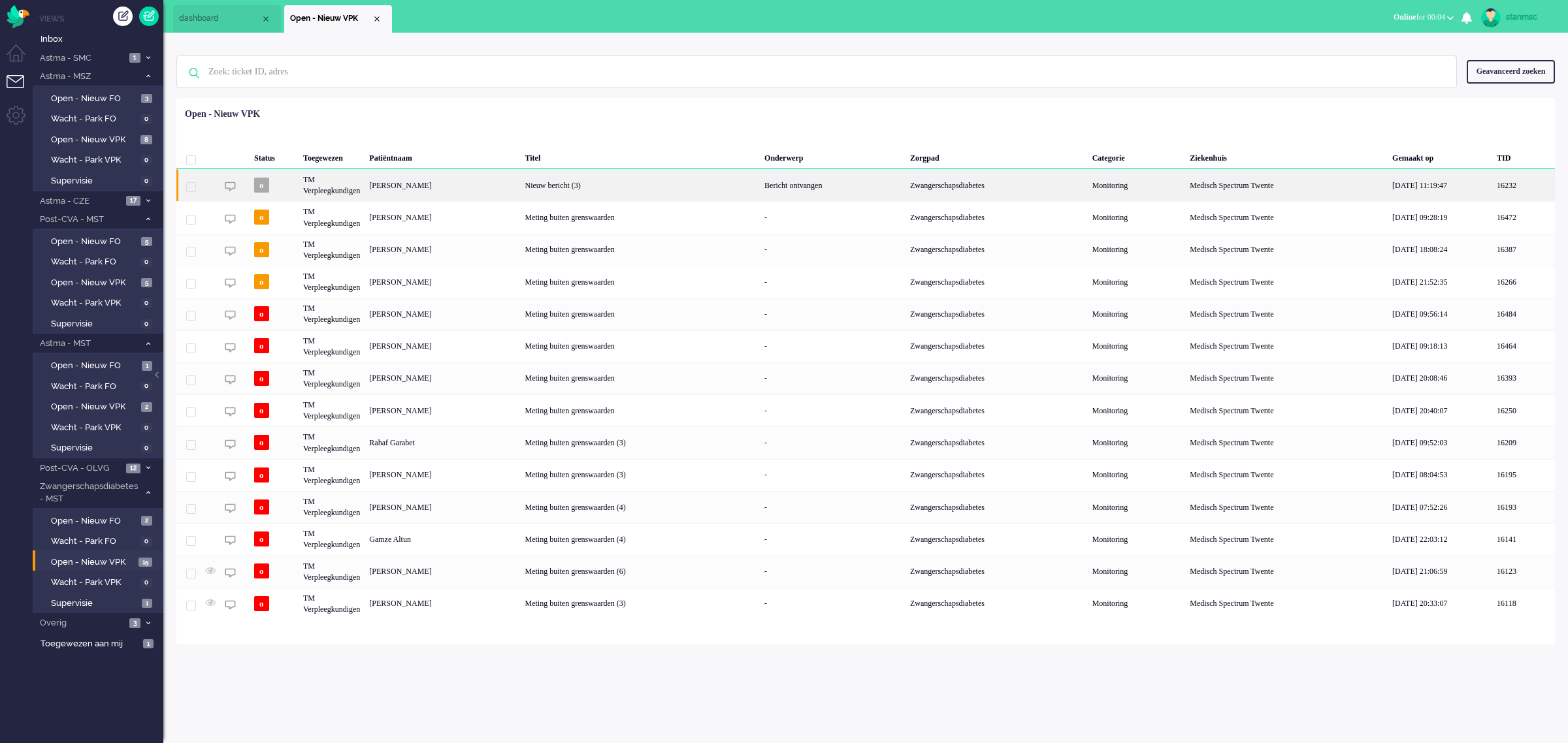
click at [355, 187] on div "TM Verpleegkundigen" at bounding box center [331, 185] width 66 height 32
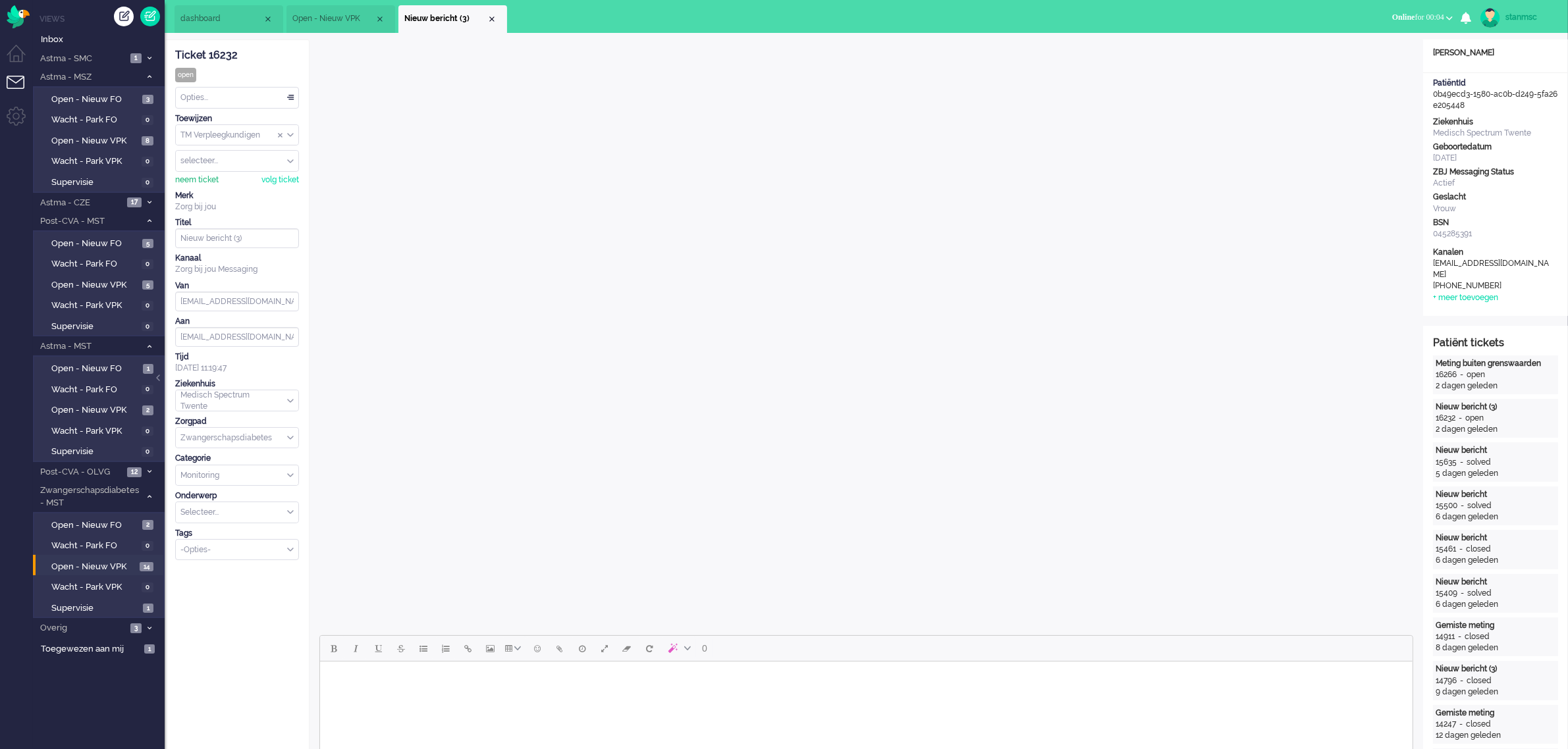
click at [199, 181] on div "neem ticket" at bounding box center [197, 180] width 43 height 11
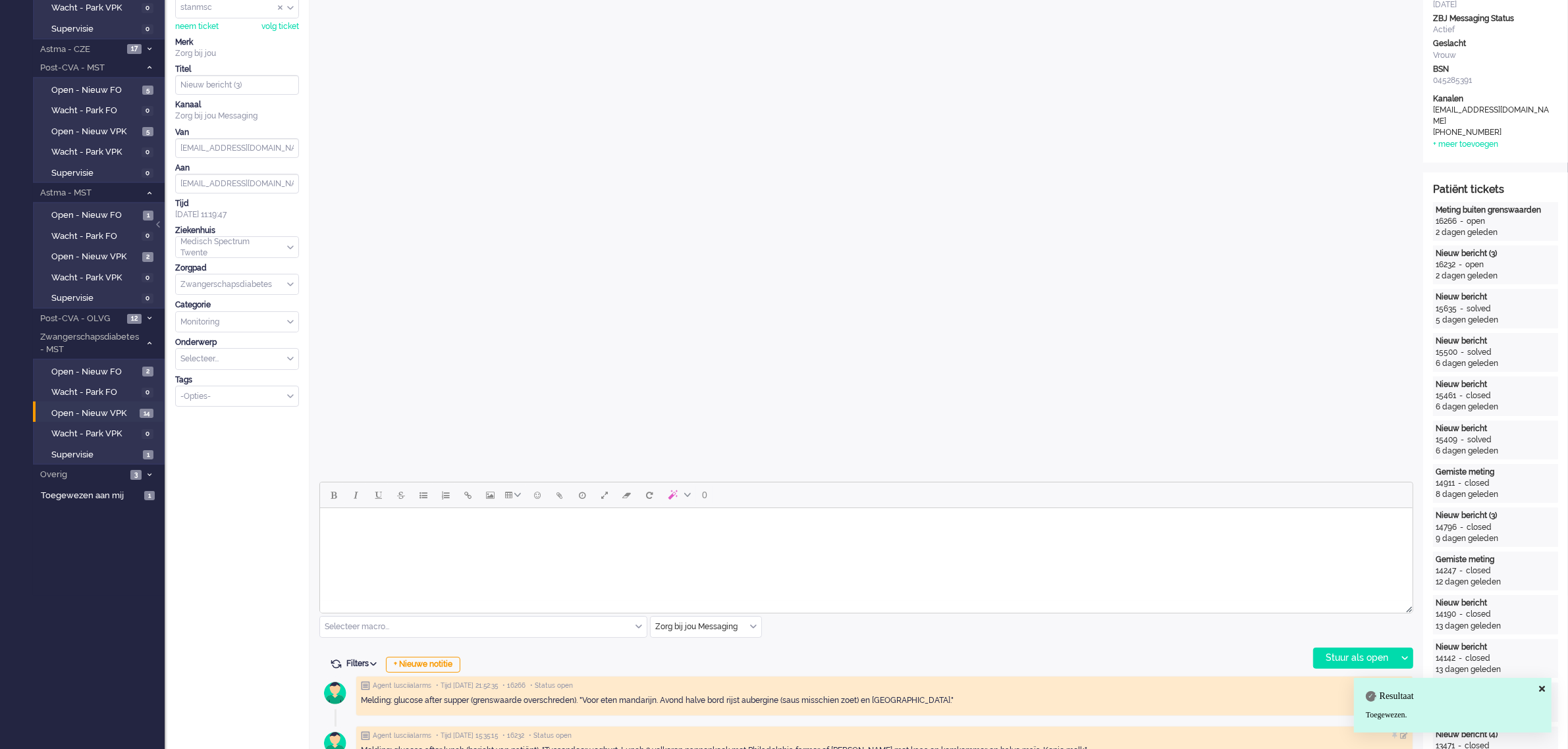
scroll to position [164, 0]
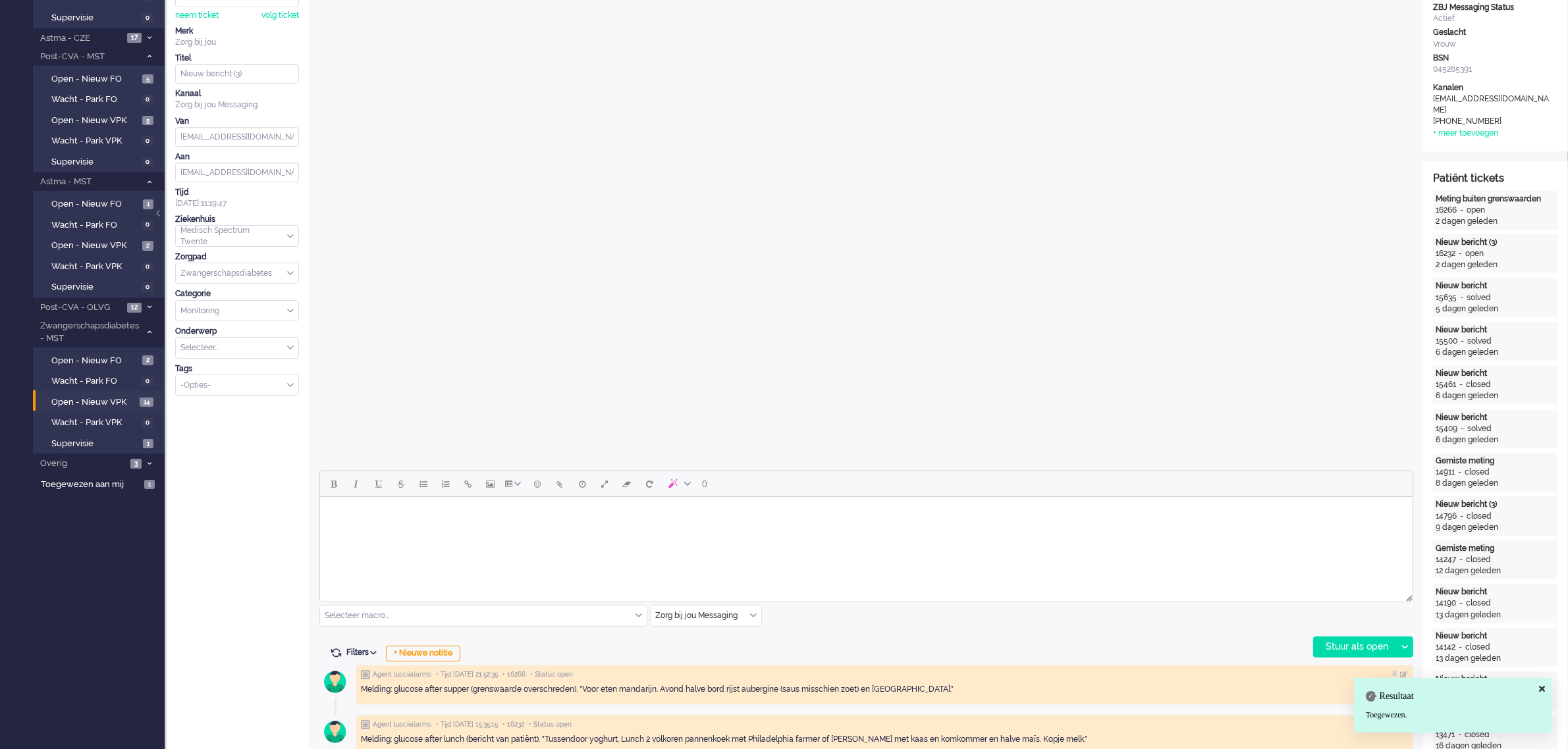
click at [381, 514] on body "Rich Text Area. Press ALT-0 for help." at bounding box center [866, 514] width 1082 height 23
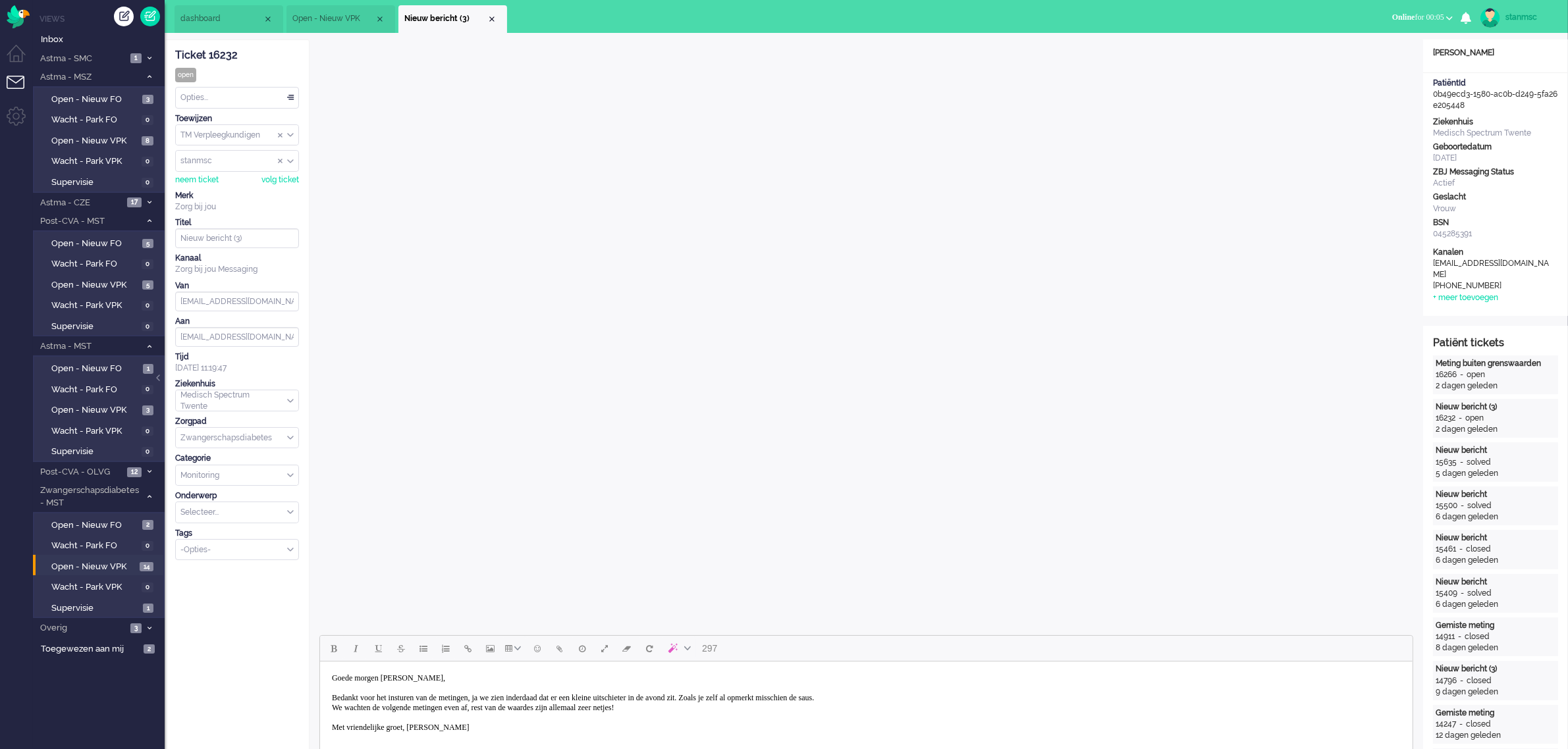
scroll to position [330, 0]
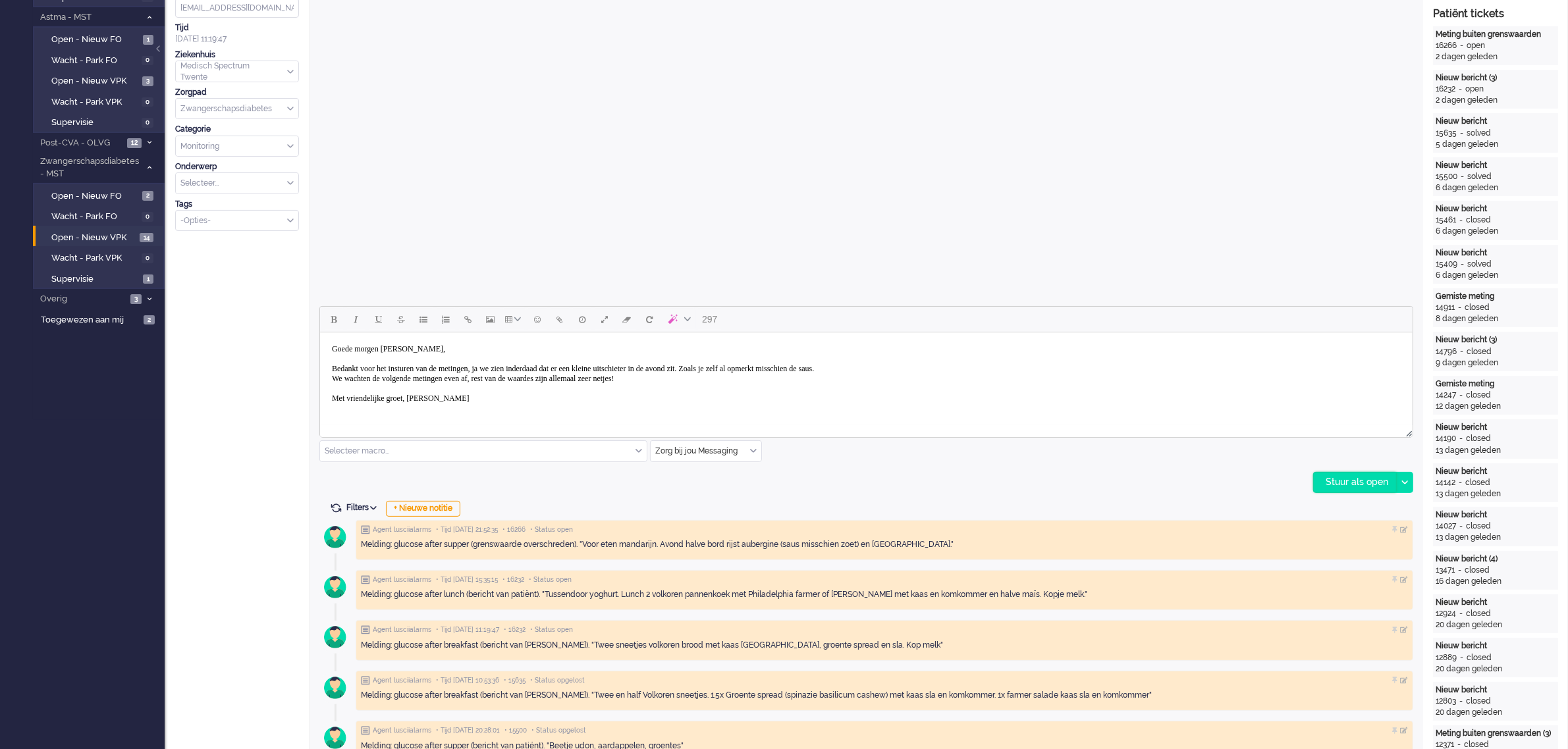
drag, startPoint x: 1352, startPoint y: 481, endPoint x: 967, endPoint y: 74, distance: 560.2
click at [1352, 481] on div "Stuur als open" at bounding box center [1355, 483] width 82 height 20
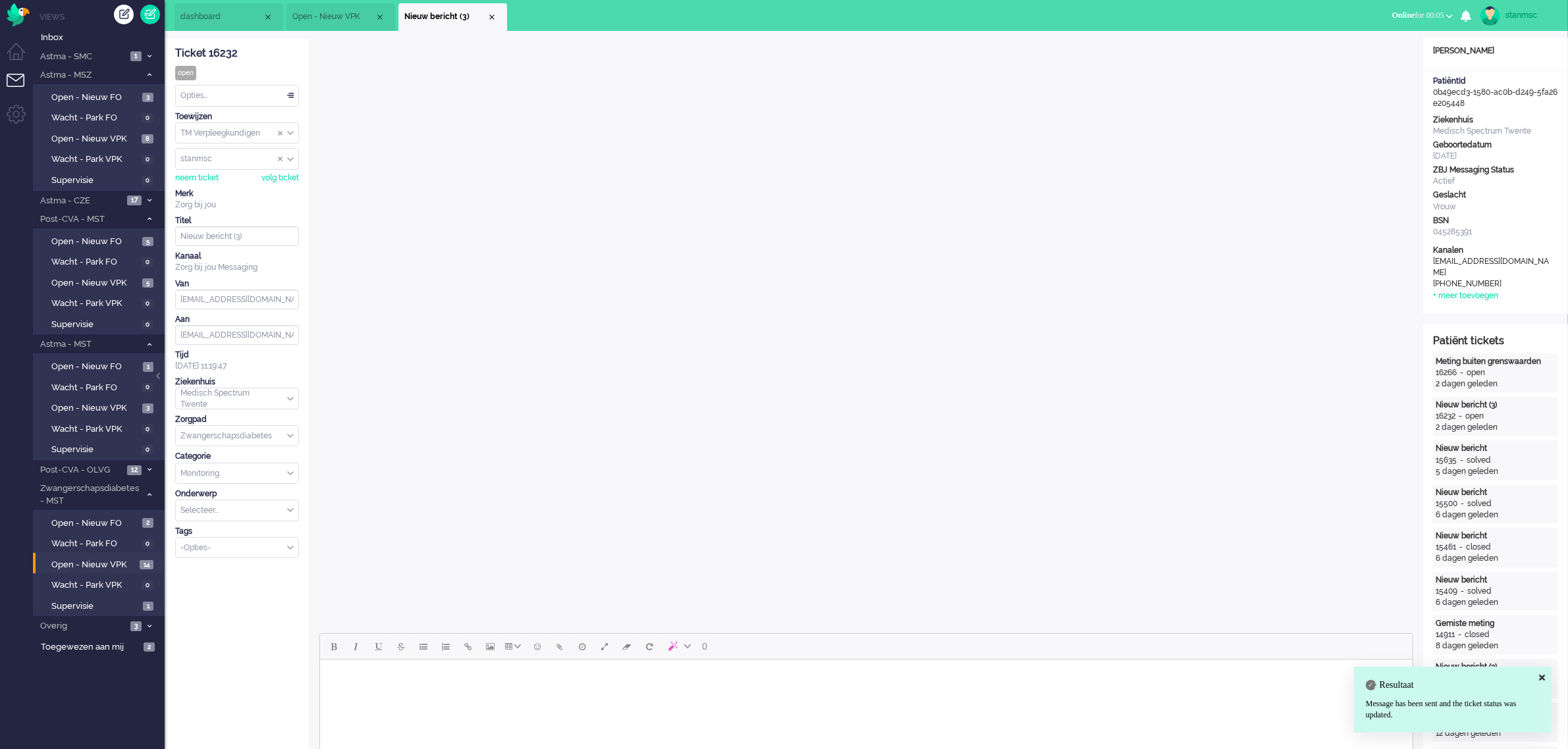
scroll to position [0, 0]
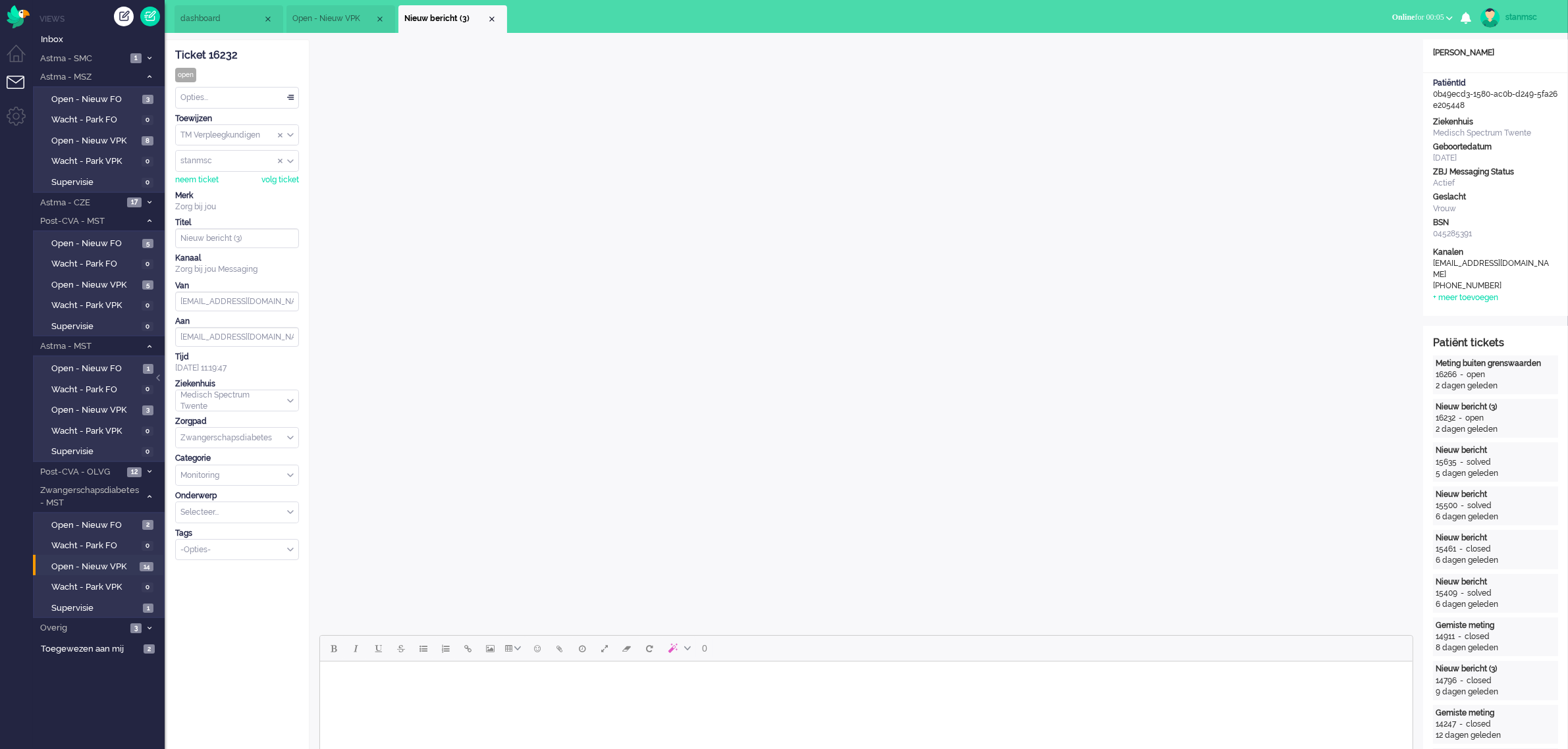
click at [239, 96] on div "Opties..." at bounding box center [237, 98] width 123 height 20
click at [224, 188] on li "Opgelost" at bounding box center [237, 191] width 123 height 19
click at [494, 20] on div "Close tab" at bounding box center [491, 19] width 10 height 10
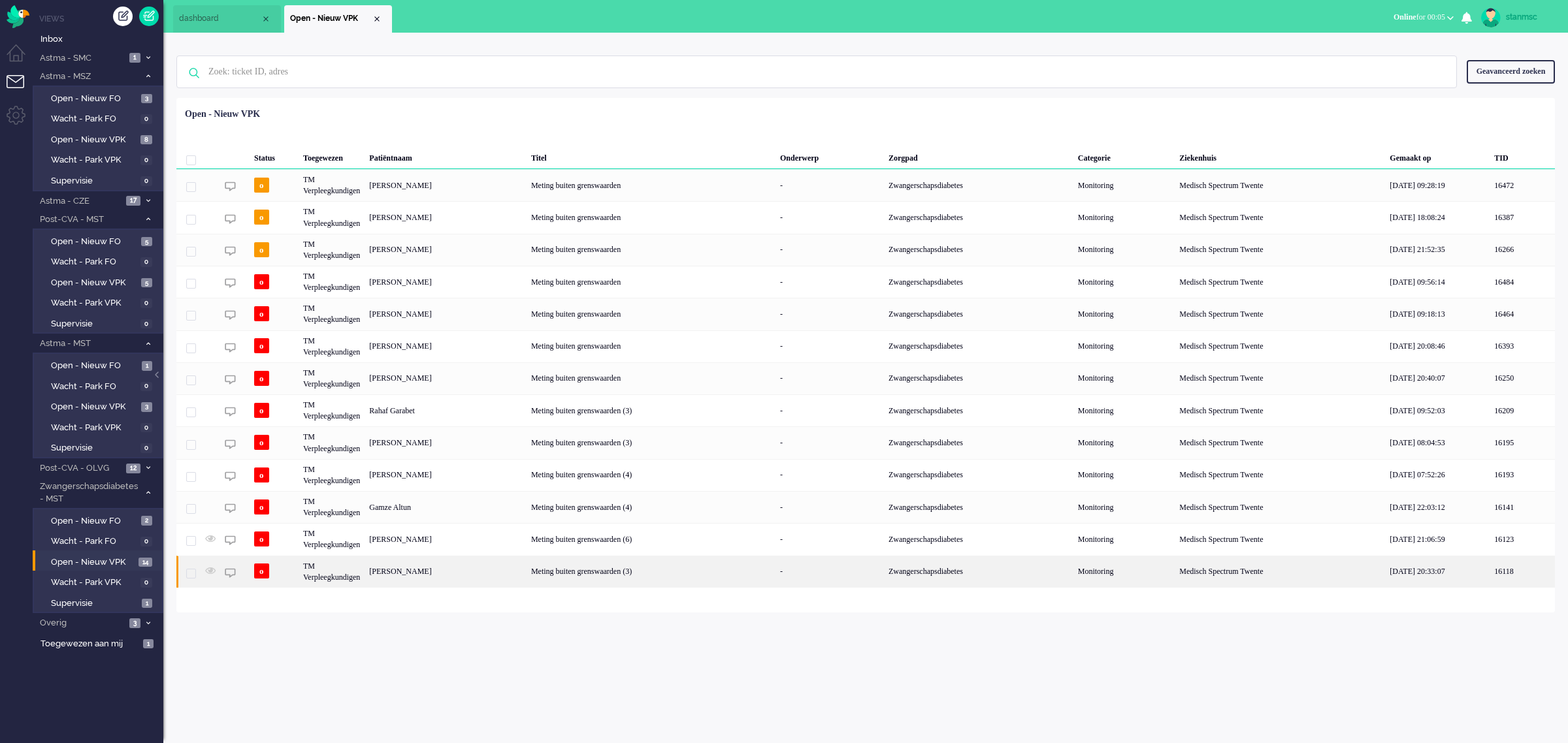
click at [351, 570] on div "TM Verpleegkundigen" at bounding box center [331, 572] width 66 height 32
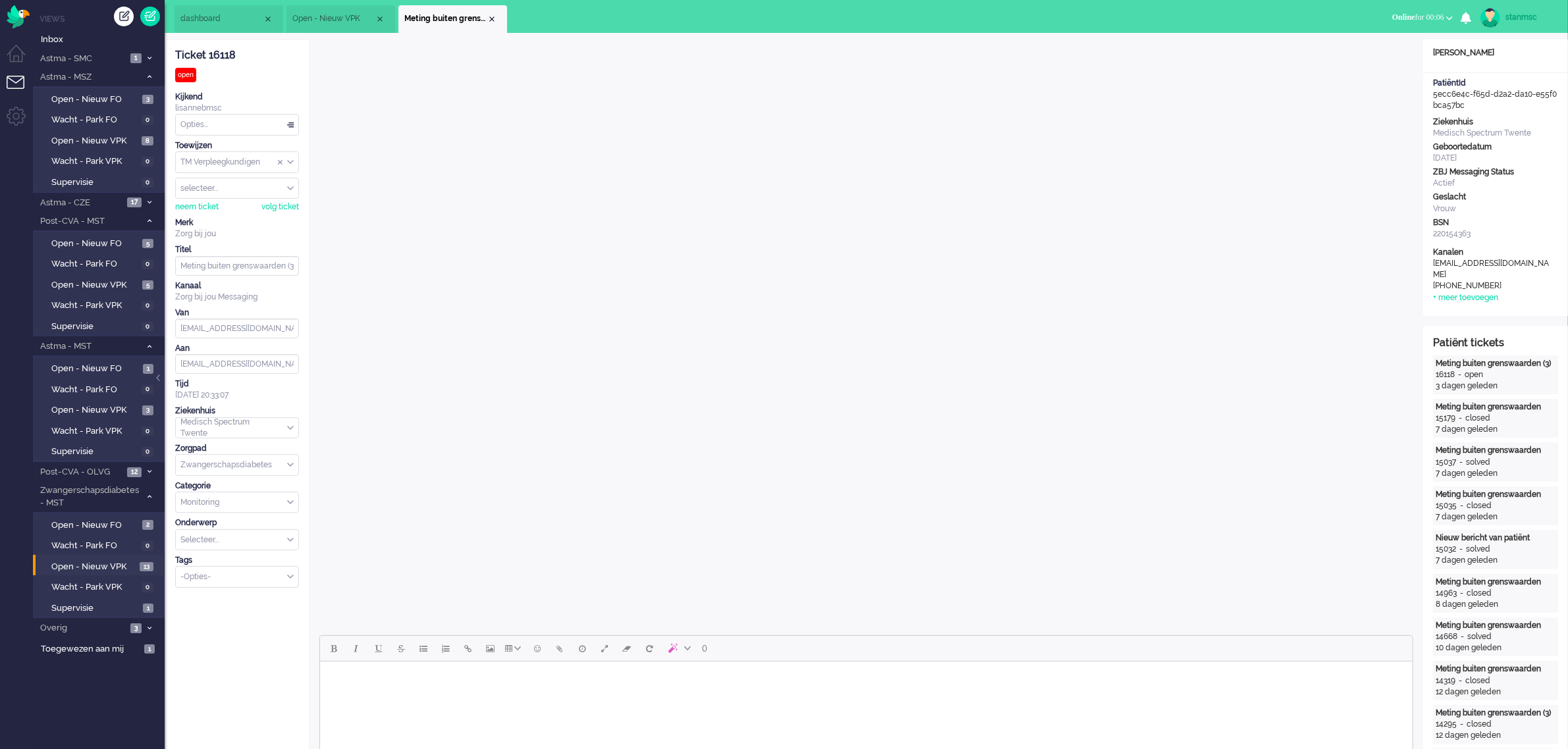
click at [395, 679] on body "Rich Text Area. Press ALT-0 for help." at bounding box center [866, 678] width 1082 height 23
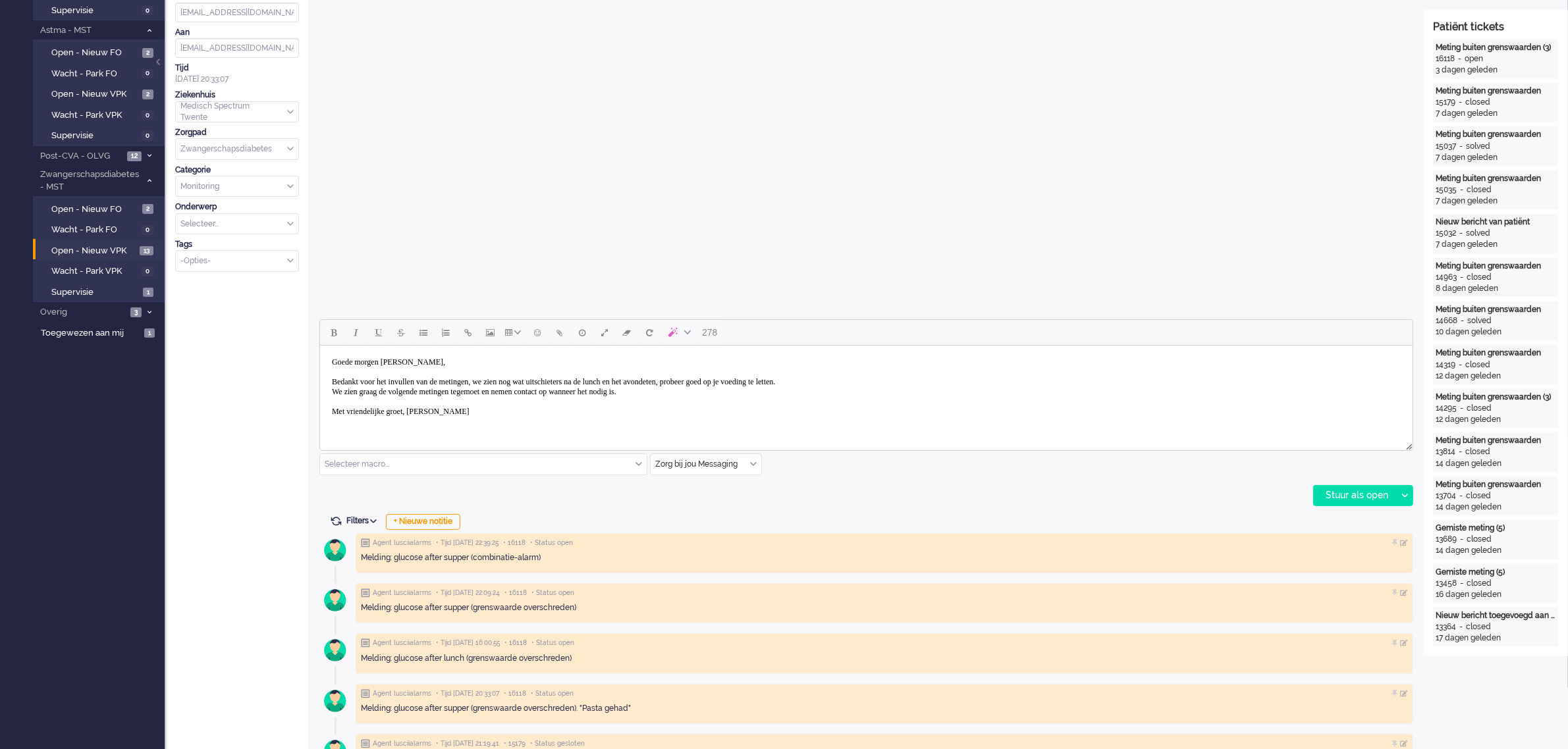
scroll to position [330, 0]
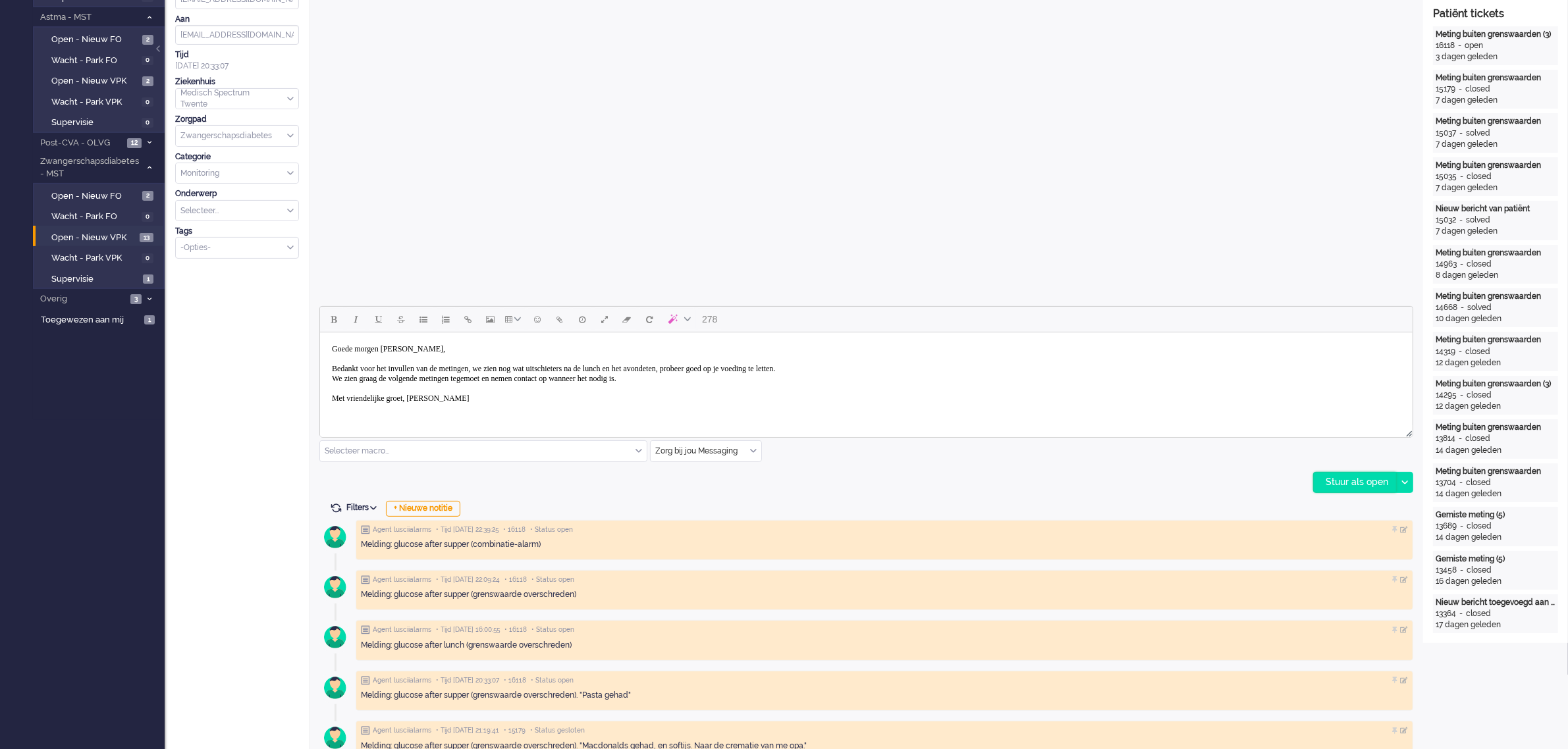
click at [1367, 485] on div "Stuur als open" at bounding box center [1355, 483] width 82 height 20
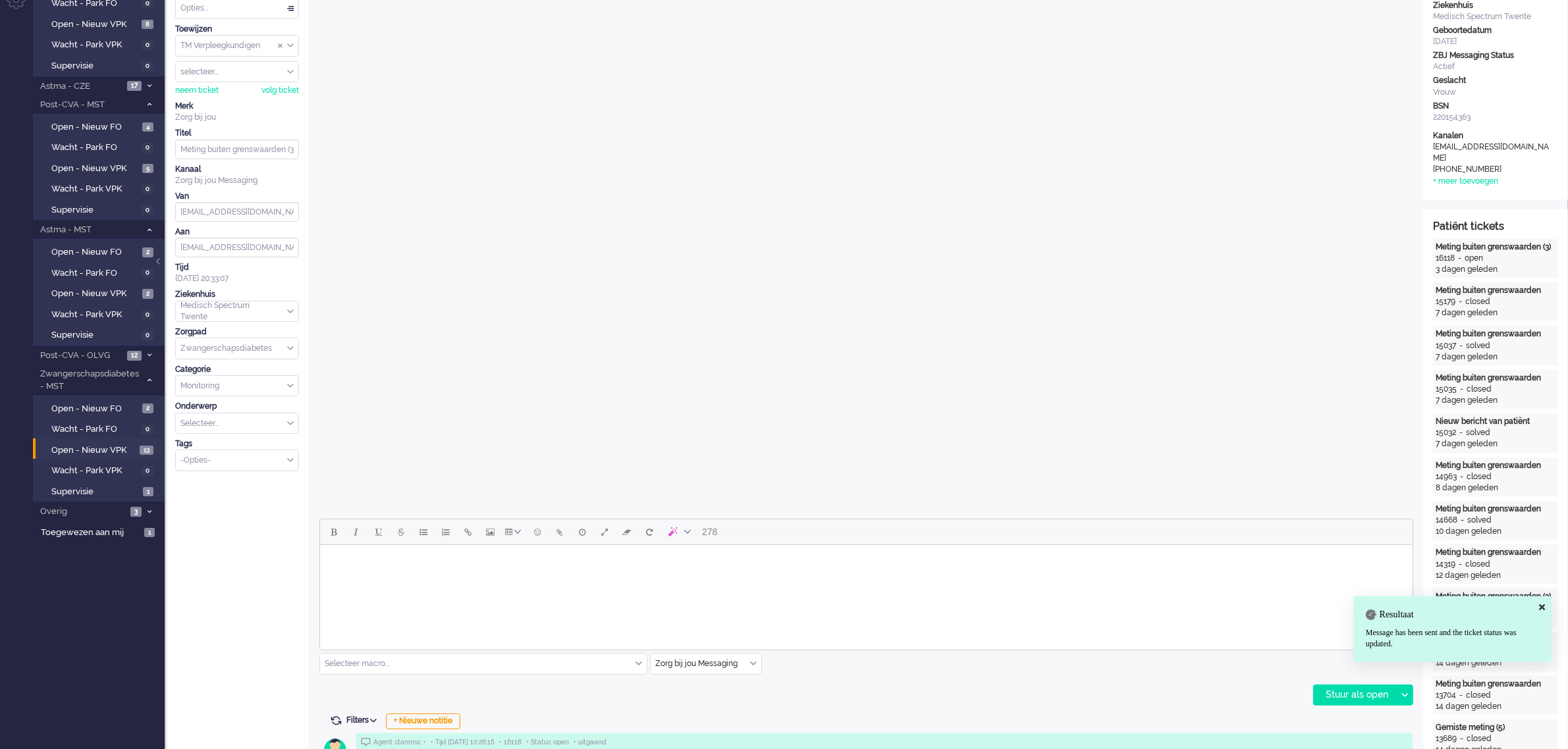
scroll to position [0, 0]
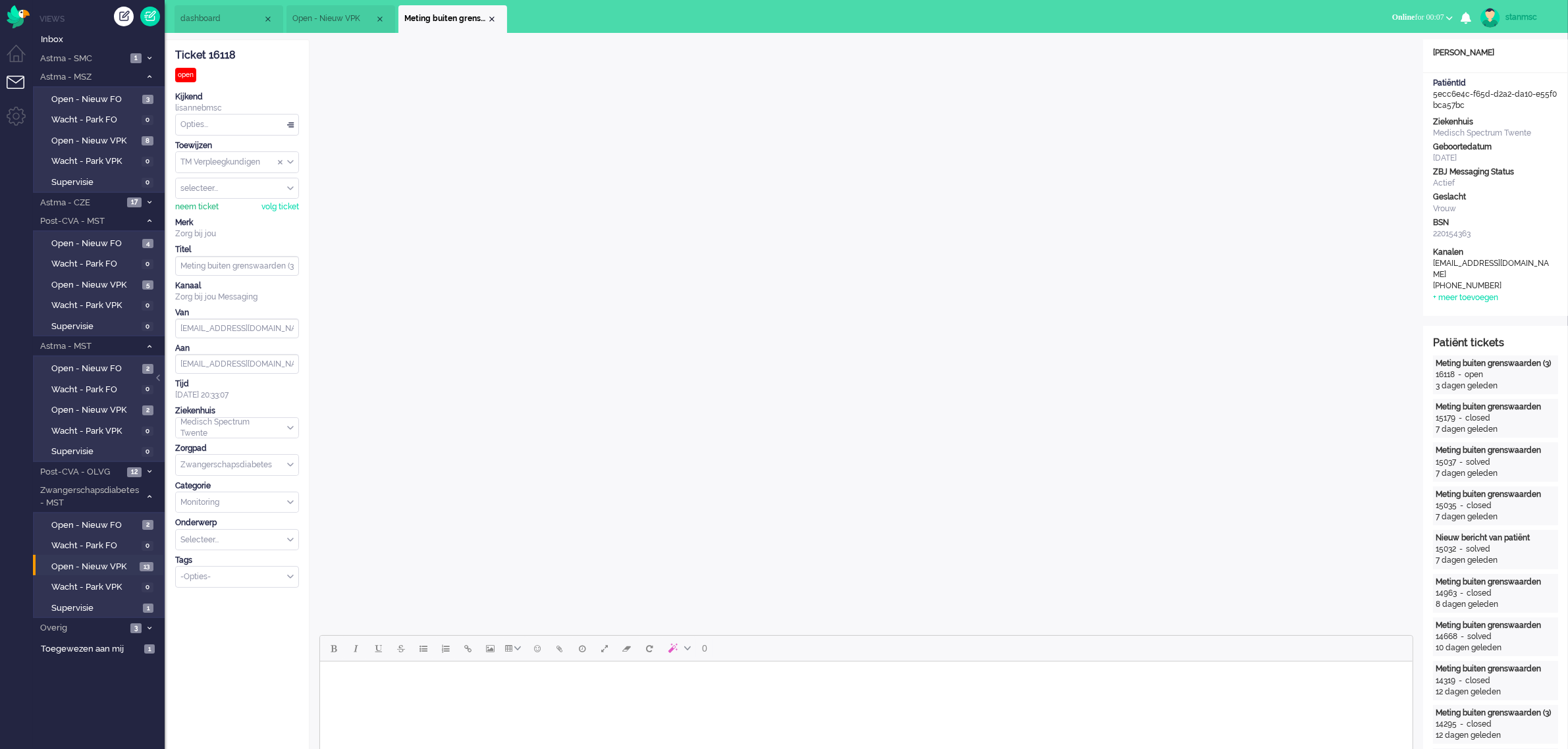
click at [203, 206] on div "neem ticket" at bounding box center [197, 207] width 43 height 11
click at [215, 127] on div "Opties..." at bounding box center [237, 124] width 123 height 20
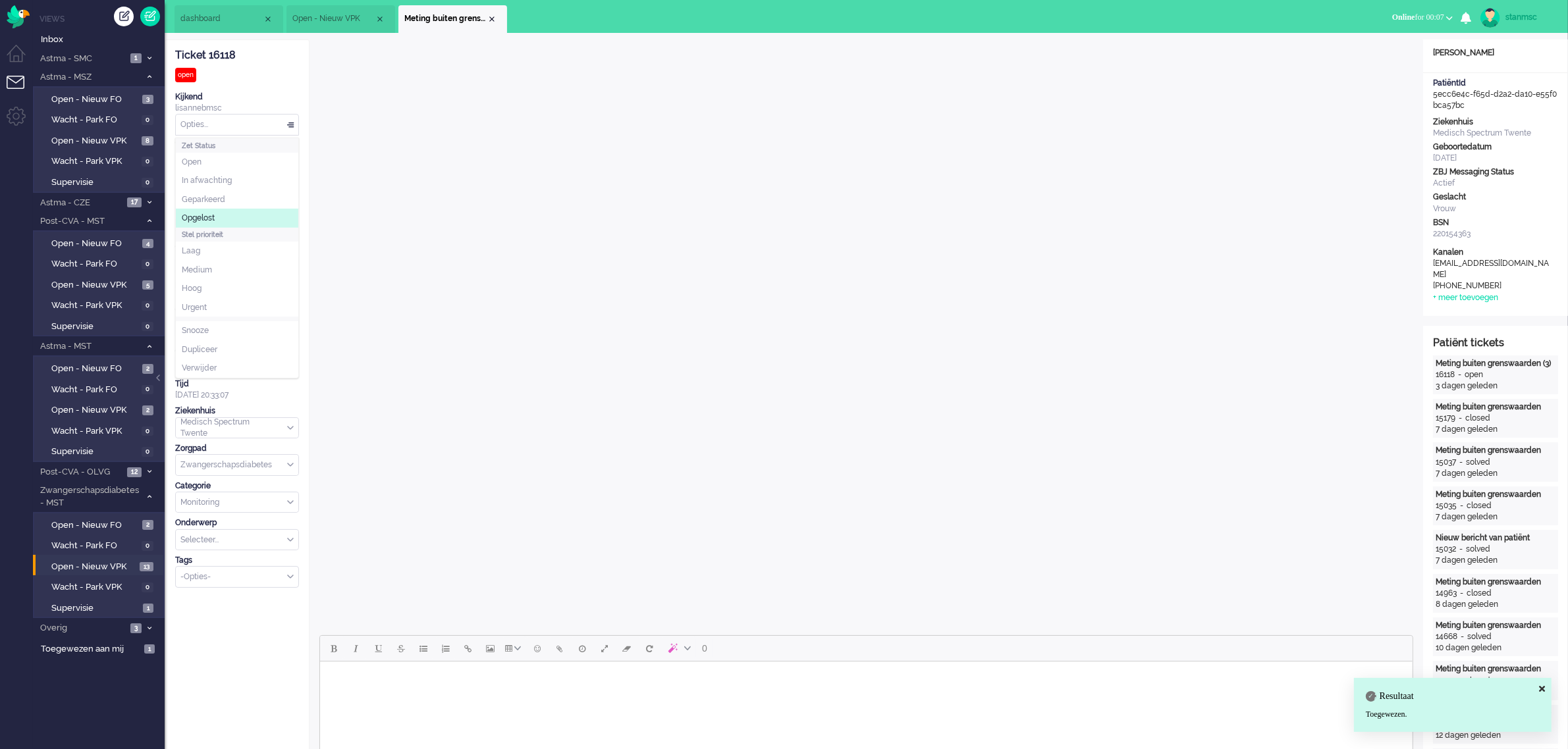
click at [233, 215] on li "Opgelost" at bounding box center [237, 218] width 123 height 19
click at [226, 123] on div "Opties..." at bounding box center [237, 124] width 123 height 20
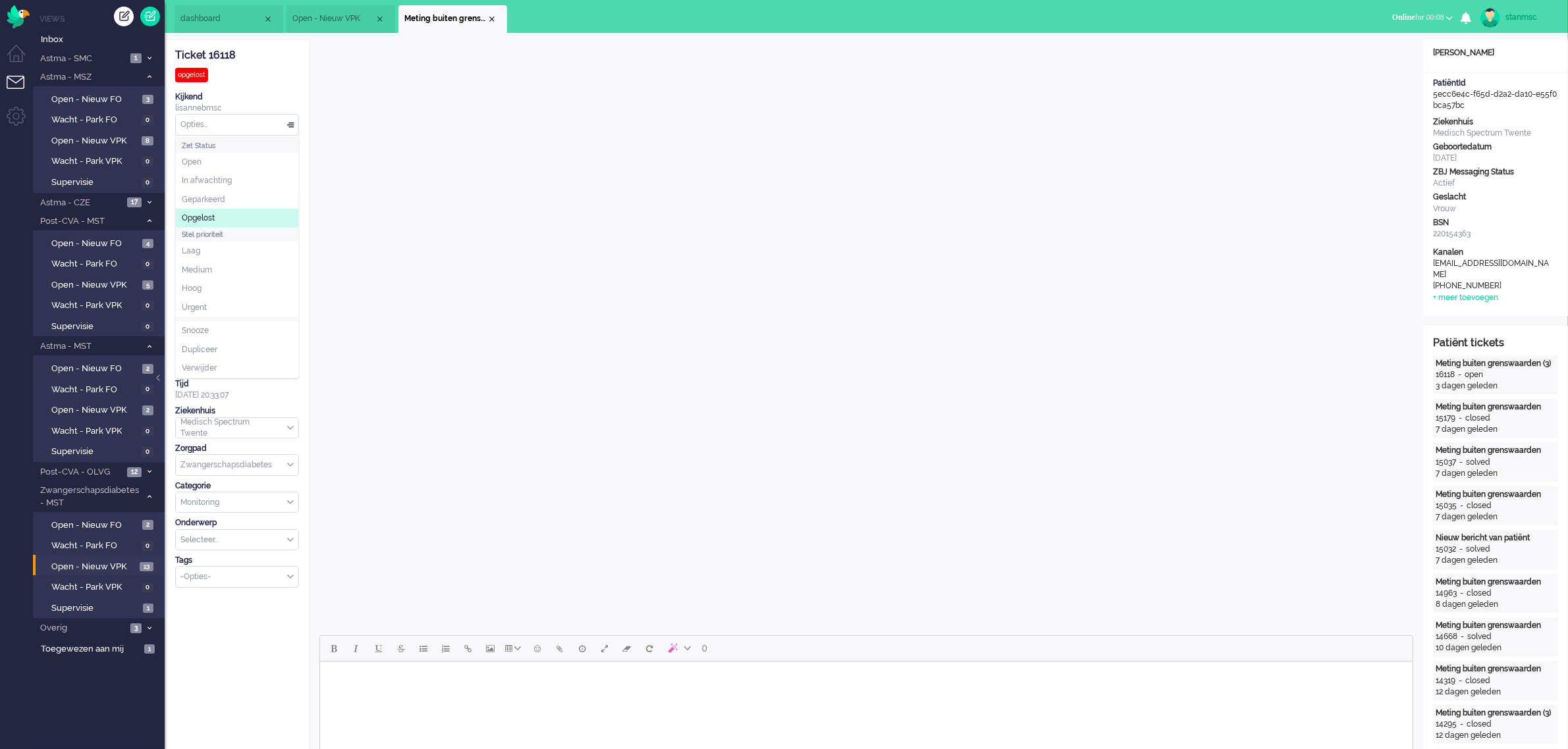
click at [210, 218] on span "Opgelost" at bounding box center [198, 218] width 33 height 11
click at [493, 17] on div "Close tab" at bounding box center [491, 19] width 10 height 10
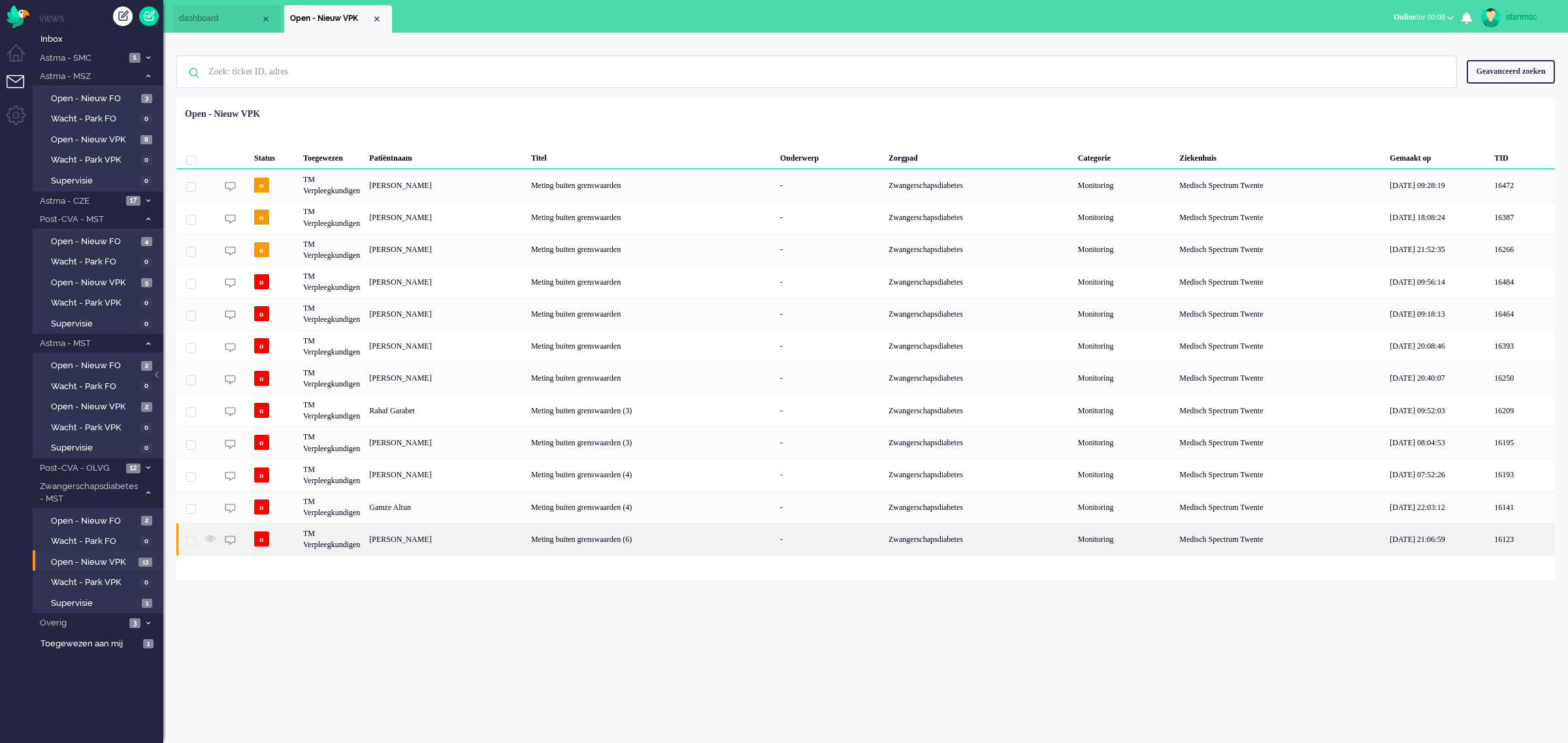
click at [355, 538] on div "TM Verpleegkundigen" at bounding box center [331, 539] width 66 height 32
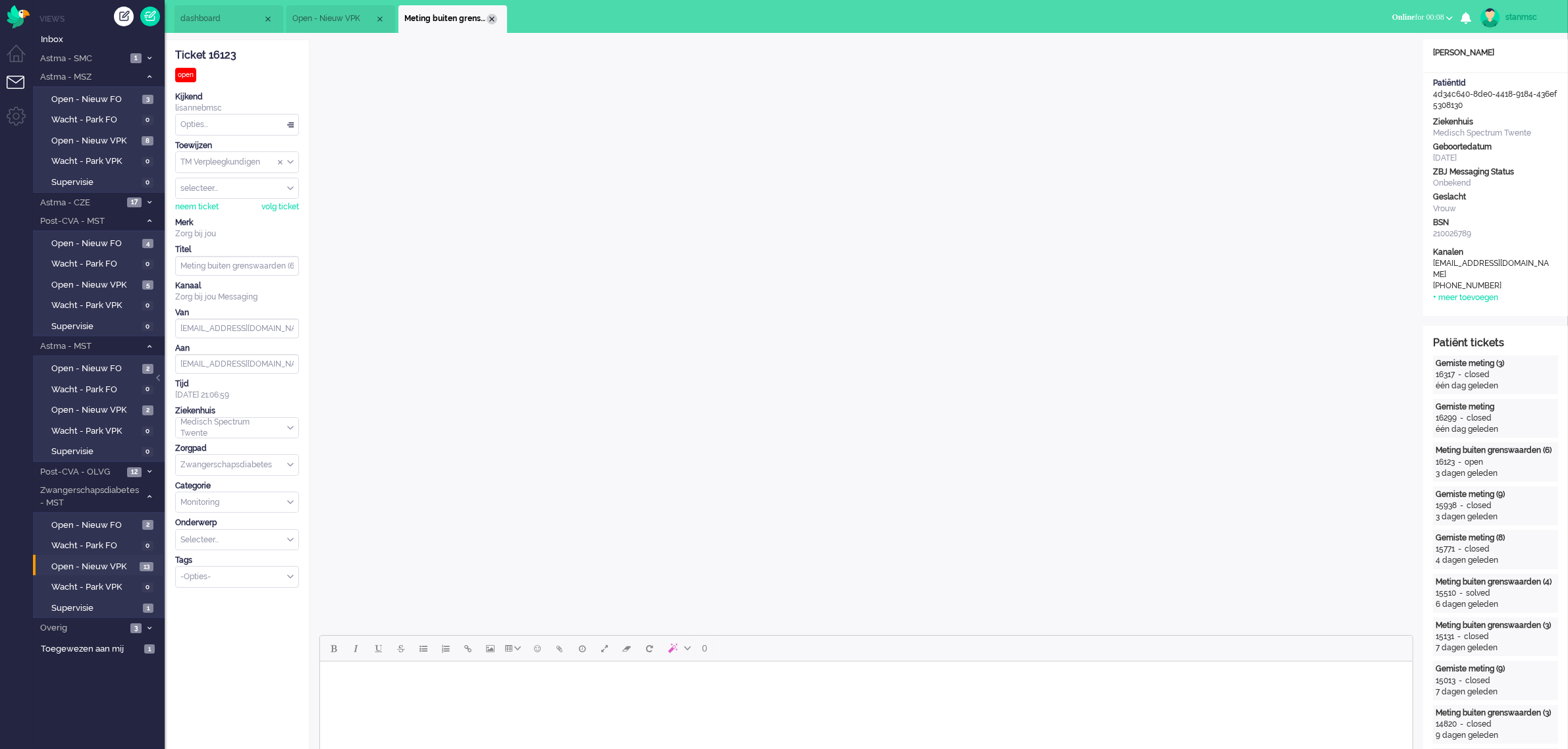
click at [491, 17] on div "Close tab" at bounding box center [491, 19] width 10 height 10
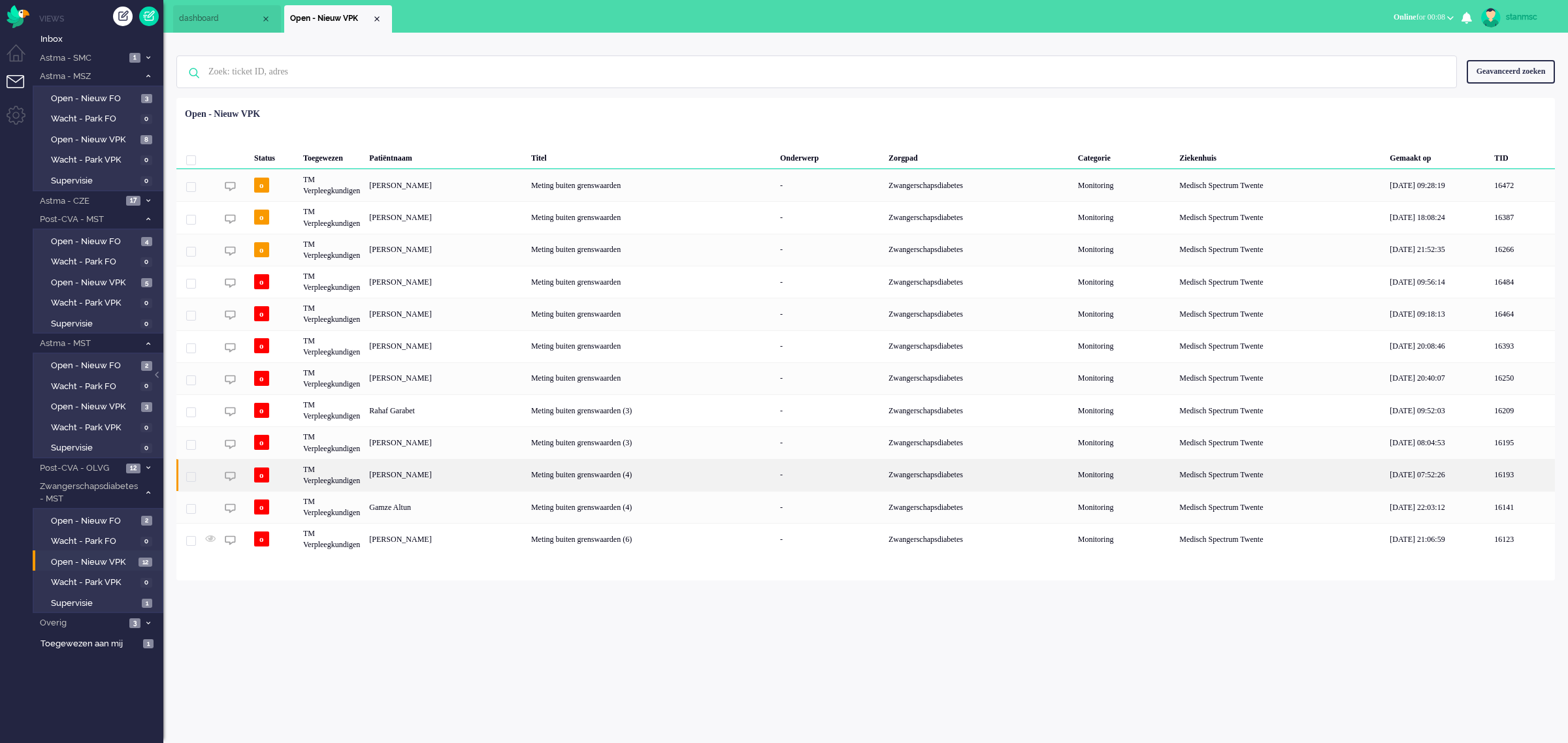
click at [356, 478] on div "TM Verpleegkundigen" at bounding box center [331, 475] width 66 height 32
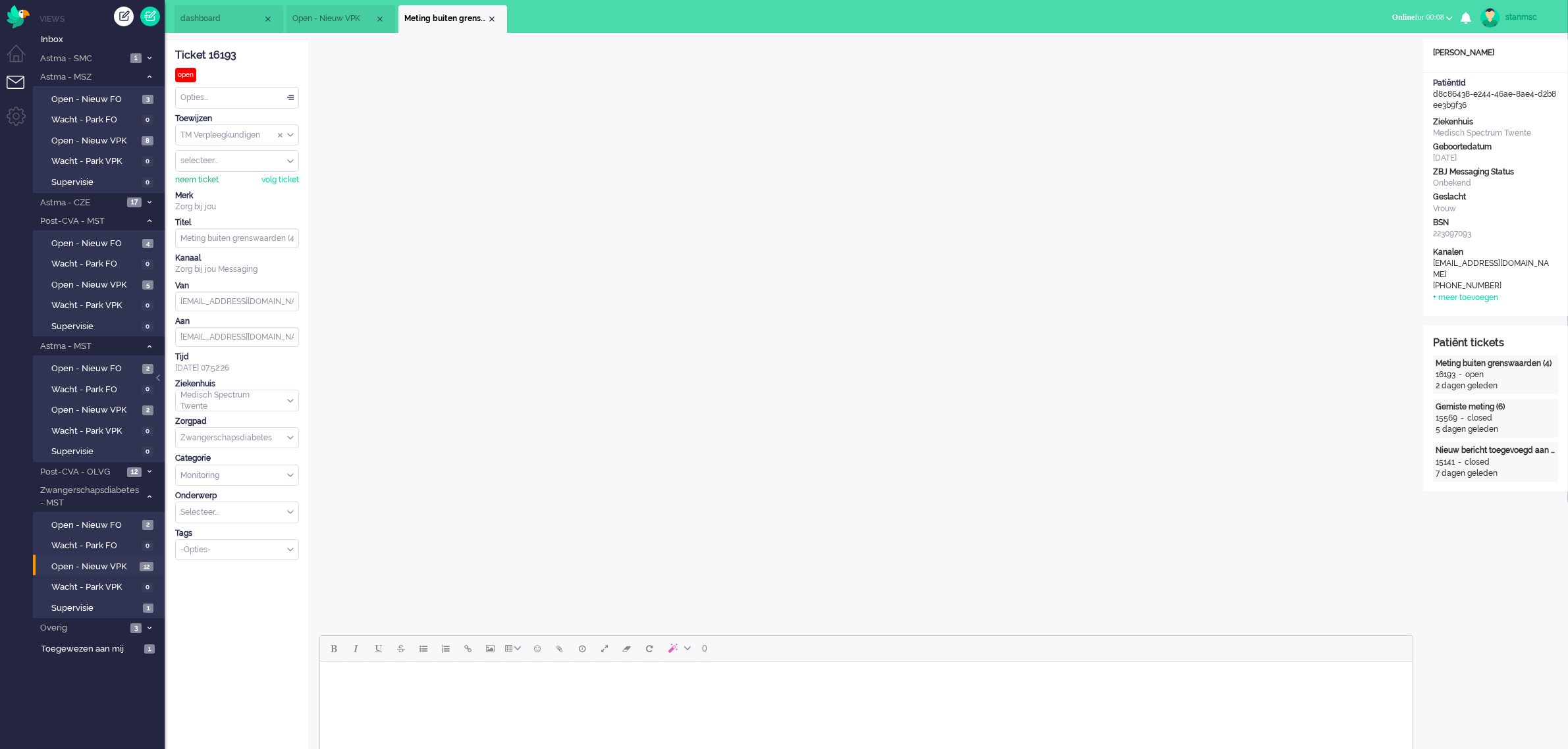
click at [189, 178] on div "neem ticket" at bounding box center [197, 180] width 43 height 11
click at [239, 100] on div "Opties..." at bounding box center [237, 98] width 123 height 20
click at [212, 188] on span "Opgelost" at bounding box center [198, 192] width 33 height 11
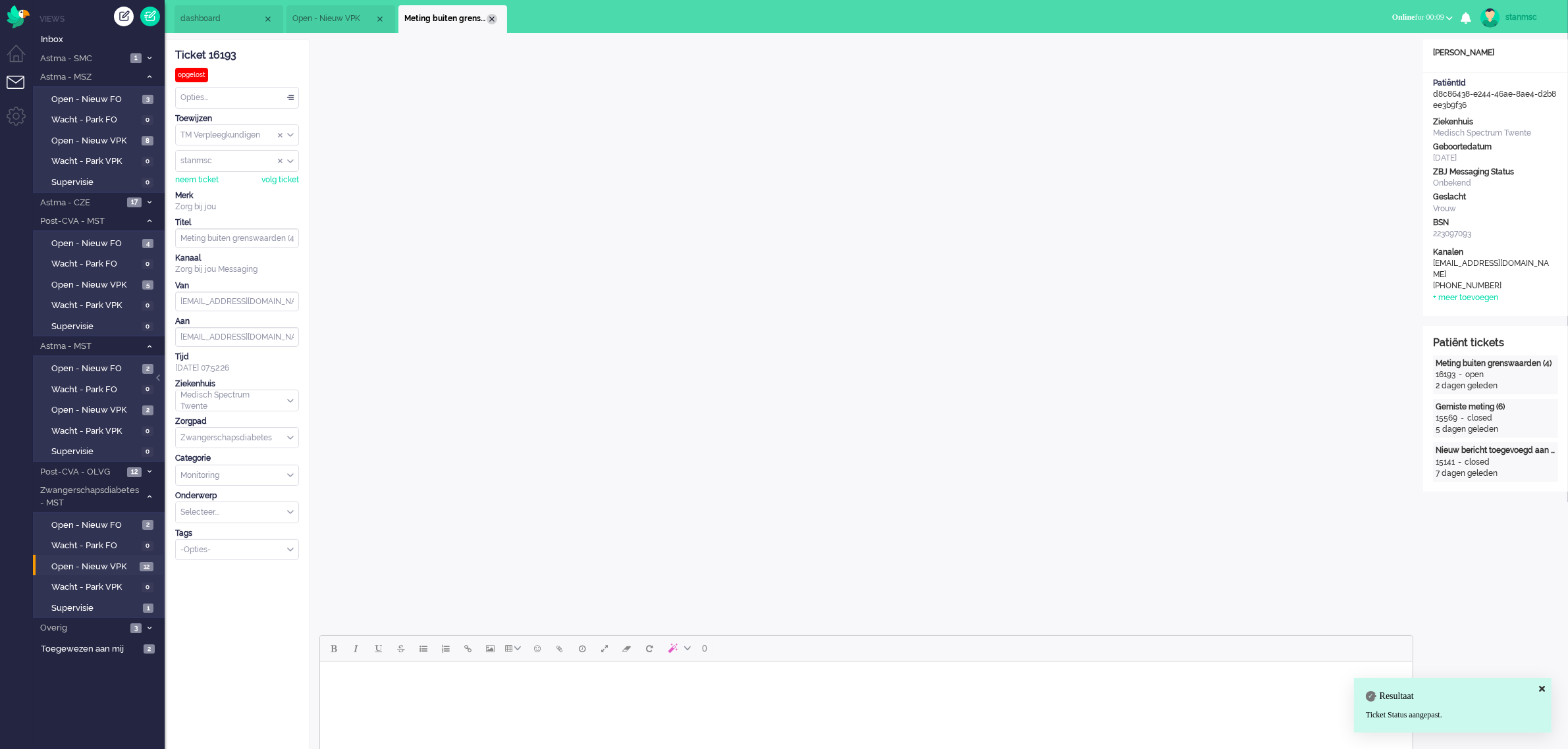
click at [494, 15] on div "Close tab" at bounding box center [491, 19] width 10 height 10
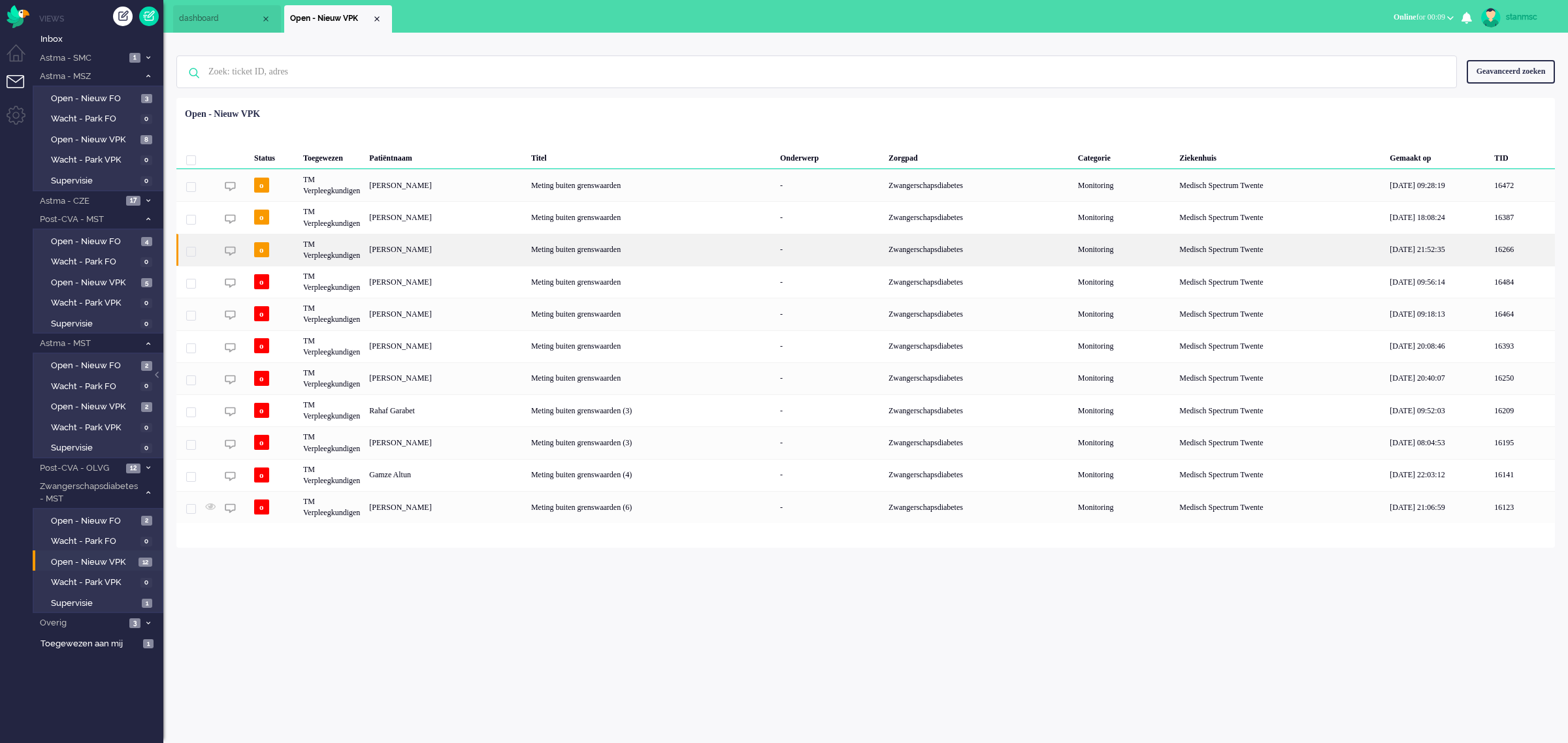
click at [404, 248] on div "[PERSON_NAME]" at bounding box center [445, 250] width 162 height 32
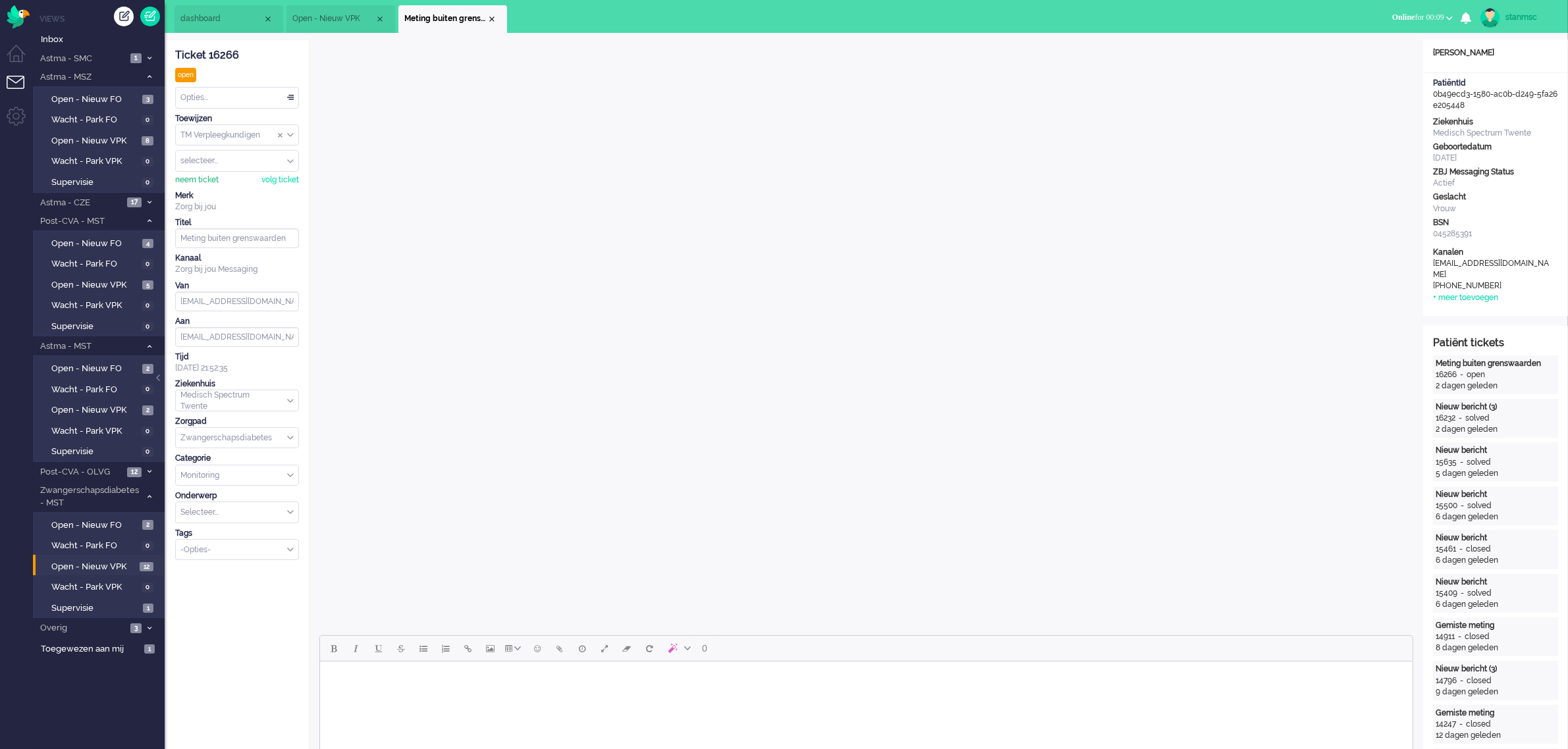
click at [201, 179] on div "neem ticket" at bounding box center [197, 180] width 43 height 11
click at [222, 94] on div "Opties..." at bounding box center [237, 98] width 123 height 20
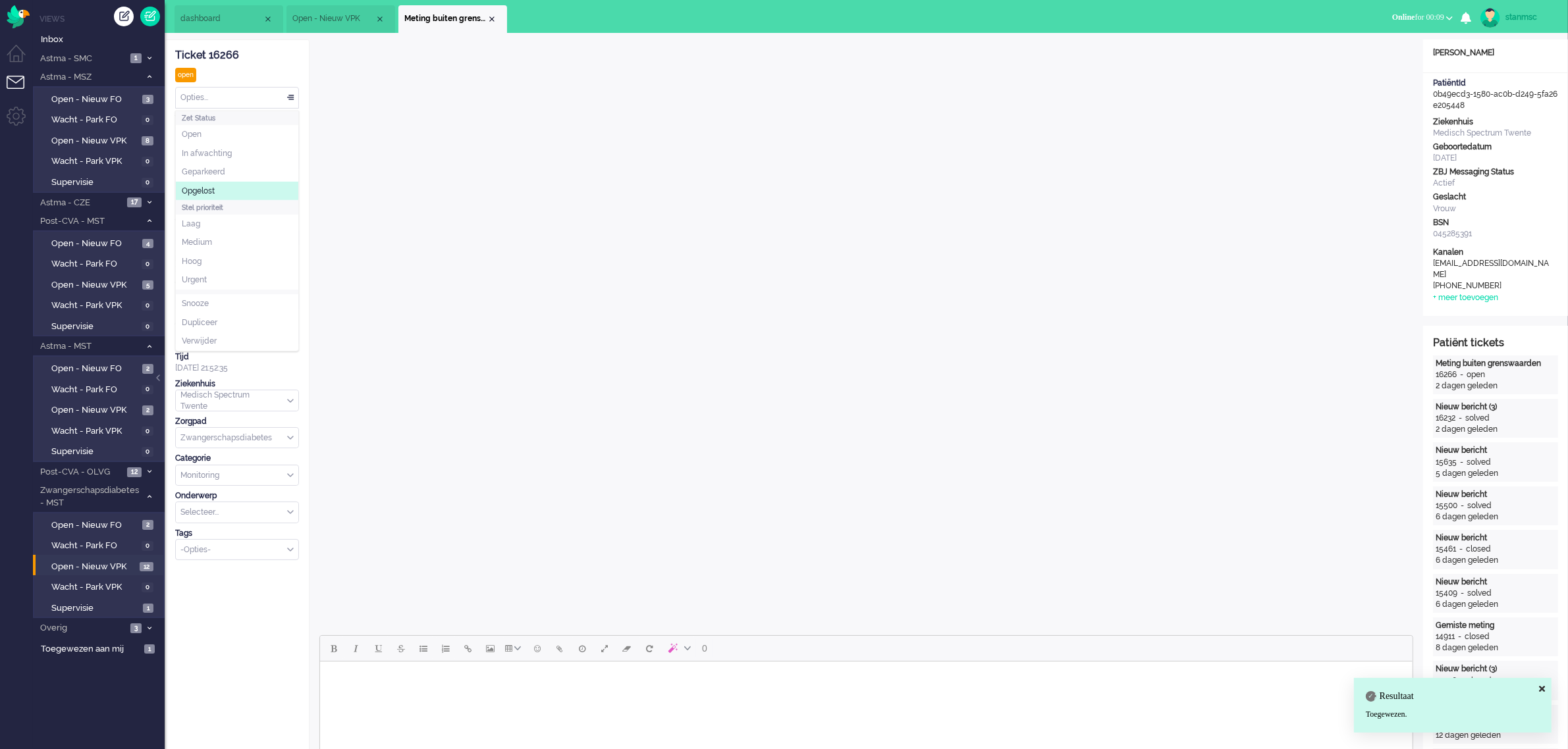
click at [222, 188] on li "Opgelost" at bounding box center [237, 191] width 123 height 19
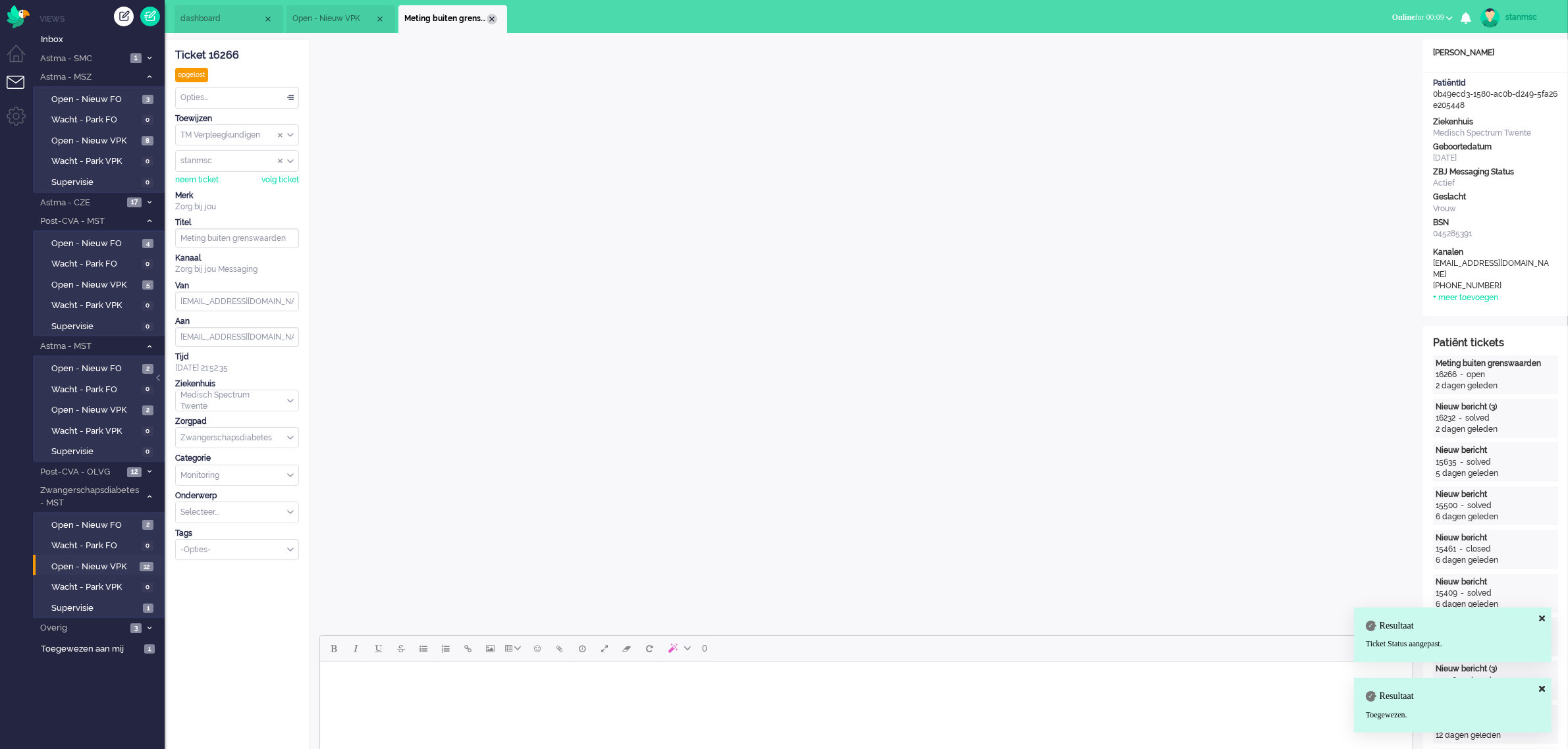
click at [491, 15] on div "Close tab" at bounding box center [491, 19] width 10 height 10
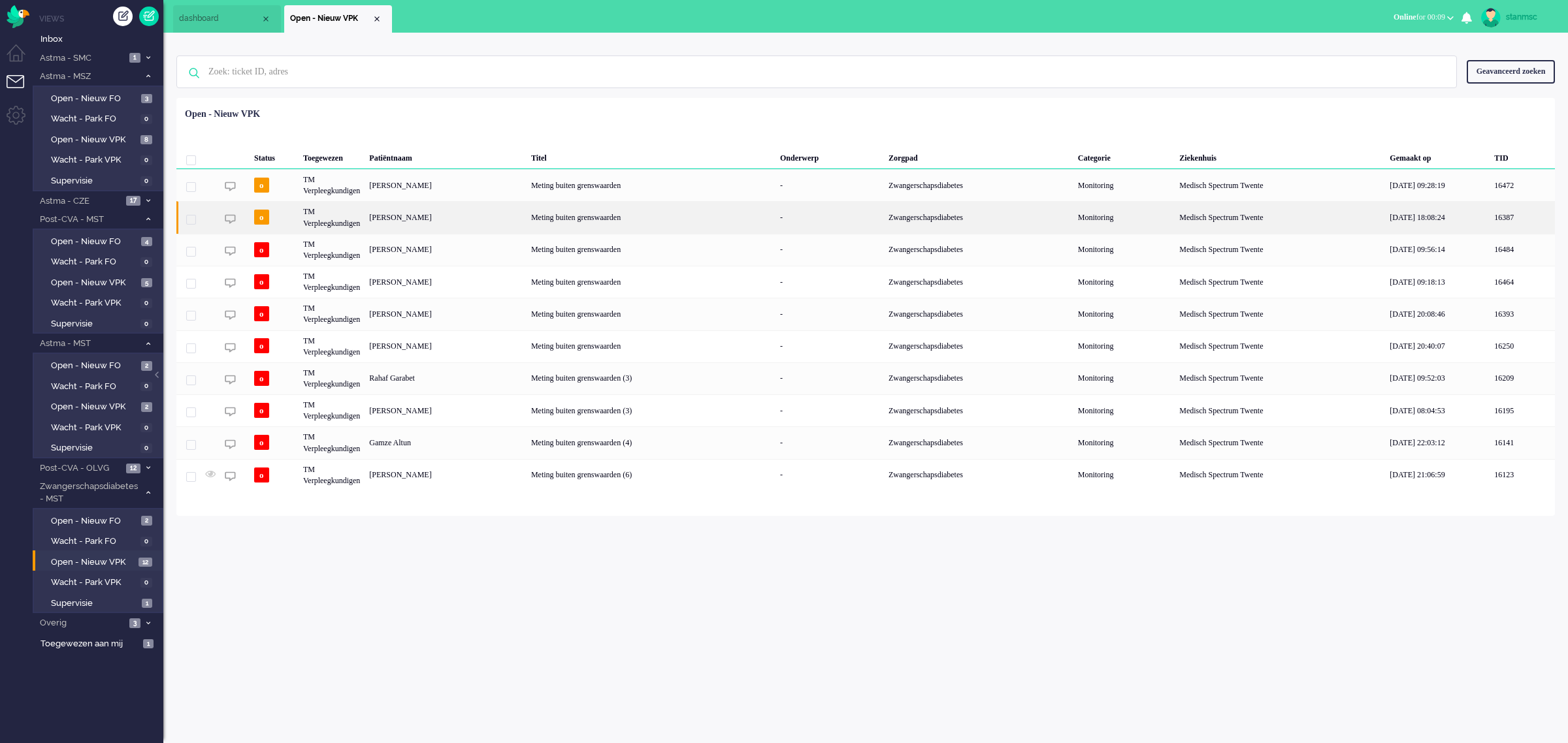
click at [340, 218] on div "TM Verpleegkundigen" at bounding box center [331, 217] width 66 height 32
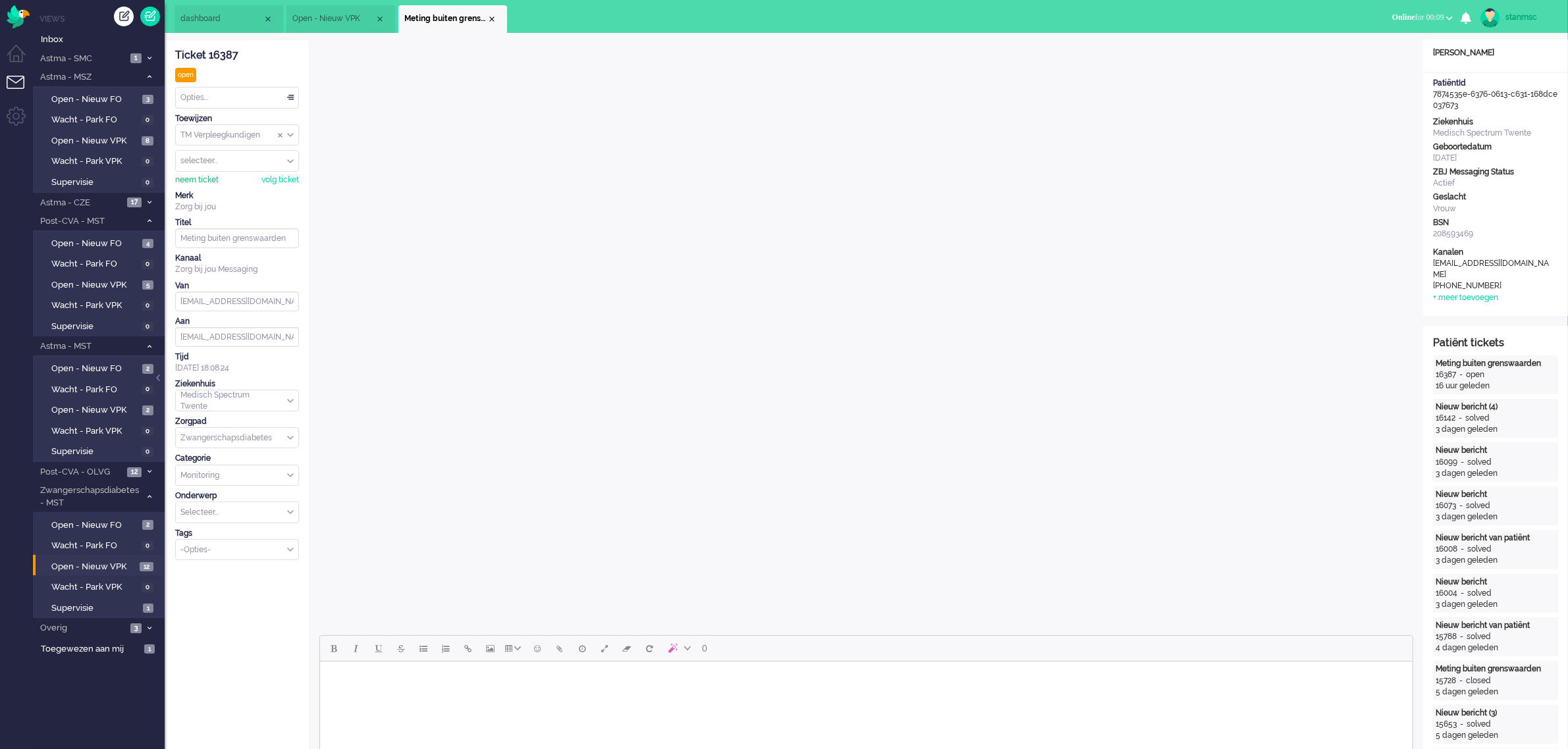
click at [204, 178] on div "neem ticket" at bounding box center [197, 180] width 43 height 11
click at [236, 97] on div "Opties..." at bounding box center [237, 98] width 123 height 20
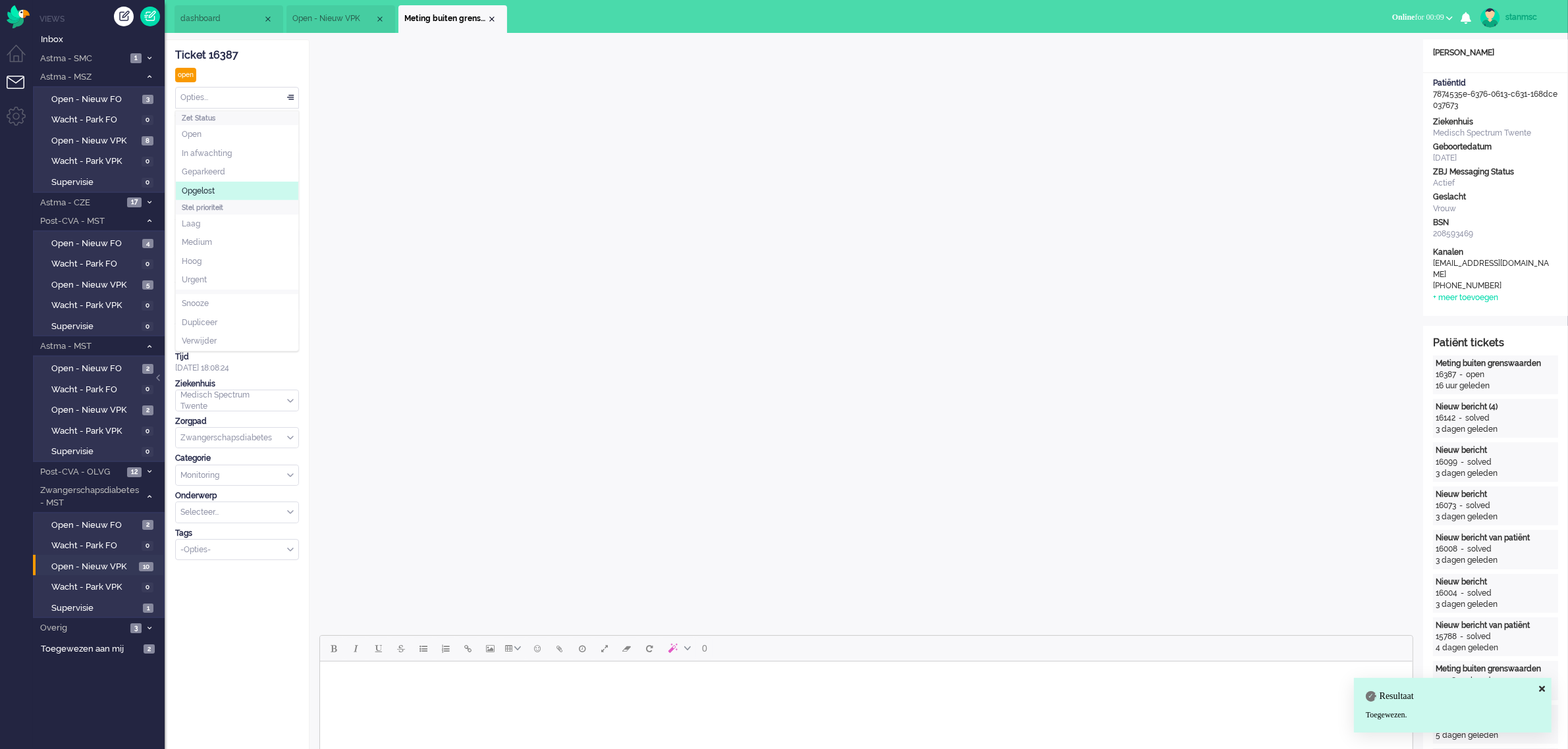
click at [222, 187] on li "Opgelost" at bounding box center [237, 191] width 123 height 19
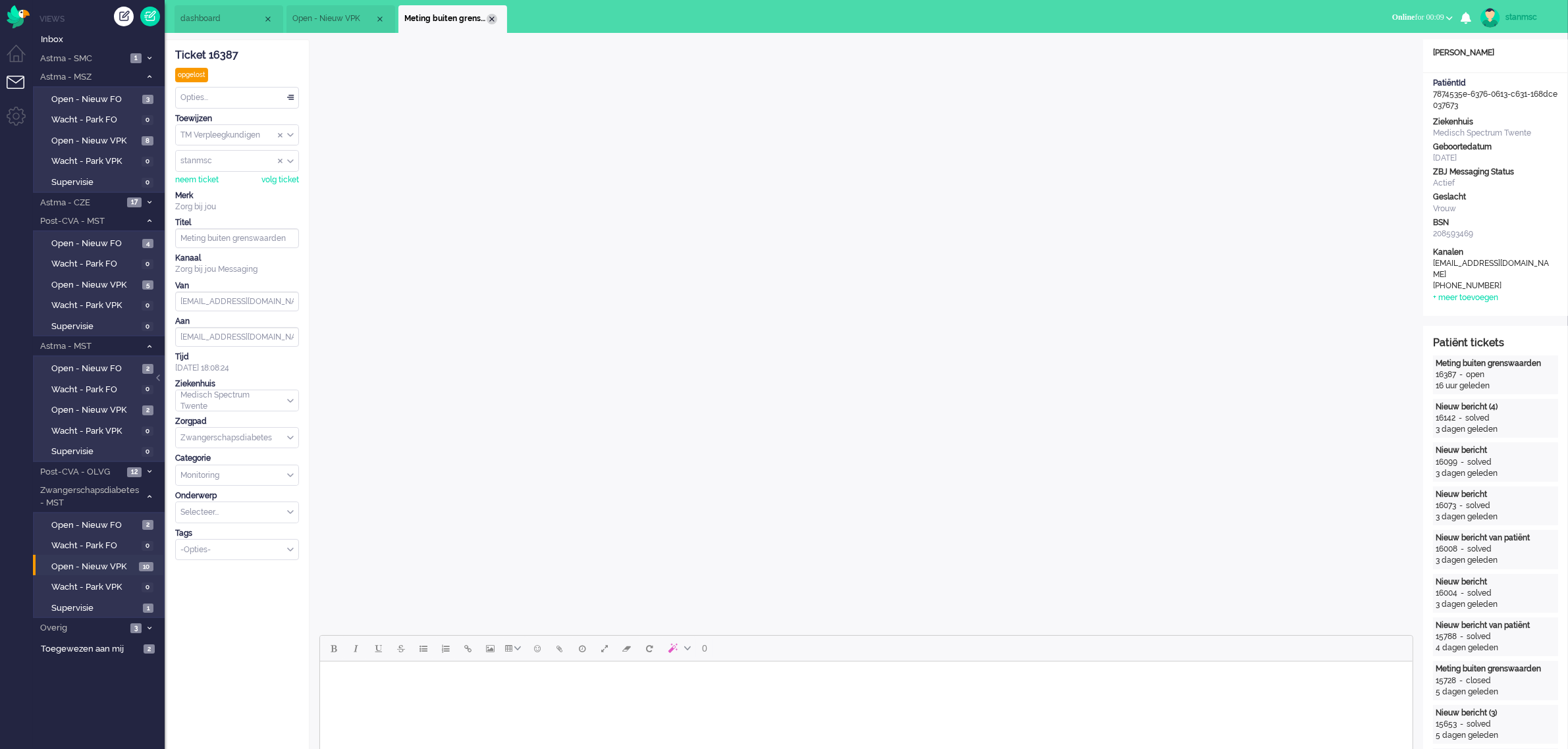
click at [492, 18] on div "Close tab" at bounding box center [491, 19] width 10 height 10
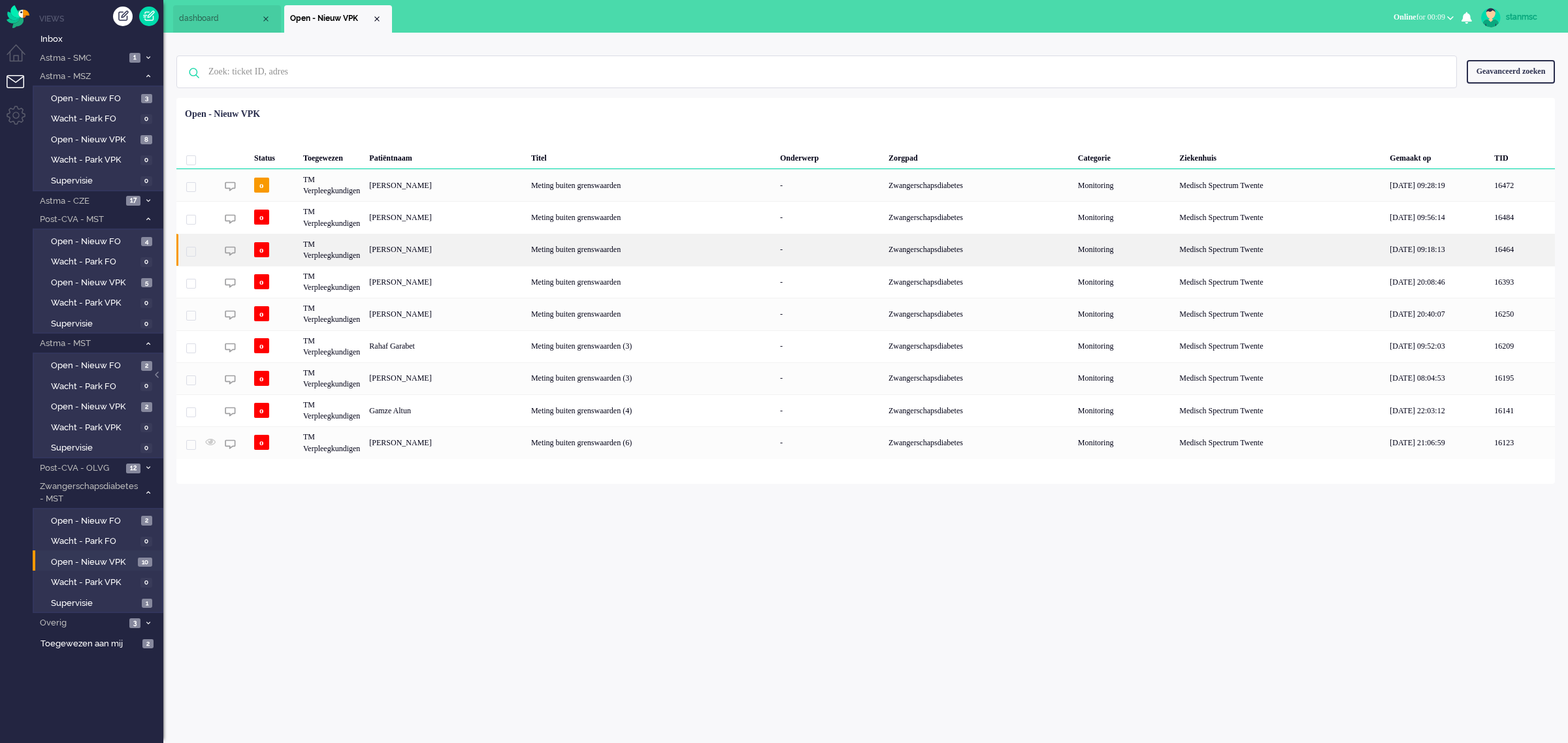
click at [351, 250] on div "TM Verpleegkundigen" at bounding box center [331, 250] width 66 height 32
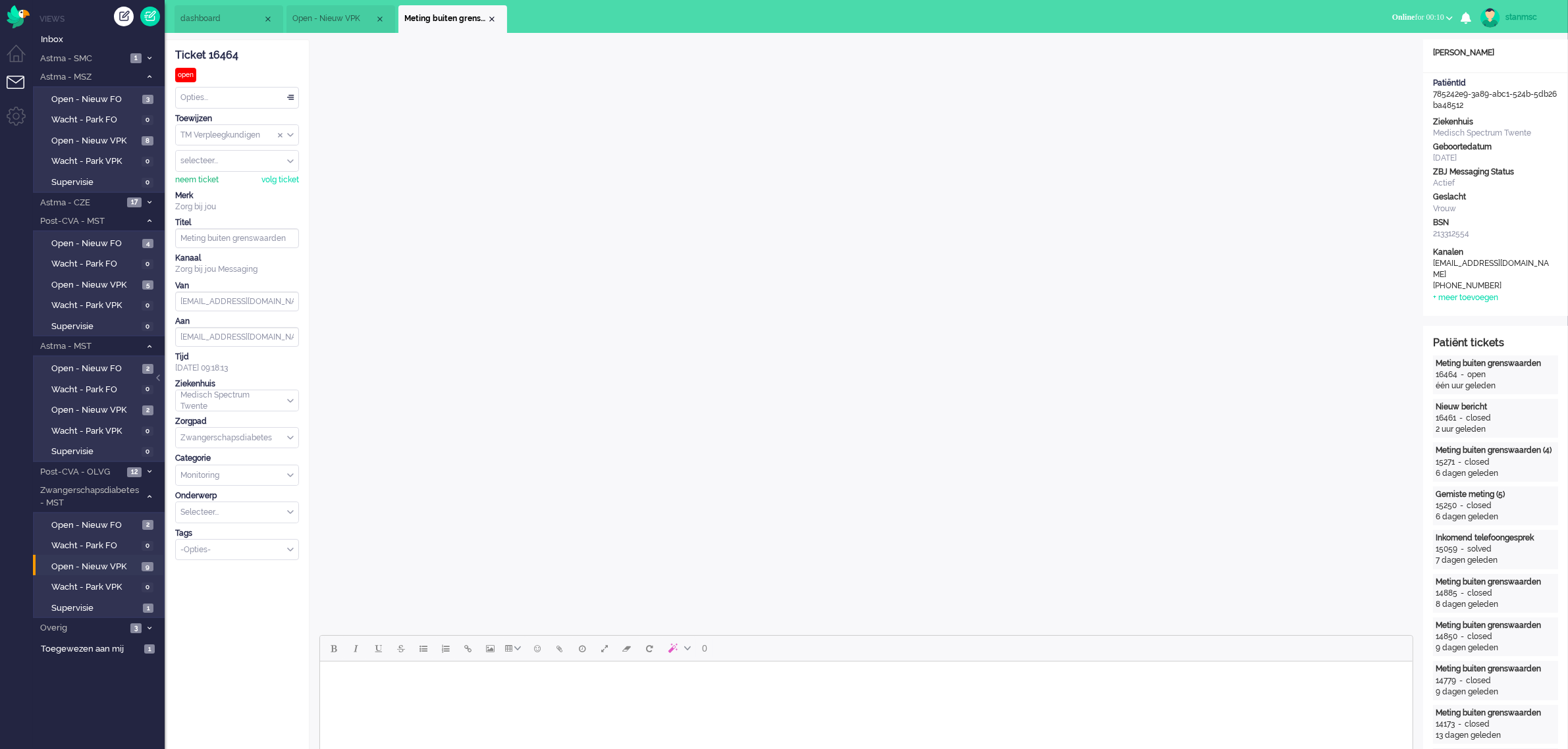
click at [190, 178] on div "neem ticket" at bounding box center [197, 180] width 43 height 11
click at [213, 102] on div "Opties..." at bounding box center [237, 98] width 123 height 20
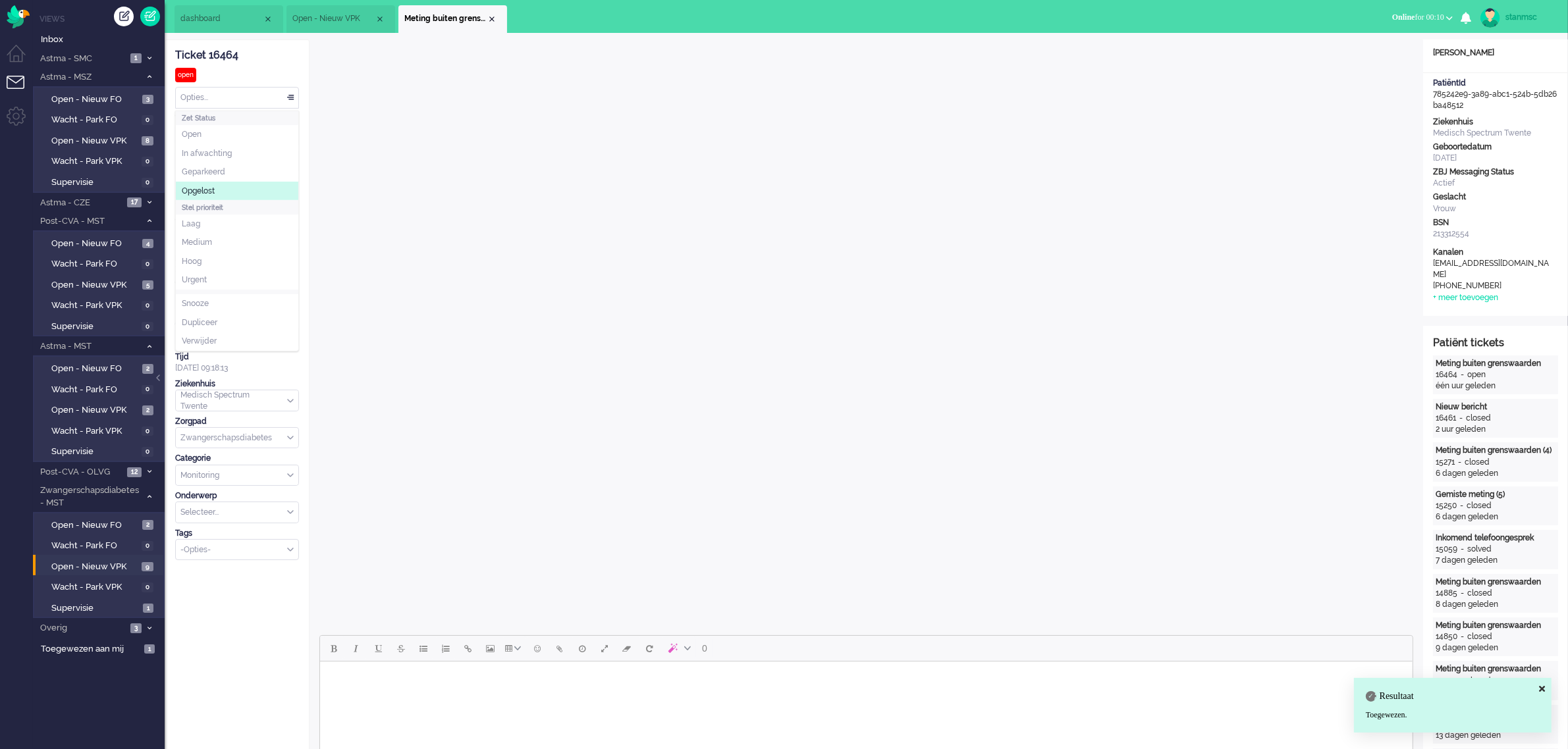
click at [222, 189] on li "Opgelost" at bounding box center [237, 191] width 123 height 19
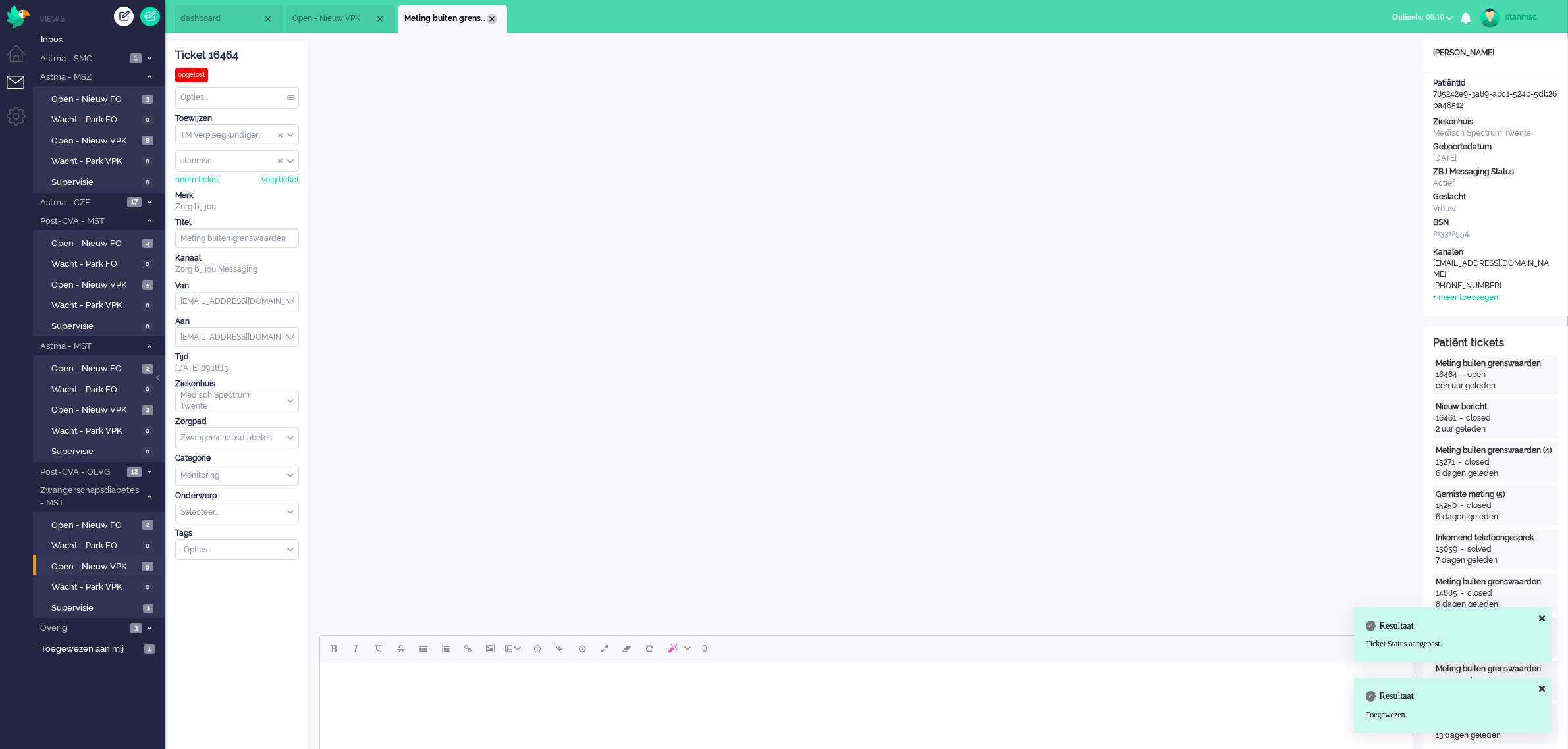
click at [491, 18] on div "Close tab" at bounding box center [491, 19] width 10 height 10
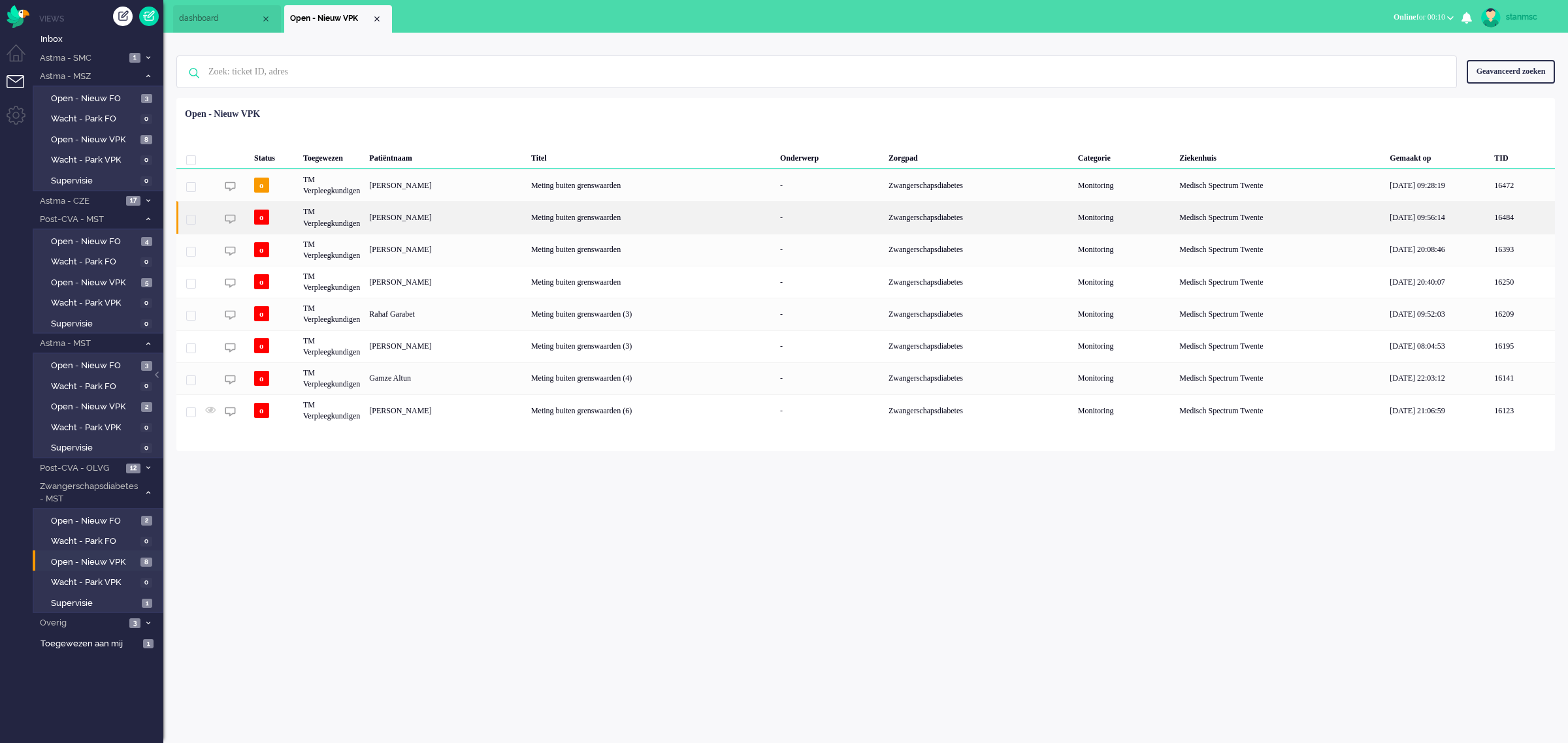
click at [355, 216] on div "TM Verpleegkundigen" at bounding box center [331, 217] width 66 height 32
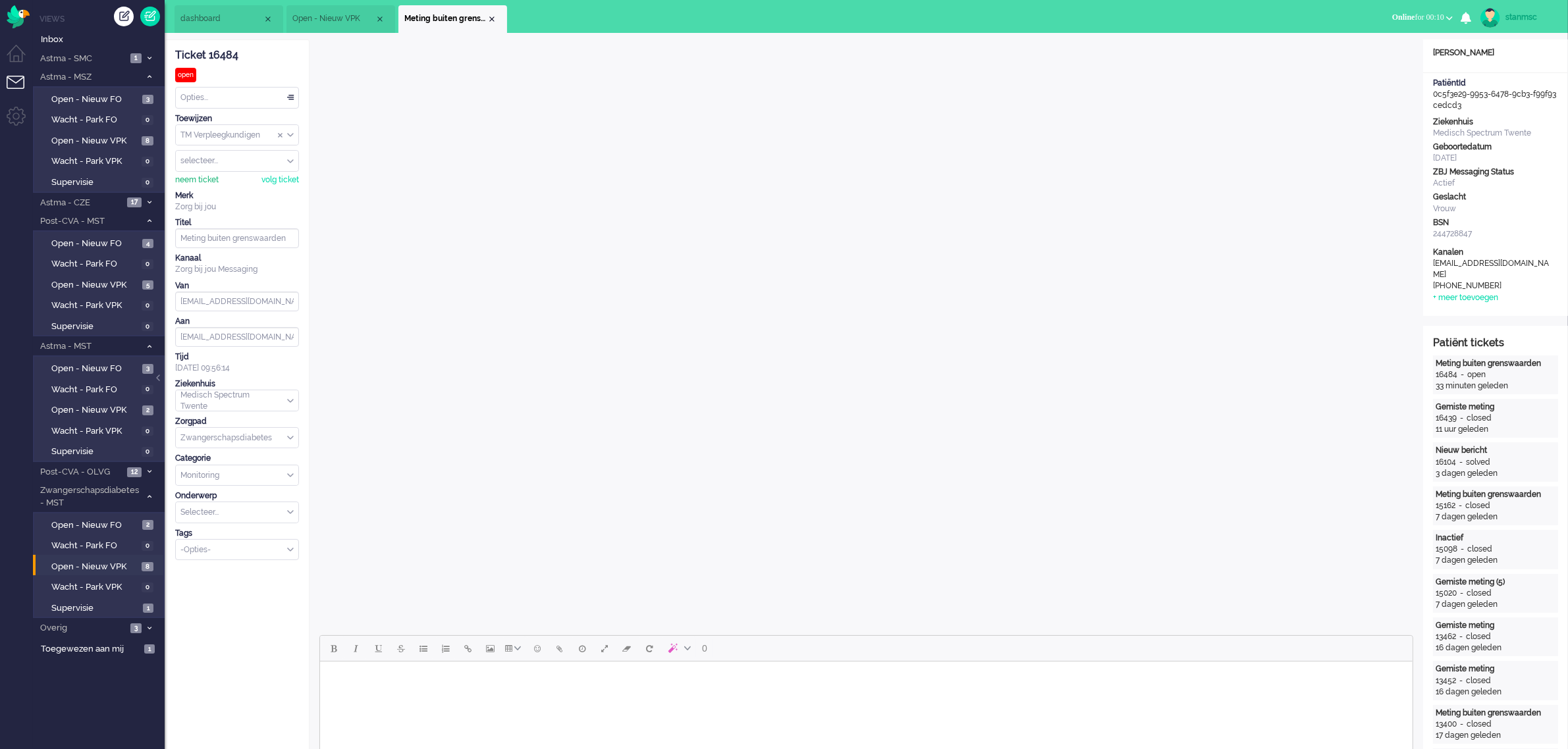
click at [198, 178] on div "neem ticket" at bounding box center [197, 180] width 43 height 11
click at [397, 690] on html at bounding box center [866, 679] width 1093 height 33
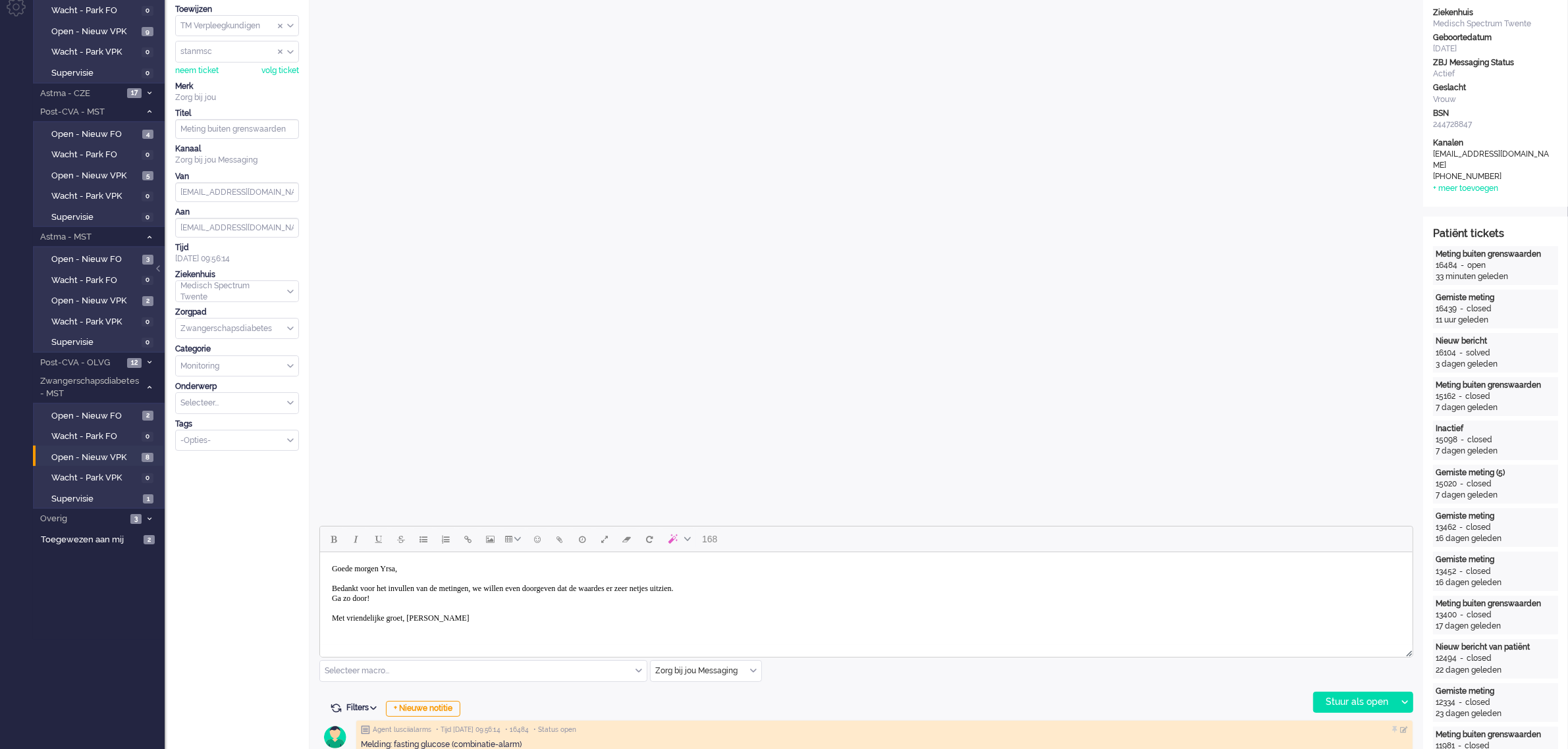
scroll to position [247, 0]
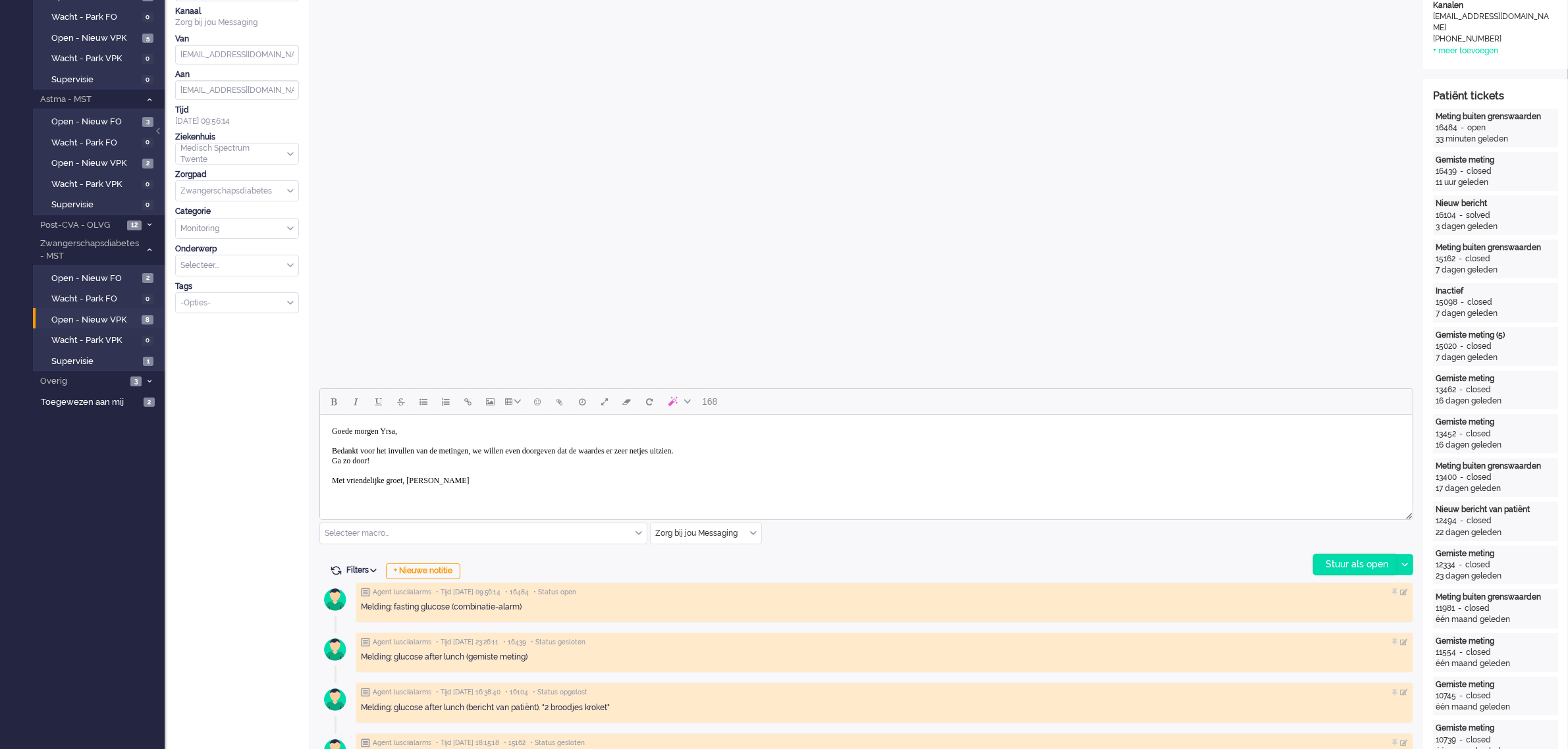
click at [1358, 560] on div "Stuur als open" at bounding box center [1355, 565] width 82 height 20
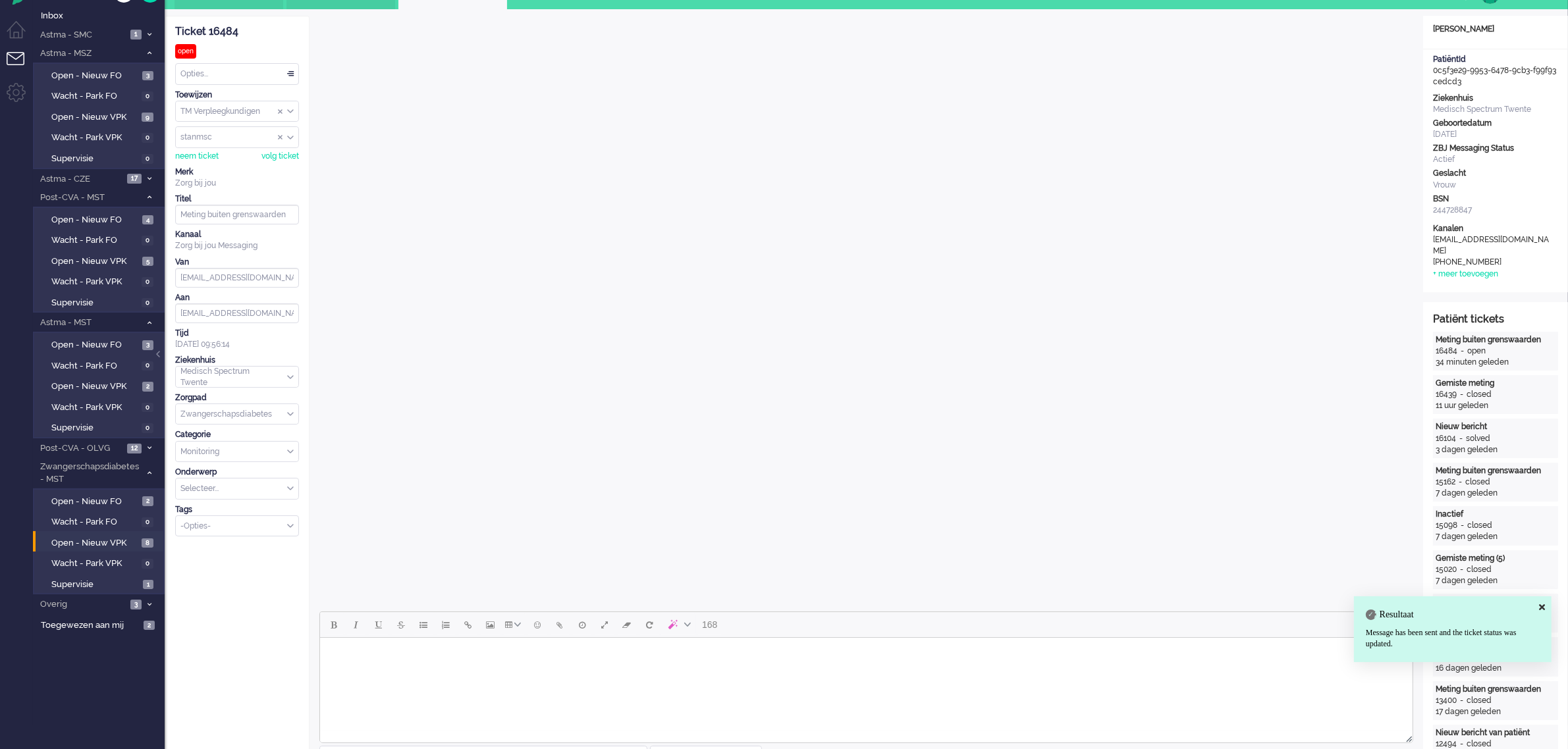
scroll to position [0, 0]
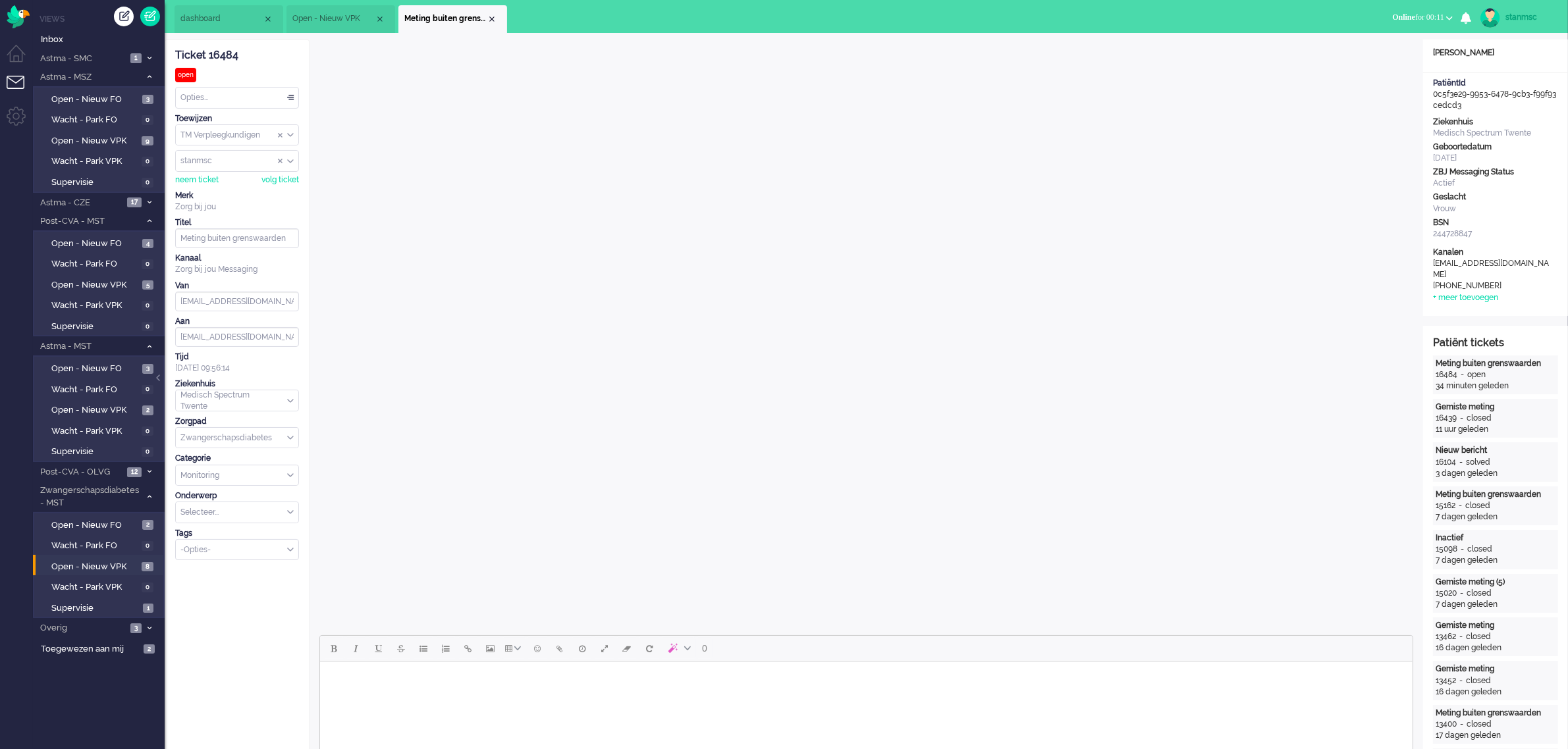
click at [227, 97] on div "Opties..." at bounding box center [237, 98] width 123 height 20
click at [217, 192] on li "Opgelost" at bounding box center [237, 191] width 123 height 19
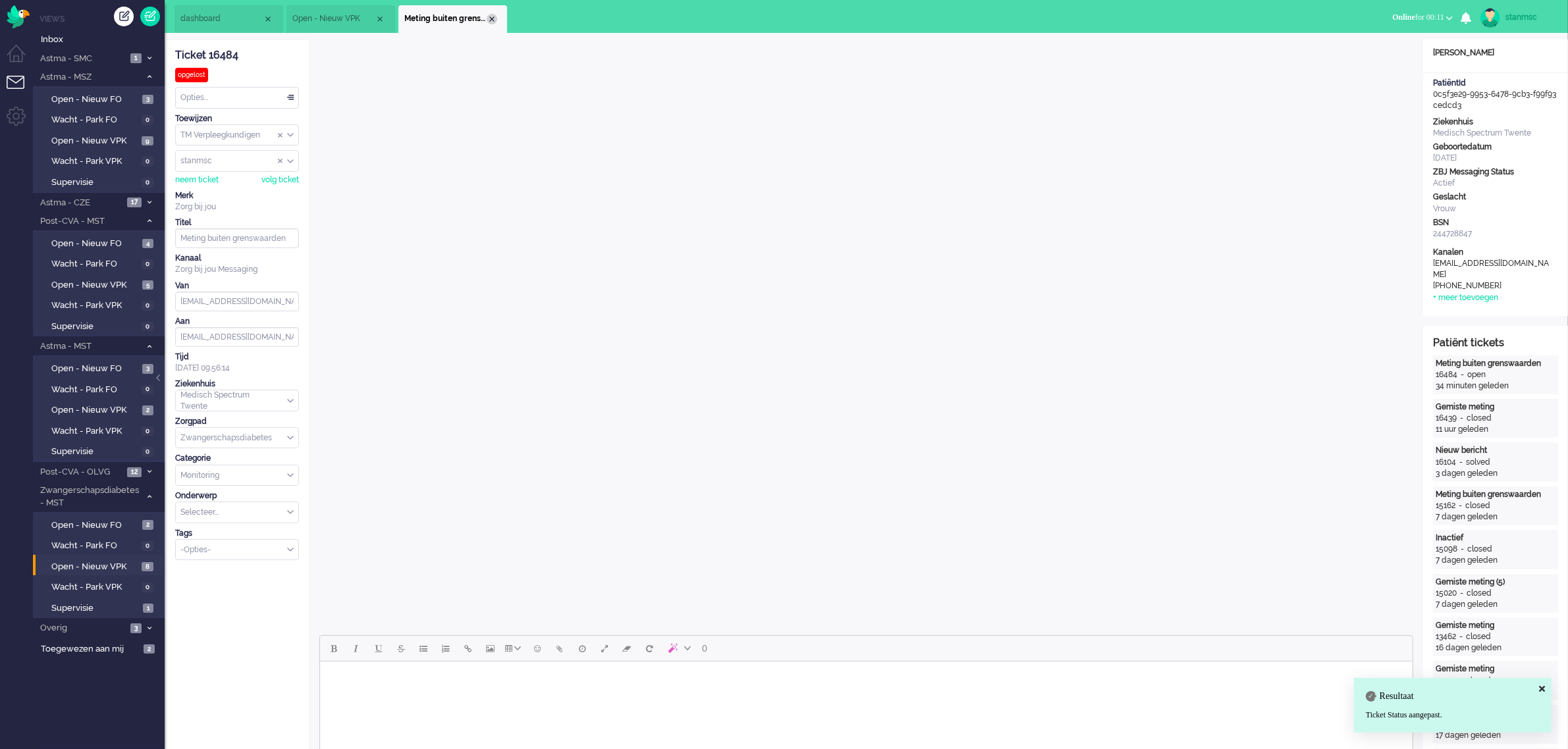
click at [492, 17] on div "Close tab" at bounding box center [491, 19] width 10 height 10
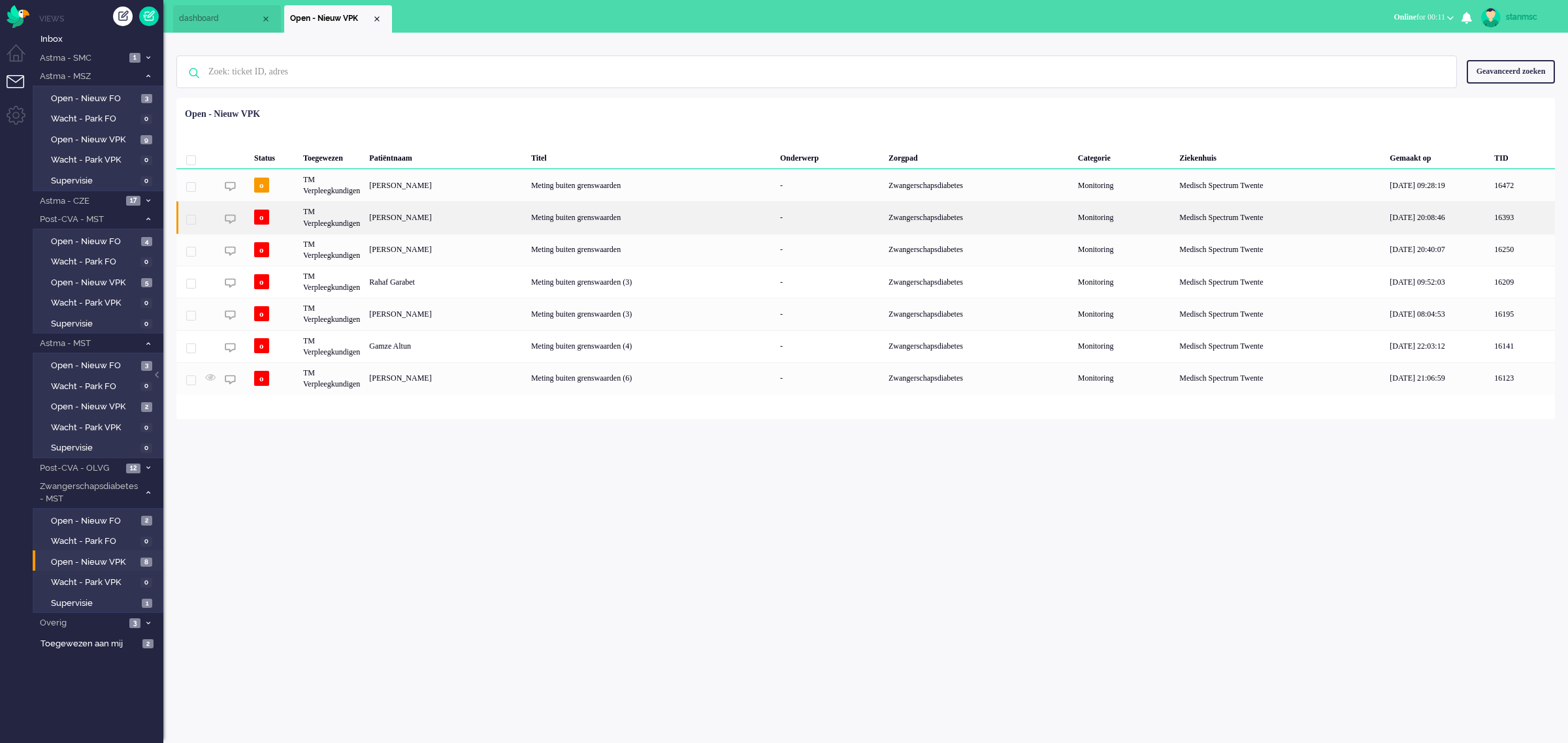
click at [351, 240] on div "TM Verpleegkundigen" at bounding box center [331, 250] width 66 height 32
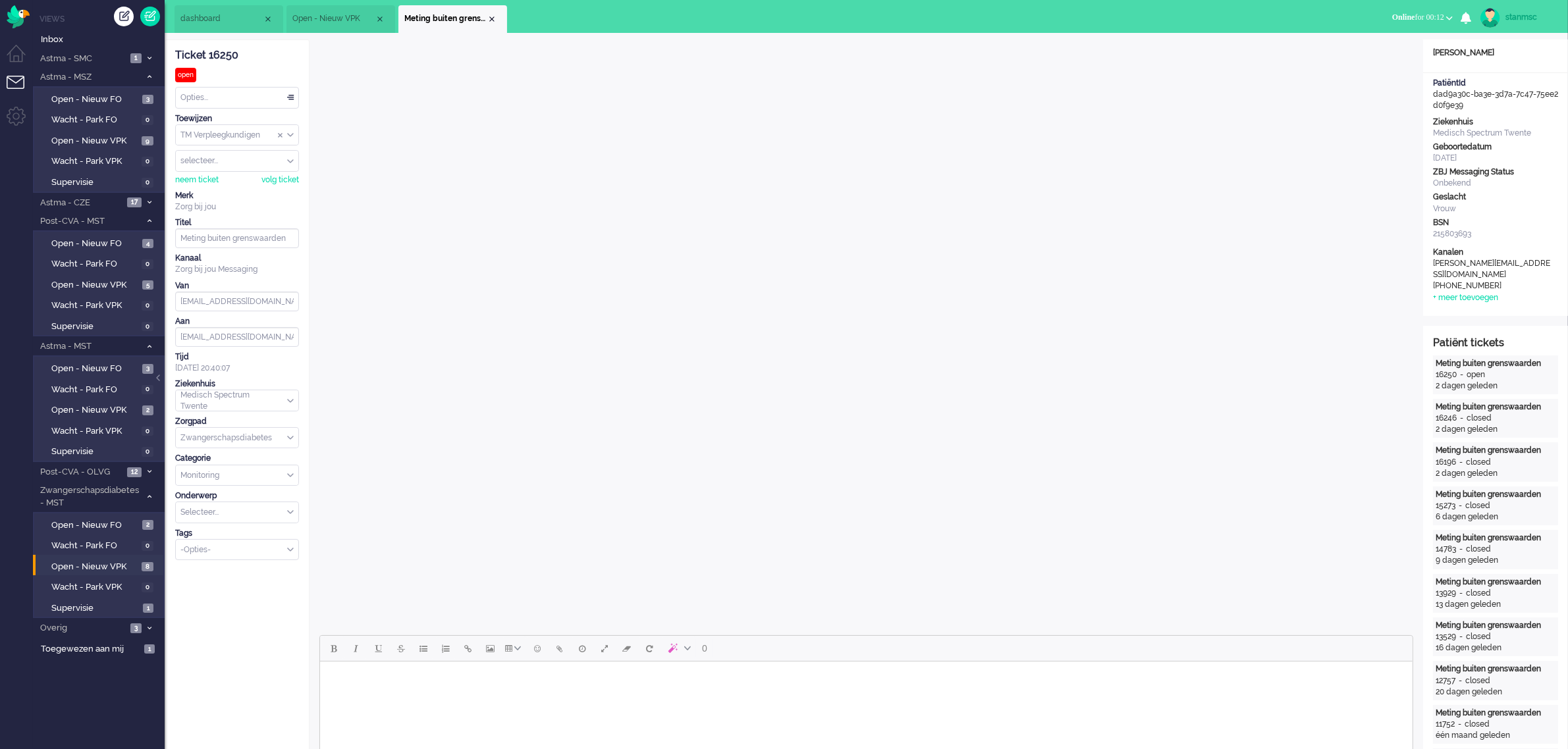
click at [366, 680] on body "Rich Text Area. Press ALT-0 for help." at bounding box center [866, 678] width 1082 height 23
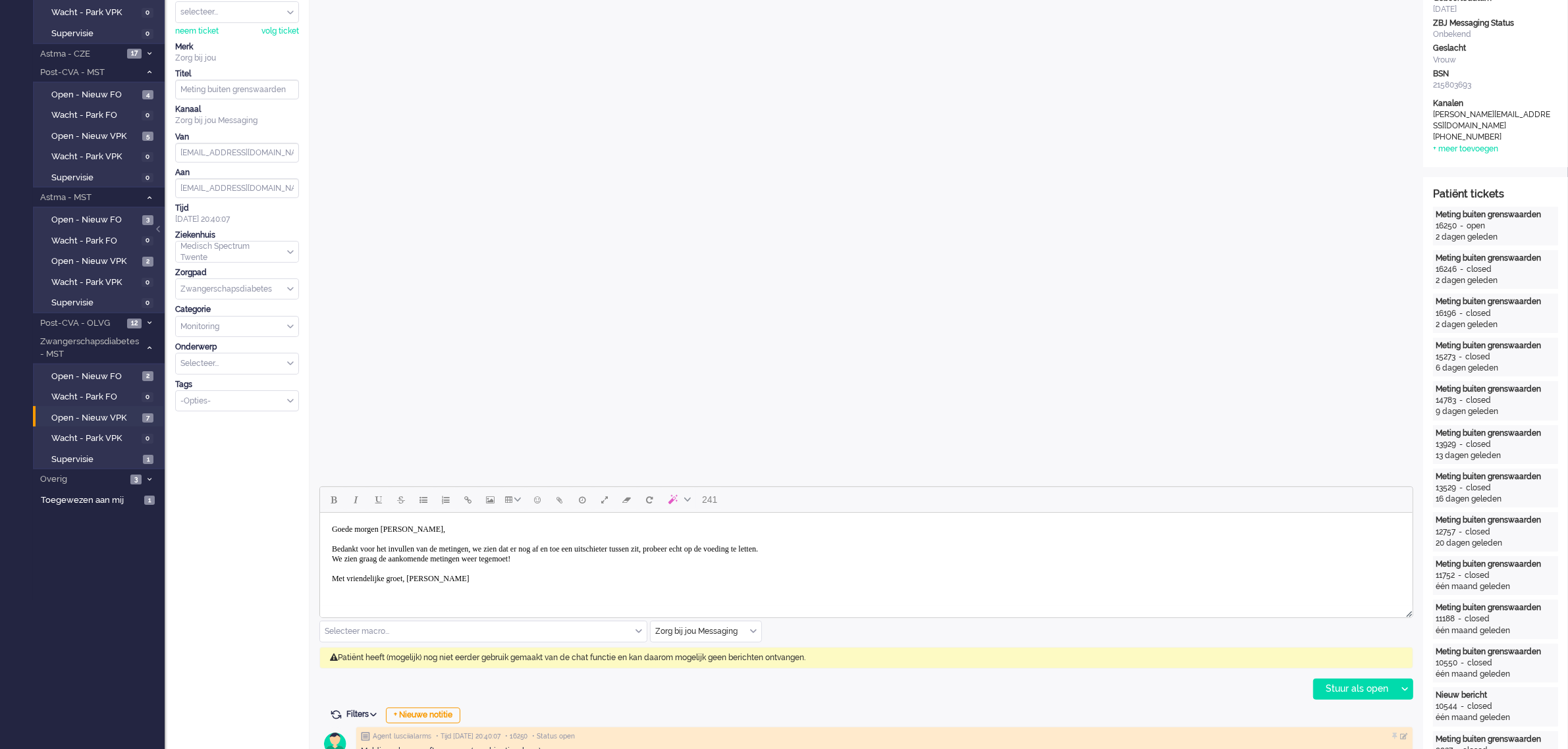
scroll to position [330, 0]
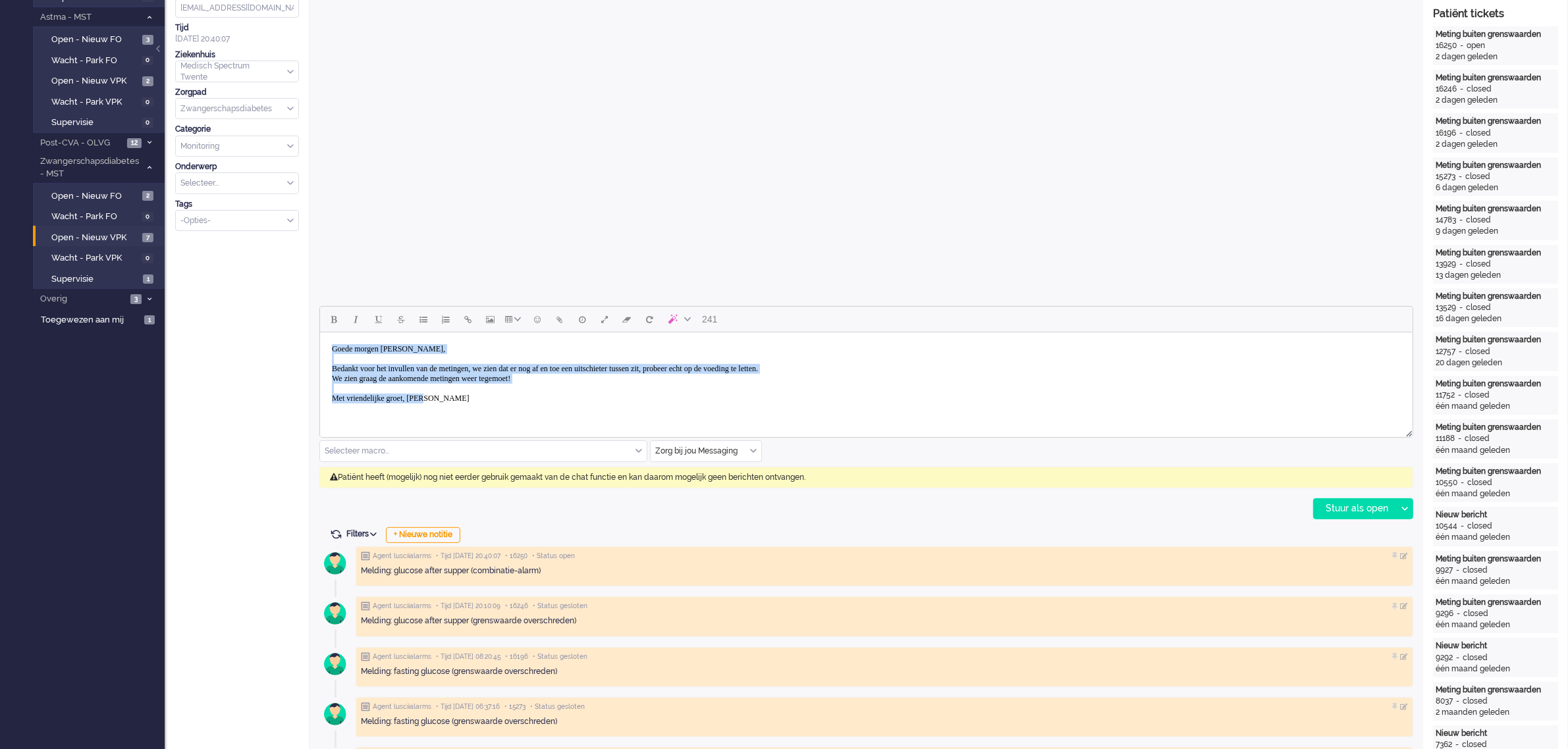
drag, startPoint x: 449, startPoint y: 399, endPoint x: 327, endPoint y: 348, distance: 132.2
click at [327, 348] on body "Goede morgen Carmen, Bedankt voor het invullen van de metingen, we zien dat er …" at bounding box center [866, 374] width 1082 height 72
copy body "Goede morgen Carmen, Bedankt voor het invullen van de metingen, we zien dat er …"
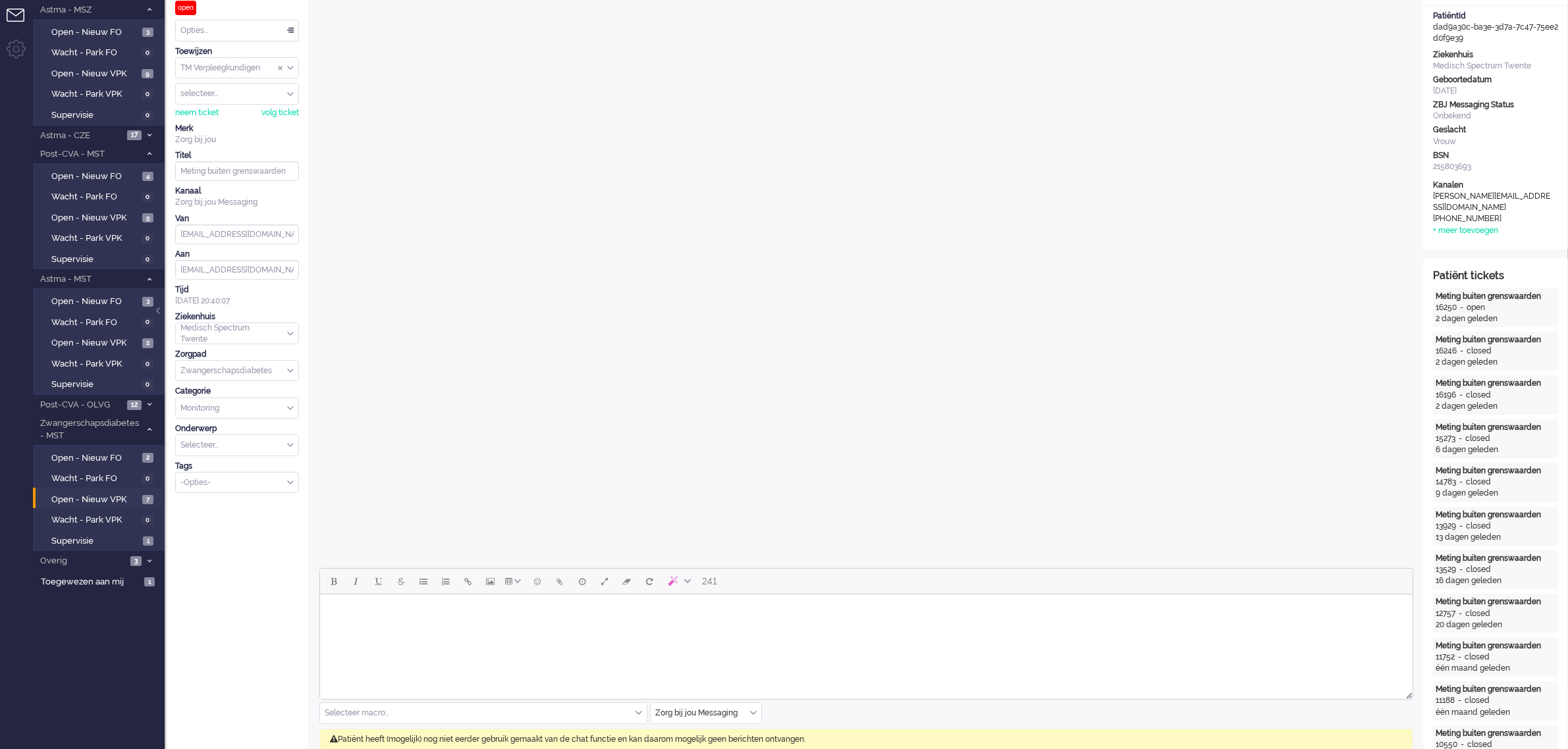
scroll to position [0, 0]
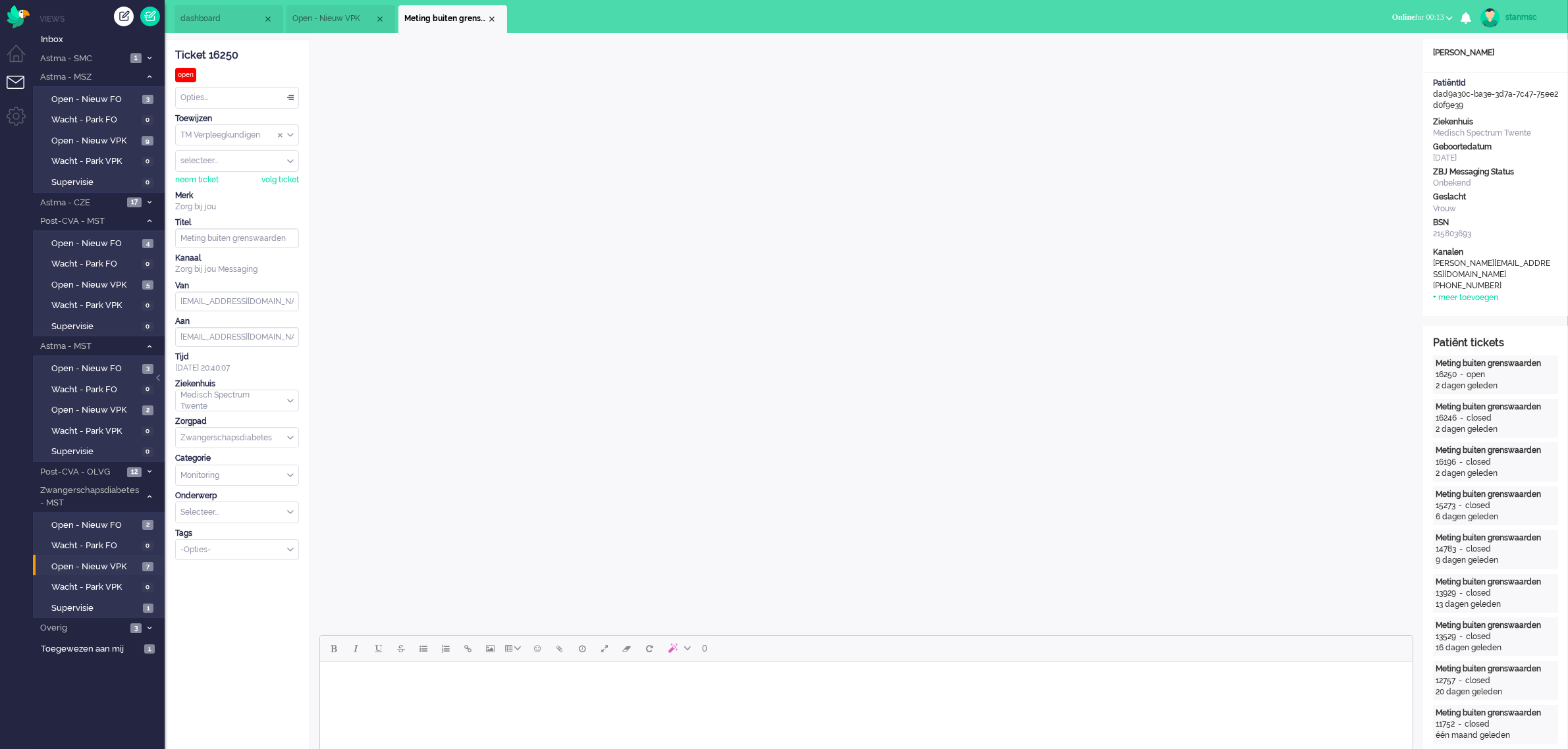
click at [204, 162] on input "Assign User" at bounding box center [237, 160] width 123 height 20
click at [211, 157] on input "Assign User" at bounding box center [237, 160] width 123 height 20
click at [206, 181] on div "neem ticket" at bounding box center [197, 180] width 43 height 11
click at [213, 100] on div "Opties..." at bounding box center [237, 98] width 123 height 20
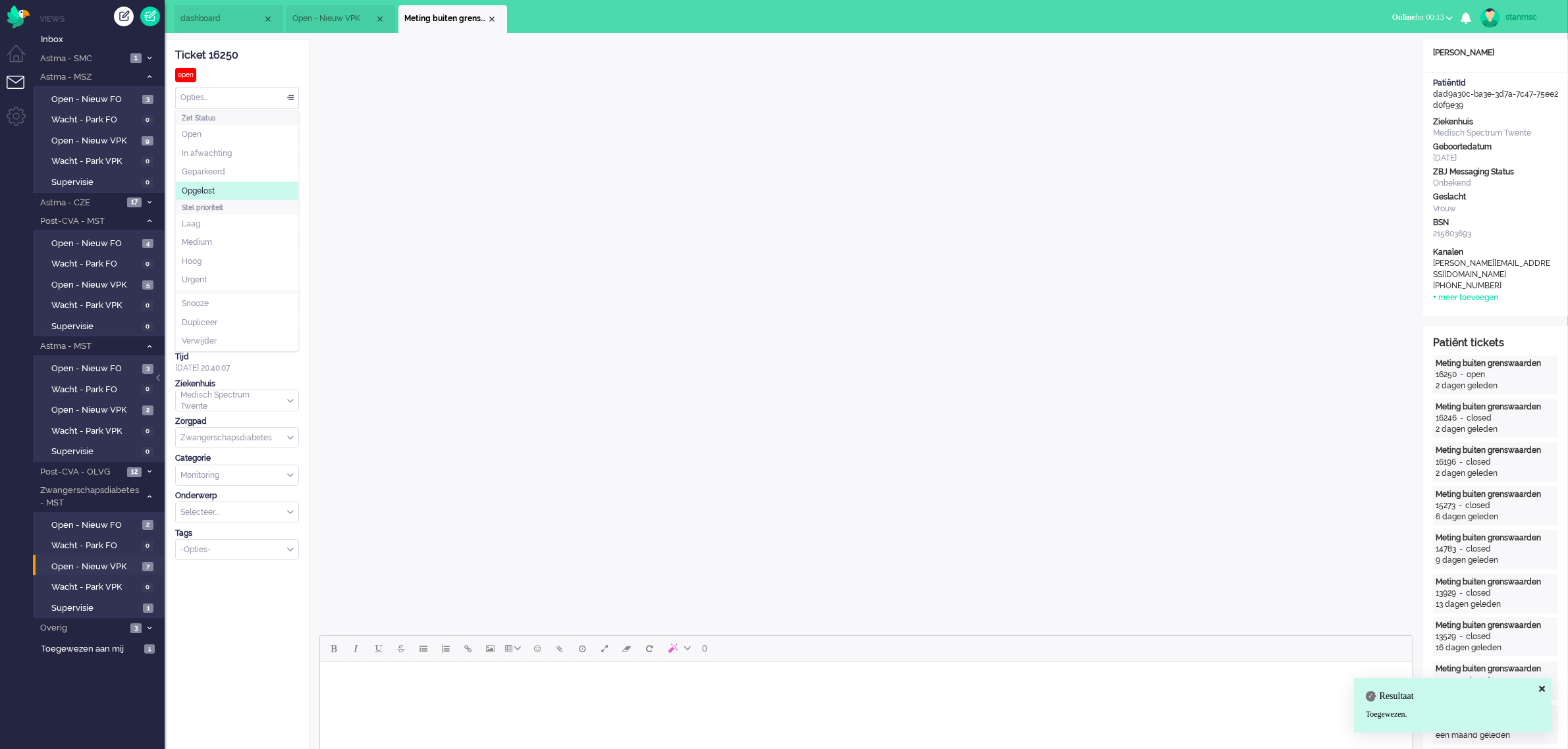
click at [210, 186] on span "Opgelost" at bounding box center [198, 192] width 33 height 11
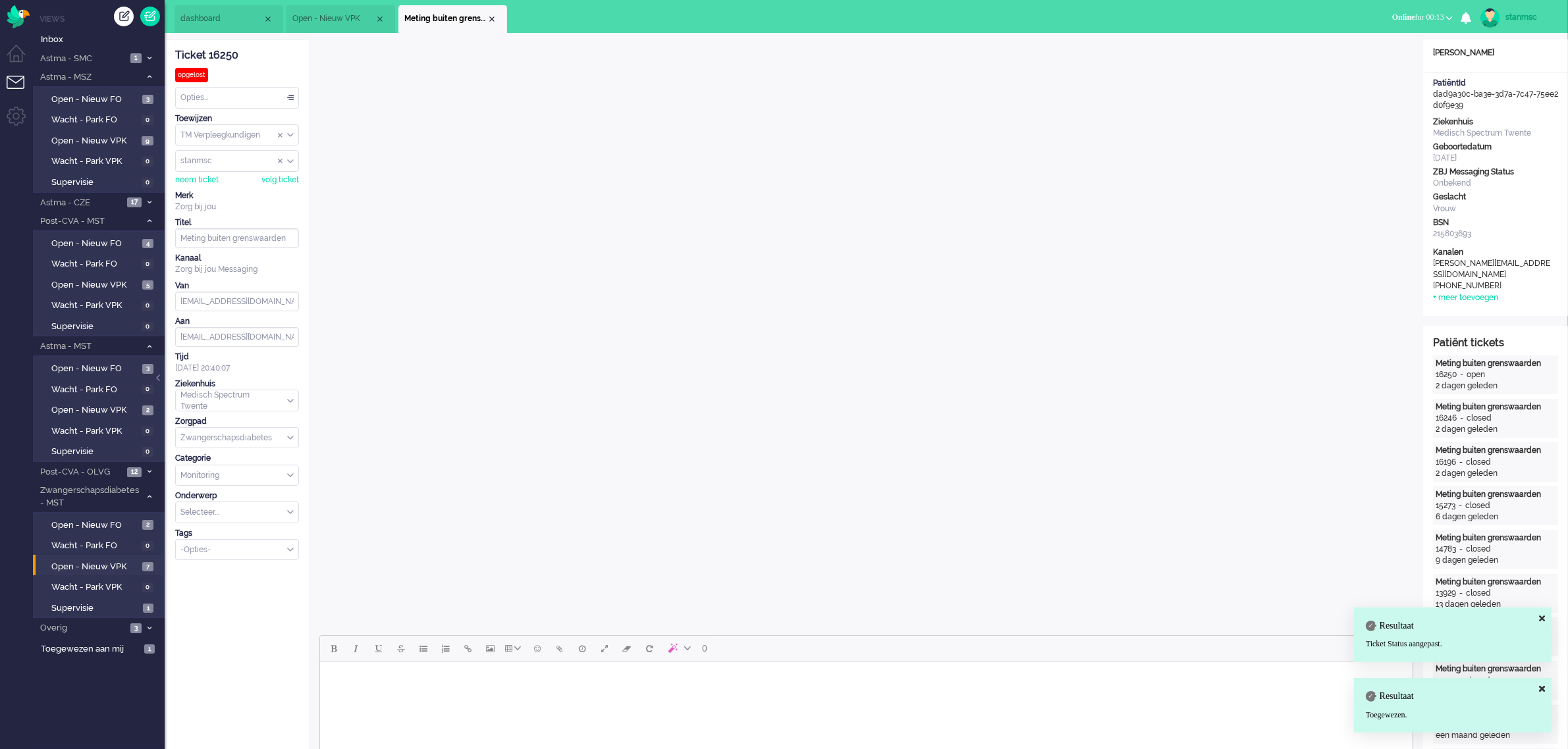
click at [491, 15] on div "Close tab" at bounding box center [491, 19] width 10 height 10
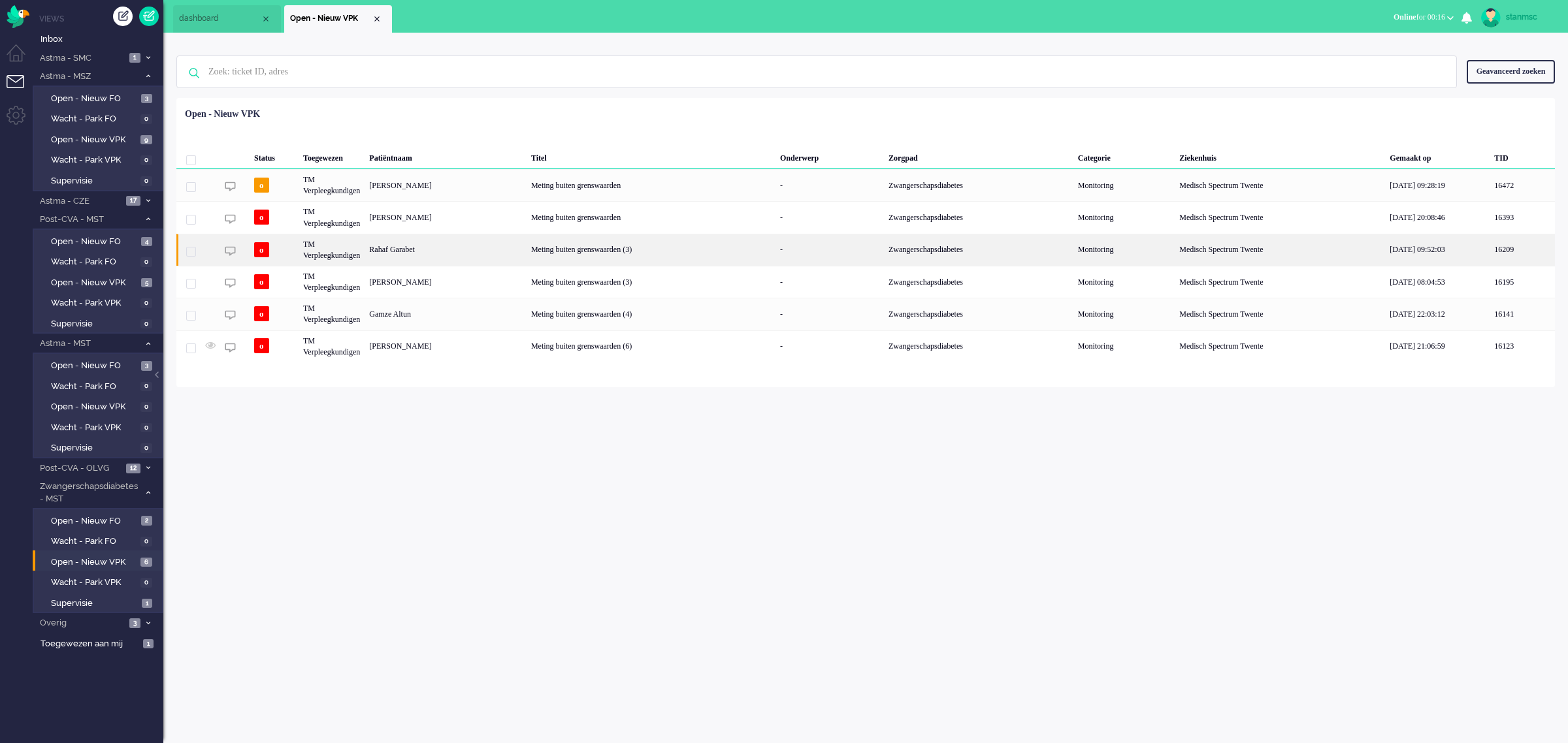
click at [344, 253] on div "TM Verpleegkundigen" at bounding box center [331, 250] width 66 height 32
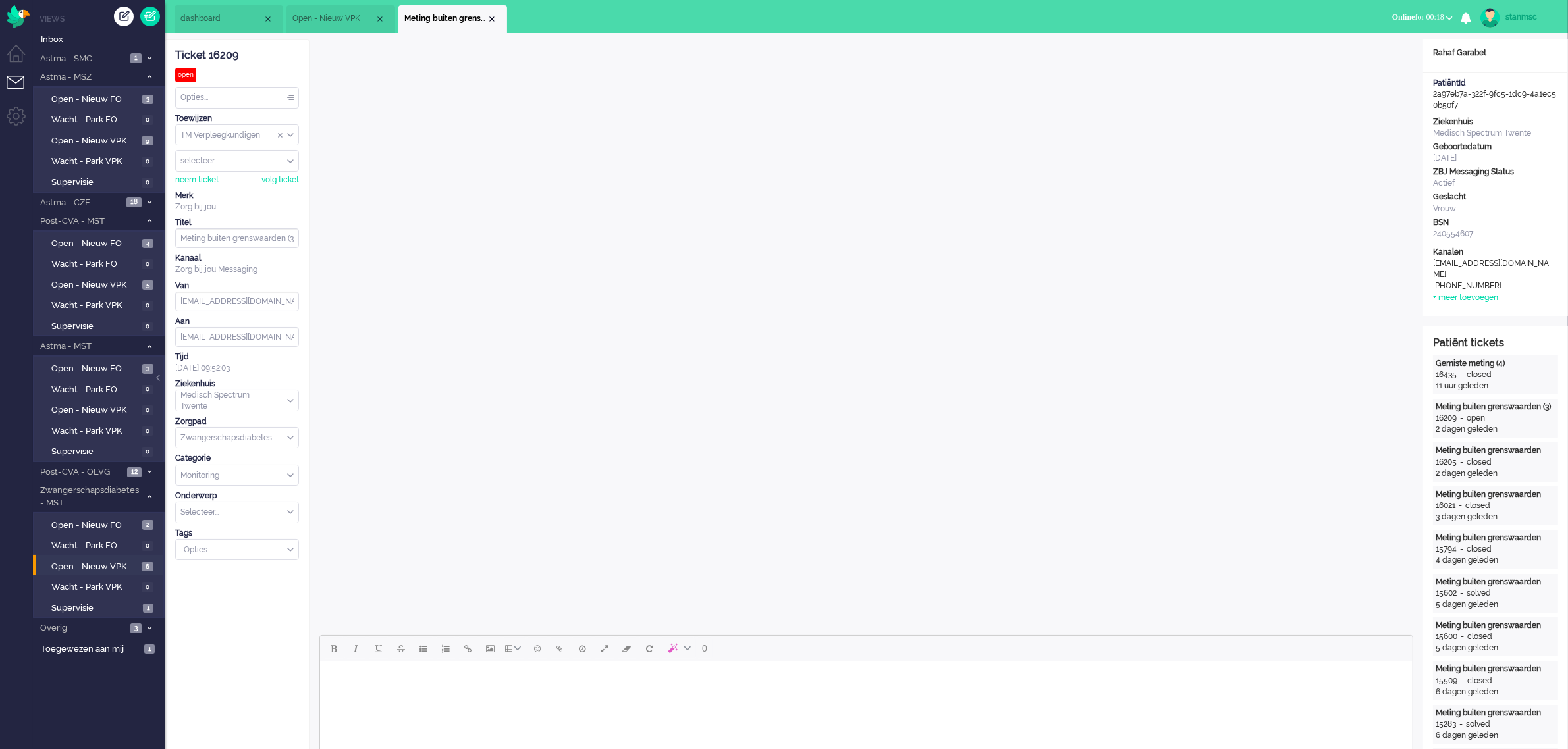
click at [354, 18] on span "Open - Nieuw VPK" at bounding box center [334, 19] width 82 height 11
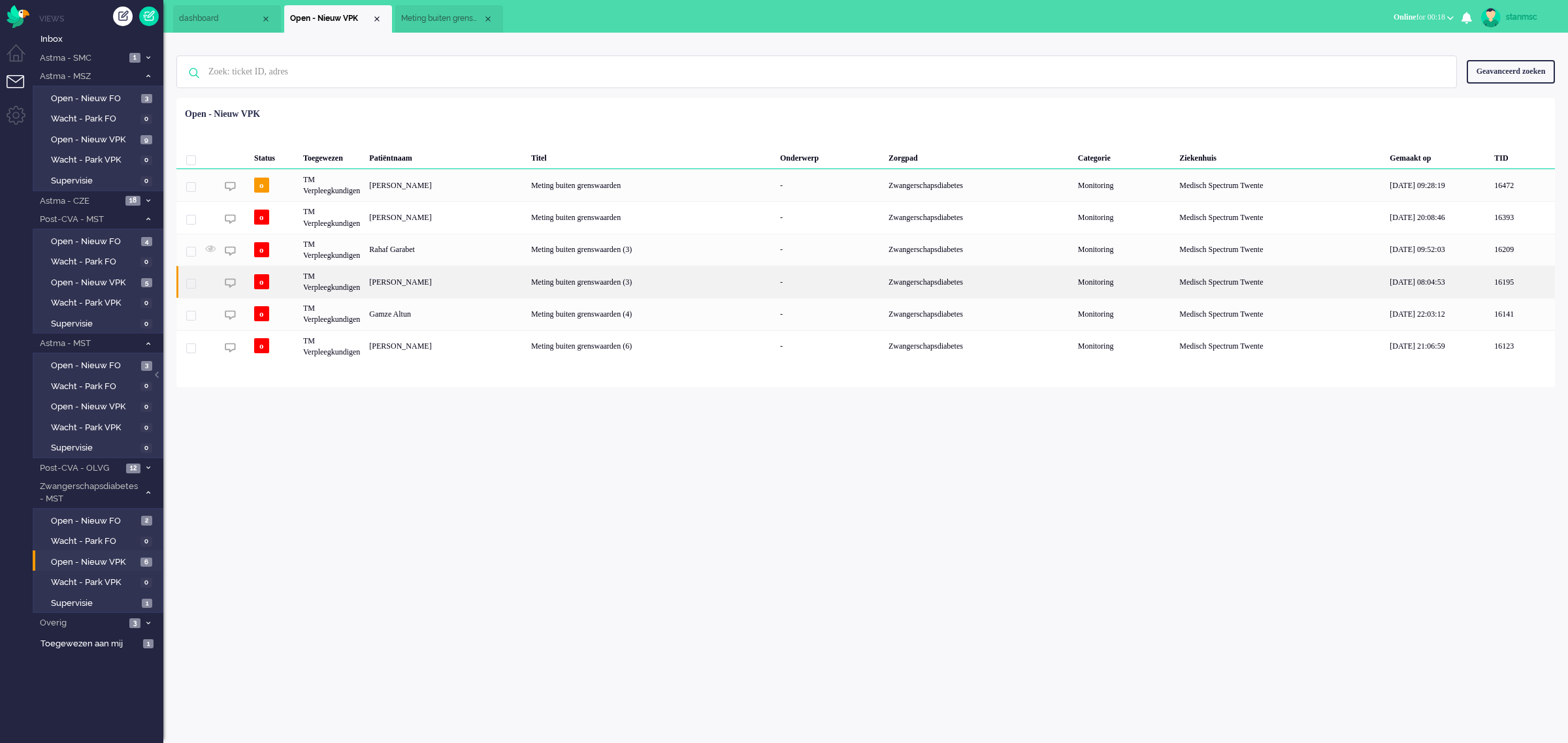
click at [353, 288] on div "TM Verpleegkundigen" at bounding box center [331, 282] width 66 height 32
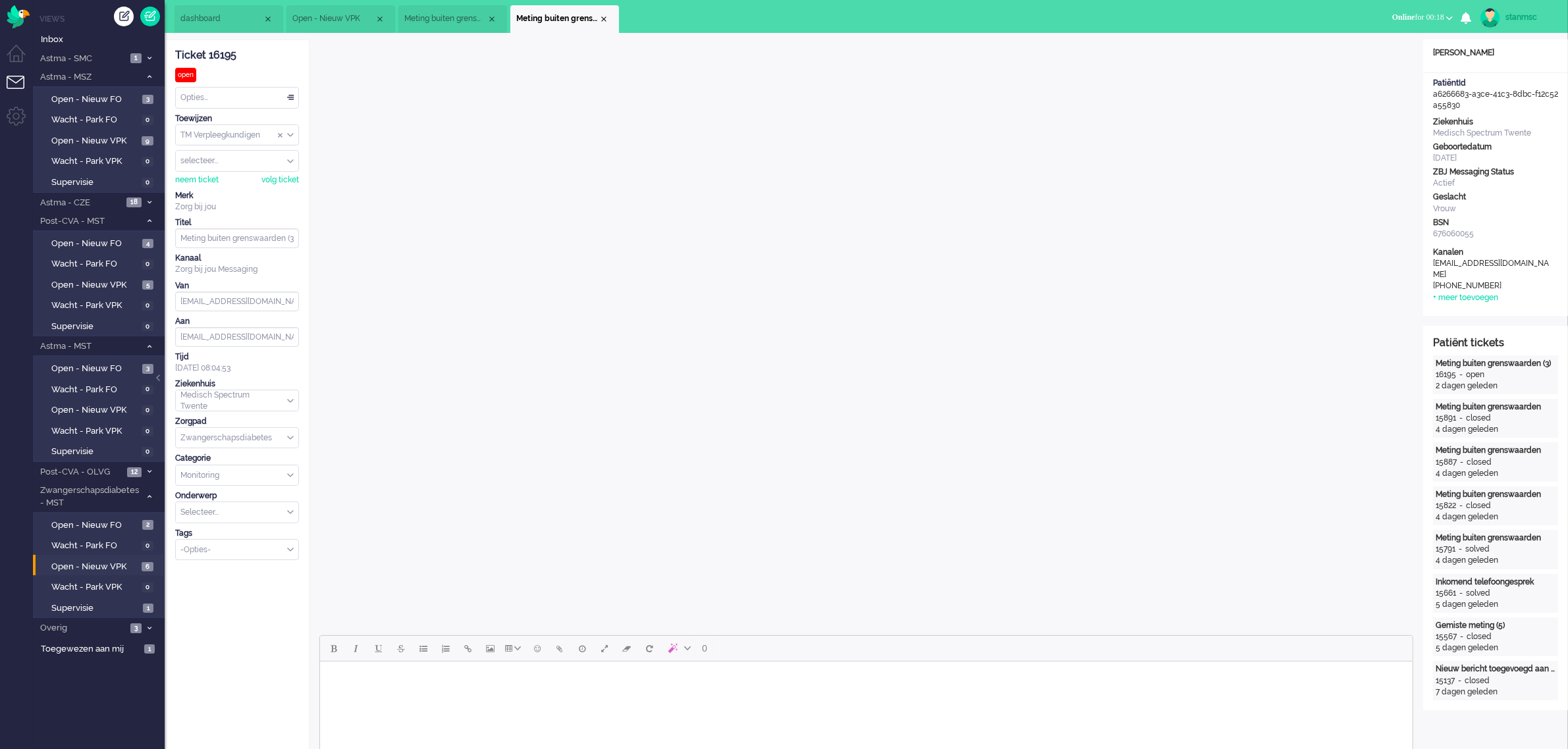
click at [350, 669] on body "Rich Text Area. Press ALT-0 for help." at bounding box center [866, 678] width 1082 height 23
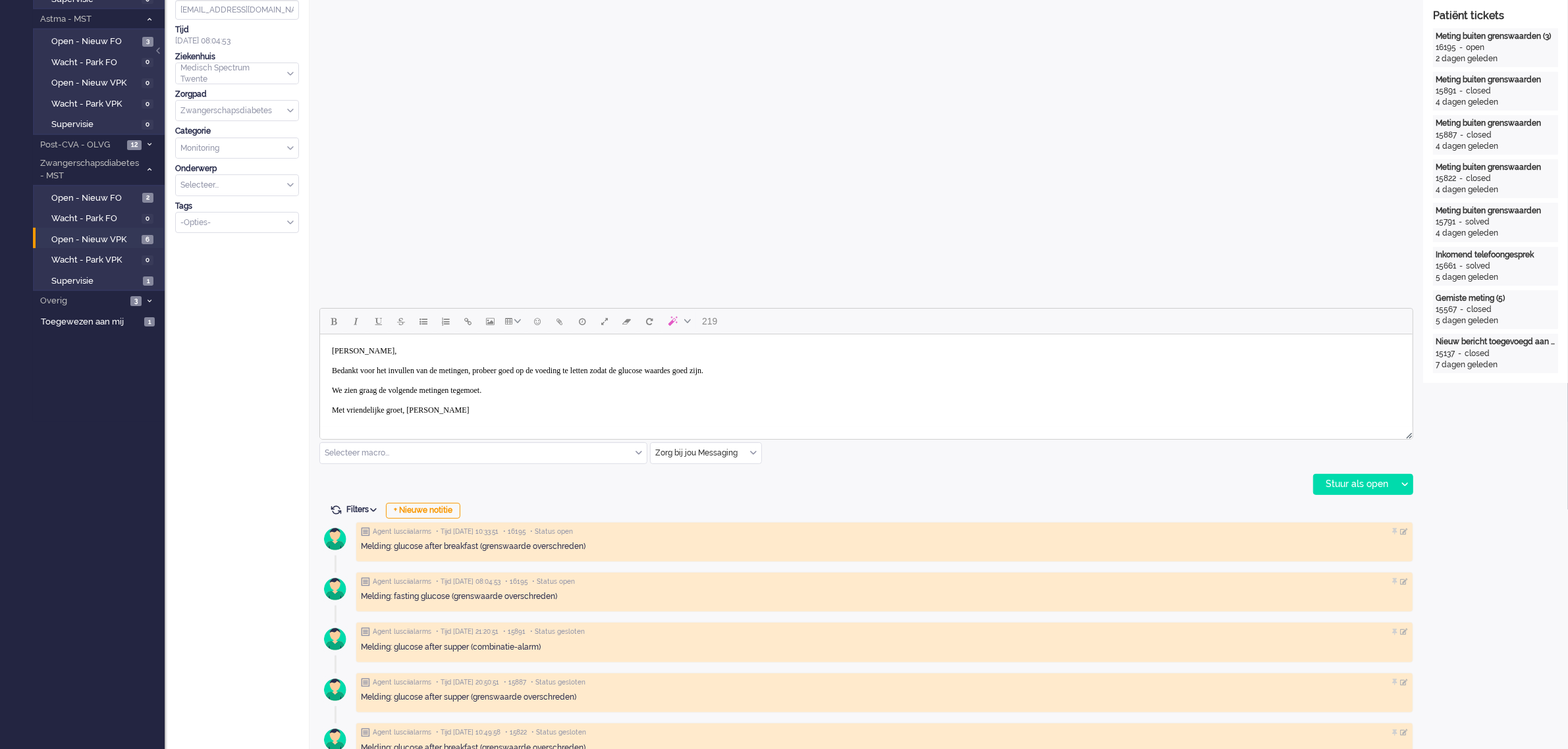
scroll to position [330, 0]
click at [1351, 483] on div "Stuur als open" at bounding box center [1355, 483] width 82 height 20
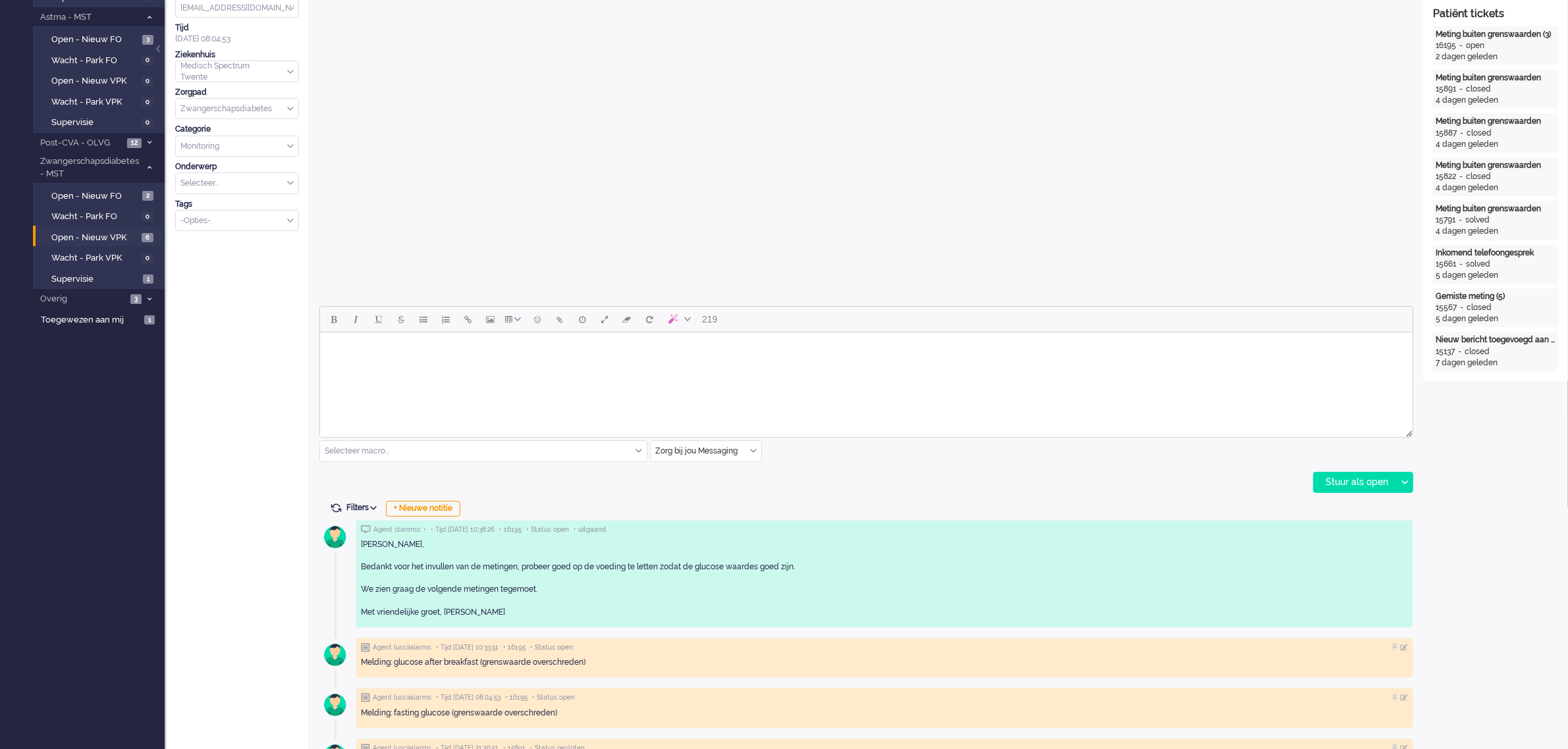
scroll to position [0, 0]
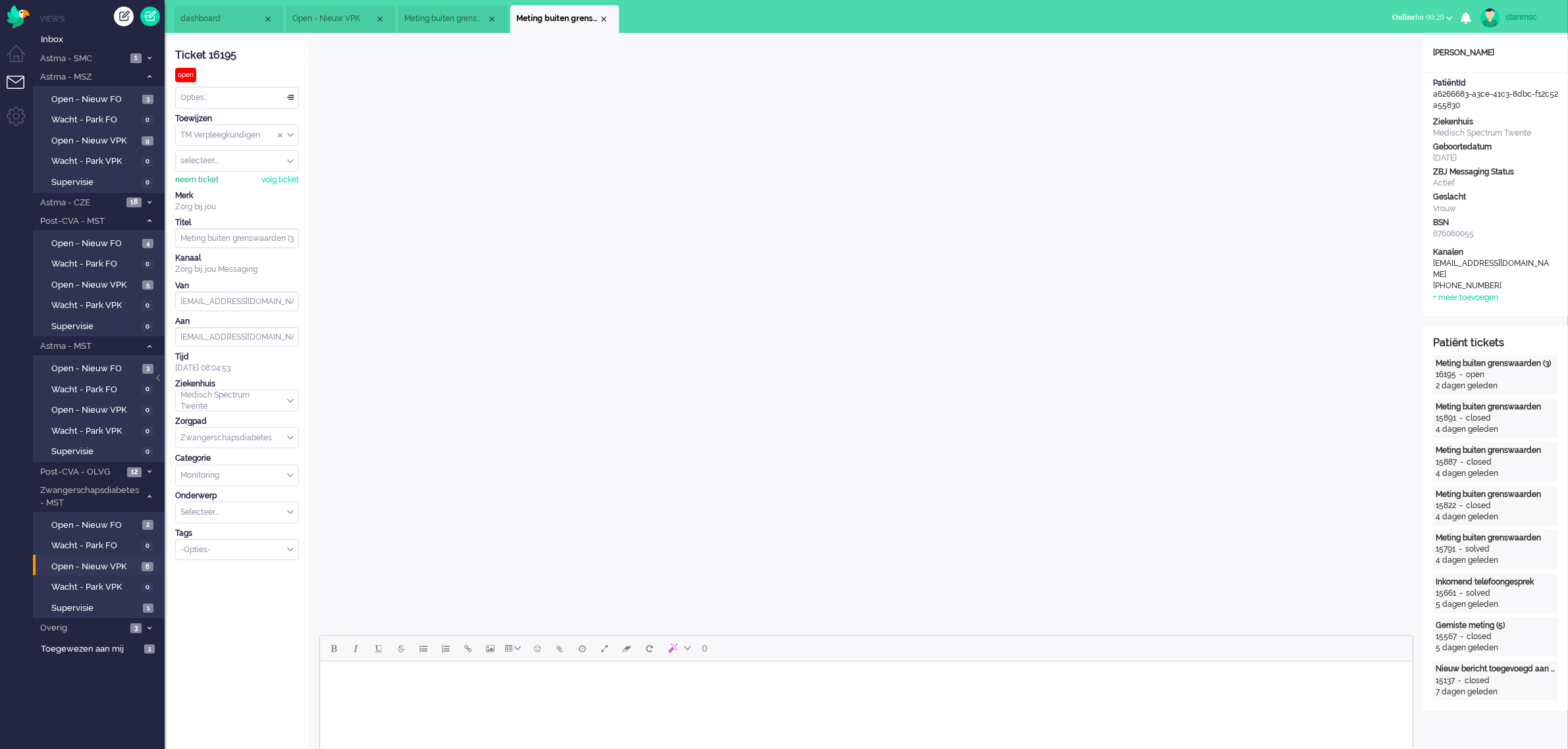
click at [193, 179] on div "neem ticket" at bounding box center [197, 180] width 43 height 11
click at [229, 98] on div "Opties..." at bounding box center [237, 98] width 123 height 20
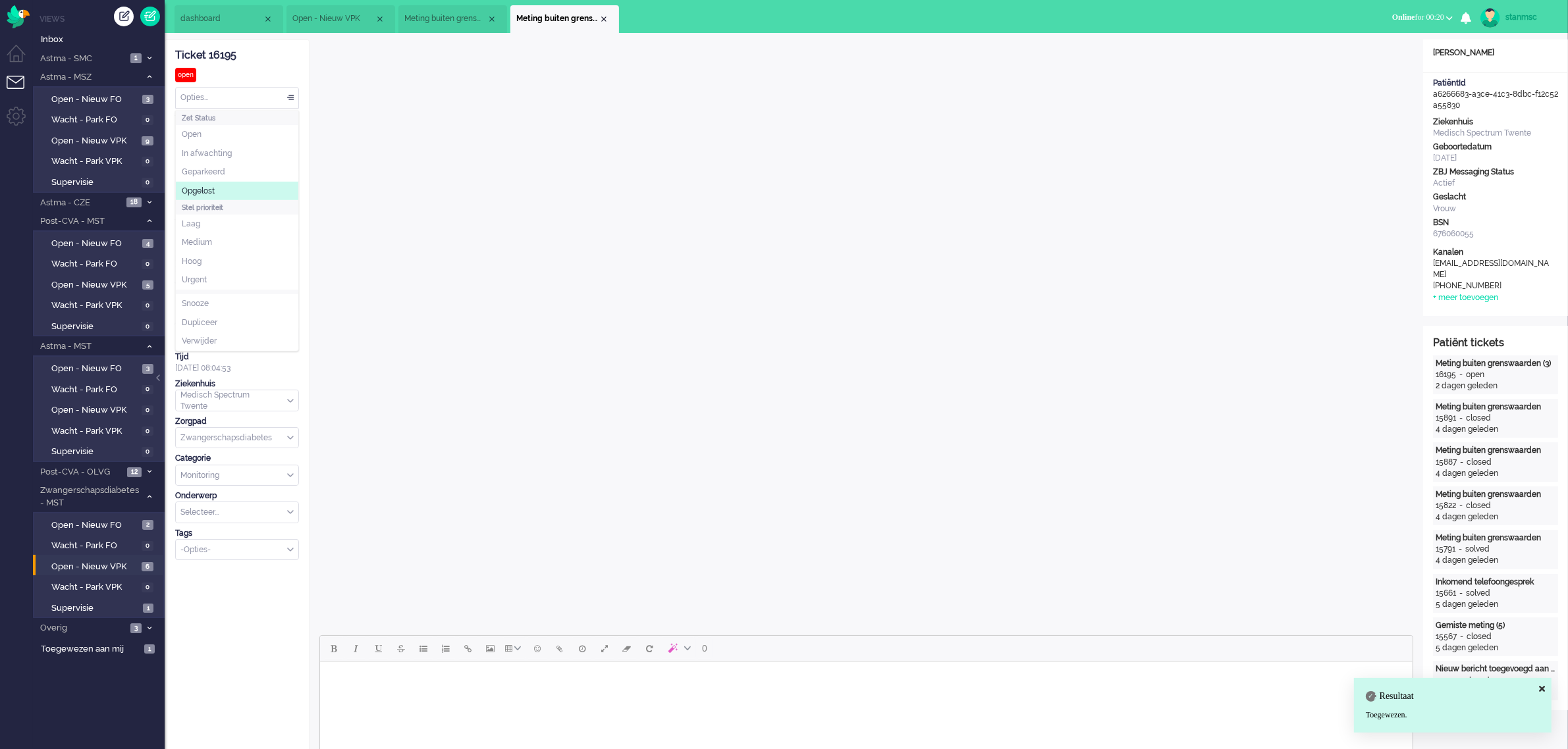
click at [222, 191] on li "Opgelost" at bounding box center [237, 191] width 123 height 19
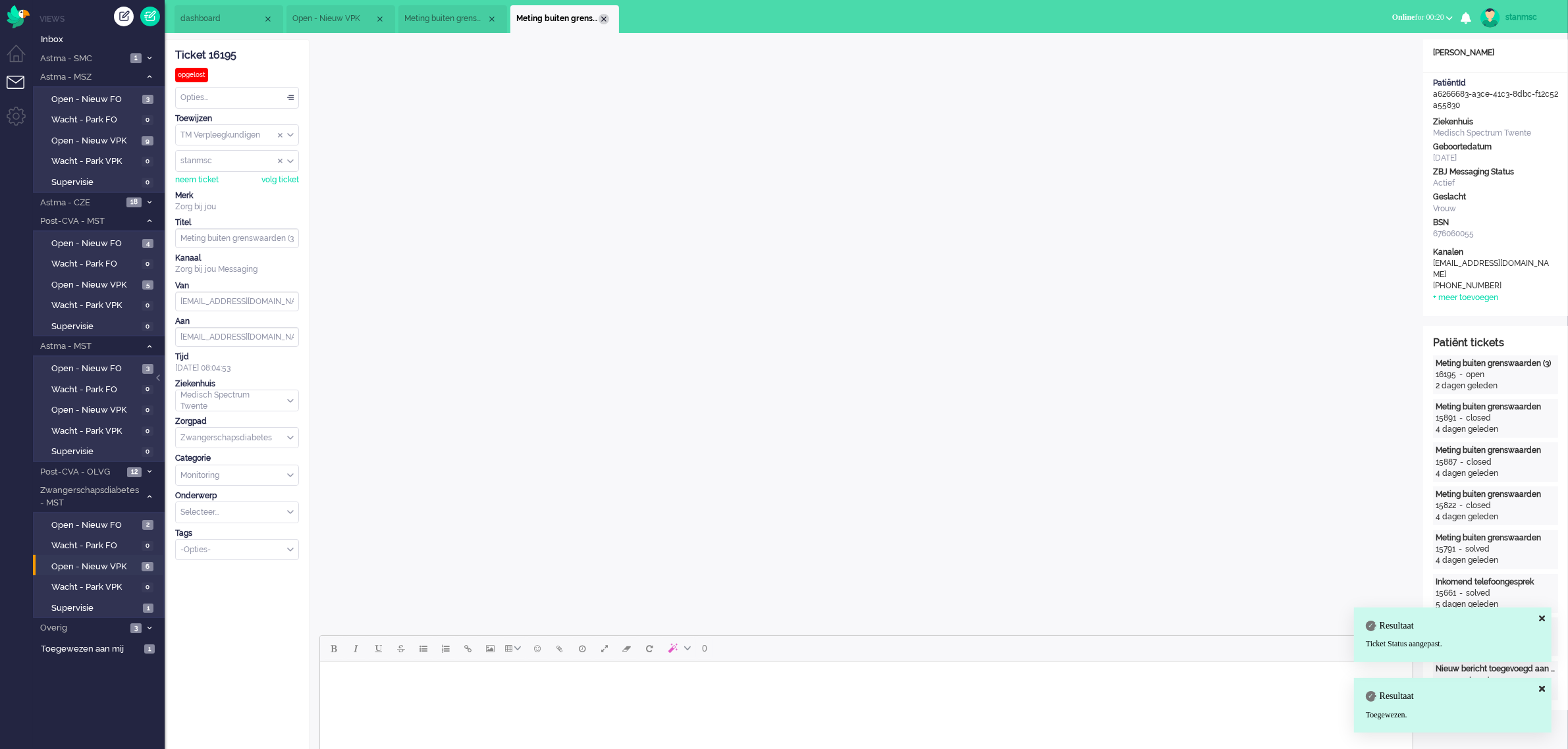
click at [605, 20] on div "Close tab" at bounding box center [604, 19] width 10 height 10
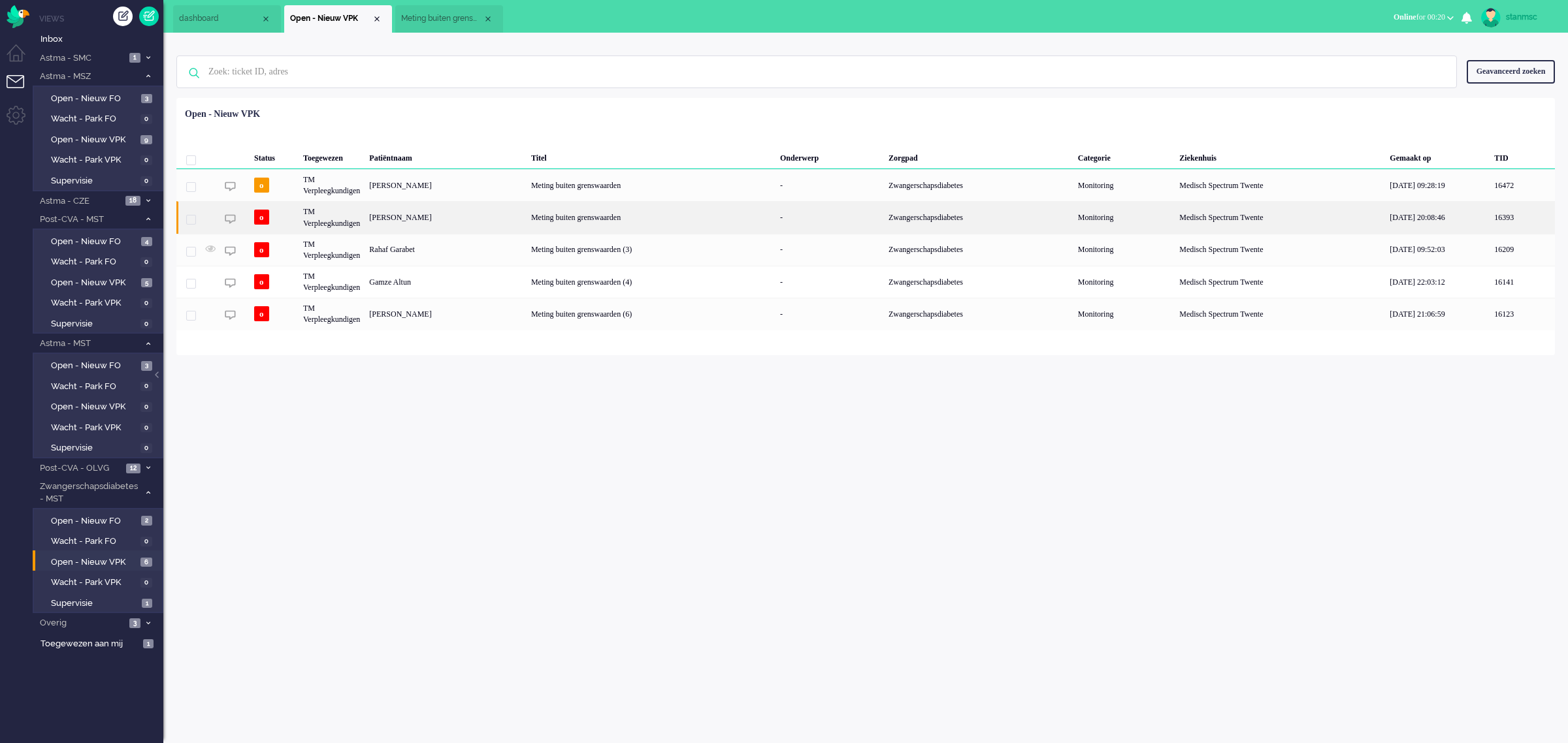
click at [339, 217] on div "TM Verpleegkundigen" at bounding box center [331, 217] width 66 height 32
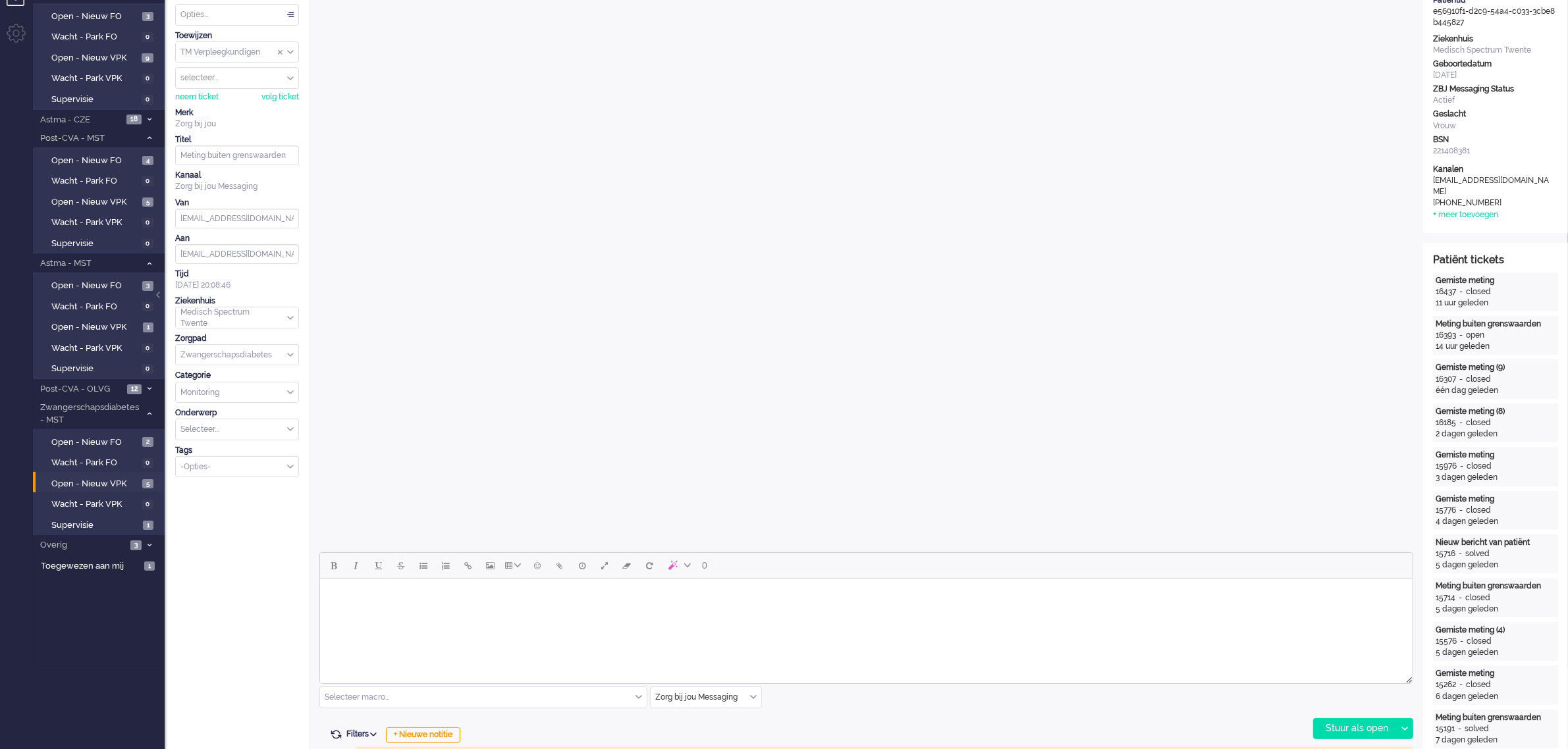
scroll to position [82, 0]
click at [366, 603] on body "Rich Text Area. Press ALT-0 for help." at bounding box center [866, 596] width 1082 height 23
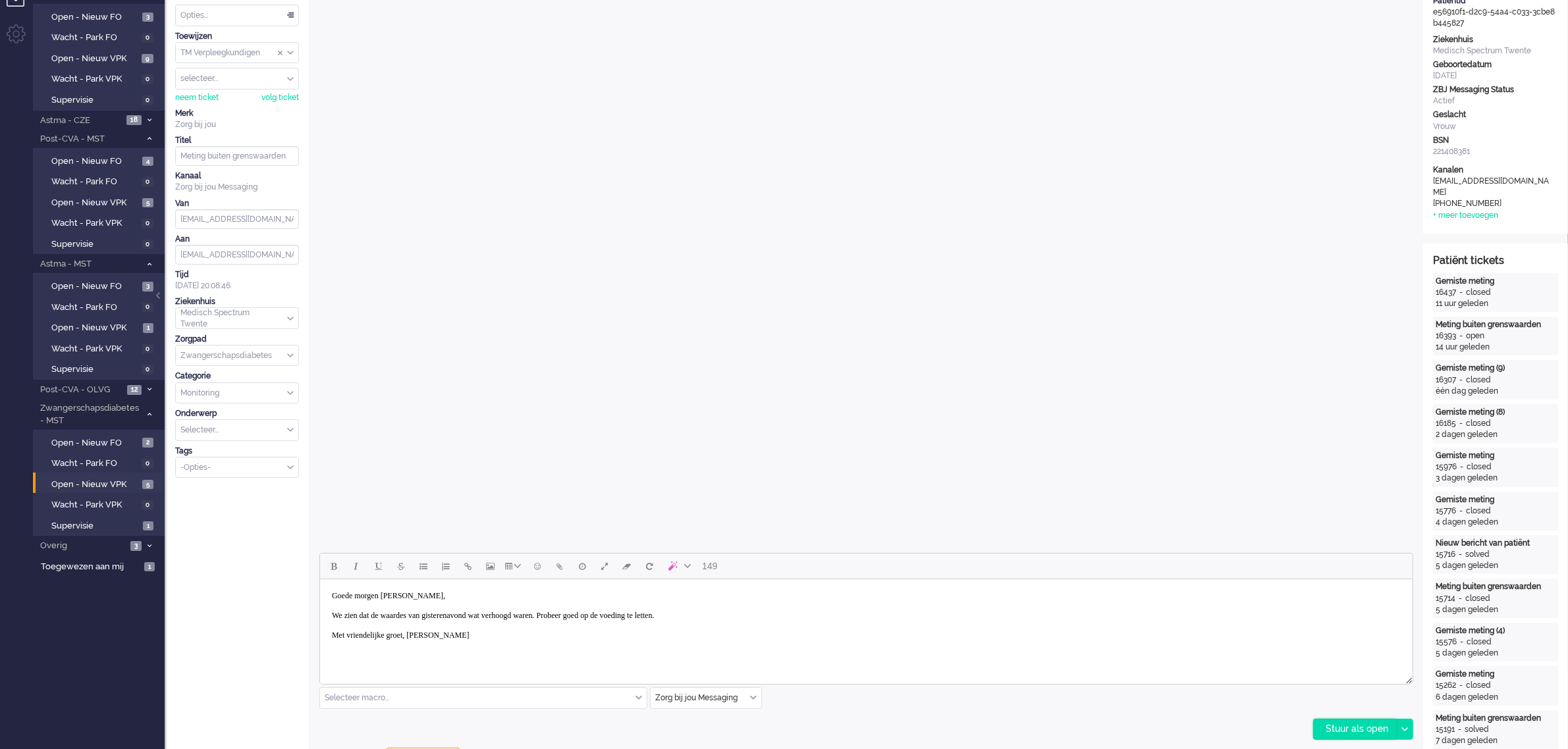
click at [1355, 720] on div "Stuur als open" at bounding box center [1355, 729] width 82 height 20
click at [202, 100] on div "neem ticket" at bounding box center [197, 98] width 43 height 11
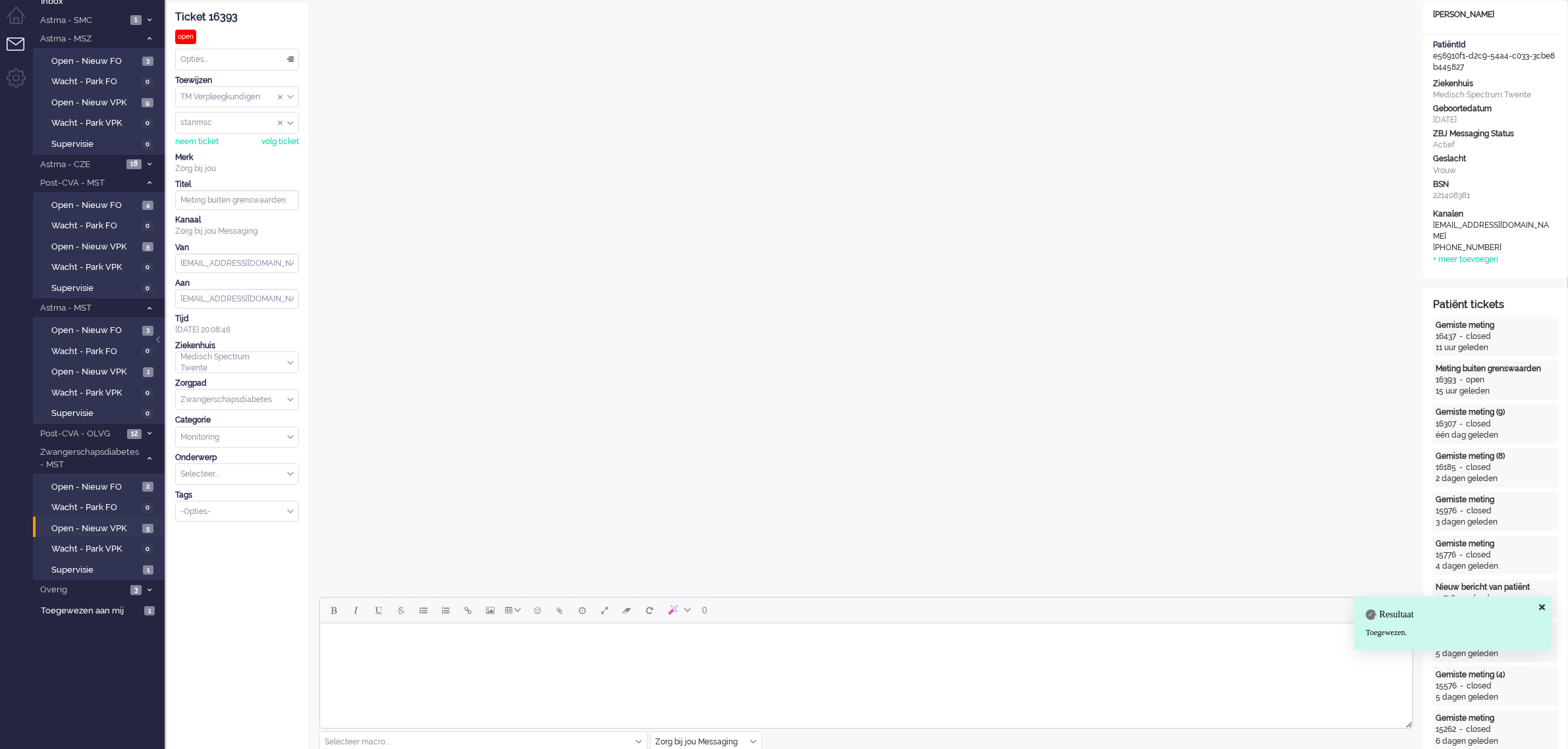
scroll to position [0, 0]
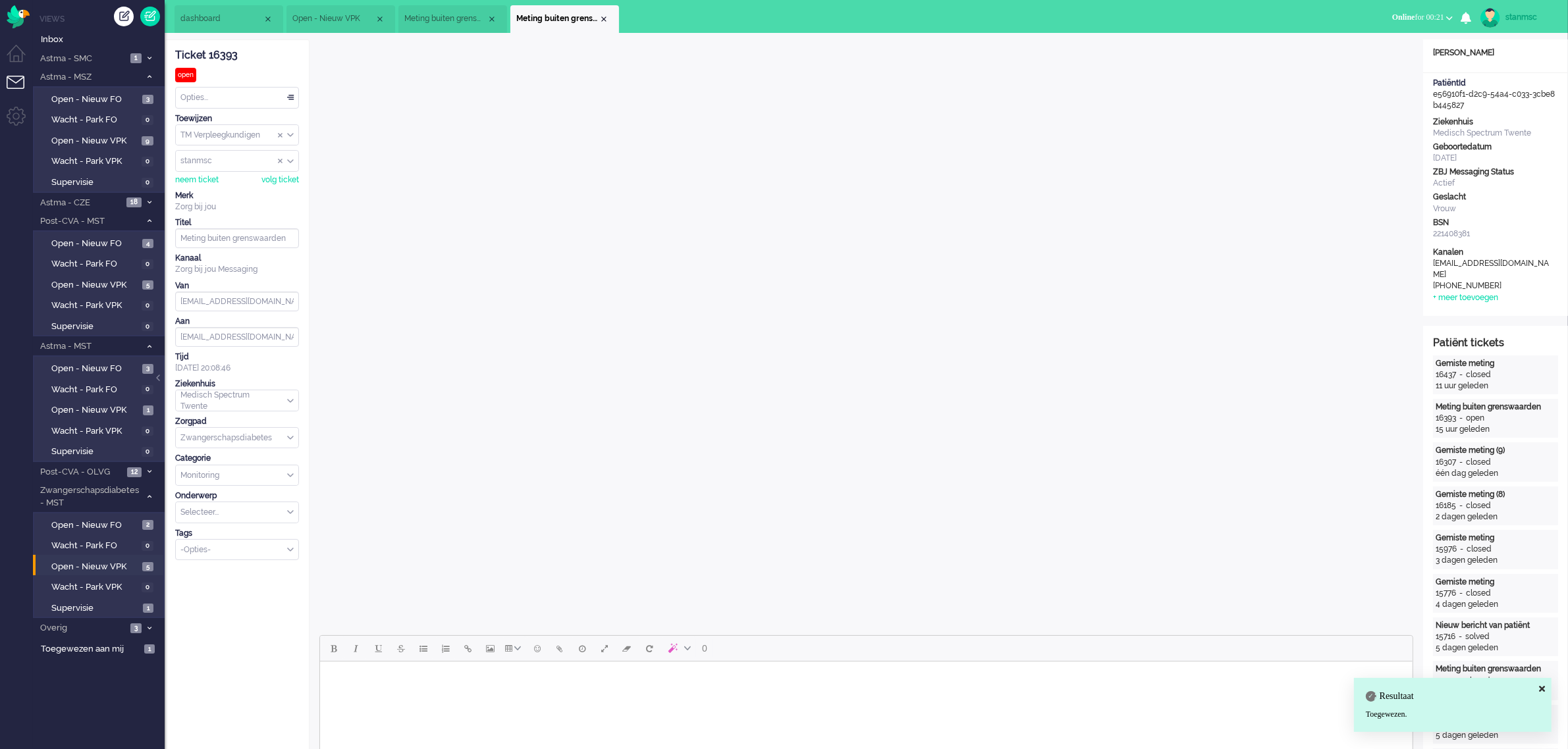
click at [216, 96] on div "Opties..." at bounding box center [237, 98] width 123 height 20
click at [215, 186] on span "Opgelost" at bounding box center [198, 192] width 33 height 11
click at [607, 15] on div "Close tab" at bounding box center [604, 19] width 10 height 10
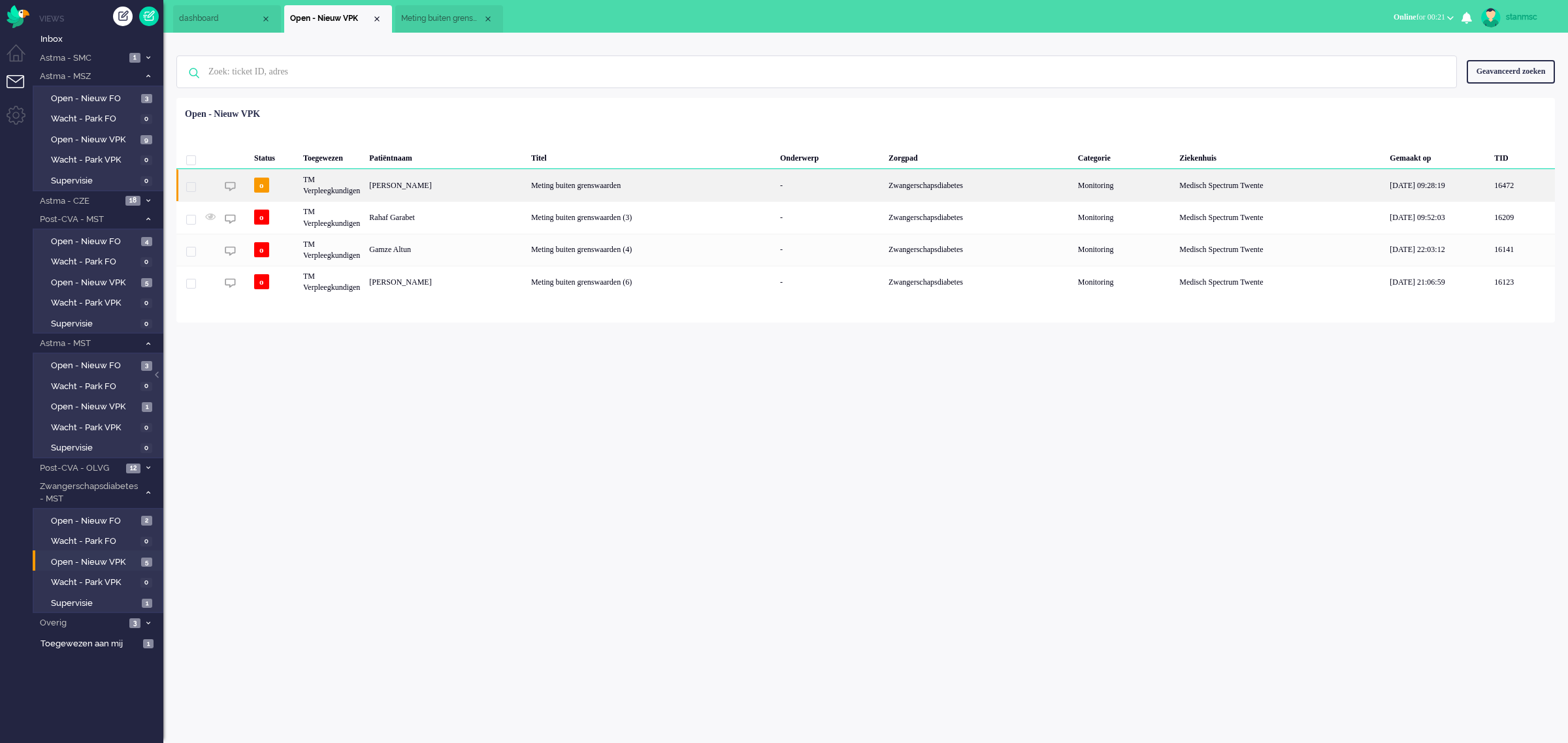
click at [415, 187] on div "[PERSON_NAME]" at bounding box center [445, 185] width 162 height 32
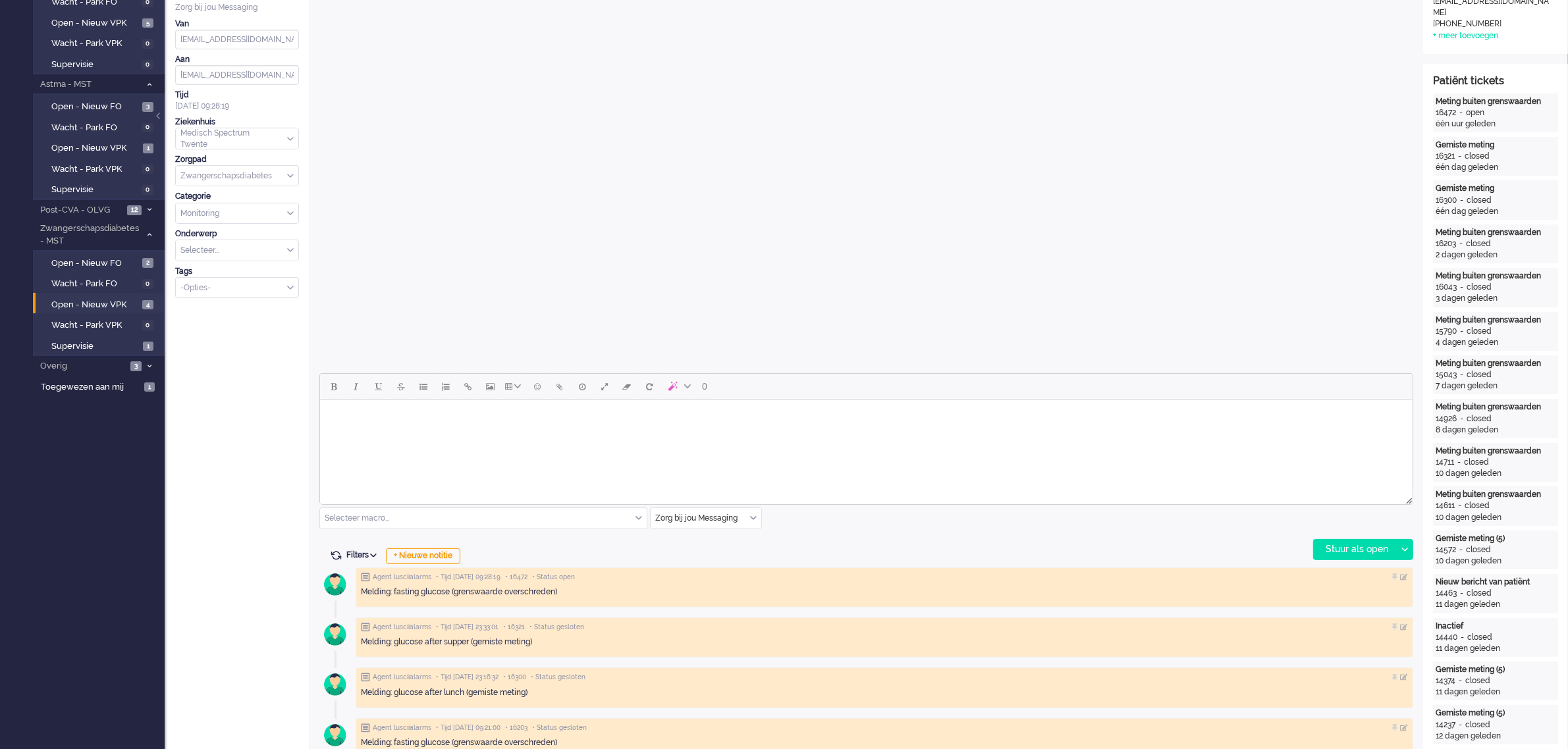
scroll to position [412, 0]
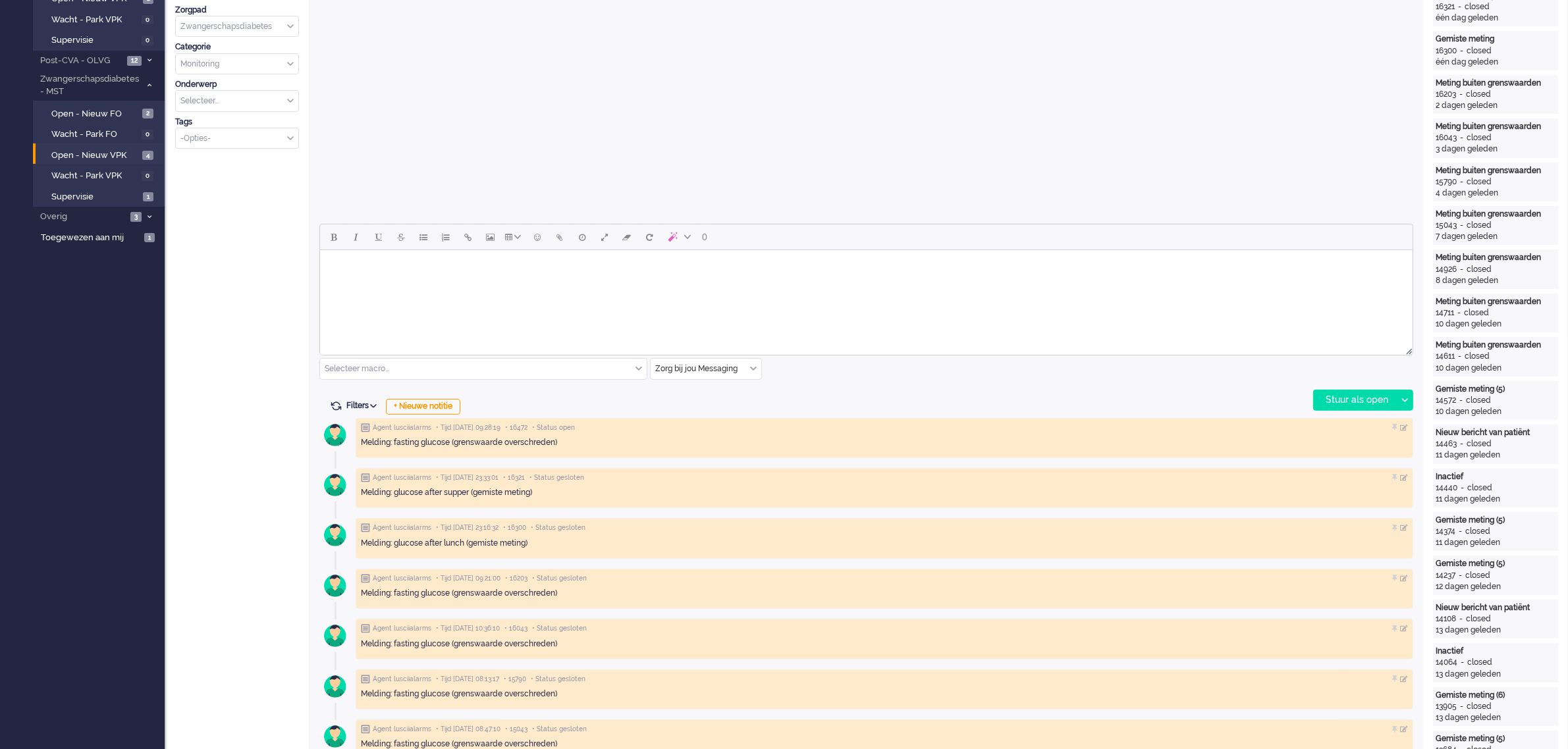
click at [371, 284] on html at bounding box center [866, 267] width 1093 height 33
click at [1351, 397] on div "Stuur als open" at bounding box center [1355, 400] width 82 height 20
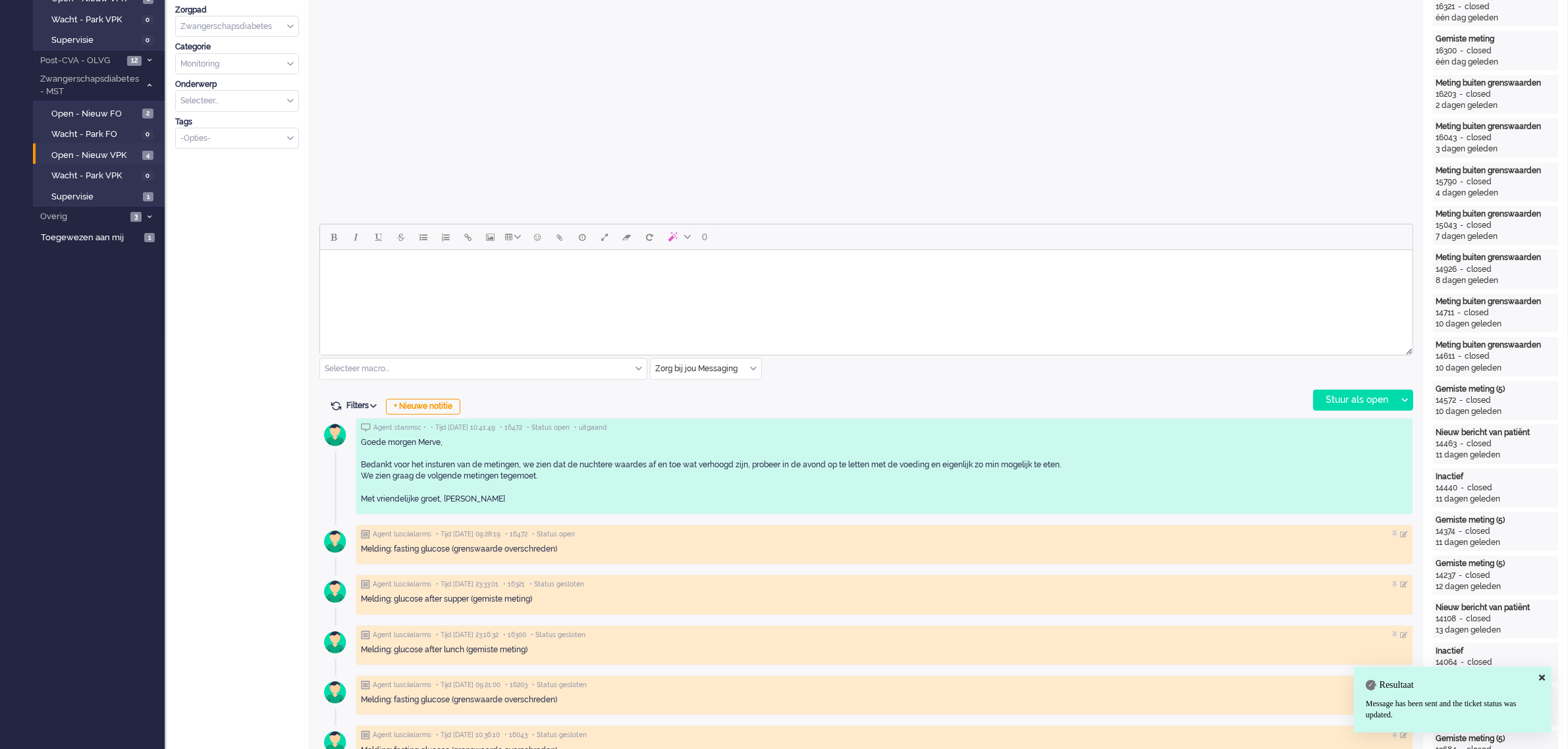
scroll to position [0, 0]
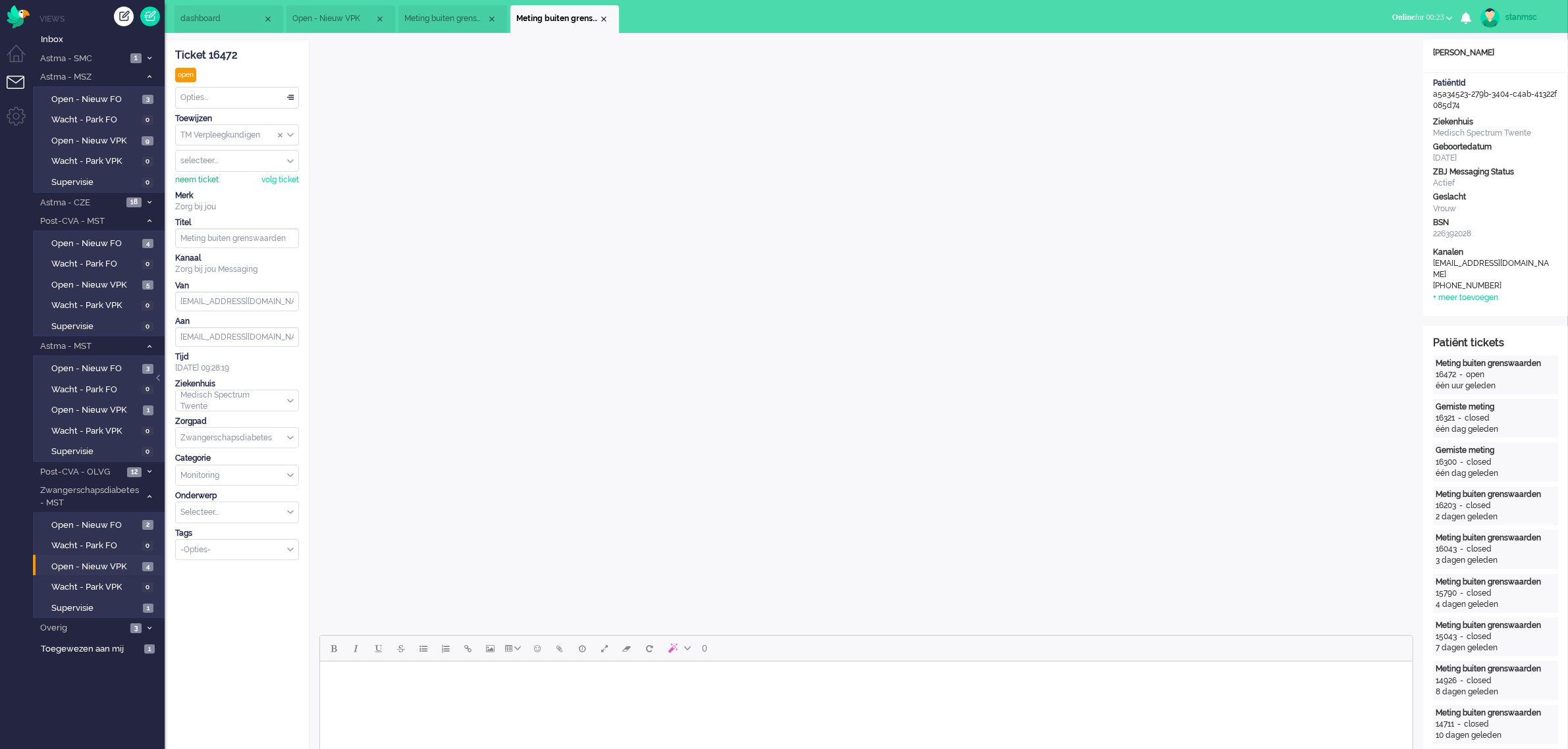
click at [198, 179] on div "neem ticket" at bounding box center [197, 180] width 43 height 11
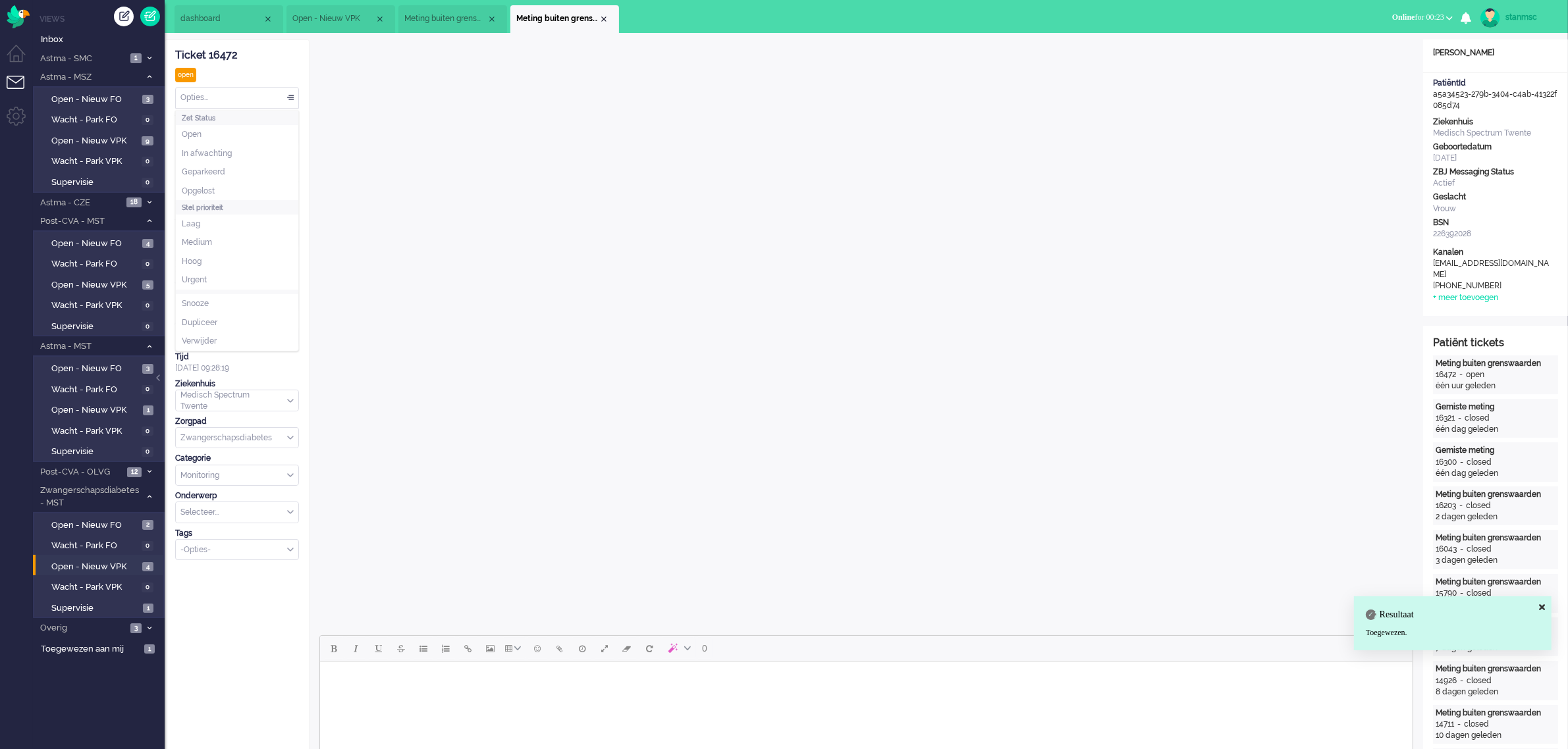
click at [229, 98] on div "Opties..." at bounding box center [237, 98] width 123 height 20
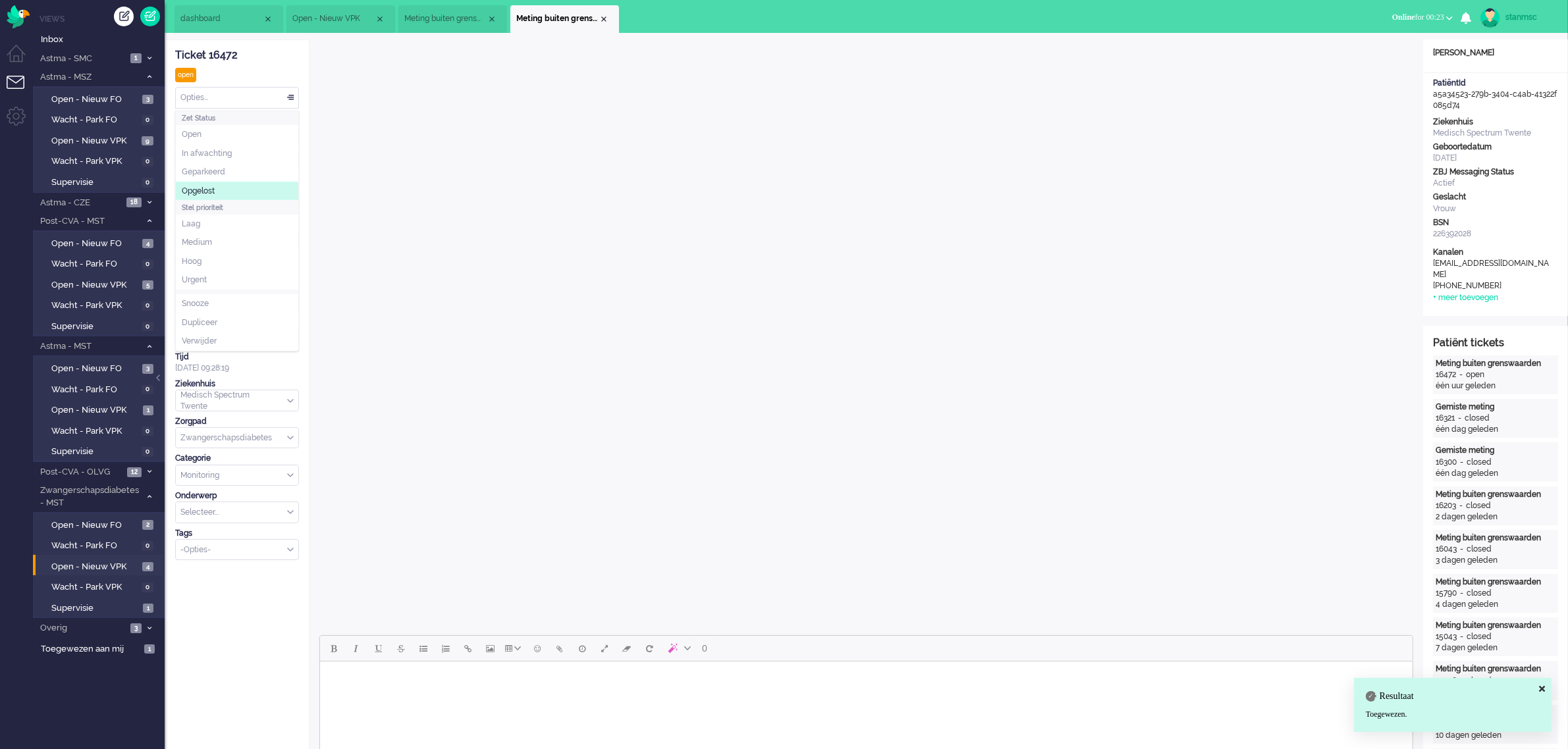
click at [214, 186] on span "Opgelost" at bounding box center [198, 192] width 33 height 11
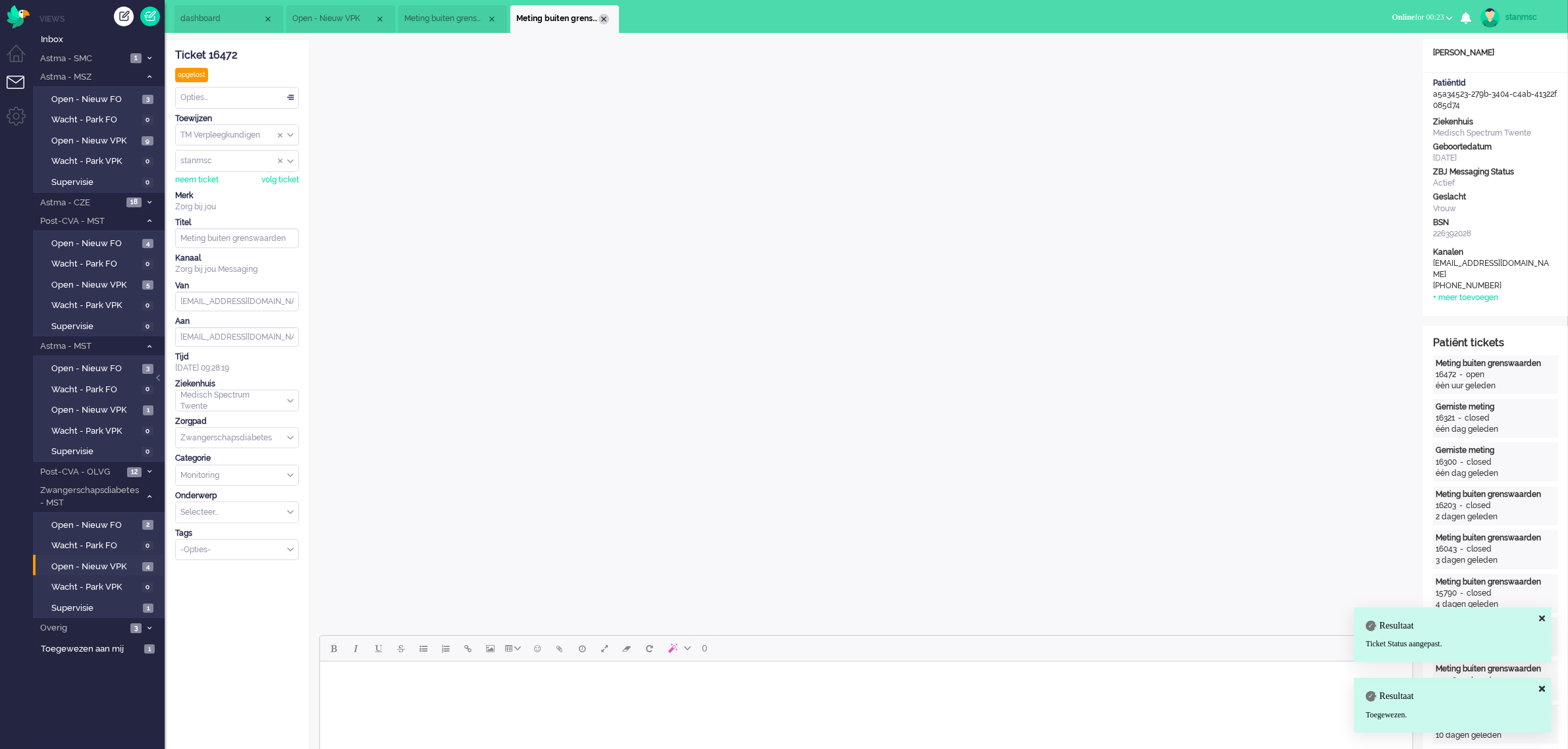
click at [606, 17] on div "Close tab" at bounding box center [604, 19] width 10 height 10
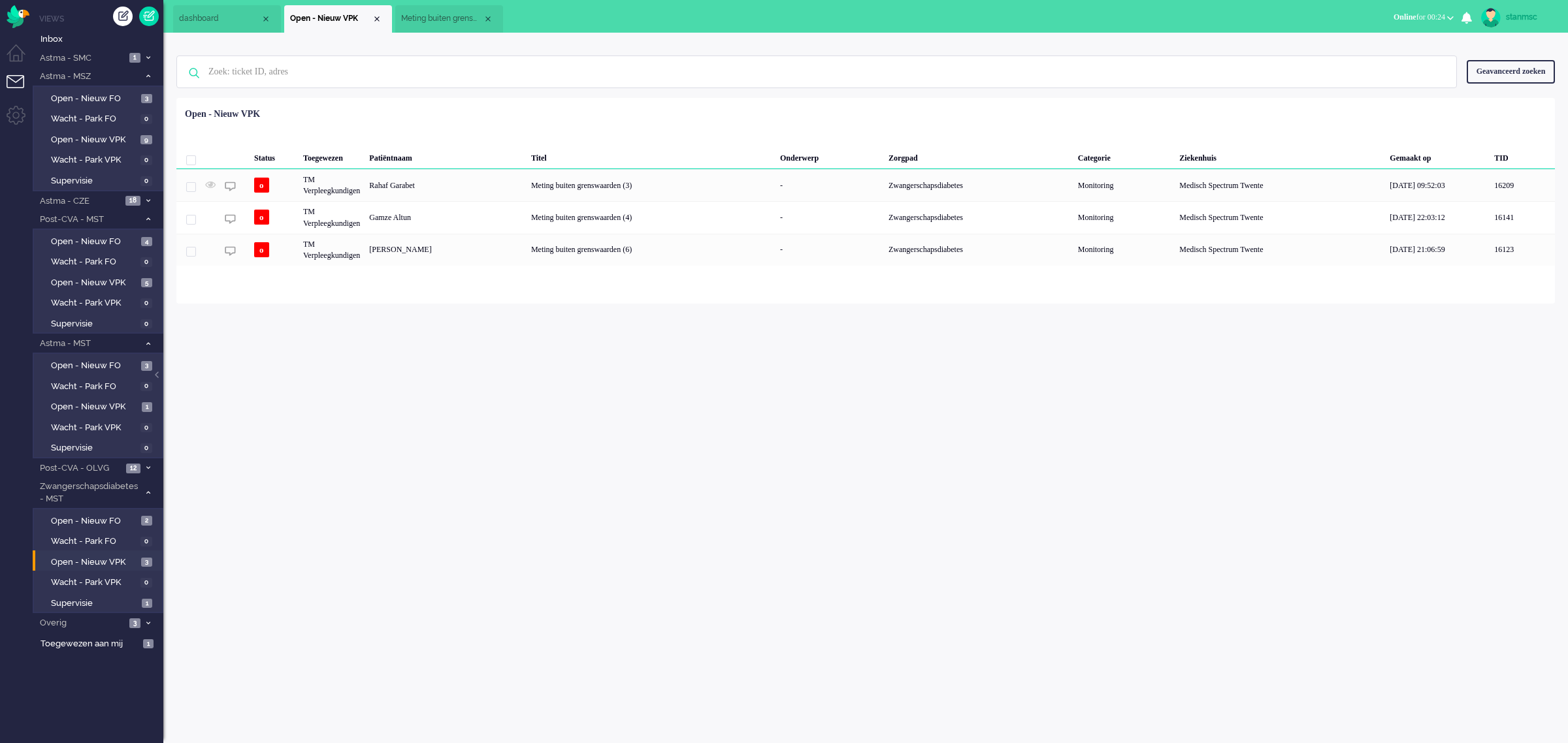
click at [443, 12] on li "Meting buiten grenswaarden (3)" at bounding box center [449, 19] width 108 height 28
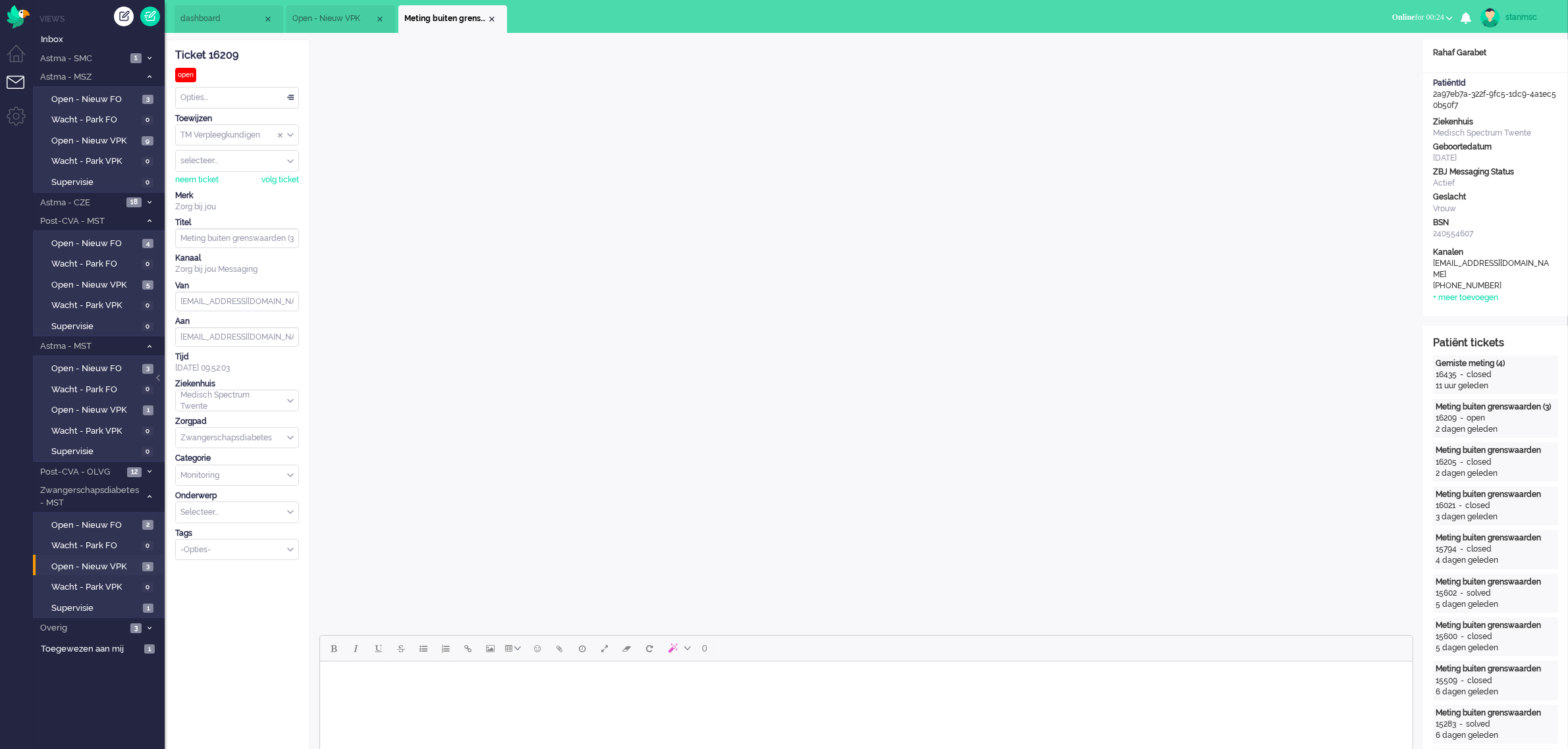
click at [337, 13] on span "Open - Nieuw VPK" at bounding box center [334, 19] width 82 height 11
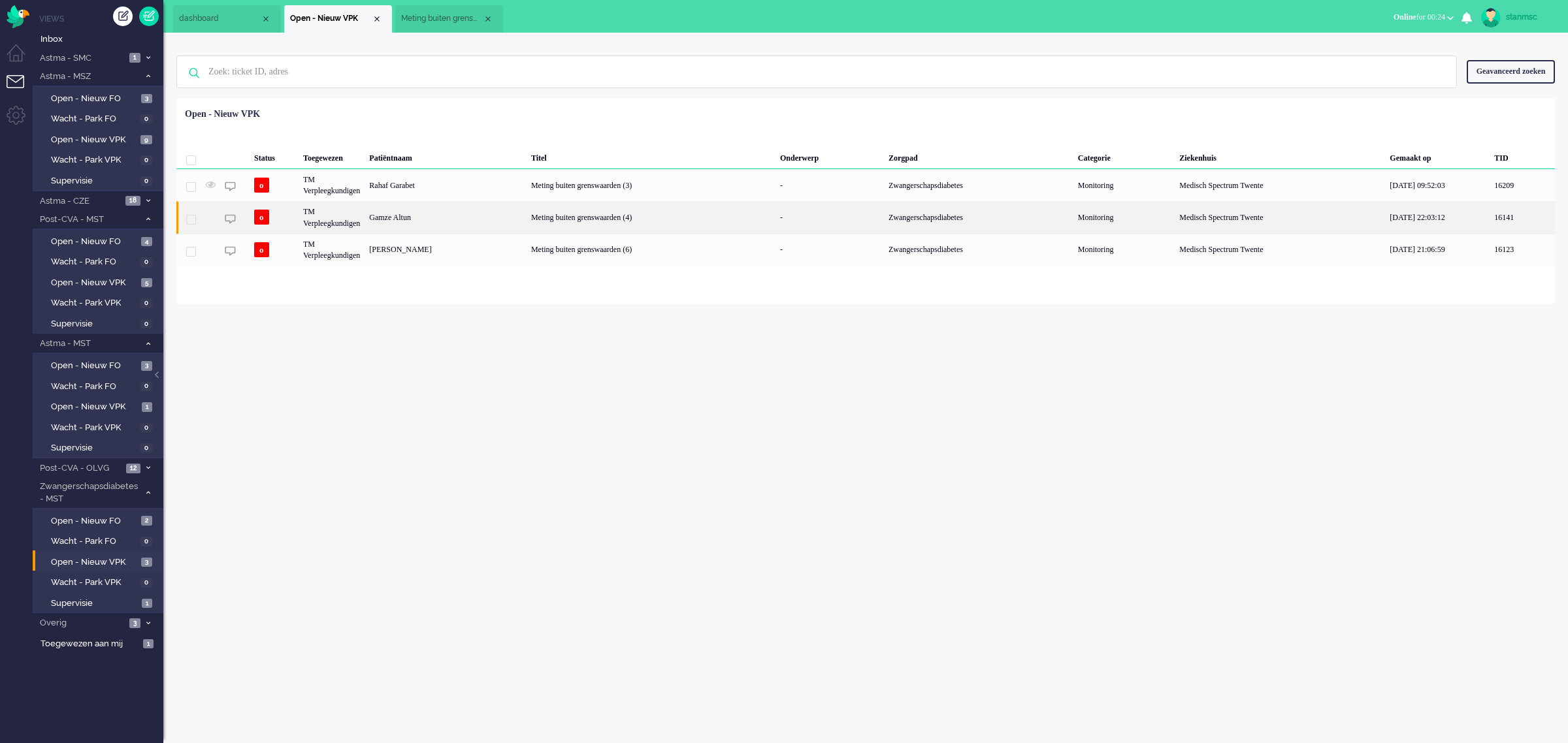
click at [418, 217] on div "Gamze Altun" at bounding box center [445, 217] width 162 height 32
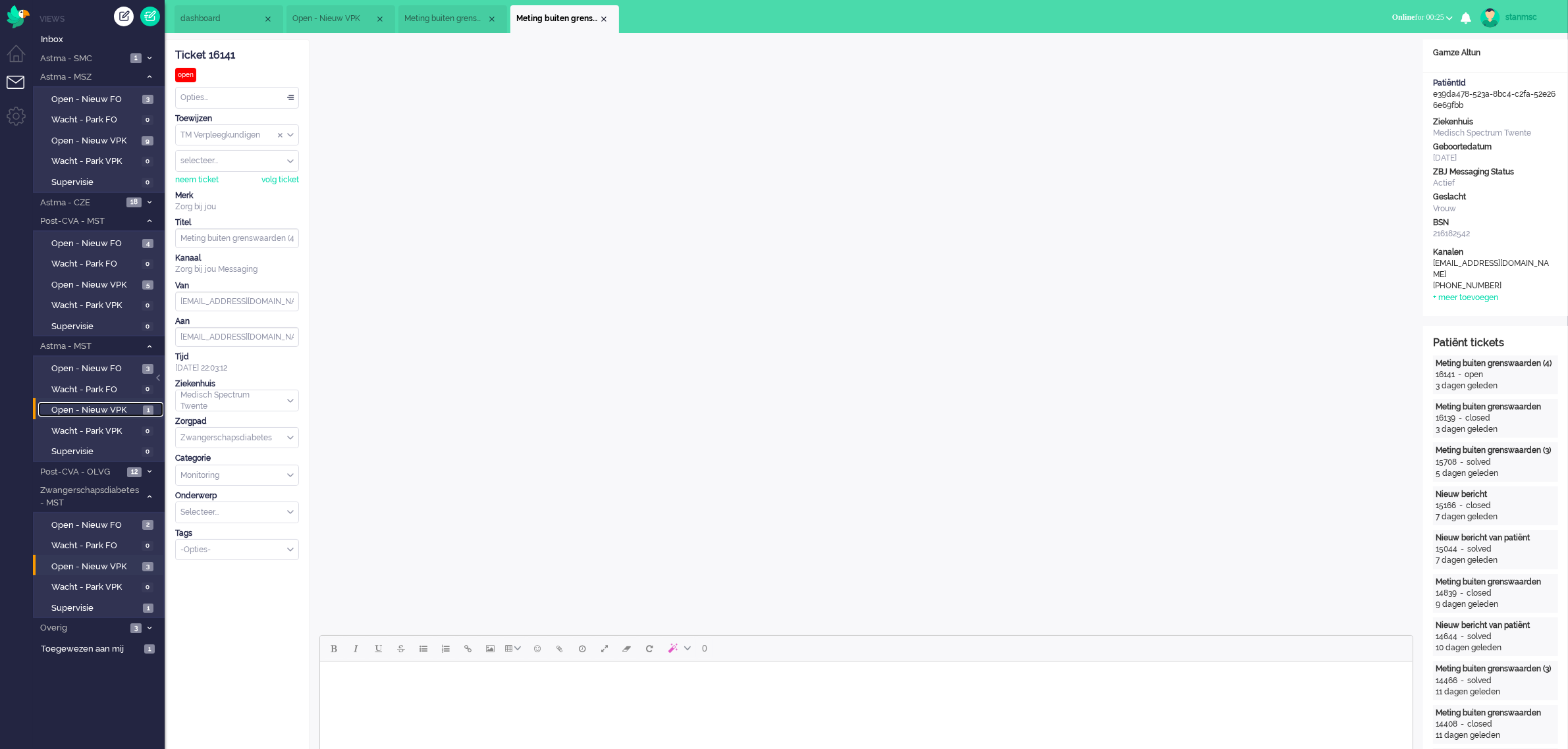
click at [115, 407] on span "Open - Nieuw VPK" at bounding box center [95, 410] width 89 height 13
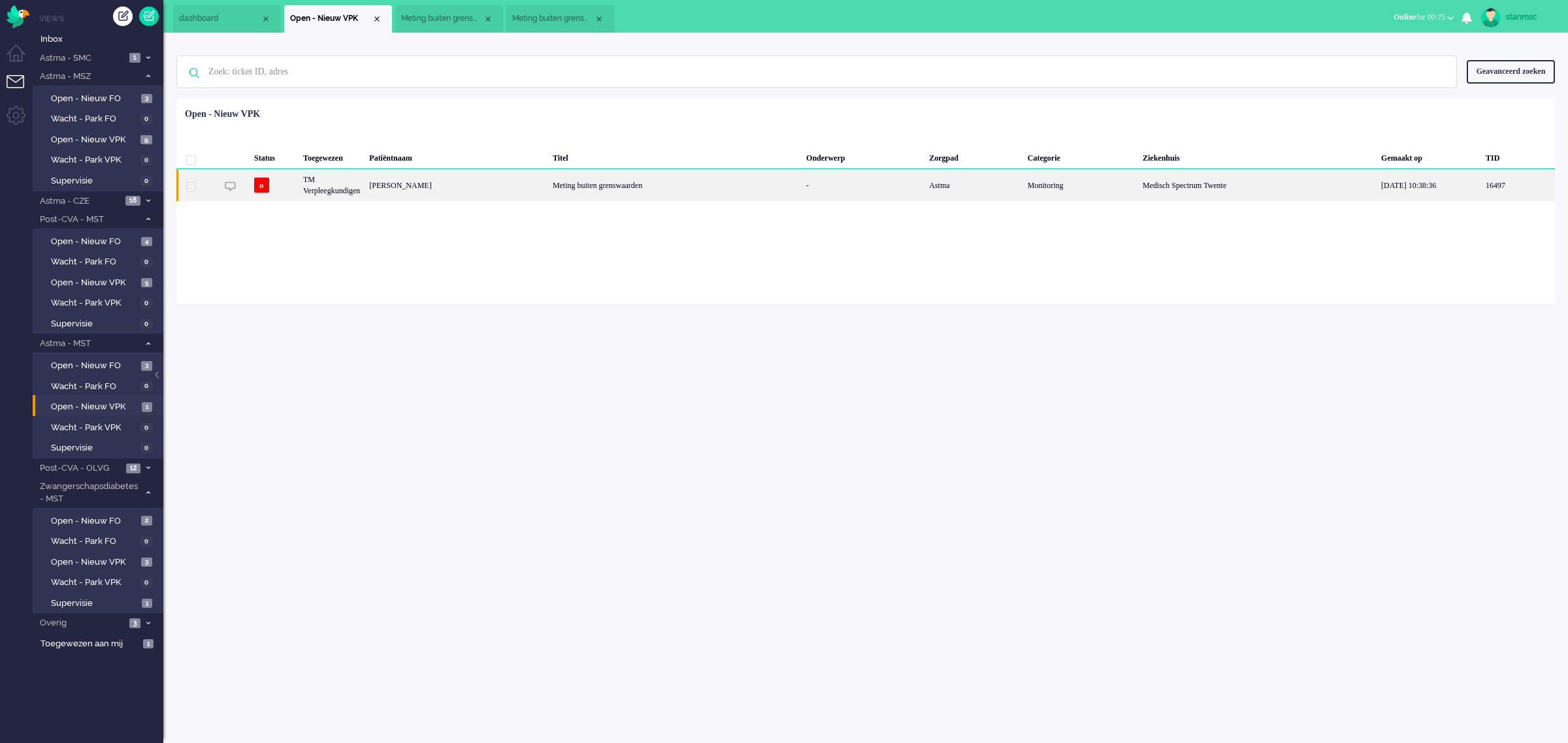
click at [348, 189] on div "TM Verpleegkundigen" at bounding box center [331, 185] width 66 height 32
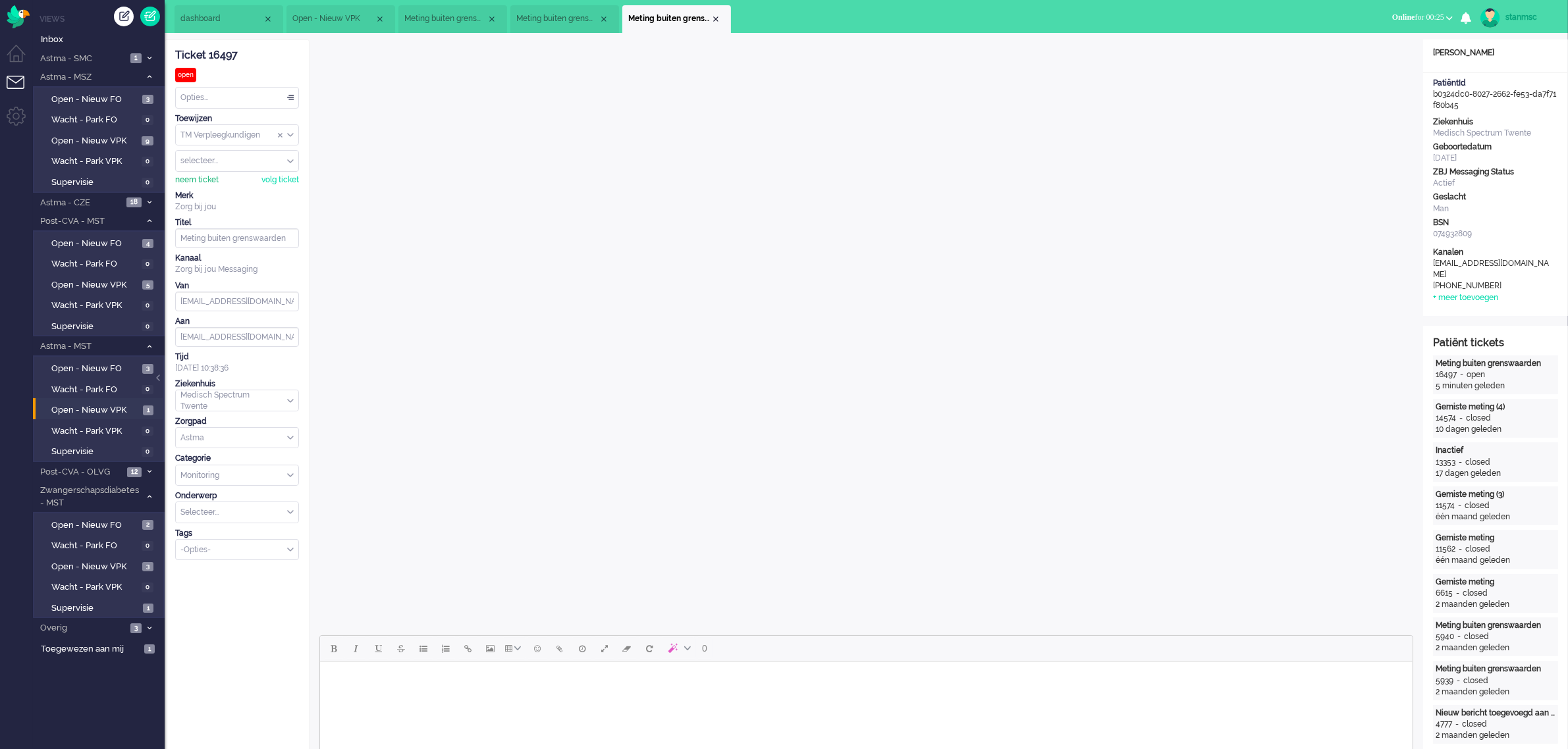
click at [206, 179] on div "neem ticket" at bounding box center [197, 180] width 43 height 11
click at [245, 103] on div "Opties..." at bounding box center [237, 98] width 123 height 20
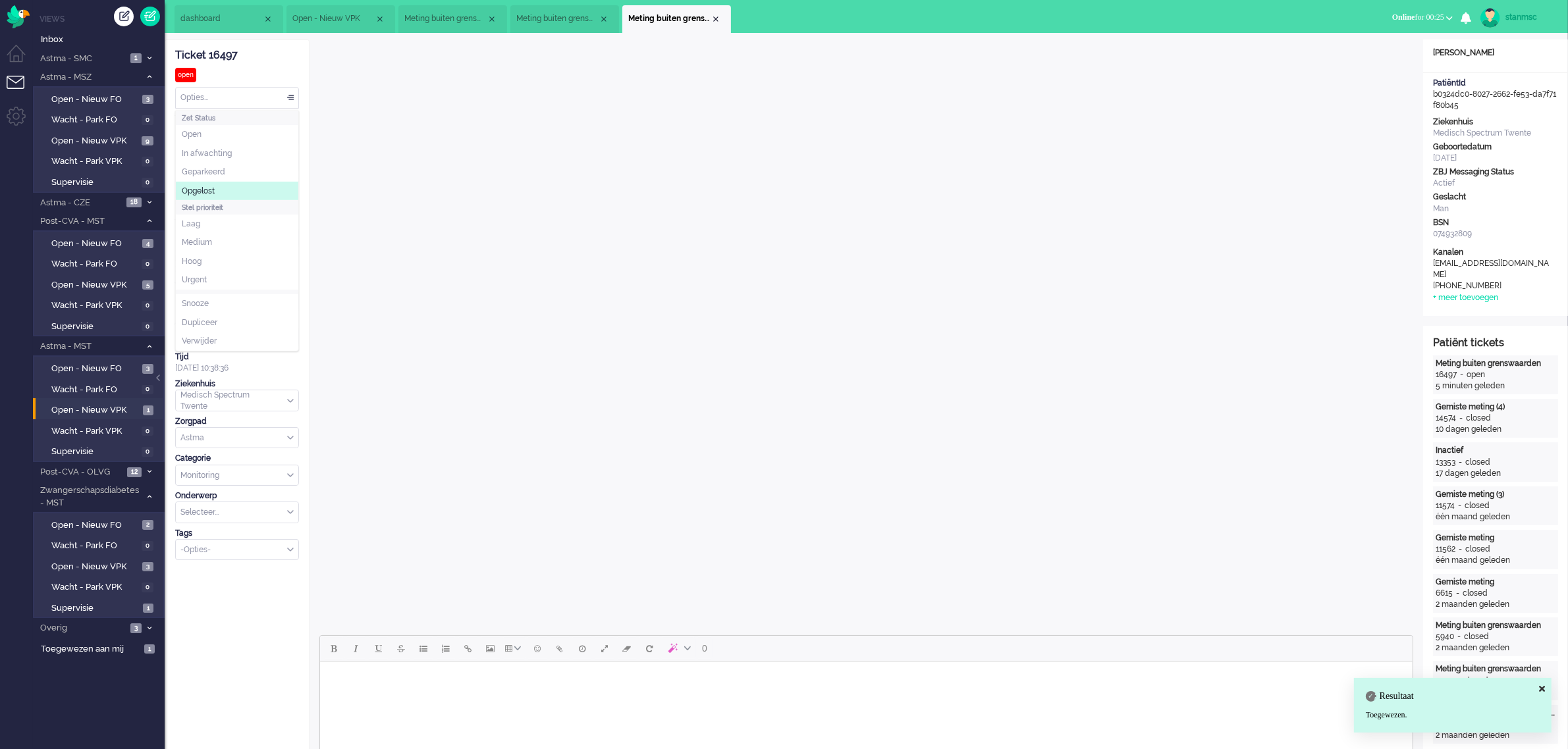
click at [222, 190] on li "Opgelost" at bounding box center [237, 191] width 123 height 19
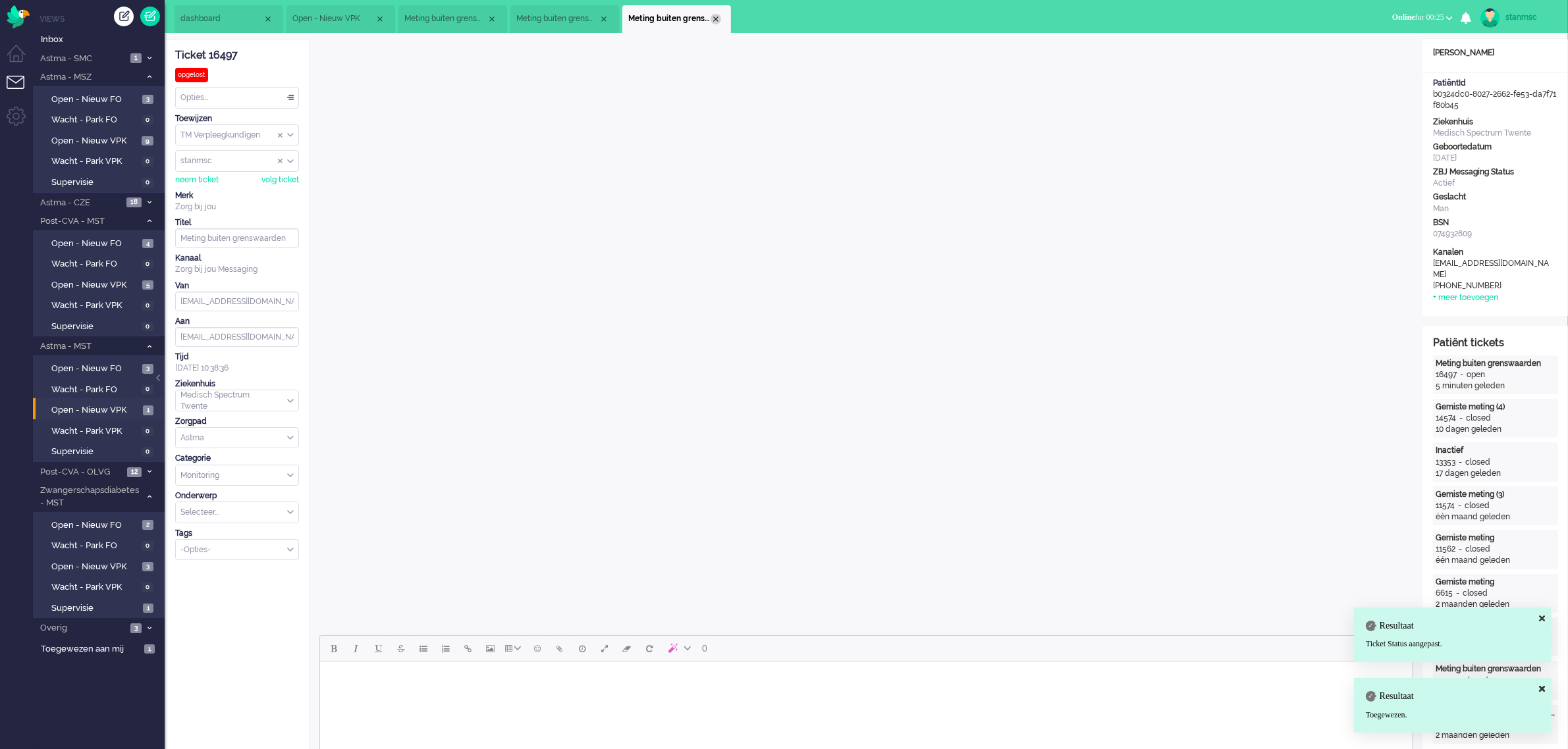
click at [718, 18] on div "Close tab" at bounding box center [716, 19] width 10 height 10
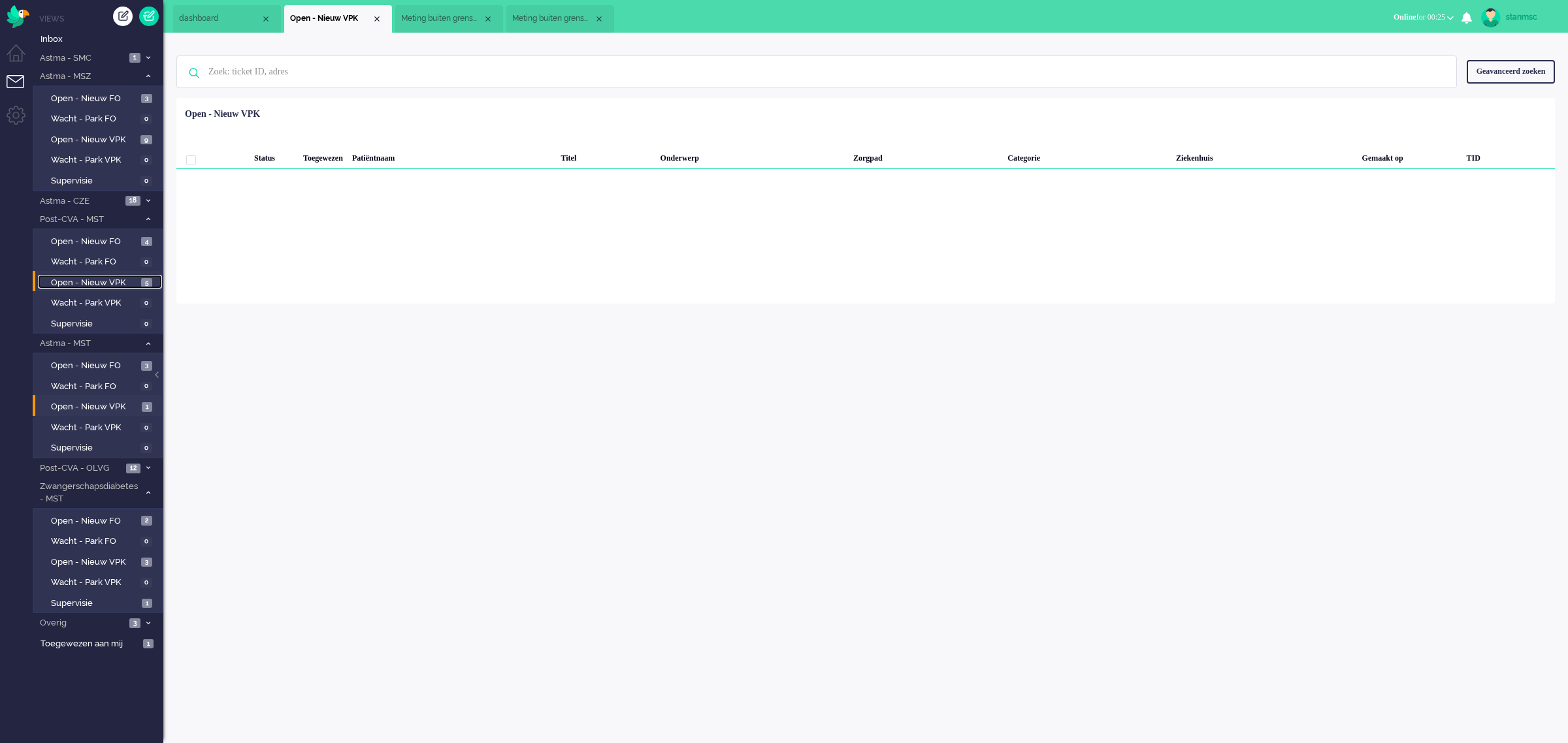
click at [84, 281] on span "Open - Nieuw VPK" at bounding box center [95, 283] width 87 height 12
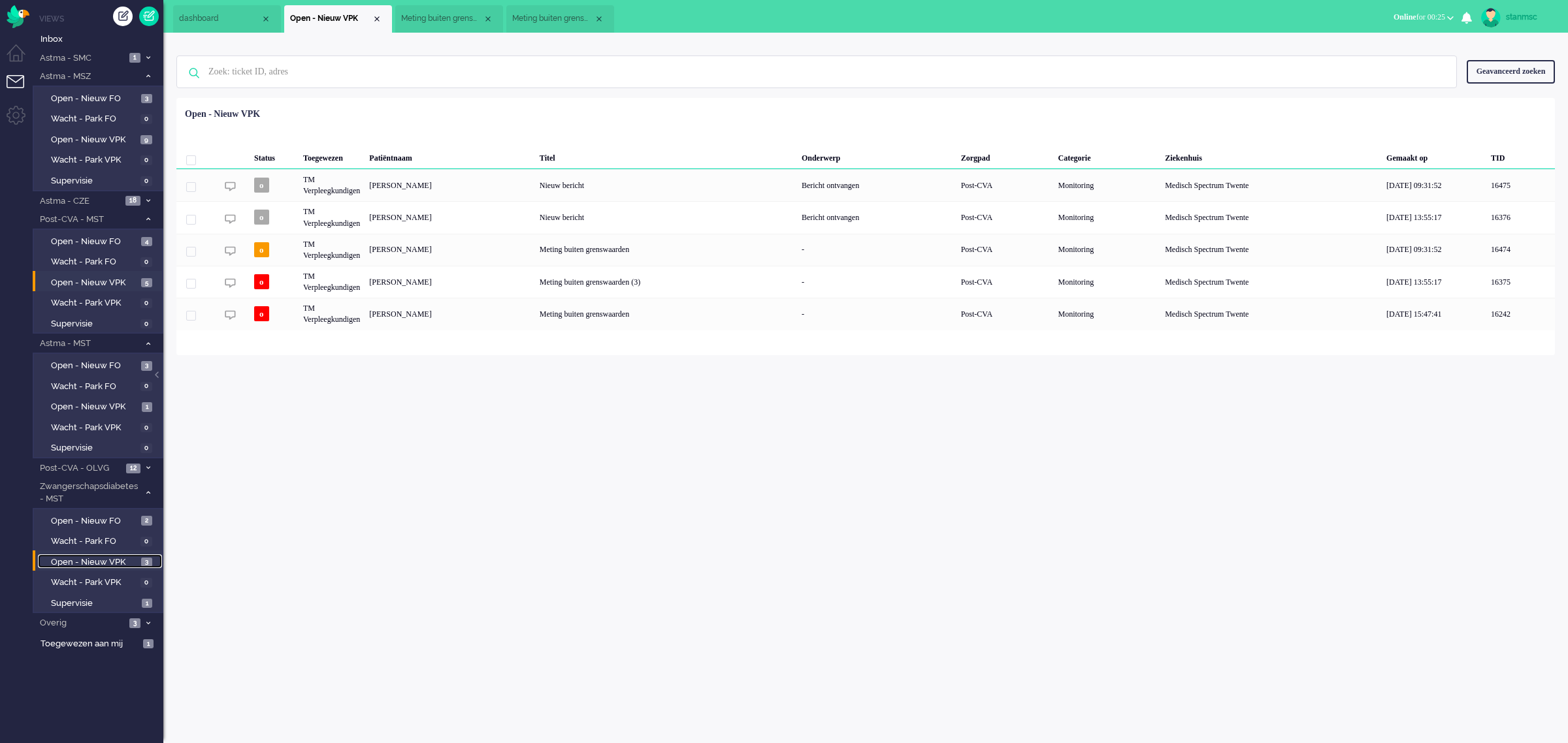
click at [98, 556] on span "Open - Nieuw VPK" at bounding box center [95, 563] width 87 height 12
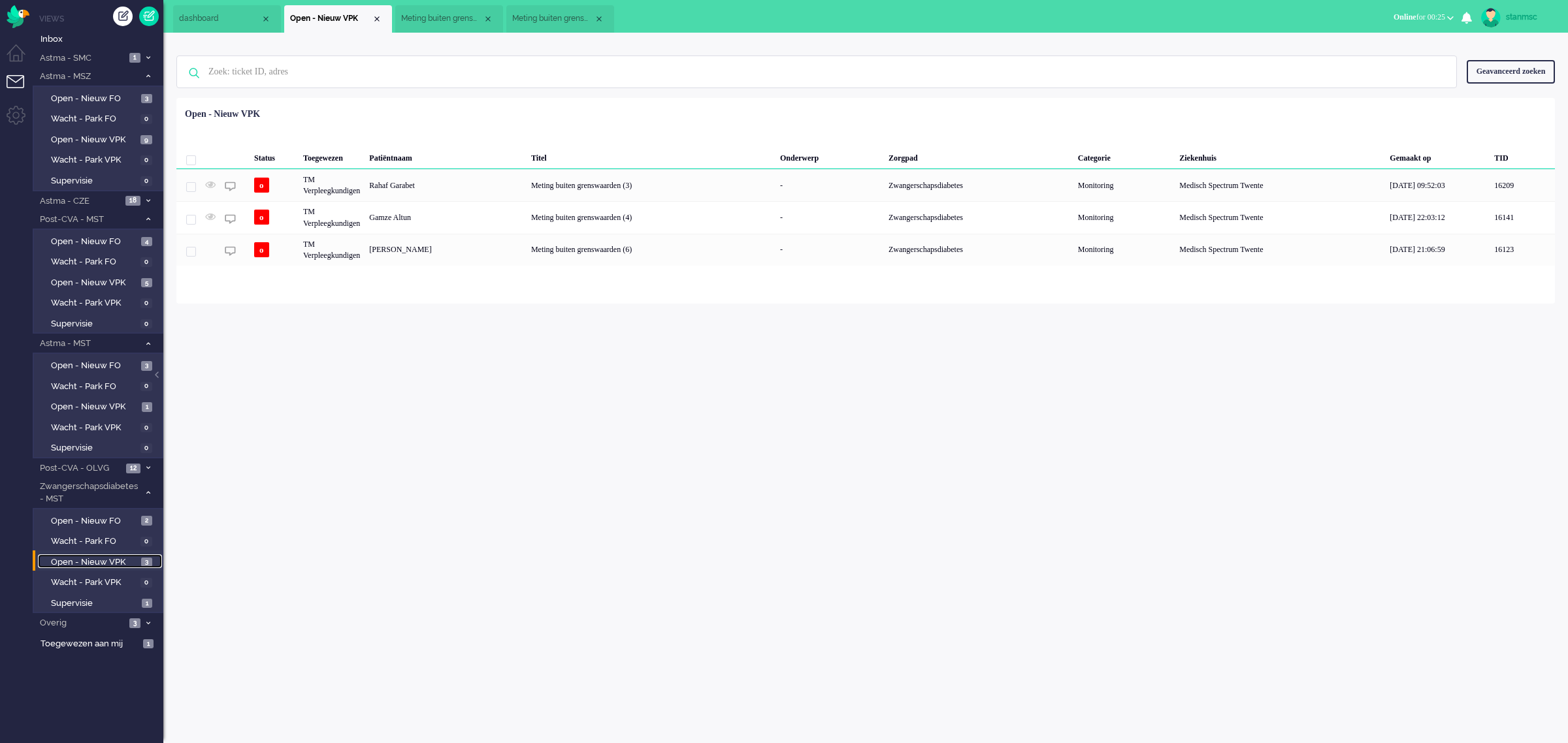
click at [442, 15] on span "Meting buiten grenswaarden (3)" at bounding box center [442, 19] width 82 height 11
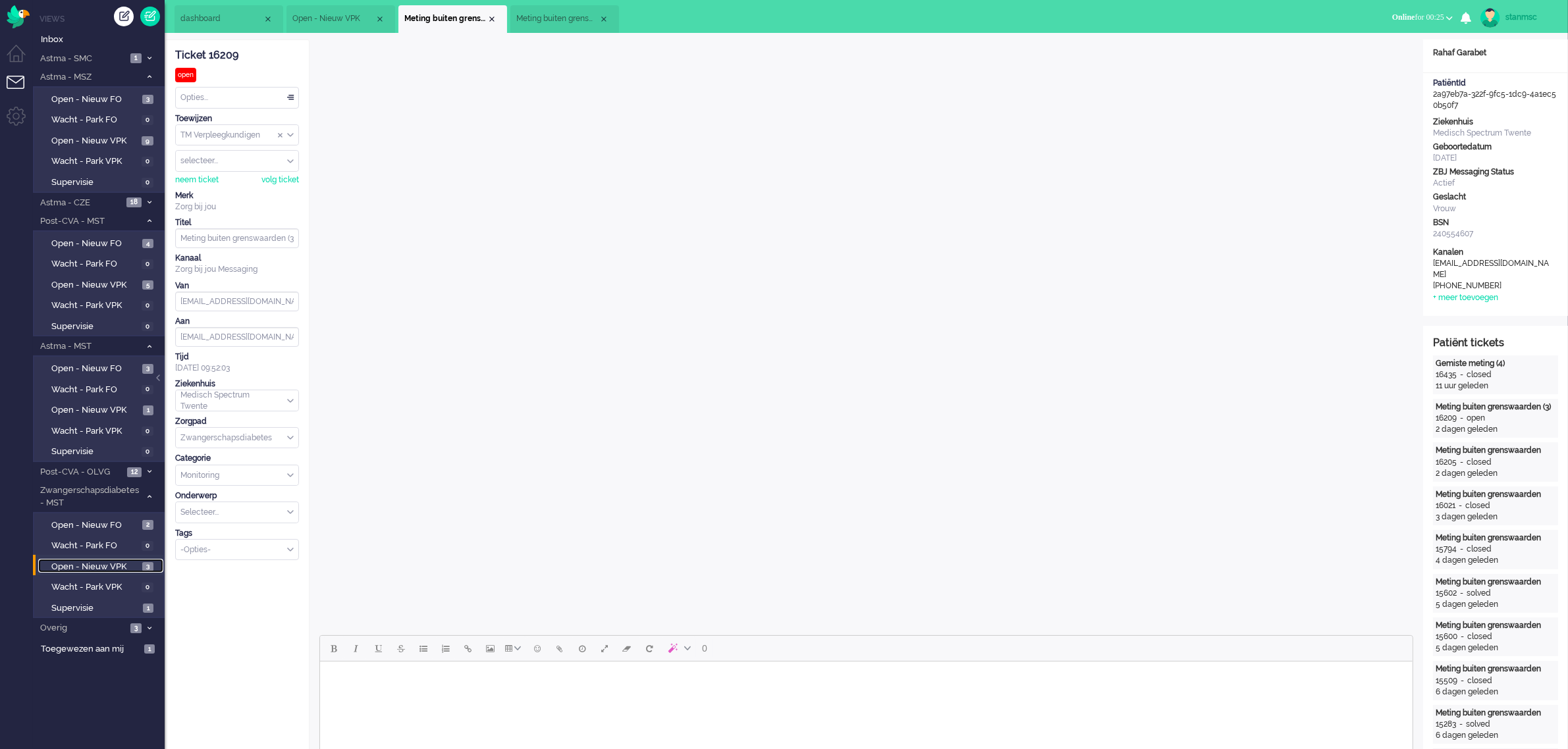
click at [573, 15] on span "Meting buiten grenswaarden (4)" at bounding box center [558, 19] width 82 height 11
click at [442, 17] on span "Meting buiten grenswaarden (3)" at bounding box center [445, 19] width 82 height 11
click at [325, 18] on span "Open - Nieuw VPK" at bounding box center [334, 19] width 82 height 11
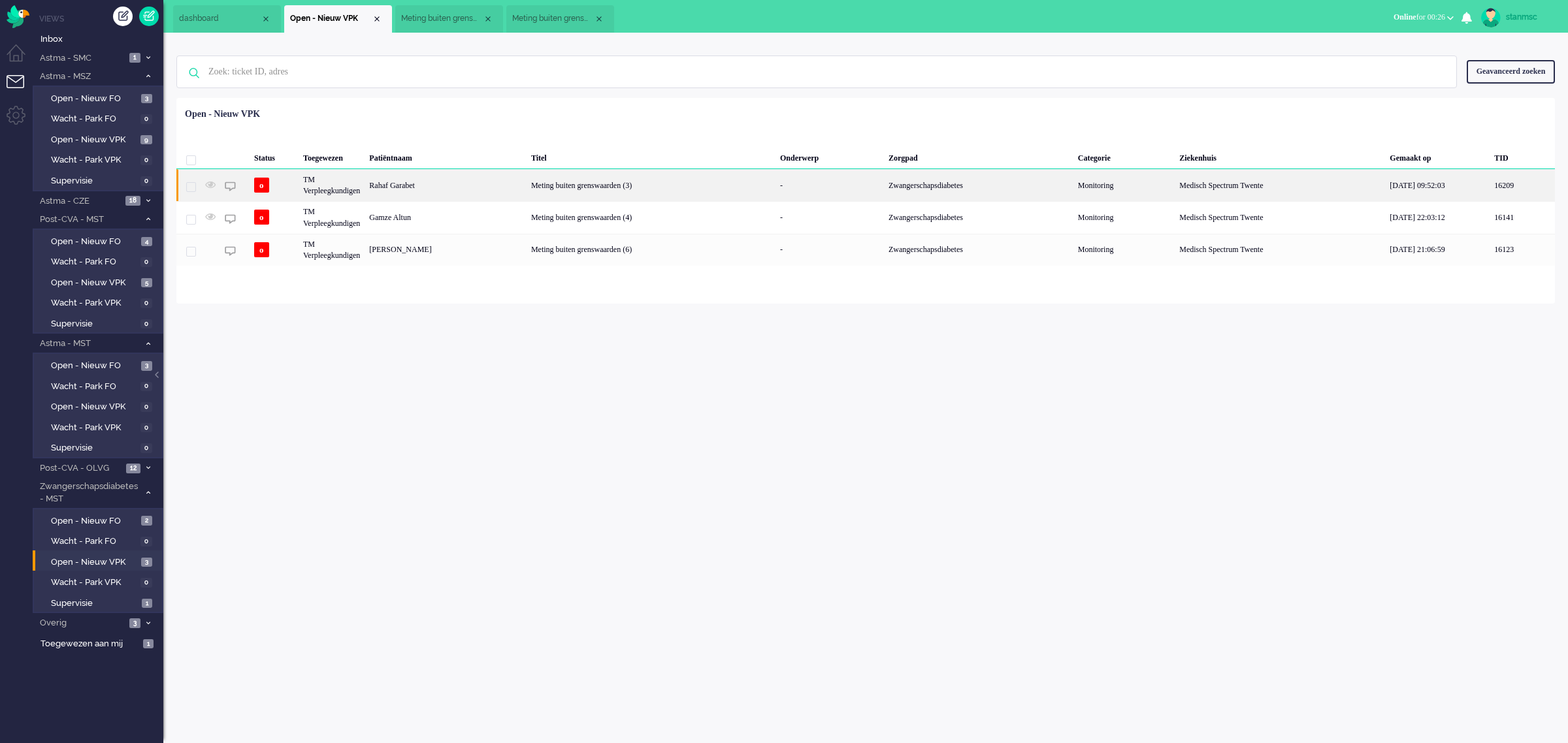
click at [364, 188] on div "TM Verpleegkundigen" at bounding box center [331, 185] width 66 height 32
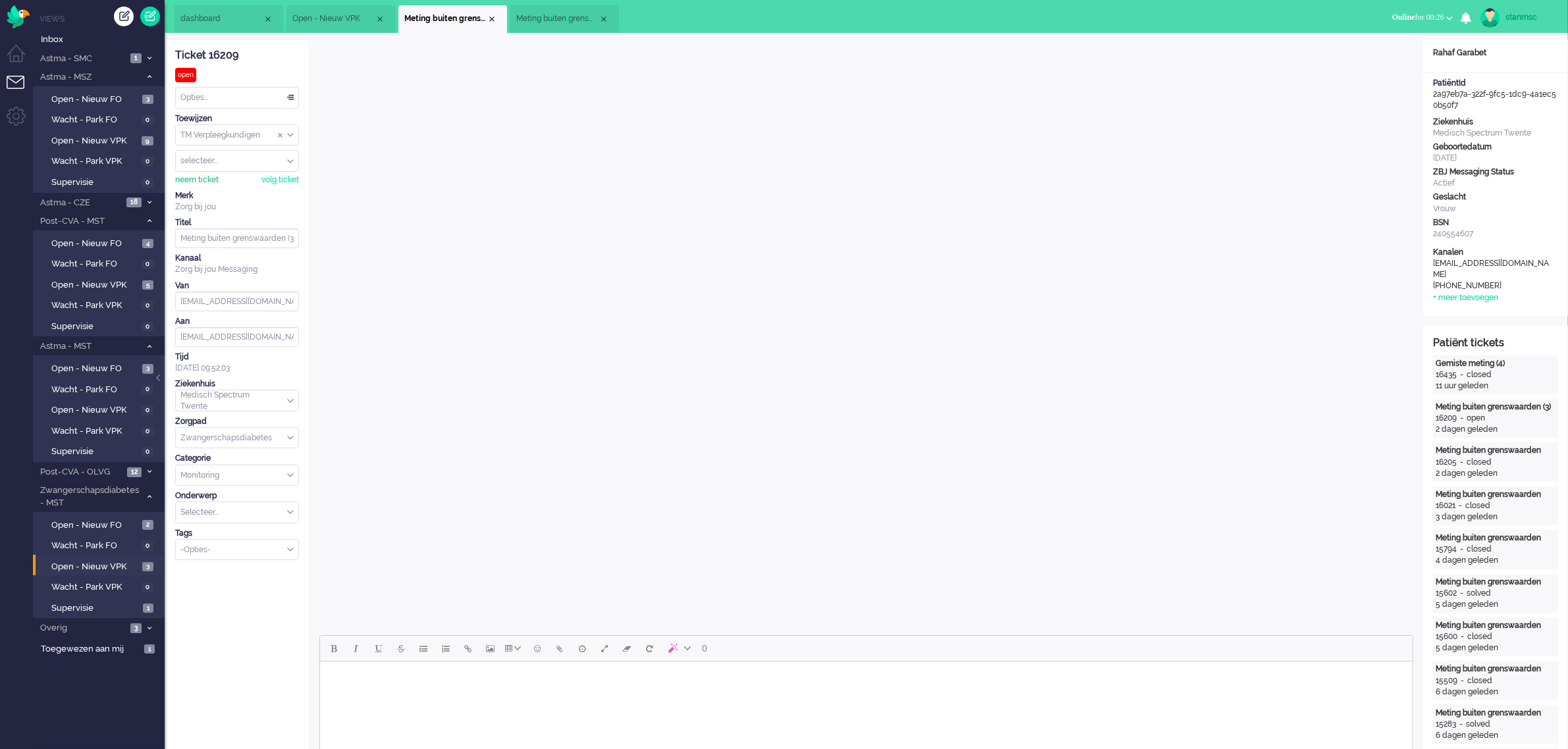
click at [208, 183] on div "neem ticket" at bounding box center [197, 180] width 43 height 11
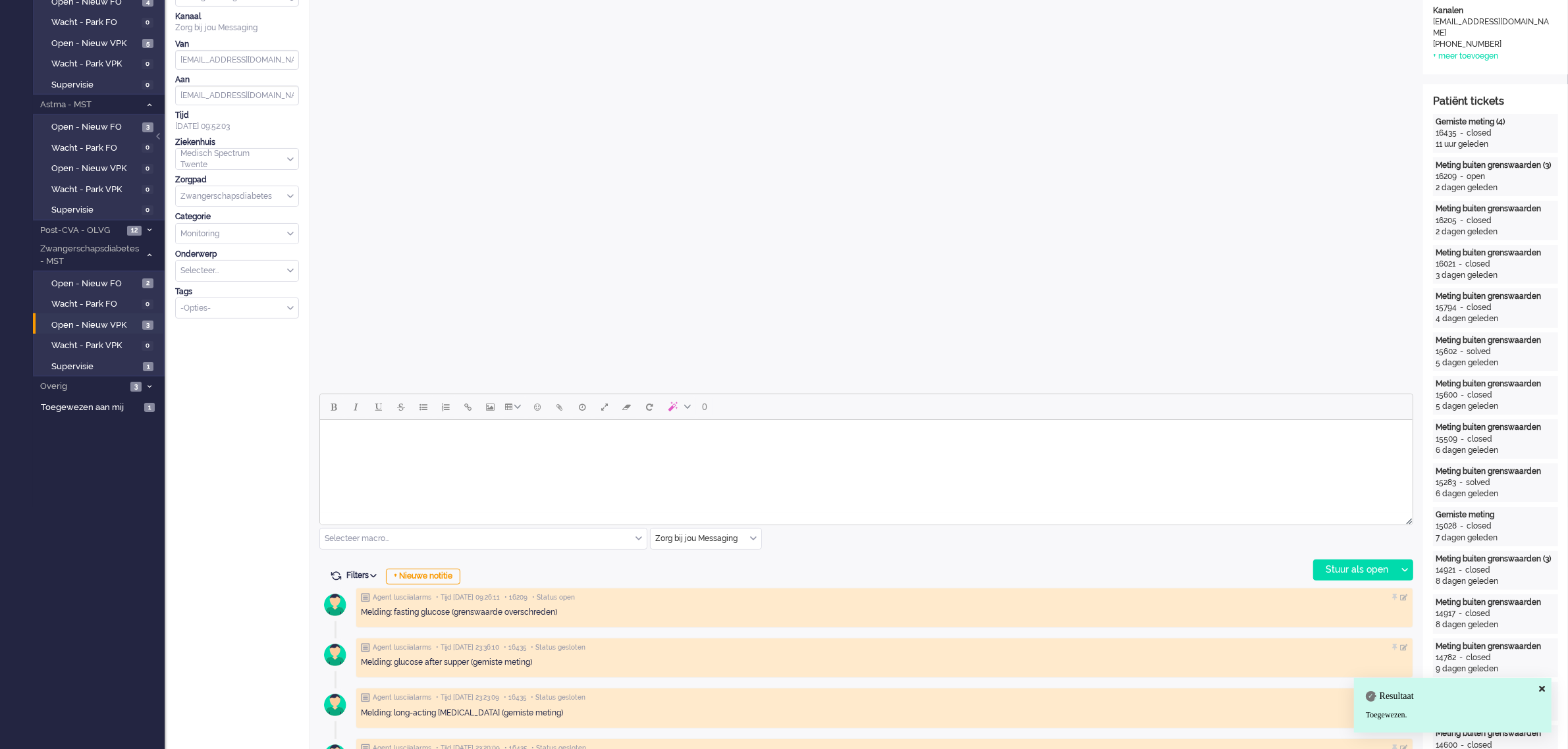
scroll to position [247, 0]
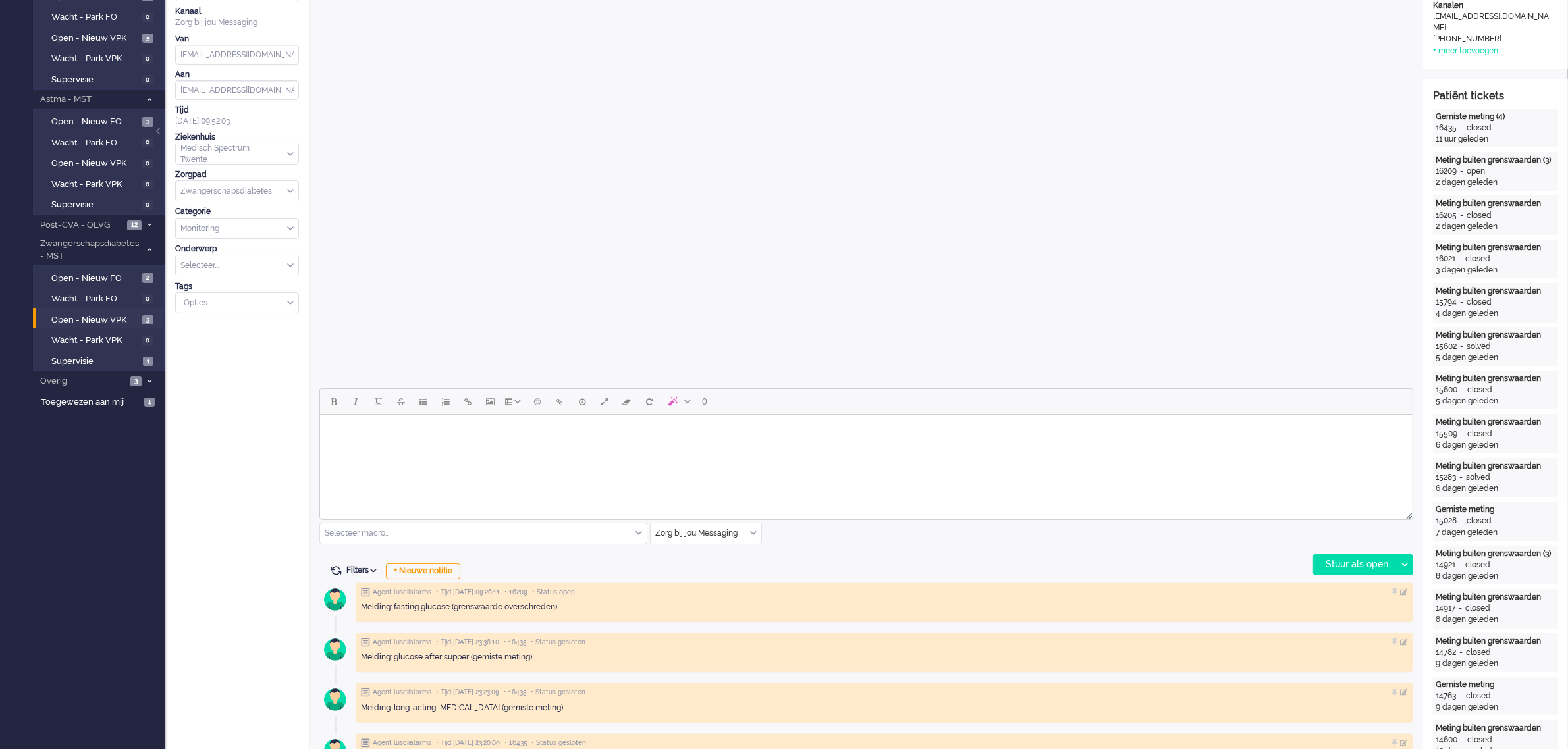
click at [755, 534] on div "Zorg bij jou Messaging" at bounding box center [706, 533] width 111 height 20
click at [710, 571] on span "uitgaand telefoon" at bounding box center [689, 573] width 66 height 11
click at [1344, 563] on div "Stuur als open" at bounding box center [1355, 565] width 82 height 20
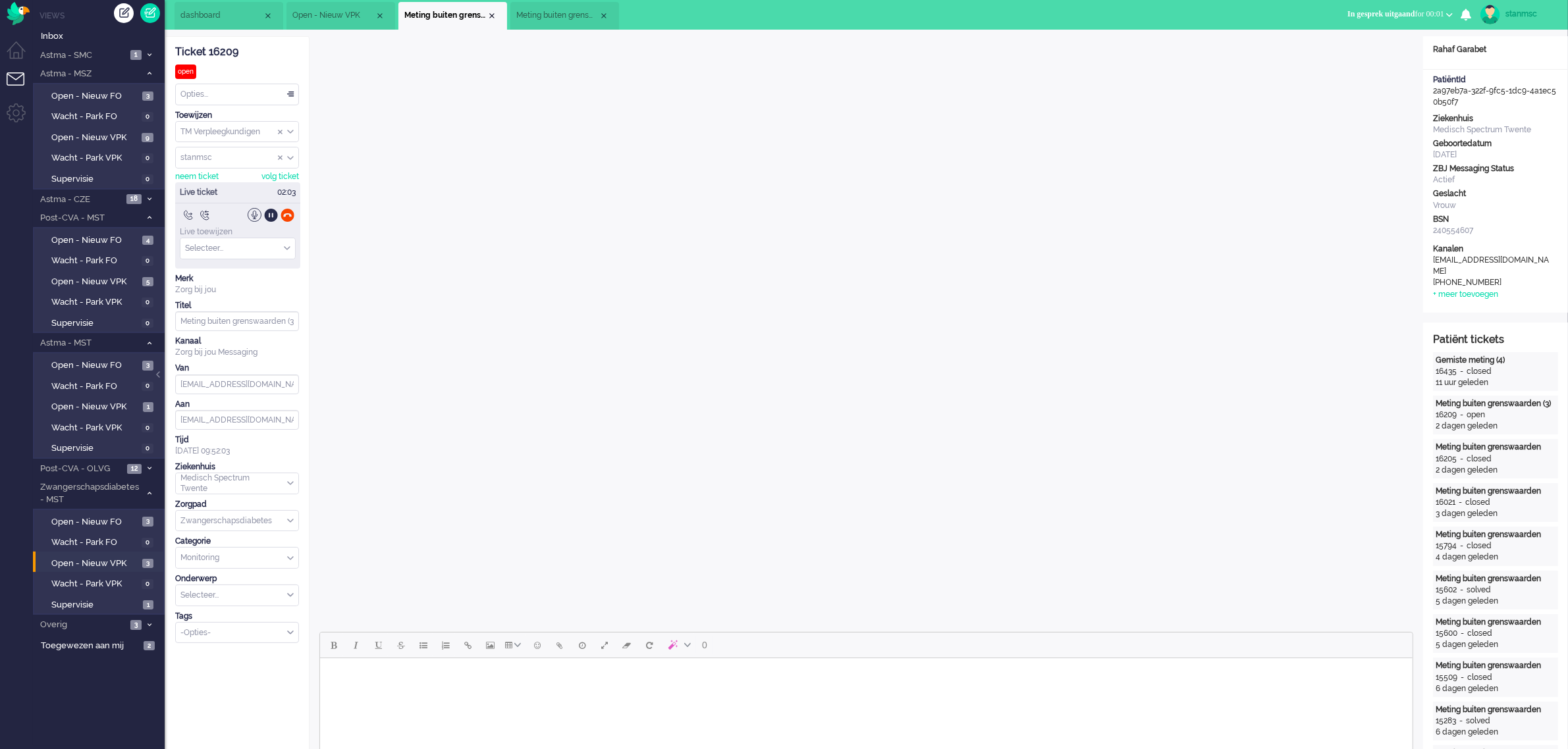
scroll to position [0, 0]
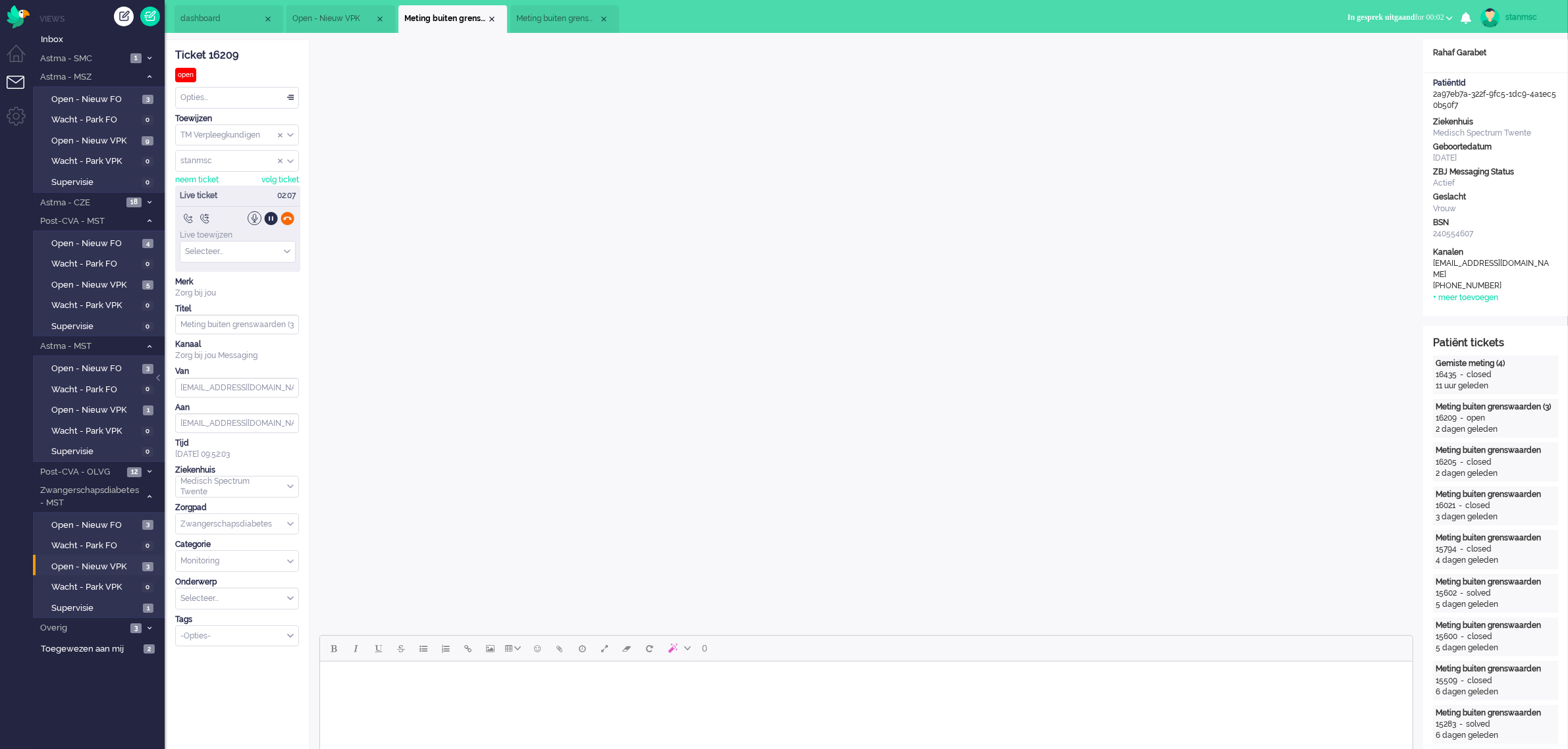
click at [286, 219] on div at bounding box center [288, 218] width 14 height 14
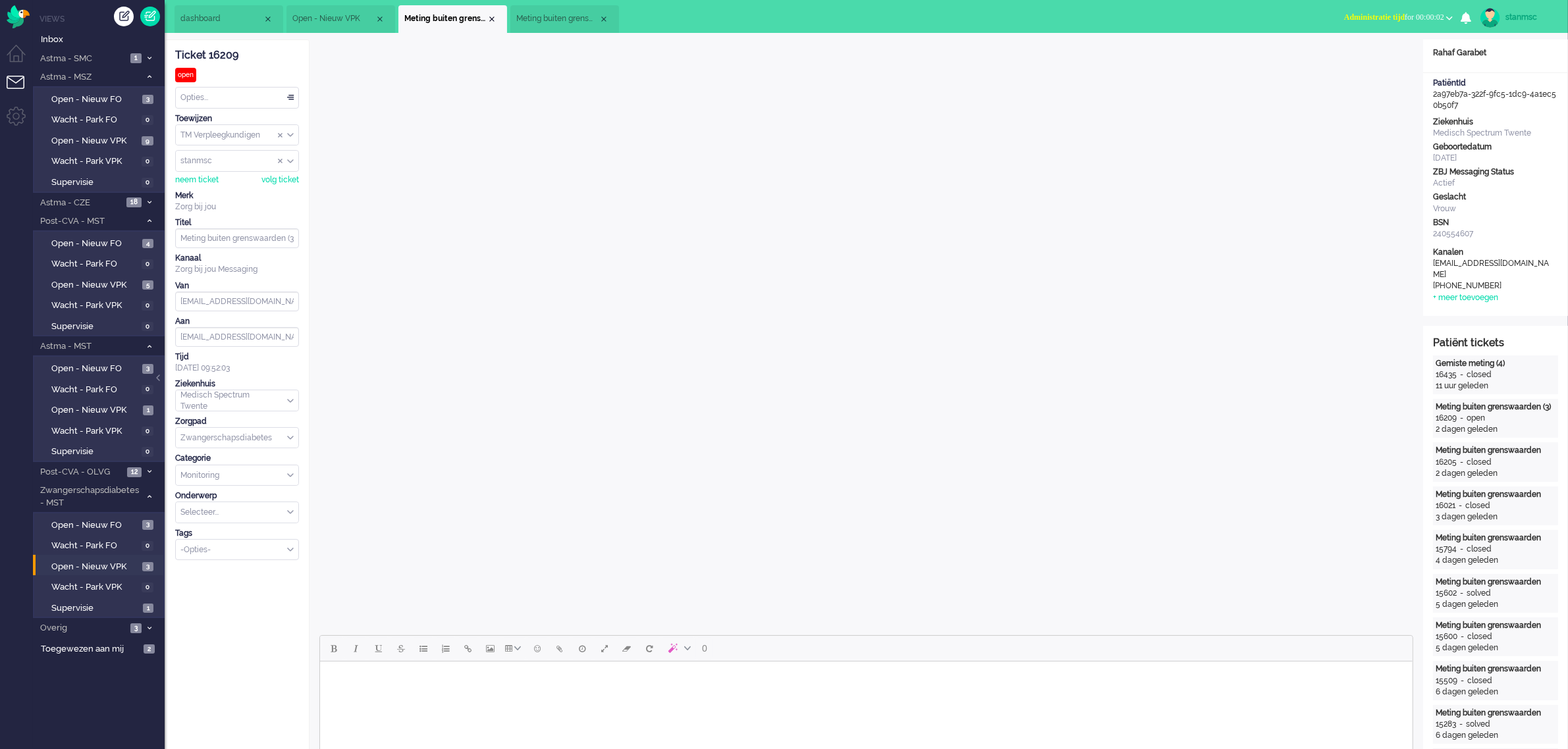
click at [1414, 14] on span "Administratie tijd for 00:00:02" at bounding box center [1394, 17] width 100 height 9
click at [1377, 54] on label "Online" at bounding box center [1398, 59] width 104 height 11
click at [570, 18] on span "Meting buiten grenswaarden (4)" at bounding box center [558, 19] width 82 height 11
click at [448, 15] on span "Meting buiten grenswaarden (3)" at bounding box center [445, 19] width 82 height 11
click at [292, 547] on div "-Opties-" at bounding box center [237, 550] width 123 height 20
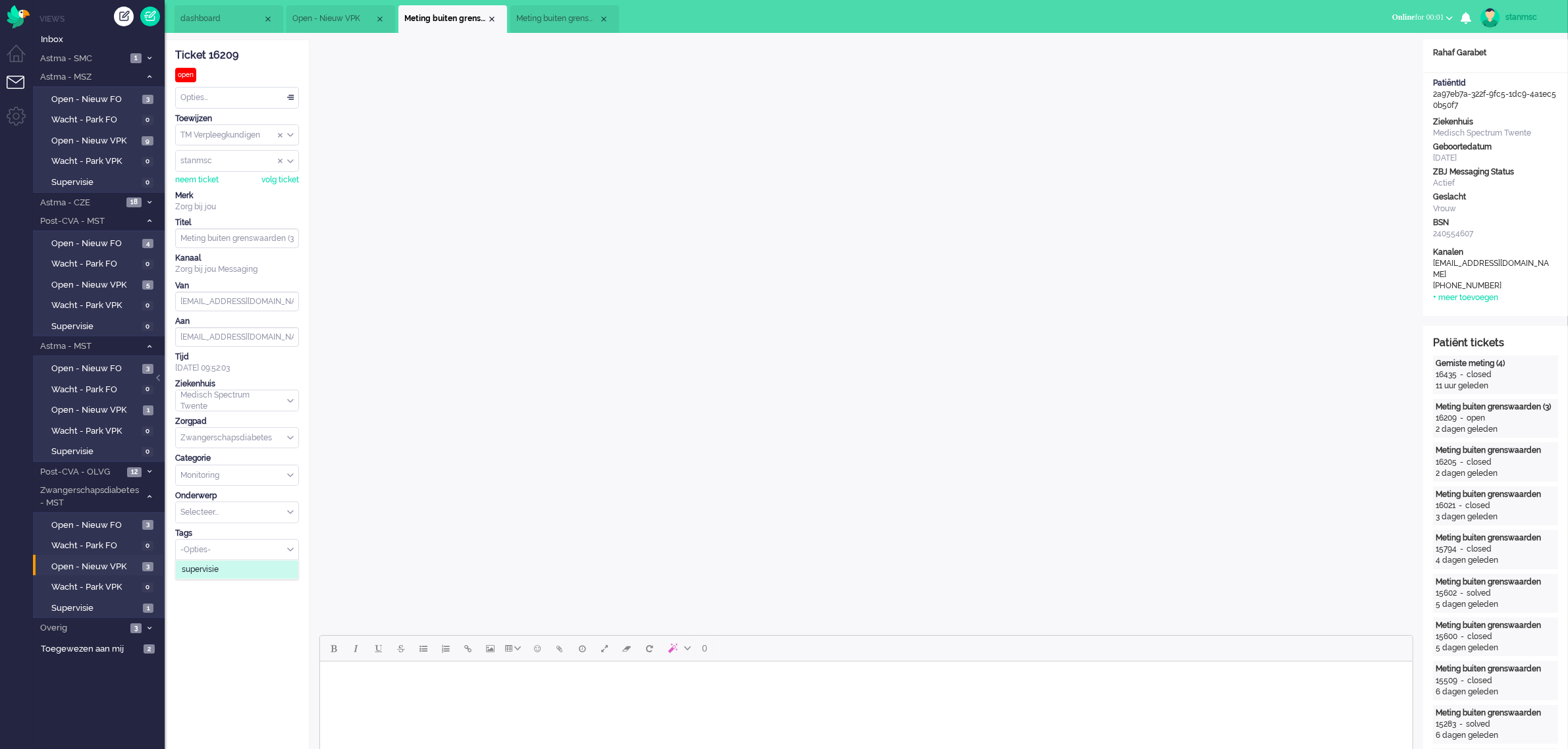
click at [226, 578] on li "supervisie" at bounding box center [237, 569] width 123 height 19
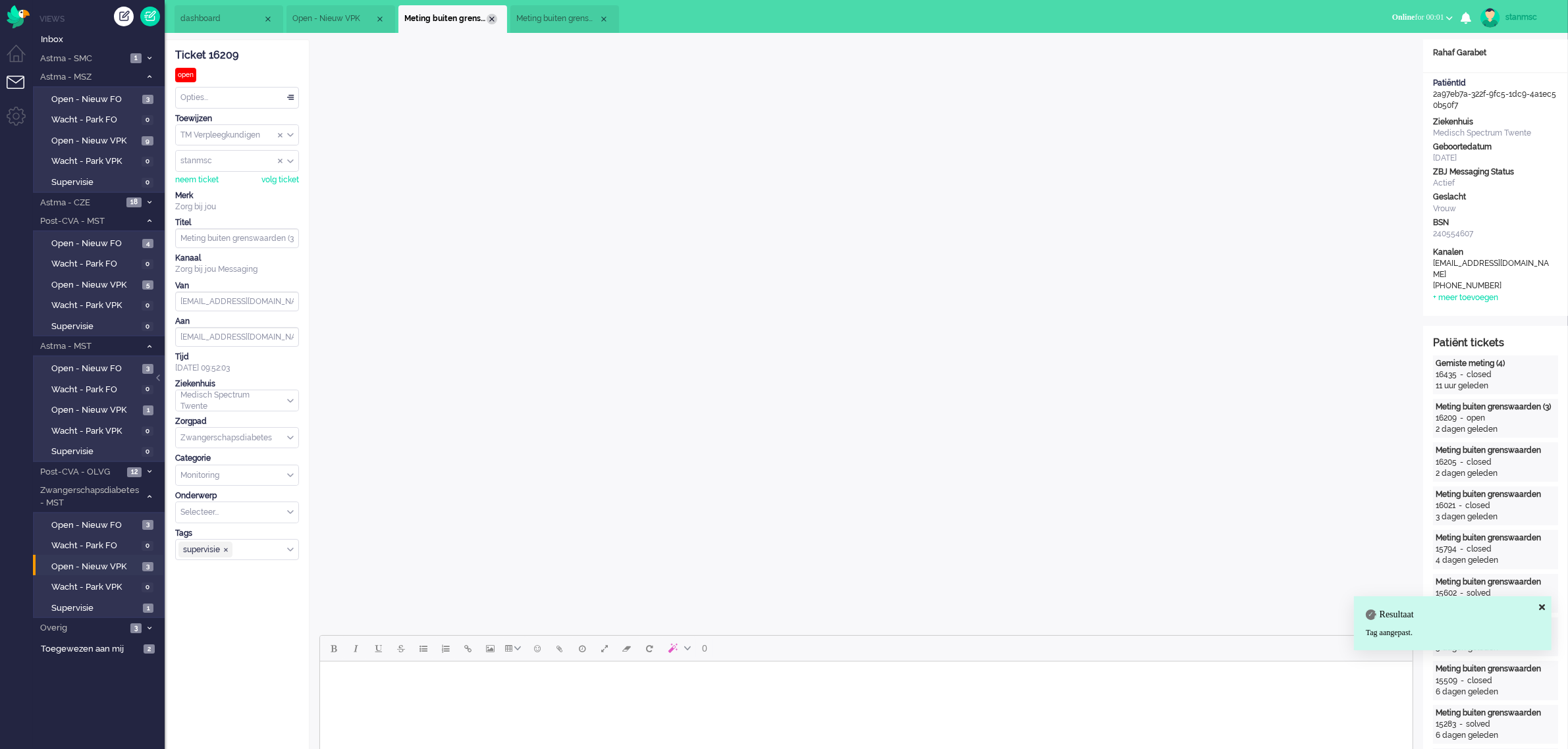
click at [493, 17] on div "Close tab" at bounding box center [491, 19] width 10 height 10
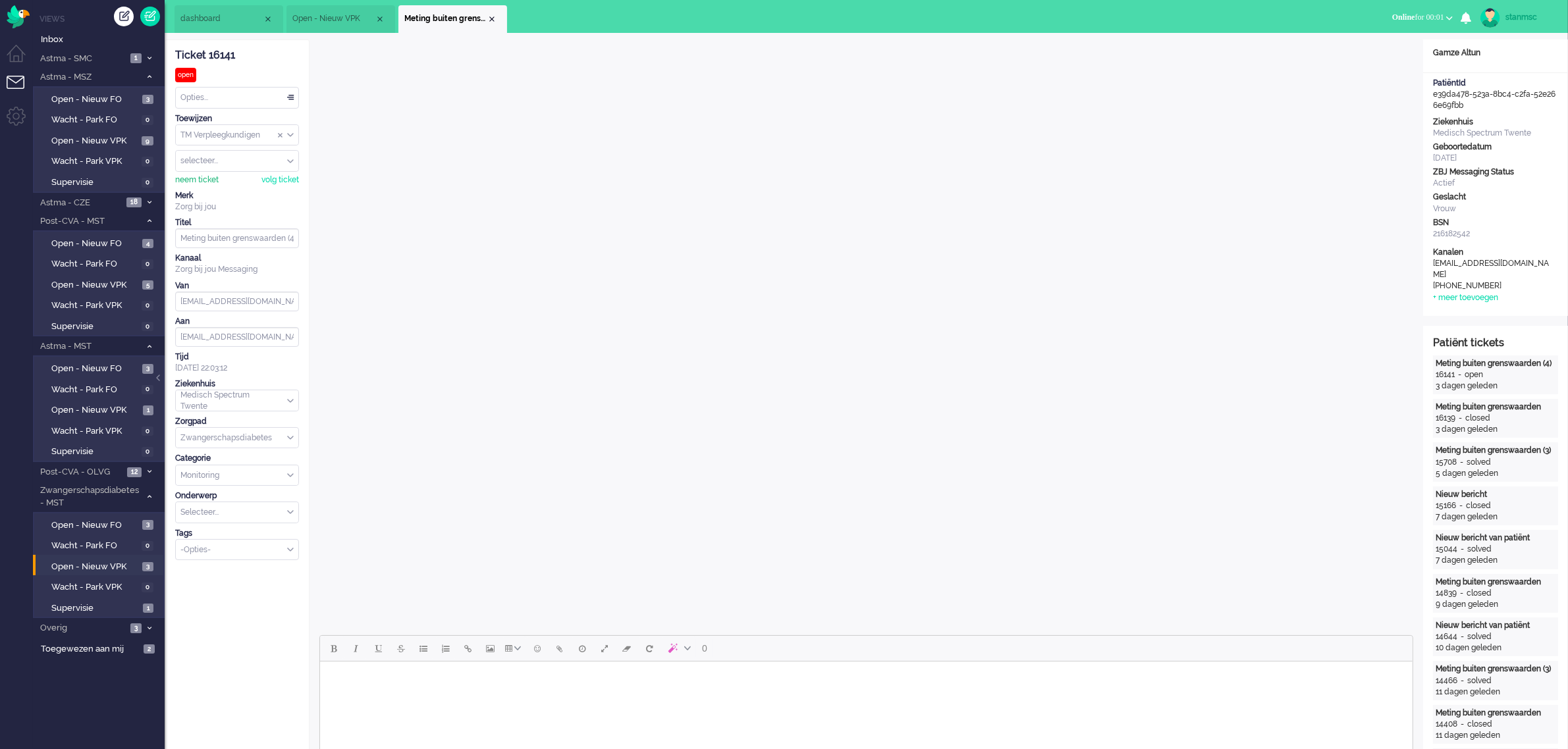
click at [201, 178] on div "neem ticket" at bounding box center [197, 180] width 43 height 11
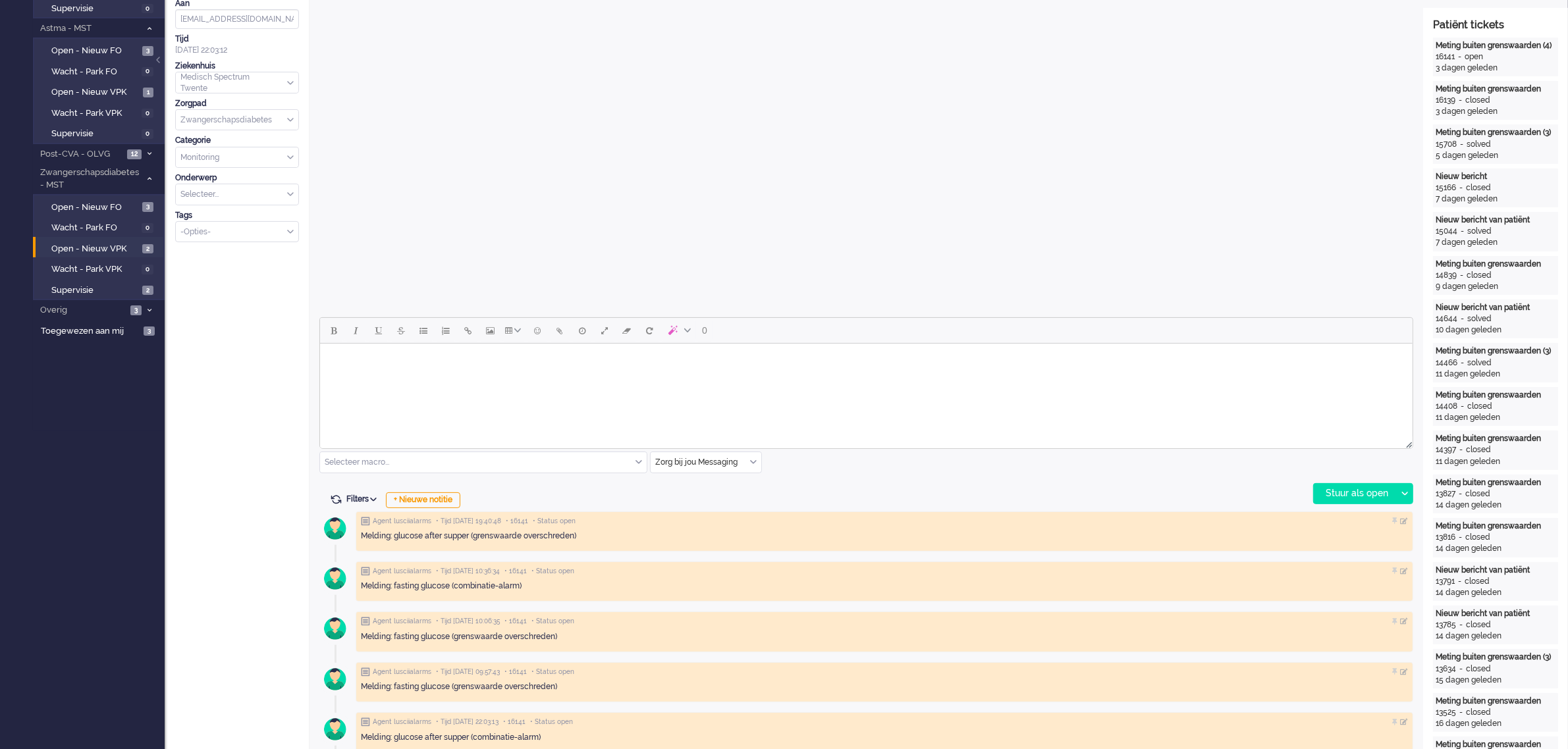
scroll to position [330, 0]
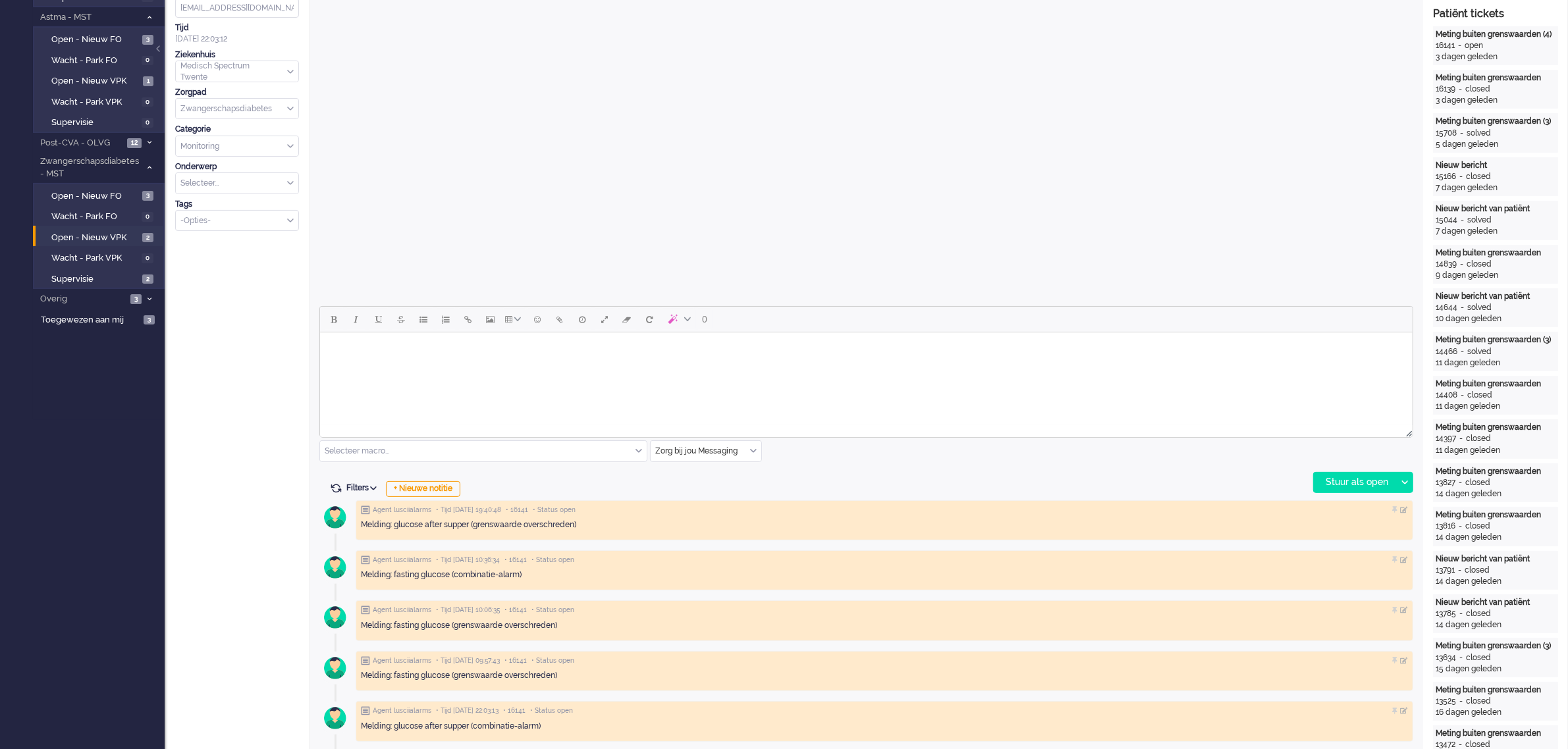
click at [373, 349] on body "Rich Text Area. Press ALT-0 for help." at bounding box center [866, 349] width 1082 height 23
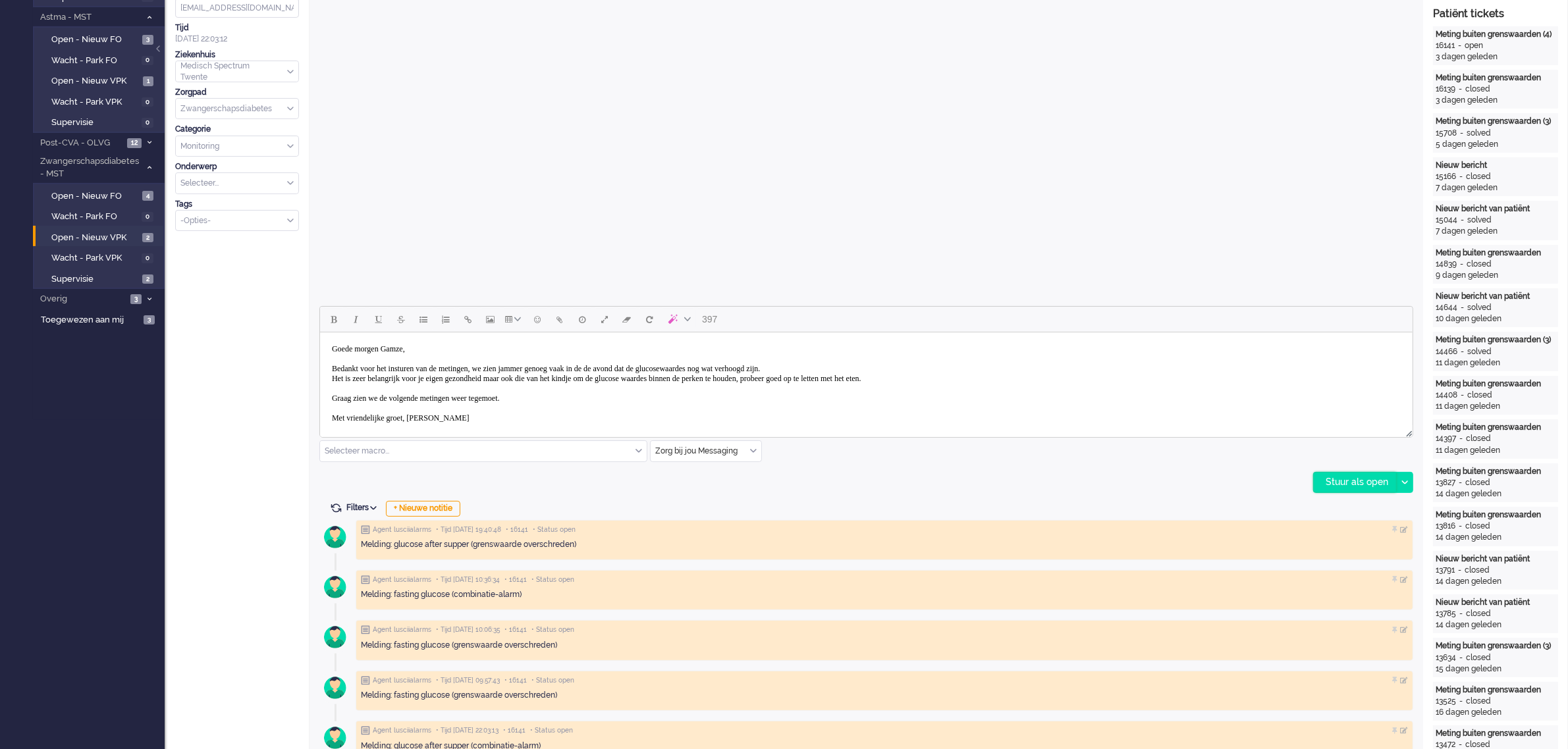
click at [1336, 486] on div "Stuur als open" at bounding box center [1355, 483] width 82 height 20
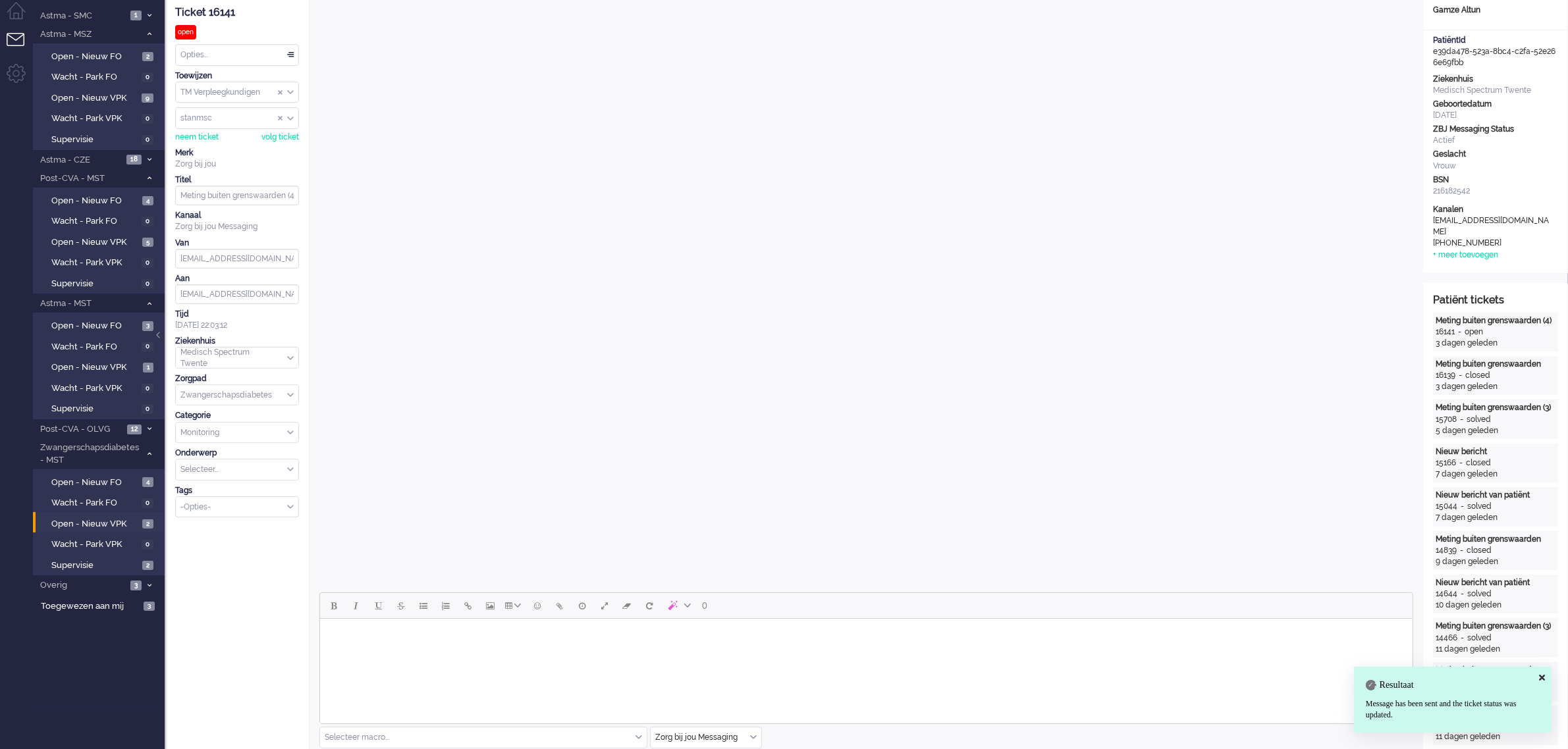
scroll to position [0, 0]
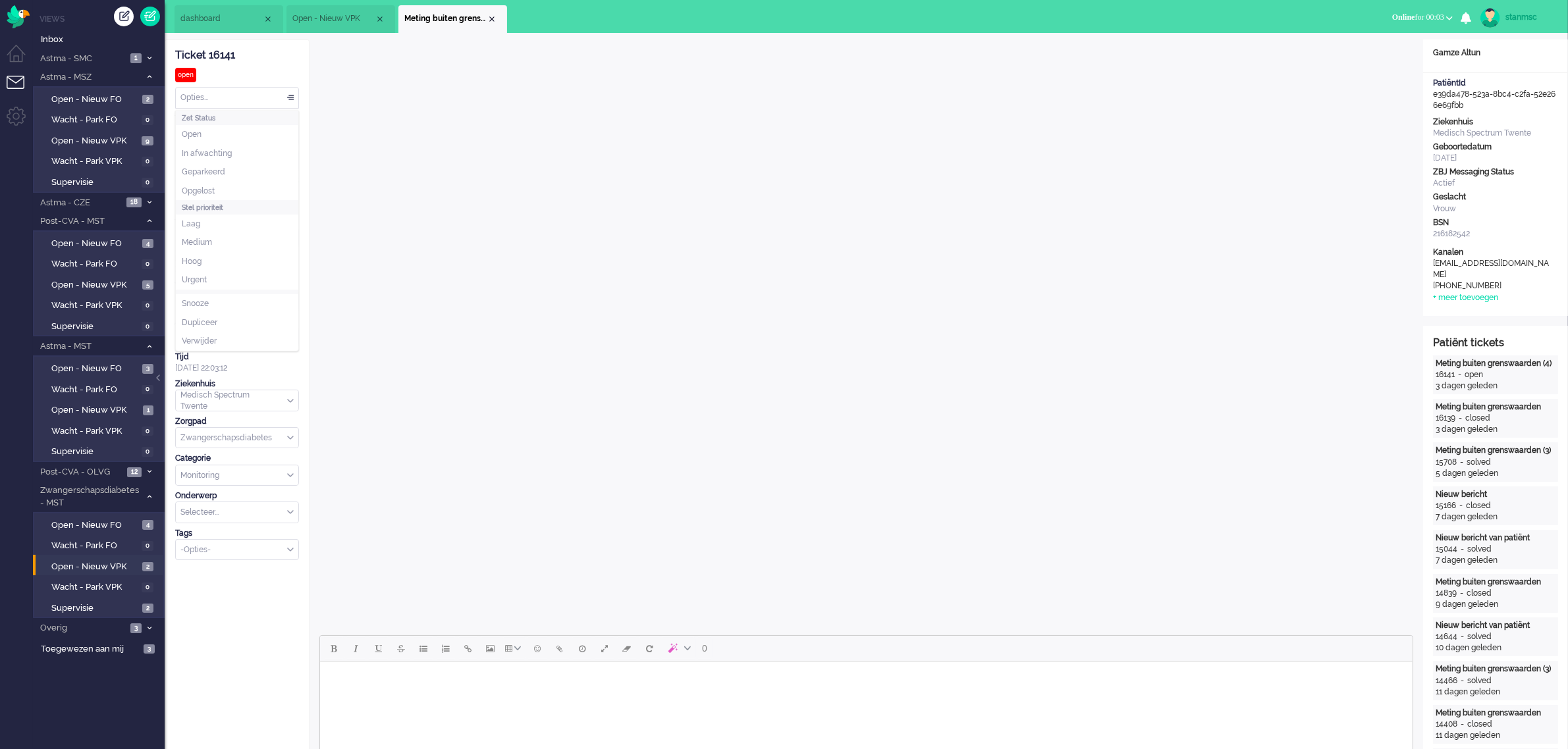
click at [206, 102] on div "Opties..." at bounding box center [237, 98] width 123 height 20
click at [210, 186] on span "Opgelost" at bounding box center [198, 192] width 33 height 11
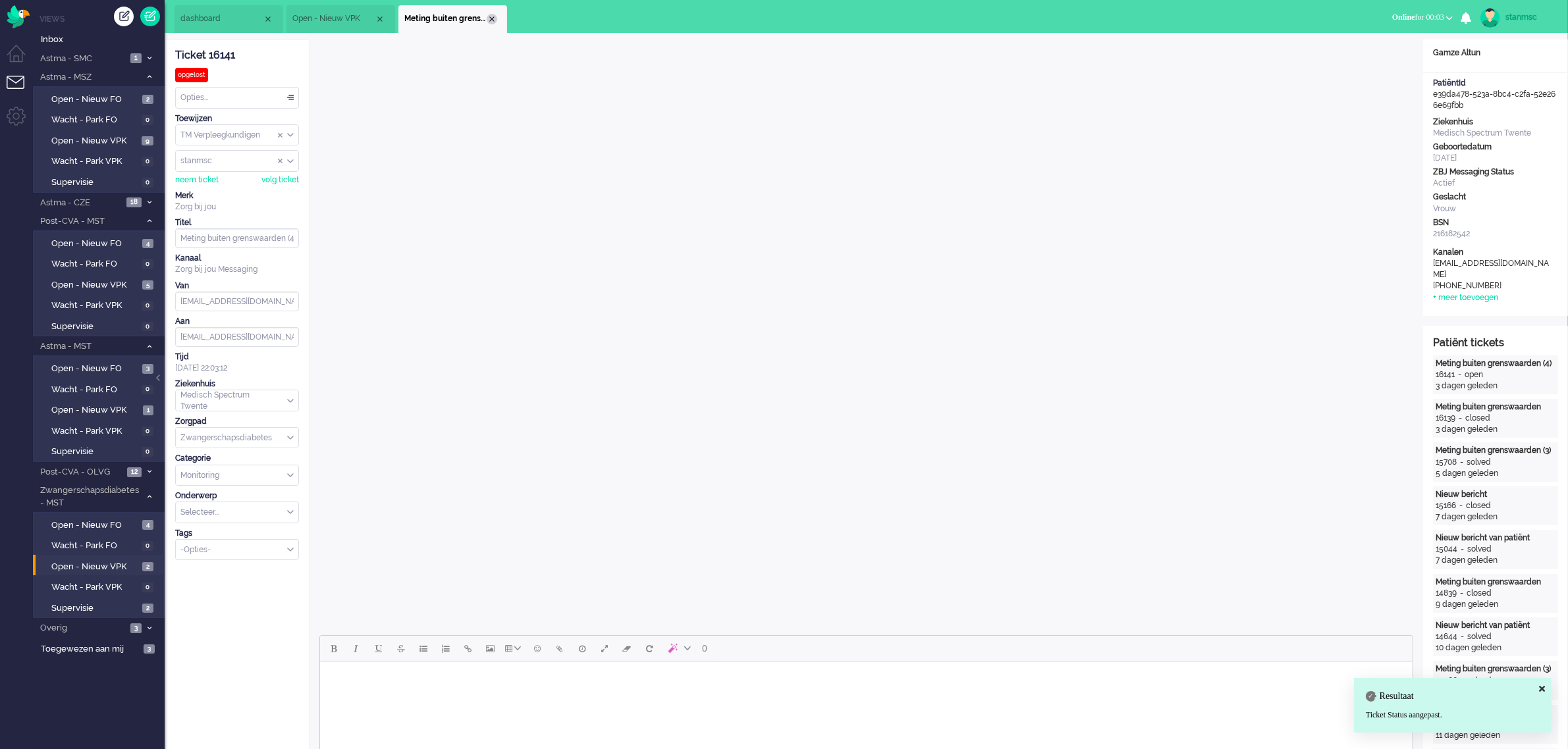
click at [492, 17] on div "Close tab" at bounding box center [491, 19] width 10 height 10
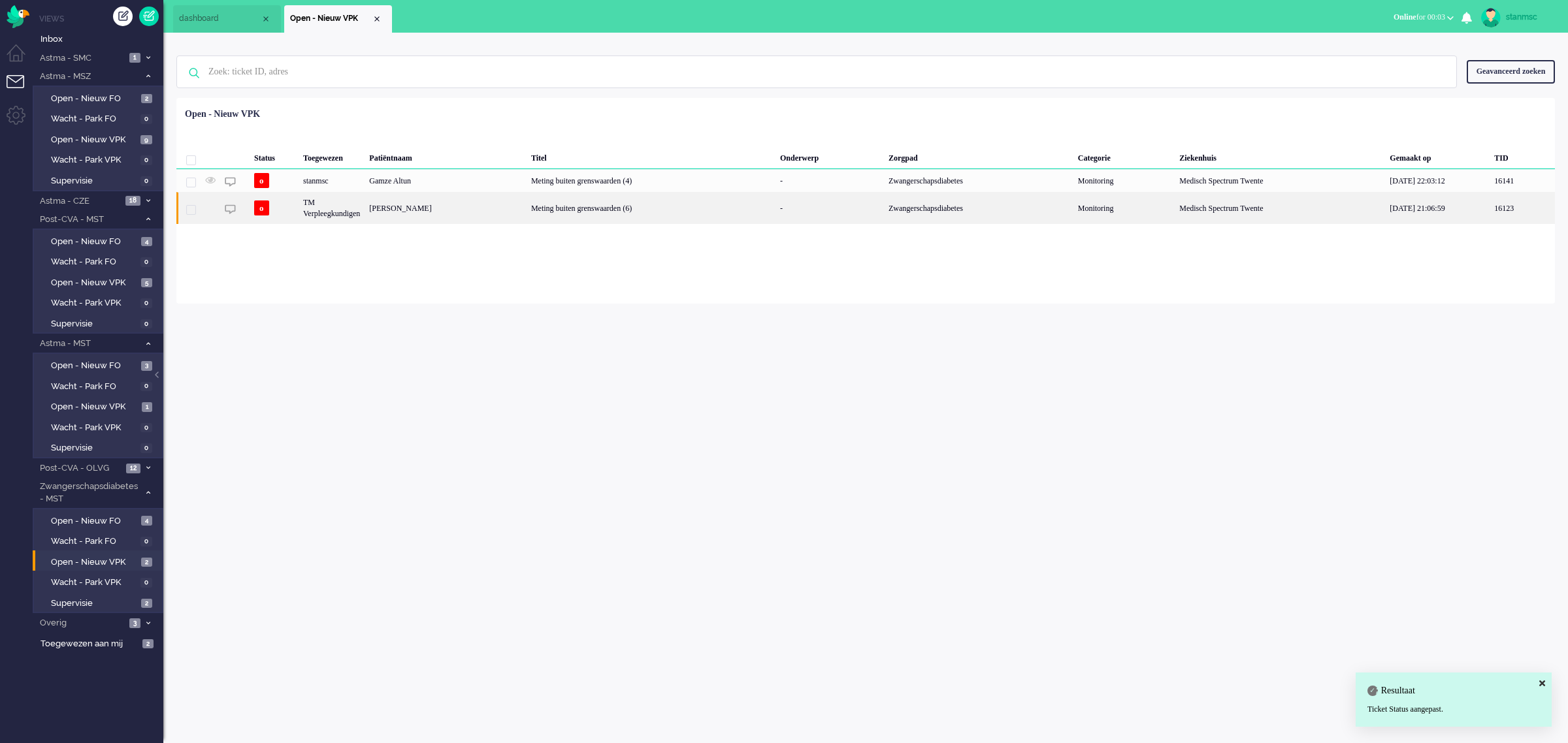
click at [361, 208] on div "TM Verpleegkundigen" at bounding box center [331, 208] width 66 height 32
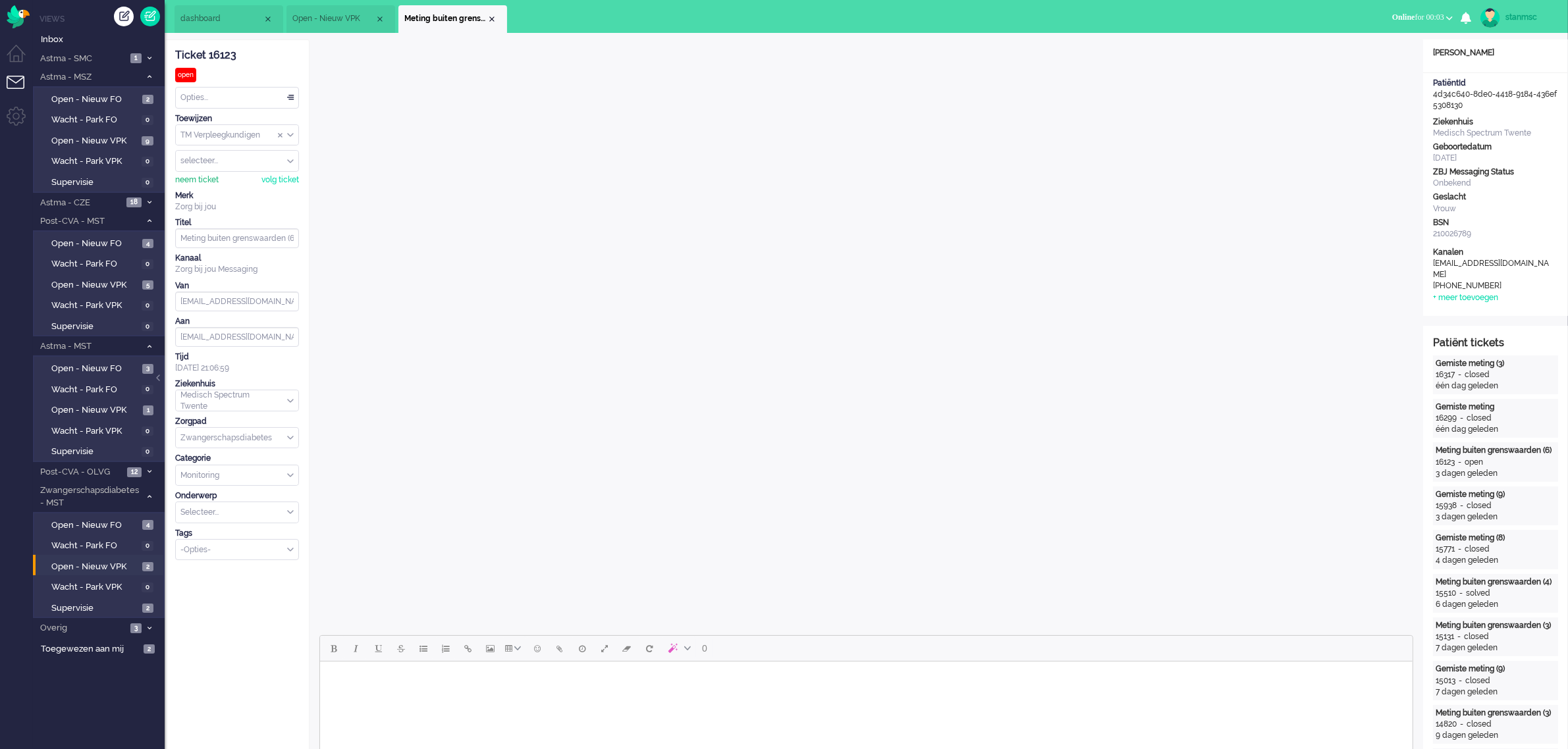
click at [189, 178] on div "neem ticket" at bounding box center [197, 180] width 43 height 11
click at [337, 12] on li "Open - Nieuw VPK" at bounding box center [341, 20] width 109 height 28
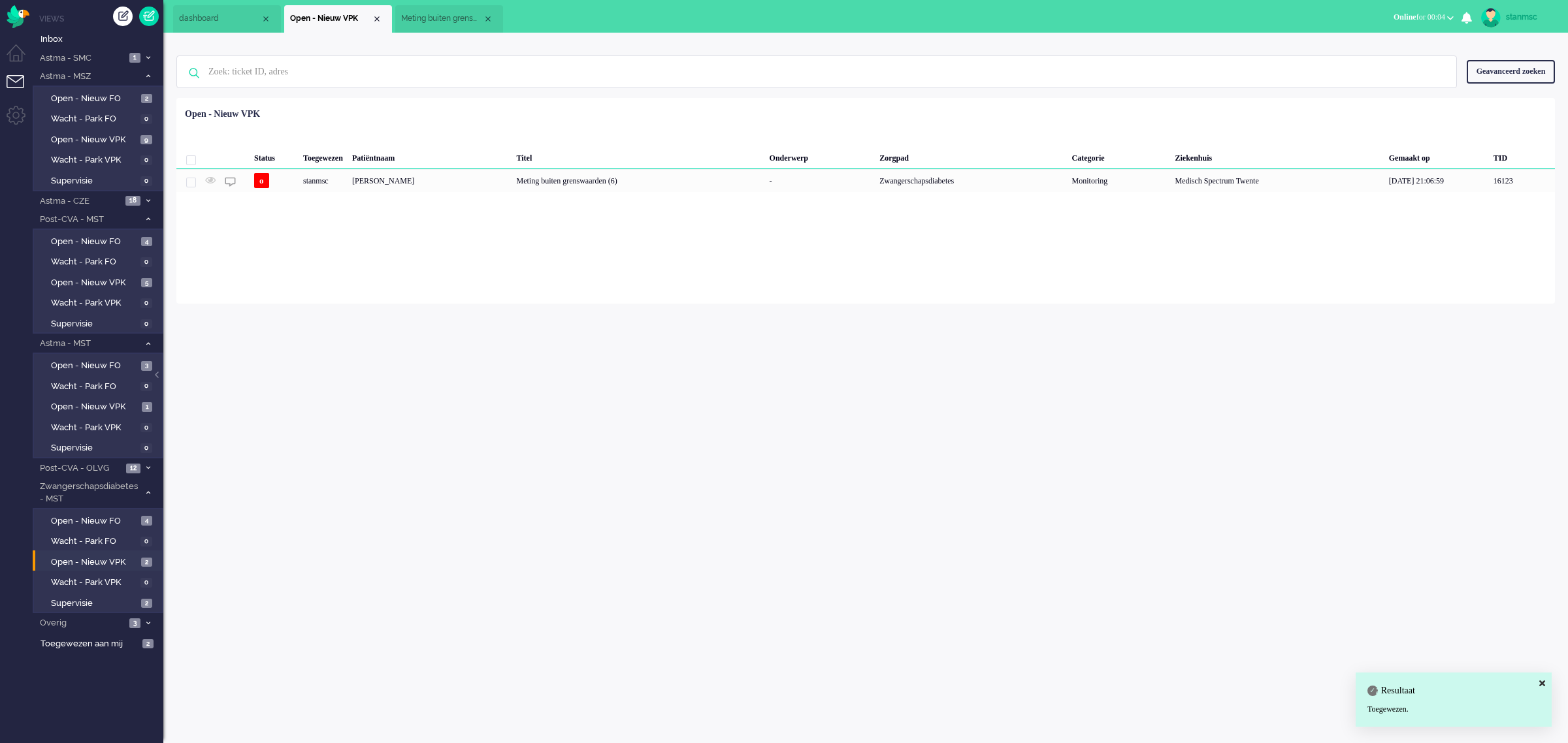
click at [442, 10] on li "Meting buiten grenswaarden (6)" at bounding box center [449, 19] width 108 height 28
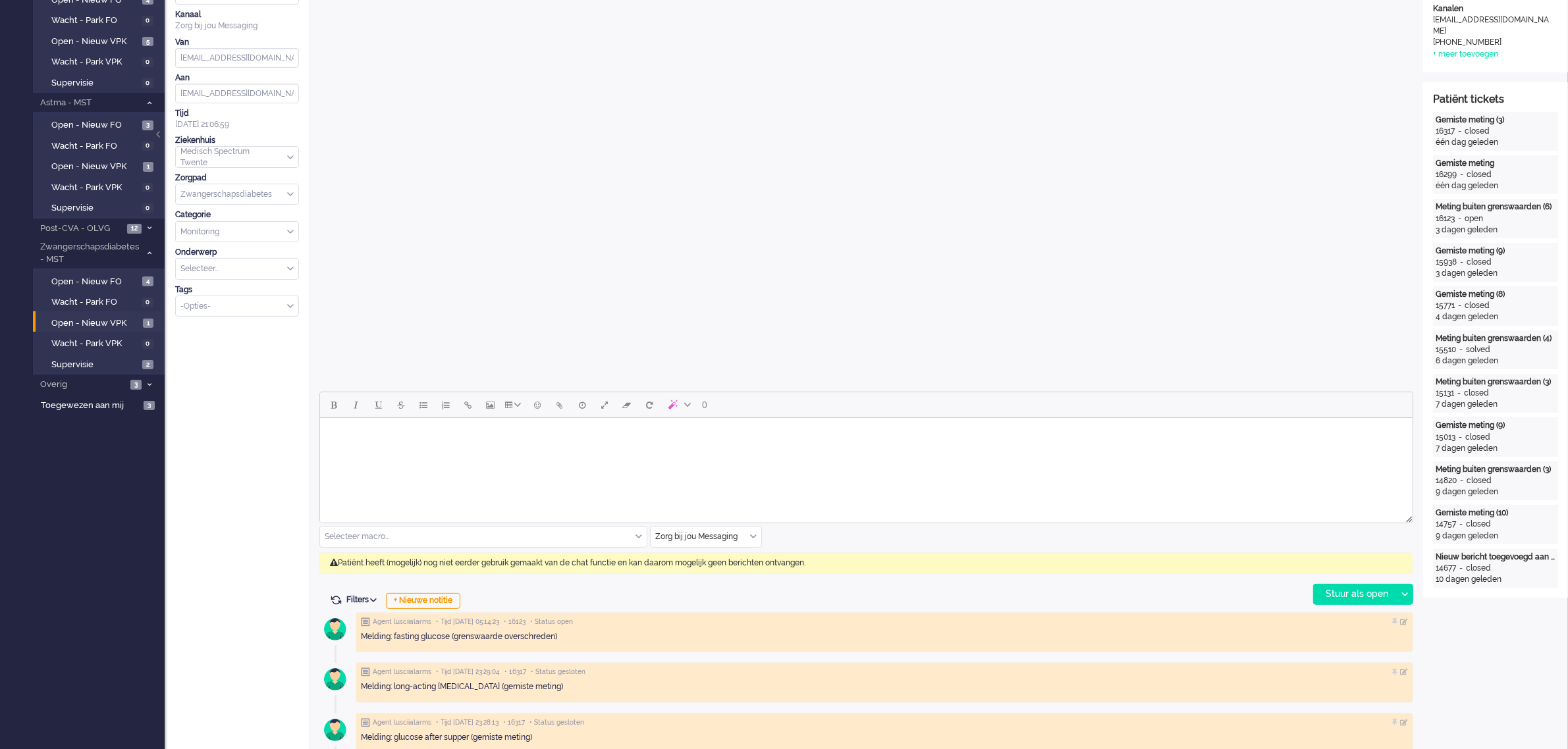
scroll to position [247, 0]
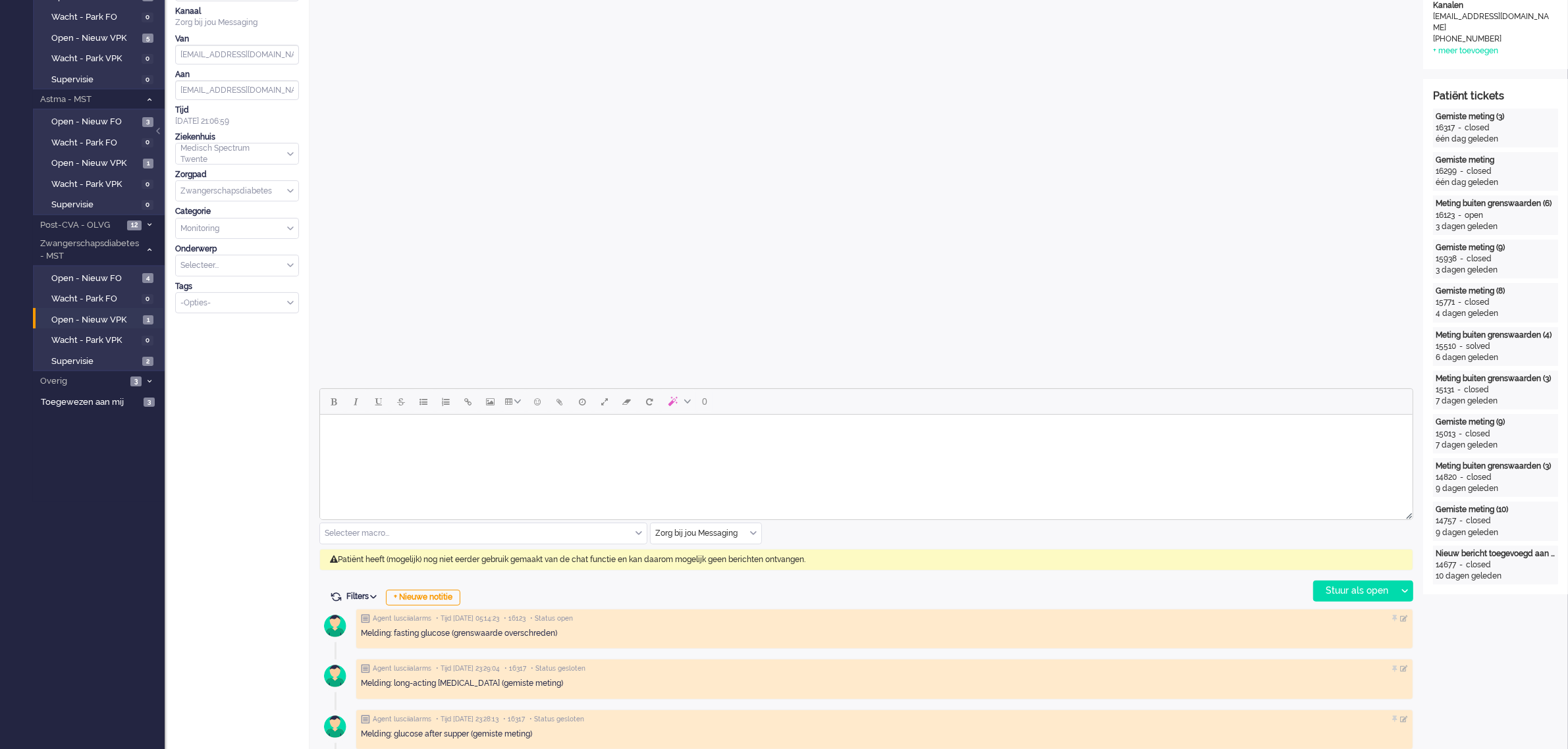
click at [753, 534] on div "Zorg bij jou Messaging" at bounding box center [706, 533] width 111 height 20
click at [713, 567] on span "uitgaand telefoon" at bounding box center [689, 573] width 66 height 11
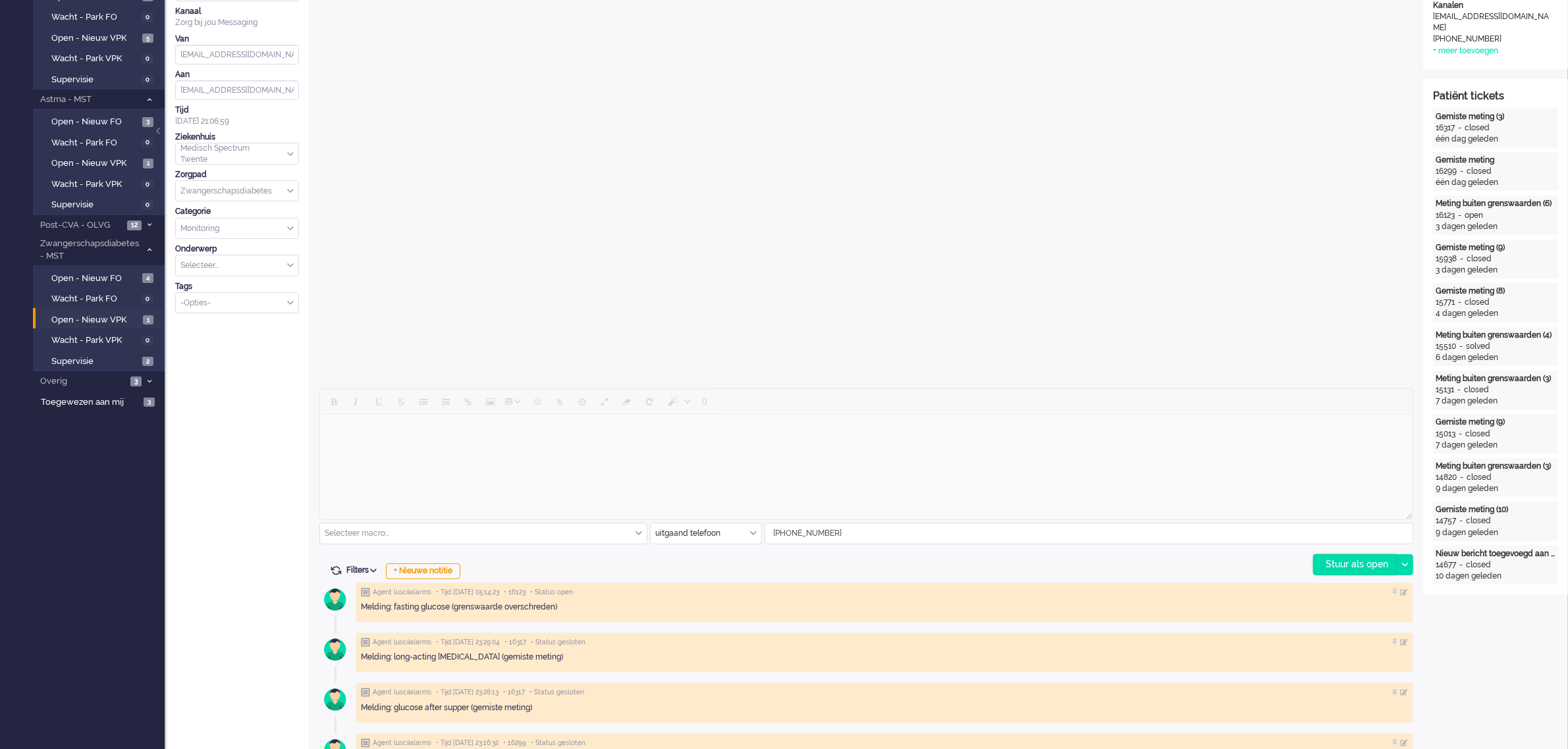
click at [1339, 566] on div "Stuur als open" at bounding box center [1355, 565] width 82 height 20
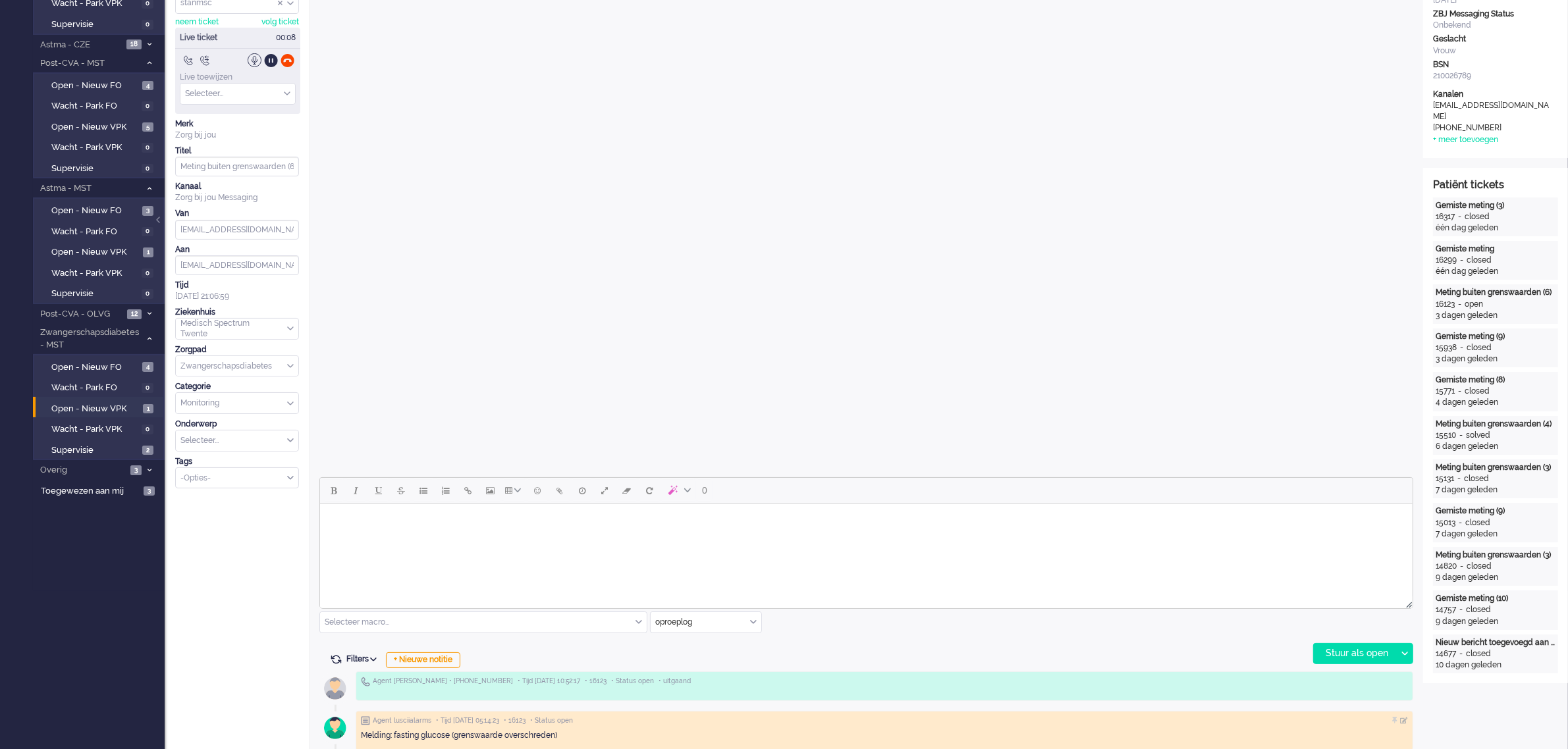
scroll to position [0, 0]
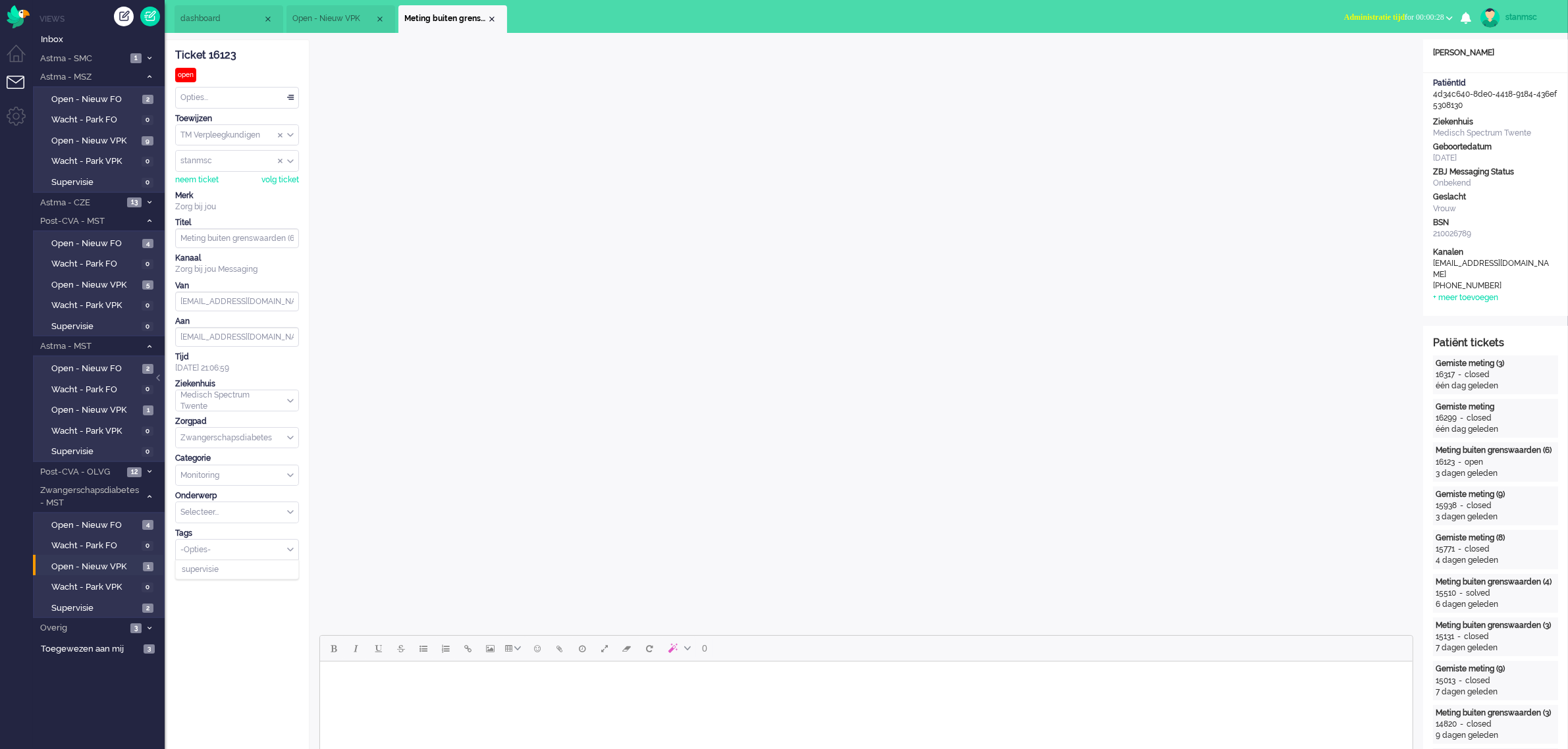
click at [295, 550] on div "-Opties-" at bounding box center [237, 550] width 123 height 20
click at [225, 573] on li "supervisie" at bounding box center [237, 569] width 123 height 19
click at [493, 18] on div "Close tab" at bounding box center [491, 19] width 10 height 10
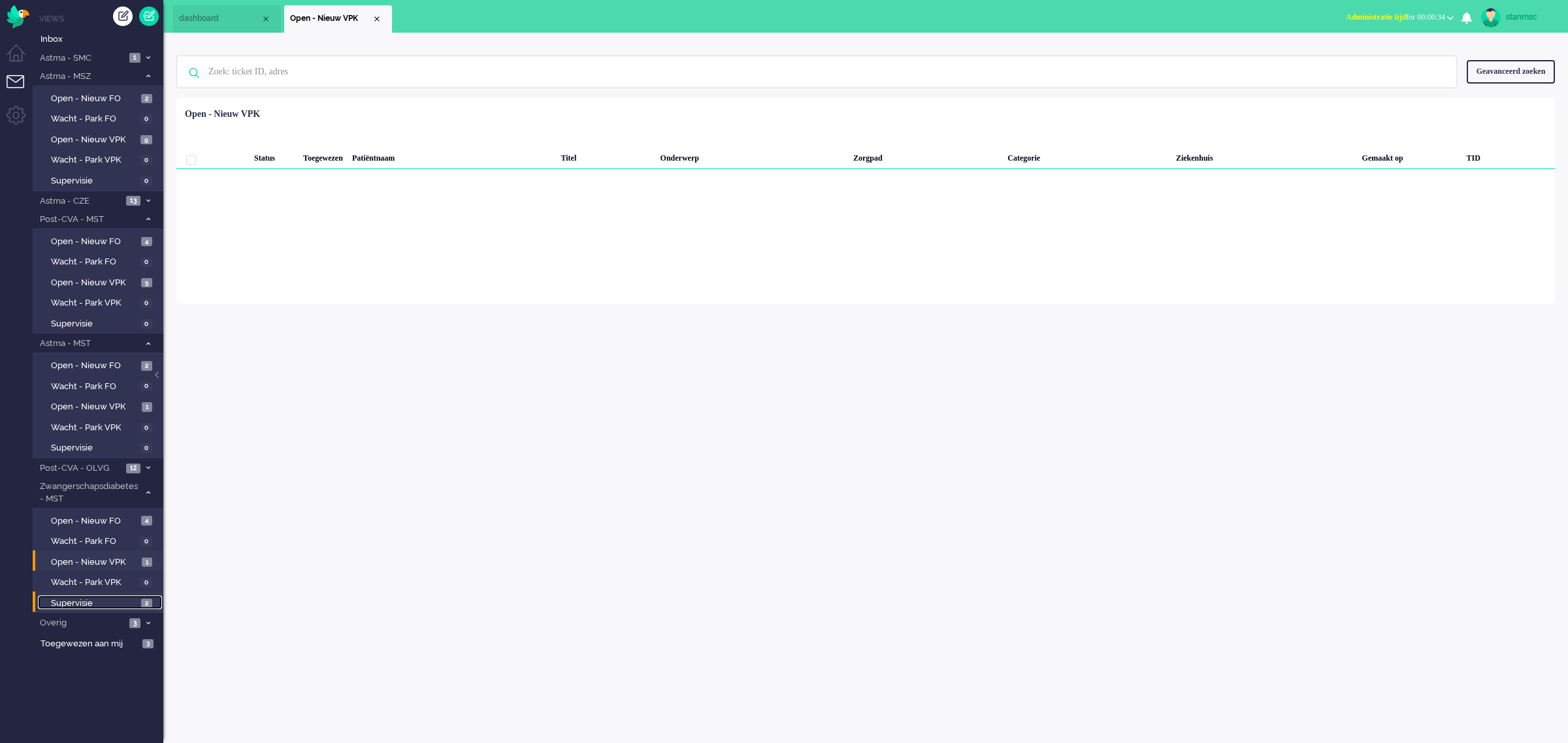
click at [72, 600] on span "Supervisie" at bounding box center [95, 604] width 87 height 12
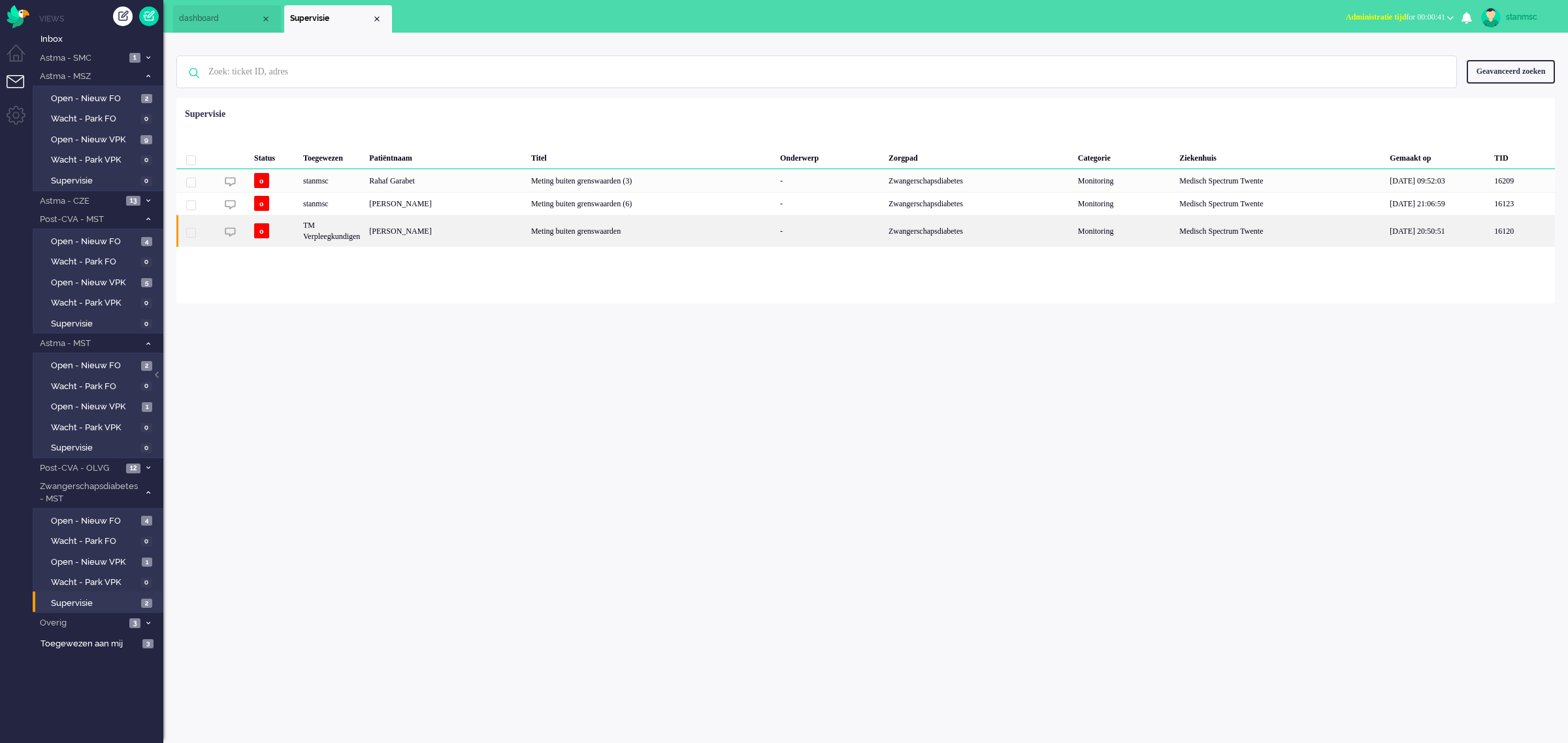
click at [339, 229] on div "TM Verpleegkundigen" at bounding box center [331, 231] width 66 height 32
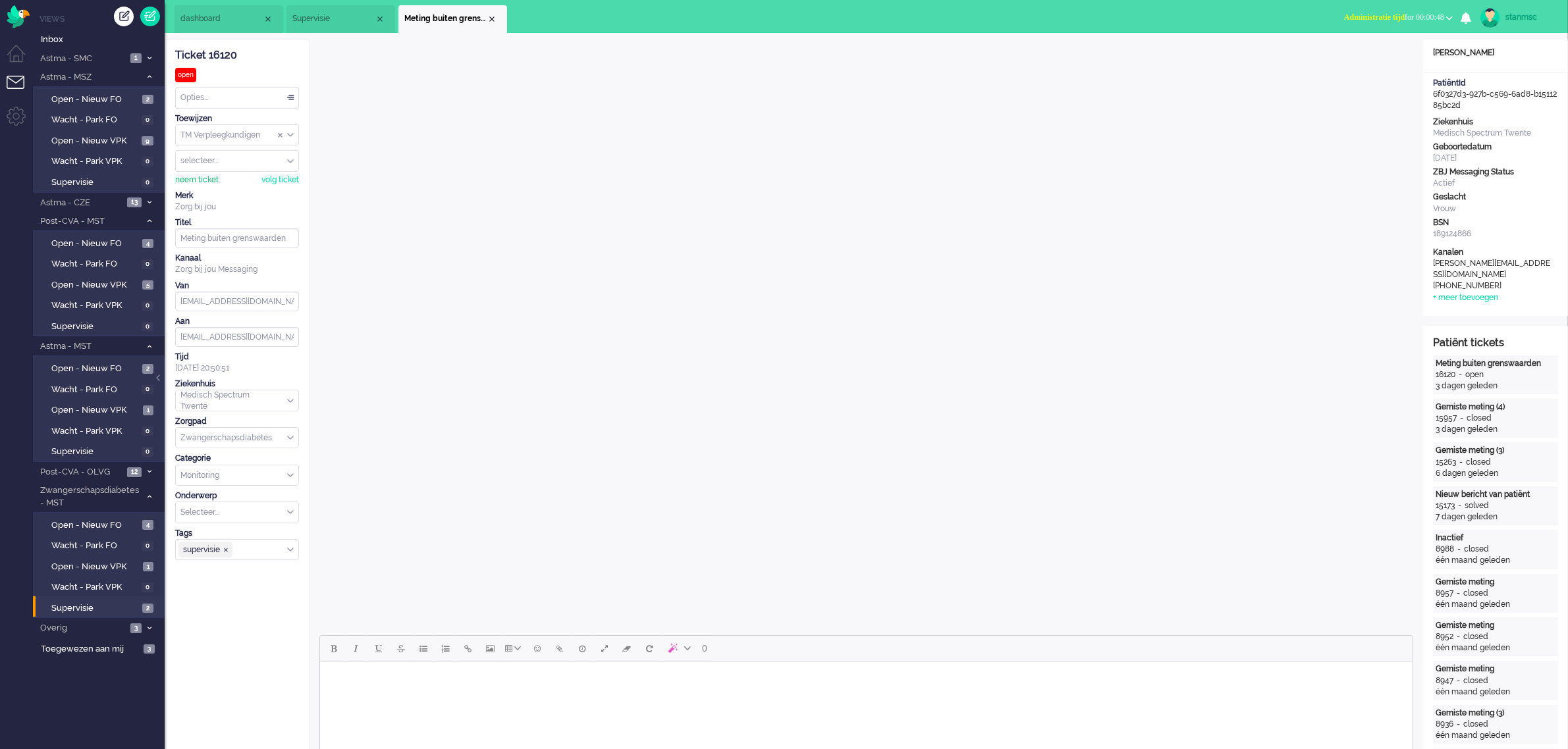
click at [203, 178] on div "neem ticket" at bounding box center [197, 180] width 43 height 11
click at [75, 284] on span "Open - Nieuw VPK" at bounding box center [95, 286] width 88 height 13
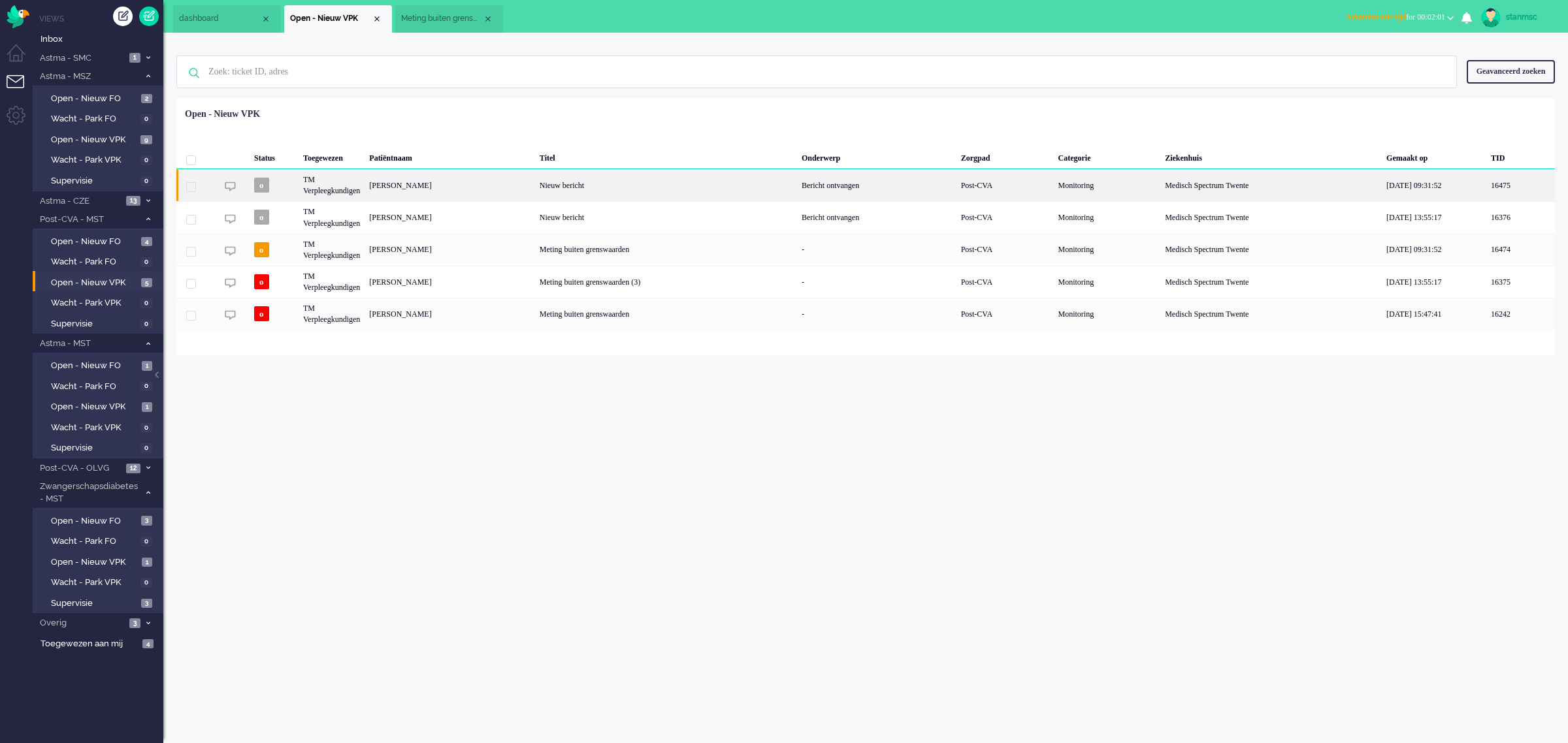
click at [398, 184] on div "[PERSON_NAME]" at bounding box center [449, 185] width 171 height 32
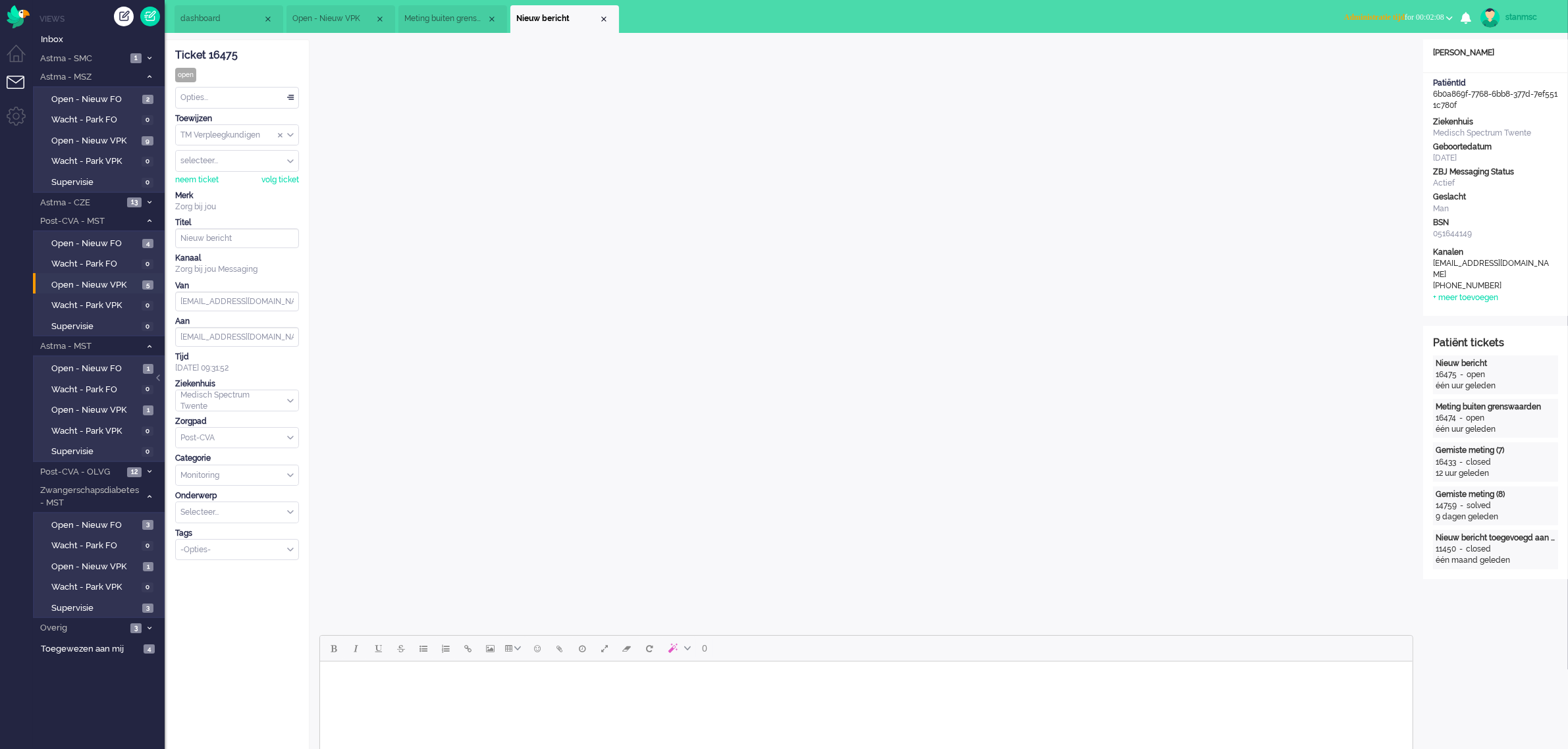
click at [1388, 13] on span "Administratie tijd" at bounding box center [1374, 17] width 61 height 9
click at [1367, 56] on label "Online" at bounding box center [1398, 59] width 104 height 11
click at [204, 176] on div "neem ticket" at bounding box center [197, 180] width 43 height 11
click at [213, 99] on div "Opties..." at bounding box center [237, 98] width 123 height 20
click at [210, 187] on span "Opgelost" at bounding box center [198, 192] width 33 height 11
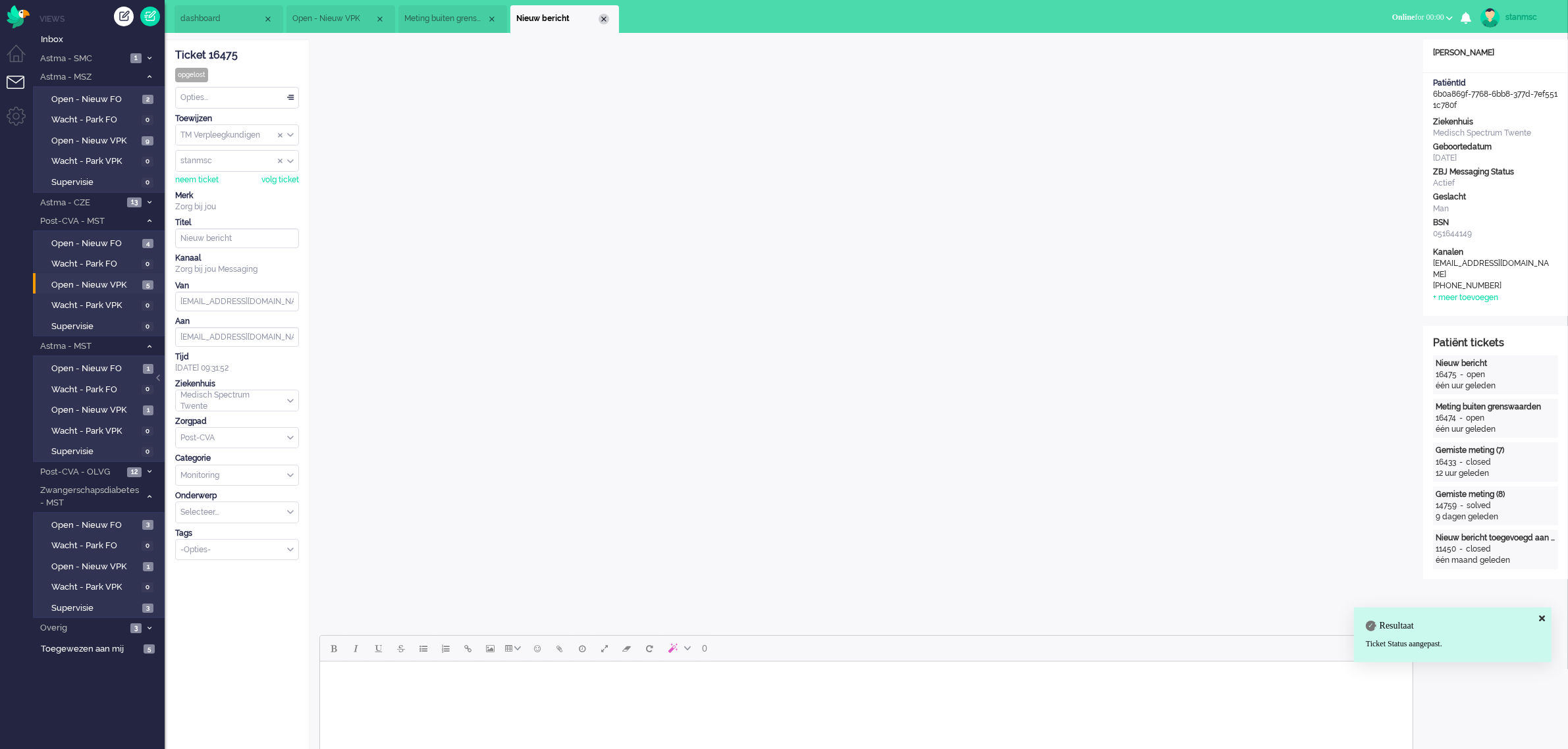
click at [605, 20] on div "Close tab" at bounding box center [604, 19] width 10 height 10
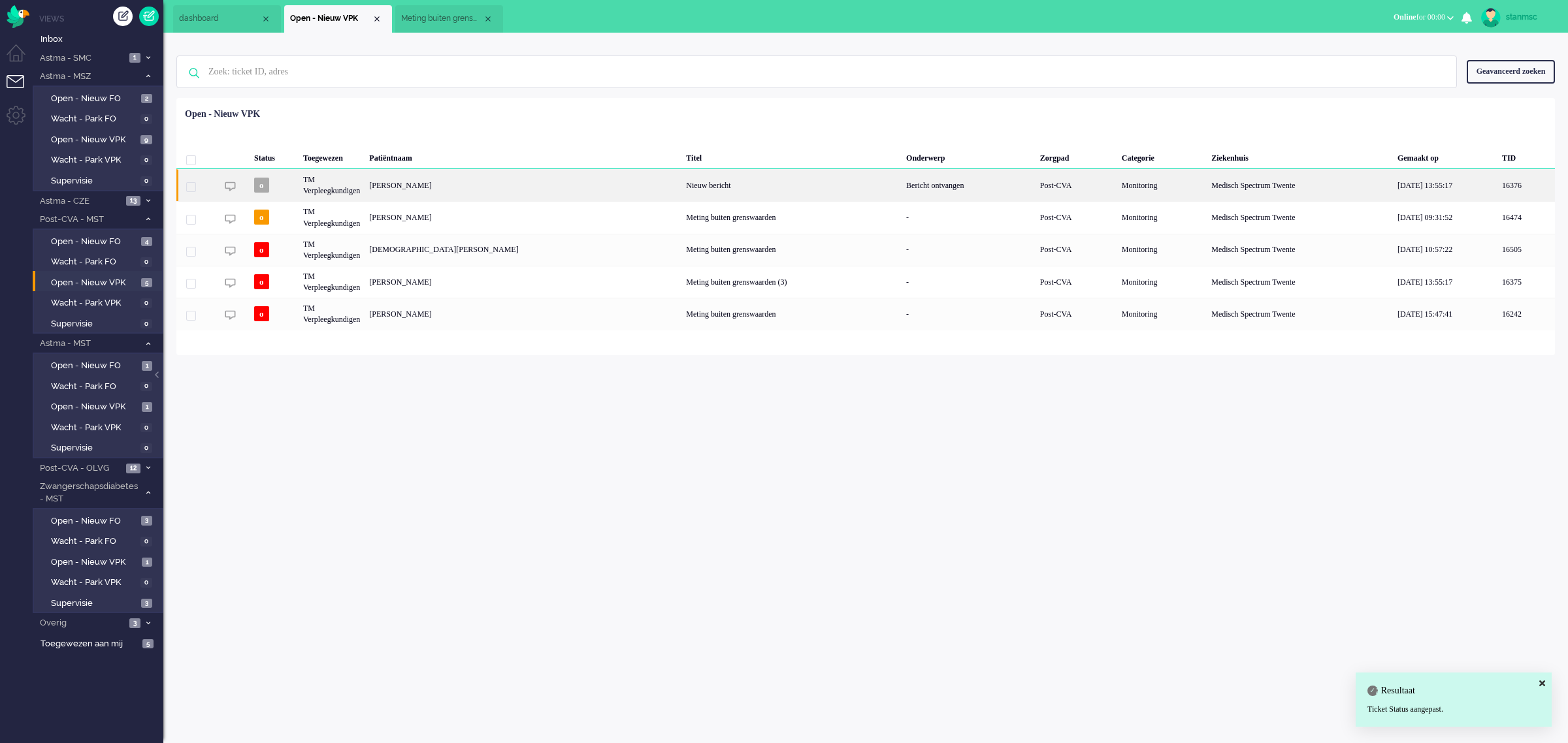
click at [440, 184] on div "[PERSON_NAME]" at bounding box center [523, 185] width 317 height 32
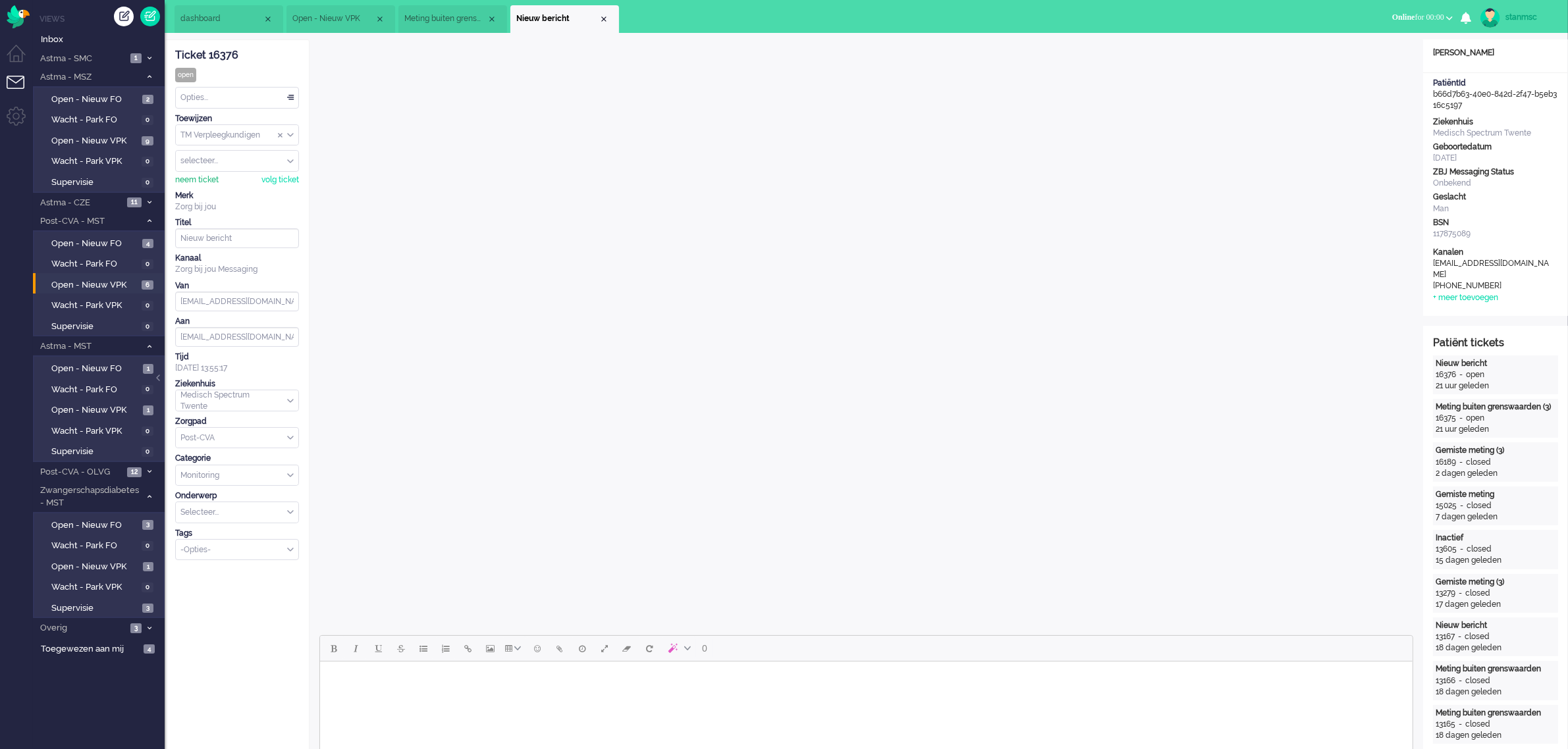
click at [203, 183] on div "neem ticket" at bounding box center [197, 180] width 43 height 11
click at [229, 99] on div "Opties..." at bounding box center [237, 98] width 123 height 20
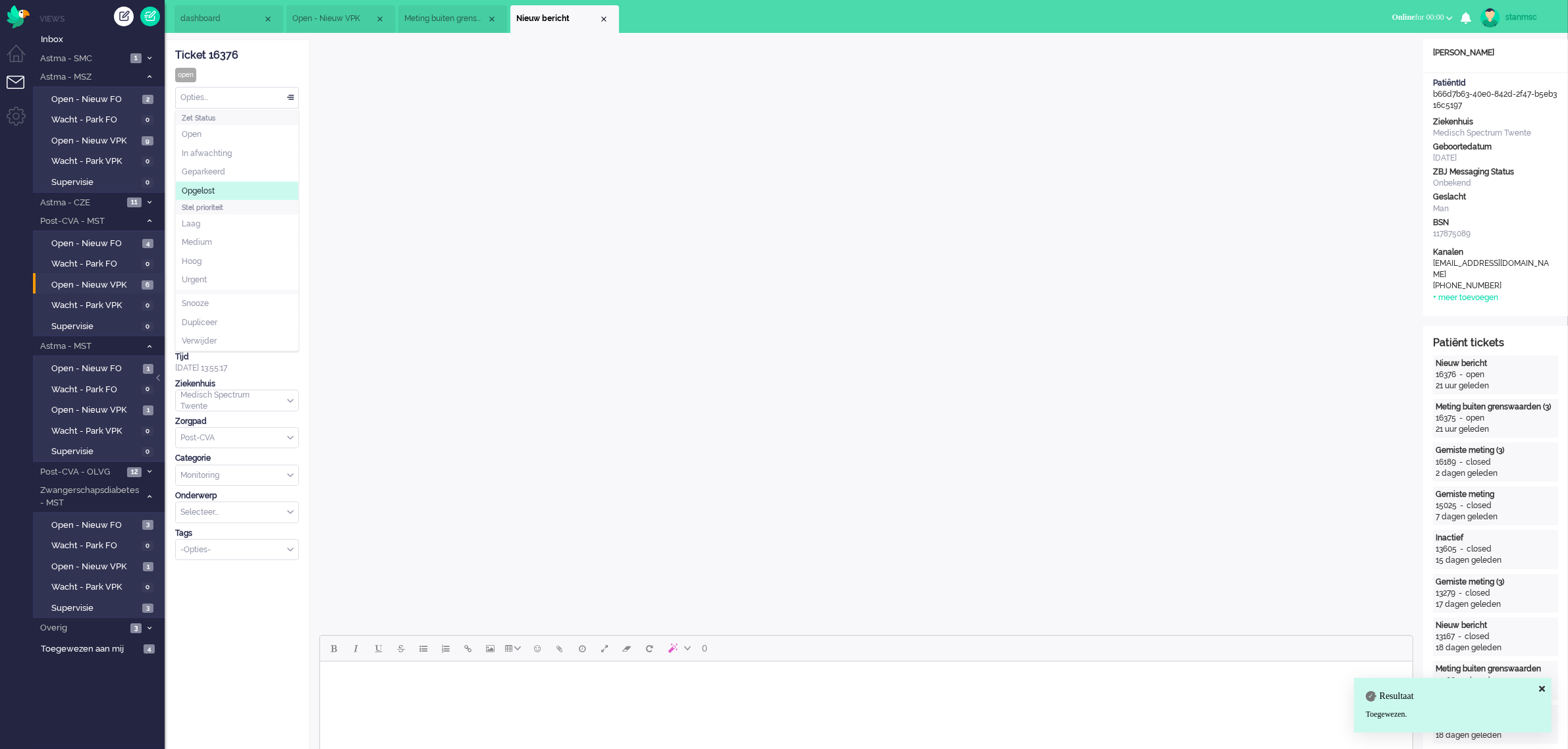
click at [215, 191] on span "Opgelost" at bounding box center [198, 192] width 33 height 11
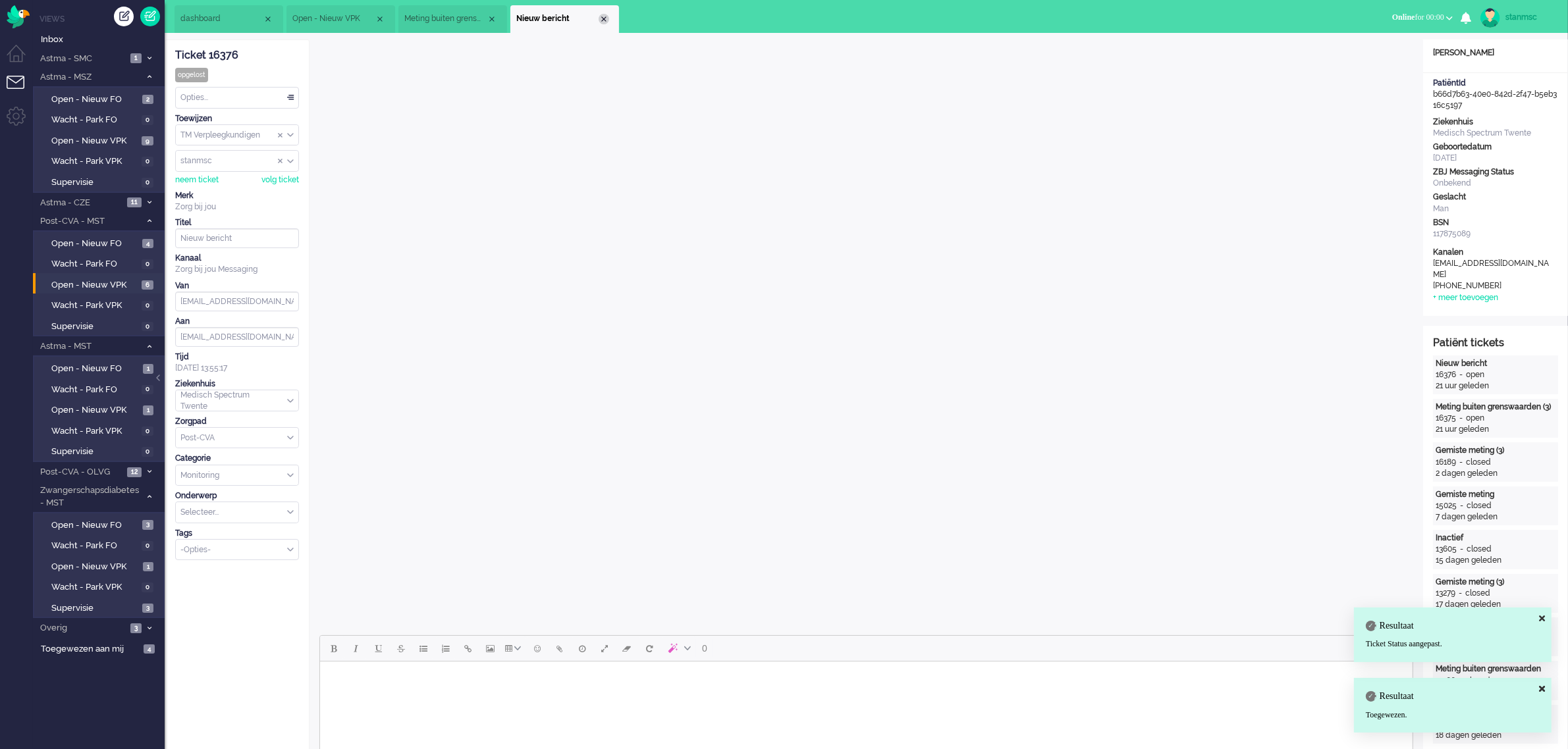
click at [606, 17] on div "Close tab" at bounding box center [604, 19] width 10 height 10
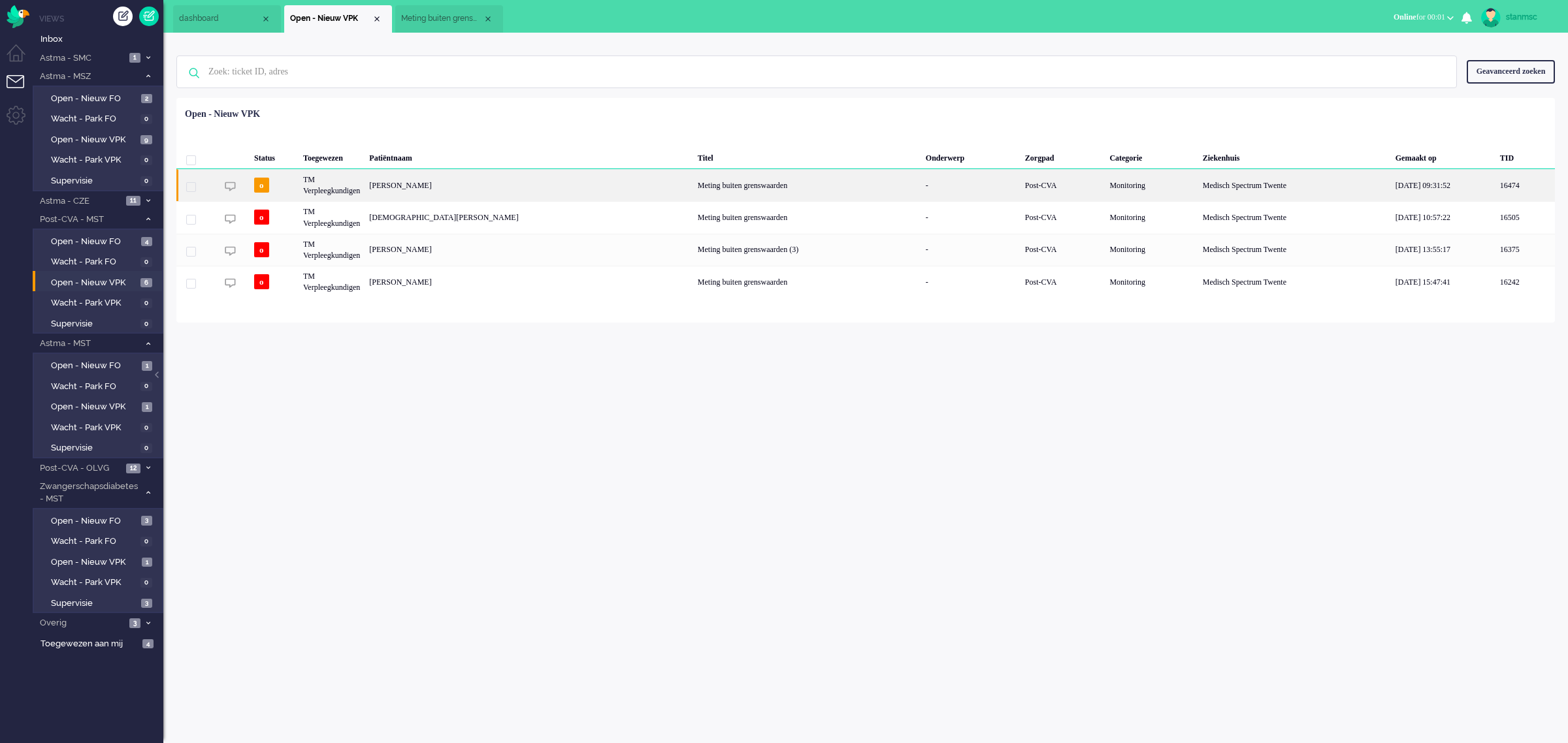
click at [364, 189] on div "TM Verpleegkundigen" at bounding box center [331, 185] width 66 height 32
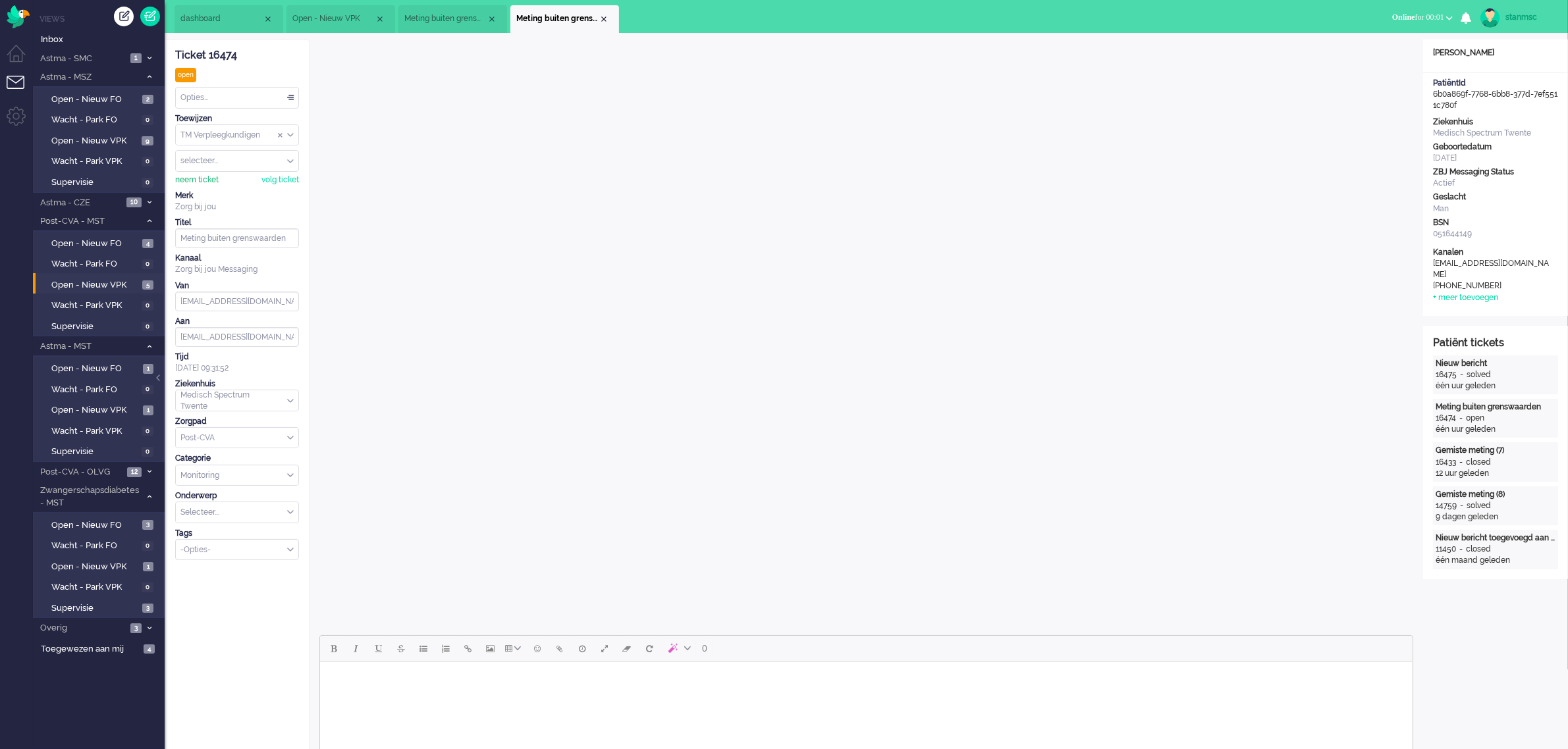
click at [191, 183] on div "neem ticket" at bounding box center [197, 180] width 43 height 11
click at [199, 181] on div "neem ticket" at bounding box center [197, 180] width 43 height 11
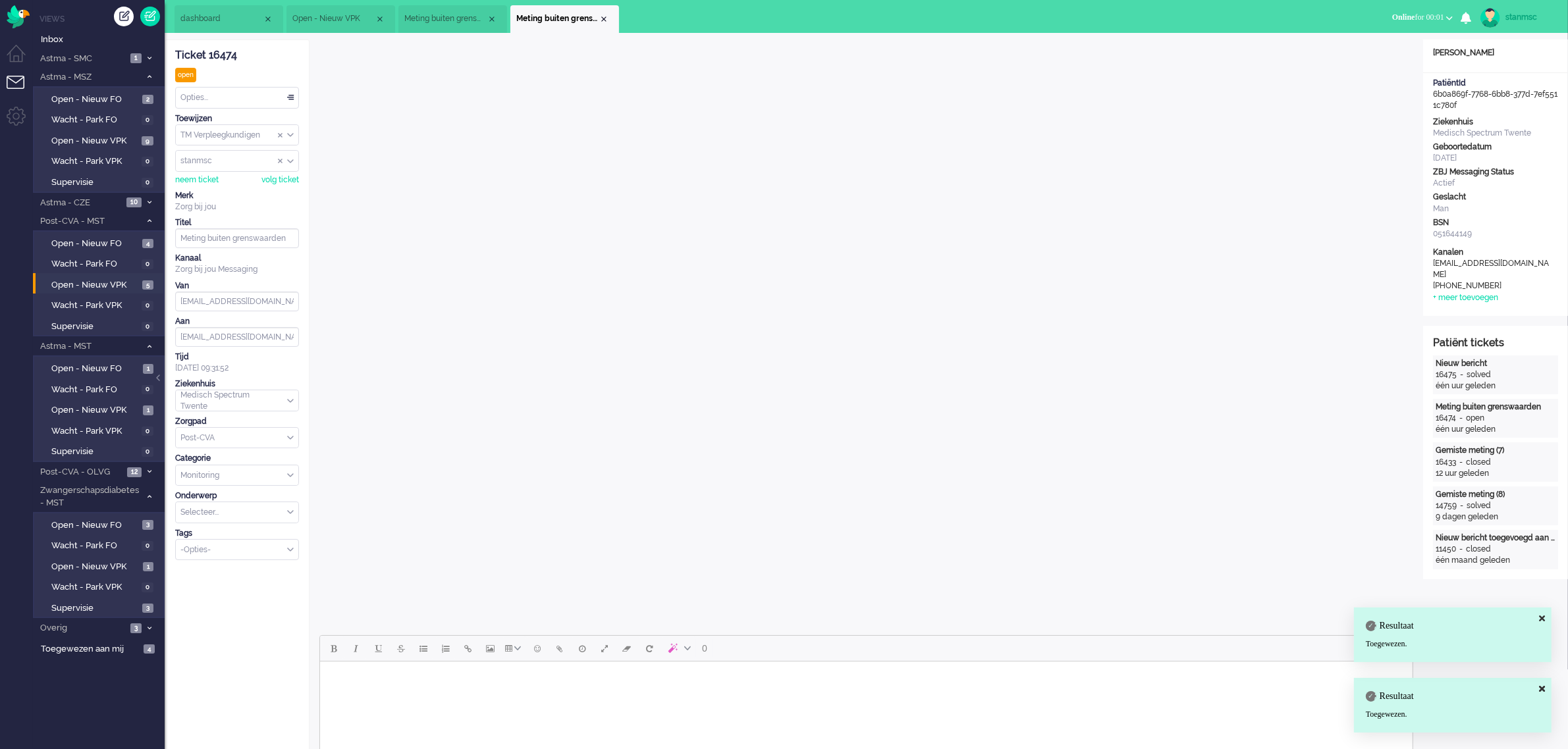
click at [235, 93] on div "Opties..." at bounding box center [237, 98] width 123 height 20
click at [222, 189] on li "Opgelost" at bounding box center [237, 191] width 123 height 19
click at [605, 17] on div "Close tab" at bounding box center [604, 19] width 10 height 10
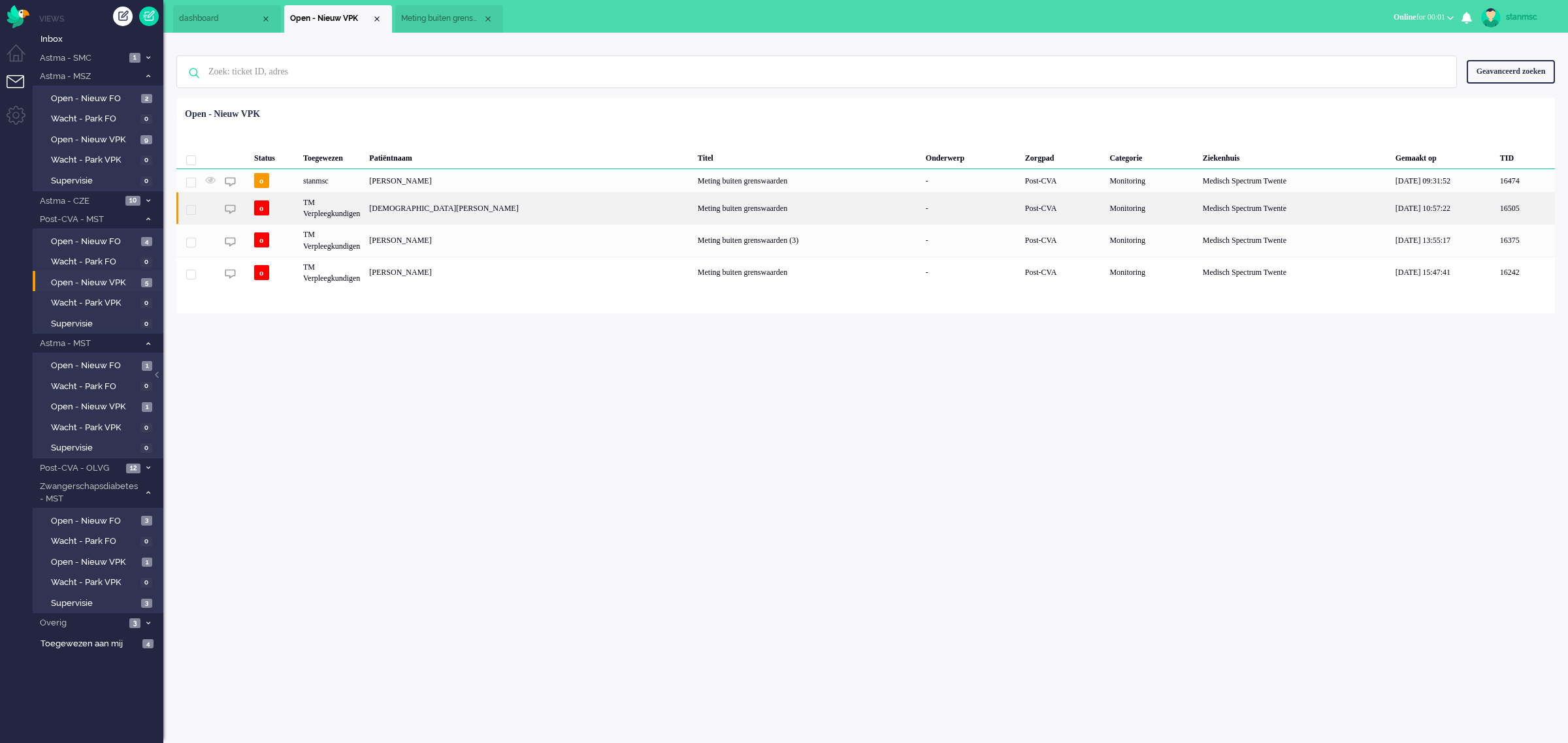
click at [360, 209] on div "TM Verpleegkundigen" at bounding box center [331, 208] width 66 height 32
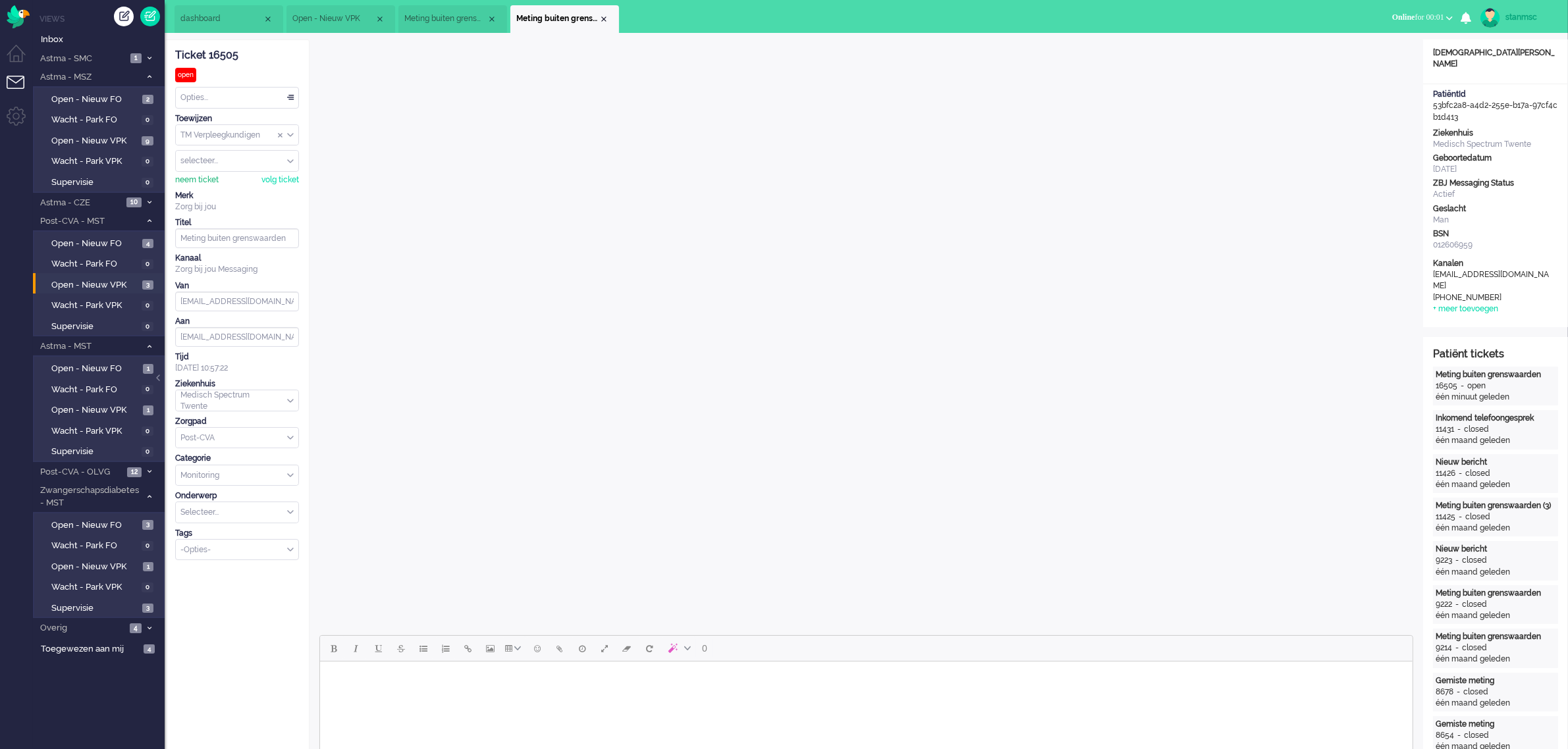
click at [208, 180] on div "neem ticket" at bounding box center [197, 180] width 43 height 11
click at [233, 93] on div "Opties..." at bounding box center [237, 98] width 123 height 20
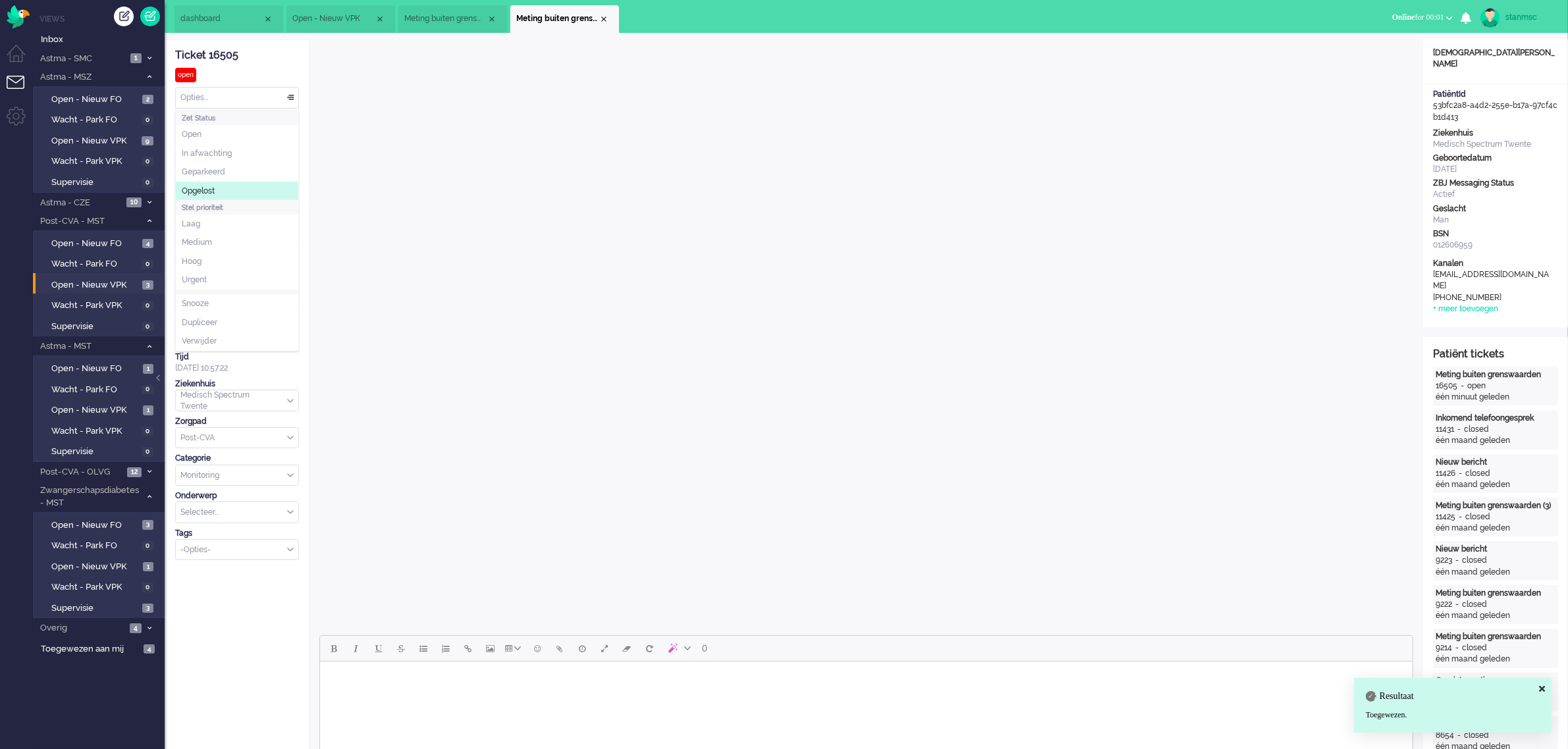
click at [222, 186] on li "Opgelost" at bounding box center [237, 191] width 123 height 19
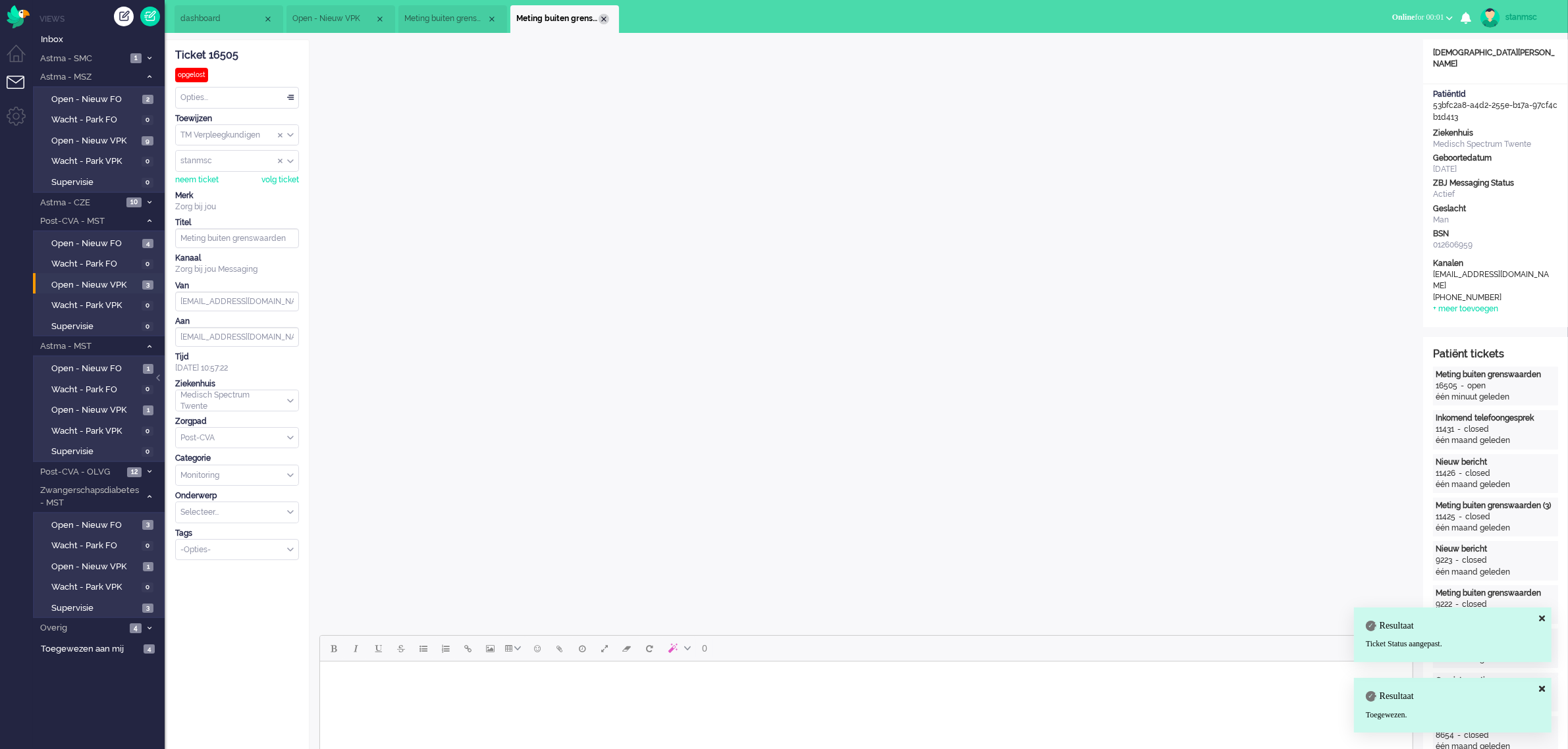
click at [603, 18] on div "Close tab" at bounding box center [604, 19] width 10 height 10
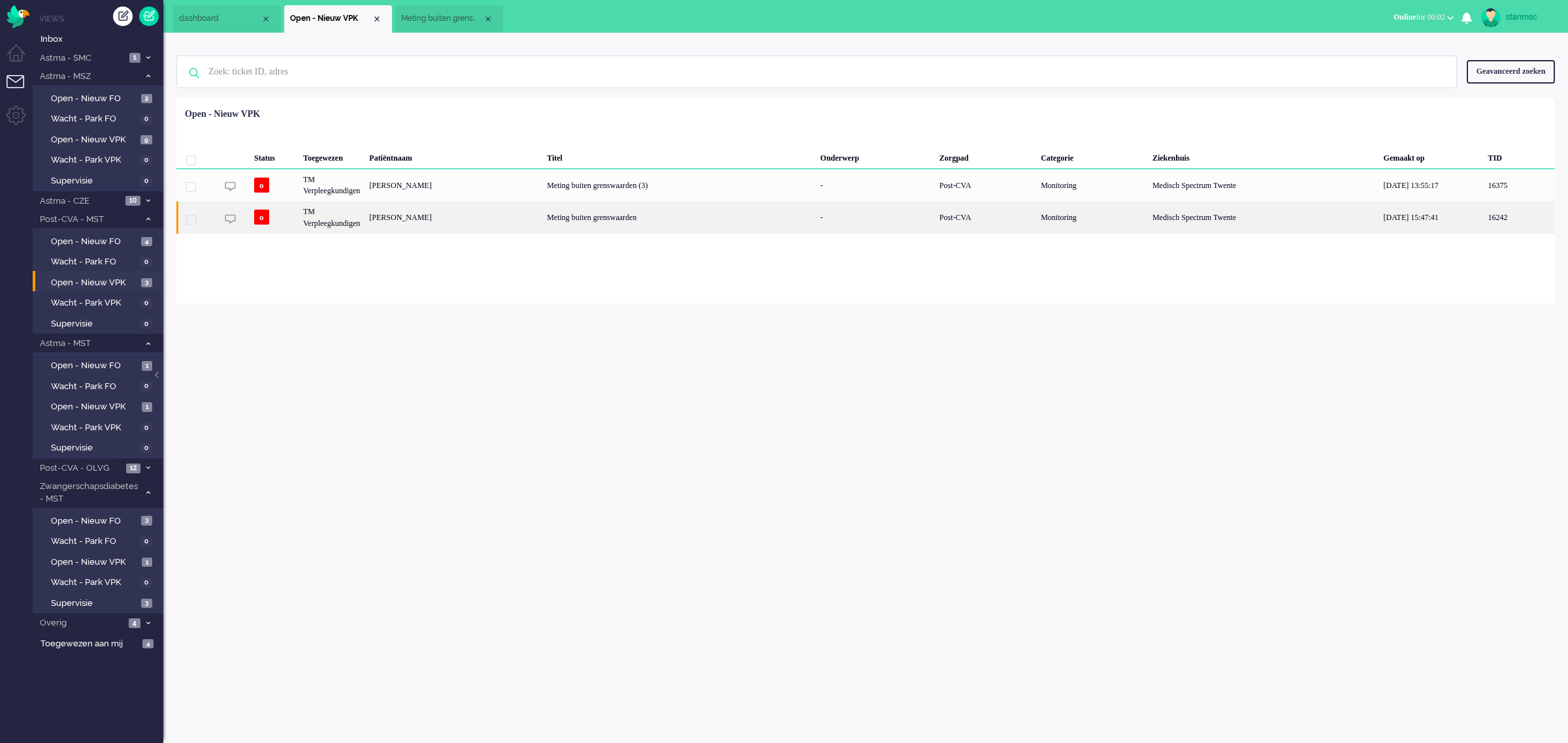
click at [360, 207] on div "TM Verpleegkundigen" at bounding box center [331, 217] width 66 height 32
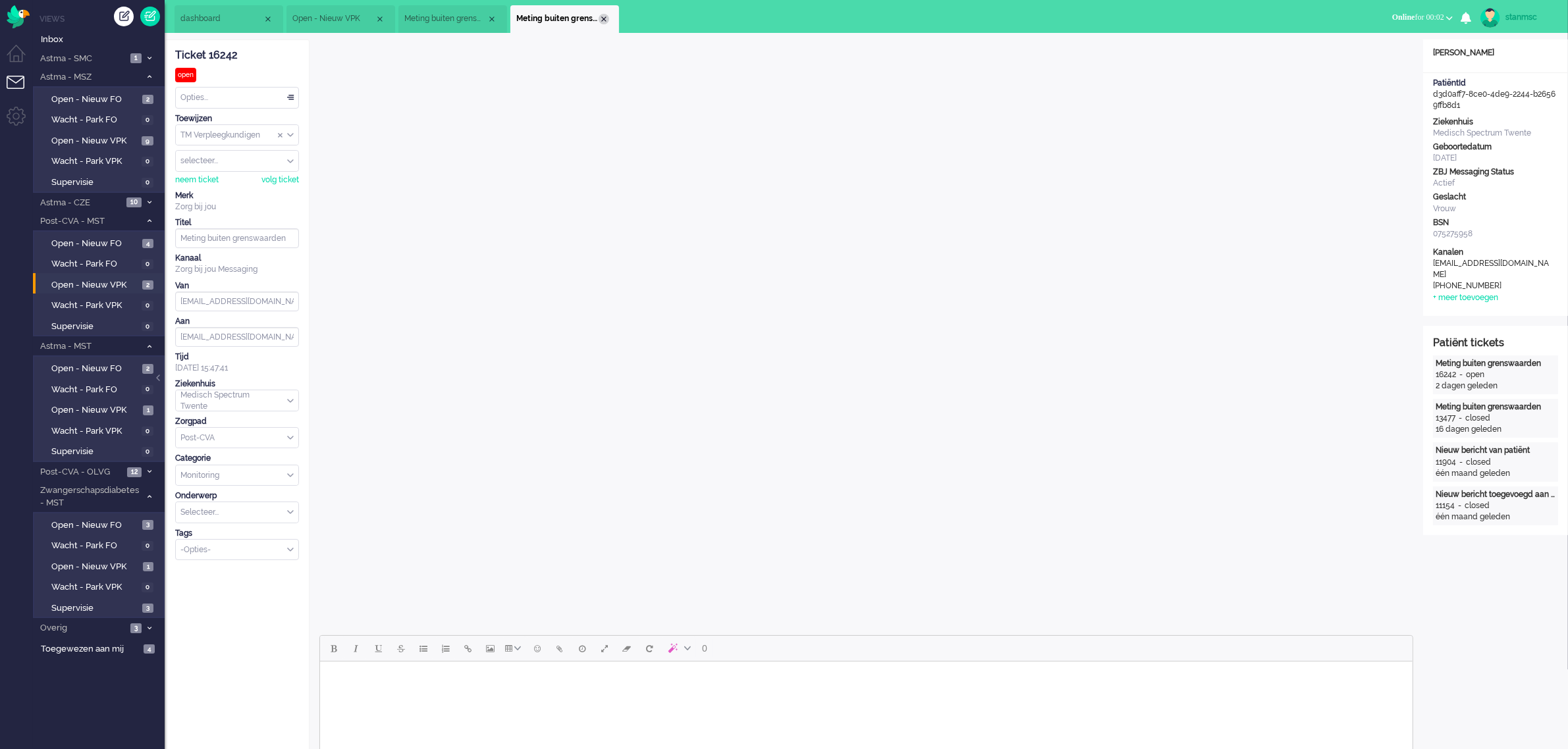
click at [604, 18] on div "Close tab" at bounding box center [604, 19] width 10 height 10
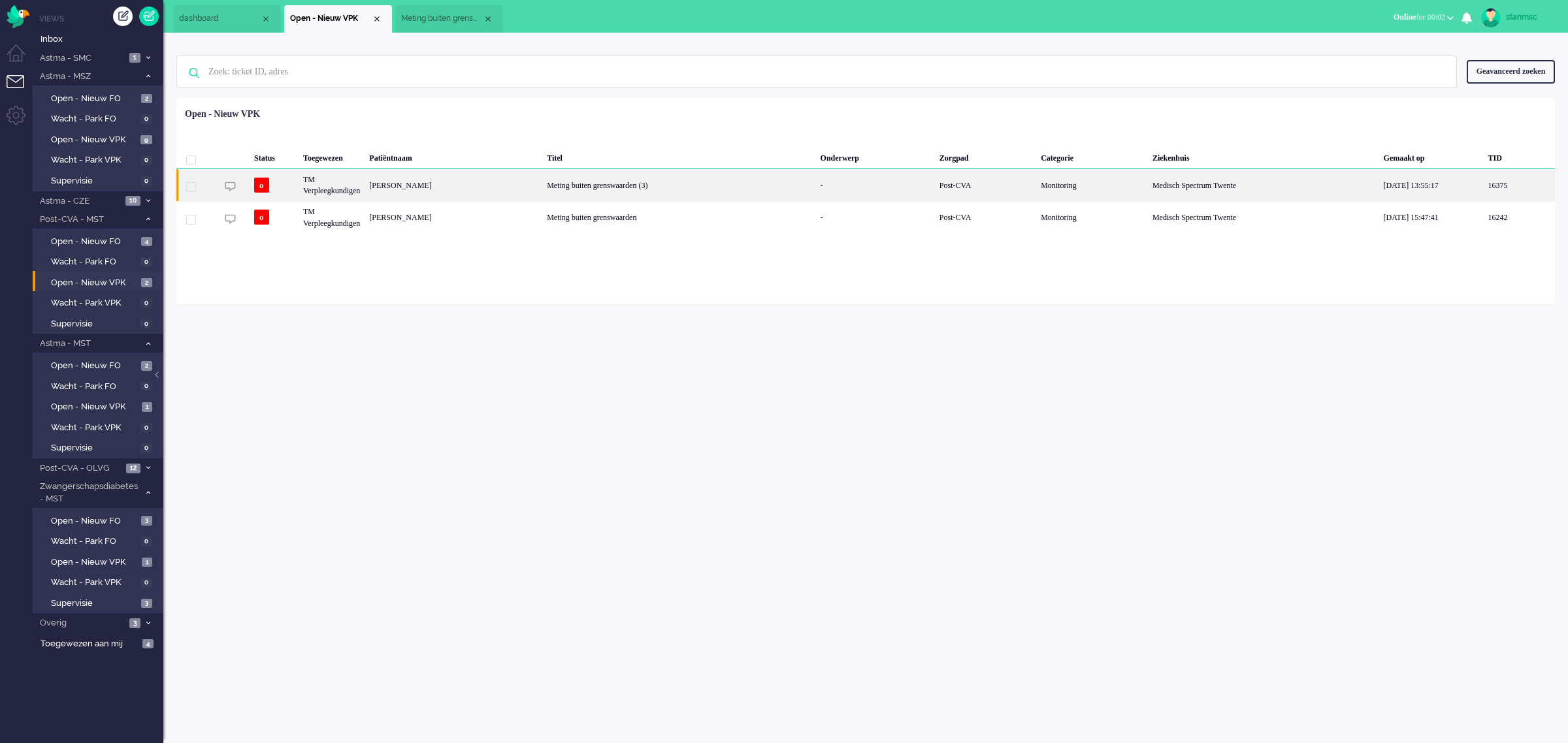
click at [409, 184] on div "[PERSON_NAME]" at bounding box center [453, 185] width 178 height 32
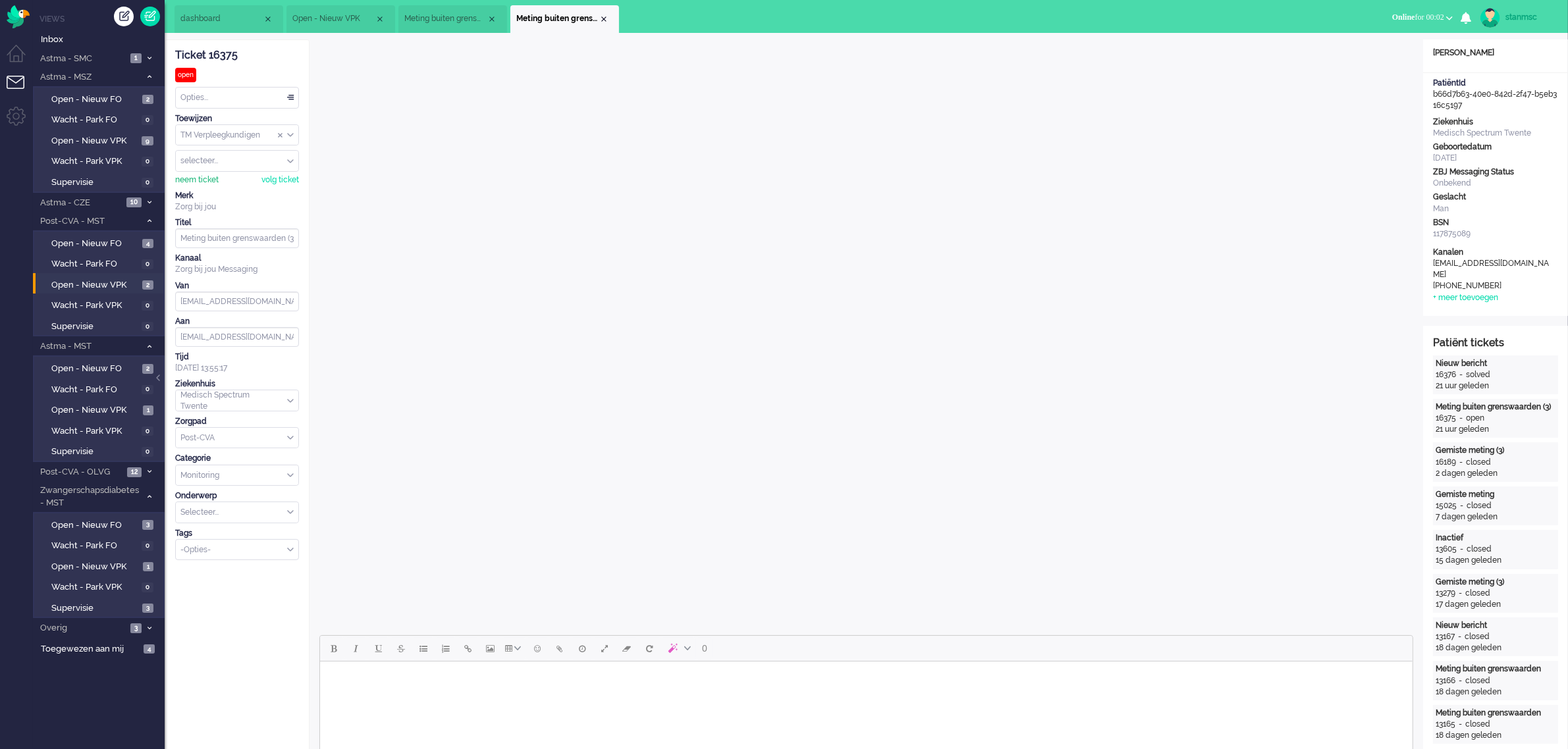
click at [205, 179] on div "neem ticket" at bounding box center [197, 180] width 43 height 11
click at [220, 95] on div "Opties..." at bounding box center [237, 98] width 123 height 20
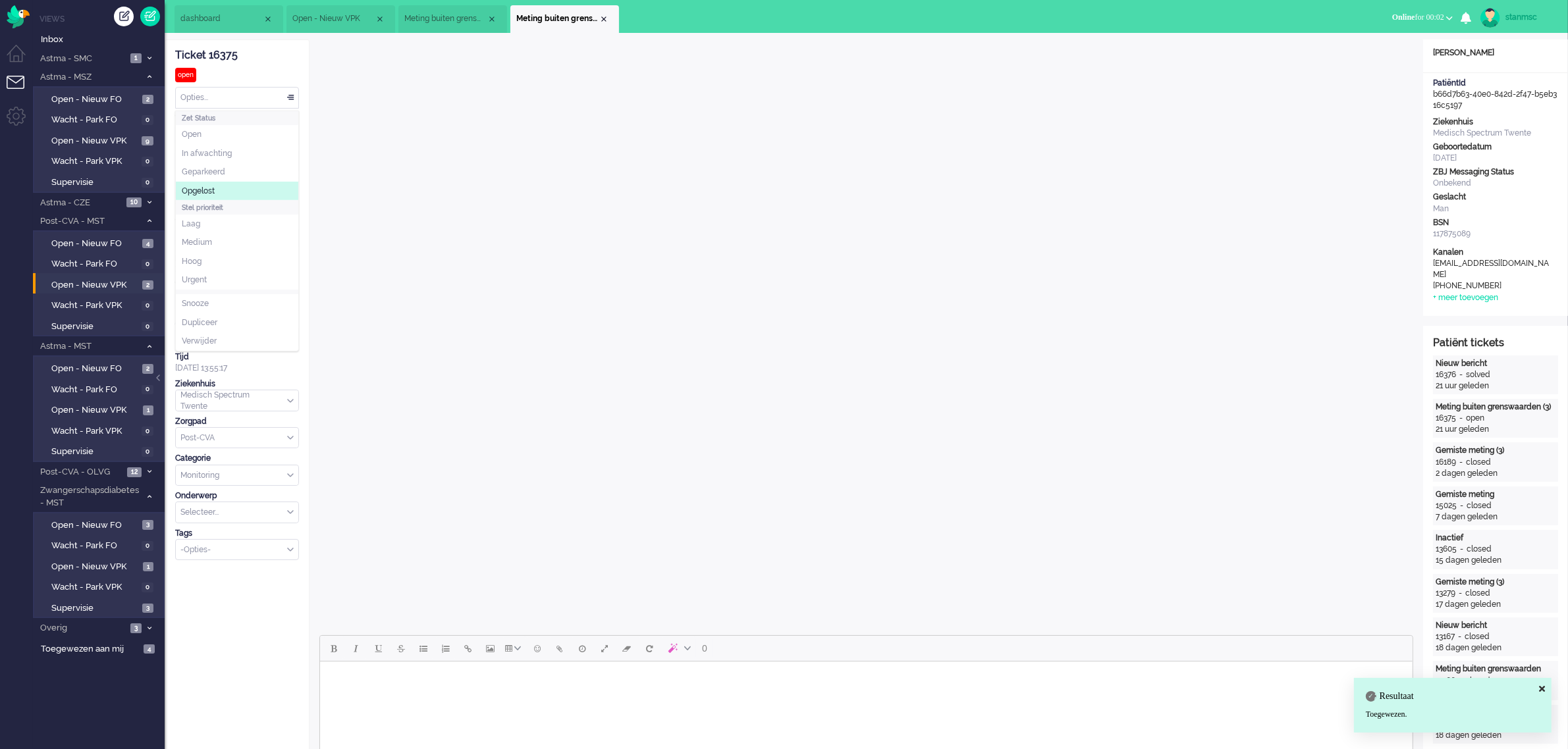
click at [222, 189] on li "Opgelost" at bounding box center [237, 191] width 123 height 19
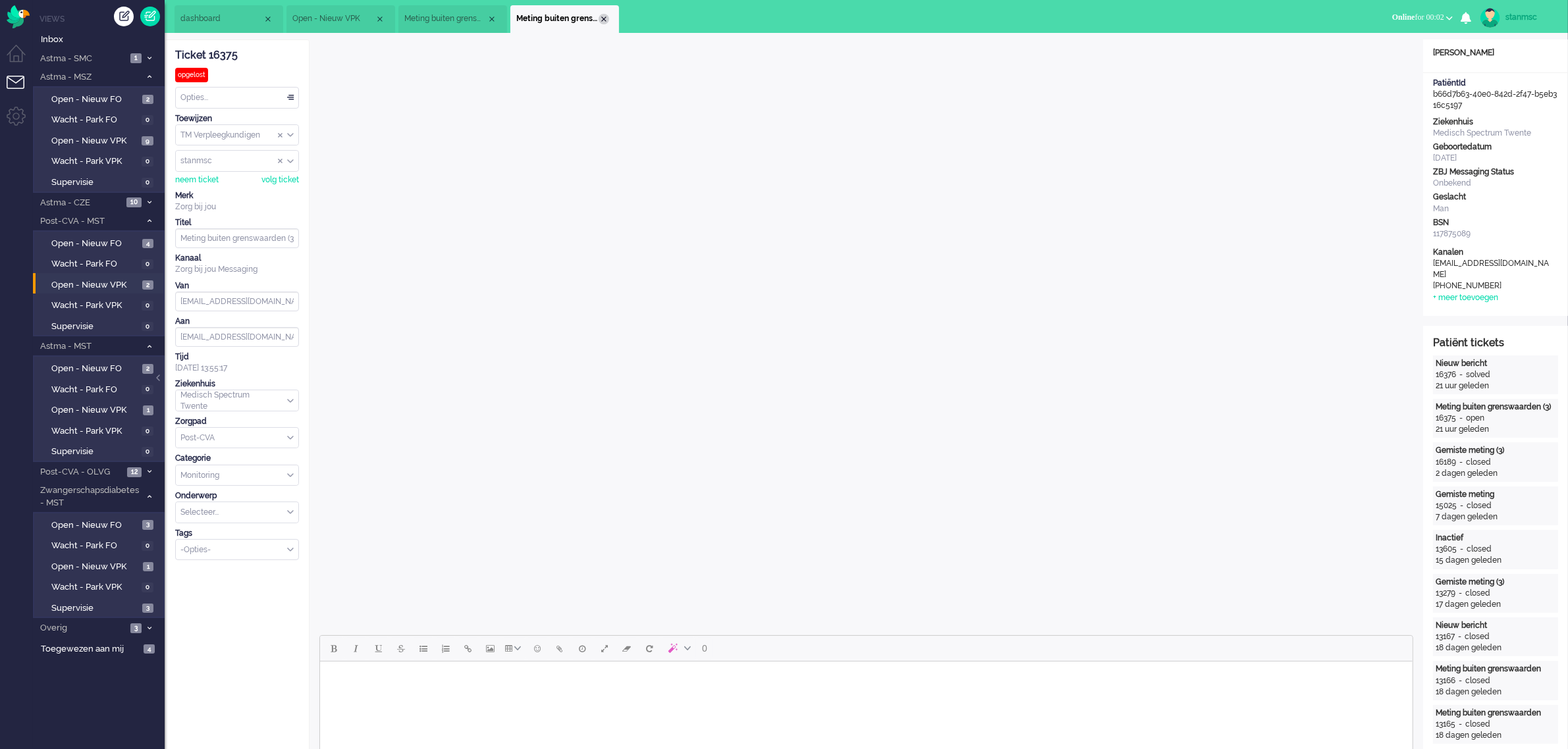
click at [601, 15] on div "Close tab" at bounding box center [604, 19] width 10 height 10
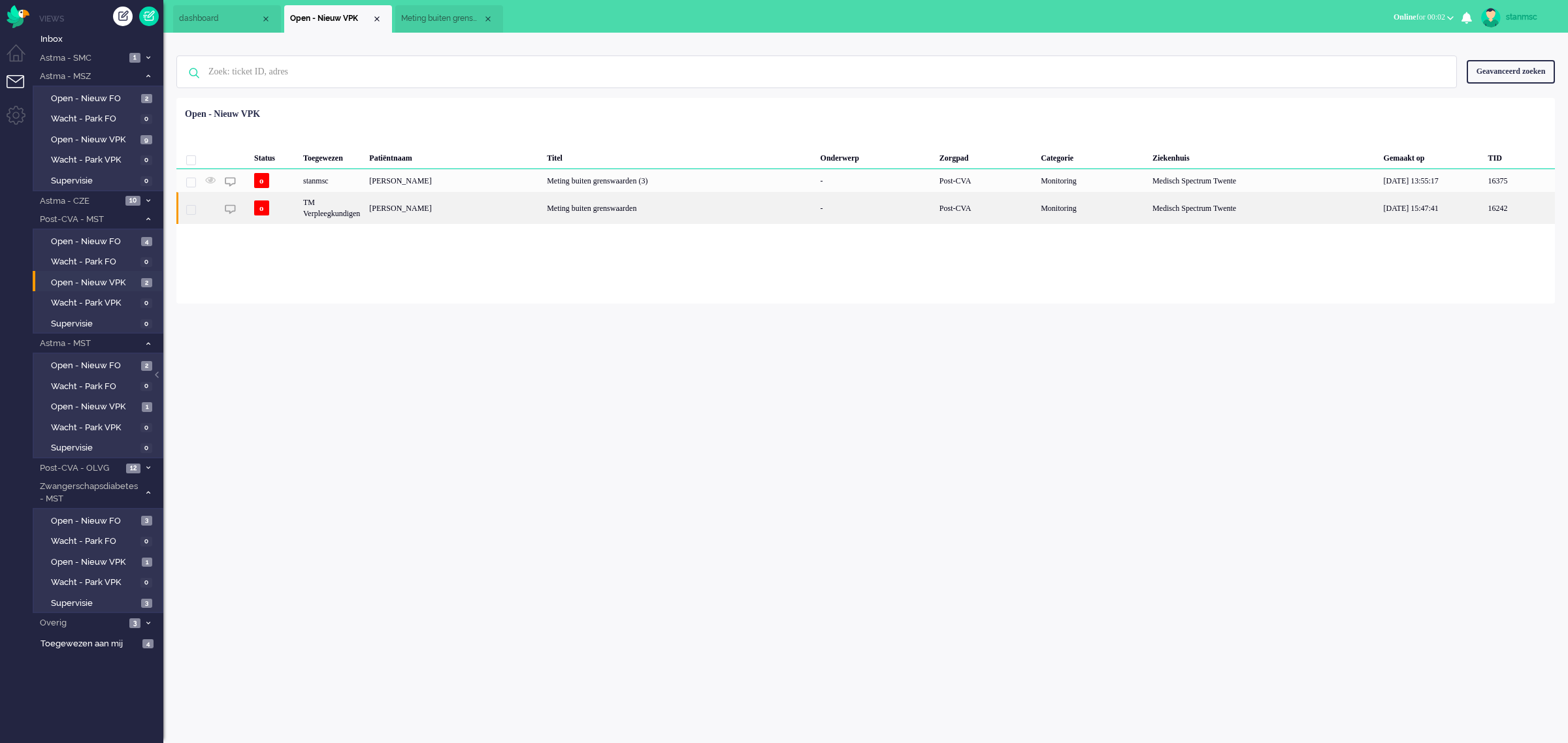
click at [429, 209] on div "[PERSON_NAME]" at bounding box center [453, 208] width 178 height 32
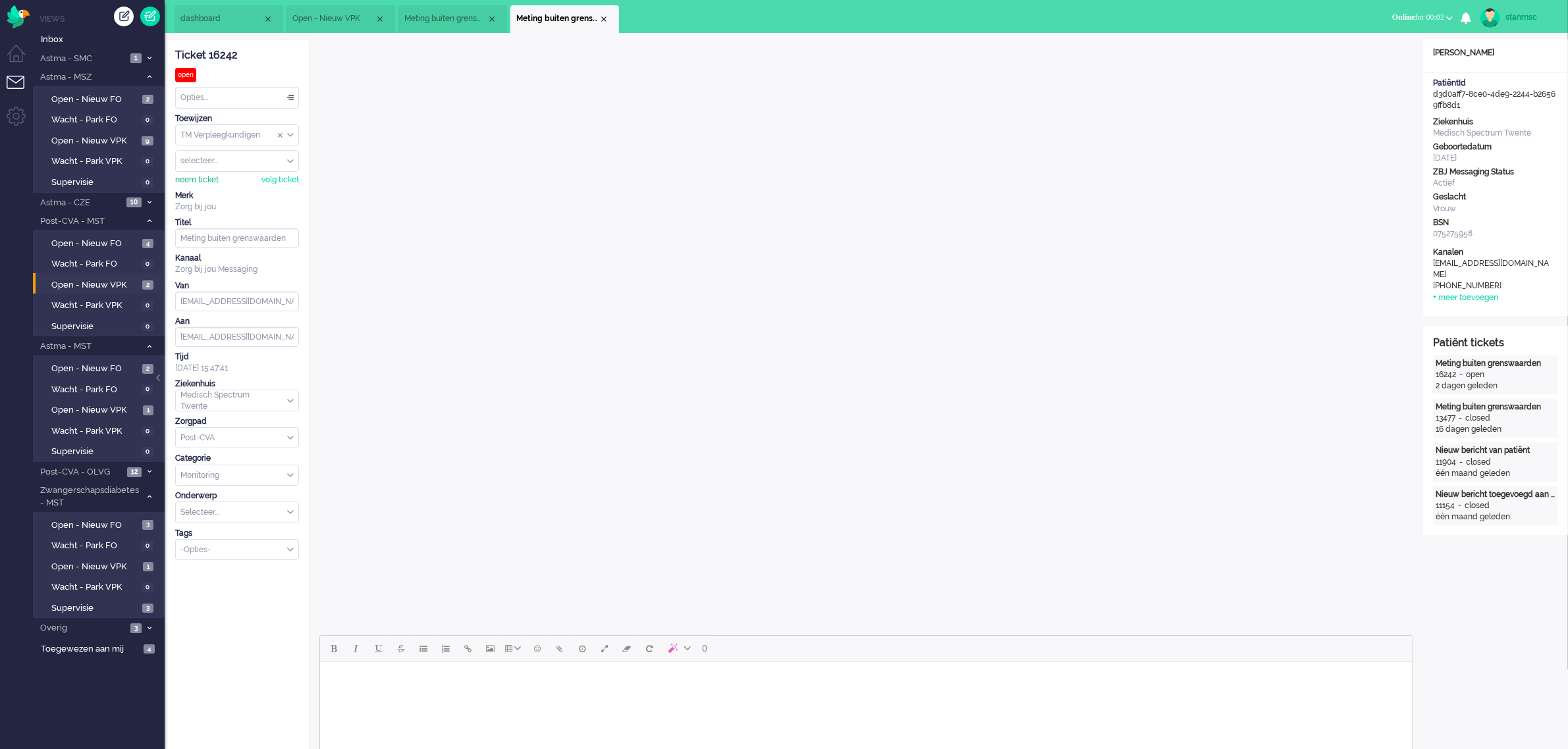
click at [208, 178] on div "neem ticket" at bounding box center [197, 180] width 43 height 11
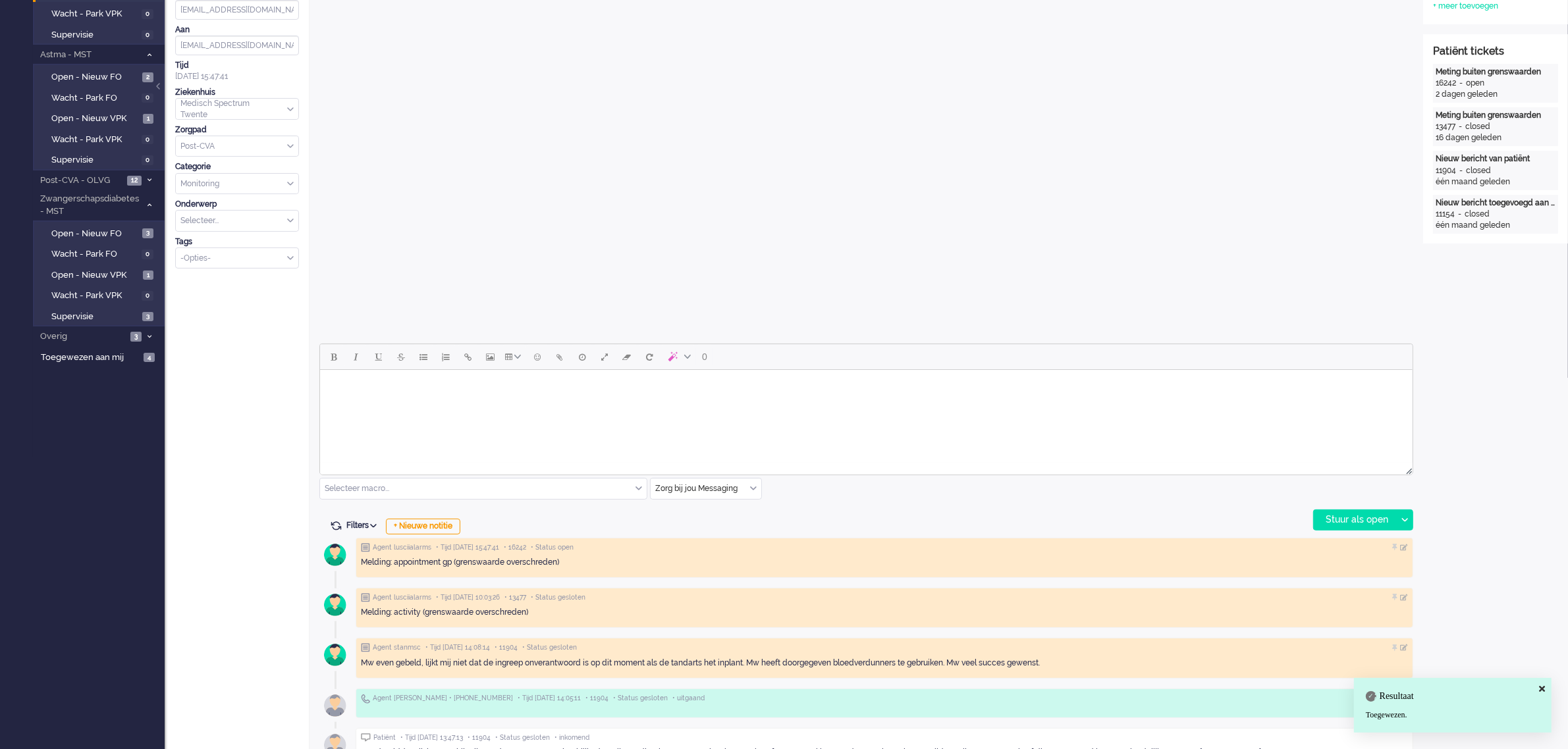
scroll to position [330, 0]
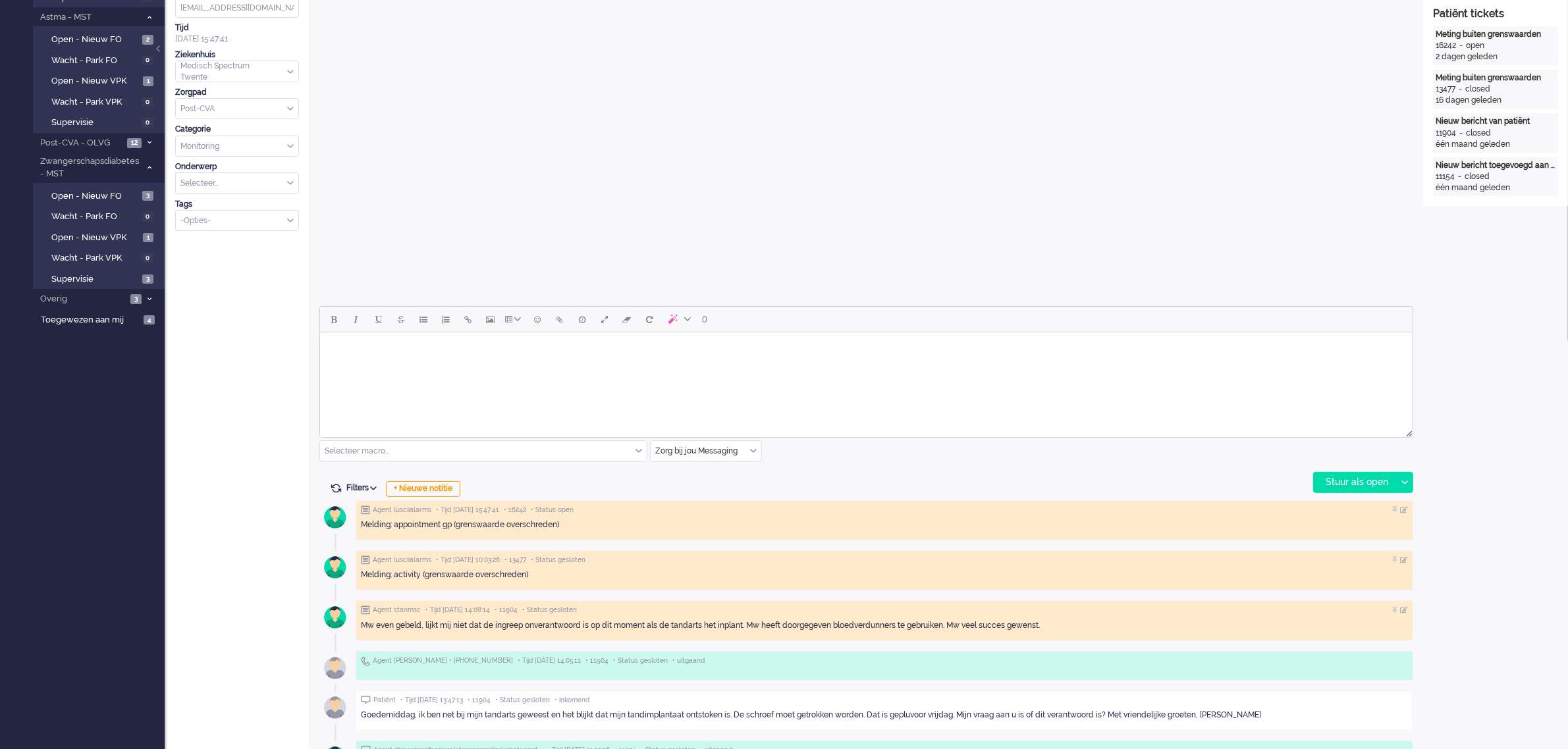
click at [749, 449] on input "text" at bounding box center [706, 451] width 111 height 20
click at [693, 489] on span "uitgaand telefoon" at bounding box center [689, 491] width 66 height 11
click at [1337, 486] on div "Stuur als open" at bounding box center [1355, 483] width 82 height 20
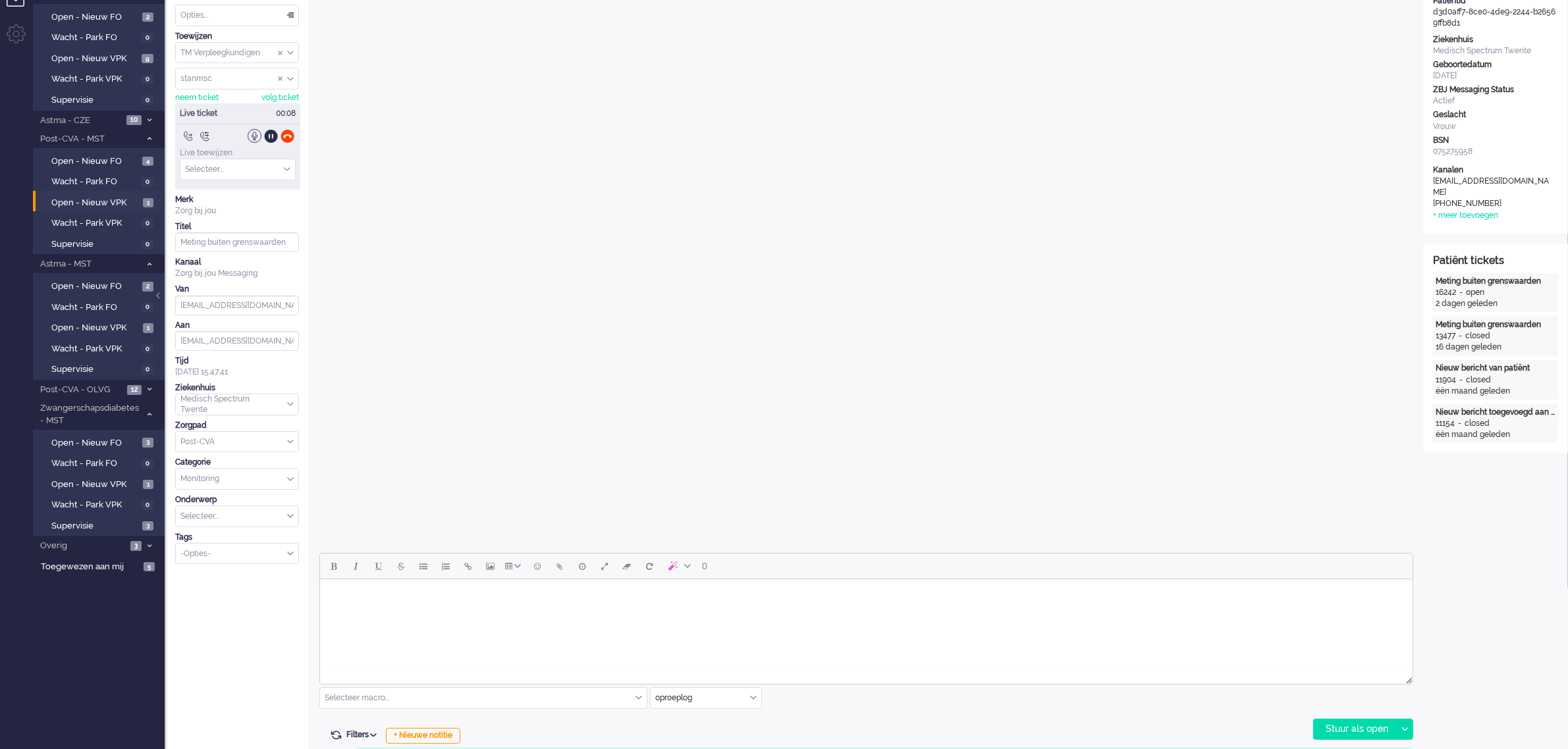
scroll to position [0, 0]
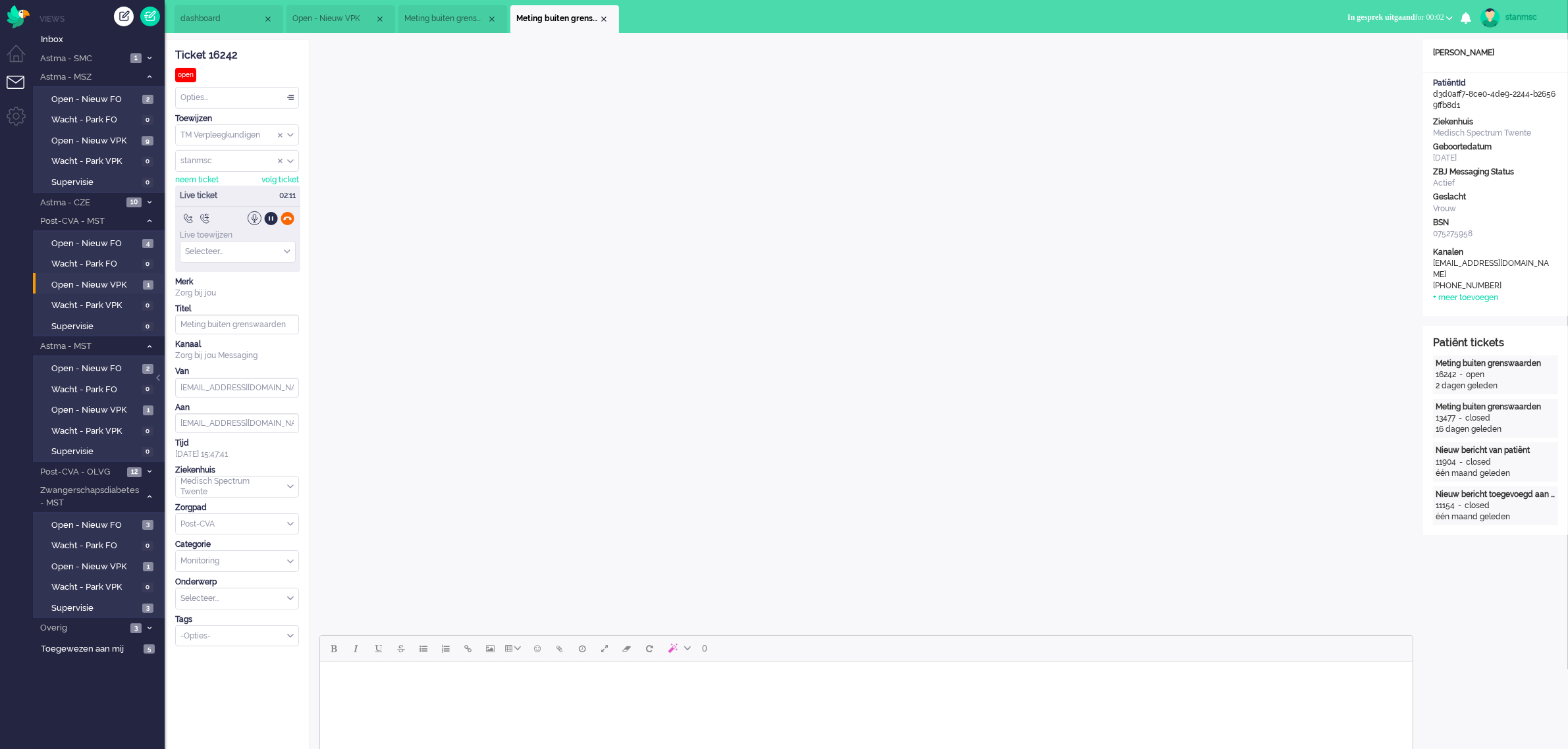
click at [286, 216] on div at bounding box center [288, 218] width 14 height 14
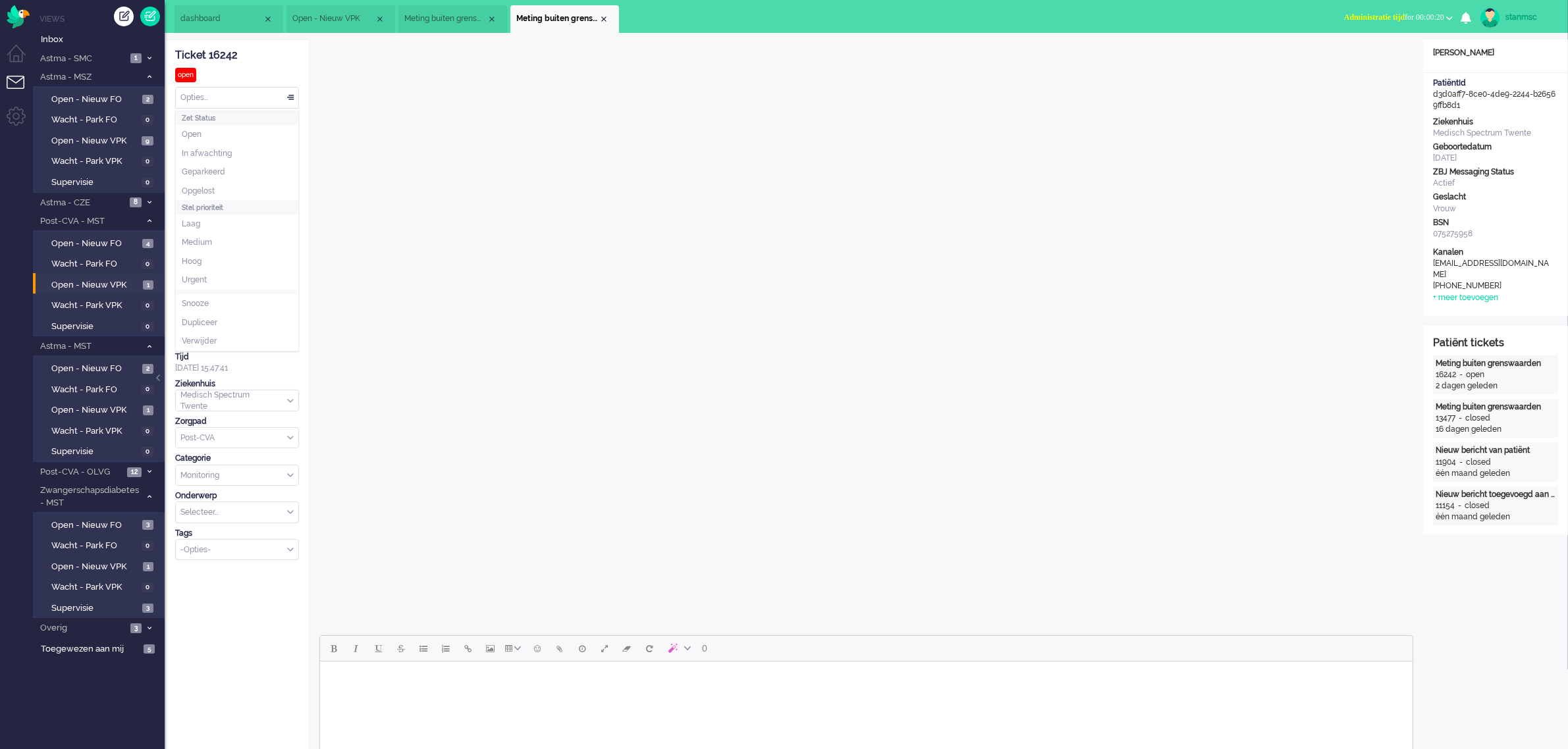
click at [236, 99] on div "Opties..." at bounding box center [237, 98] width 123 height 20
click at [215, 190] on span "Opgelost" at bounding box center [198, 192] width 33 height 11
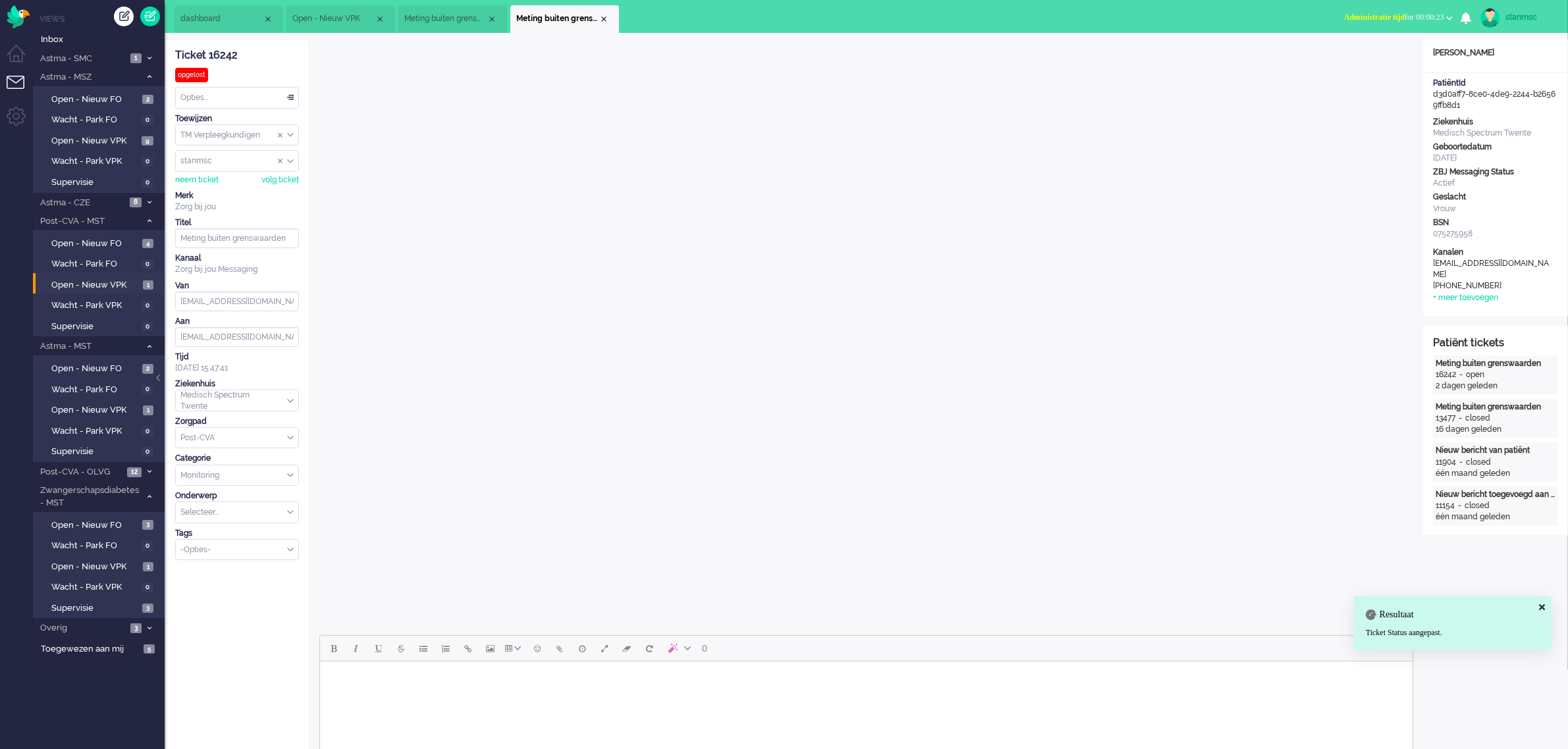
click at [608, 15] on div "Close tab" at bounding box center [604, 19] width 10 height 10
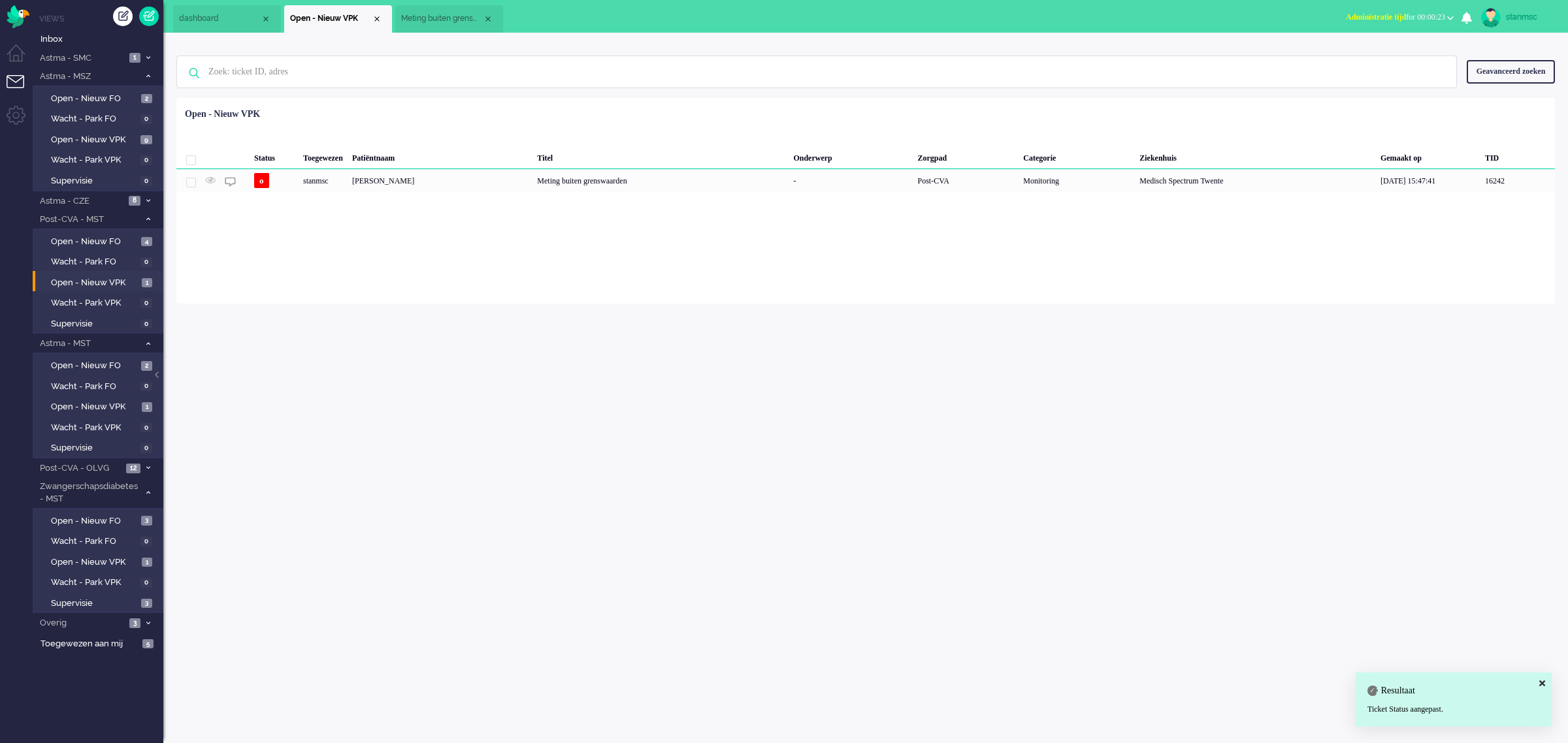
click at [440, 18] on span "Meting buiten grenswaarden" at bounding box center [442, 19] width 82 height 11
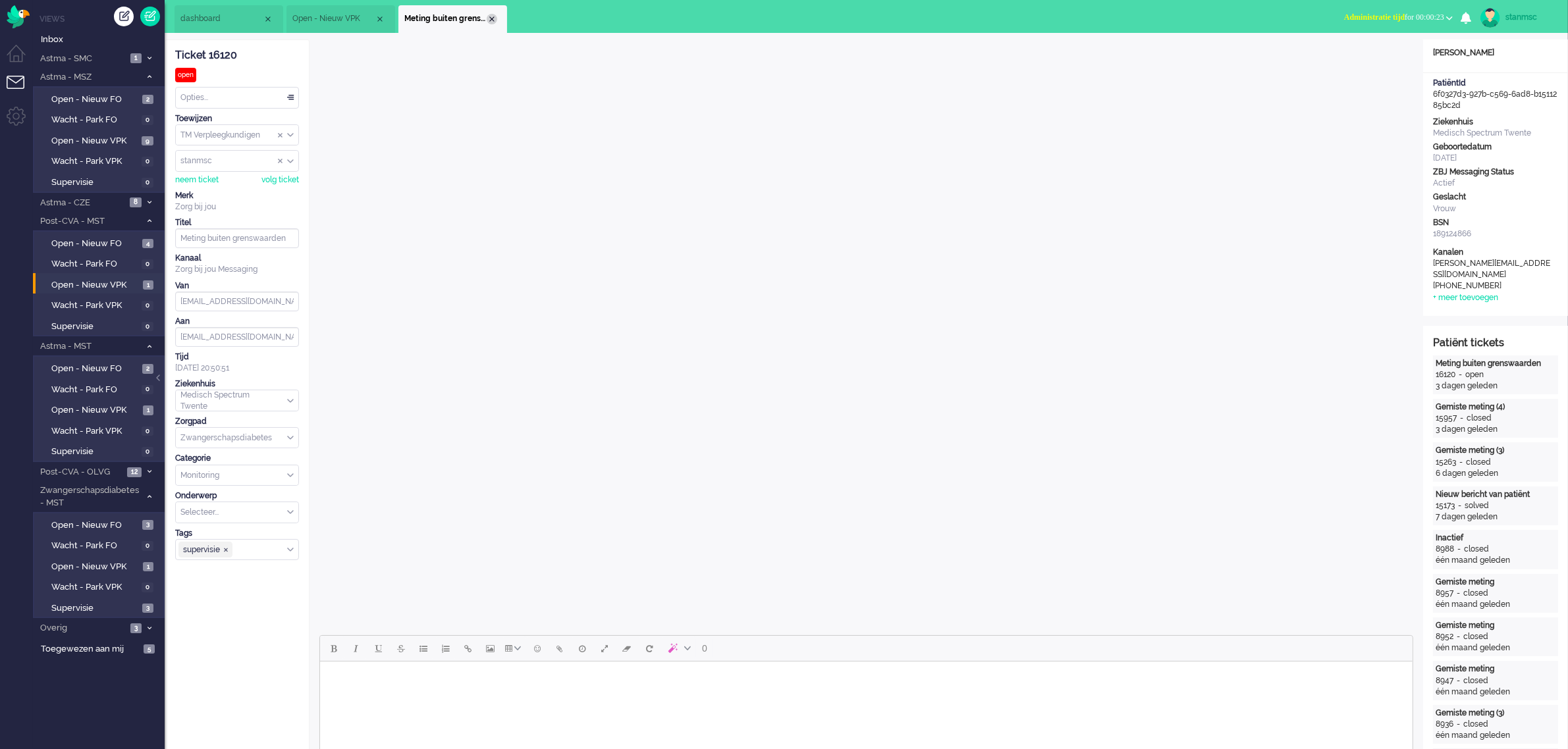
click at [494, 18] on div "Close tab" at bounding box center [491, 19] width 10 height 10
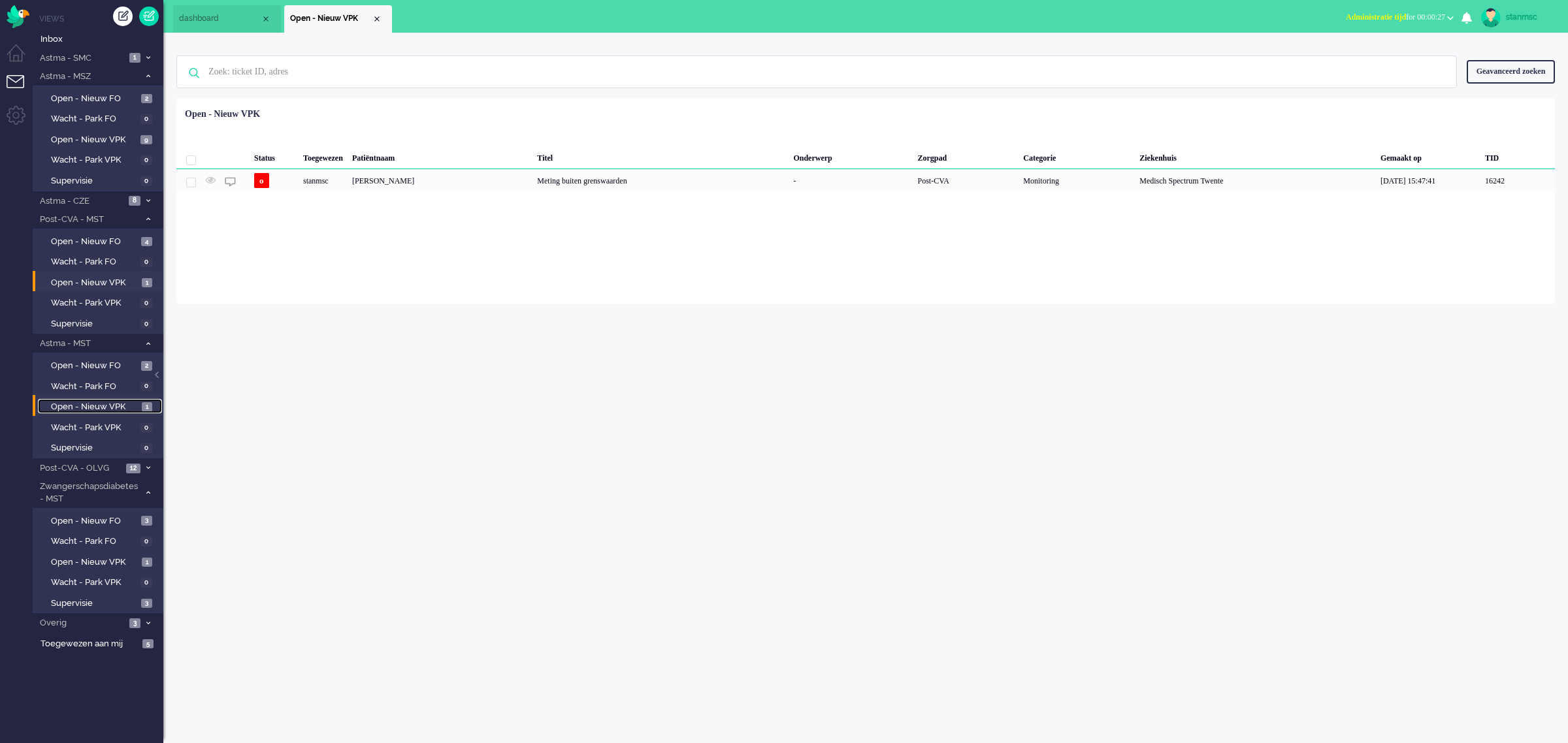
click at [97, 401] on span "Open - Nieuw VPK" at bounding box center [95, 407] width 88 height 12
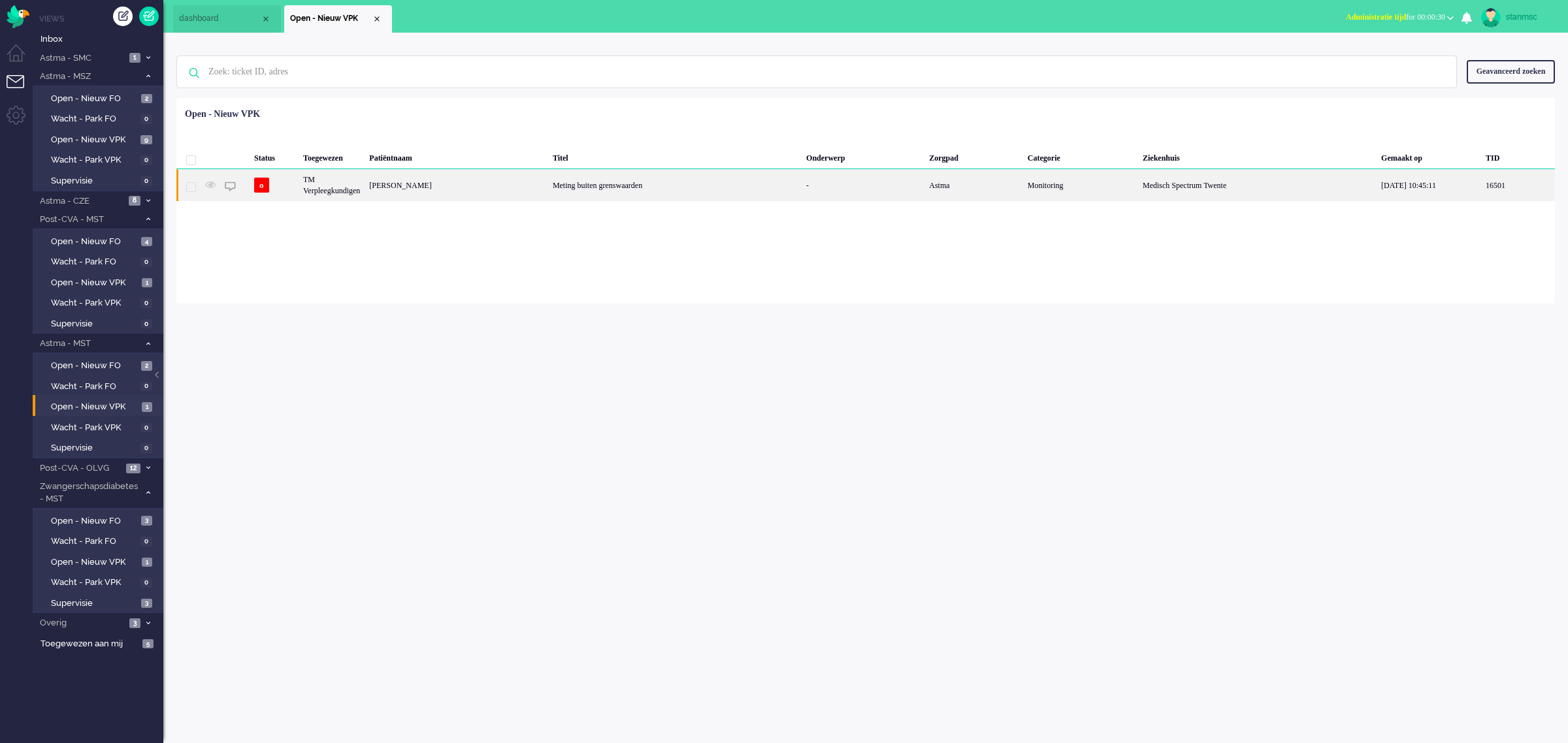
click at [360, 184] on div "TM Verpleegkundigen" at bounding box center [331, 185] width 66 height 32
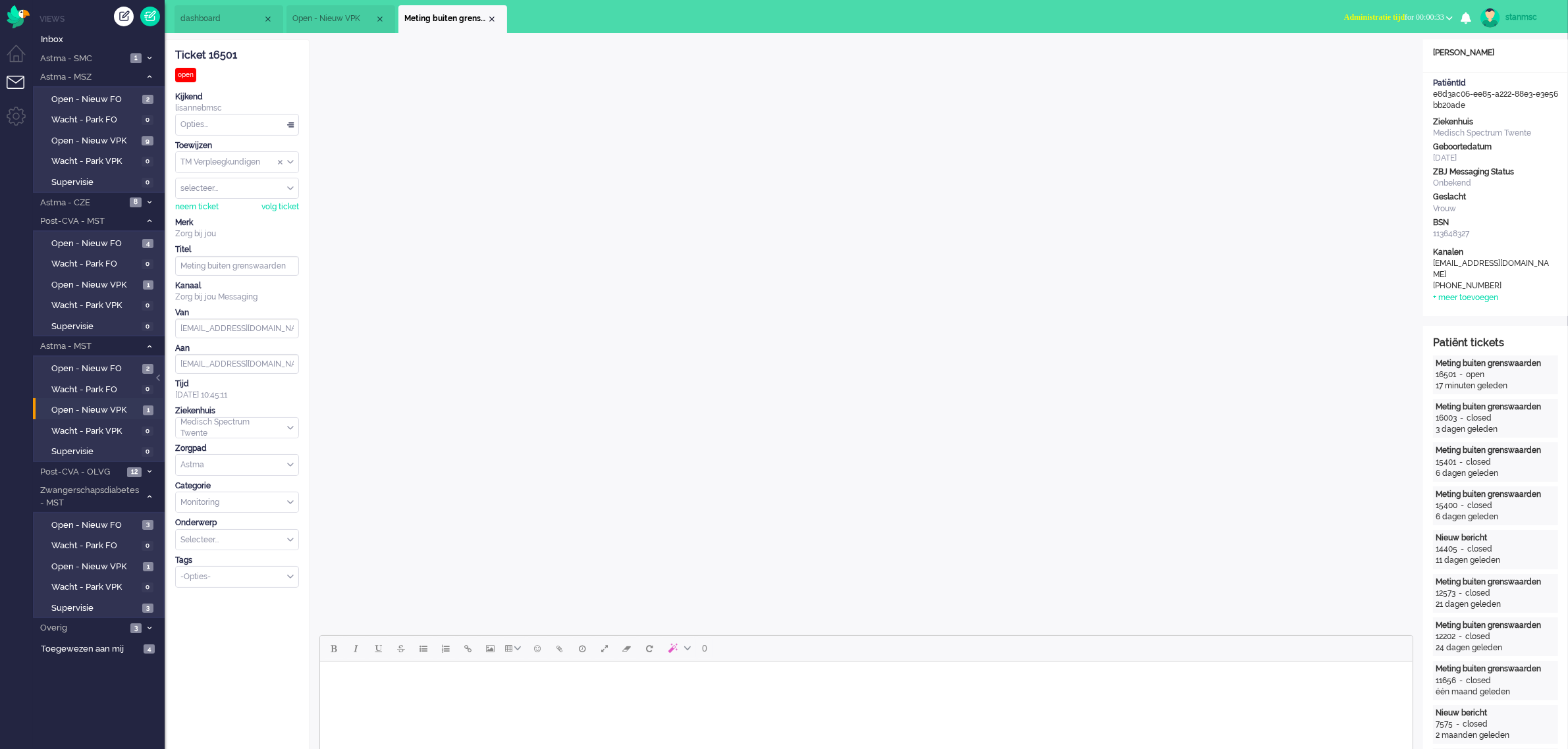
click at [1405, 17] on span "Administratie tijd for 00:00:33" at bounding box center [1394, 17] width 100 height 9
click at [1388, 58] on label "Online" at bounding box center [1398, 59] width 104 height 11
click at [494, 18] on div "Close tab" at bounding box center [491, 19] width 10 height 10
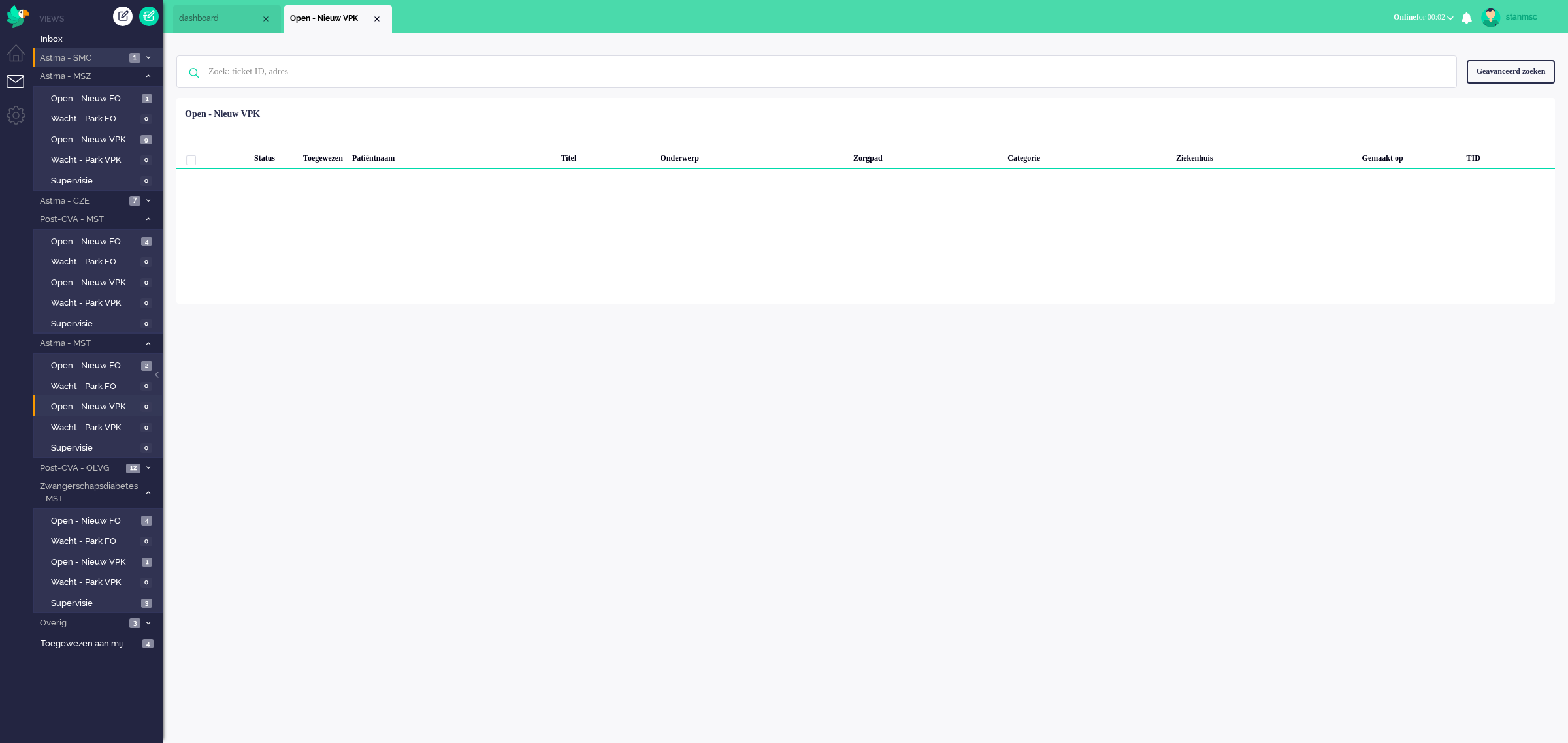
click at [97, 57] on span "Astma - SMC" at bounding box center [82, 59] width 88 height 12
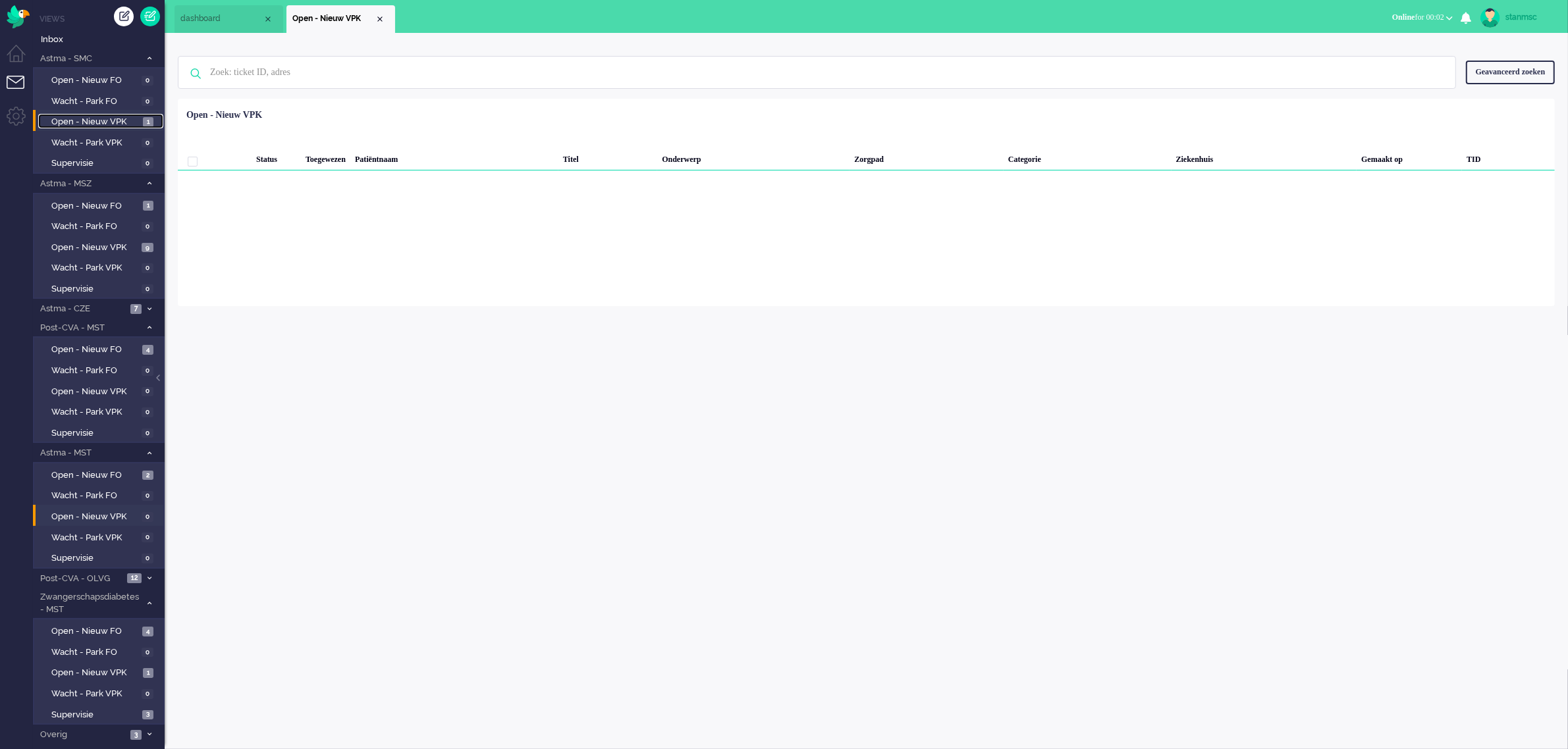
click at [99, 116] on span "Open - Nieuw VPK" at bounding box center [95, 122] width 89 height 13
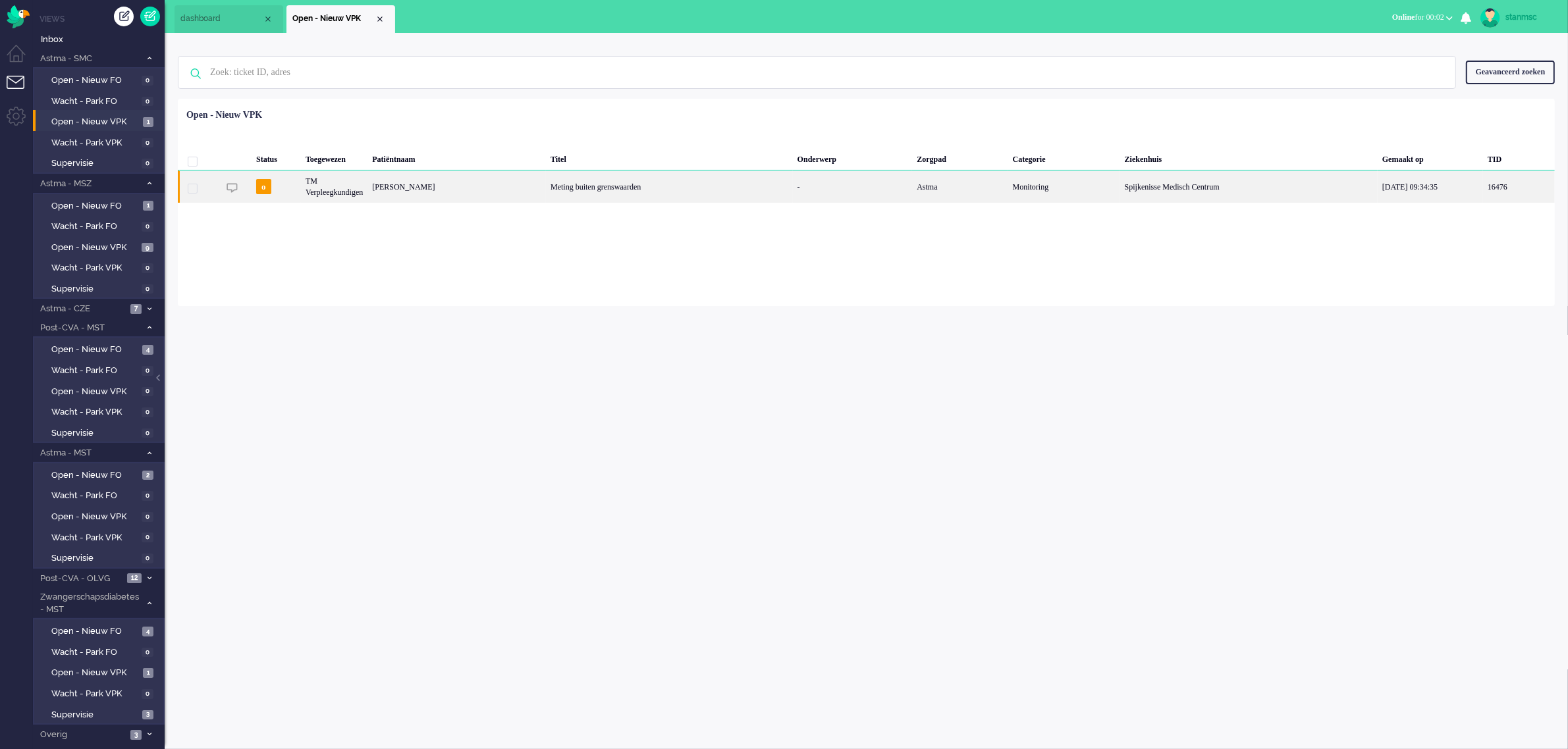
click at [367, 186] on div "TM Verpleegkundigen" at bounding box center [334, 187] width 66 height 32
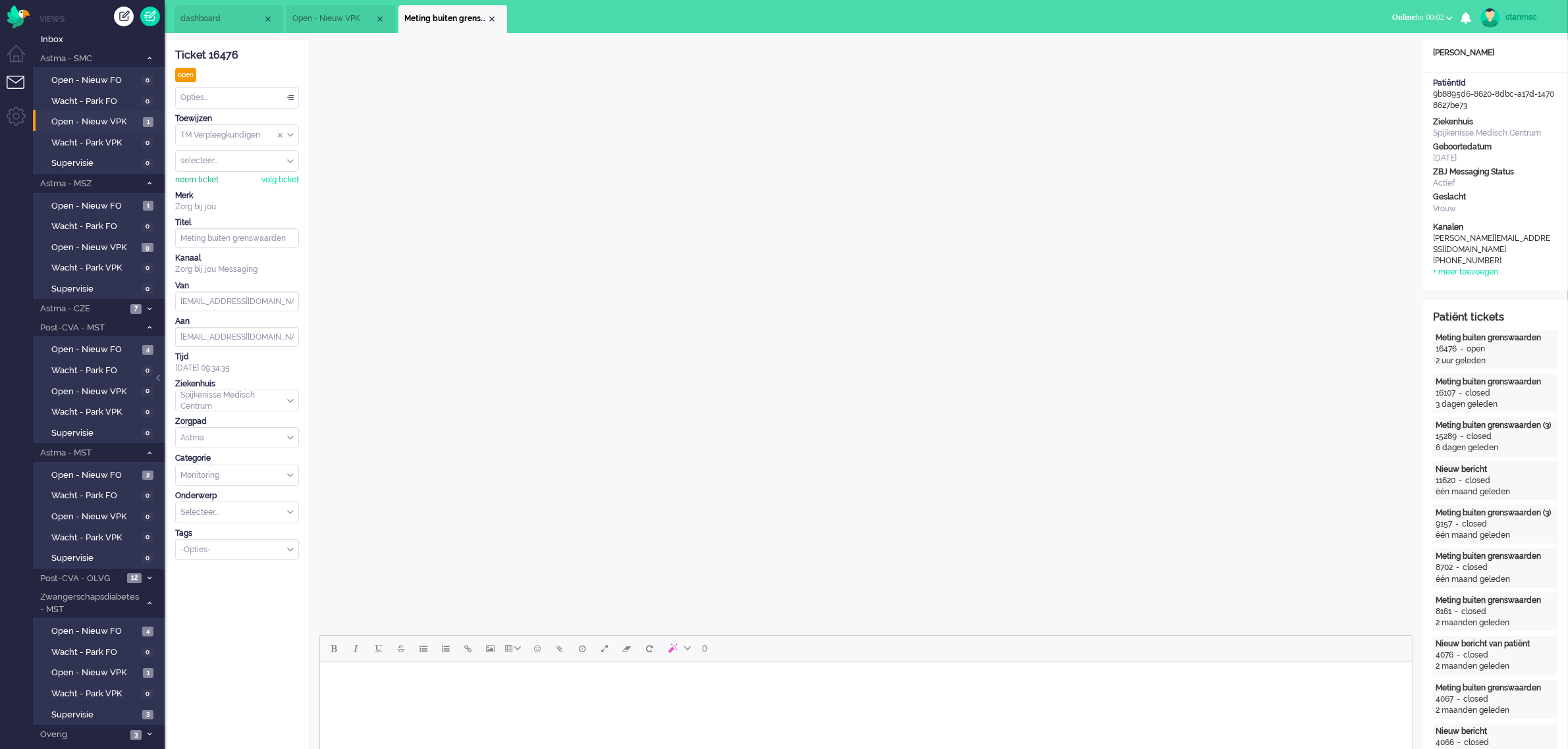
click at [196, 178] on div "neem ticket" at bounding box center [197, 180] width 43 height 11
click at [216, 100] on div "Opties..." at bounding box center [237, 98] width 123 height 20
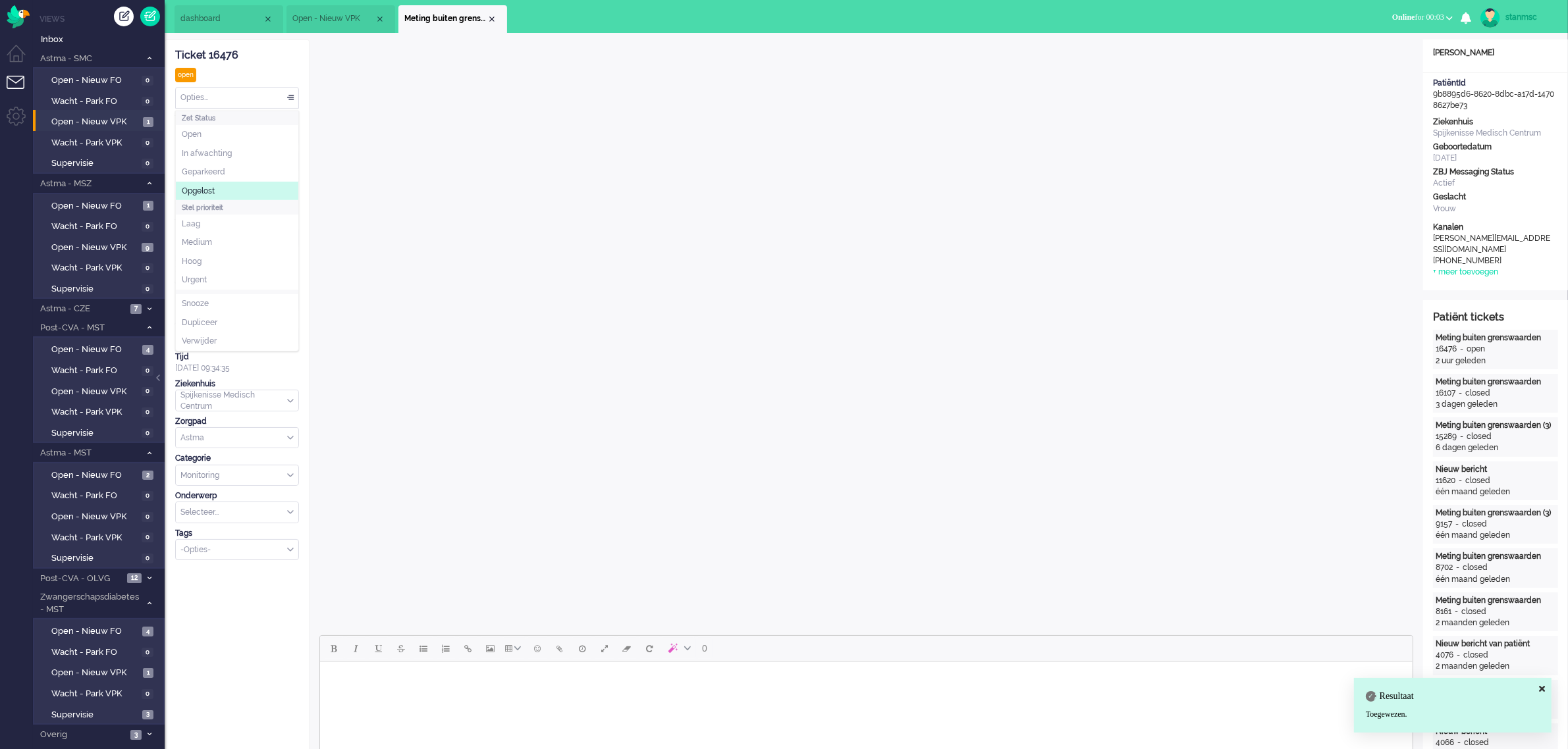
click at [205, 188] on span "Opgelost" at bounding box center [198, 192] width 33 height 11
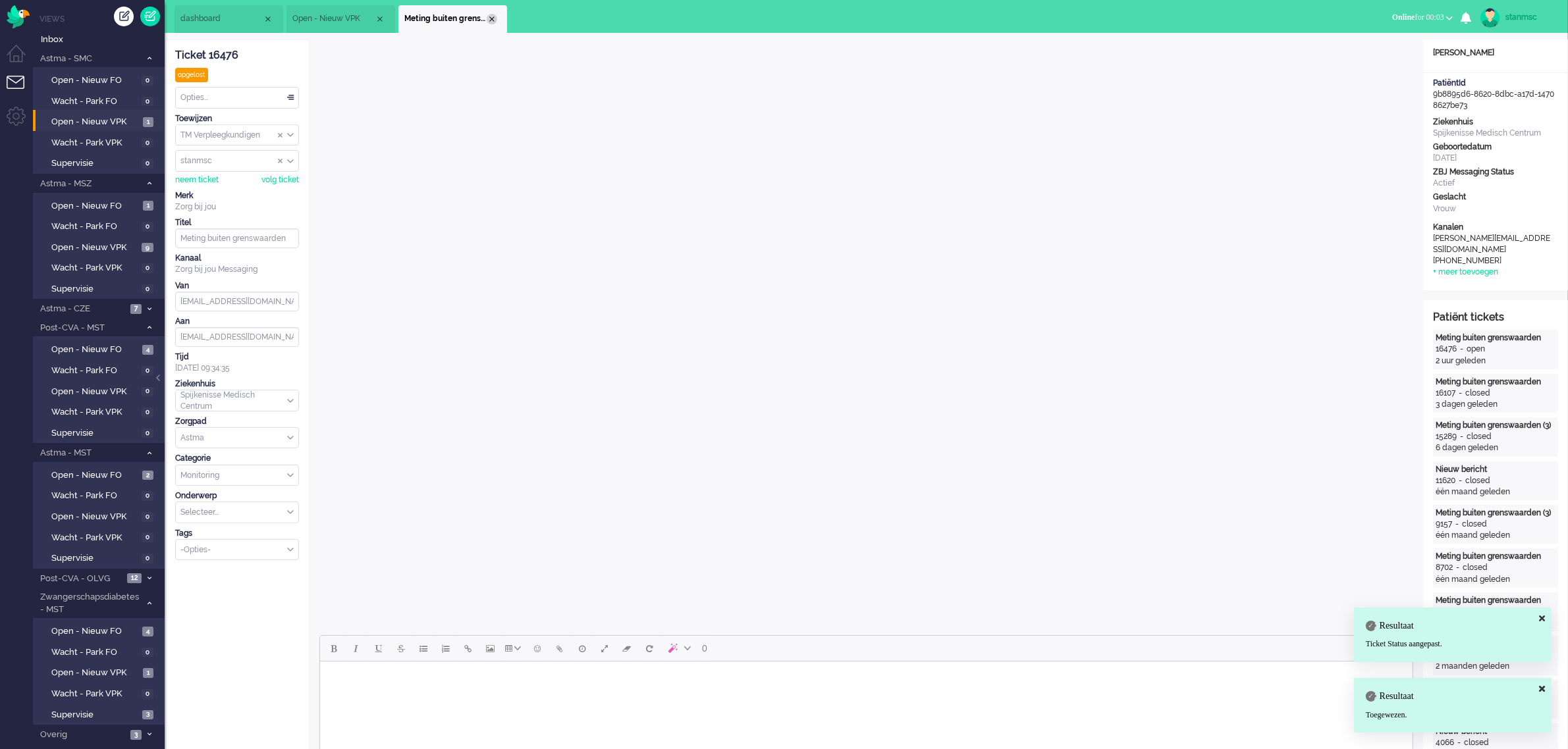
click at [491, 17] on div "Close tab" at bounding box center [491, 19] width 10 height 10
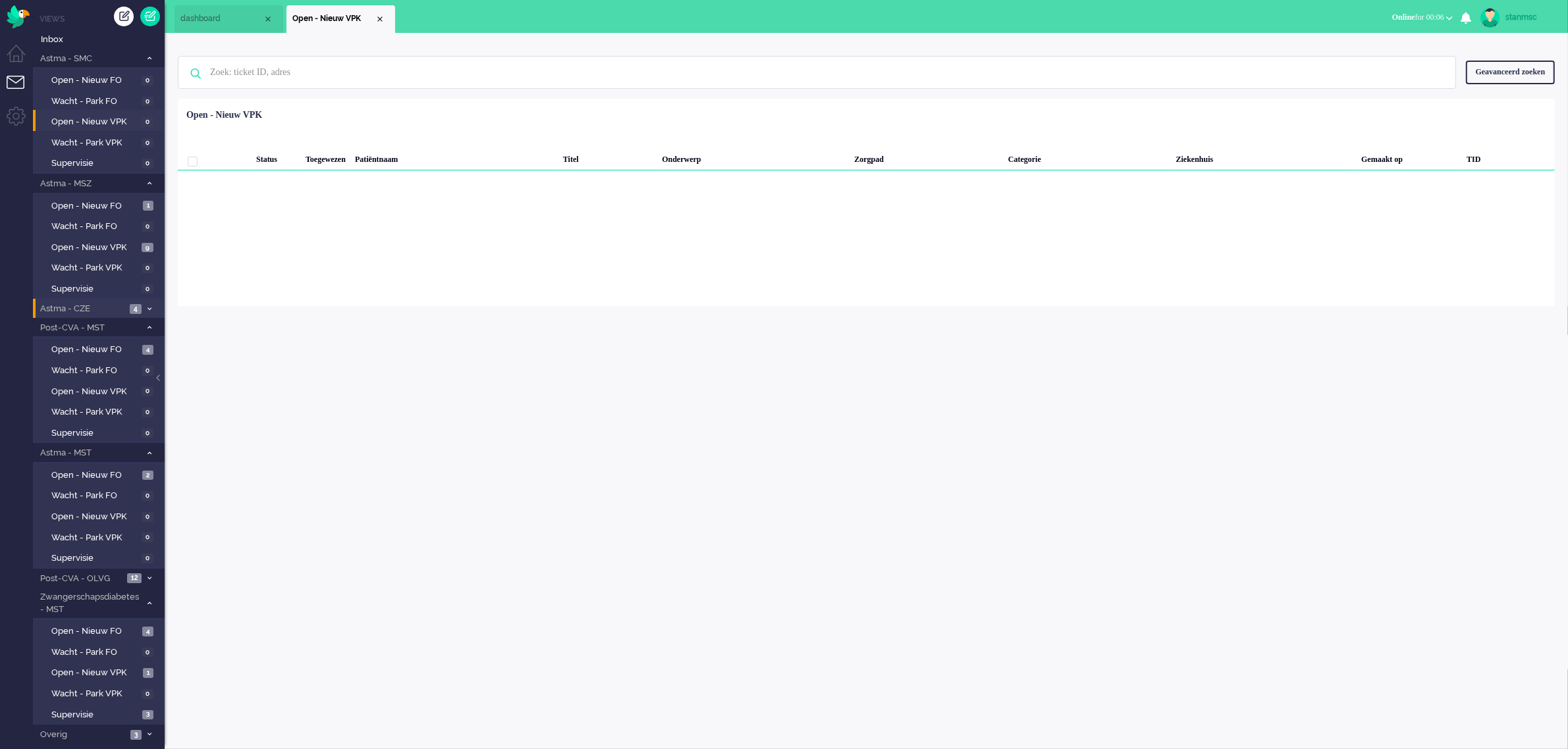
click at [104, 303] on span "Astma - CZE" at bounding box center [82, 309] width 88 height 13
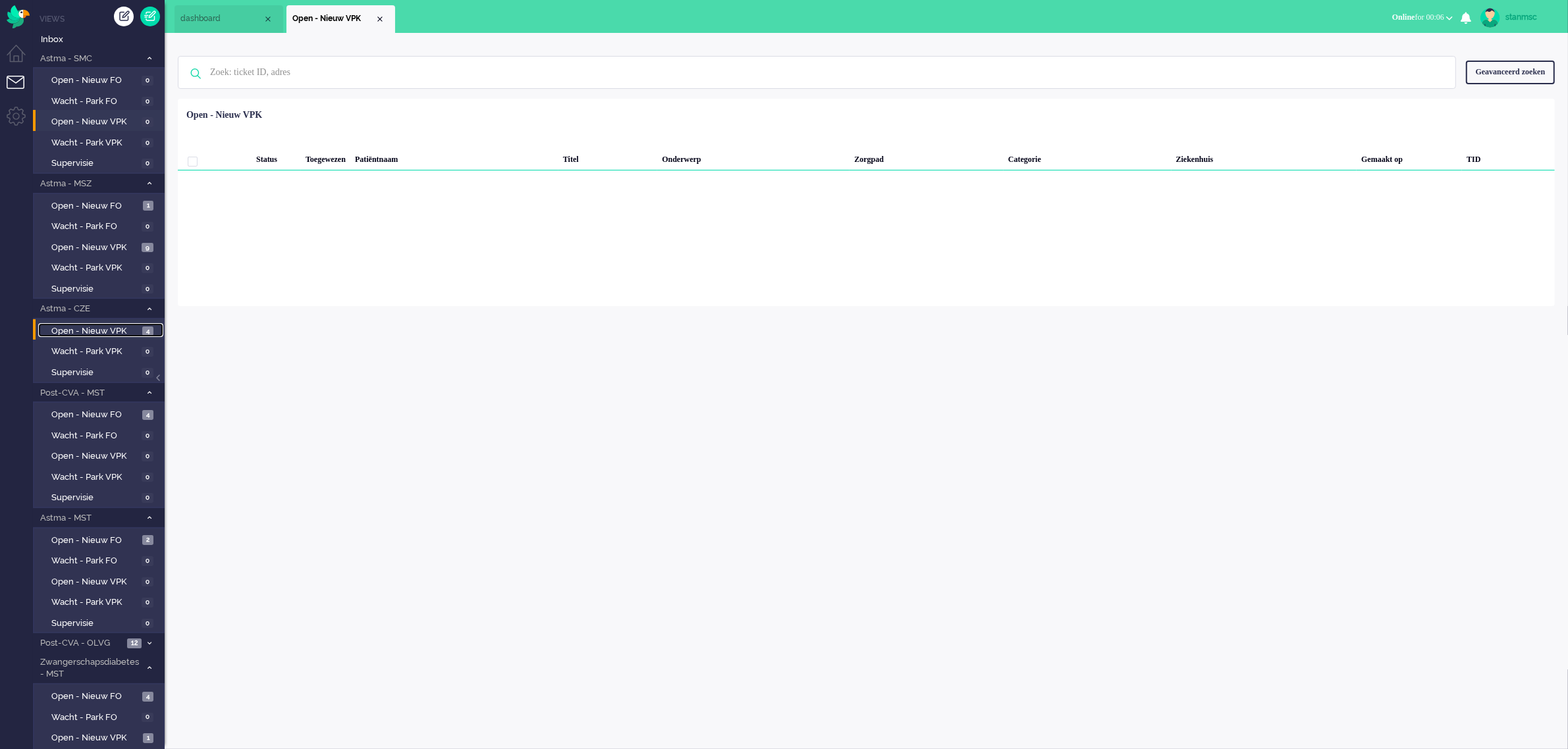
click at [100, 326] on span "Open - Nieuw VPK" at bounding box center [95, 332] width 88 height 13
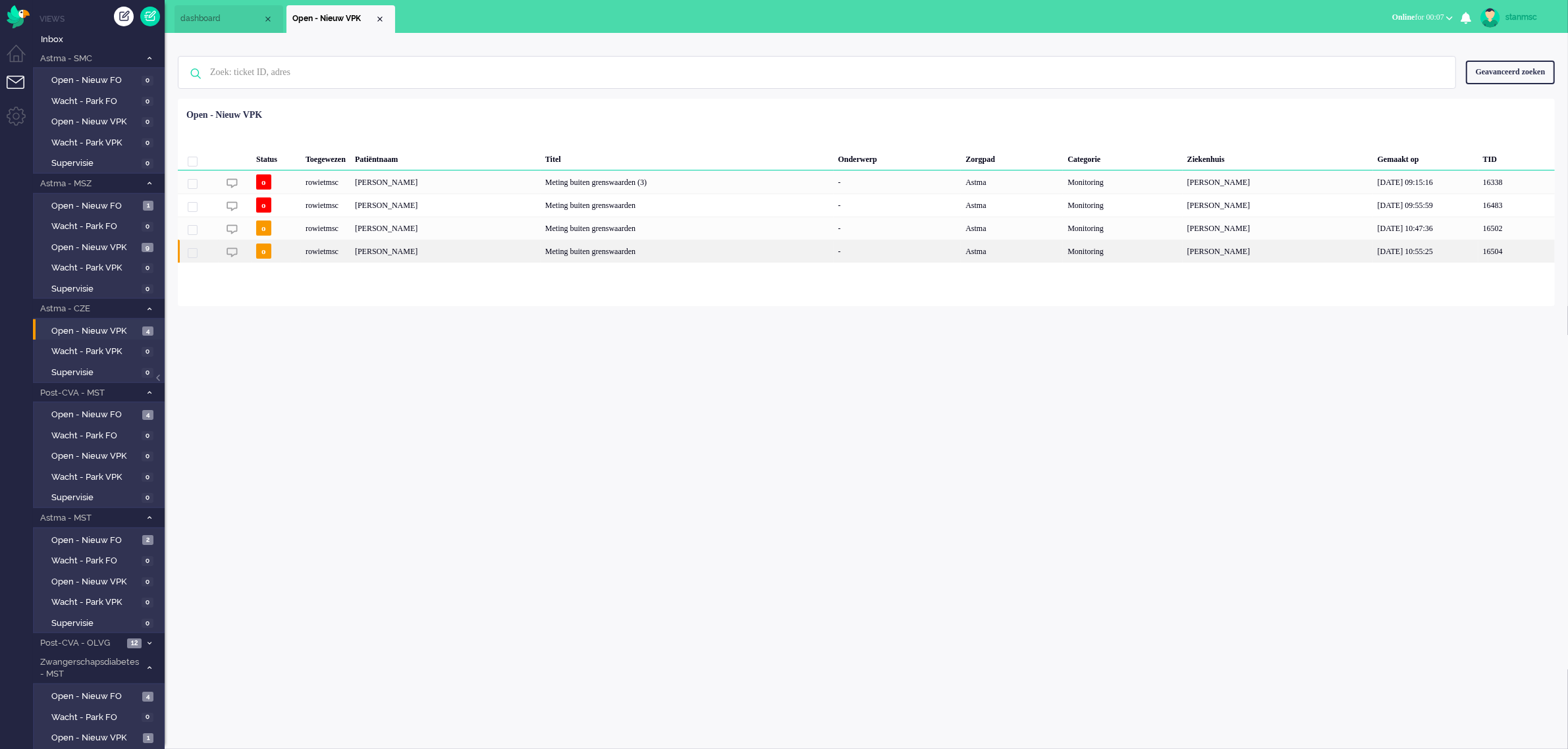
click at [410, 249] on div "[PERSON_NAME]" at bounding box center [445, 251] width 190 height 23
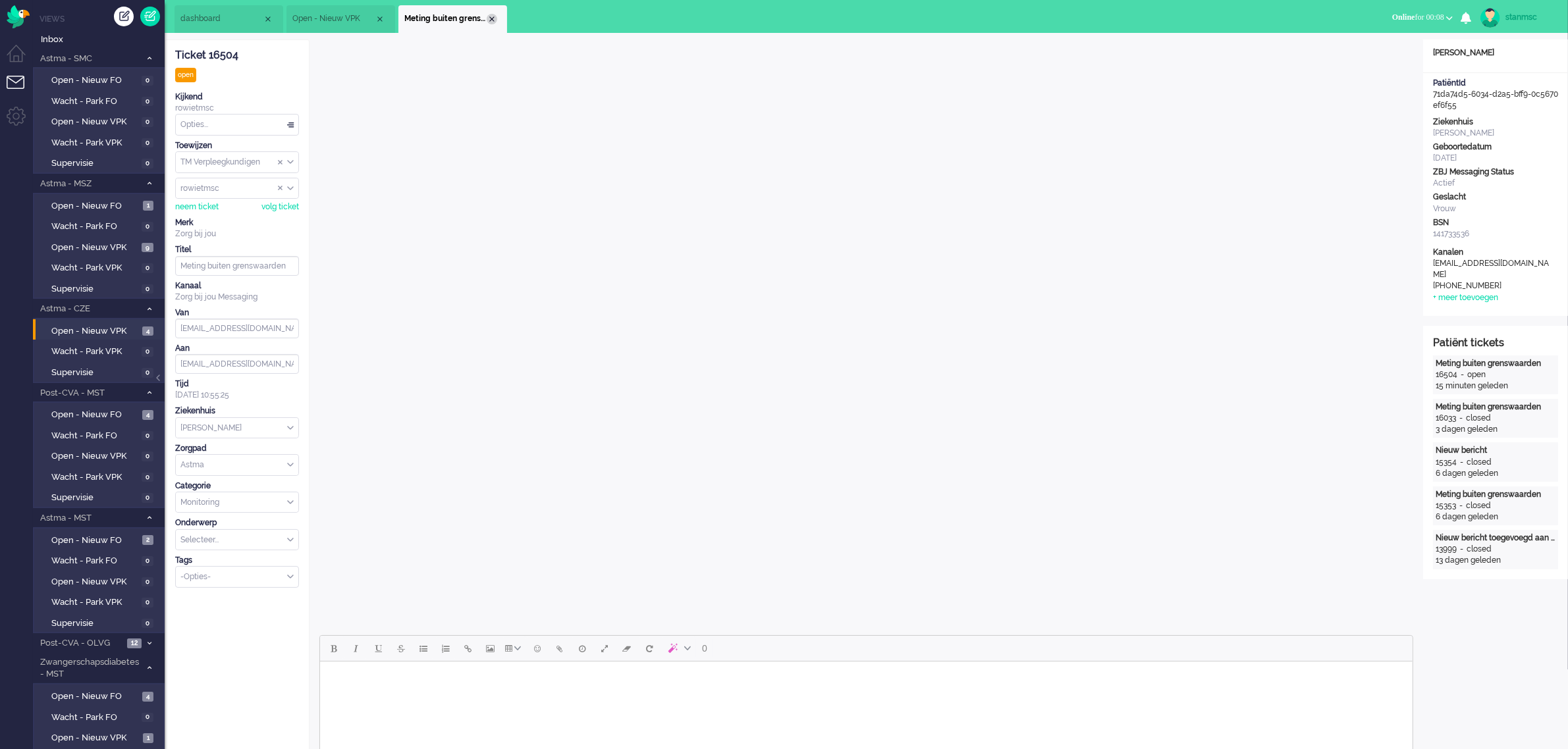
click at [491, 21] on div "Close tab" at bounding box center [491, 19] width 10 height 10
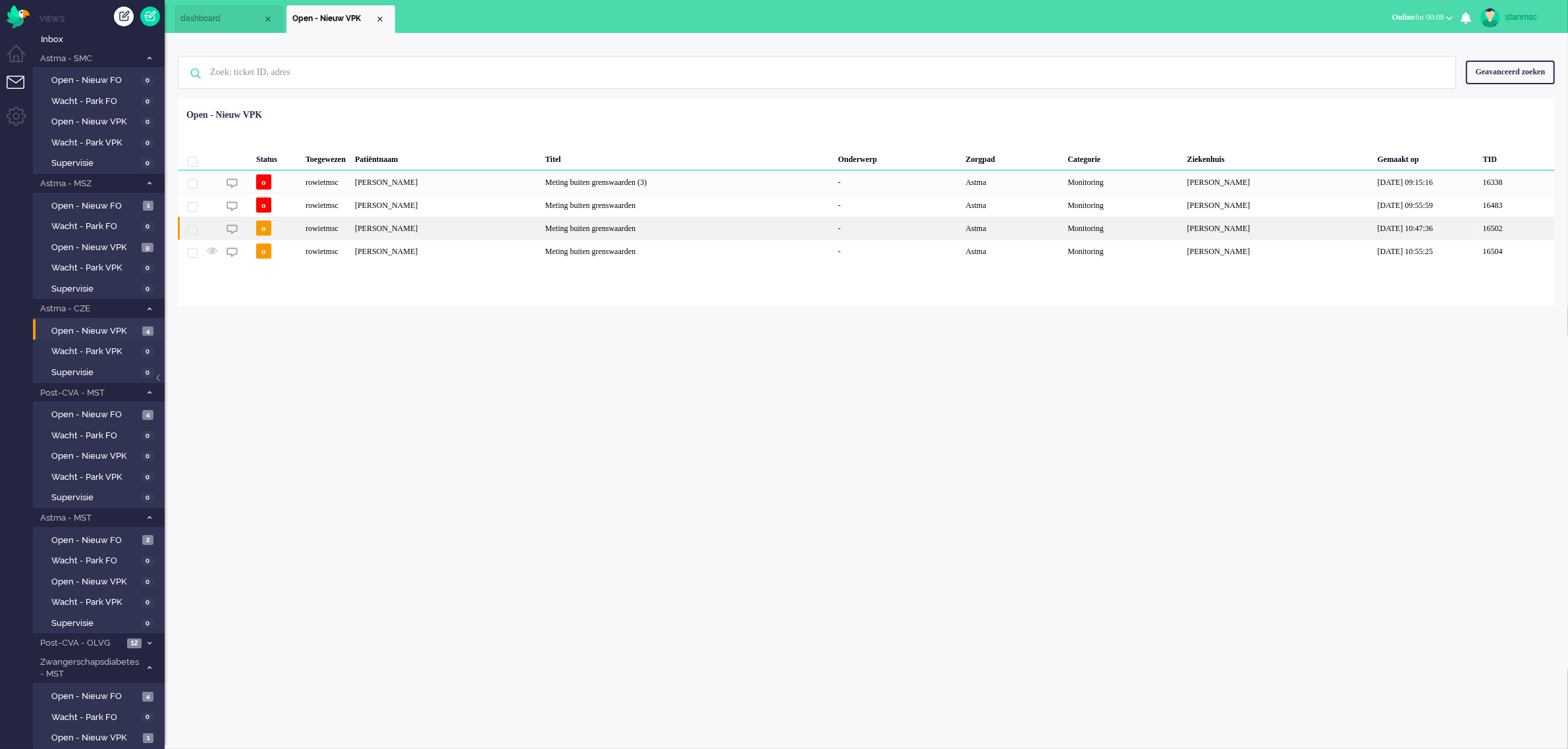
click at [414, 225] on div "[PERSON_NAME]" at bounding box center [445, 228] width 190 height 23
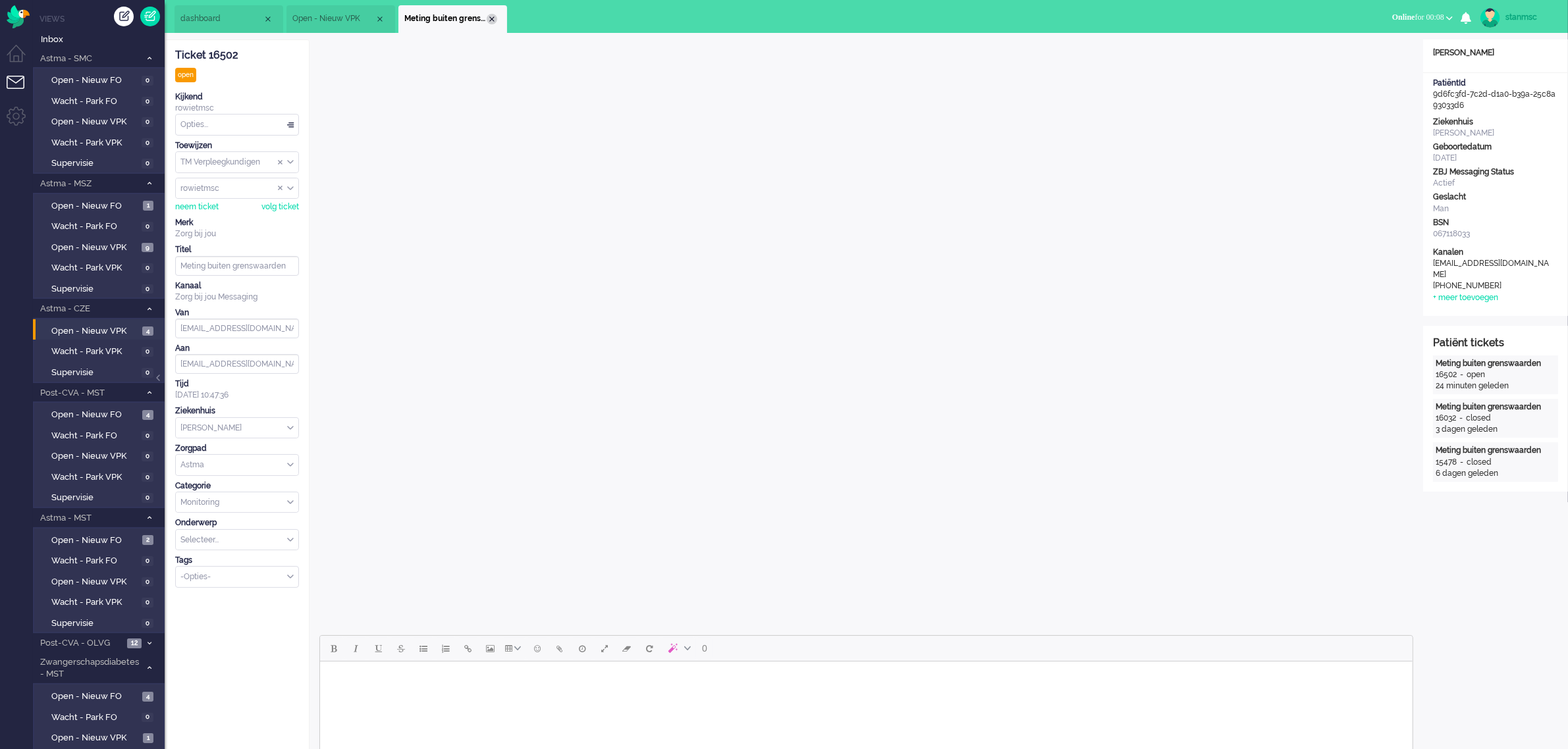
click at [492, 18] on div "Close tab" at bounding box center [491, 19] width 10 height 10
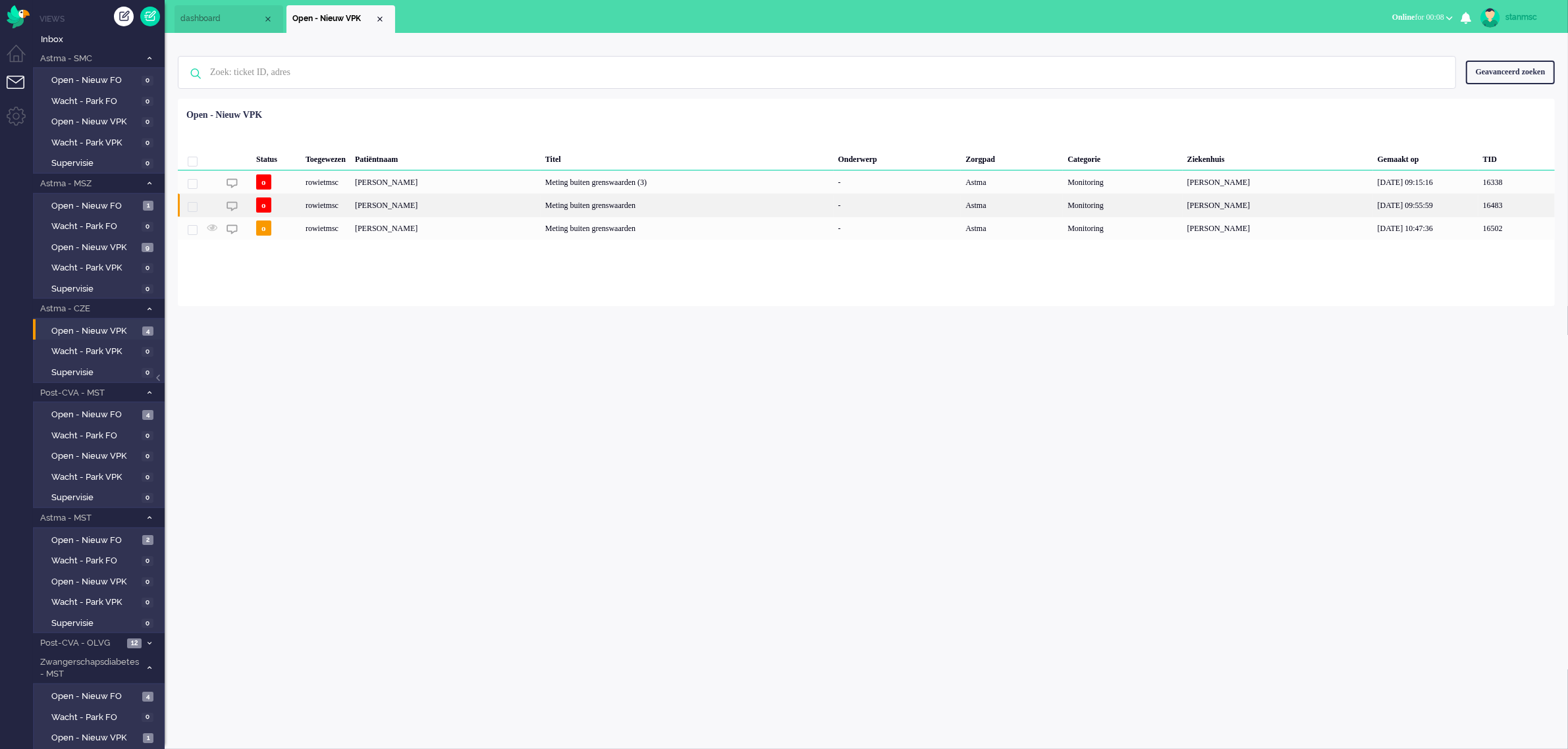
click at [408, 208] on div "[PERSON_NAME]" at bounding box center [445, 205] width 190 height 23
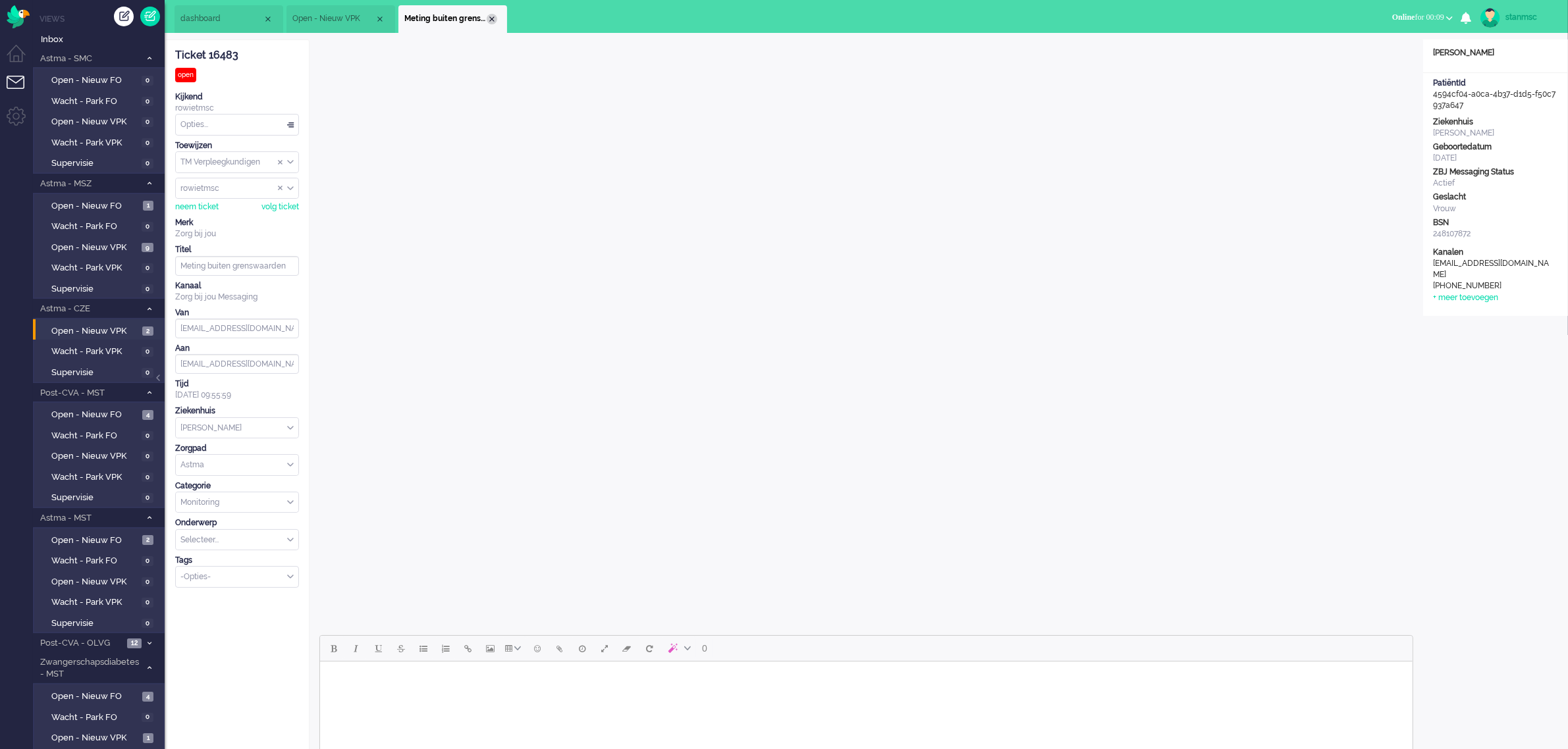
click at [495, 18] on div "Close tab" at bounding box center [491, 19] width 10 height 10
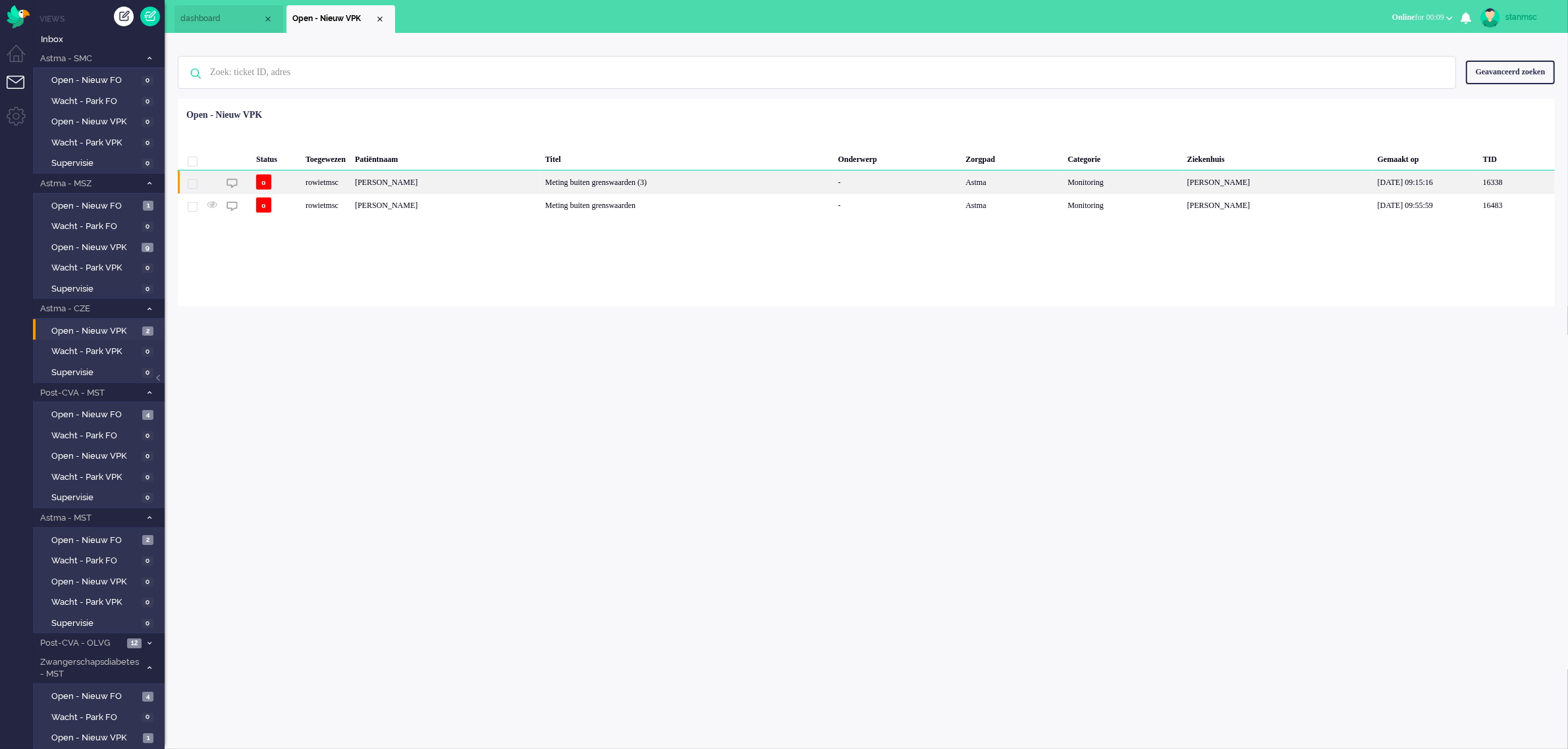
click at [351, 182] on div "rowietmsc" at bounding box center [325, 182] width 49 height 23
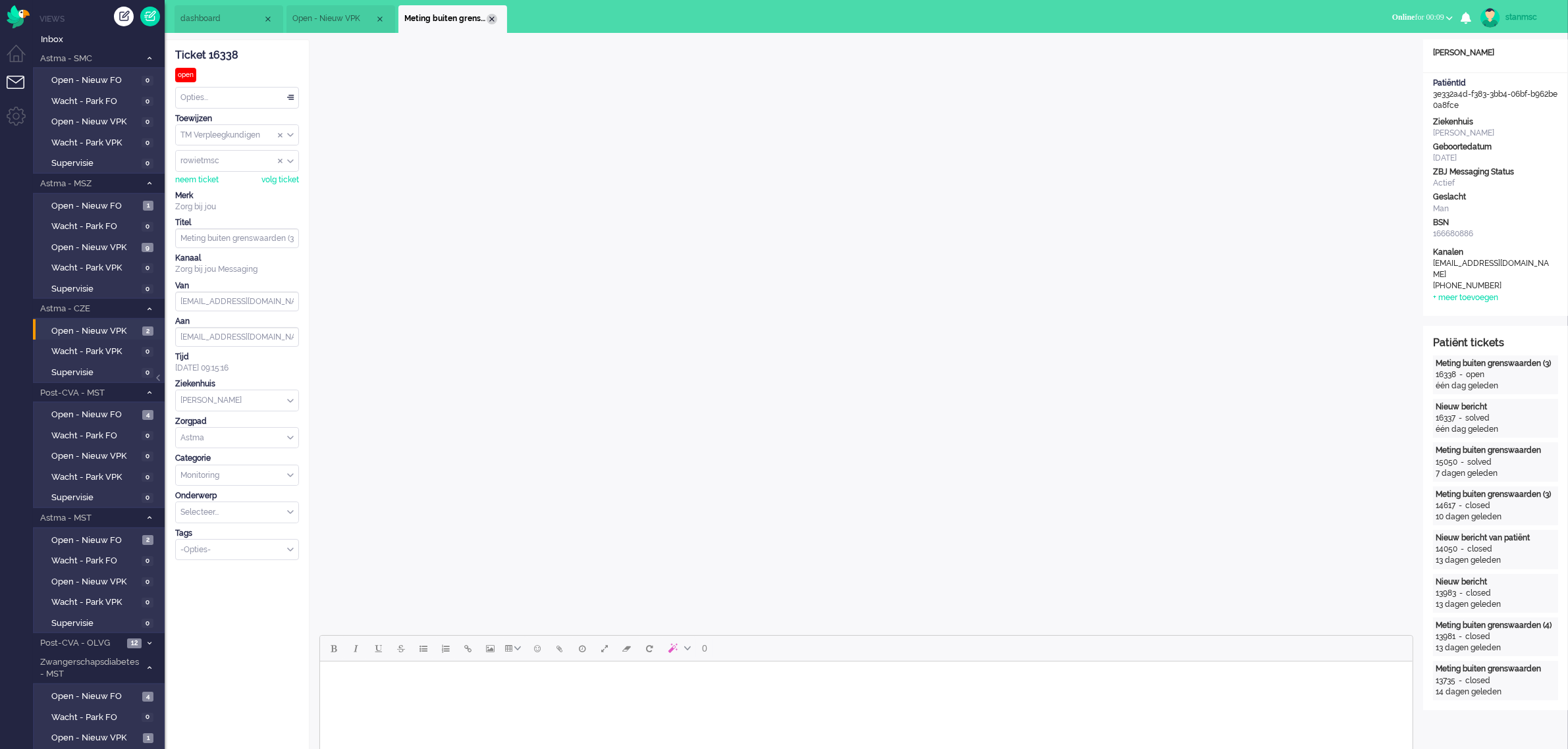
click at [492, 17] on div "Close tab" at bounding box center [491, 19] width 10 height 10
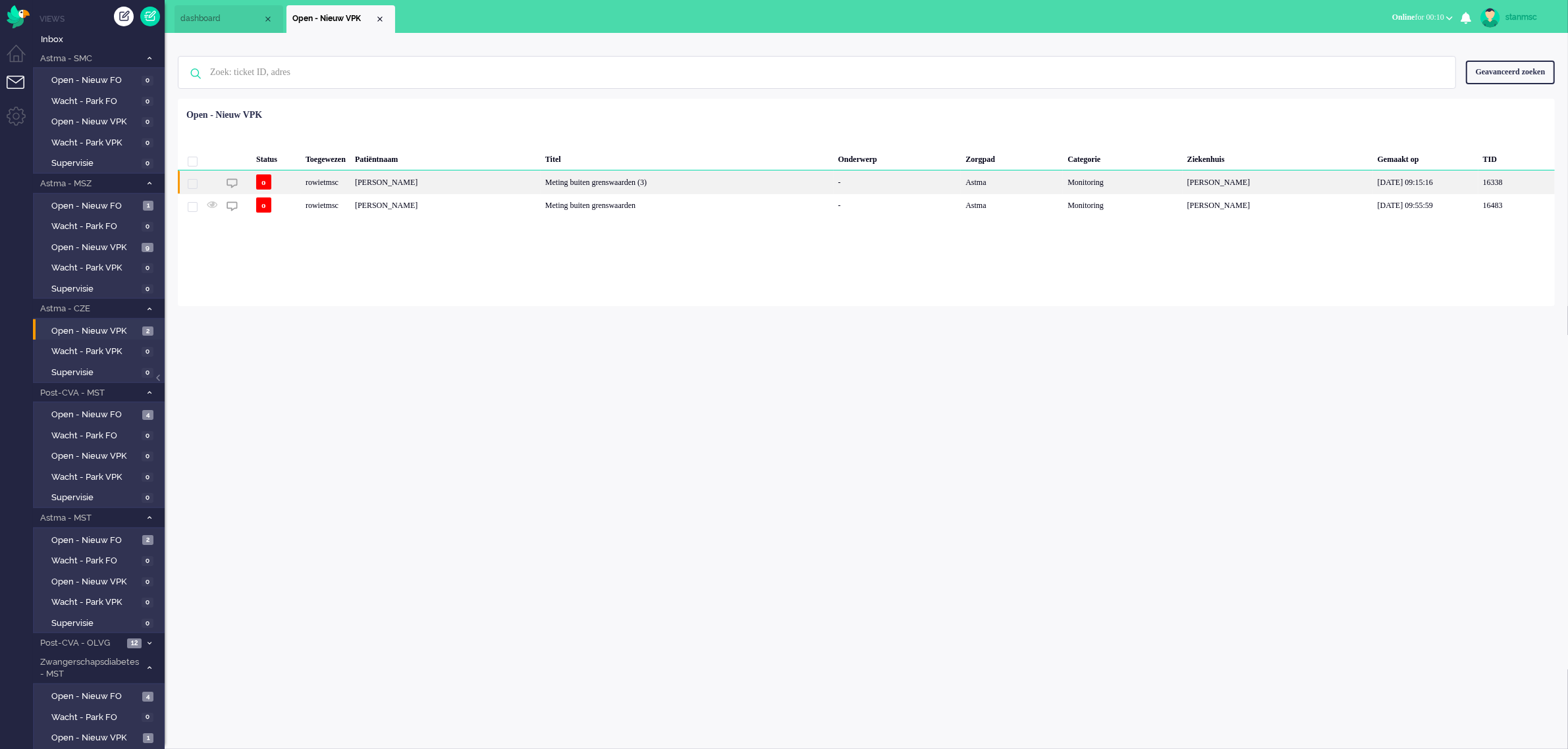
click at [339, 183] on div "rowietmsc" at bounding box center [325, 182] width 49 height 23
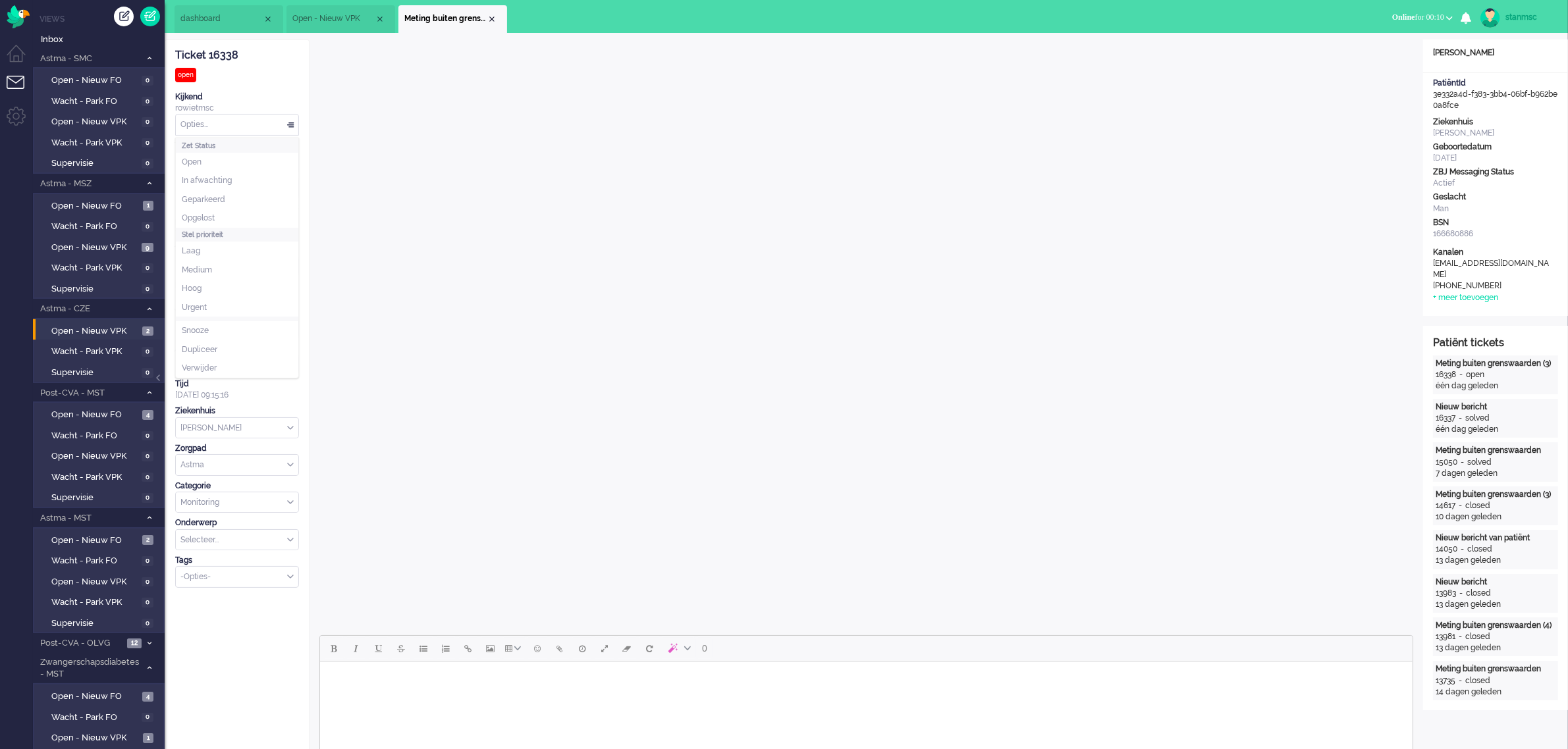
click at [265, 123] on div "Opties..." at bounding box center [237, 124] width 123 height 20
click at [216, 330] on li "Snooze" at bounding box center [237, 330] width 123 height 19
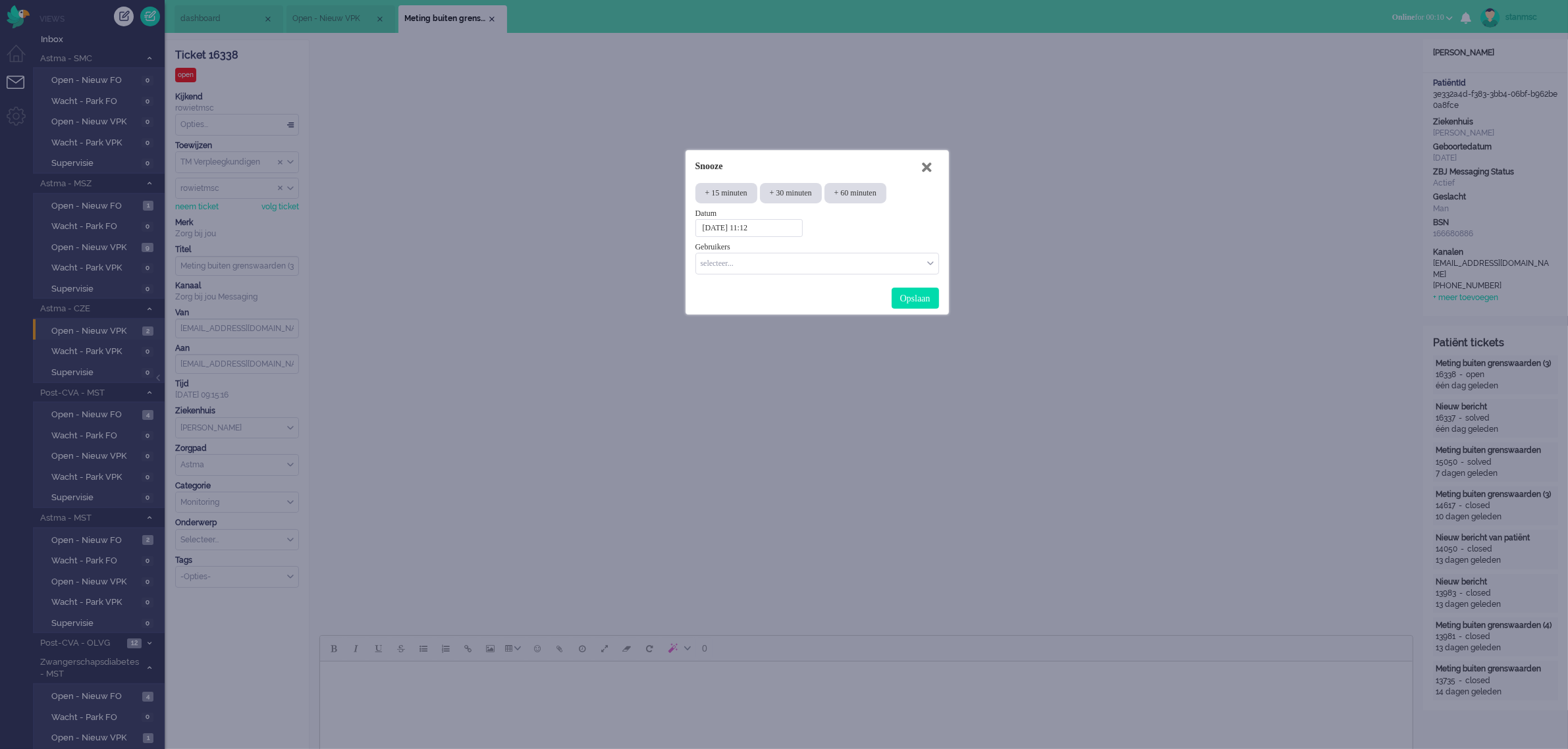
click at [926, 165] on icon at bounding box center [927, 168] width 9 height 14
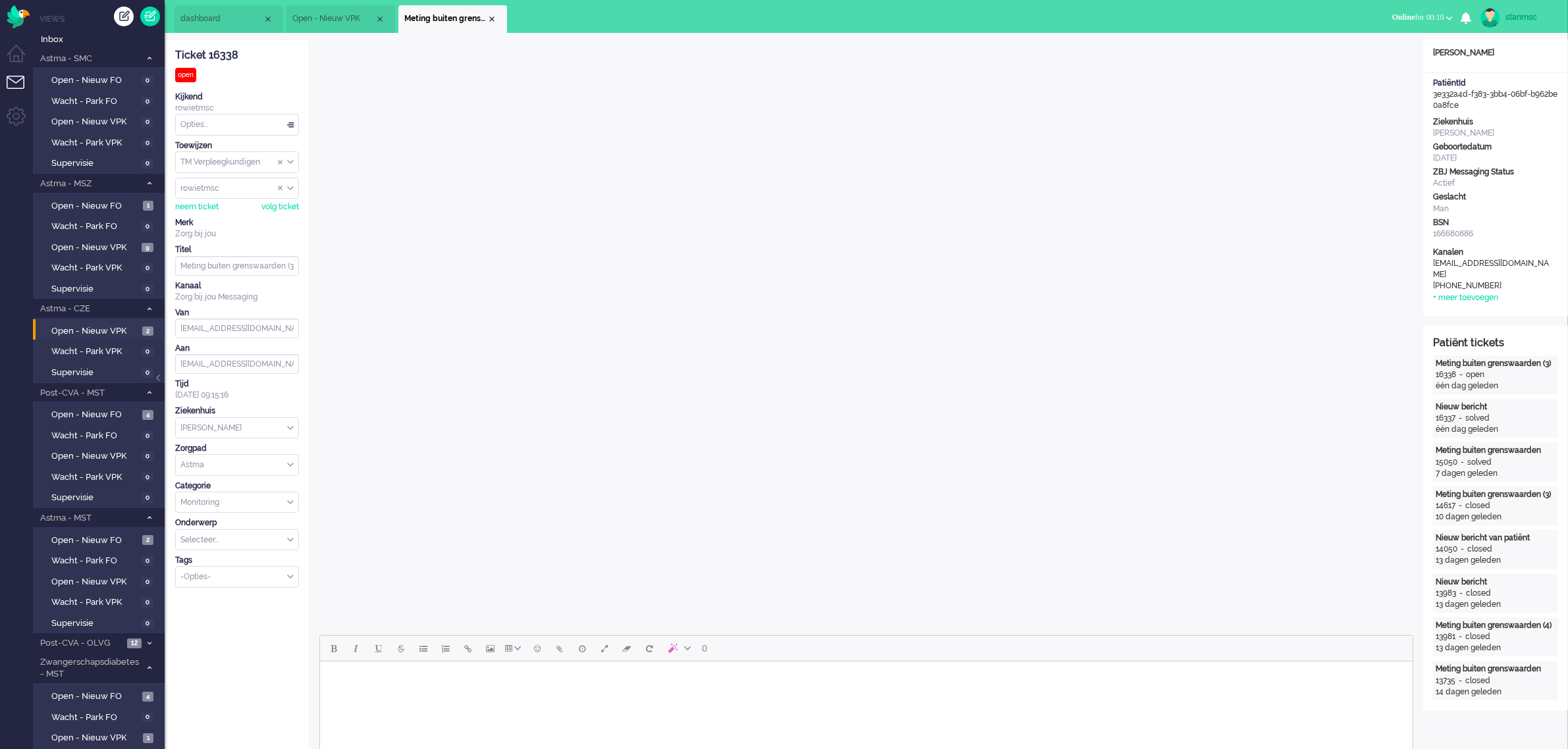
click at [1502, 17] on link "stanmsc" at bounding box center [1516, 17] width 77 height 20
click at [1496, 88] on link "Instellingen" at bounding box center [1515, 88] width 91 height 13
select select "nl"
select select "nl_NL"
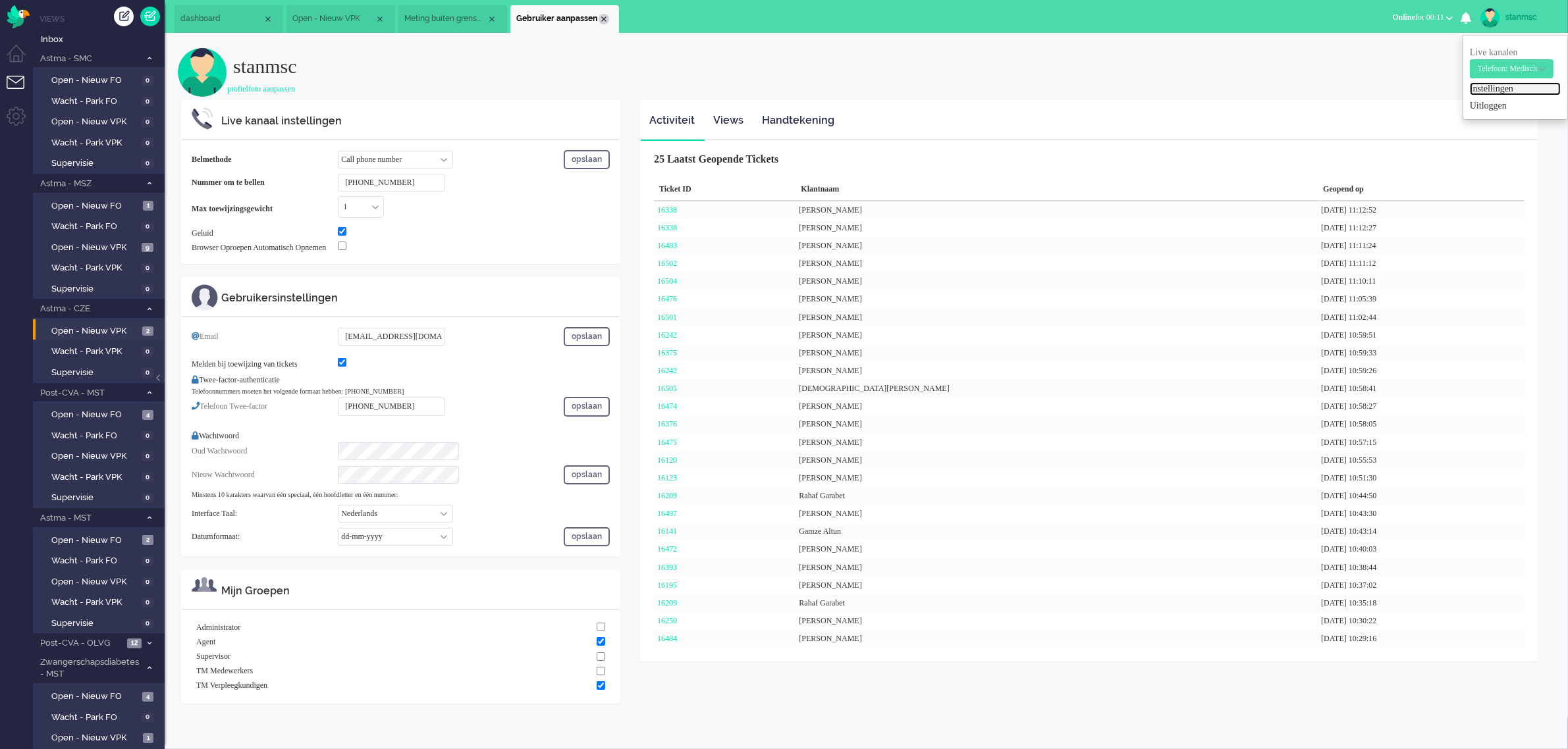
click at [604, 18] on div "Close tab" at bounding box center [604, 19] width 10 height 10
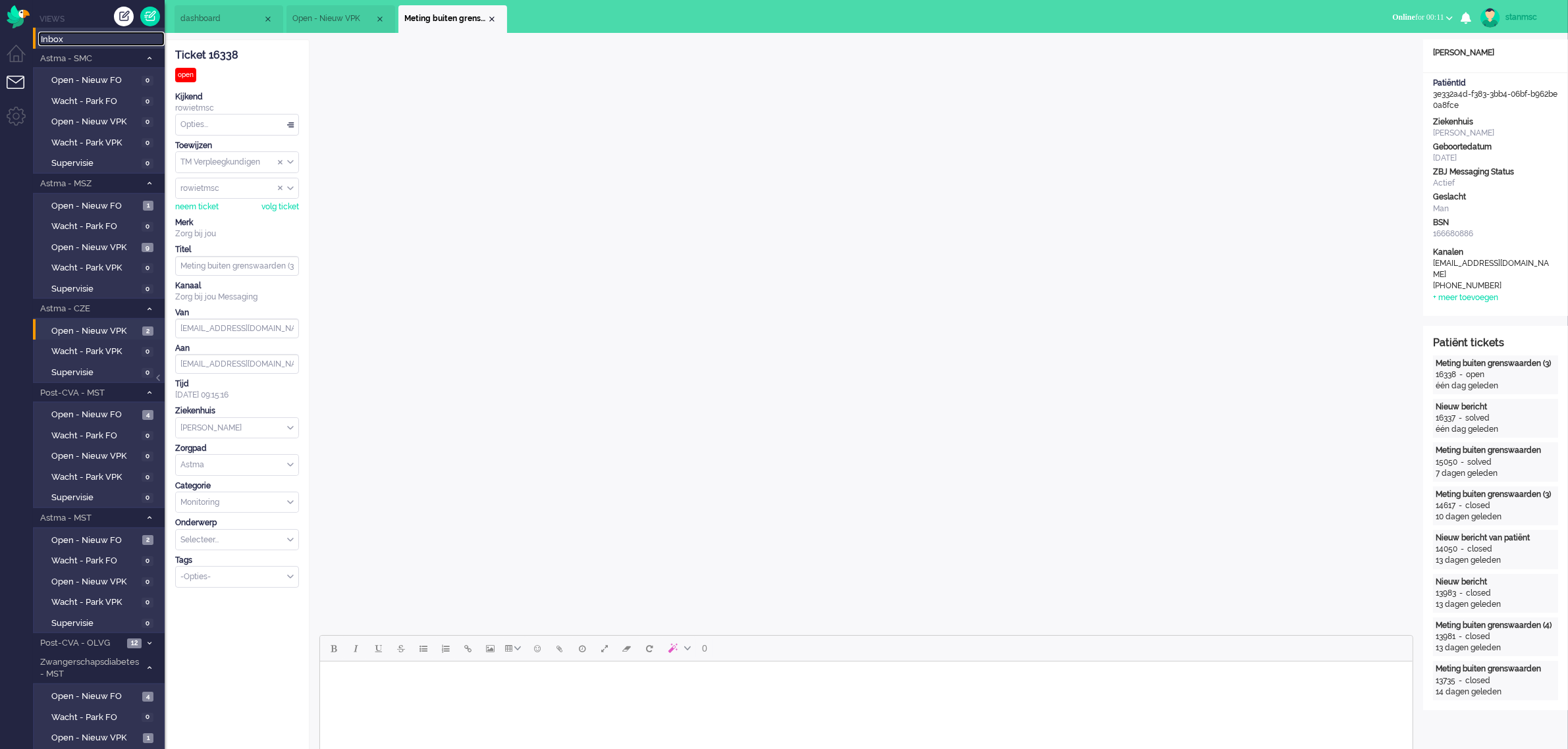
click at [65, 40] on span "Inbox" at bounding box center [103, 40] width 124 height 13
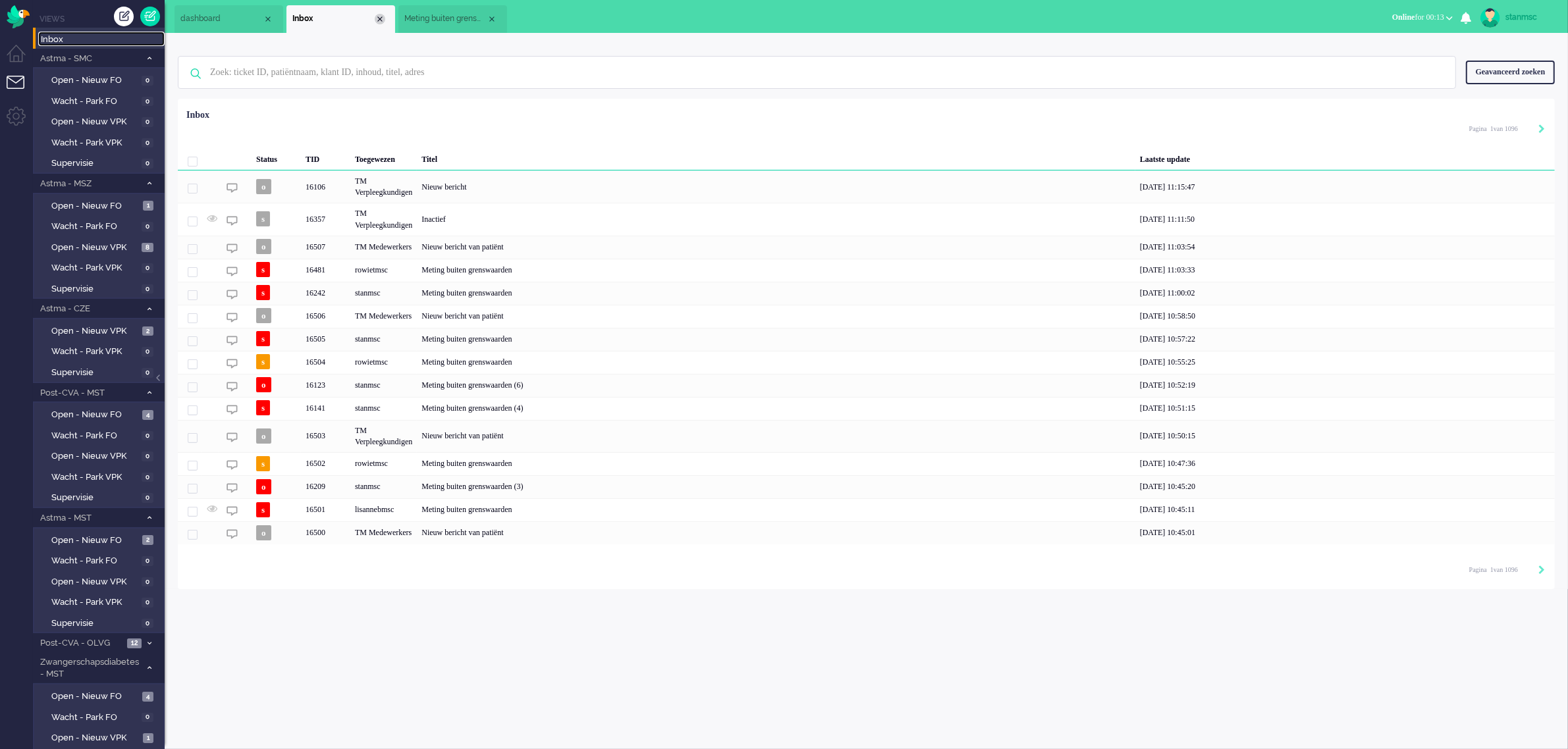
click at [377, 21] on div "Close tab" at bounding box center [380, 19] width 10 height 10
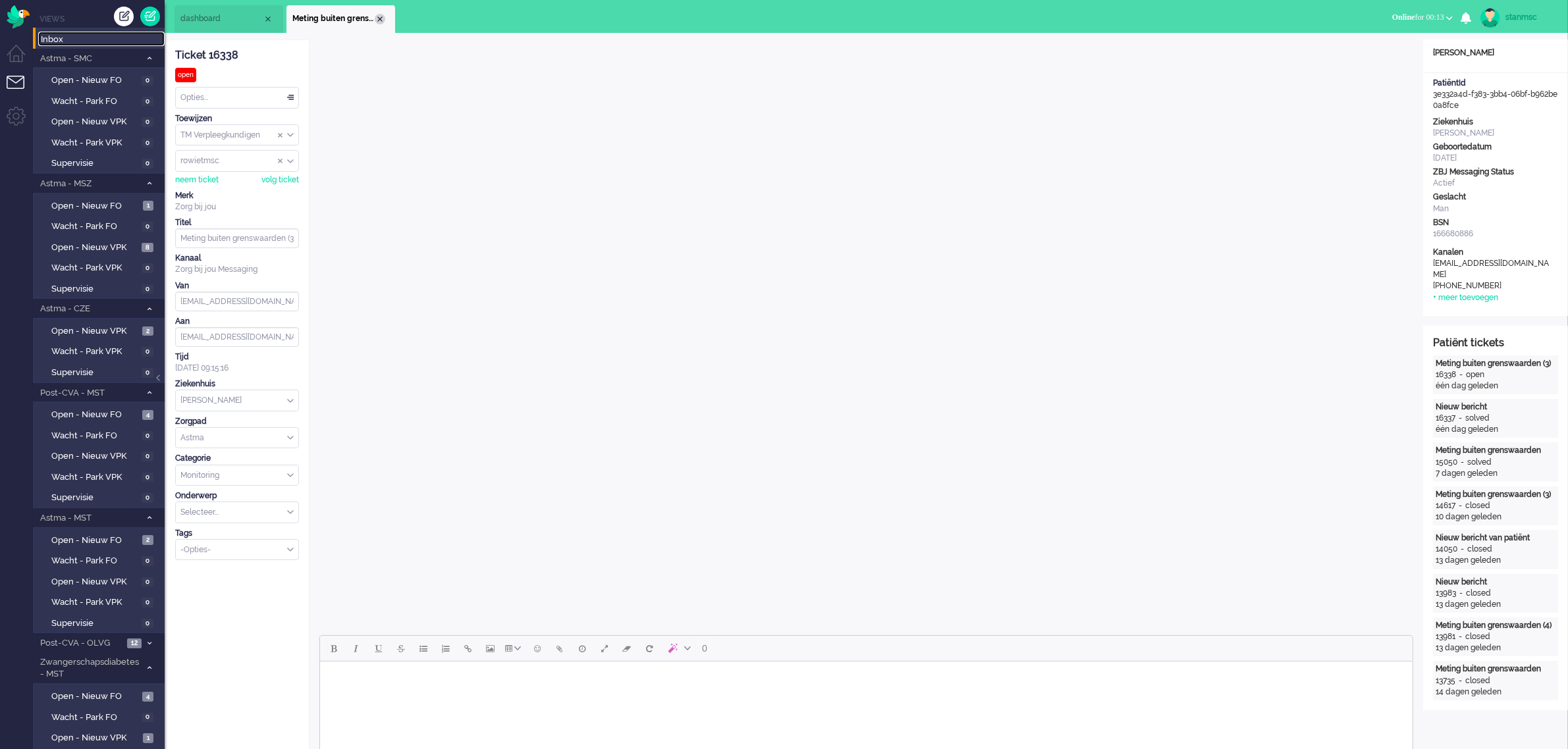
click at [379, 14] on div "Close tab" at bounding box center [380, 19] width 10 height 10
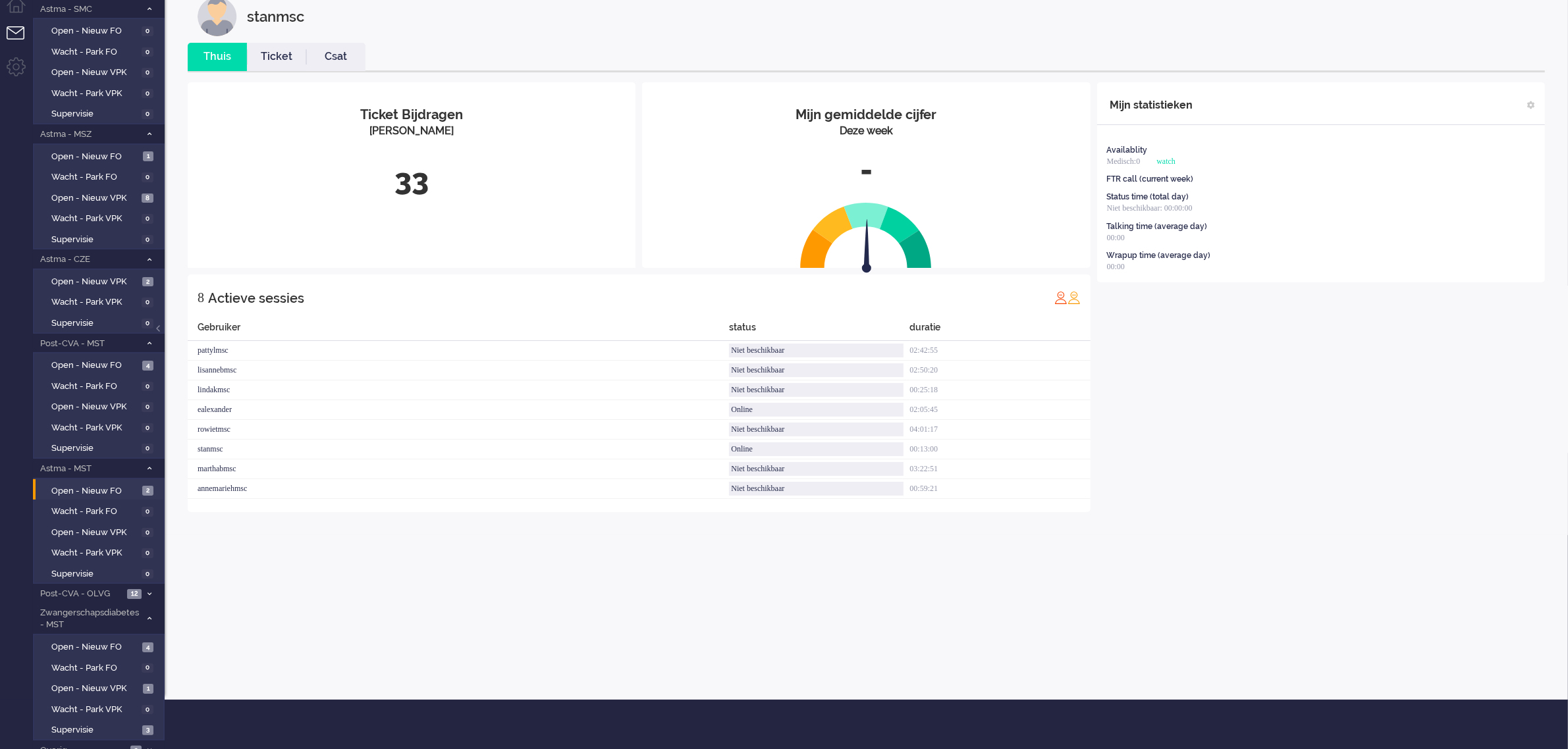
scroll to position [73, 0]
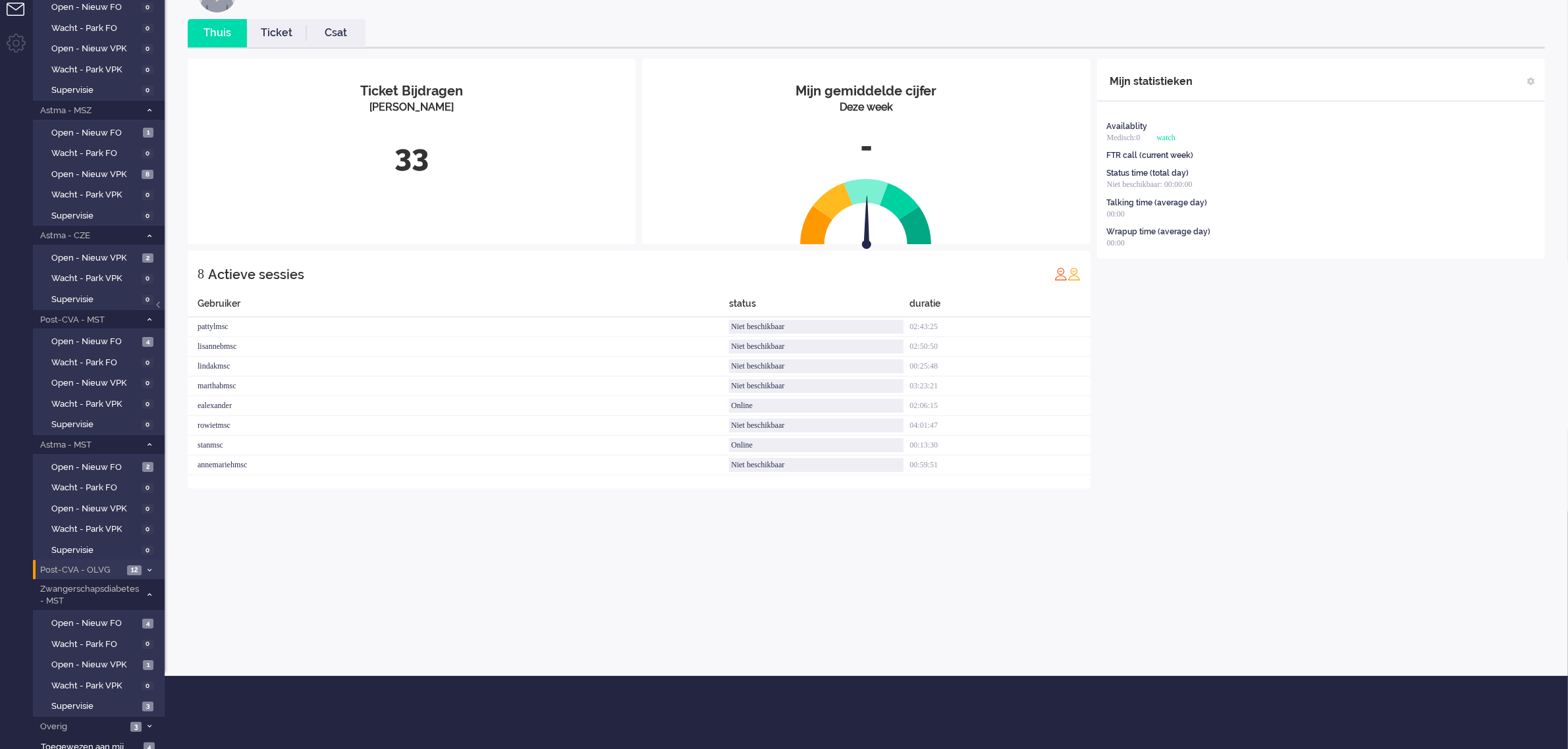
click at [93, 566] on span "Post-CVA - OLVG" at bounding box center [81, 571] width 85 height 13
click at [92, 587] on span "Open - Nieuw FO" at bounding box center [94, 593] width 85 height 13
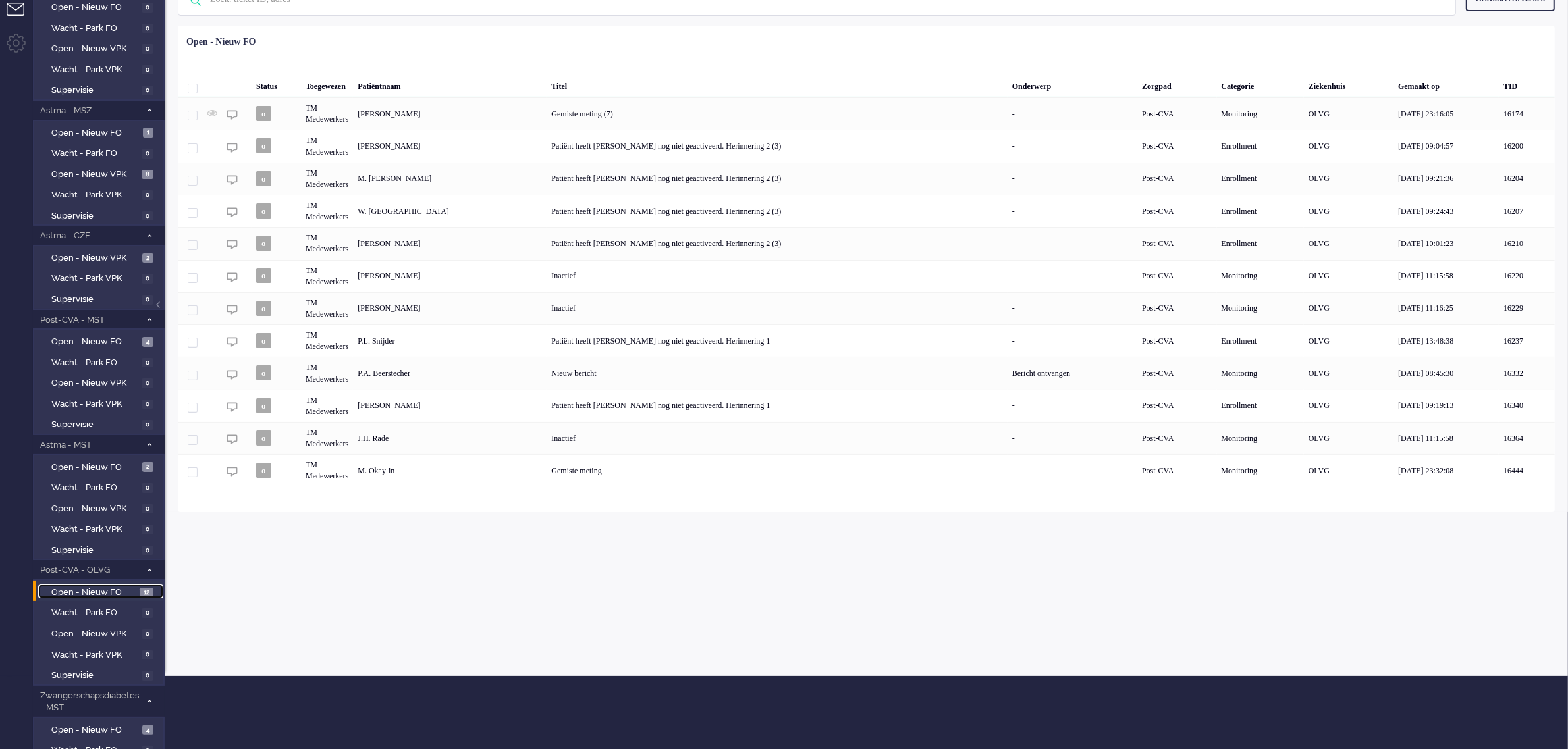
click at [102, 587] on span "Open - Nieuw FO" at bounding box center [94, 593] width 85 height 13
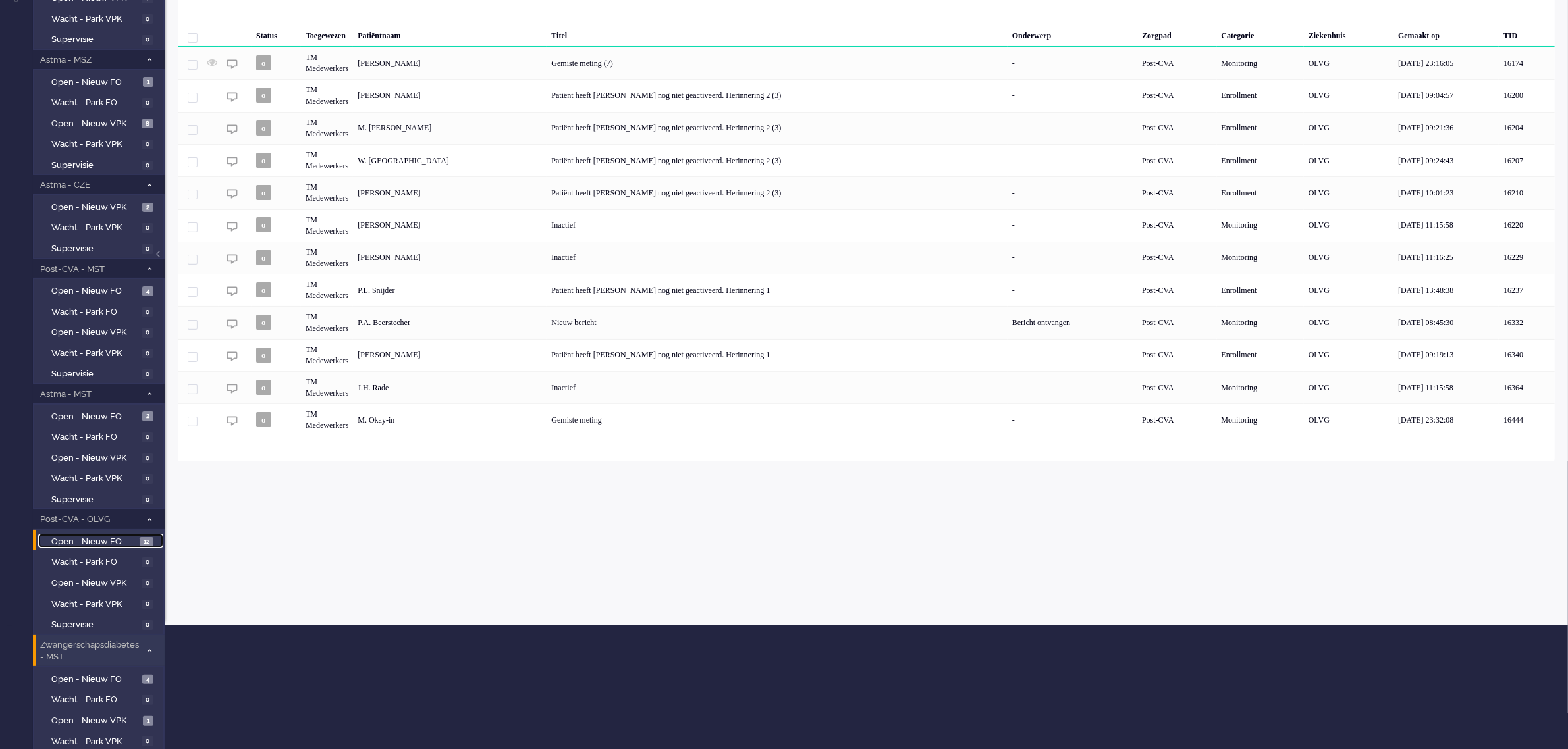
scroll to position [178, 0]
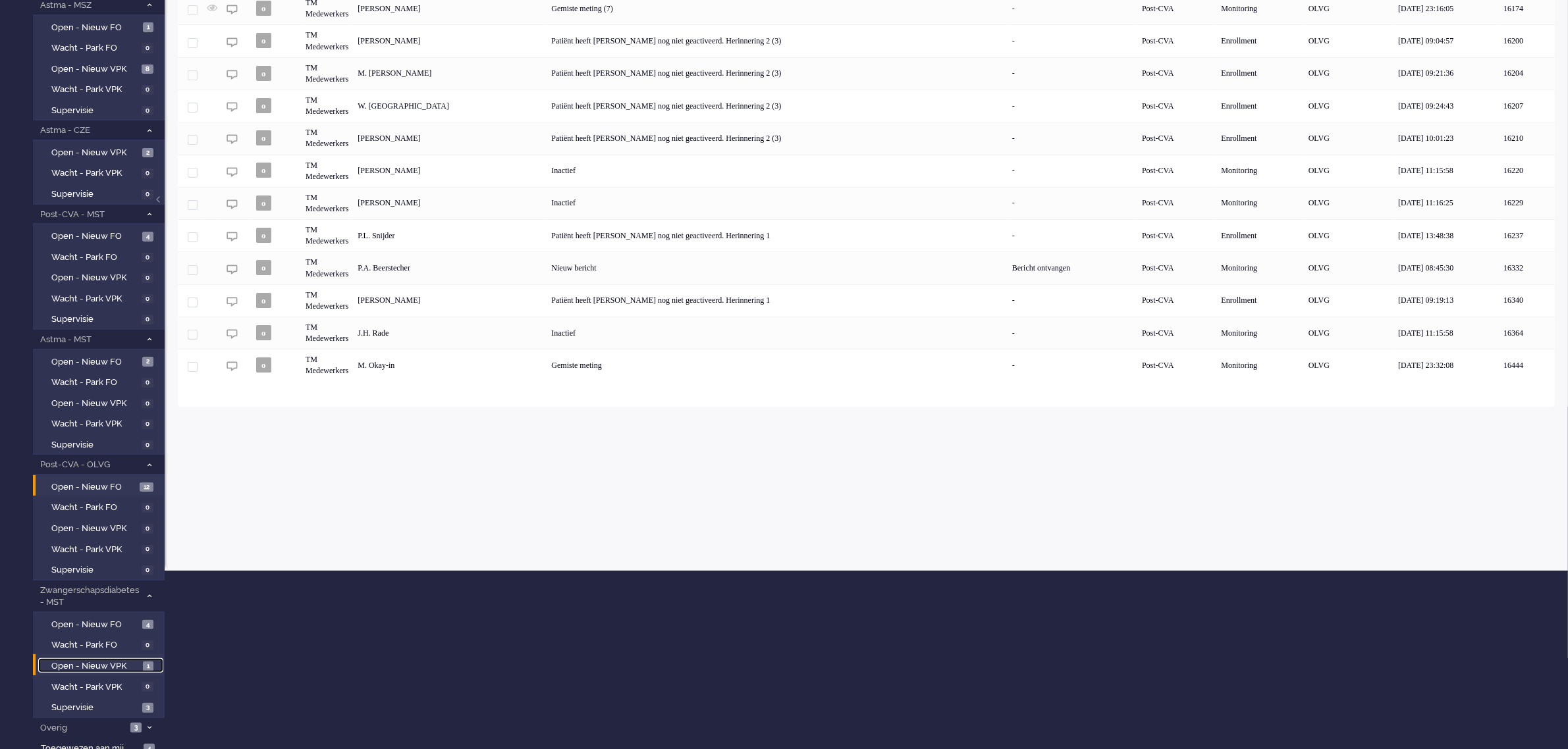
click at [101, 661] on span "Open - Nieuw VPK" at bounding box center [95, 667] width 89 height 13
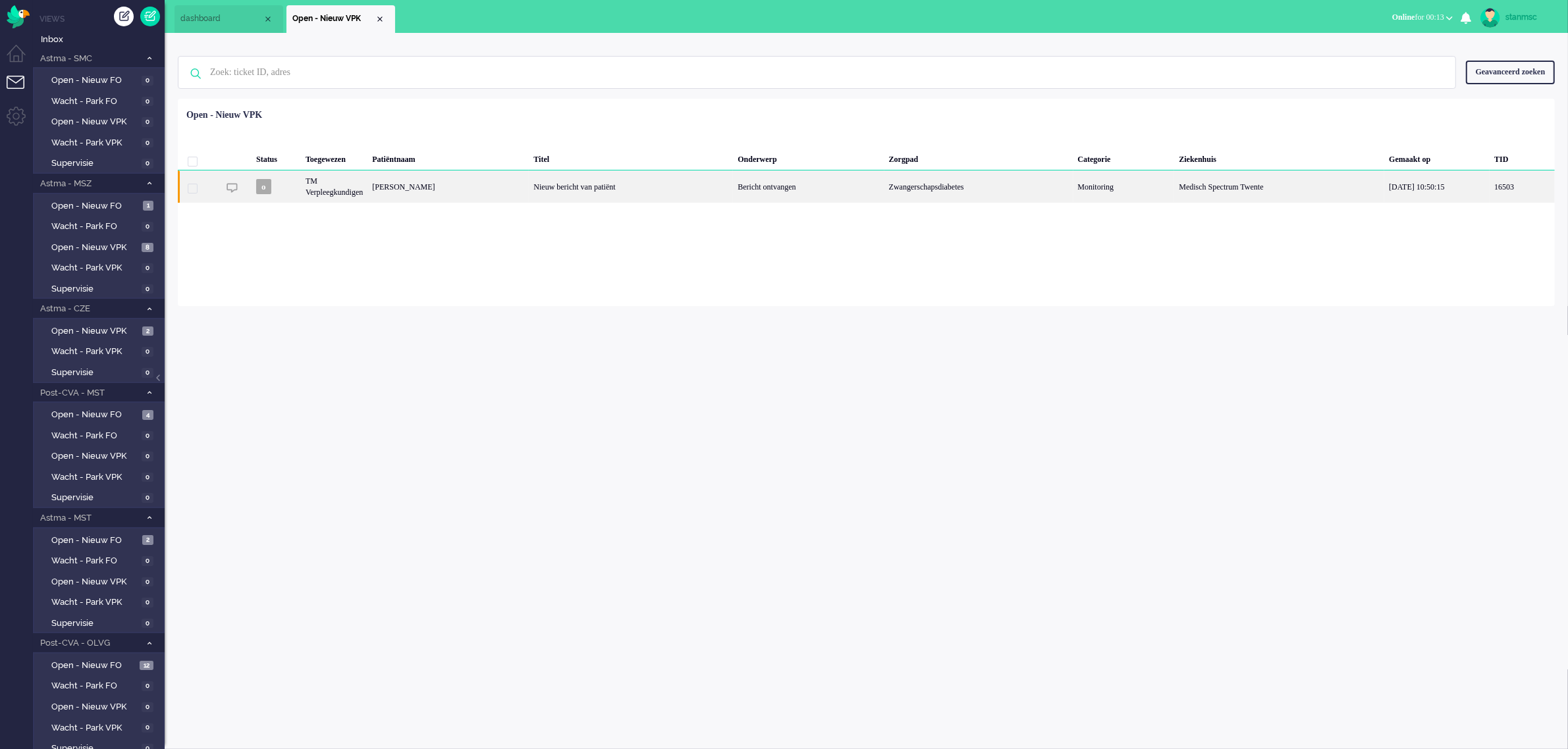
click at [367, 194] on div "TM Verpleegkundigen" at bounding box center [334, 187] width 66 height 32
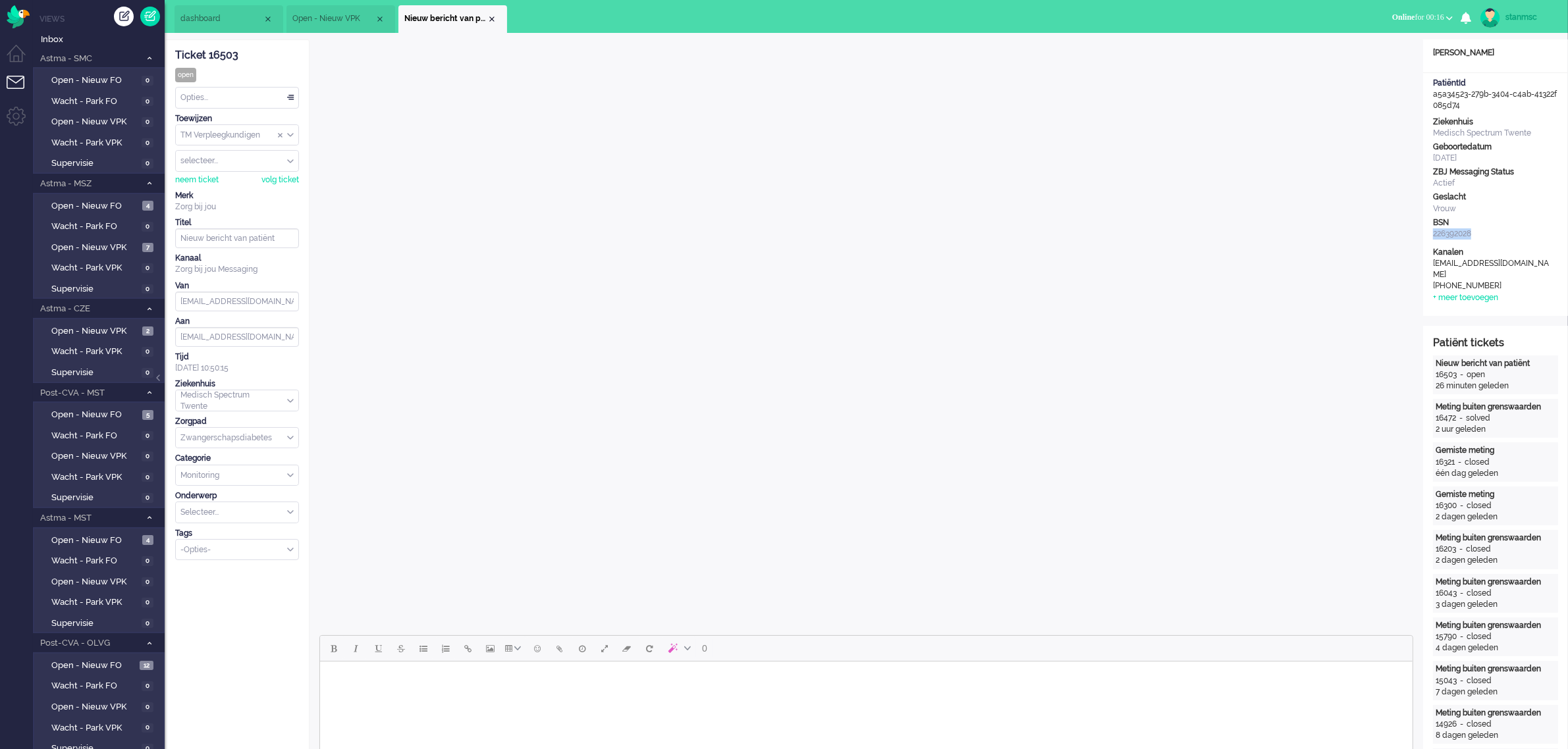
drag, startPoint x: 1480, startPoint y: 231, endPoint x: 1433, endPoint y: 238, distance: 47.5
click at [1433, 238] on div "226392028" at bounding box center [1496, 234] width 125 height 11
copy div "226392028"
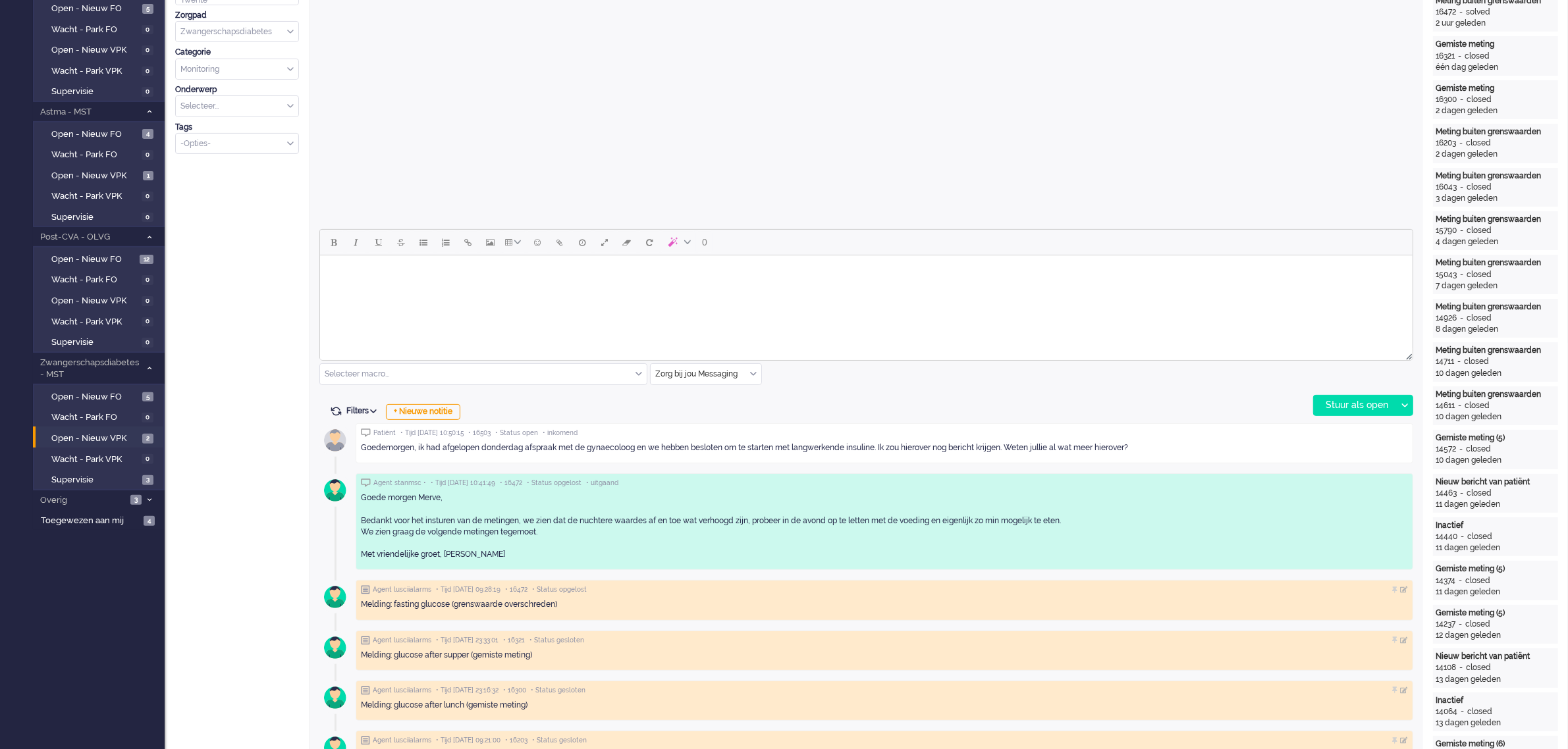
scroll to position [412, 0]
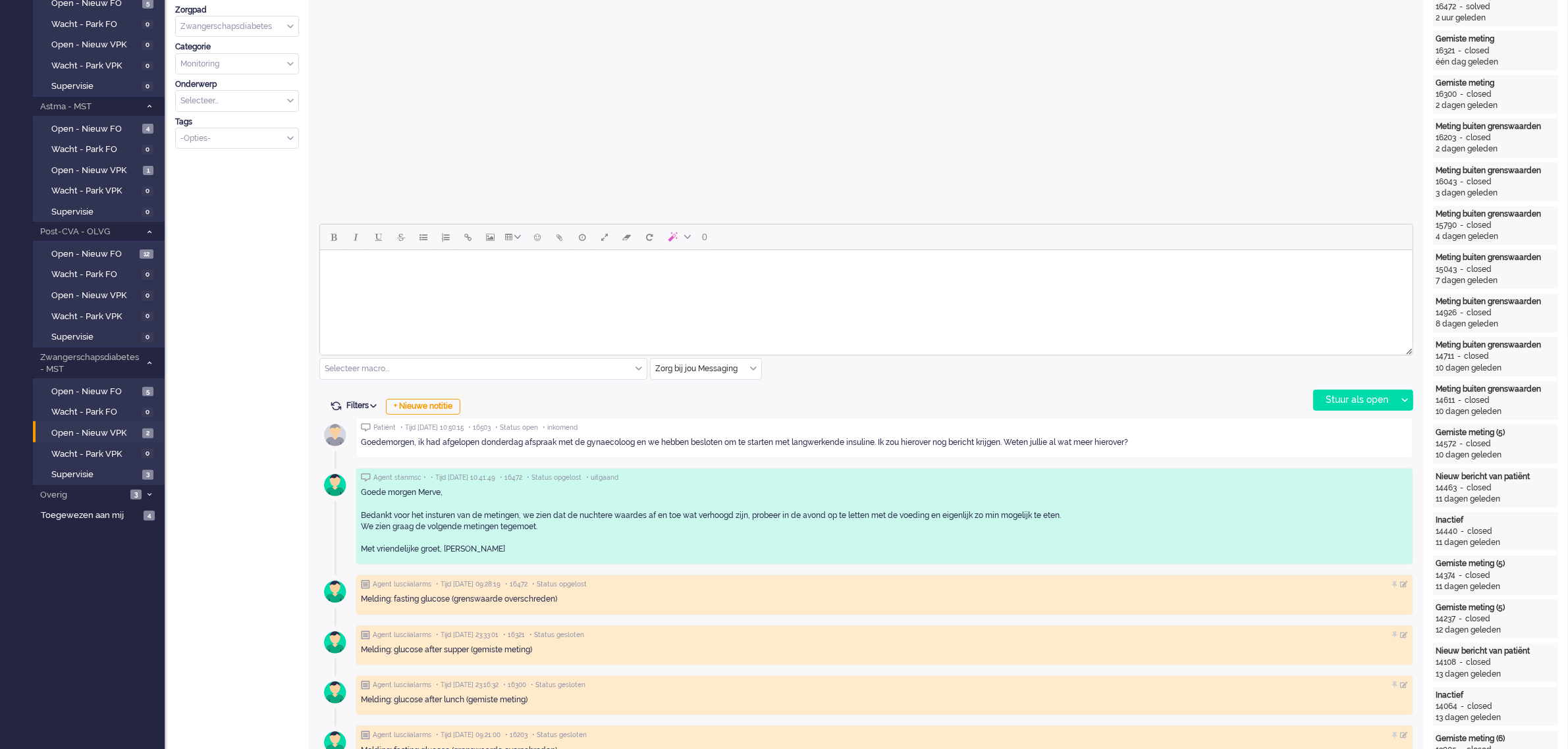
click at [367, 284] on html at bounding box center [866, 267] width 1093 height 33
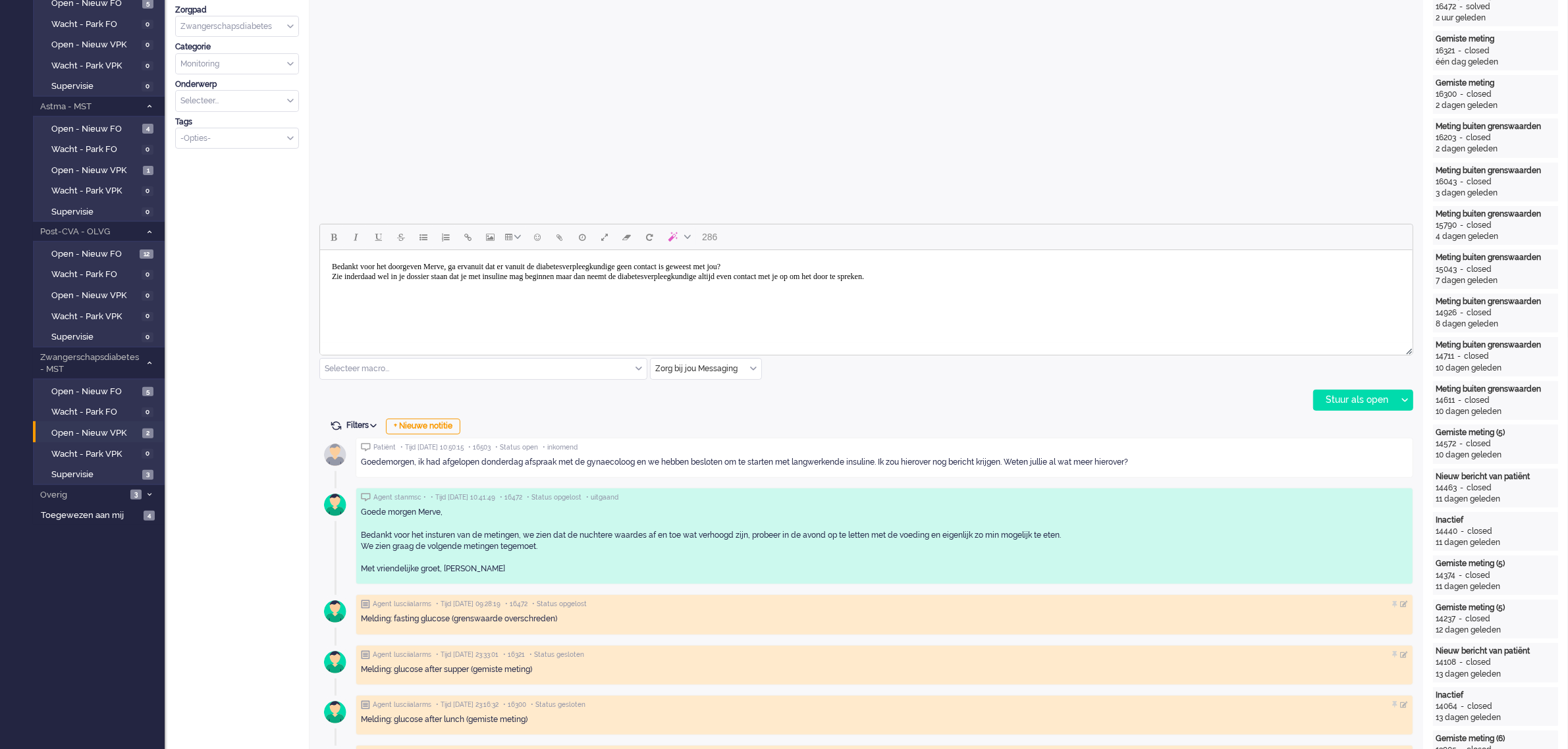
click at [837, 267] on body "Bedankt voor het doorgeven Merve, ga ervanuit dat er vanuit de diabetesverpleeg…" at bounding box center [866, 272] width 1082 height 33
click at [1013, 281] on body "Bedankt voor het doorgeven Merve. Zie inderdaad wel in je dossier staan dat je …" at bounding box center [866, 272] width 1082 height 33
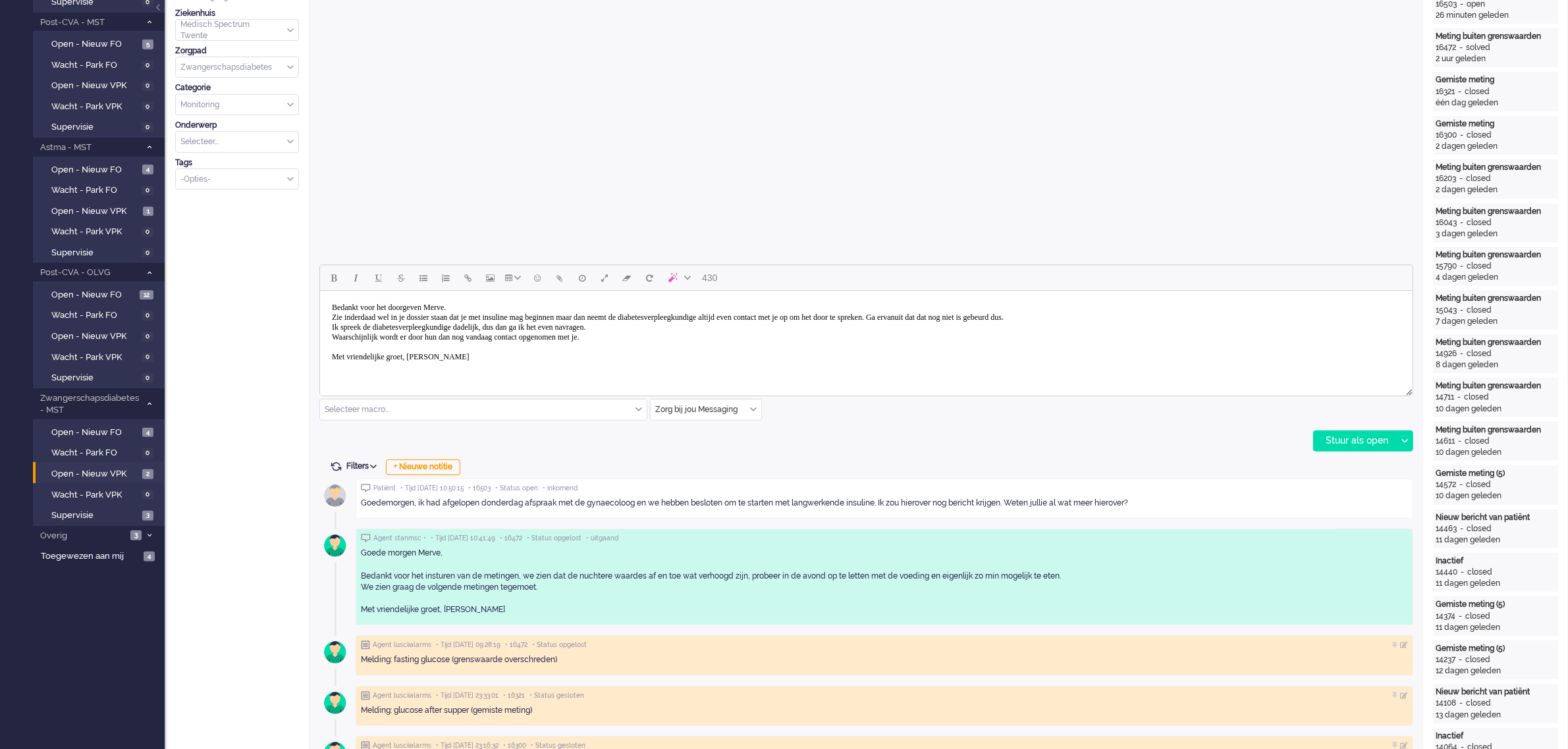
scroll to position [494, 0]
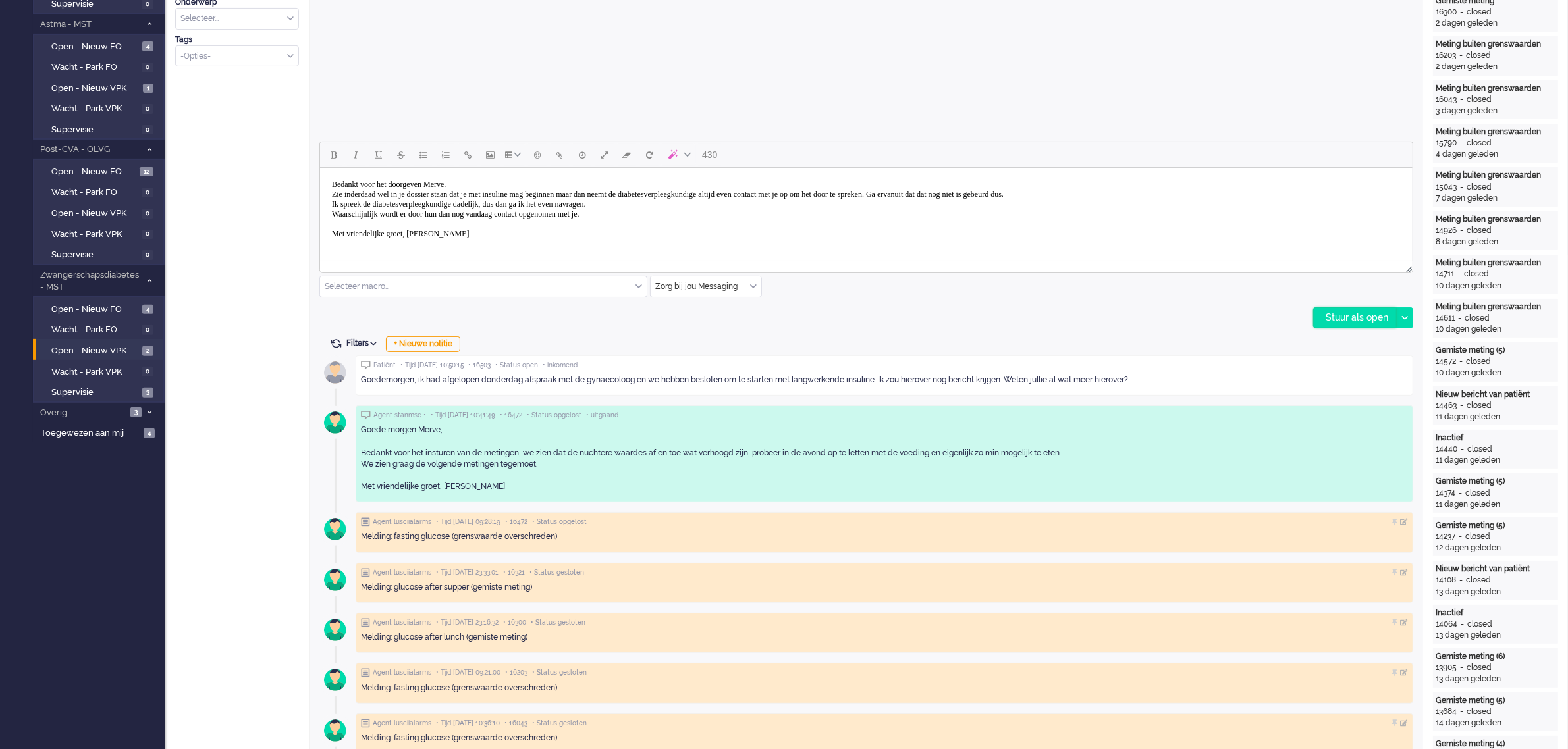
click at [1344, 315] on div "Stuur als open" at bounding box center [1355, 318] width 82 height 20
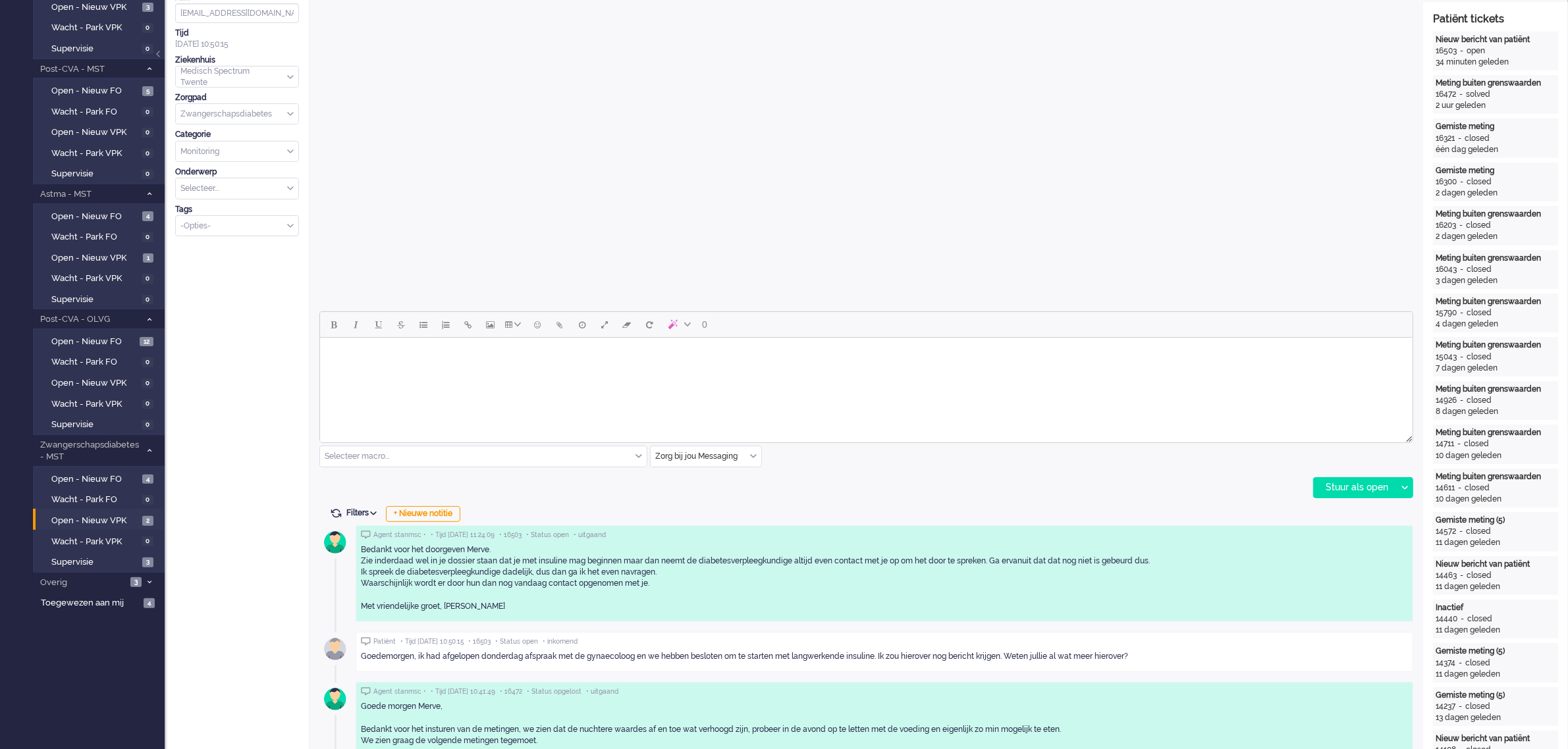
scroll to position [0, 0]
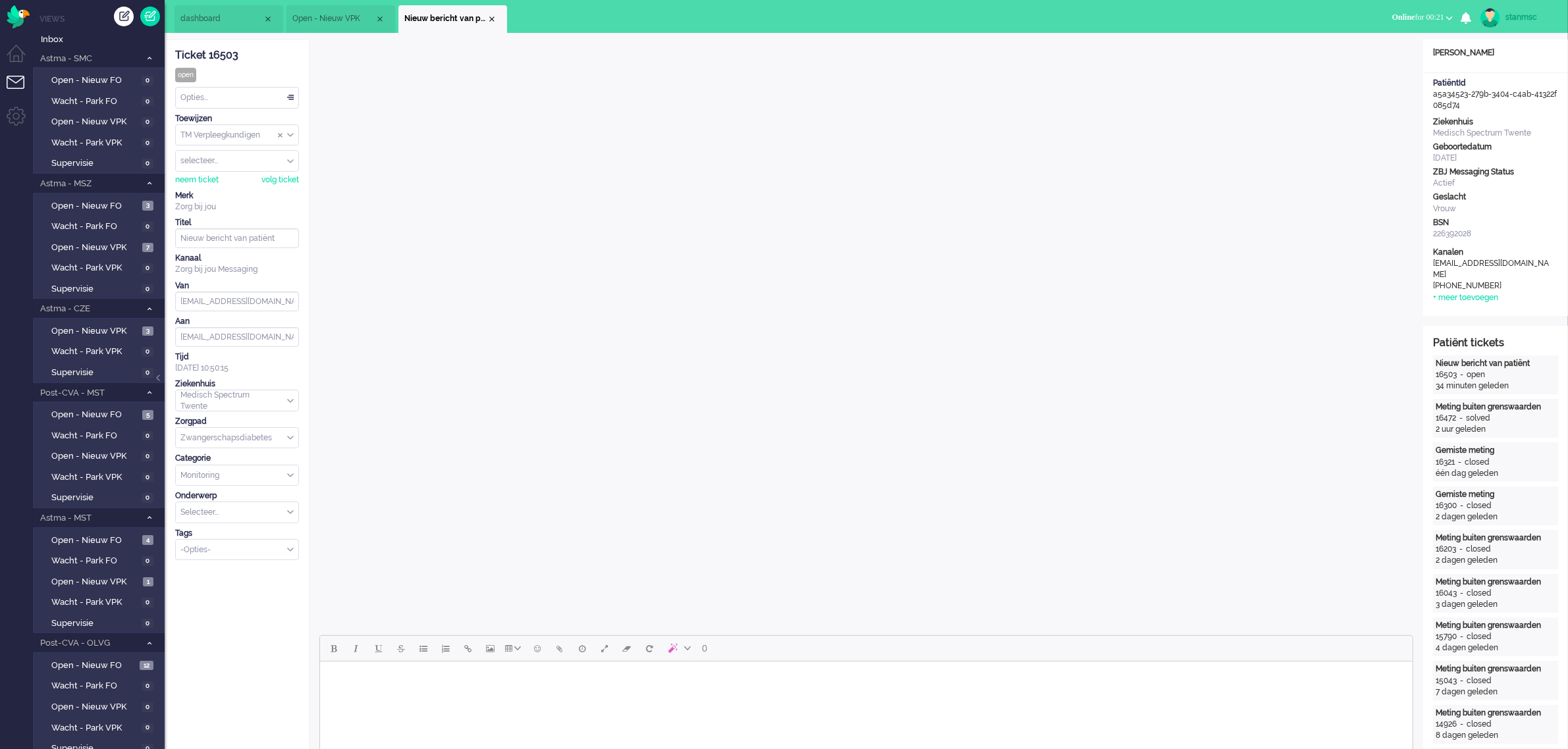
click at [290, 550] on div "-Opties-" at bounding box center [237, 550] width 123 height 20
click at [229, 573] on li "supervisie" at bounding box center [237, 569] width 123 height 19
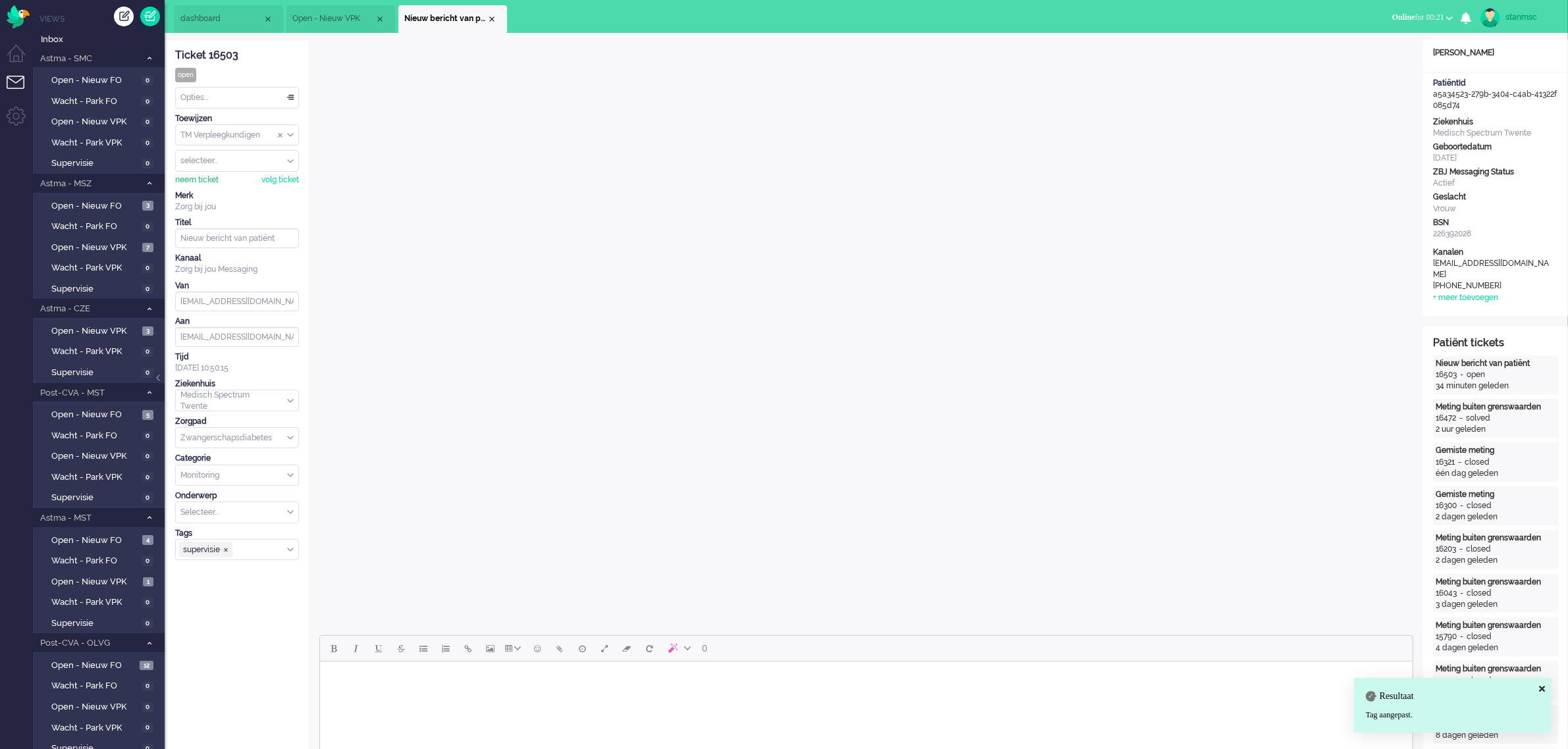
click at [204, 181] on div "neem ticket" at bounding box center [197, 180] width 43 height 11
click at [492, 18] on div "Close tab" at bounding box center [491, 19] width 10 height 10
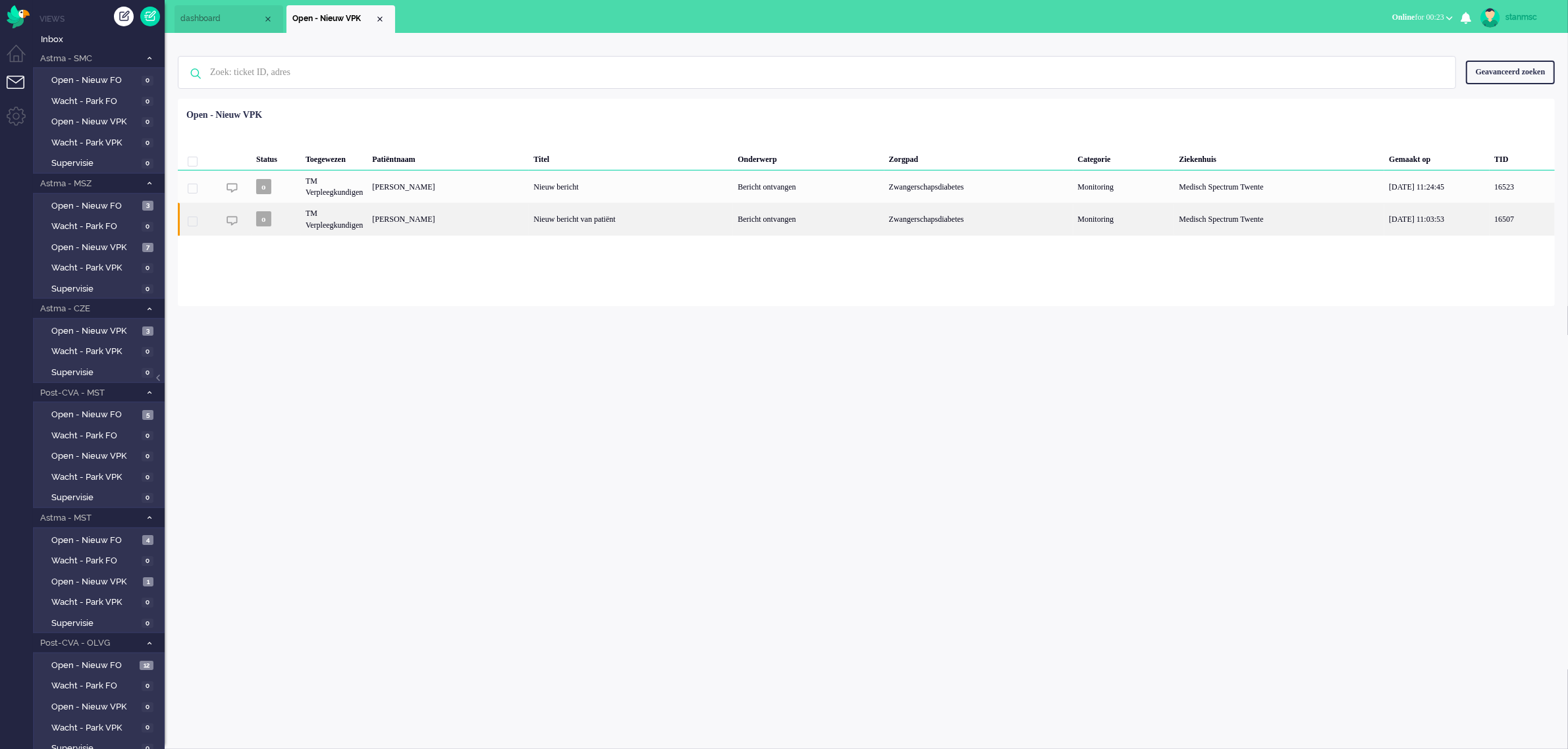
click at [428, 222] on div "[PERSON_NAME]" at bounding box center [448, 219] width 162 height 32
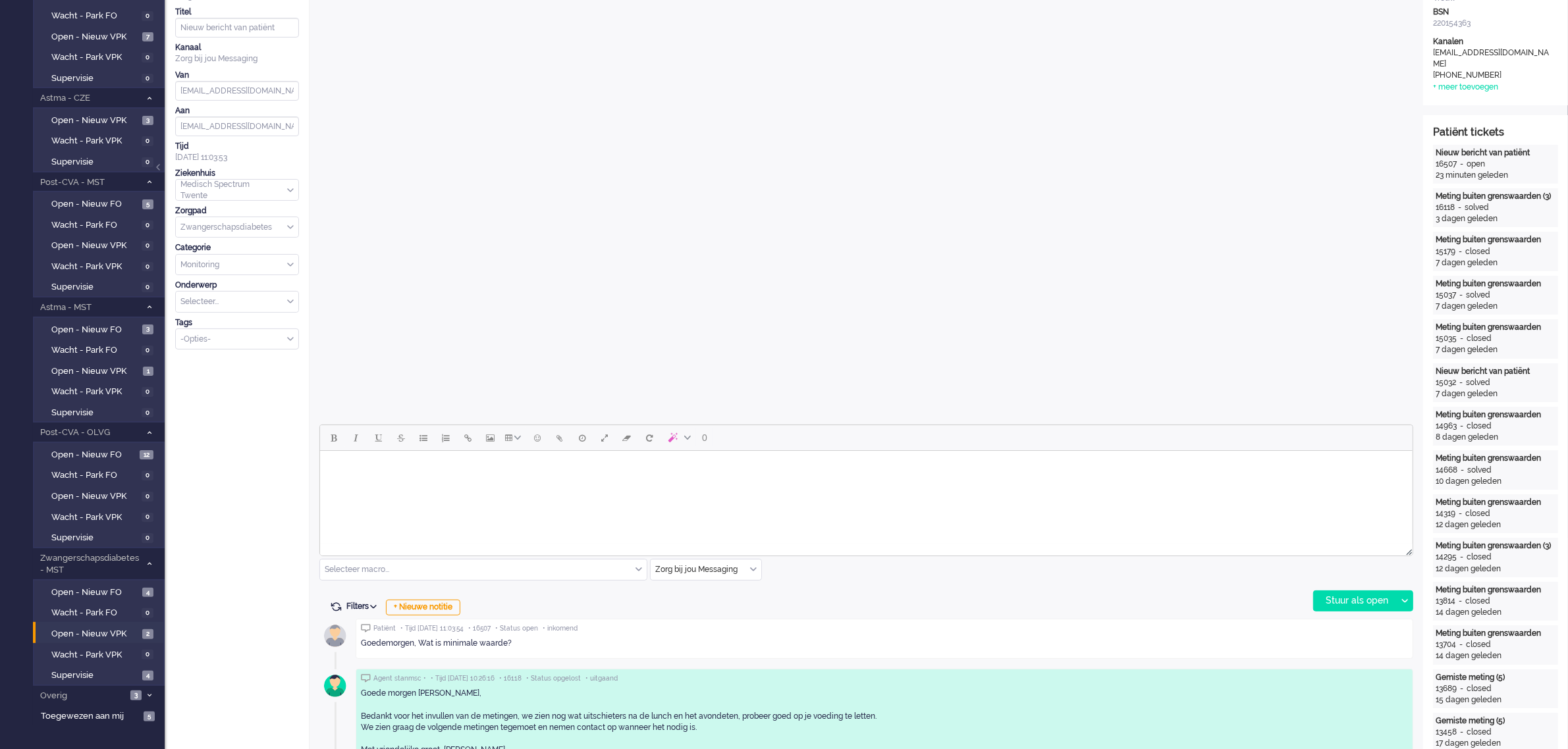
scroll to position [247, 0]
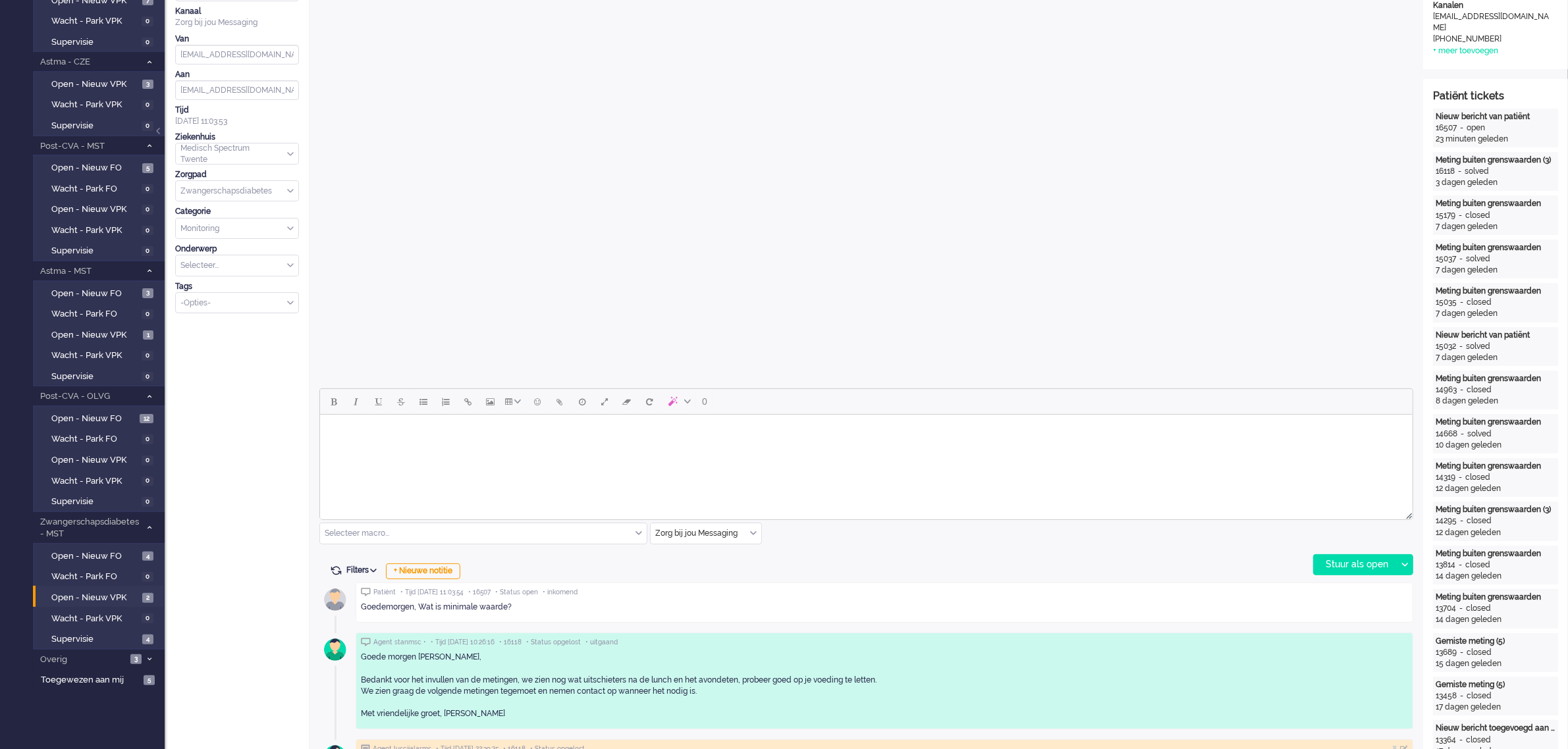
click at [379, 449] on html at bounding box center [866, 431] width 1093 height 33
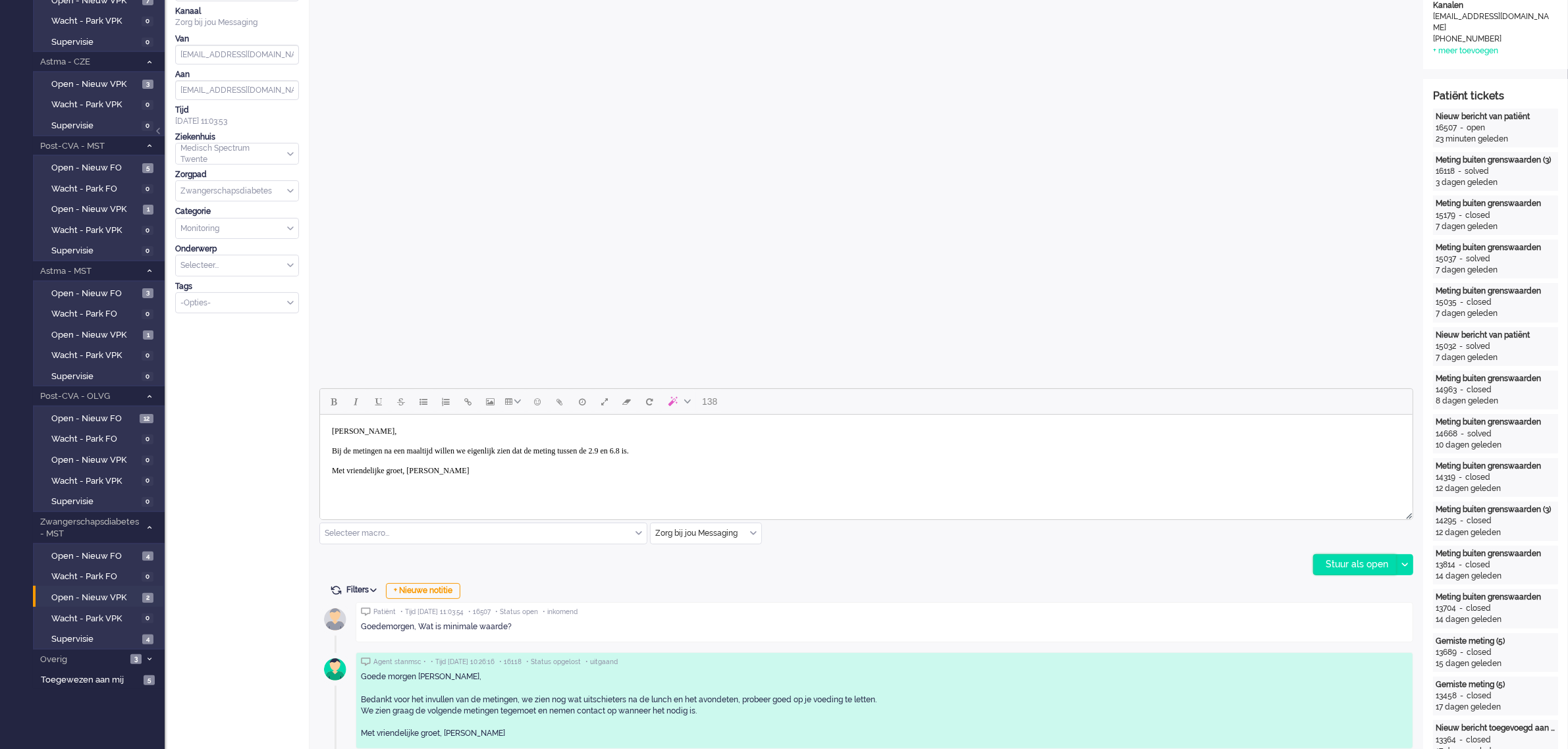
click at [1338, 558] on div "Stuur als open" at bounding box center [1355, 565] width 82 height 20
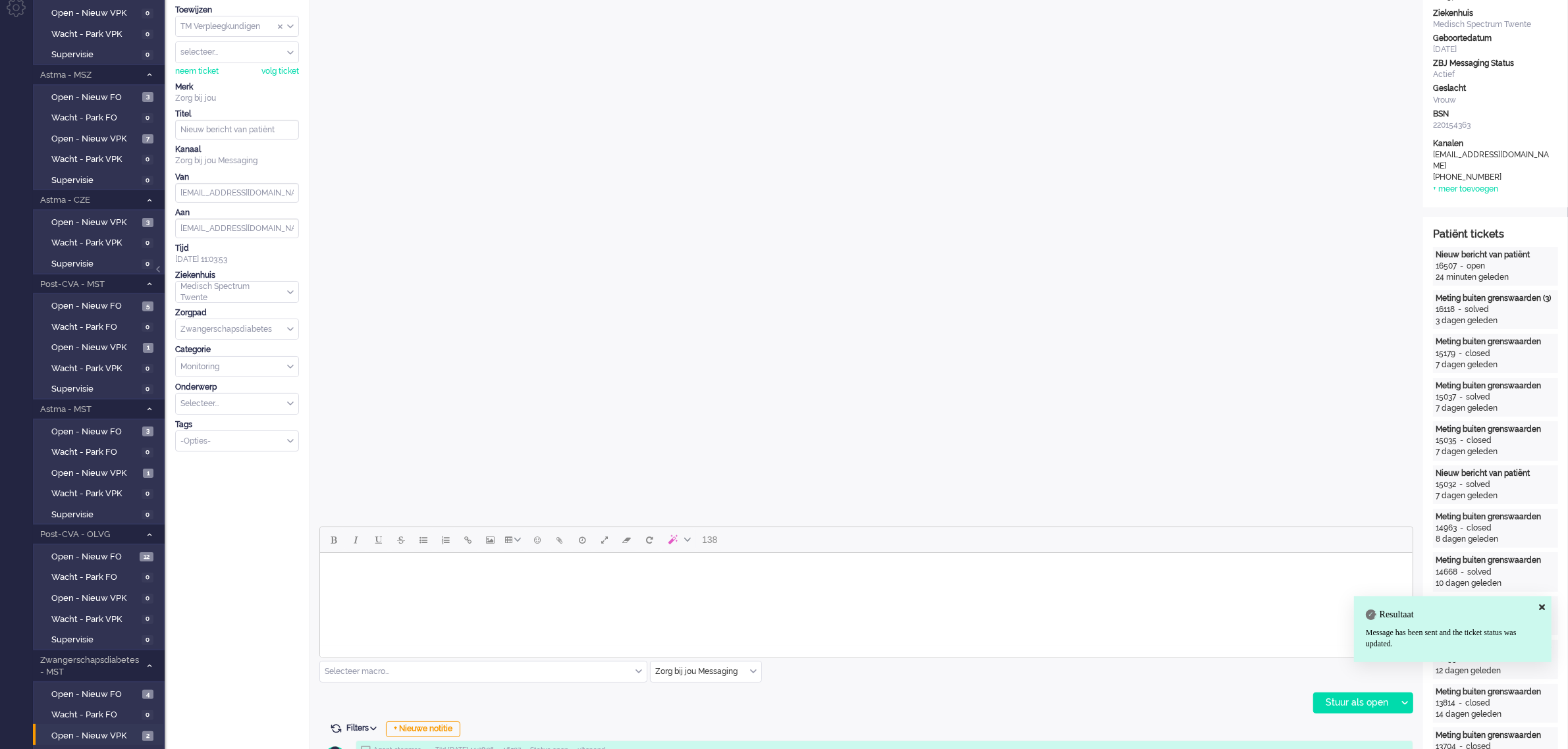
scroll to position [0, 0]
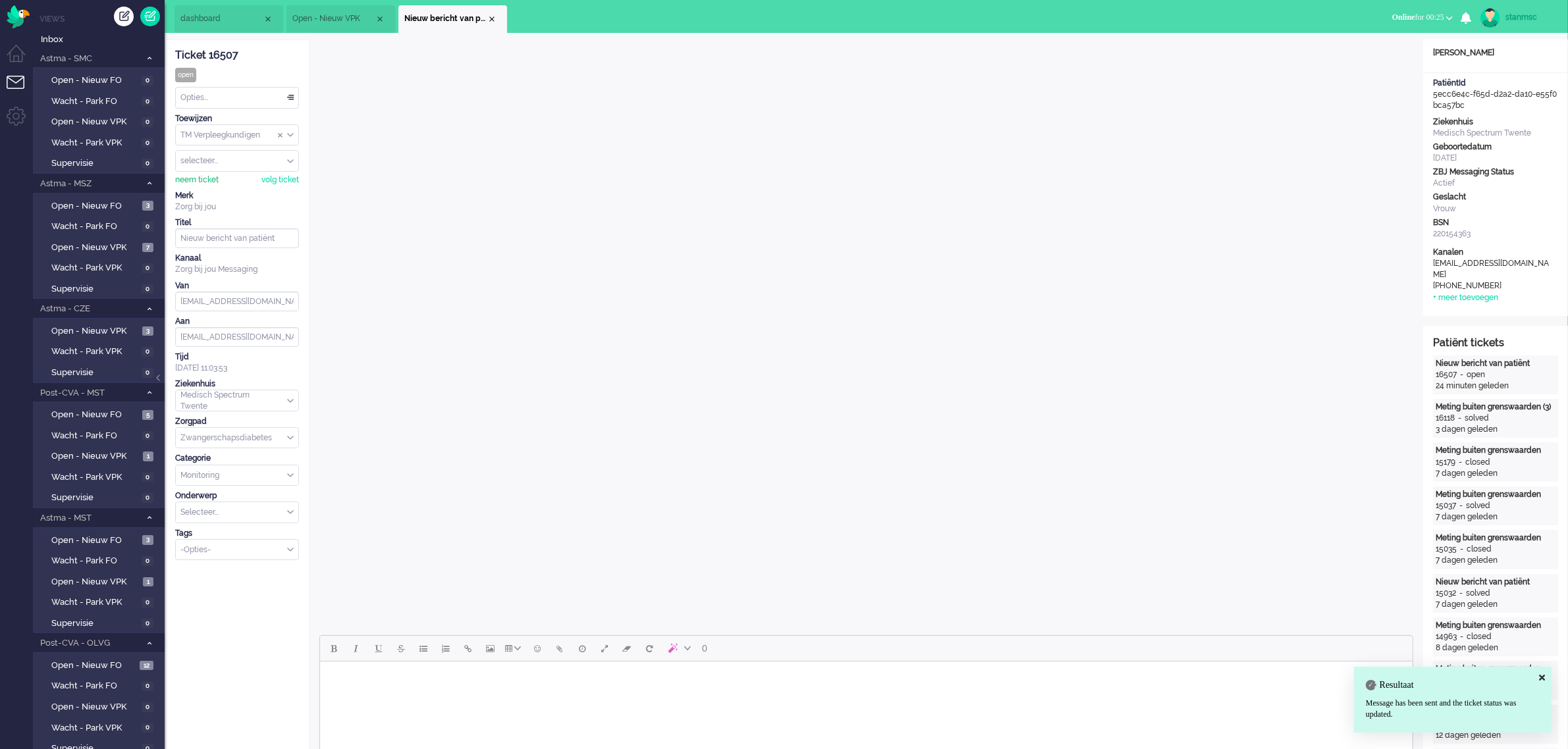
click at [196, 182] on div "neem ticket" at bounding box center [197, 180] width 43 height 11
click at [222, 97] on div "Opties..." at bounding box center [237, 98] width 123 height 20
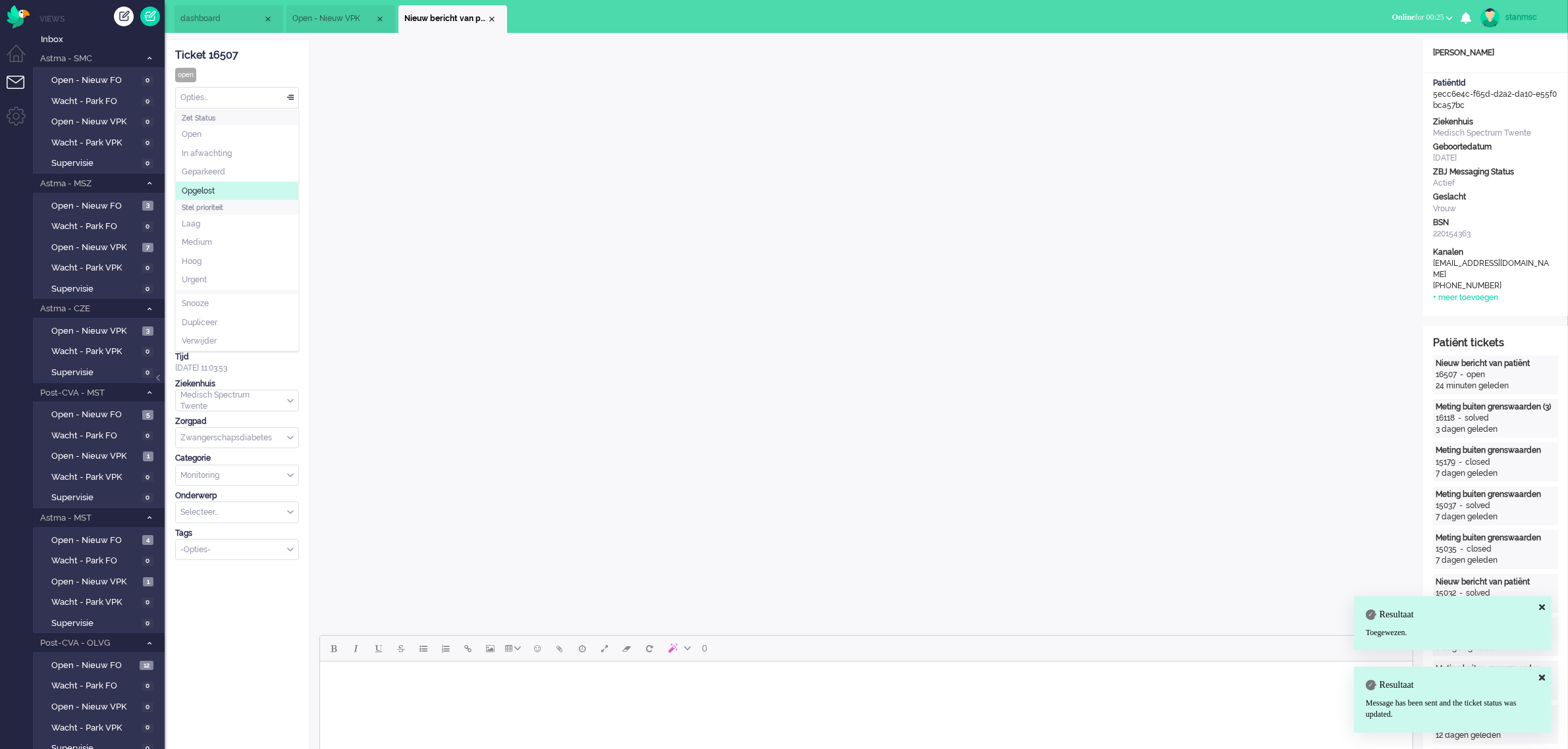
click at [211, 186] on span "Opgelost" at bounding box center [198, 192] width 33 height 11
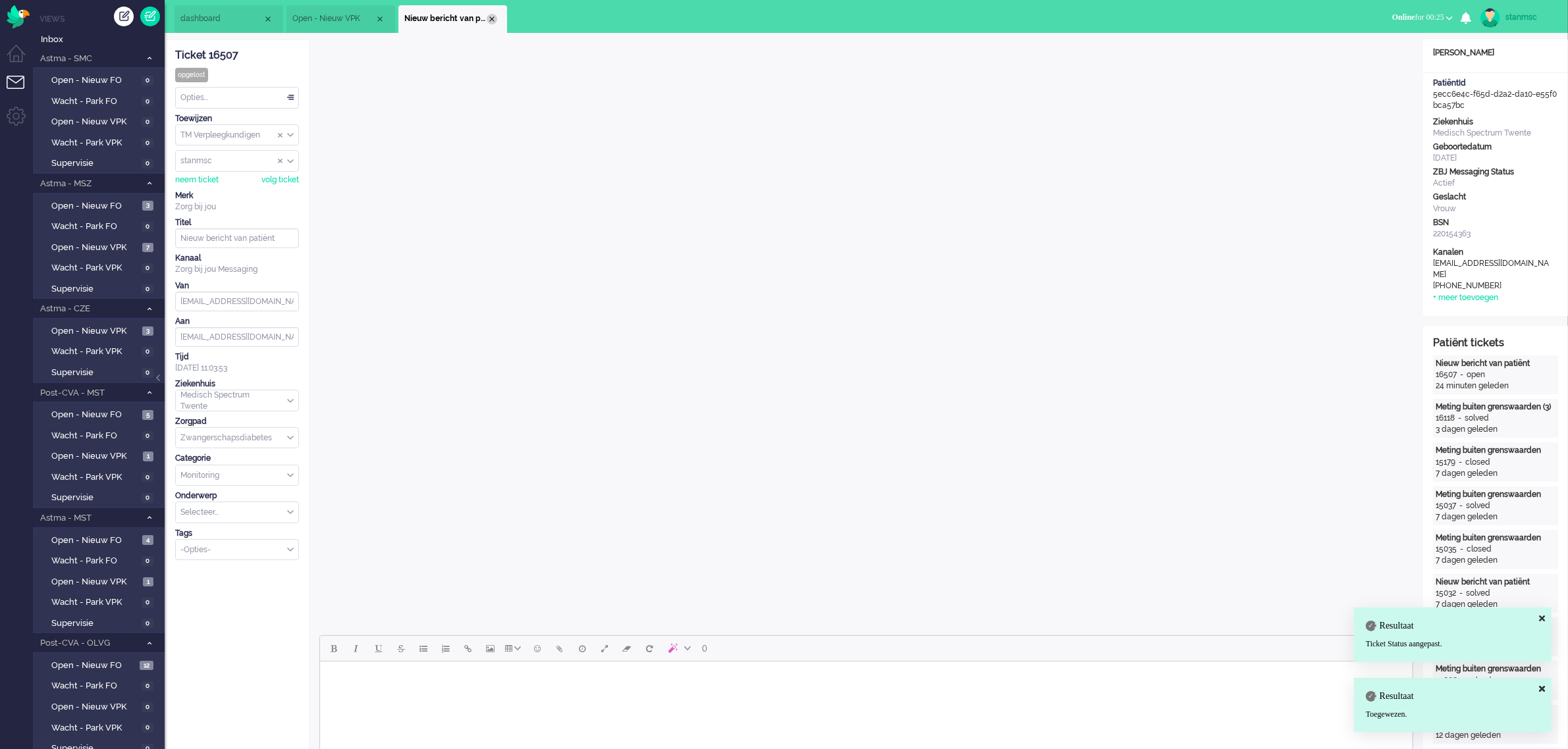
click at [489, 15] on div "Close tab" at bounding box center [491, 19] width 10 height 10
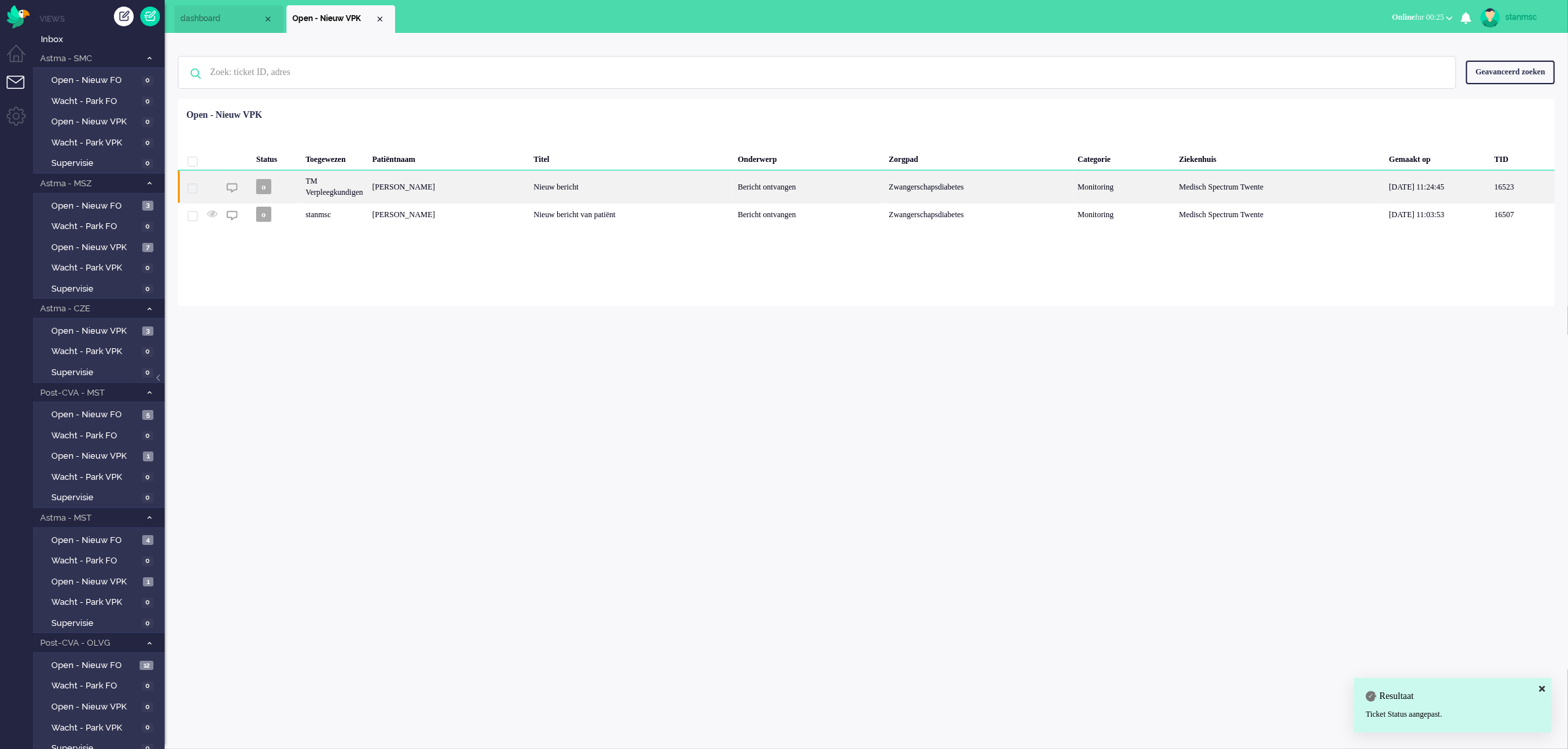
click at [360, 187] on div "TM Verpleegkundigen" at bounding box center [334, 187] width 66 height 32
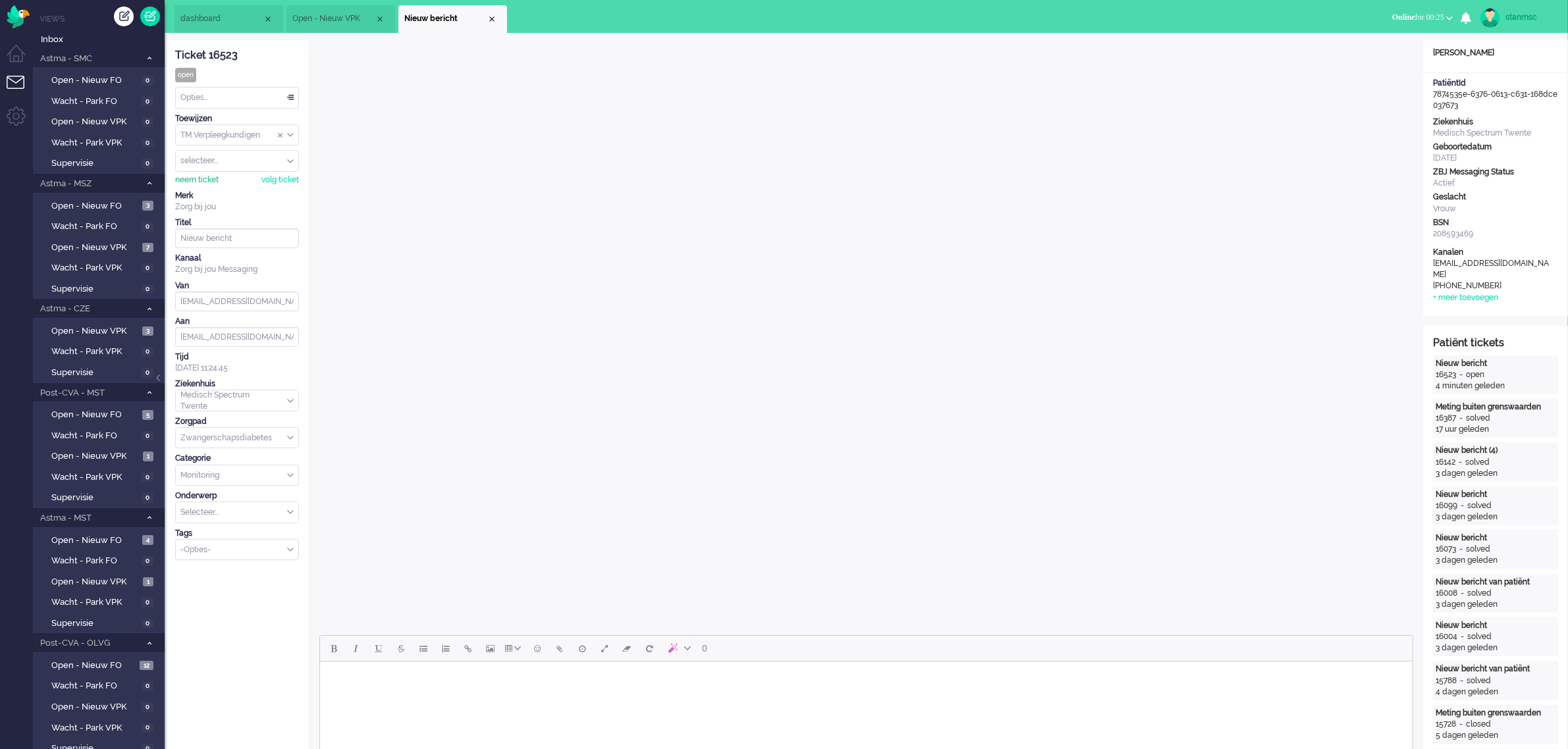
click at [199, 176] on div "neem ticket" at bounding box center [197, 180] width 43 height 11
click at [209, 94] on div "Opties..." at bounding box center [237, 98] width 123 height 20
click at [210, 185] on li "Opgelost" at bounding box center [237, 191] width 123 height 19
click at [492, 21] on div "Close tab" at bounding box center [491, 19] width 10 height 10
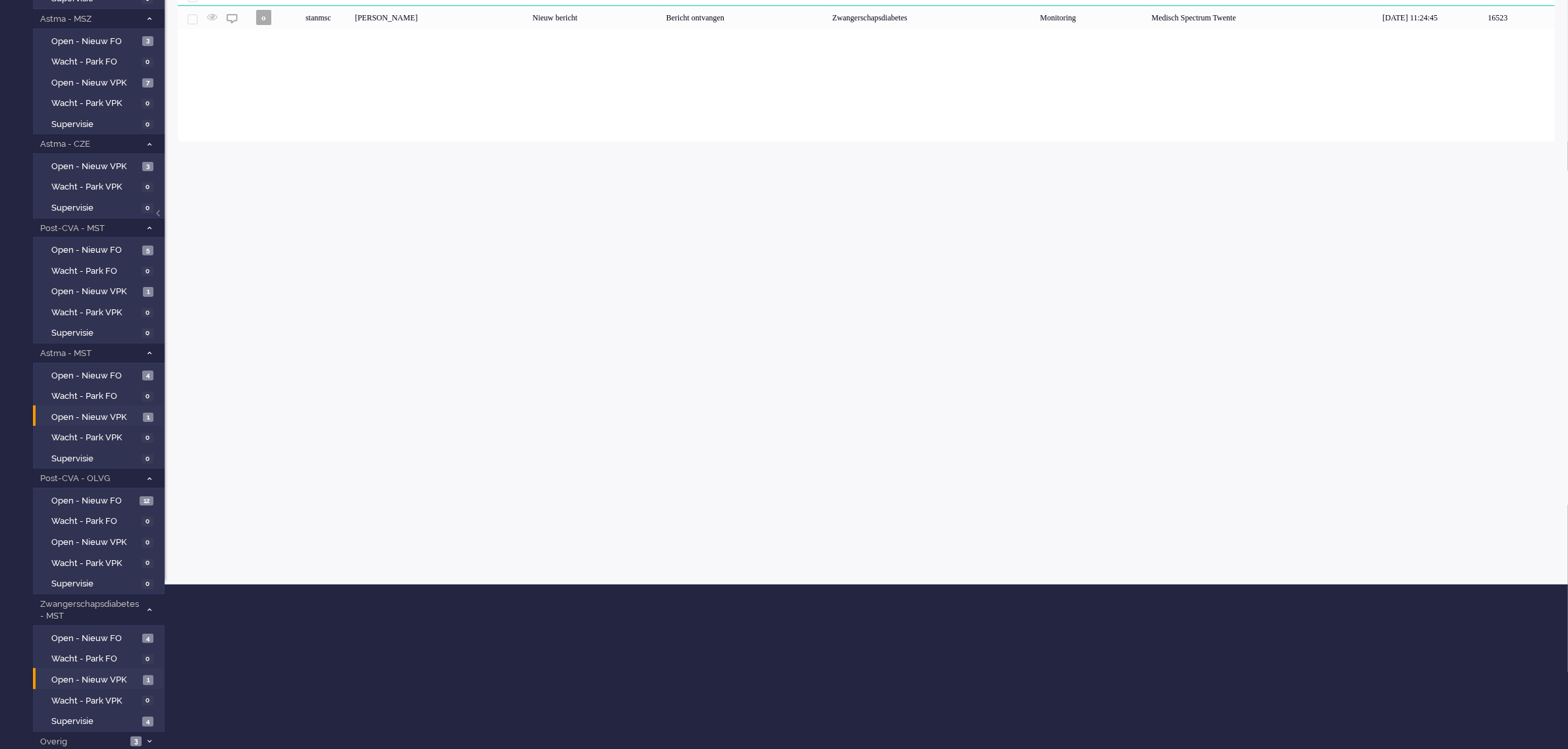
scroll to position [178, 0]
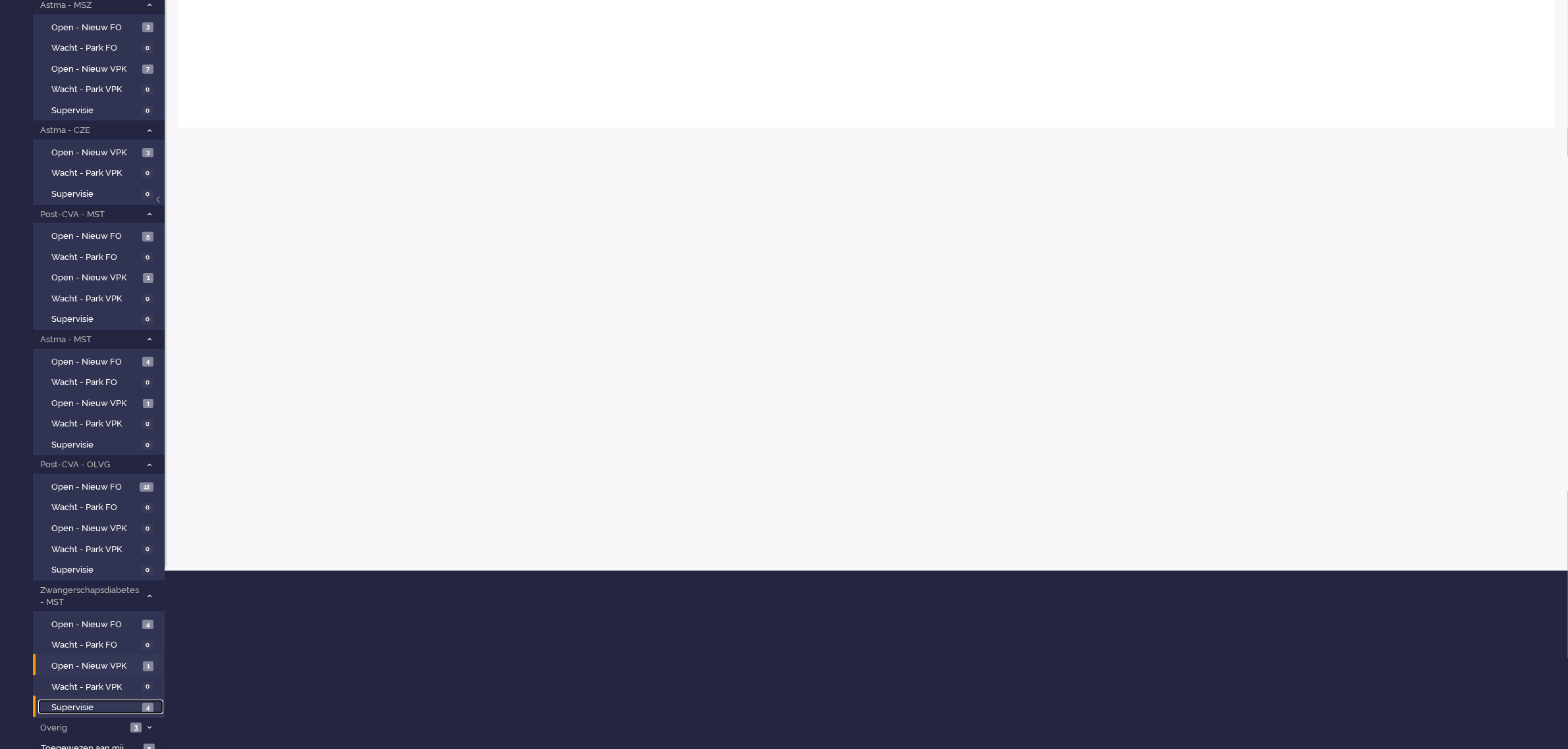
click at [86, 702] on span "Supervisie" at bounding box center [95, 708] width 88 height 13
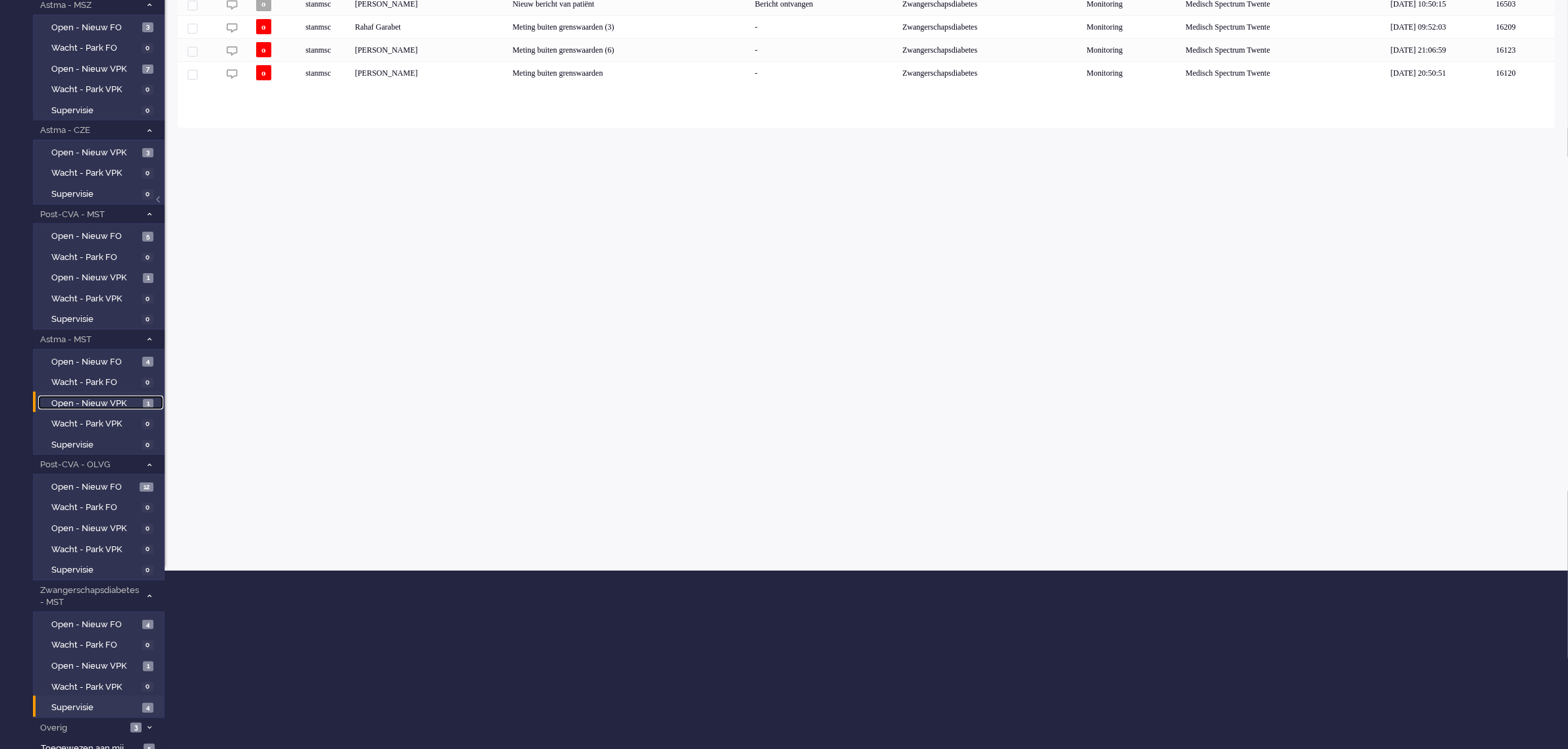
click at [107, 398] on span "Open - Nieuw VPK" at bounding box center [95, 404] width 89 height 13
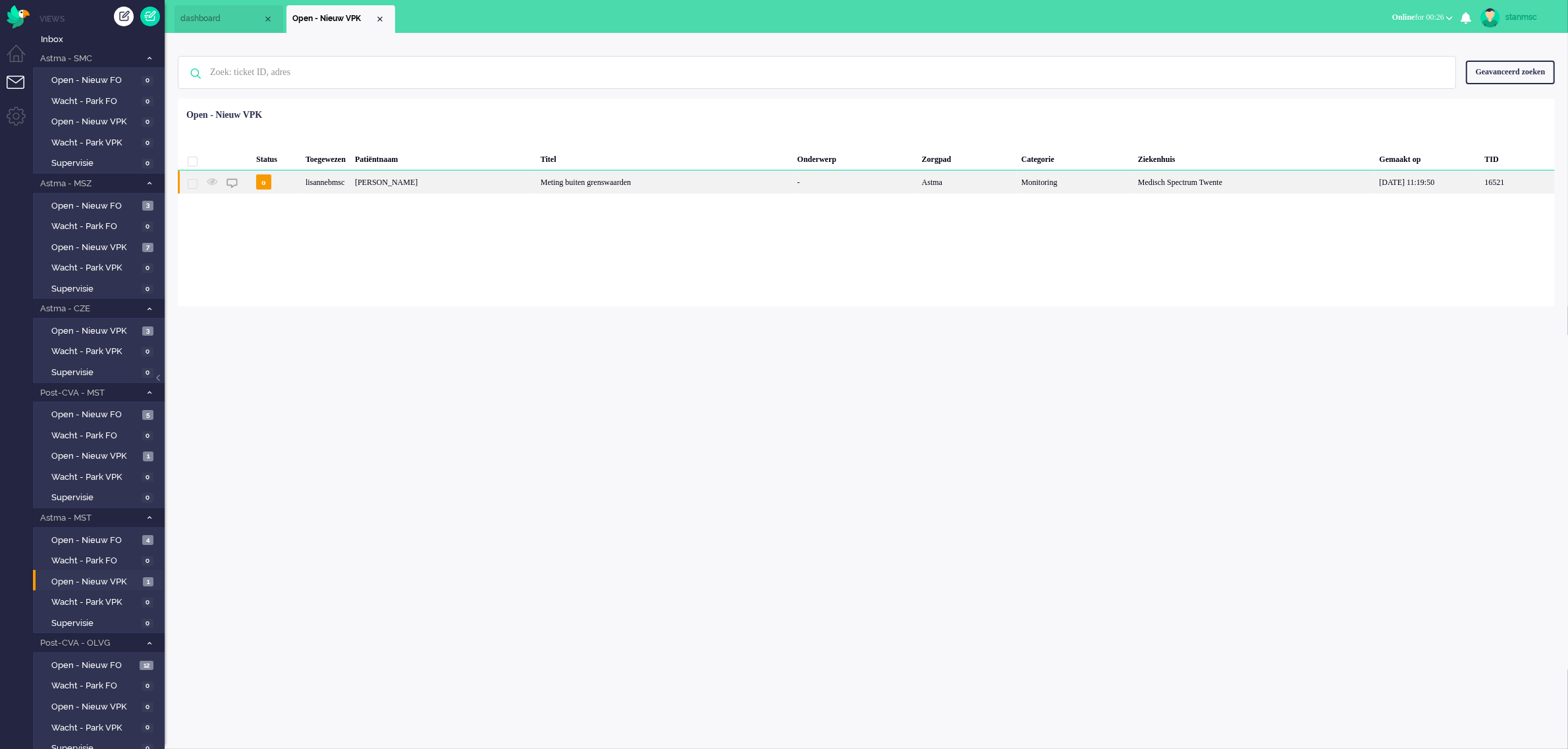
click at [351, 180] on div "lisannebmsc" at bounding box center [325, 182] width 49 height 23
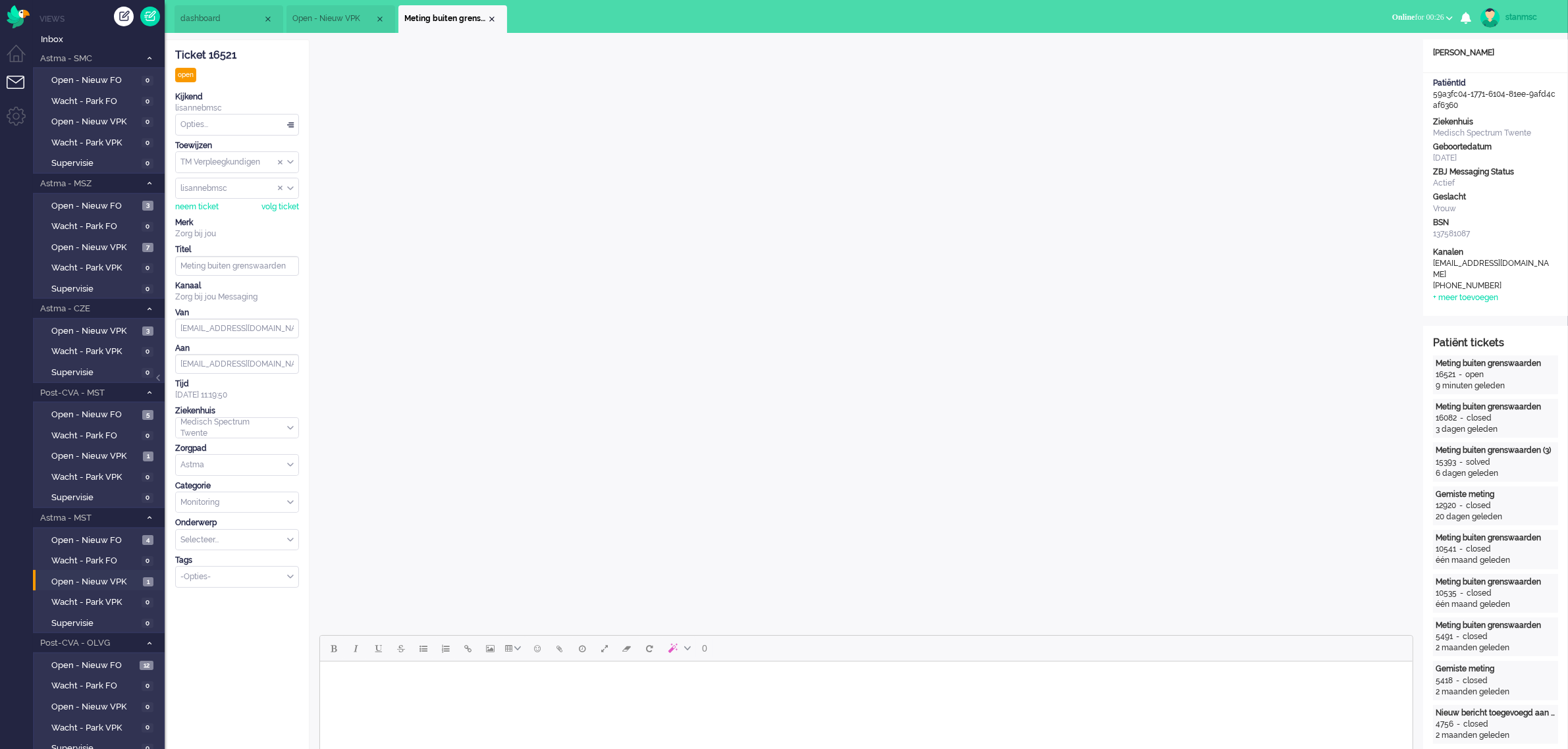
click at [1416, 14] on span "Online for 00:26" at bounding box center [1418, 17] width 52 height 9
click at [1394, 39] on label "Niet beschikbaar" at bounding box center [1398, 45] width 104 height 11
click at [491, 20] on div "Close tab" at bounding box center [491, 19] width 10 height 10
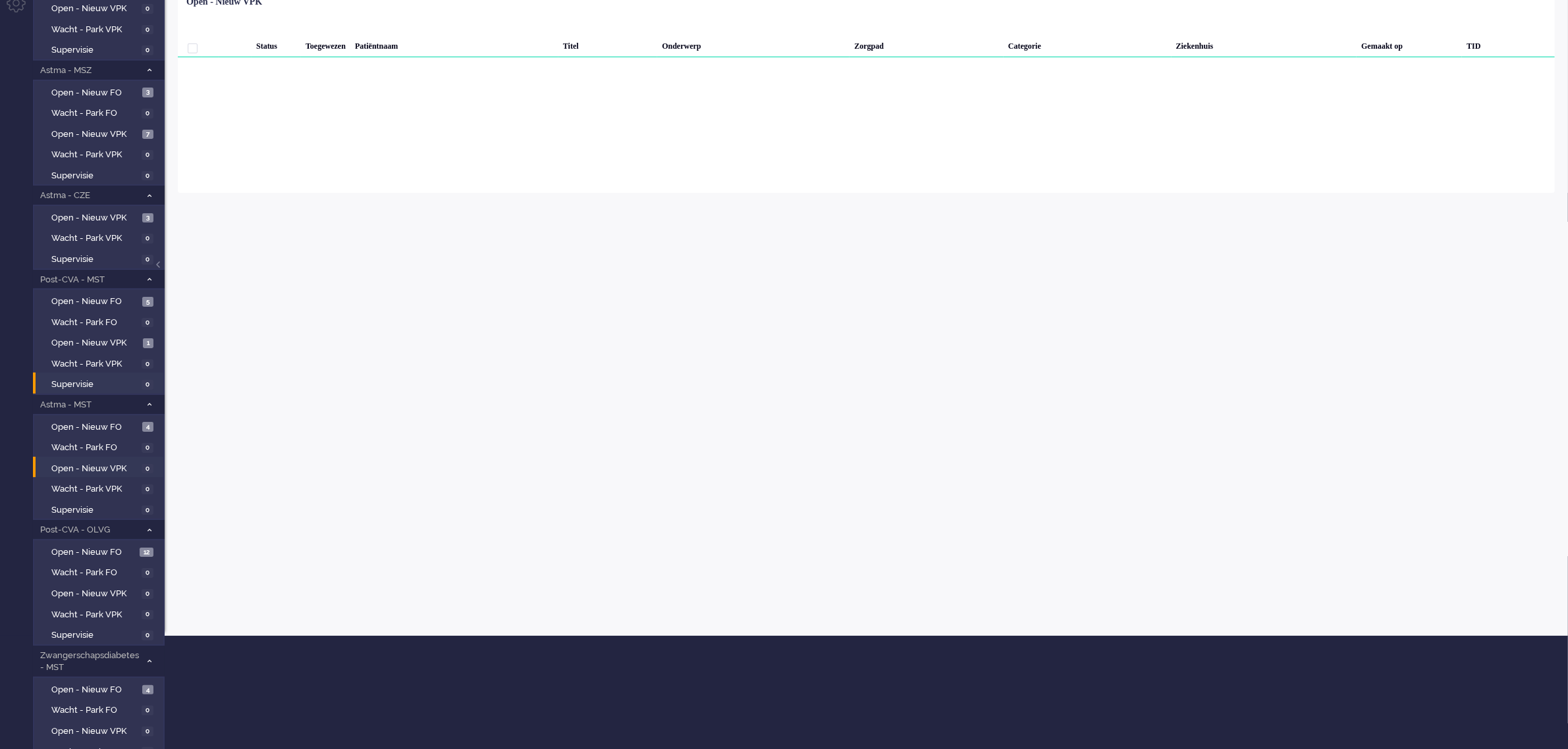
scroll to position [178, 0]
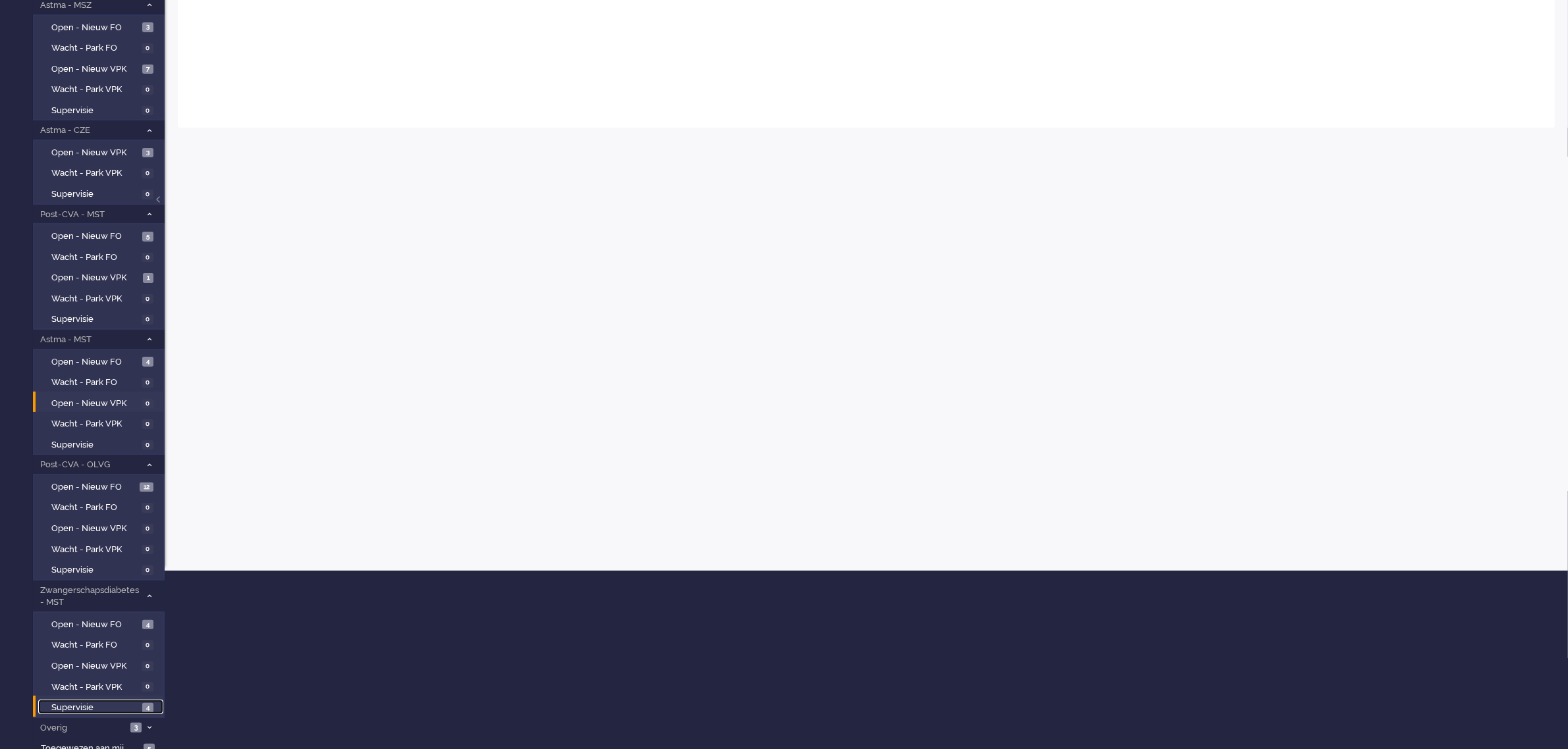
click at [76, 702] on span "Supervisie" at bounding box center [95, 708] width 88 height 13
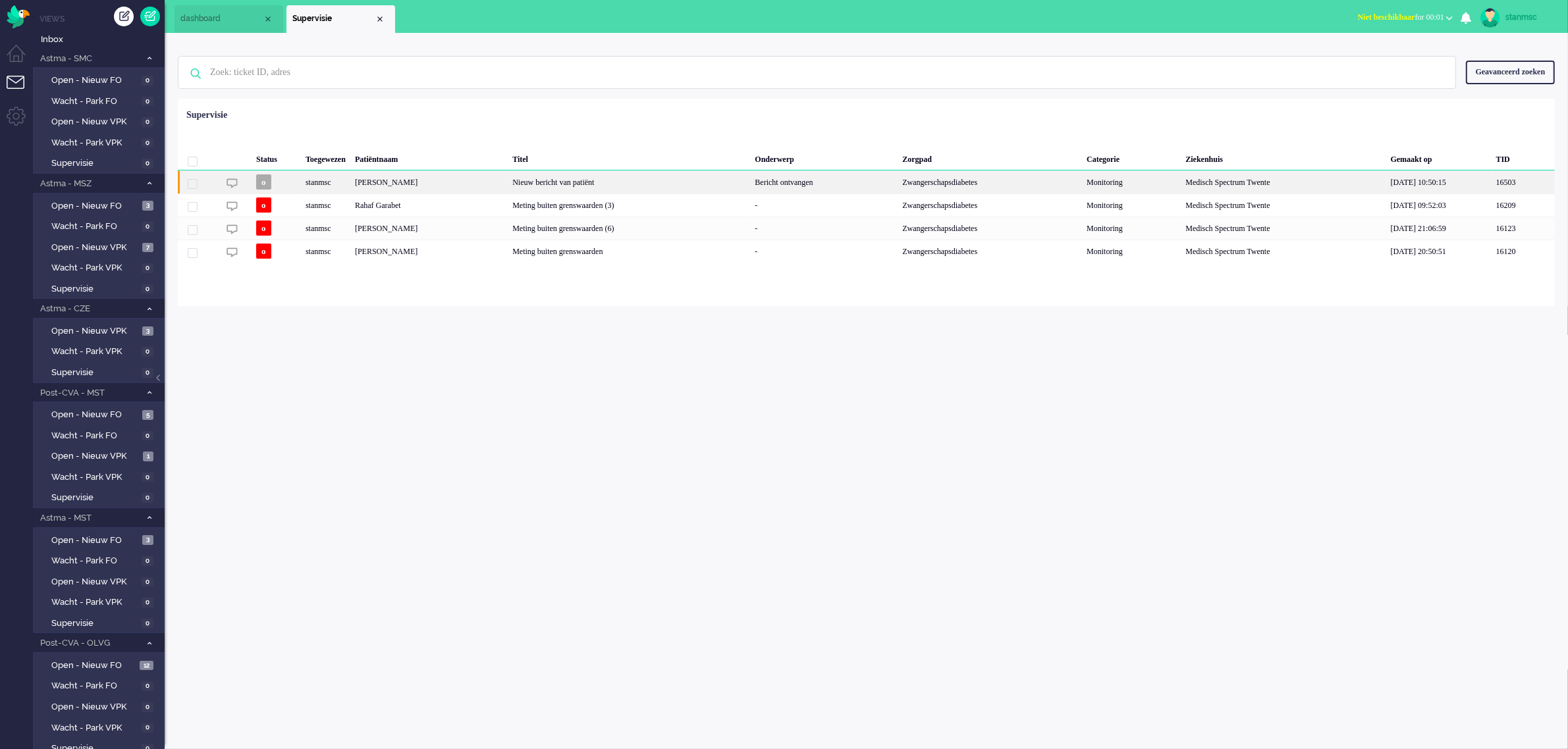
click at [397, 182] on div "[PERSON_NAME]" at bounding box center [429, 182] width 157 height 23
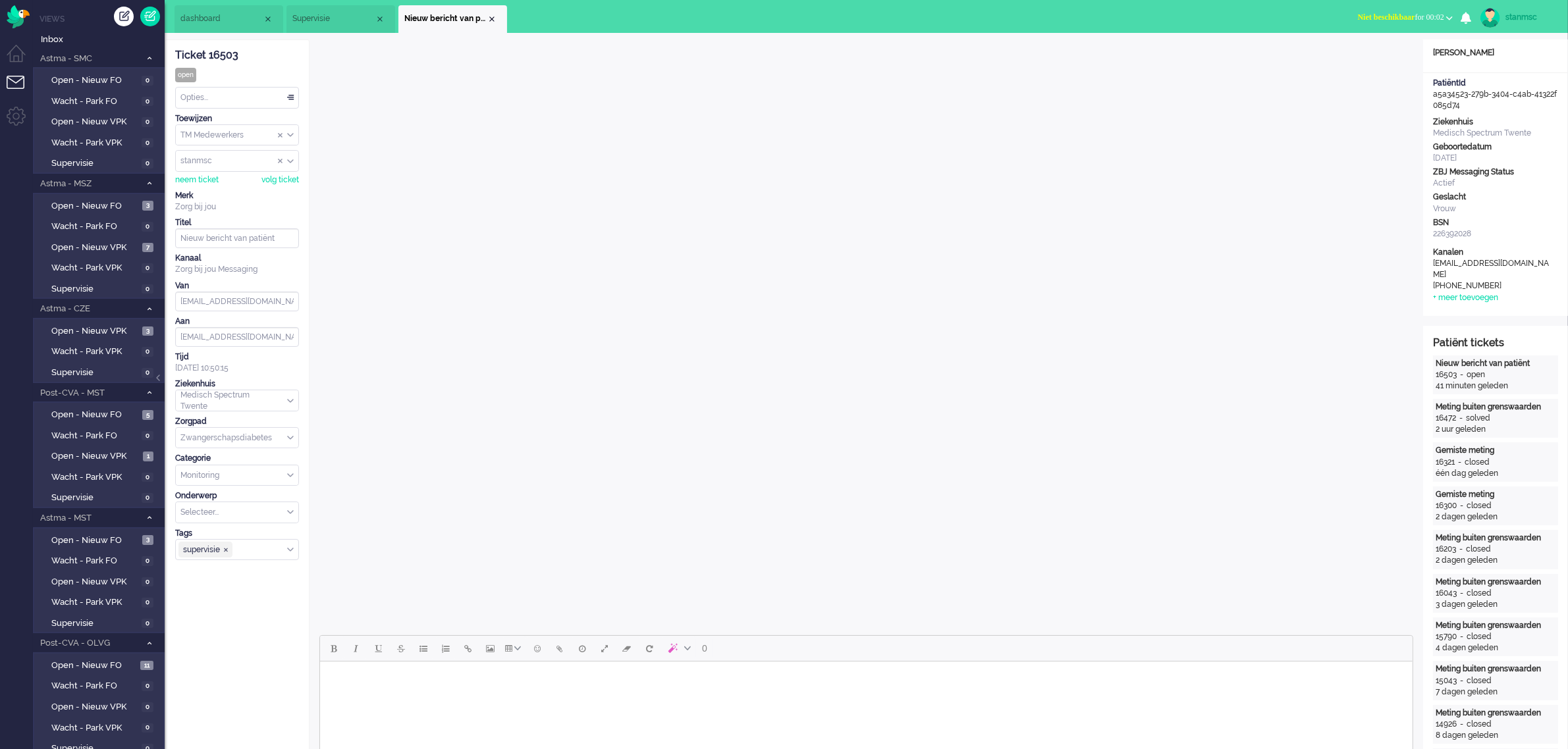
click at [226, 553] on span "supervisie ❎" at bounding box center [226, 550] width 6 height 6
click at [206, 96] on div "Opties..." at bounding box center [237, 98] width 123 height 20
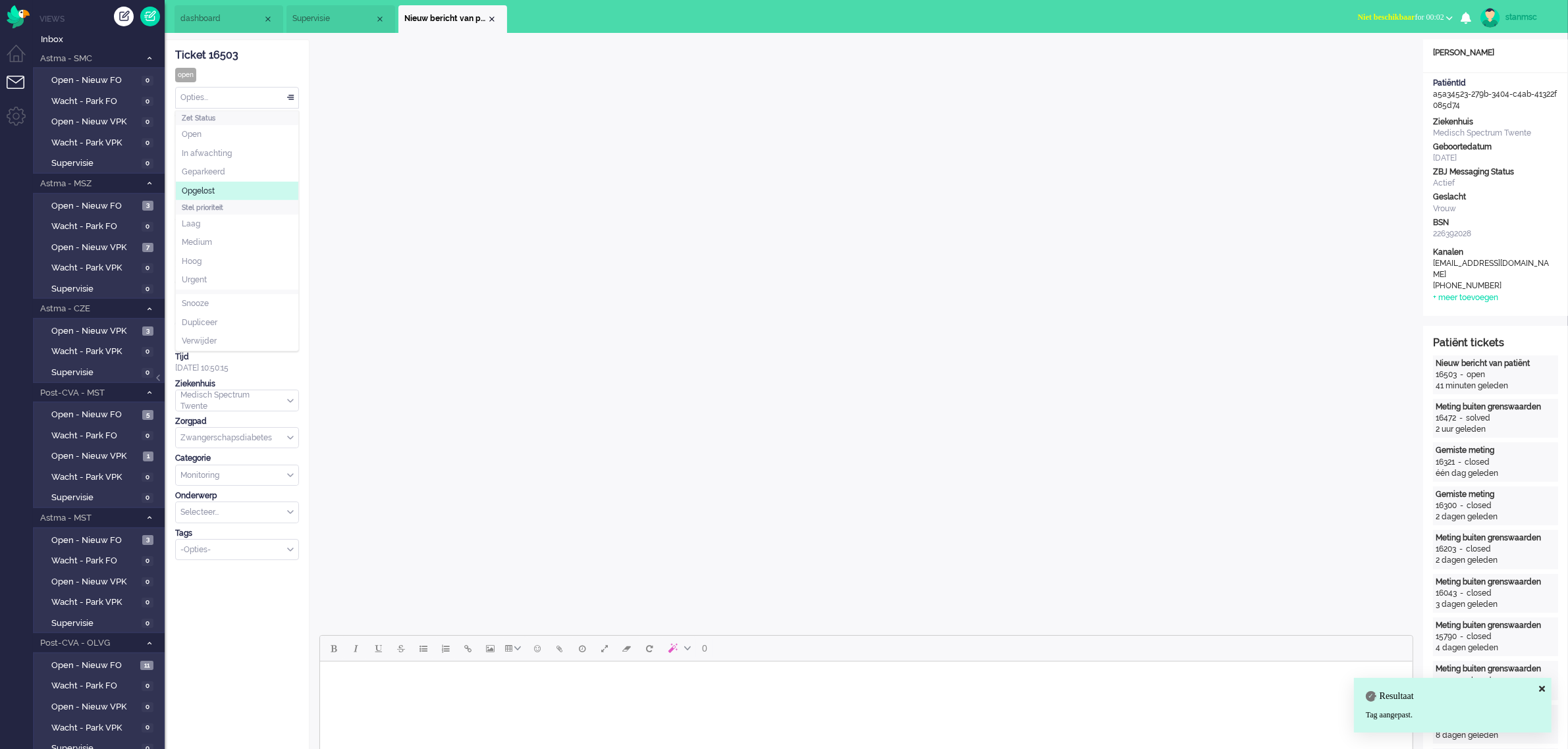
click at [211, 192] on span "Opgelost" at bounding box center [198, 192] width 33 height 11
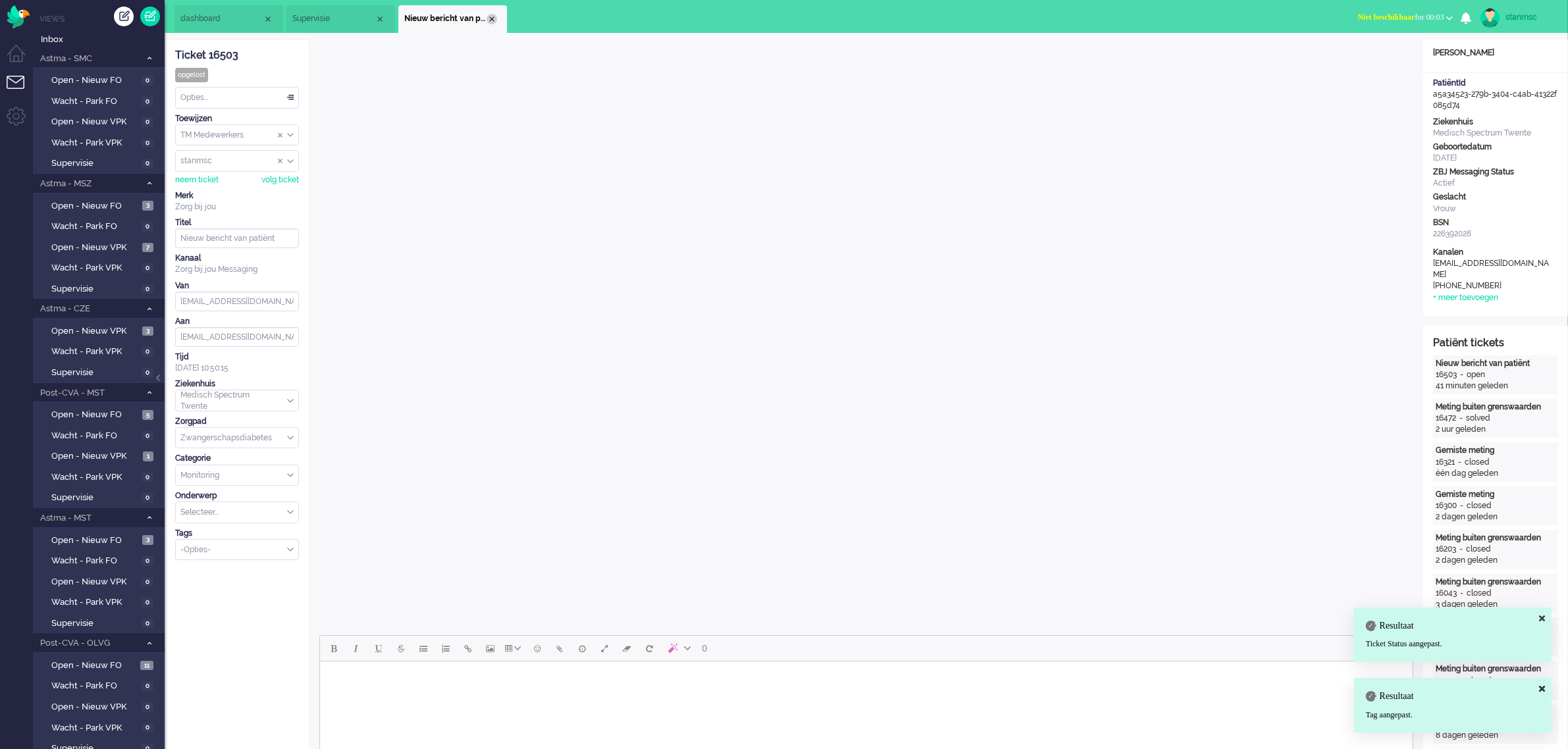
click at [491, 20] on div "Close tab" at bounding box center [491, 19] width 10 height 10
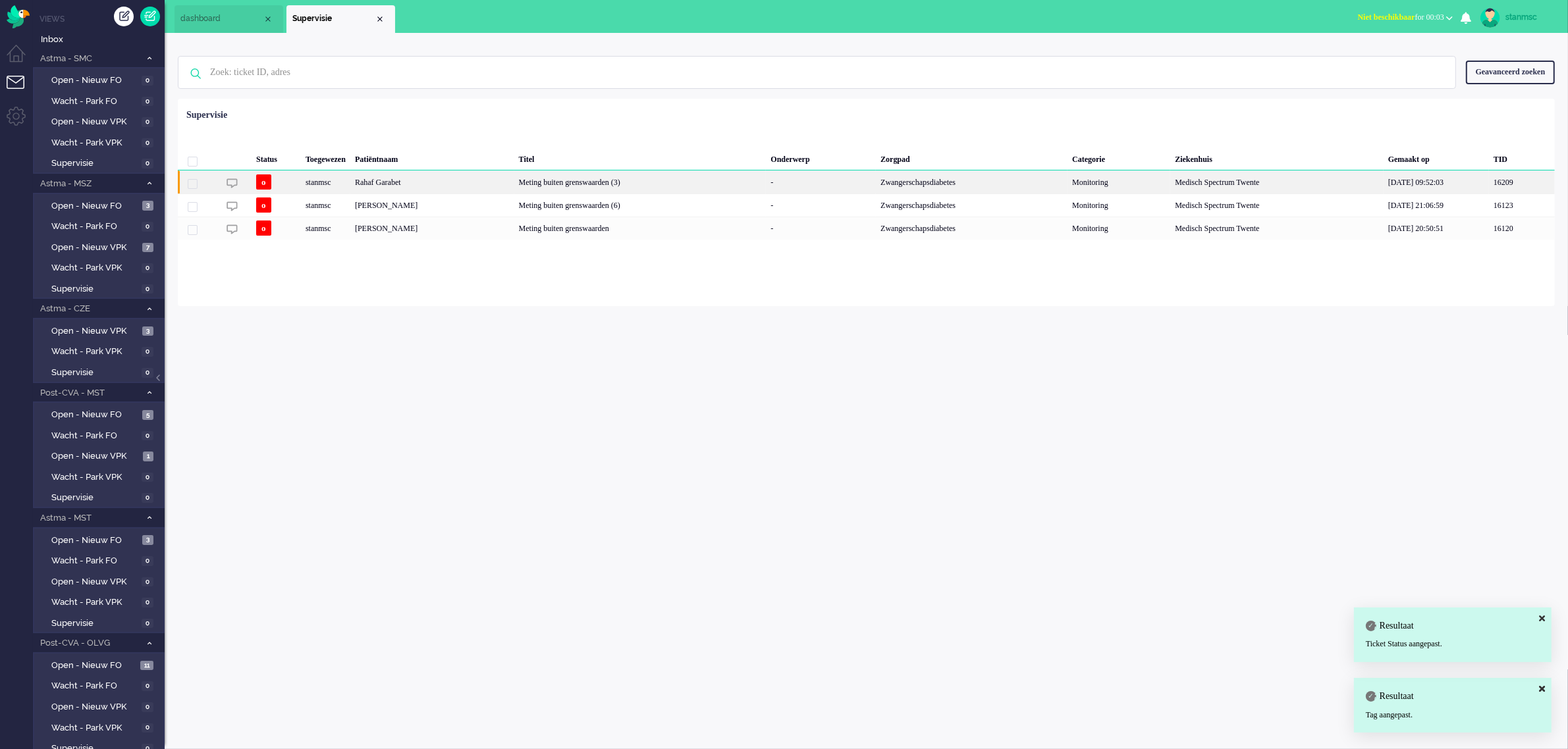
click at [409, 180] on div "Rahaf Garabet" at bounding box center [432, 182] width 164 height 23
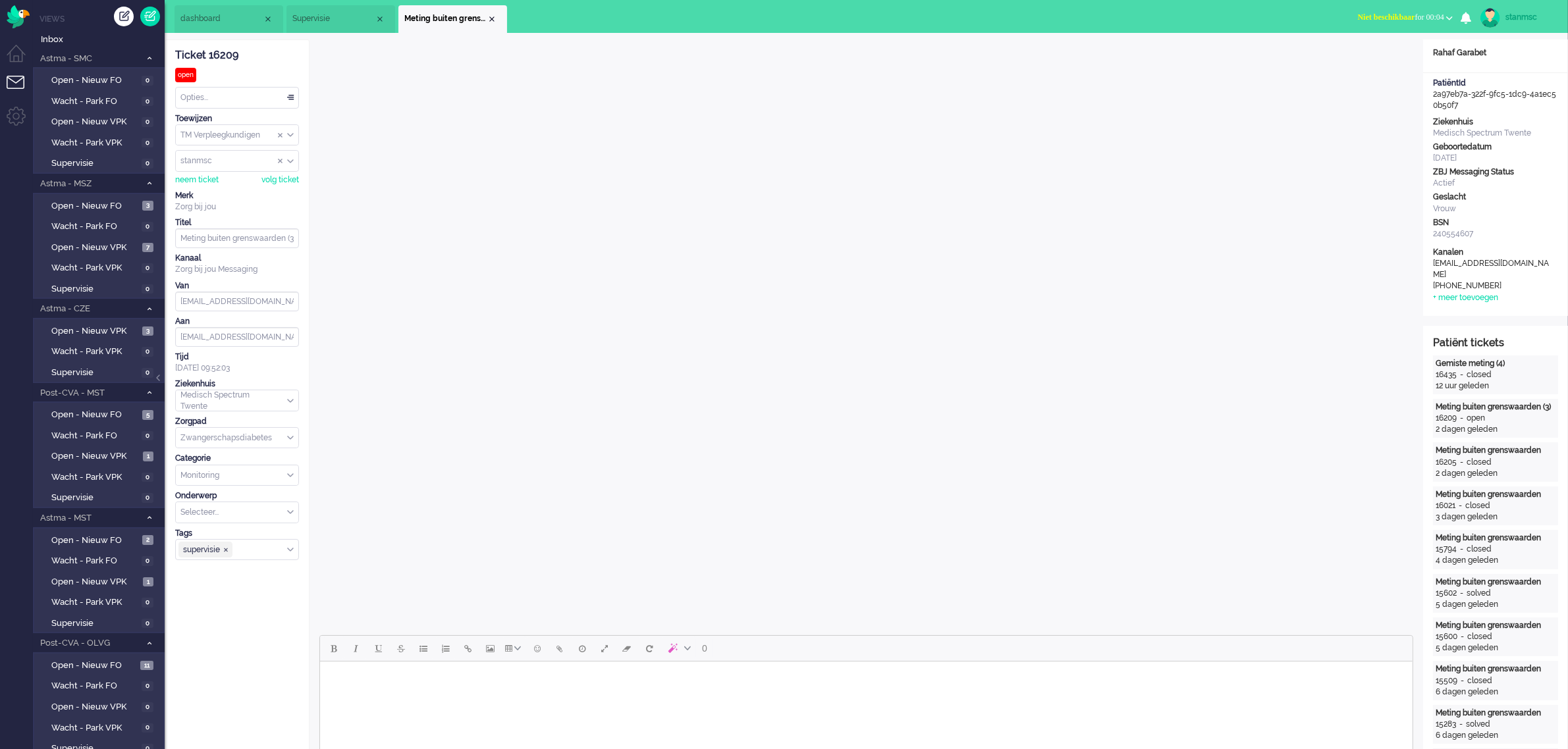
click at [340, 17] on span "Supervisie" at bounding box center [334, 19] width 82 height 11
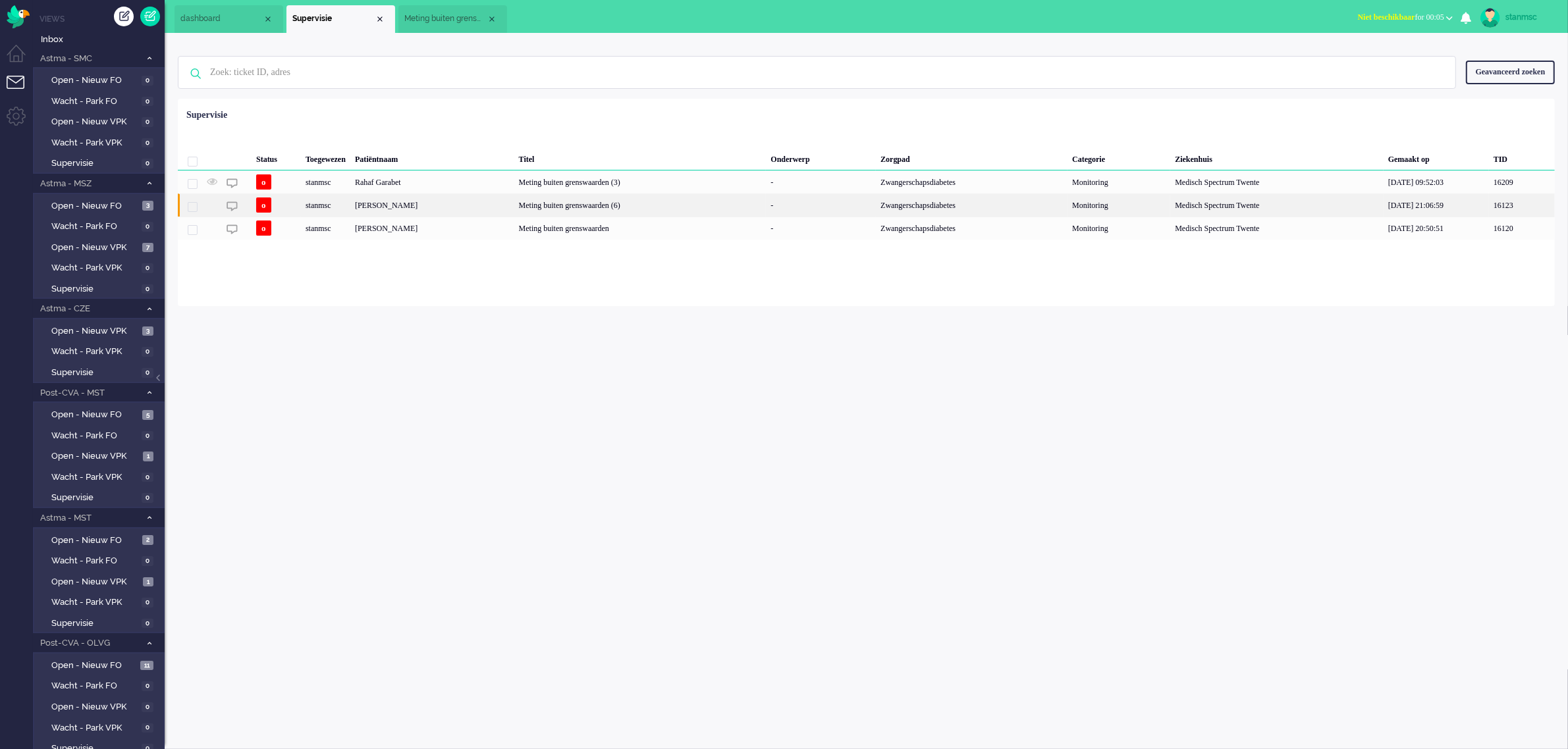
click at [452, 205] on div "[PERSON_NAME]" at bounding box center [432, 205] width 164 height 23
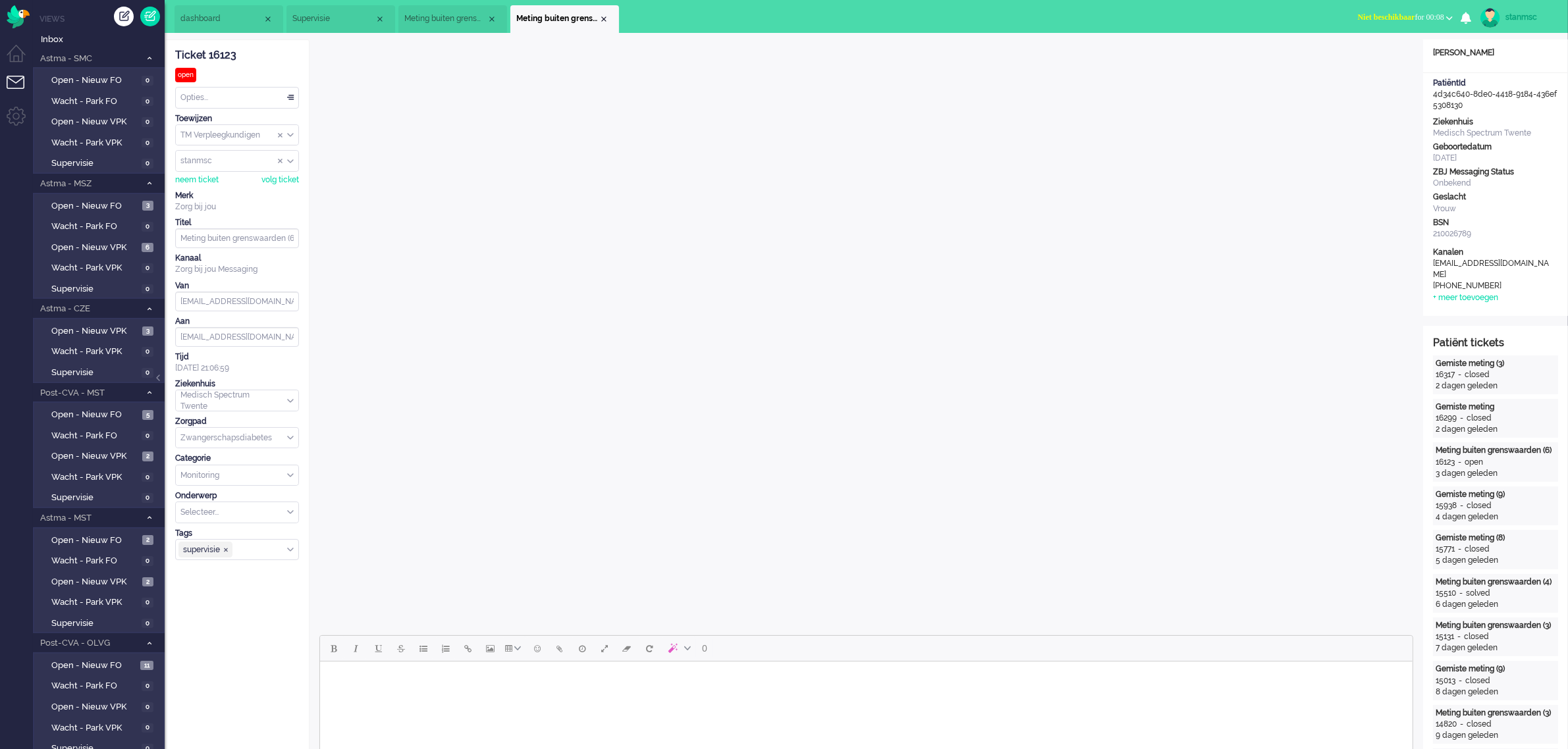
click at [325, 17] on span "Supervisie" at bounding box center [334, 19] width 82 height 11
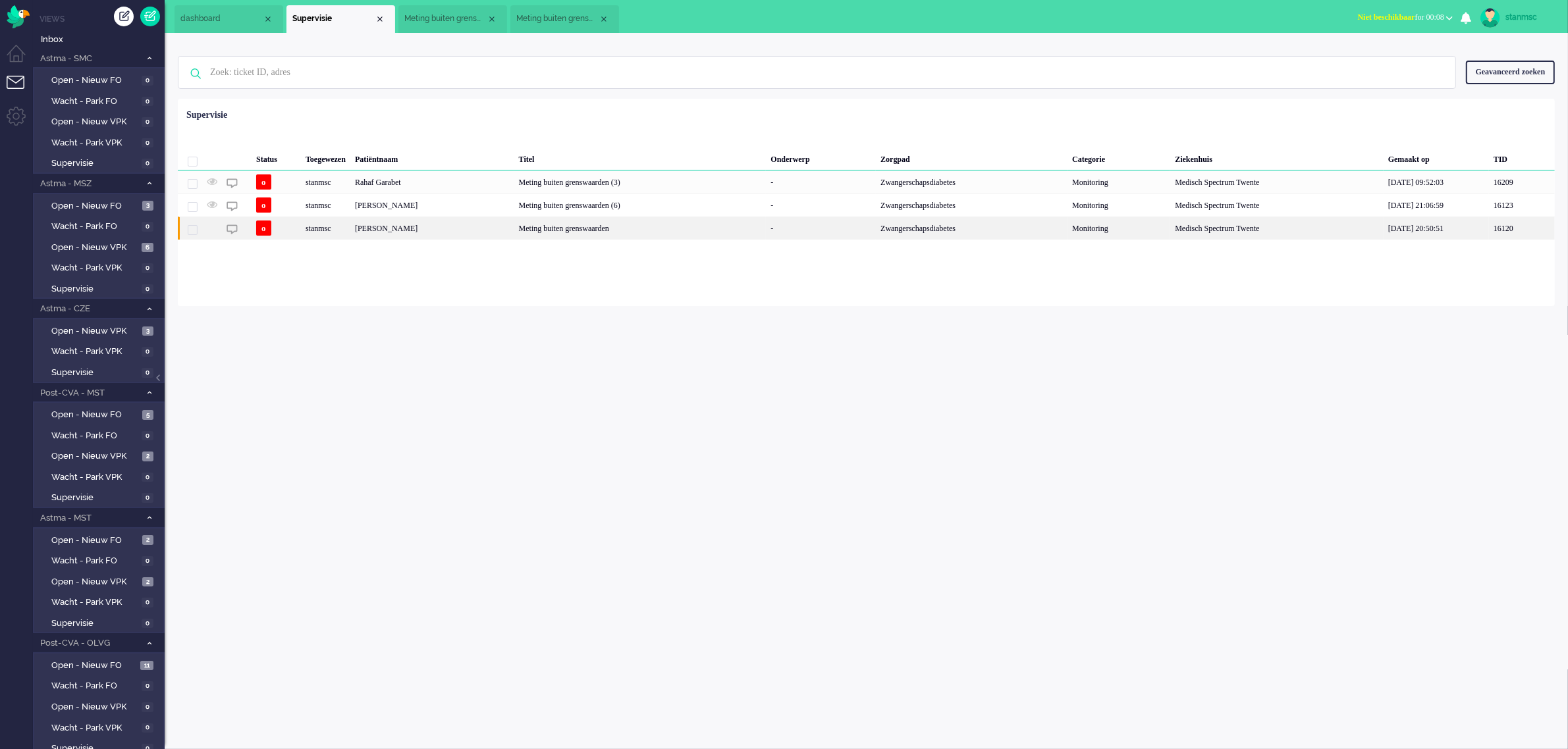
click at [419, 229] on div "[PERSON_NAME]" at bounding box center [432, 228] width 164 height 23
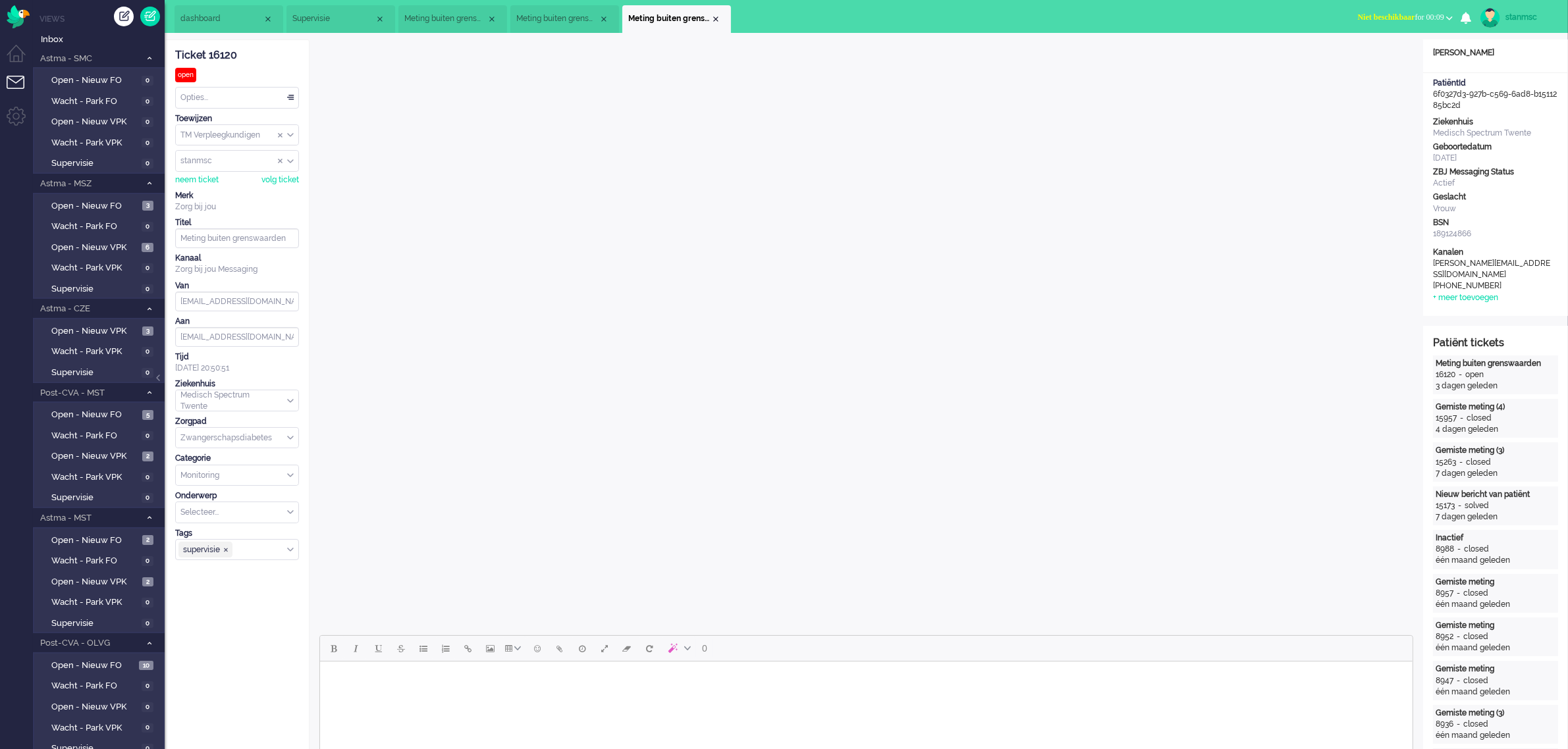
click at [437, 17] on span "Meting buiten grenswaarden (3)" at bounding box center [445, 19] width 82 height 11
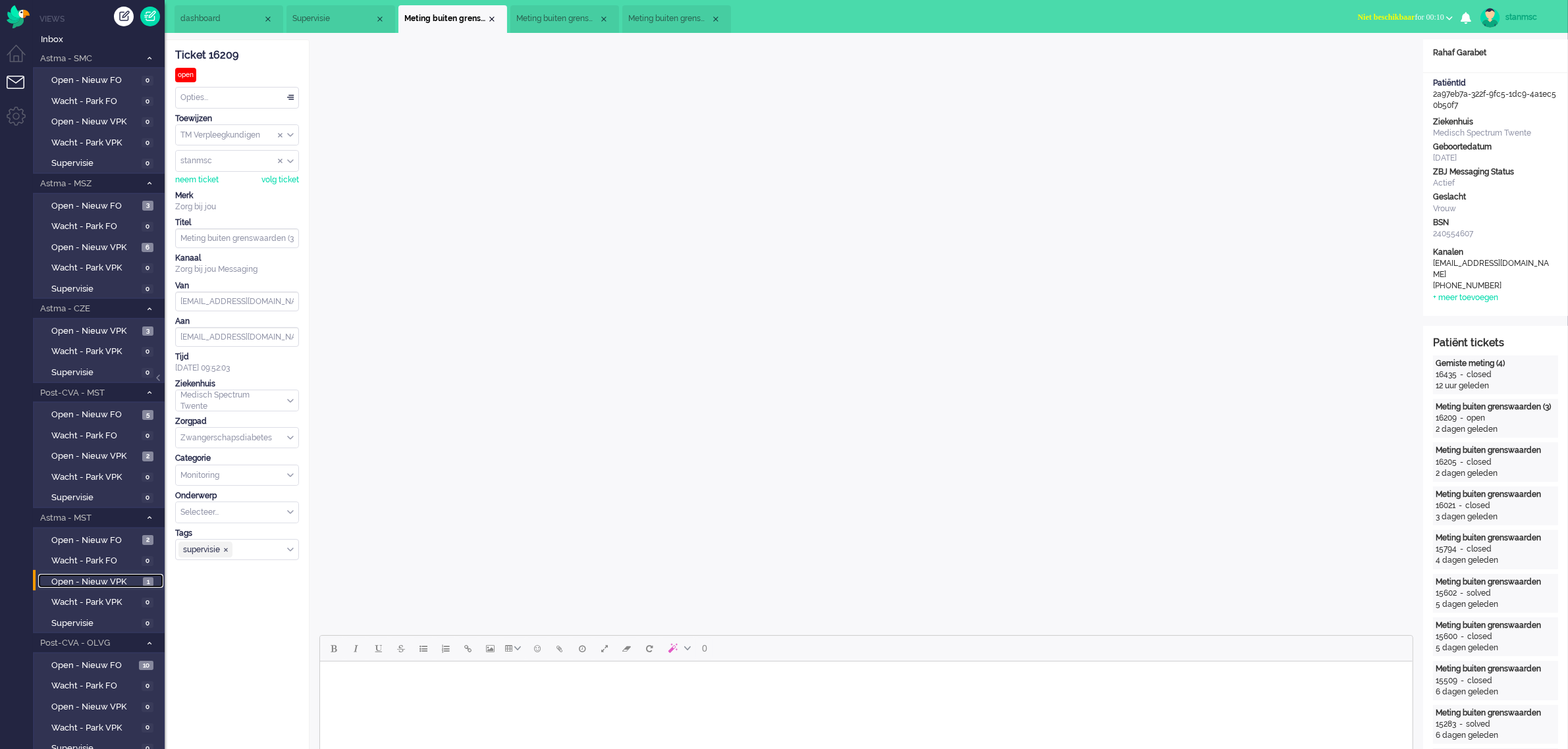
click at [100, 576] on span "Open - Nieuw VPK" at bounding box center [95, 582] width 89 height 13
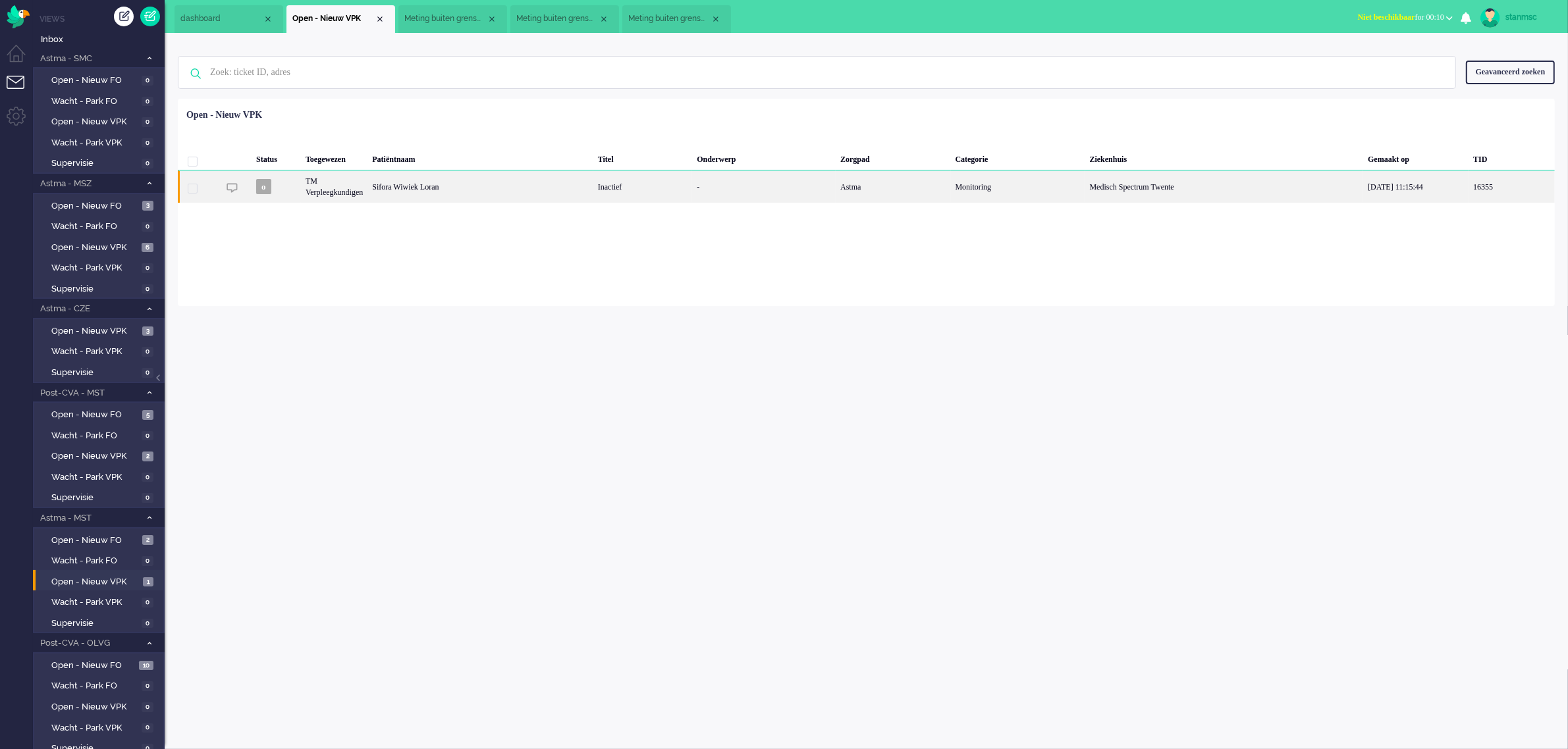
click at [405, 192] on div "Sifora Wiwiek Loran" at bounding box center [480, 187] width 226 height 32
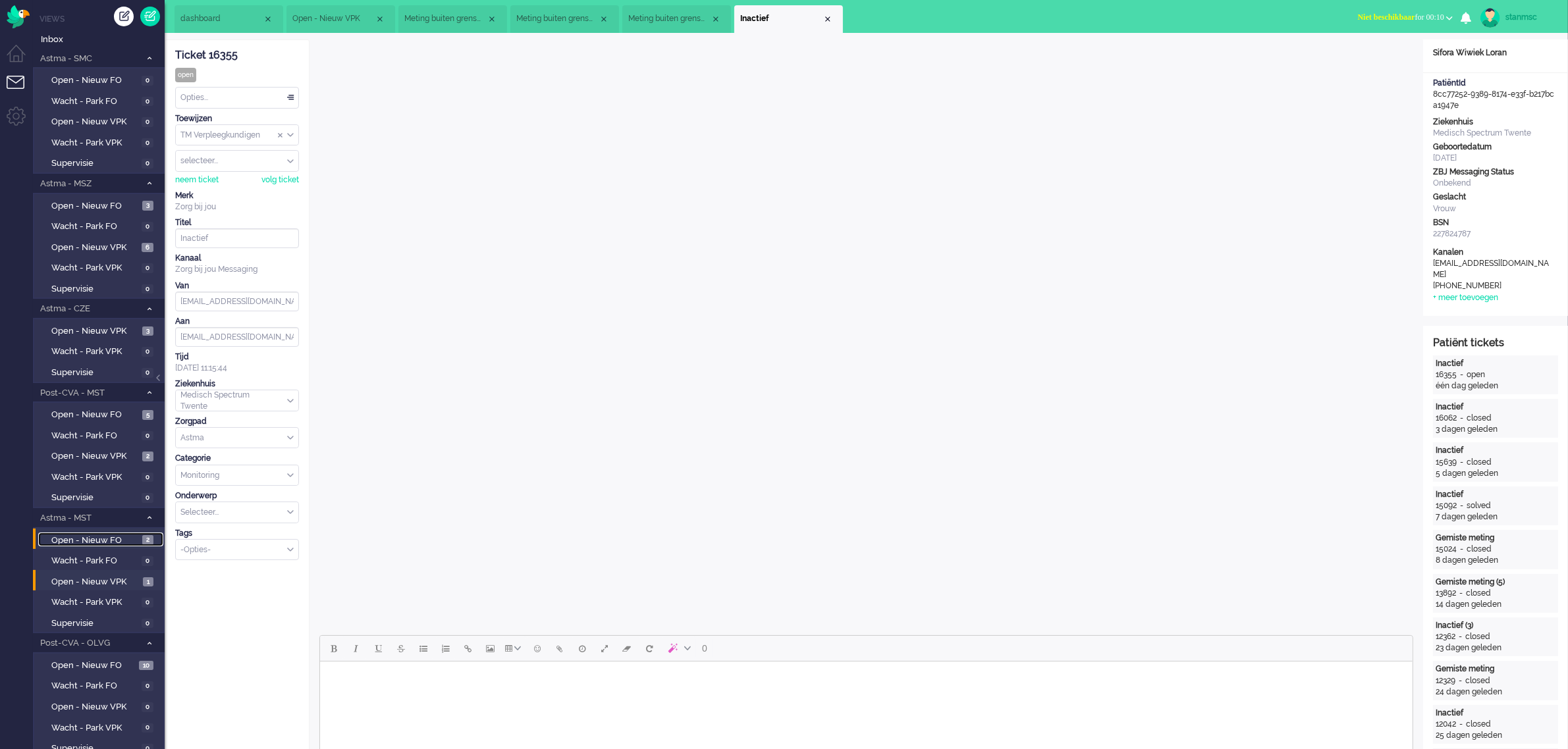
click at [94, 534] on span "Open - Nieuw FO" at bounding box center [95, 541] width 88 height 13
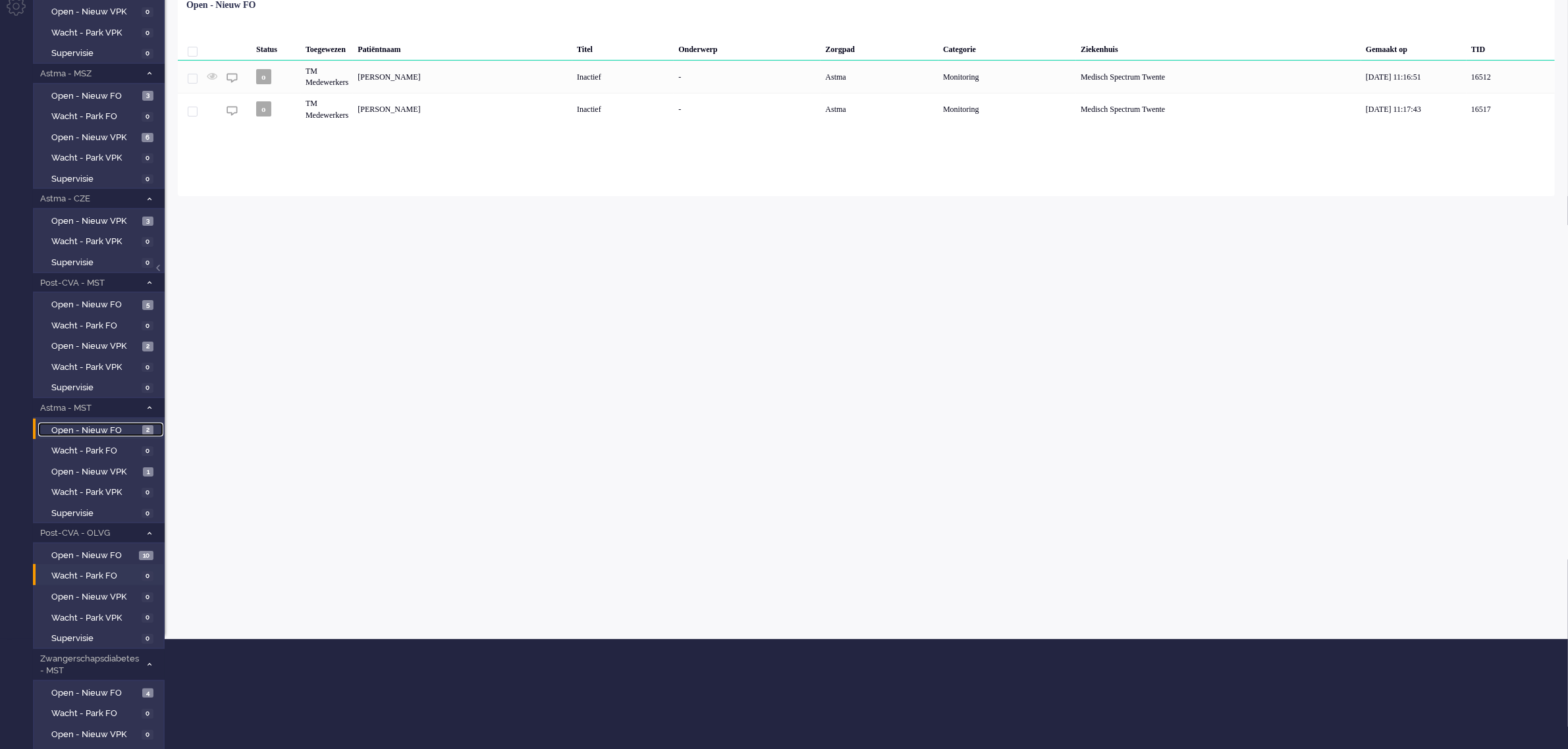
scroll to position [178, 0]
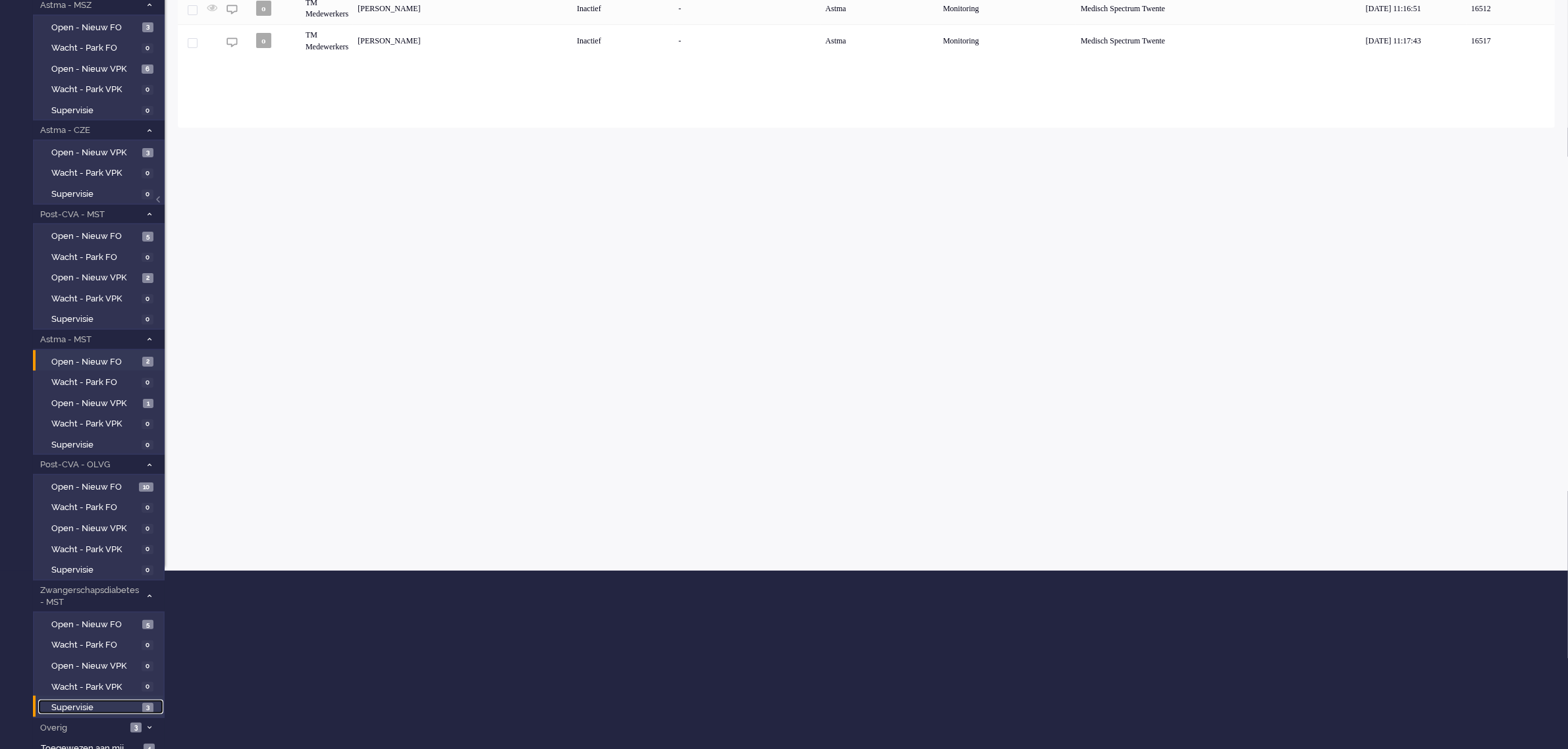
click at [89, 702] on span "Supervisie" at bounding box center [95, 708] width 88 height 13
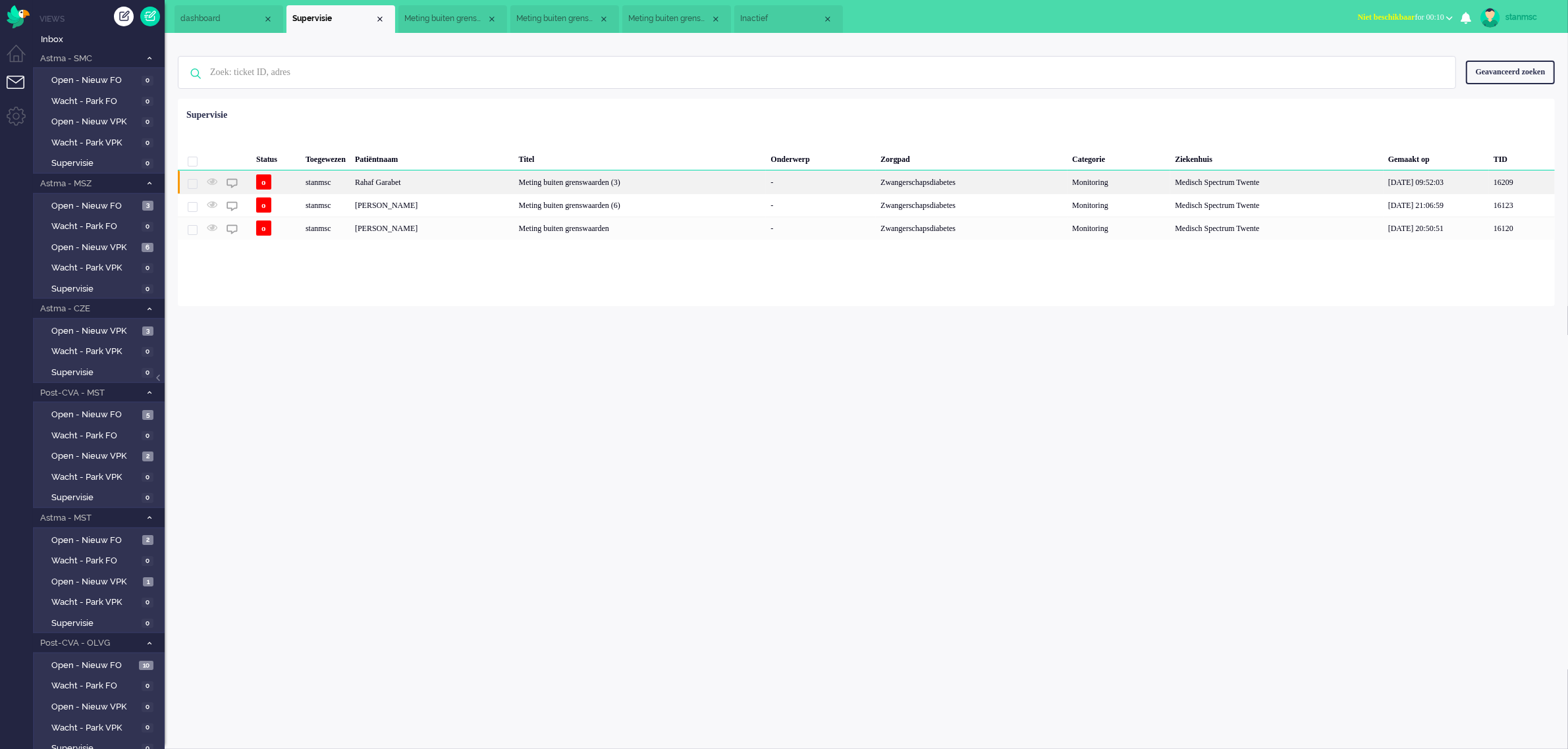
click at [379, 181] on div "Rahaf Garabet" at bounding box center [432, 182] width 164 height 23
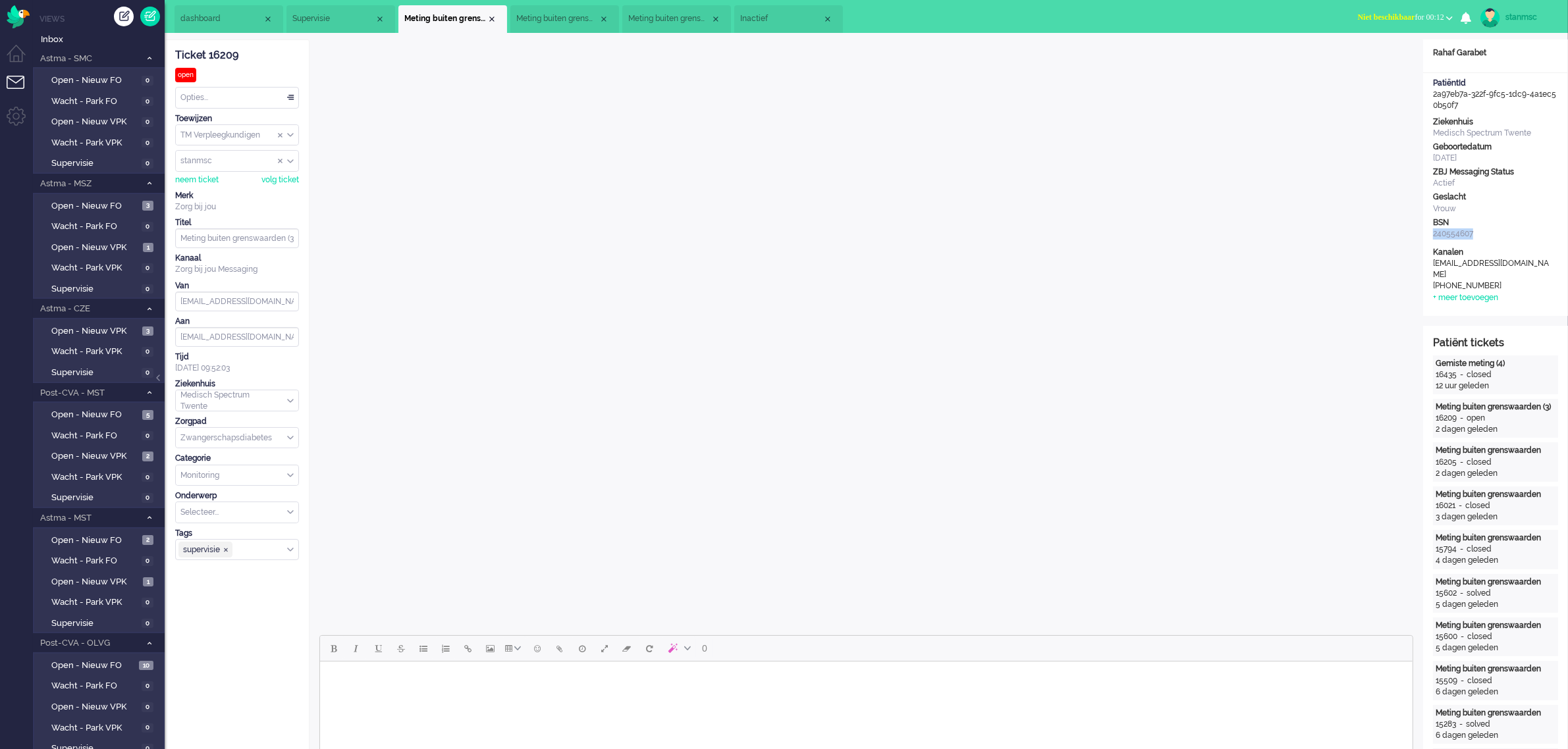
drag, startPoint x: 1479, startPoint y: 229, endPoint x: 1433, endPoint y: 233, distance: 46.2
click at [1433, 233] on div "240554607" at bounding box center [1496, 234] width 125 height 11
copy div "240554607"
click at [1408, 15] on span "Niet beschikbaar for 00:30" at bounding box center [1401, 17] width 86 height 9
click at [1363, 61] on label "Online" at bounding box center [1398, 59] width 104 height 11
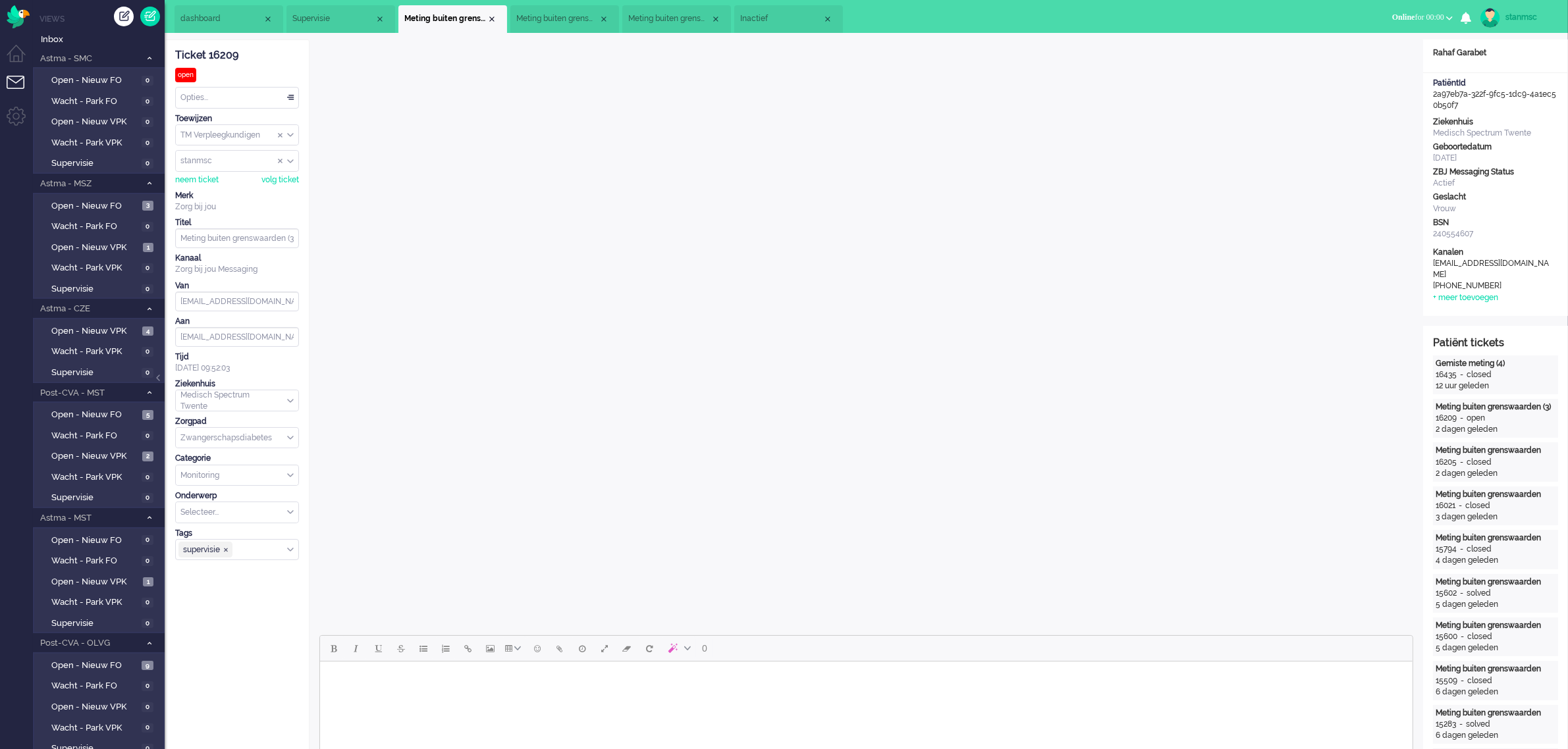
click at [1420, 13] on span "Online for 00:00" at bounding box center [1418, 17] width 52 height 9
click at [1380, 42] on label "Niet beschikbaar" at bounding box center [1398, 45] width 104 height 11
click at [401, 687] on body "Rich Text Area. Press ALT-0 for help." at bounding box center [866, 678] width 1082 height 23
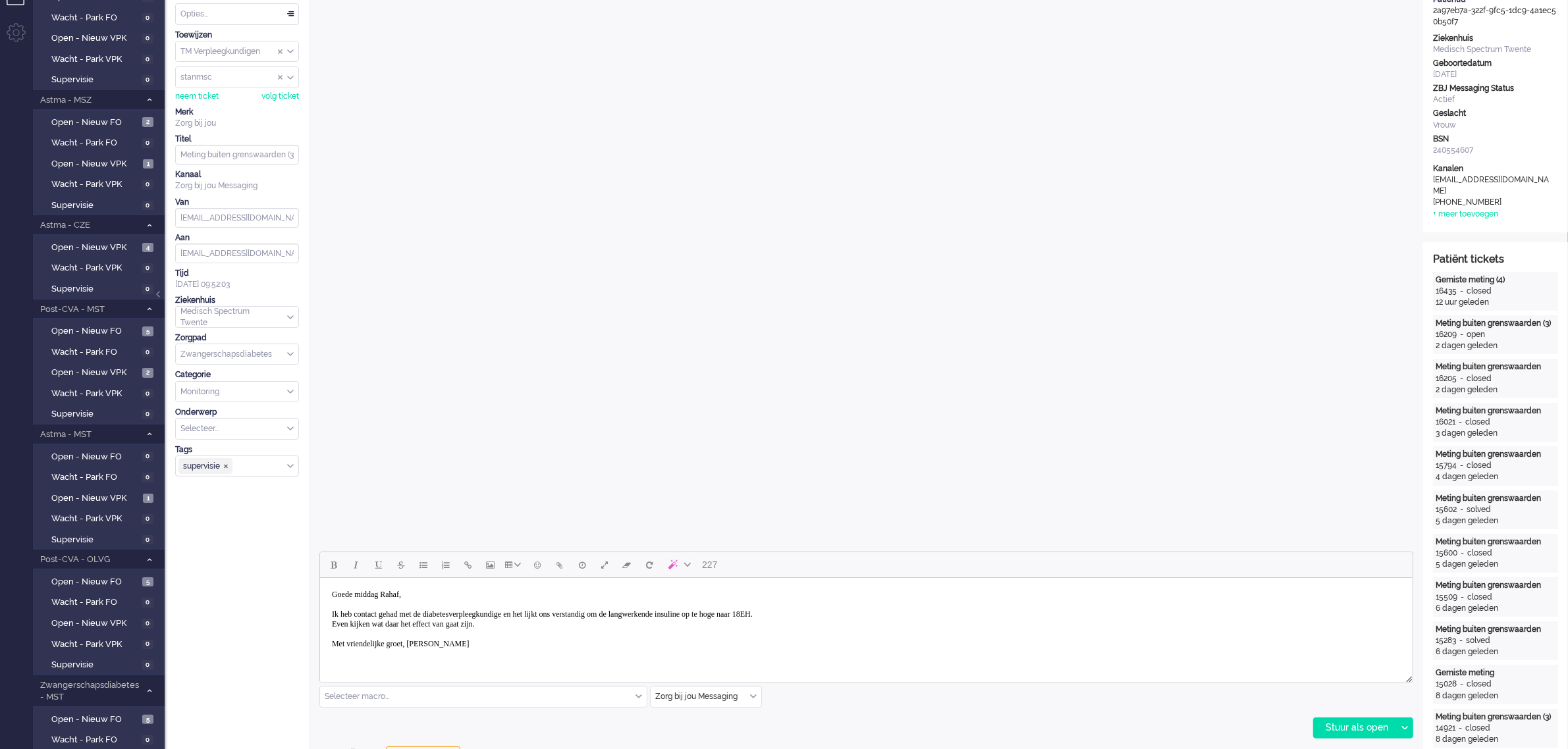
scroll to position [164, 0]
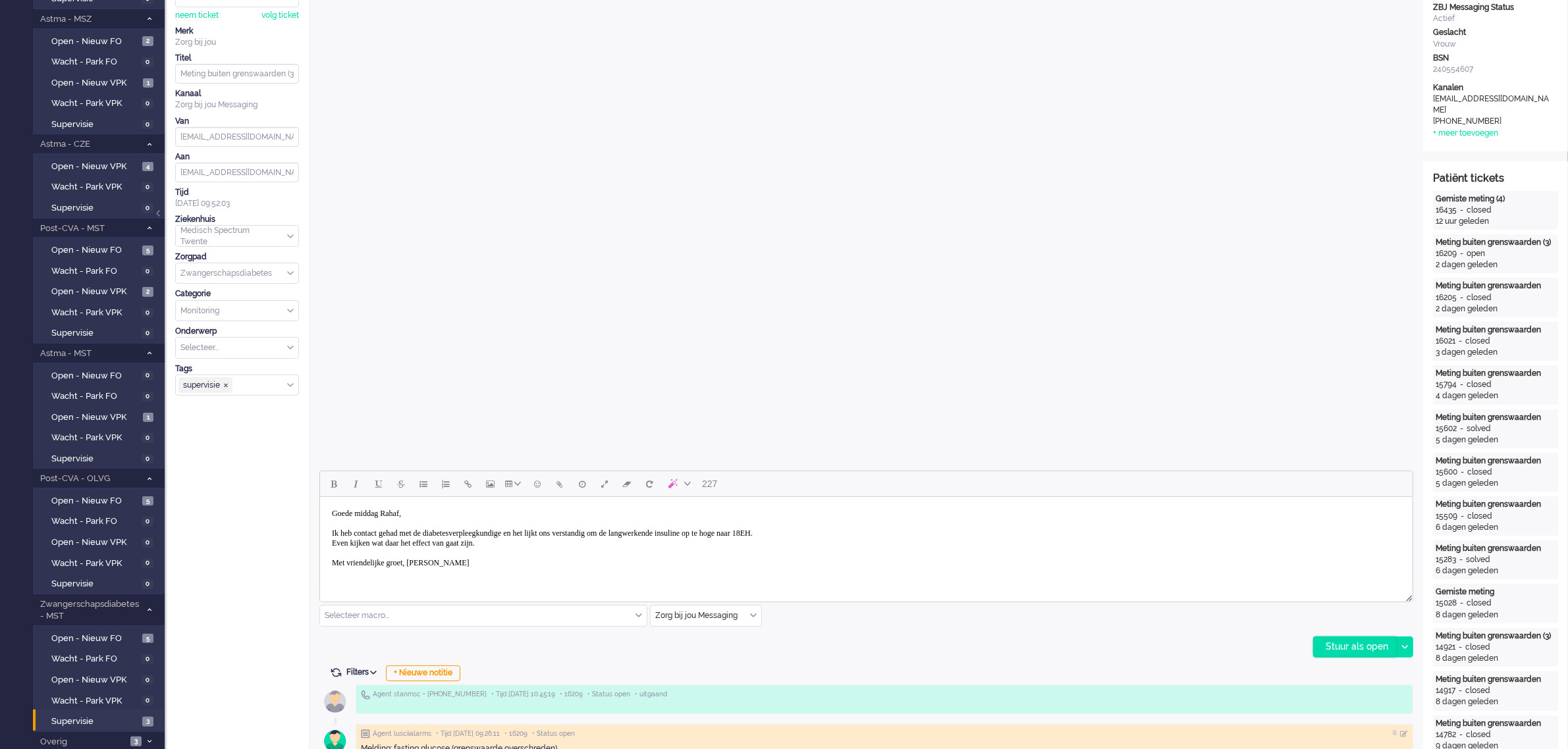
click at [1350, 645] on div "Stuur als open" at bounding box center [1355, 647] width 82 height 20
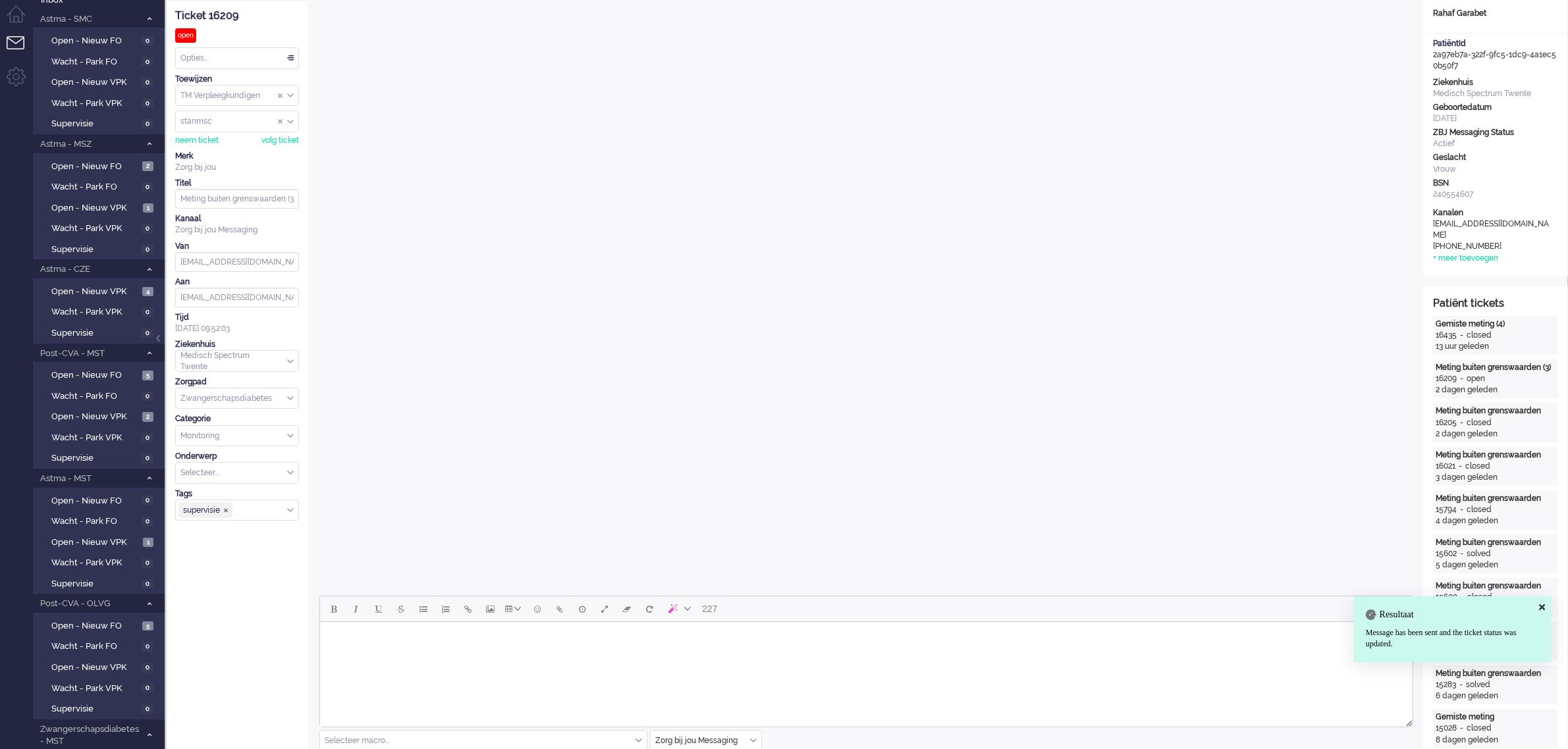
scroll to position [0, 0]
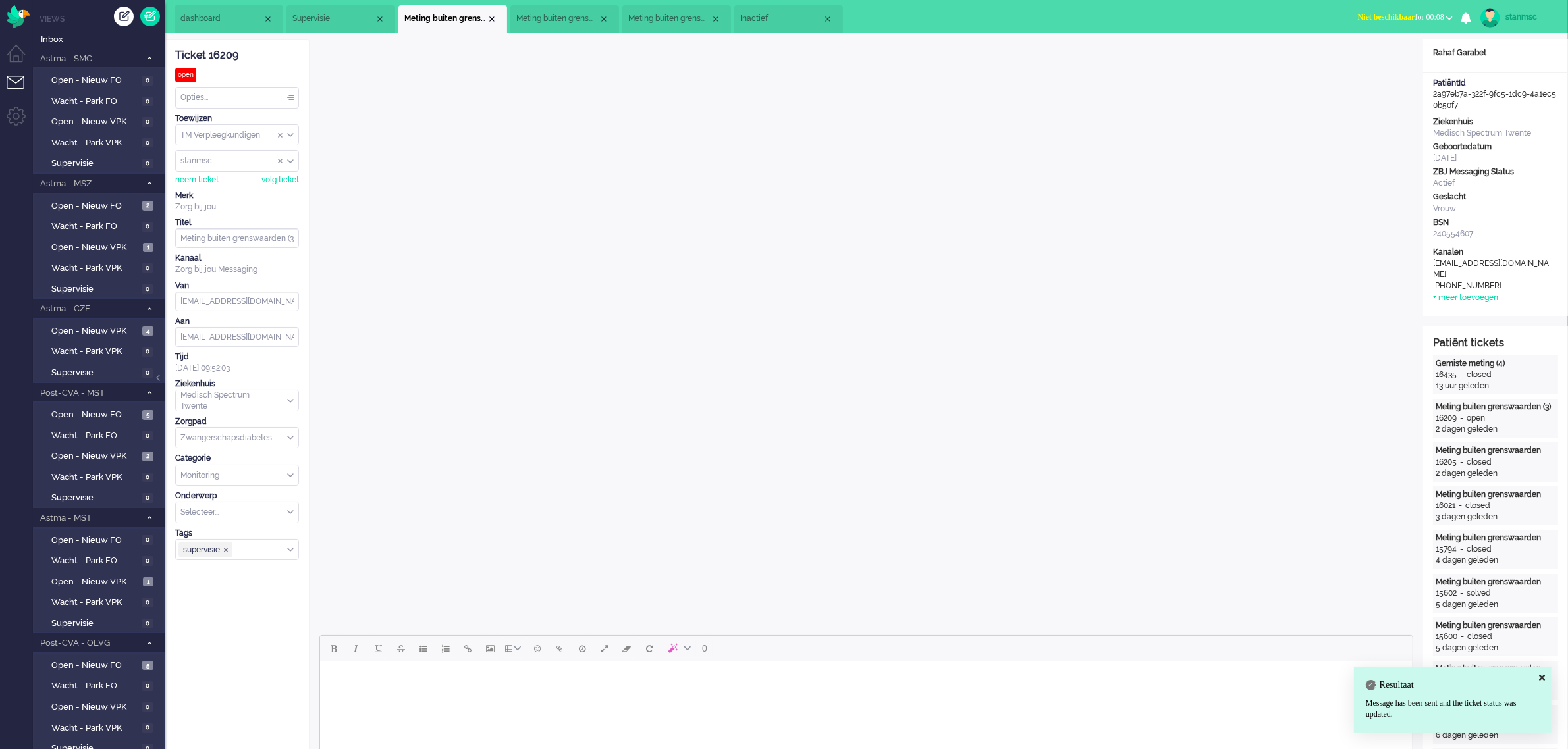
click at [1394, 15] on span "Niet beschikbaar" at bounding box center [1387, 17] width 57 height 9
click at [1367, 61] on label "Online" at bounding box center [1398, 59] width 104 height 11
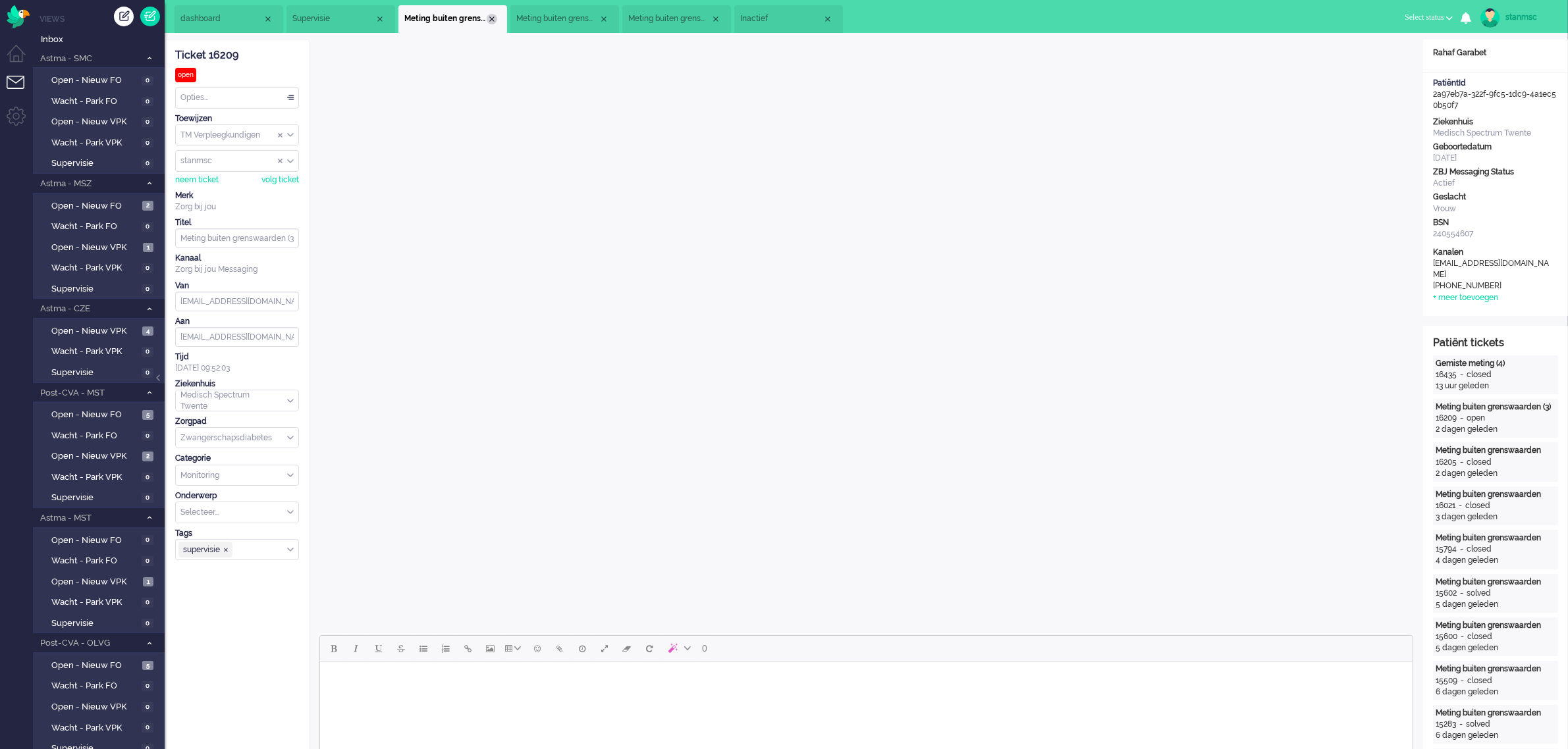
click at [489, 20] on div "Close tab" at bounding box center [491, 19] width 10 height 10
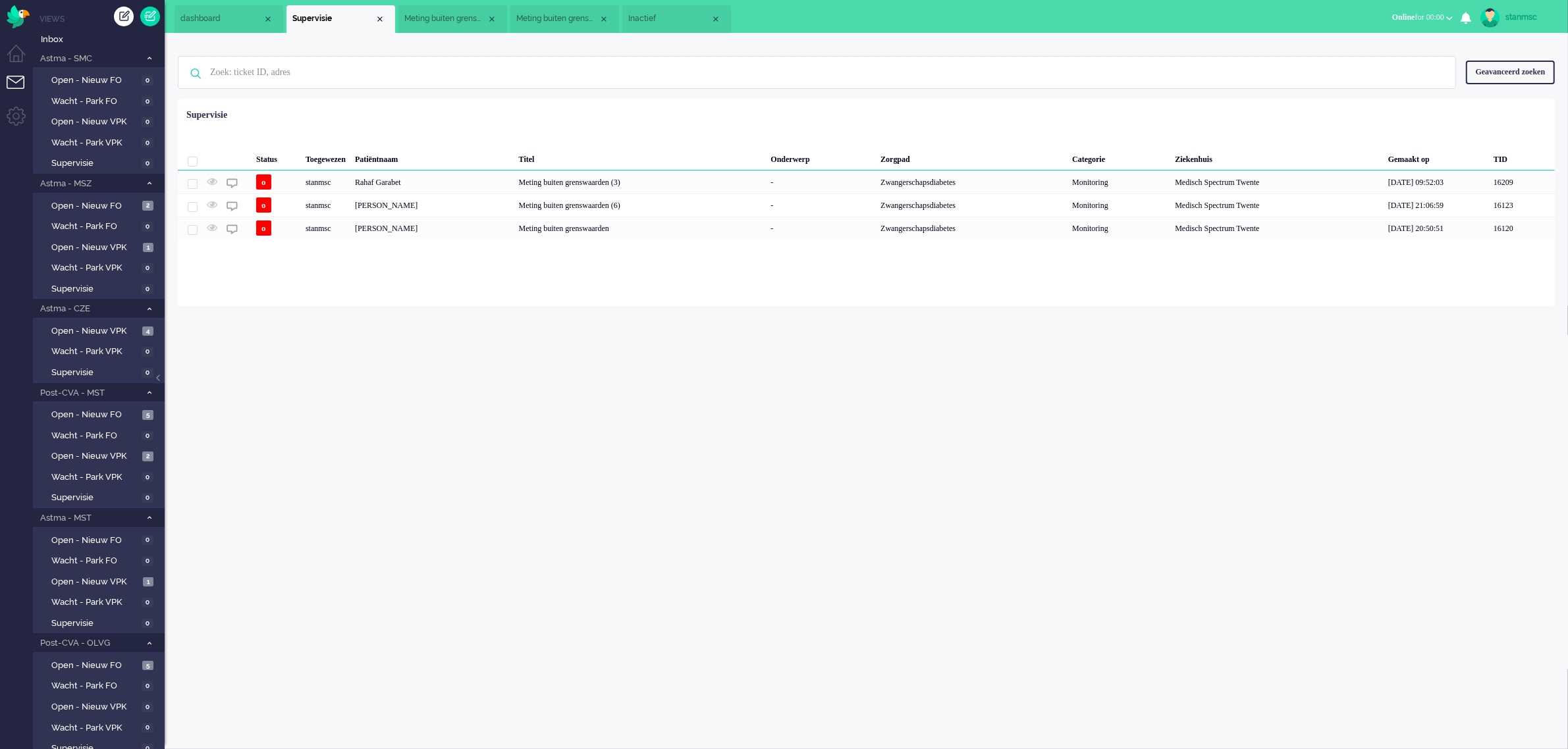
click at [452, 13] on span "Meting buiten grenswaarden (6)" at bounding box center [445, 19] width 82 height 11
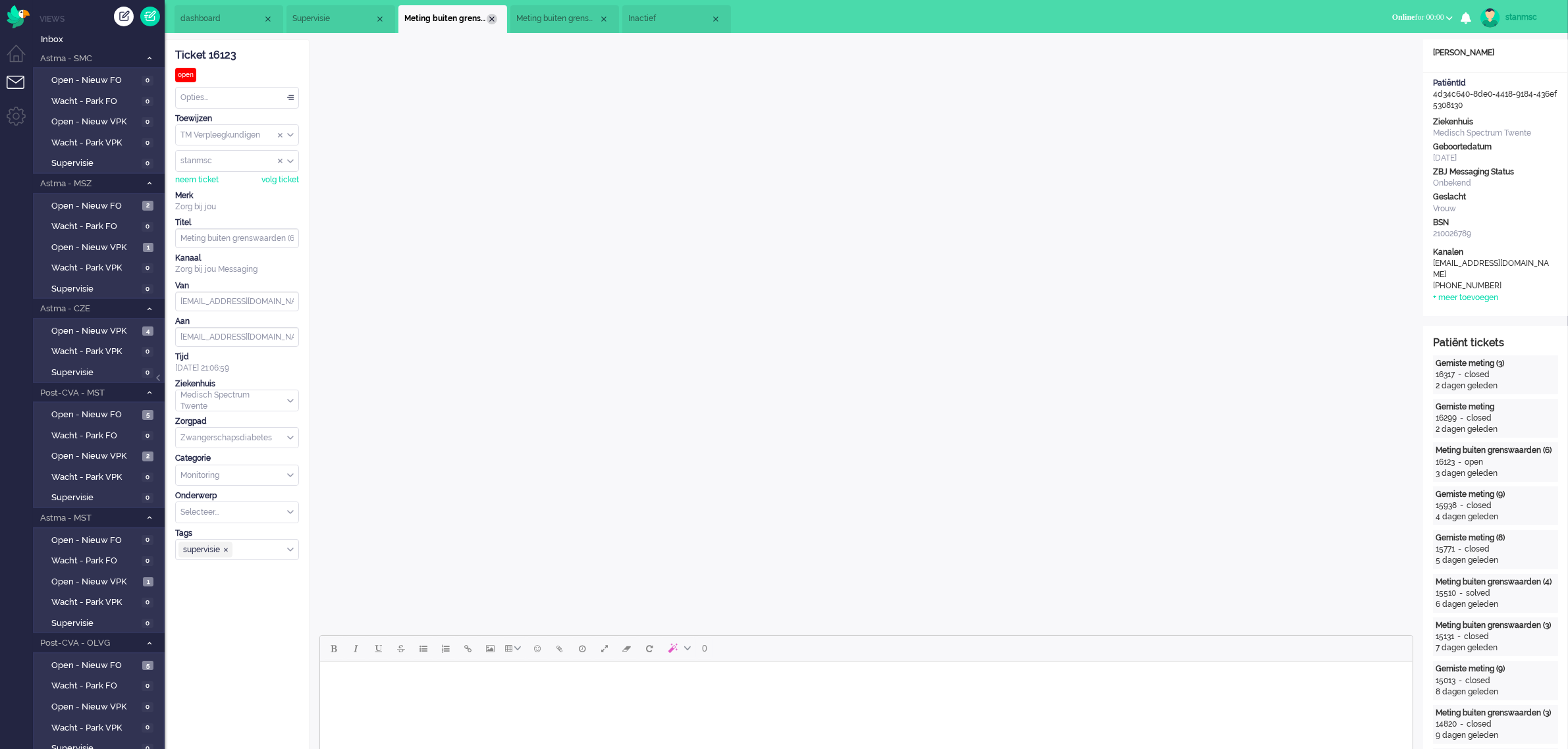
click at [491, 20] on div "Close tab" at bounding box center [491, 19] width 10 height 10
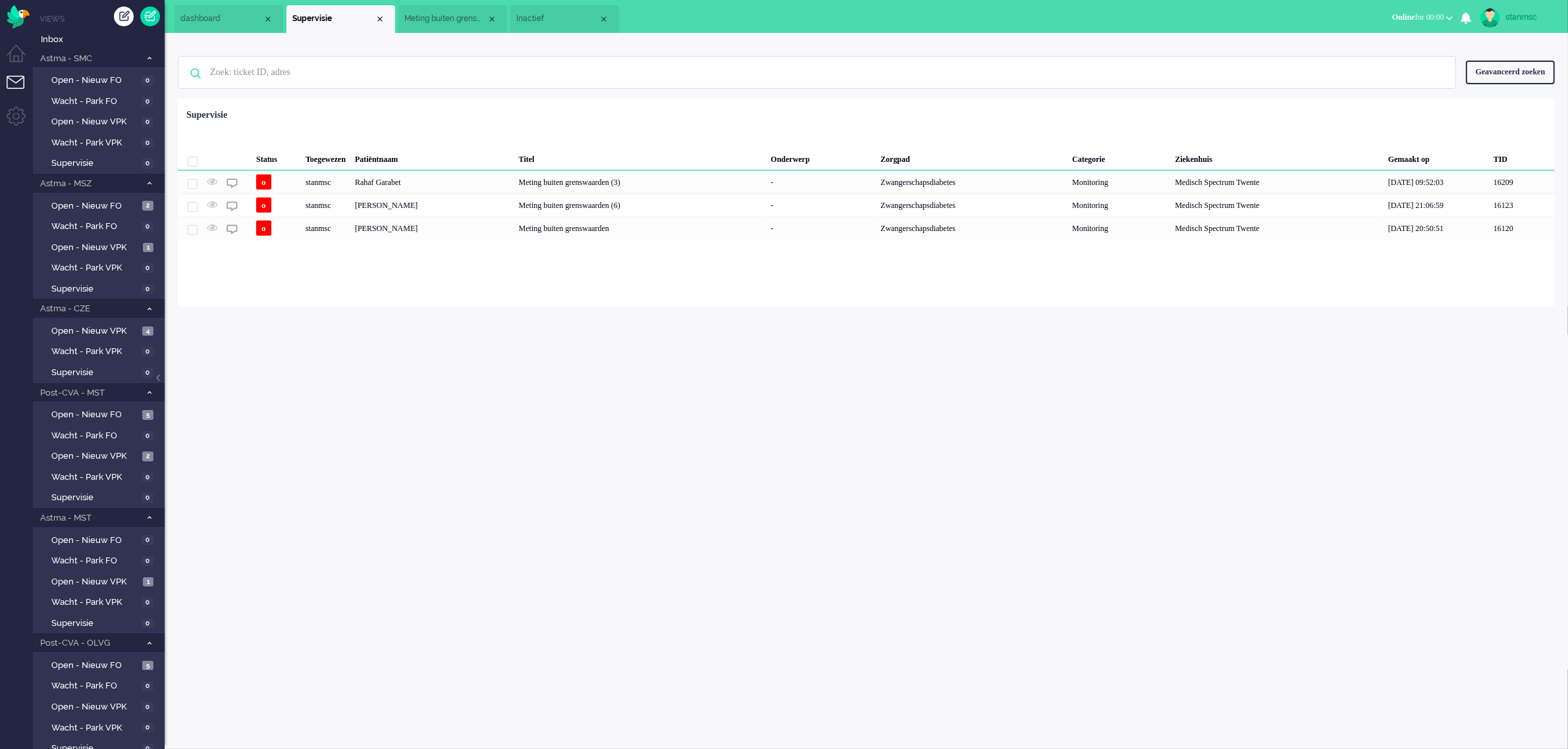
click at [452, 18] on span "Meting buiten grenswaarden" at bounding box center [445, 19] width 82 height 11
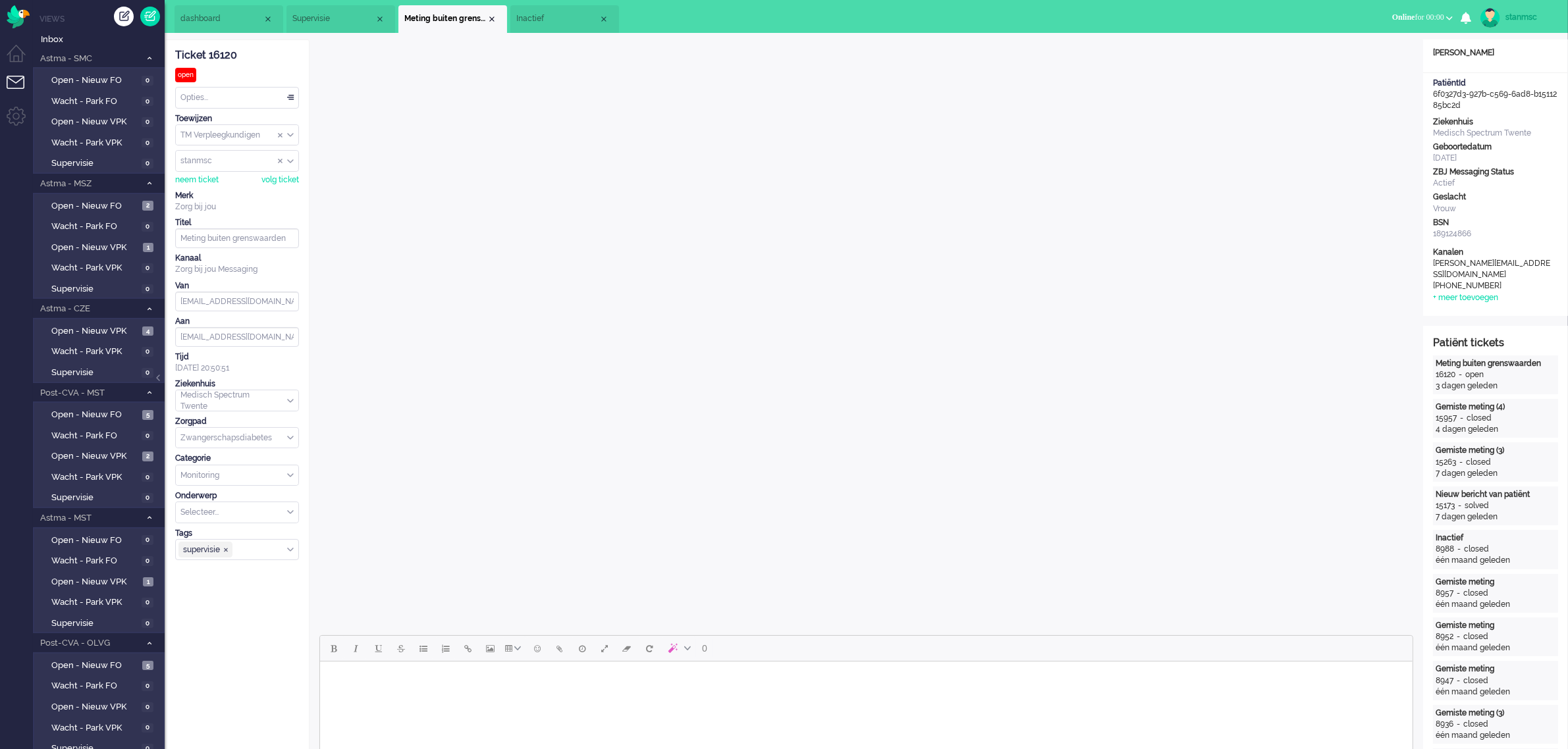
click at [548, 18] on span "Inactief" at bounding box center [558, 19] width 82 height 11
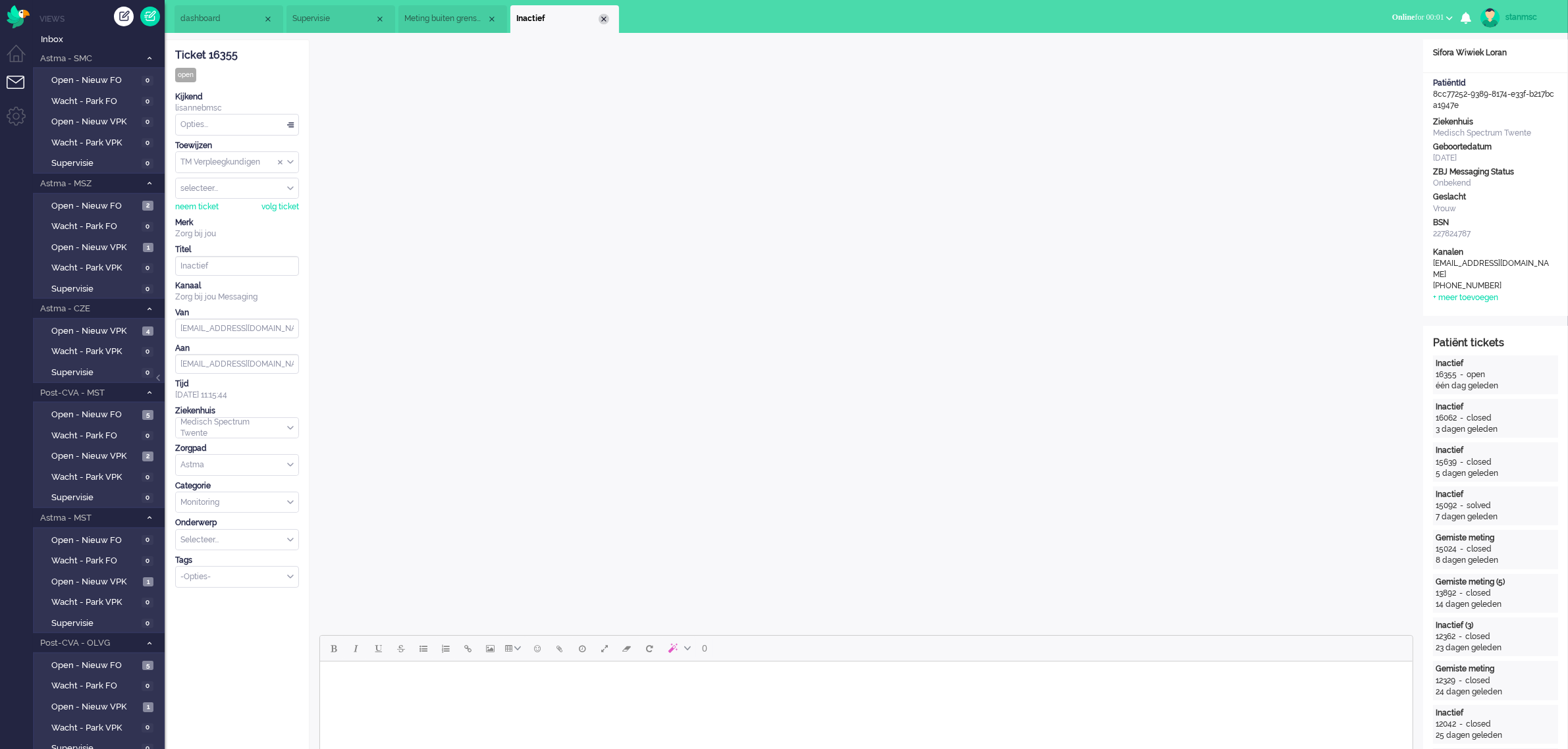
click at [601, 17] on div "Close tab" at bounding box center [604, 19] width 10 height 10
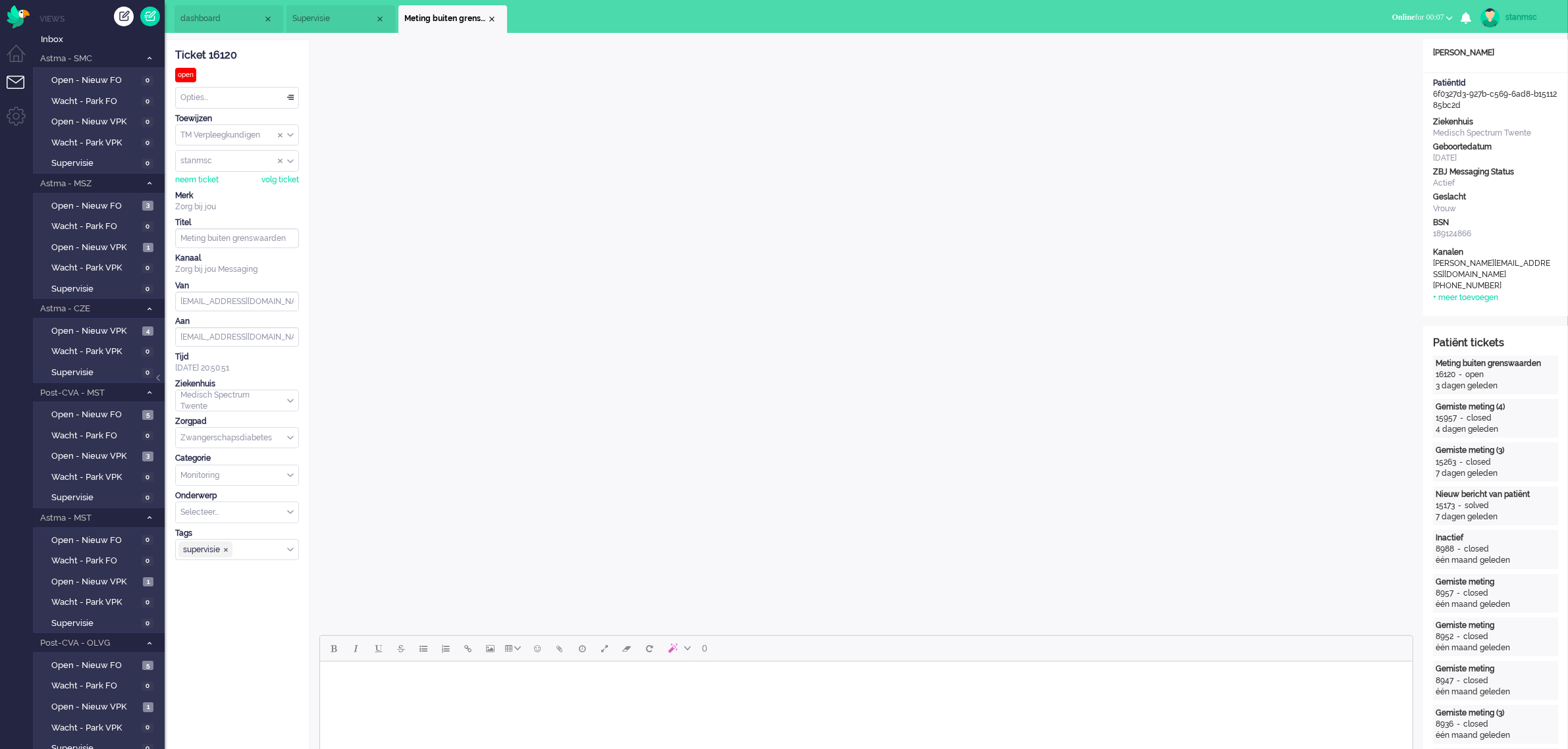
click at [1438, 17] on span "Online for 00:07" at bounding box center [1418, 17] width 52 height 9
click at [1370, 40] on label "Niet beschikbaar" at bounding box center [1398, 45] width 104 height 11
